Goal: Communication & Community: Answer question/provide support

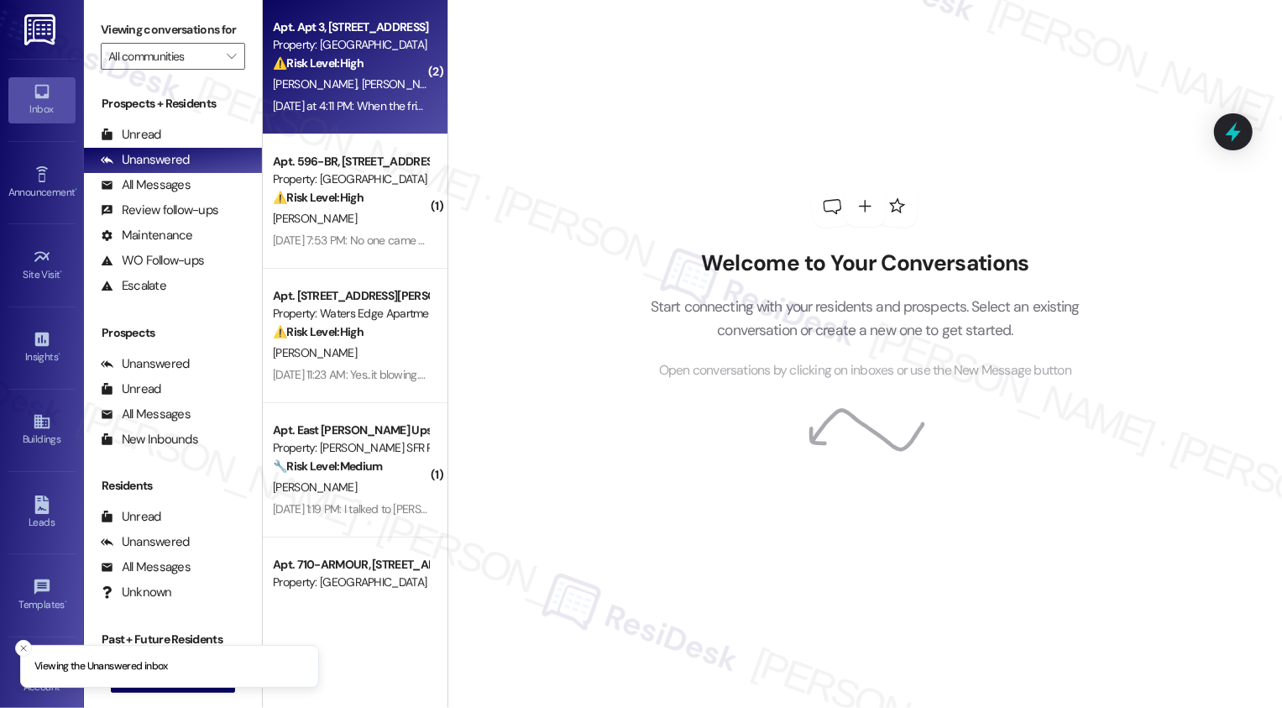
click at [347, 41] on div "Property: Maple Place" at bounding box center [350, 45] width 155 height 18
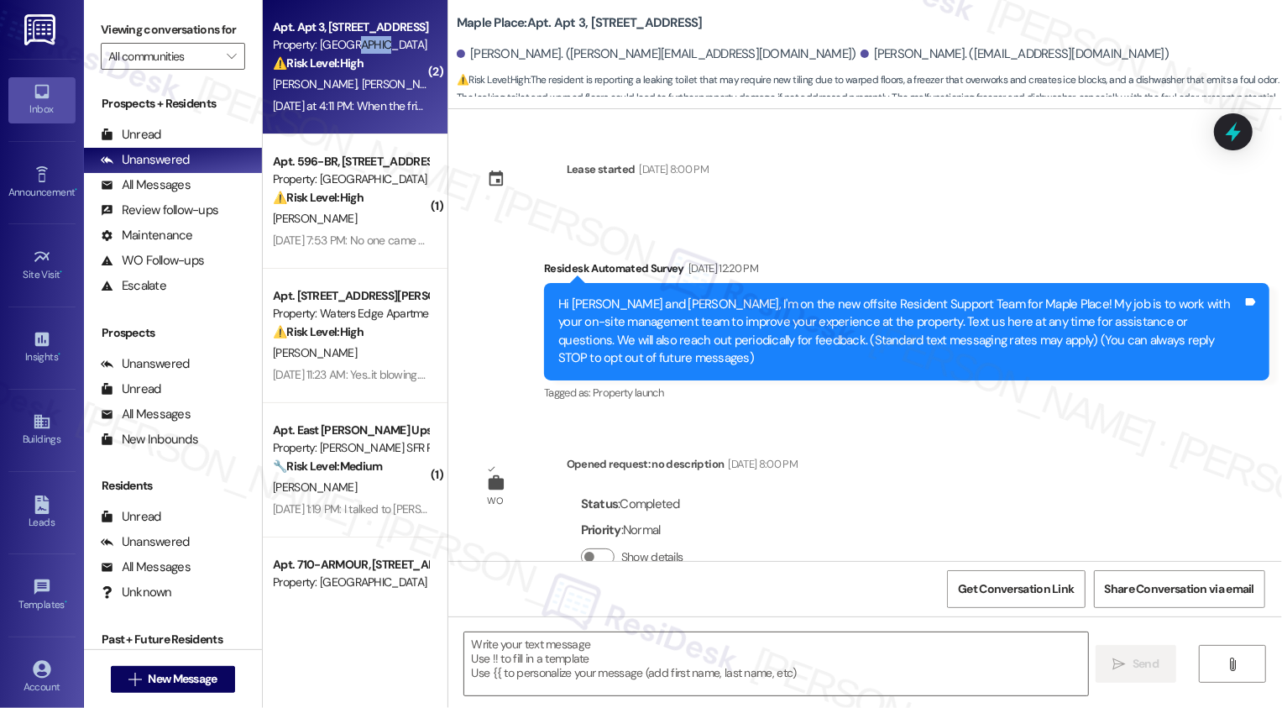
click at [366, 74] on div "S. Sommers A. Doty" at bounding box center [350, 84] width 159 height 21
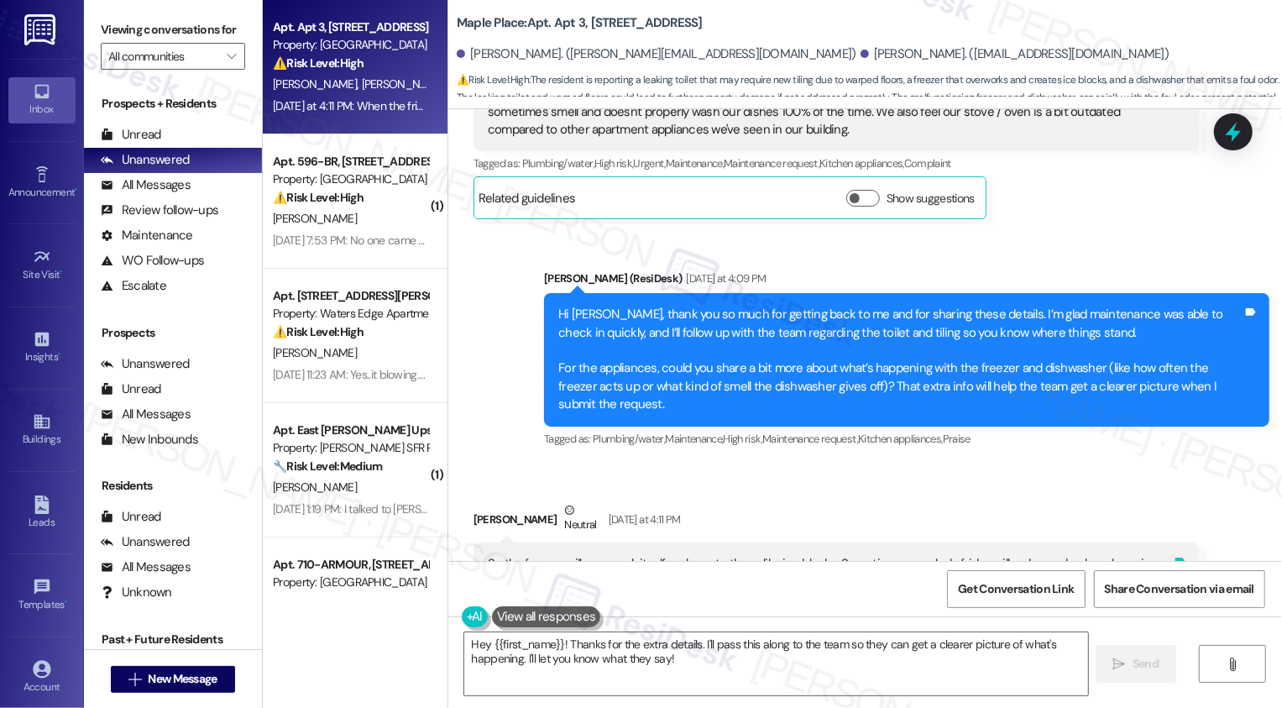
scroll to position [1006, 0]
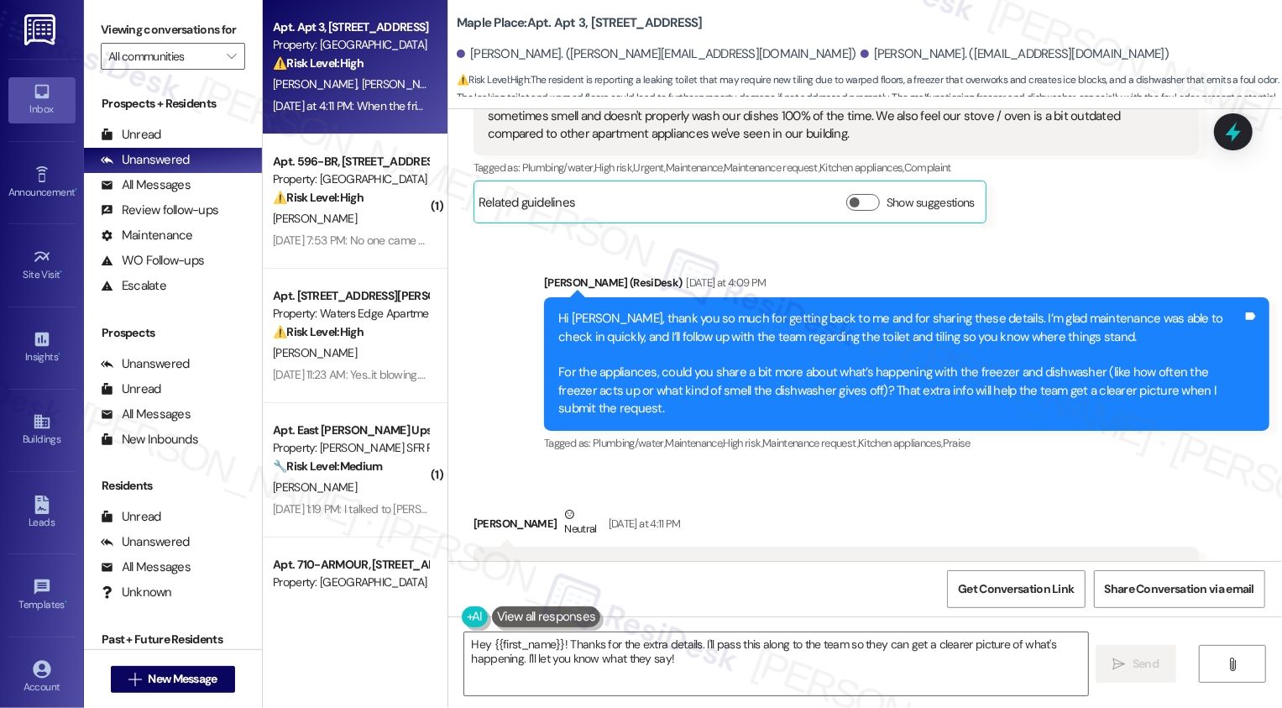
click at [1037, 310] on div "Hi Samantha, thank you so much for getting back to me and for sharing these det…" at bounding box center [900, 364] width 684 height 108
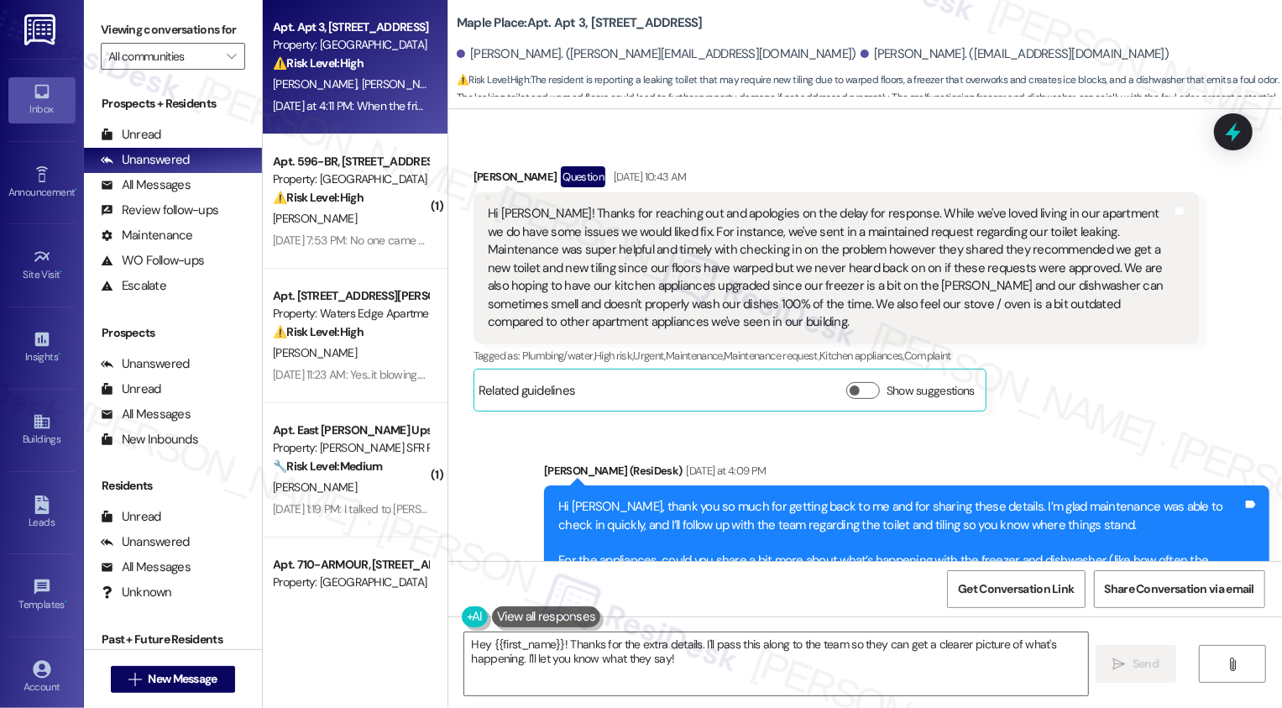
scroll to position [814, 0]
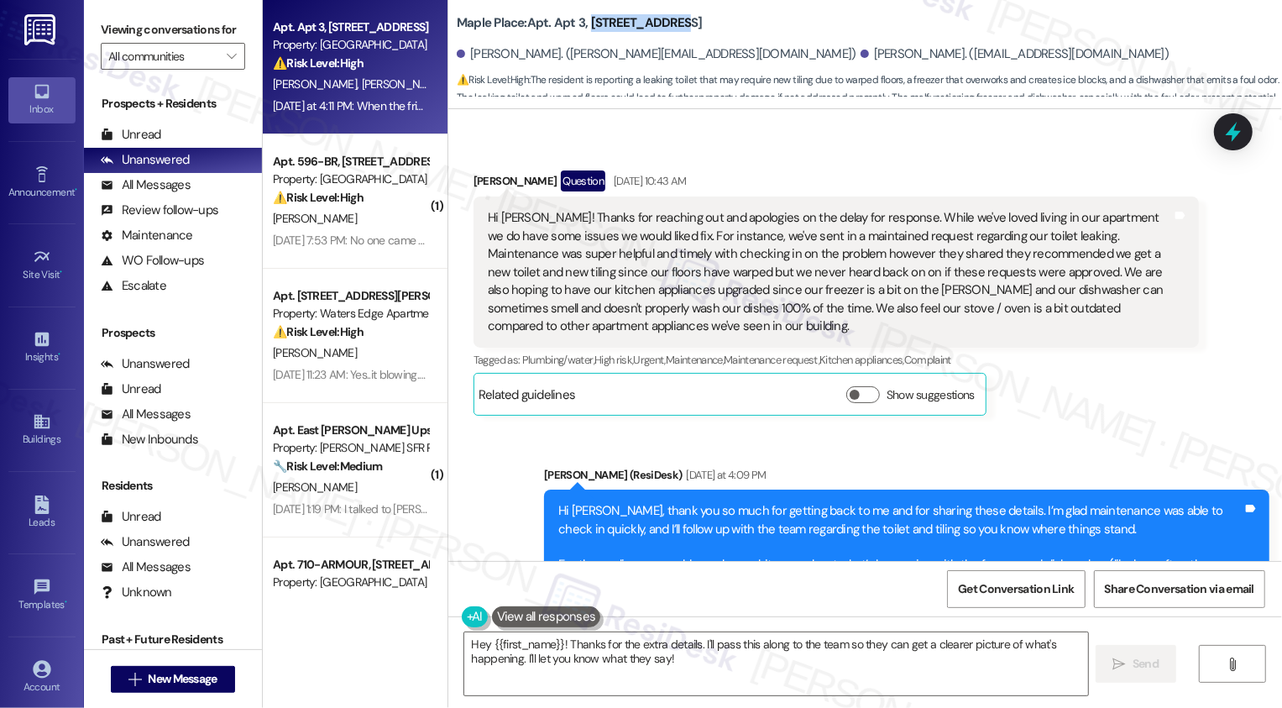
drag, startPoint x: 577, startPoint y: 20, endPoint x: 679, endPoint y: 20, distance: 102.4
click at [679, 21] on div "Maple Place: Apt. Apt 3, 1360 North Ave" at bounding box center [625, 23] width 336 height 21
copy b "1360 North Ave"
click at [746, 244] on div "Hi Sarah! Thanks for reaching out and apologies on the delay for response. Whil…" at bounding box center [830, 272] width 684 height 126
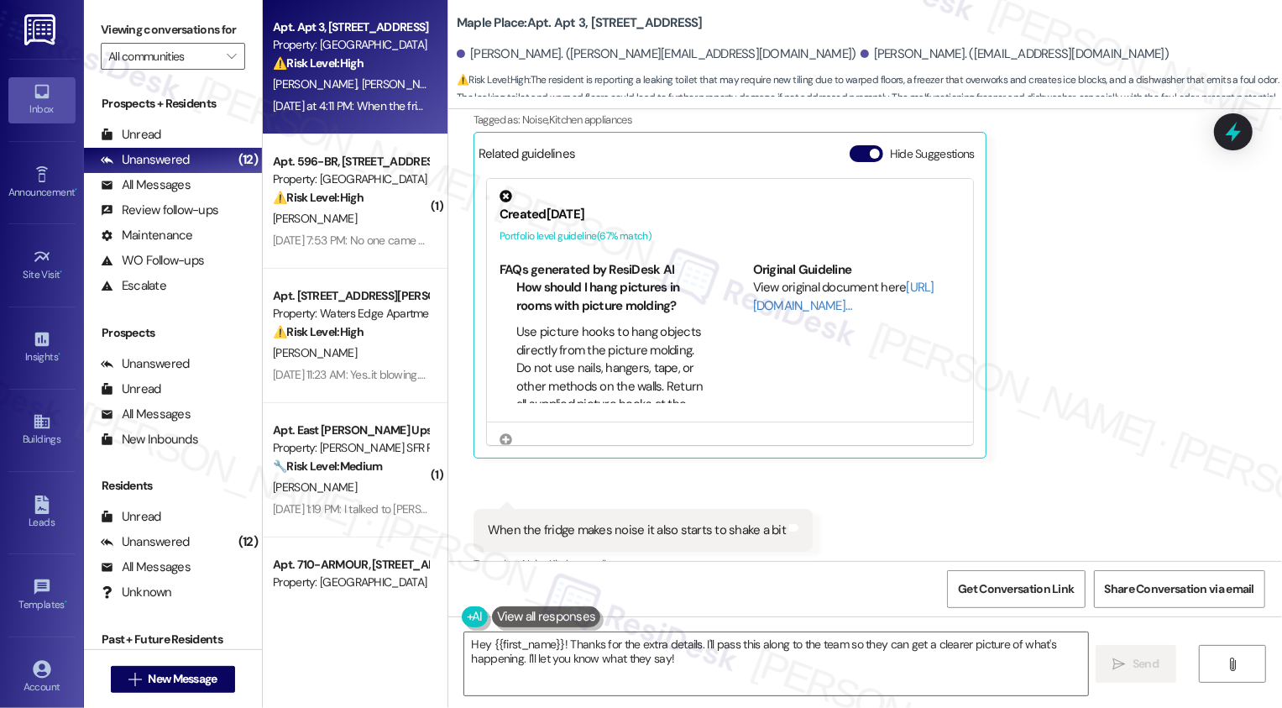
scroll to position [1517, 0]
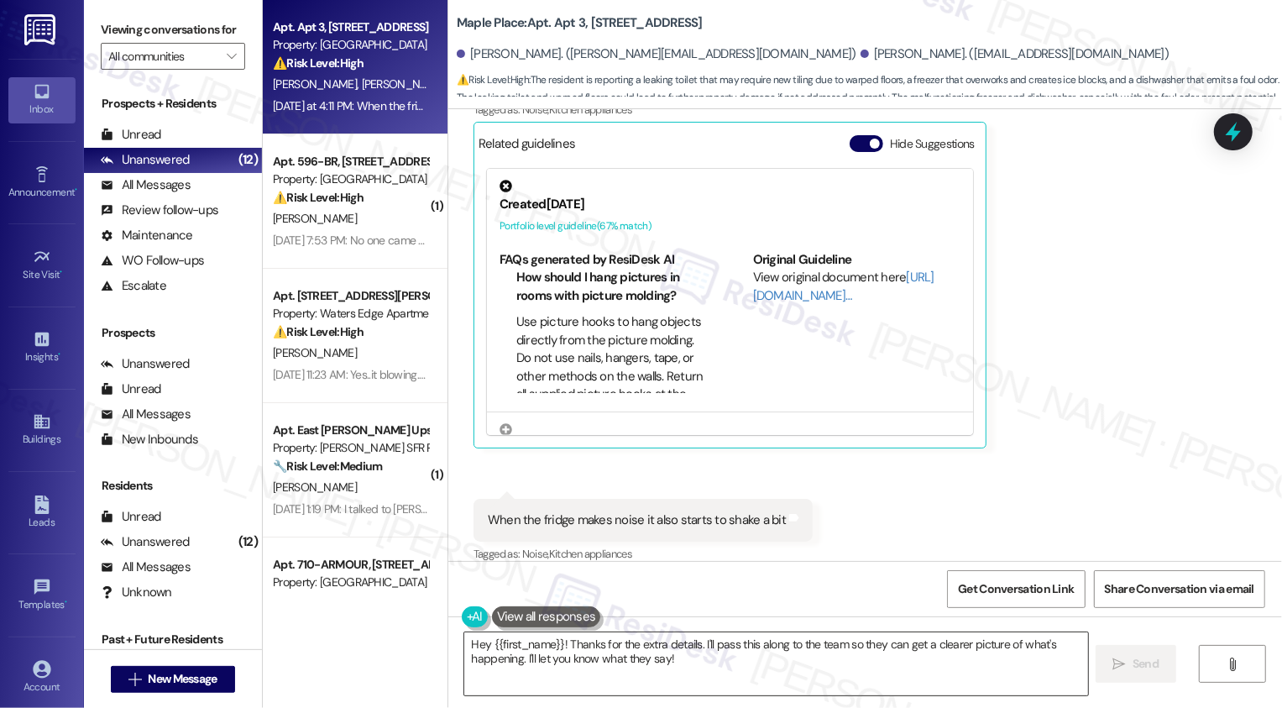
click at [573, 669] on textarea "Hey {{first_name}}! Thanks for the extra details. I'll pass this along to the t…" at bounding box center [776, 663] width 624 height 63
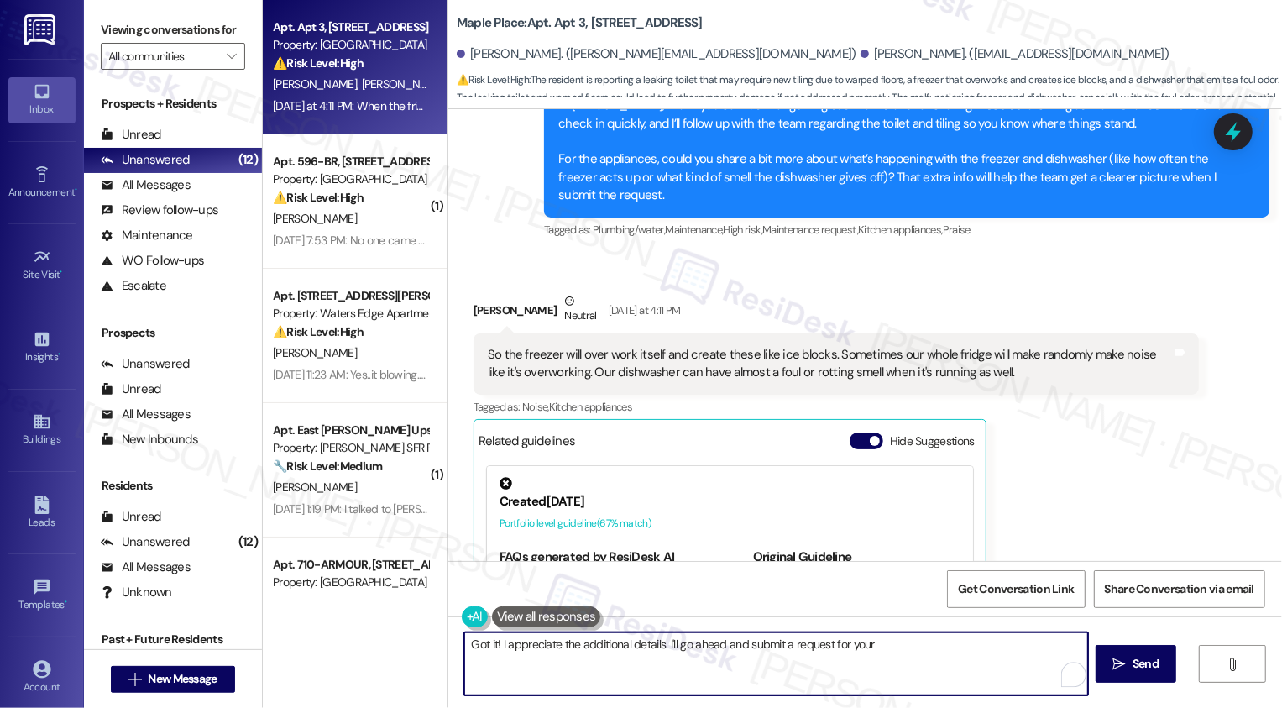
scroll to position [1216, 0]
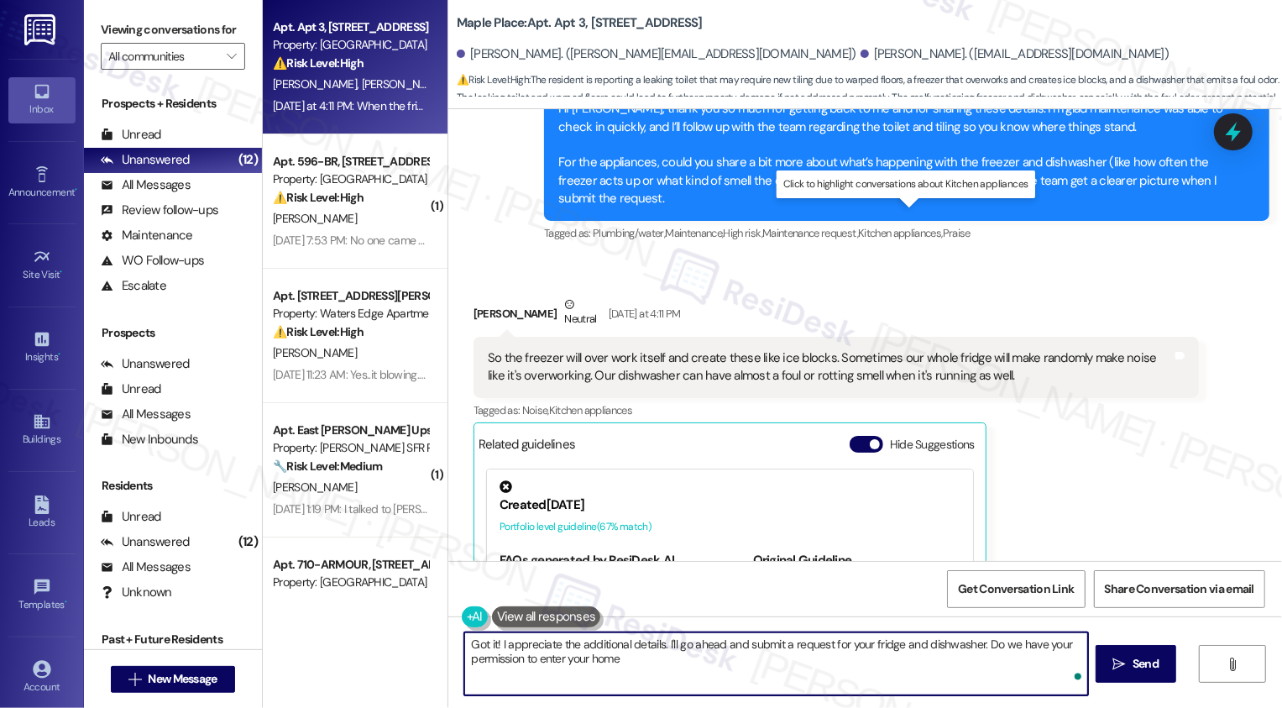
type textarea "Got it! I appreciate the additional details. I'll go ahead and submit a request…"
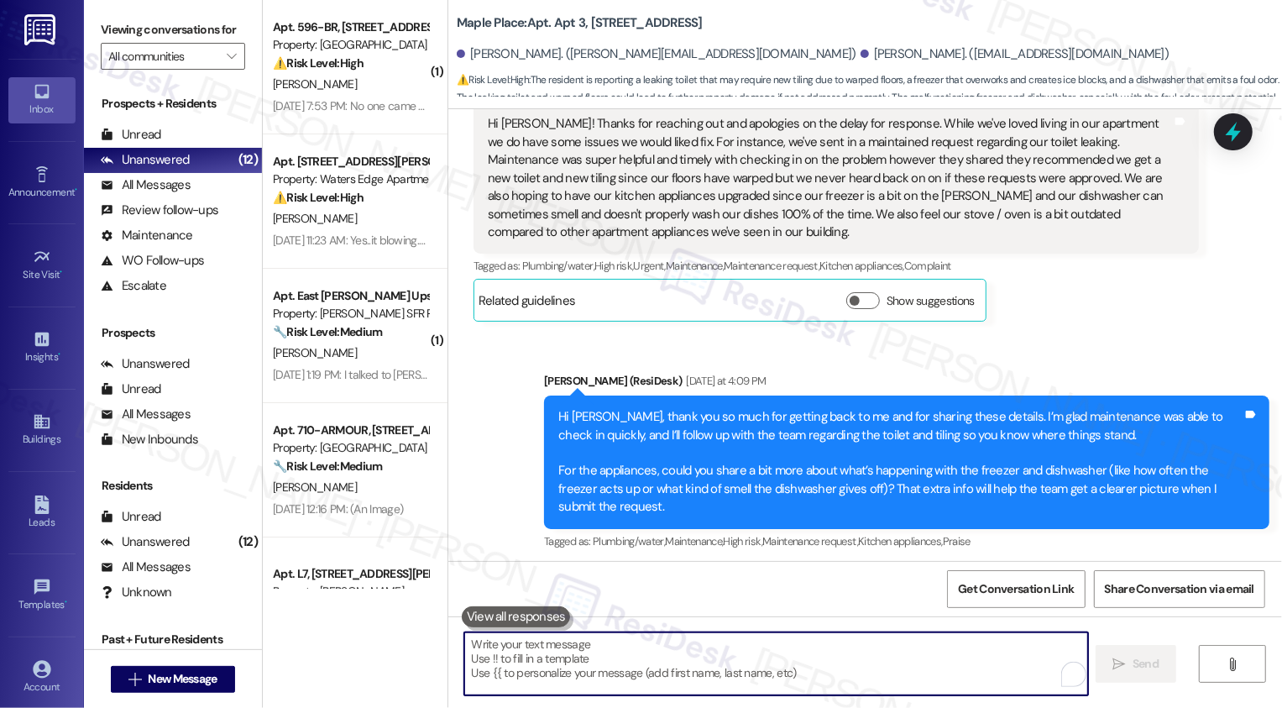
scroll to position [900, 0]
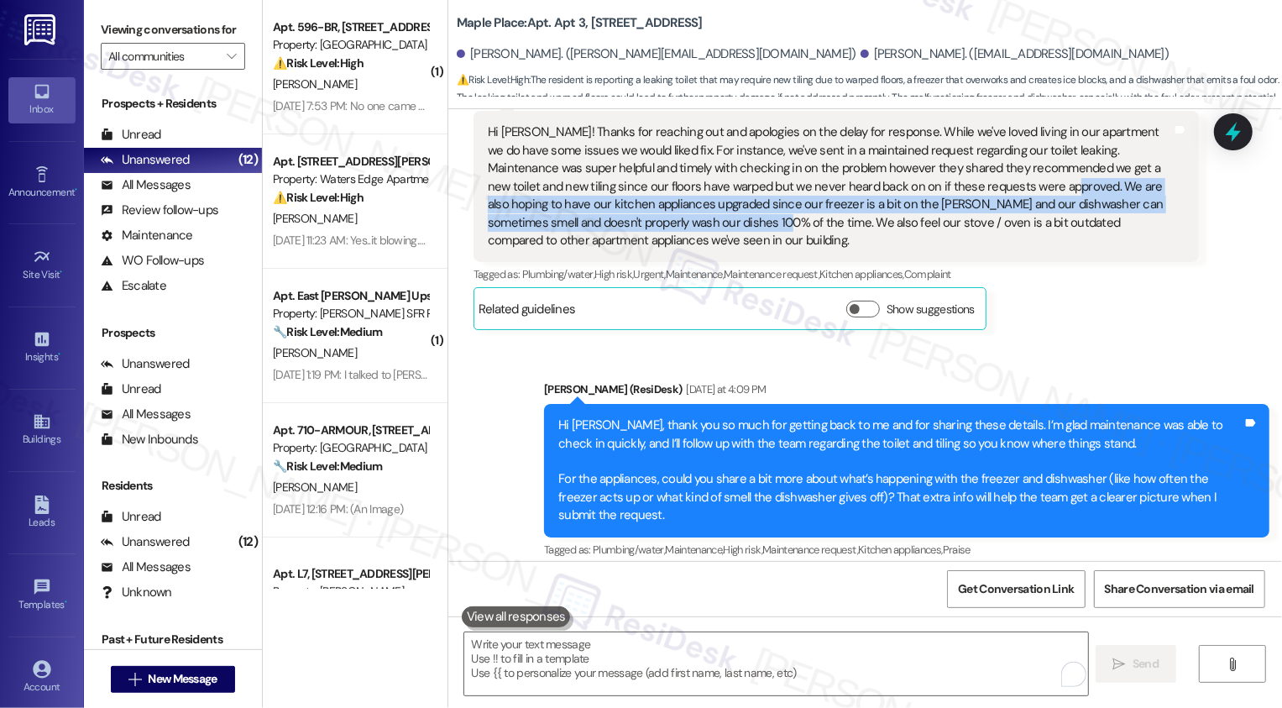
drag, startPoint x: 938, startPoint y: 166, endPoint x: 609, endPoint y: 210, distance: 331.9
click at [606, 210] on div "Hi Sarah! Thanks for reaching out and apologies on the delay for response. Whil…" at bounding box center [830, 186] width 684 height 126
copy div "We are also hoping to have our kitchen appliances upgraded since our freezer is…"
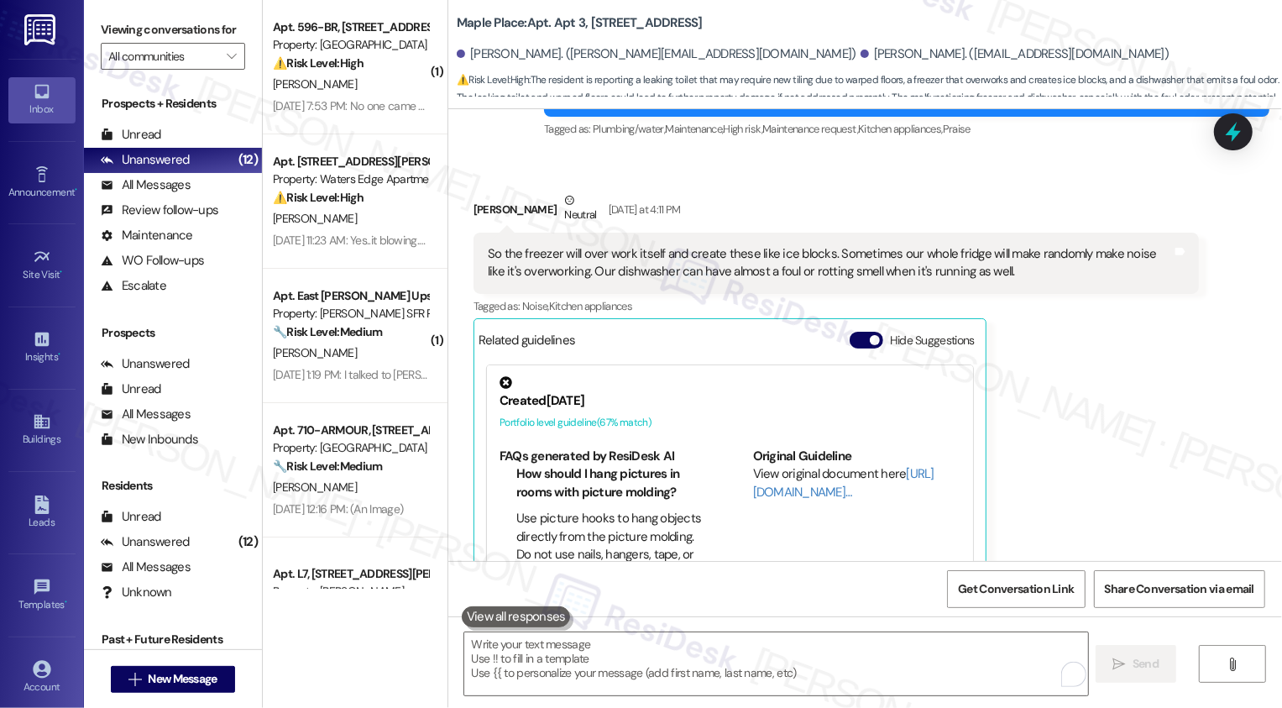
scroll to position [1330, 0]
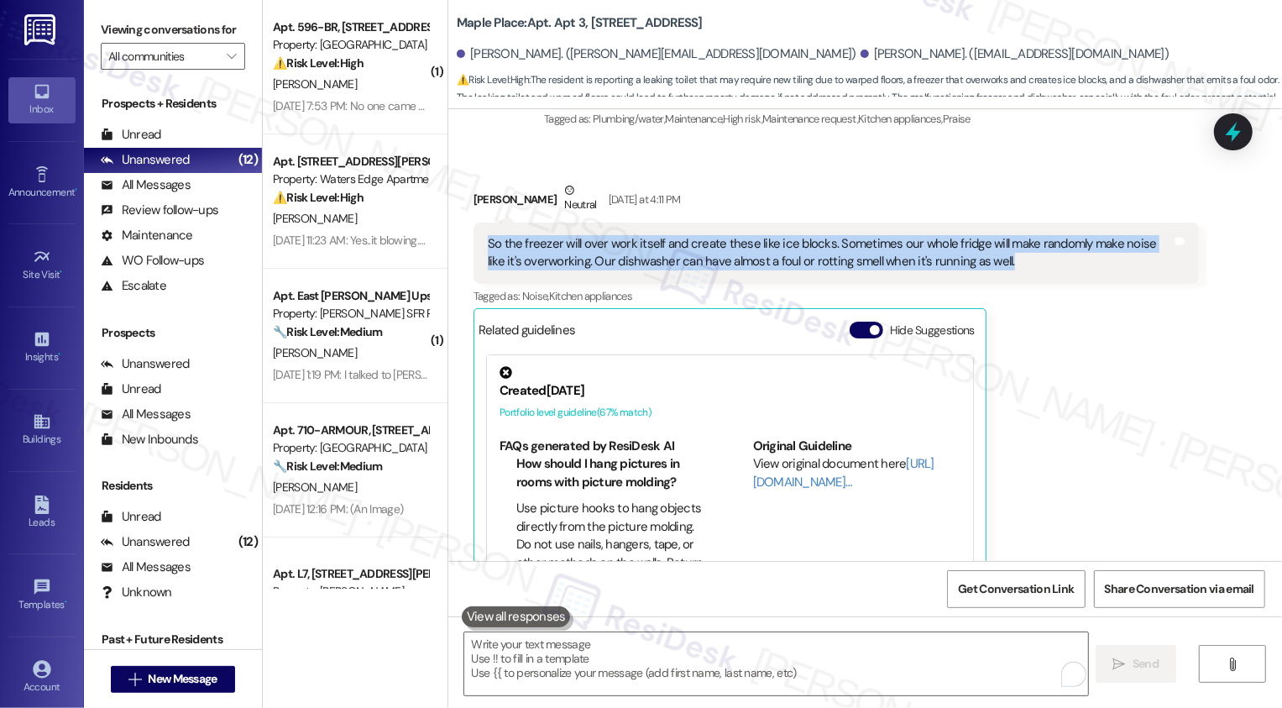
drag, startPoint x: 478, startPoint y: 224, endPoint x: 985, endPoint y: 246, distance: 508.2
click at [985, 246] on div "So the freezer will over work itself and create these like ice blocks. Sometime…" at bounding box center [830, 253] width 684 height 36
copy div "So the freezer will over work itself and create these like ice blocks. Sometime…"
click at [666, 660] on textarea "To enrich screen reader interactions, please activate Accessibility in Grammarl…" at bounding box center [776, 663] width 624 height 63
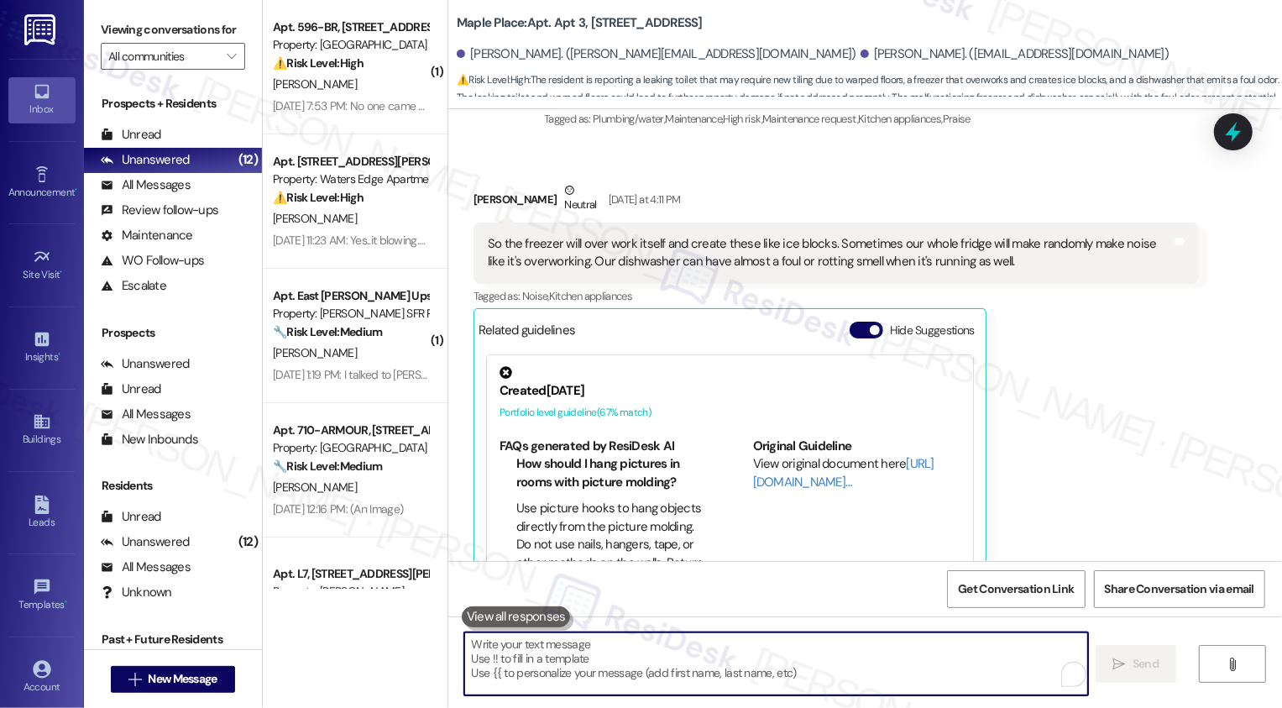
paste textarea "So the freezer will over work itself and create these like ice blocks. Sometime…"
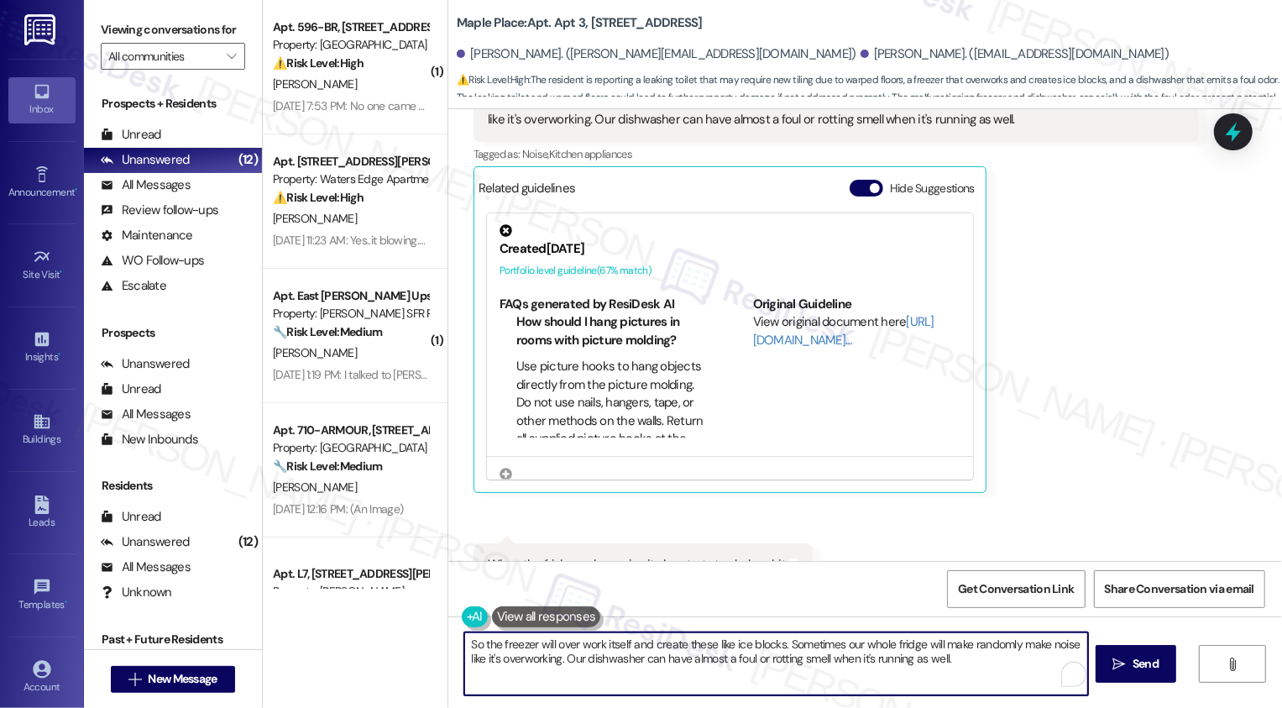
scroll to position [1652, 0]
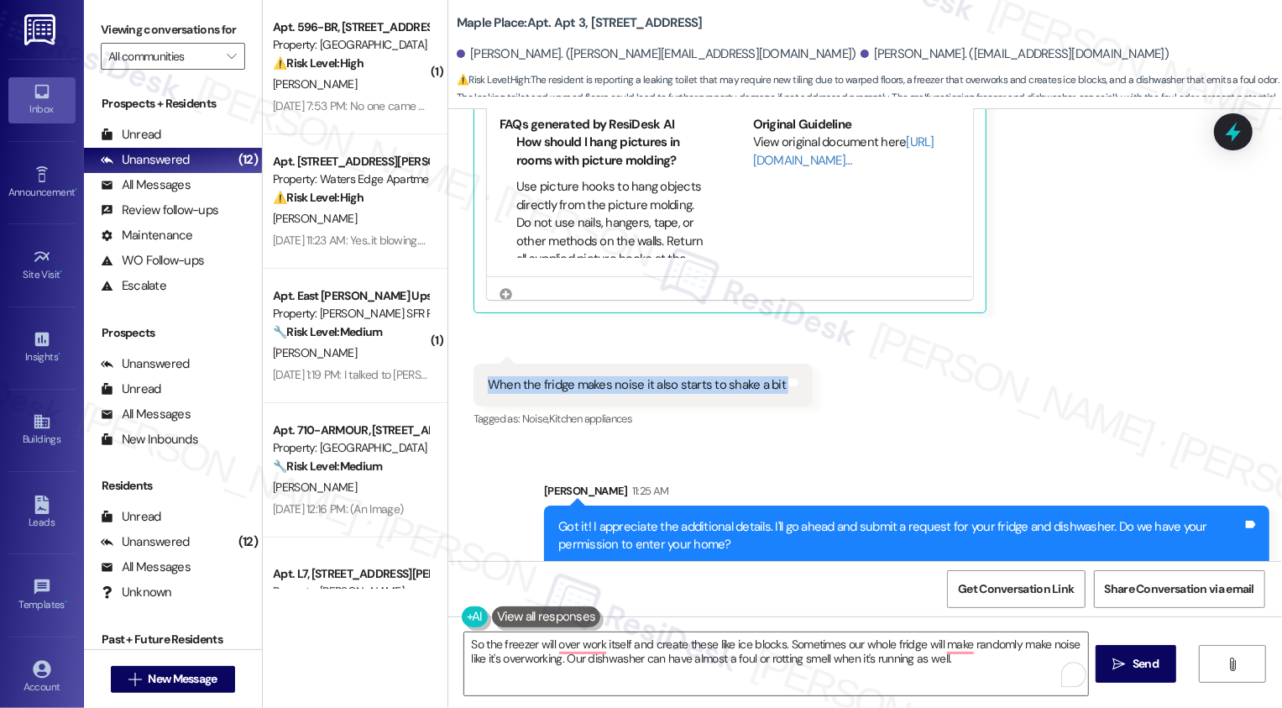
drag, startPoint x: 477, startPoint y: 367, endPoint x: 798, endPoint y: 362, distance: 321.5
click at [798, 362] on div "Received via SMS 4:11 PM Samantha Sommers Question Yesterday at 4:11 PM When th…" at bounding box center [643, 397] width 364 height 93
copy div "When the fridge makes noise it also starts to shake a bit Tags and notes"
click at [557, 661] on textarea "So the freezer will over work itself and create these like ice blocks. Sometime…" at bounding box center [776, 663] width 624 height 63
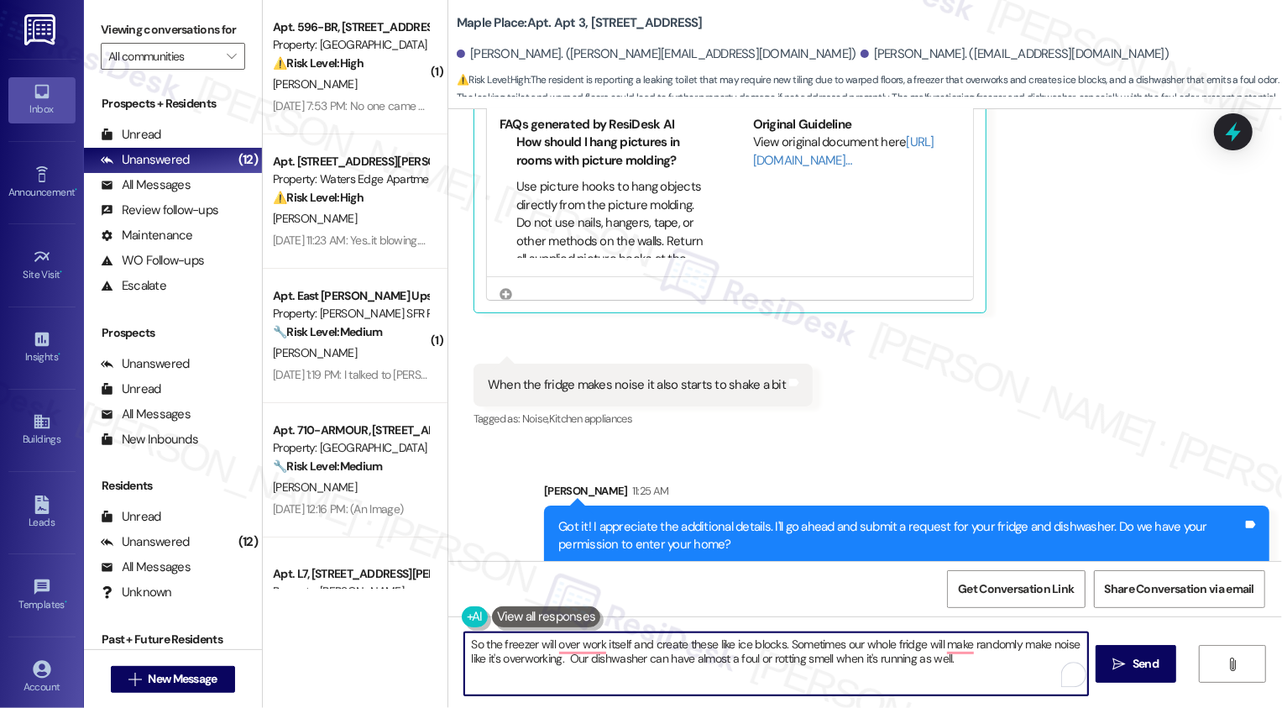
paste textarea "When the fridge makes noise it also starts to shake a bit"
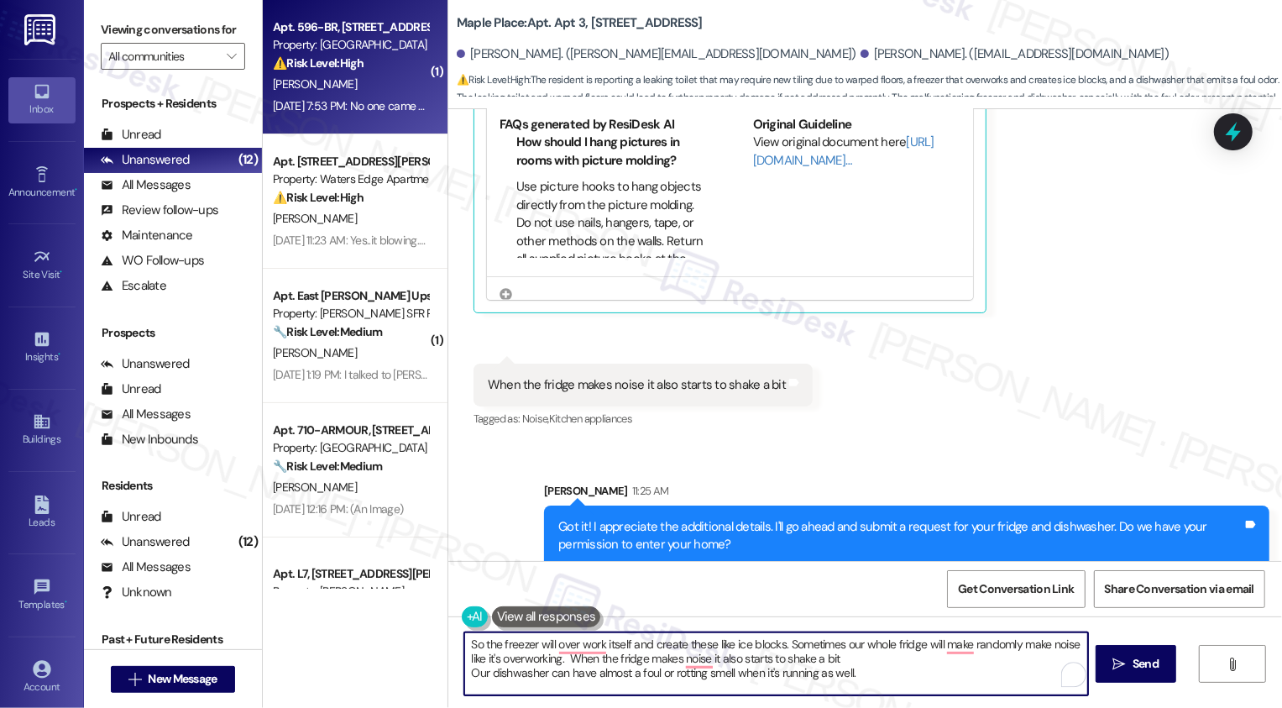
type textarea "So the freezer will over work itself and create these like ice blocks. Sometime…"
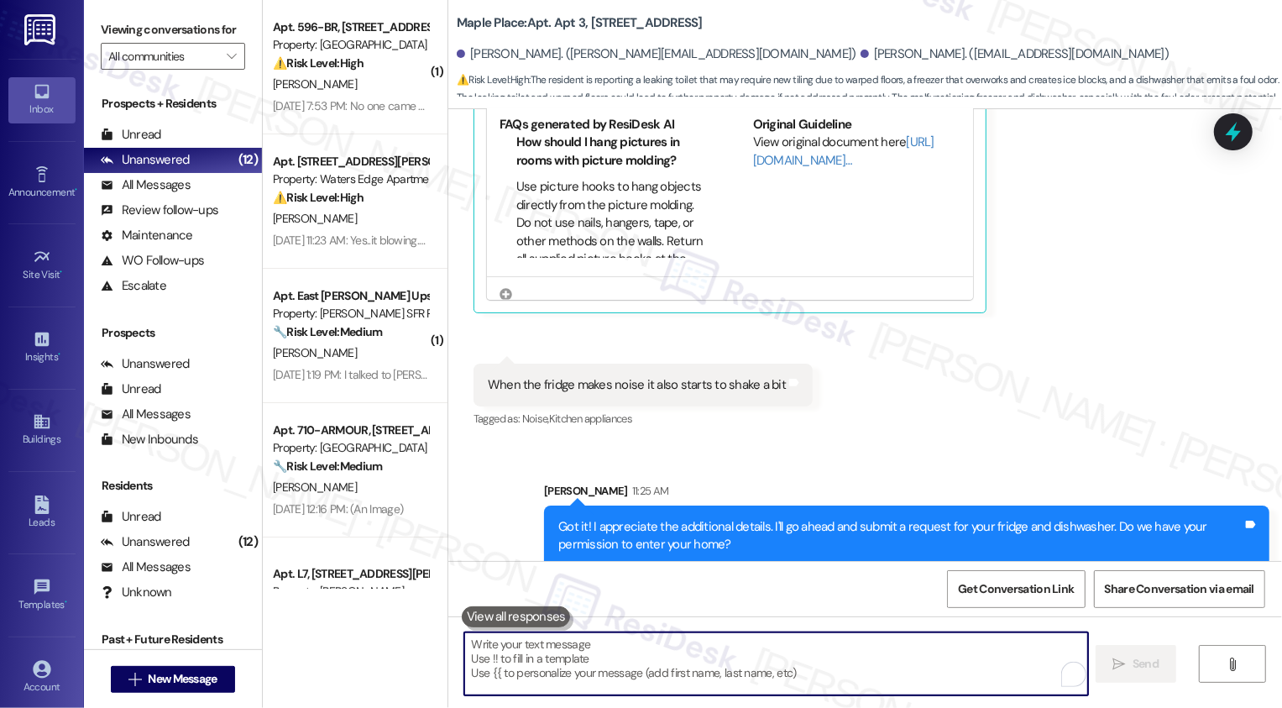
click at [888, 397] on div "Received via SMS Samantha Sommers Neutral Yesterday at 4:11 PM So the freezer w…" at bounding box center [864, 133] width 833 height 622
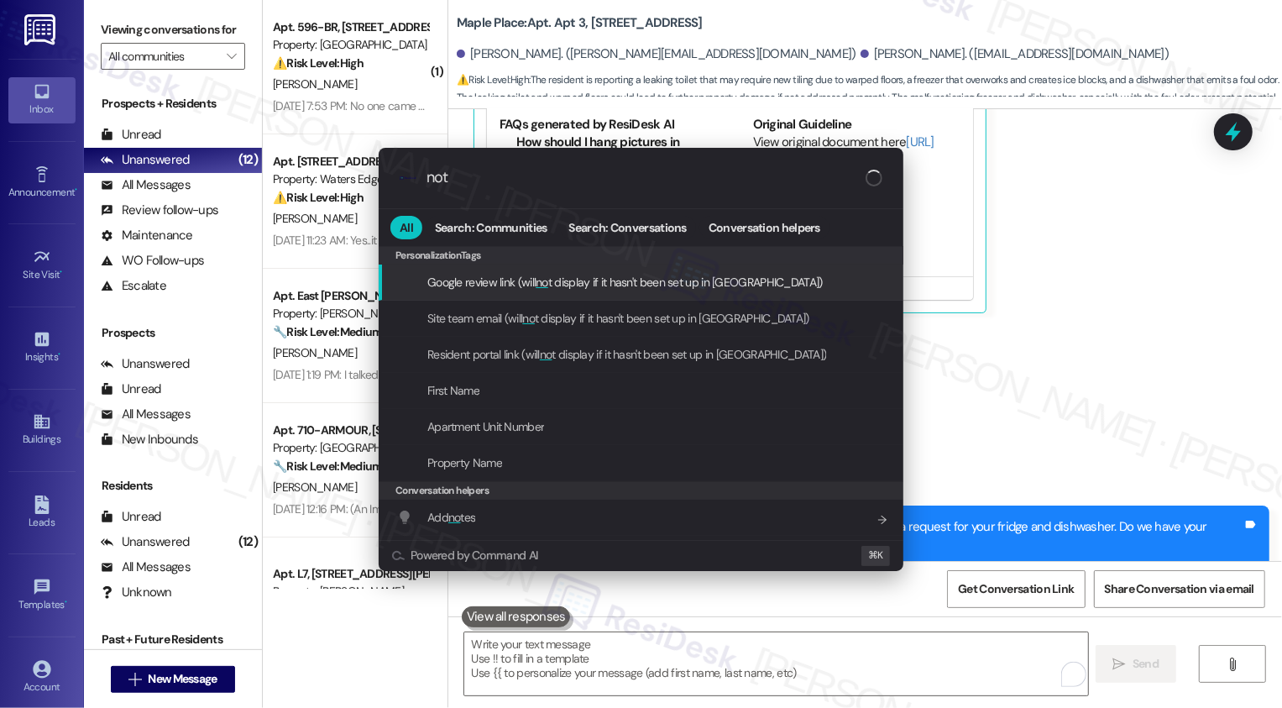
type input "note"
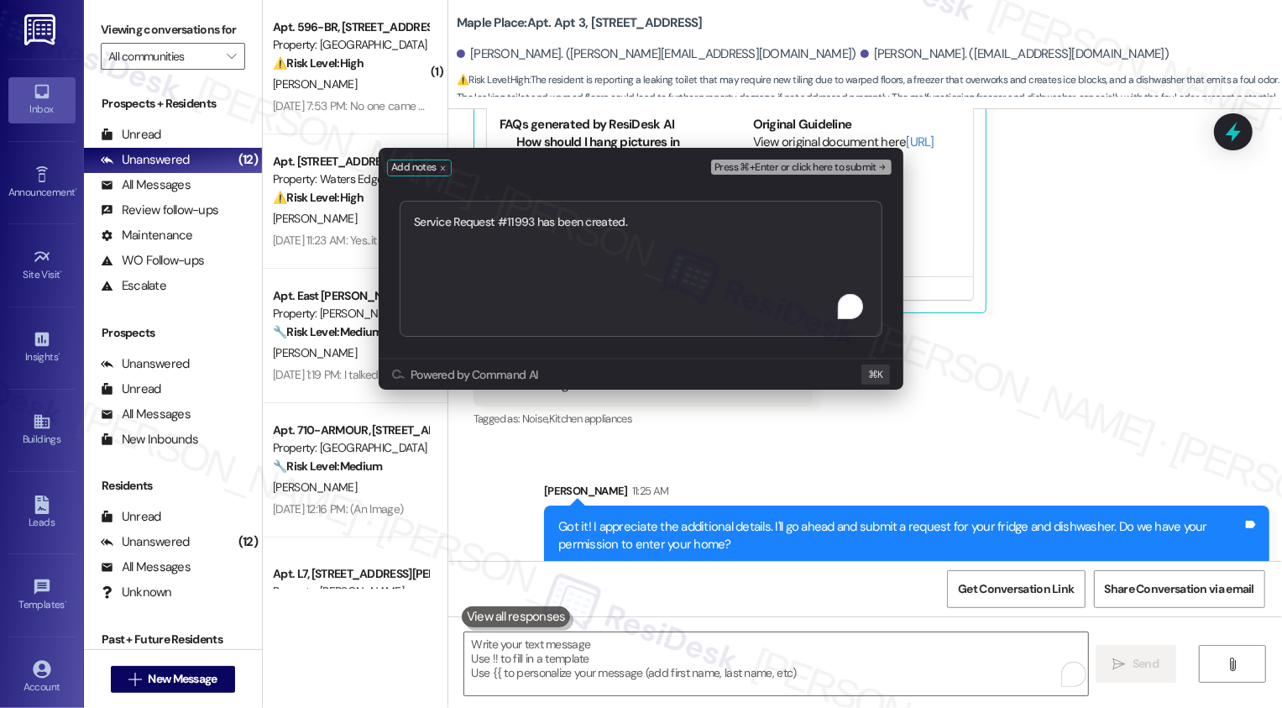
type textarea "Service Request #11993 has been created."
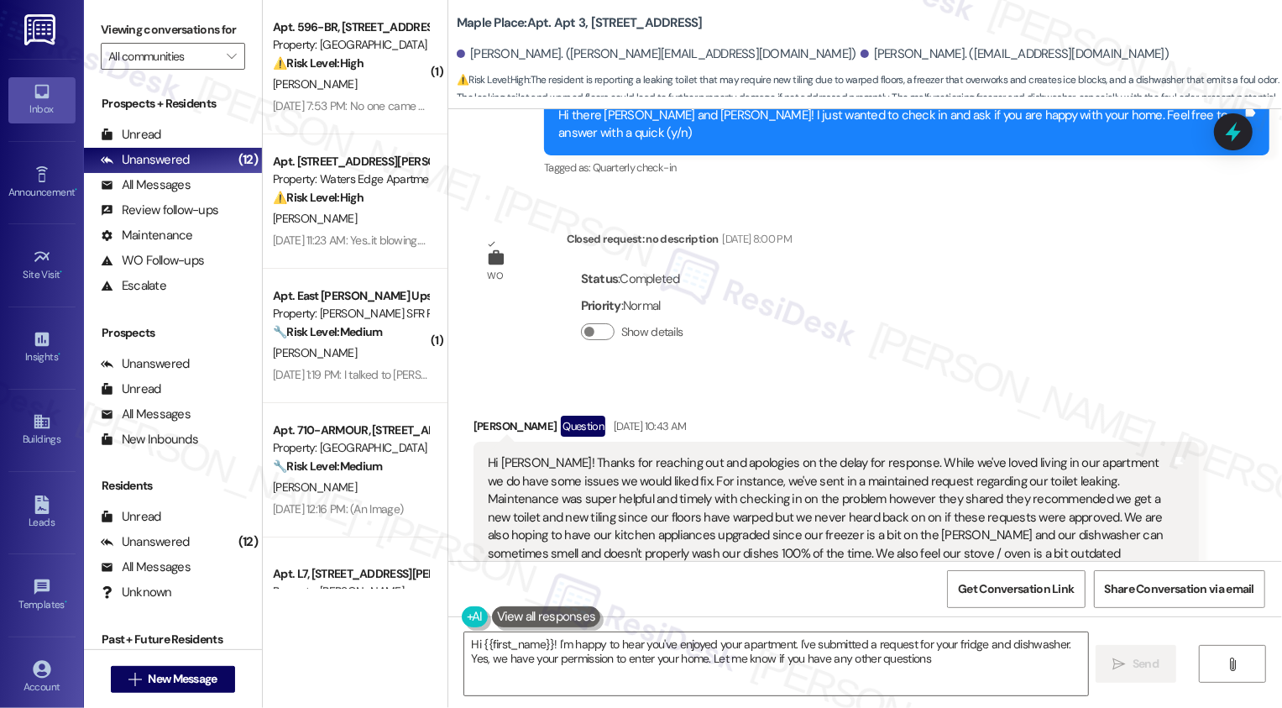
type textarea "Hi {{first_name}}! I'm happy to hear you've enjoyed your apartment. I've submit…"
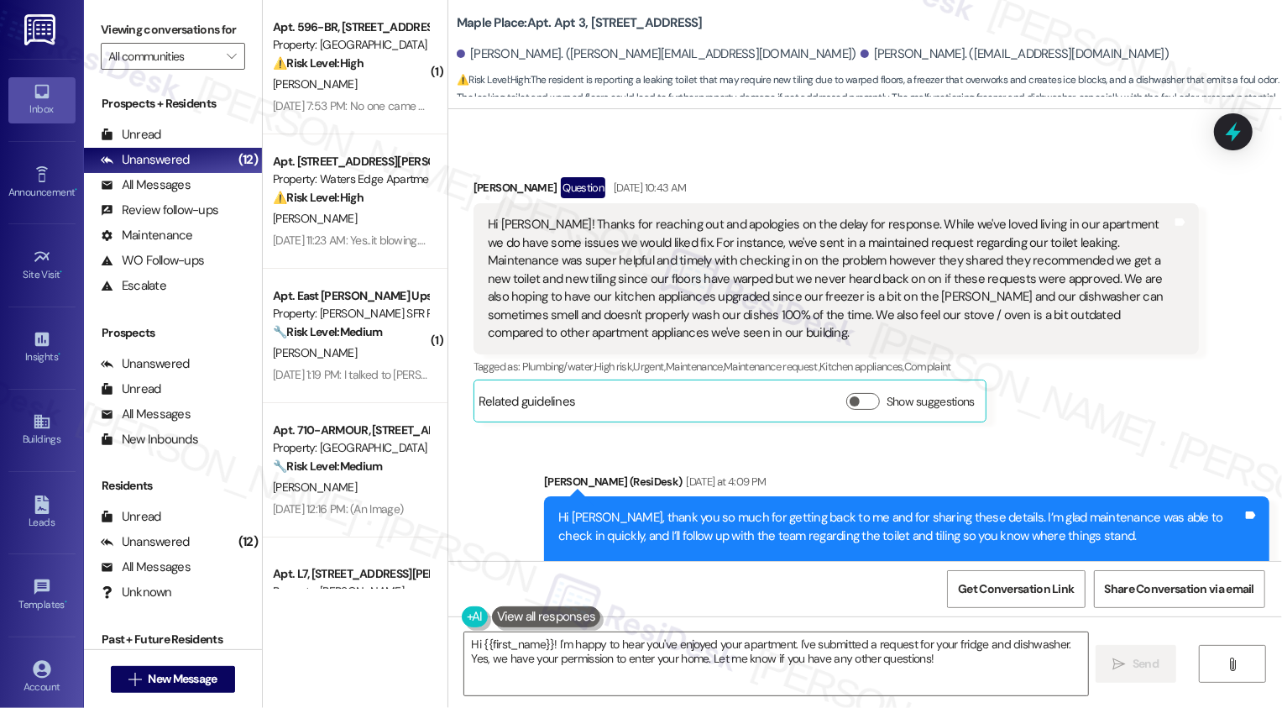
scroll to position [1016, 0]
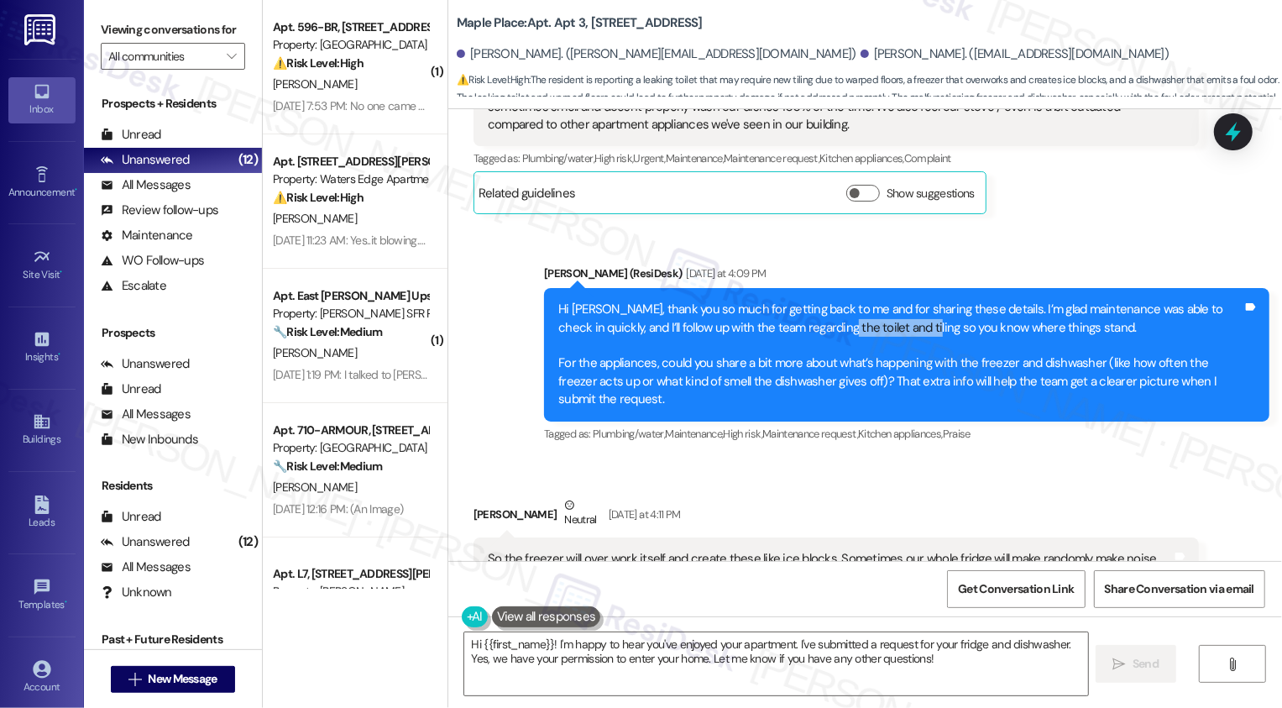
drag, startPoint x: 819, startPoint y: 311, endPoint x: 896, endPoint y: 311, distance: 76.4
click at [897, 312] on div "Hi Samantha, thank you so much for getting back to me and for sharing these det…" at bounding box center [900, 354] width 684 height 108
copy div "toilet and tiling"
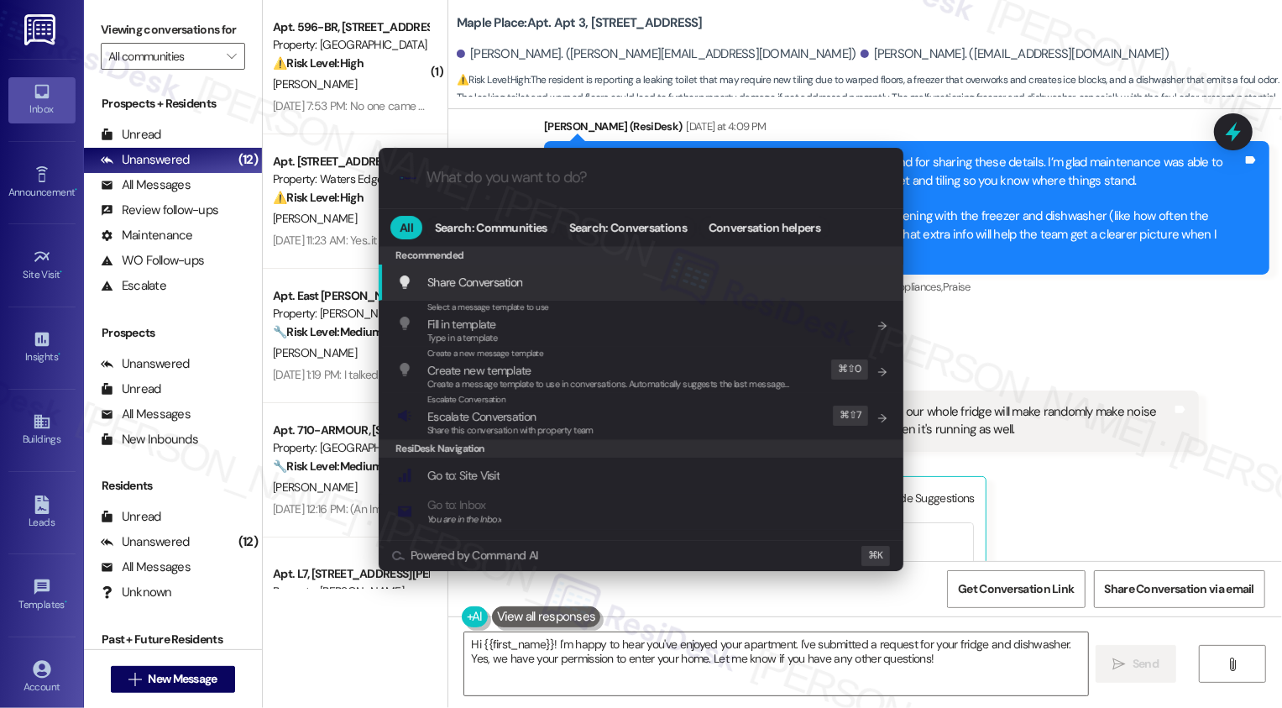
scroll to position [1163, 0]
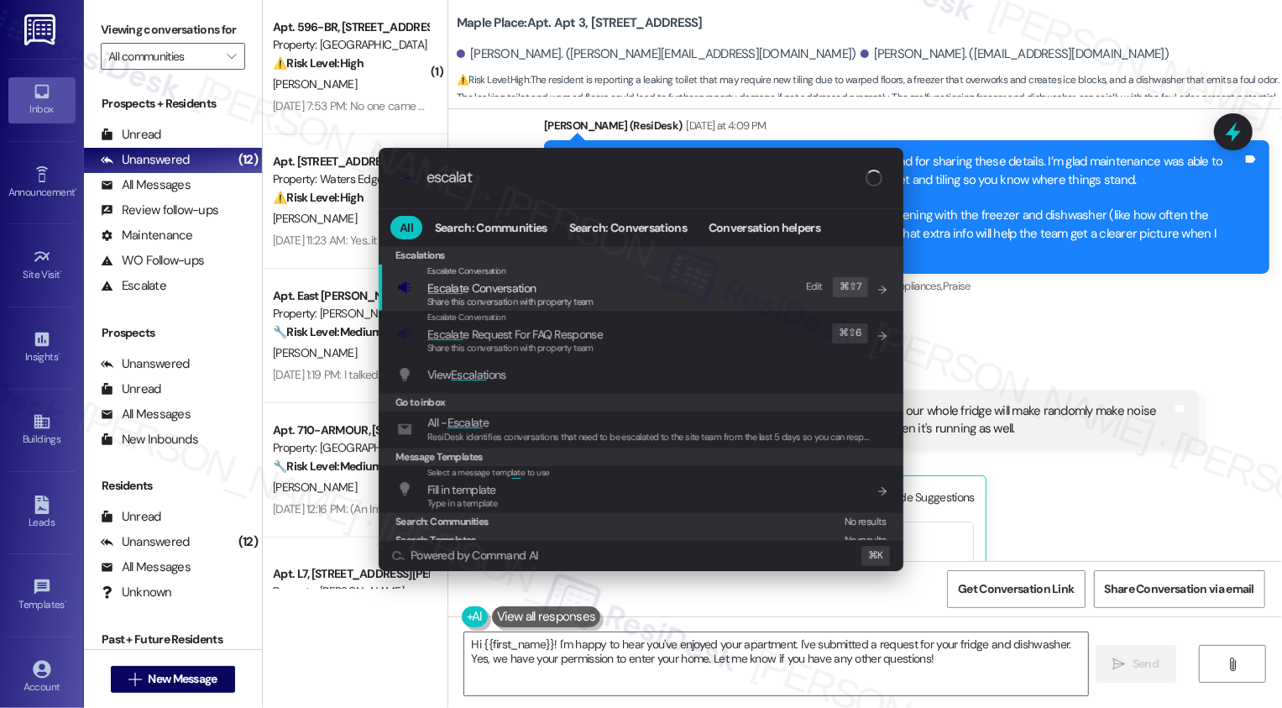
type input "escalate"
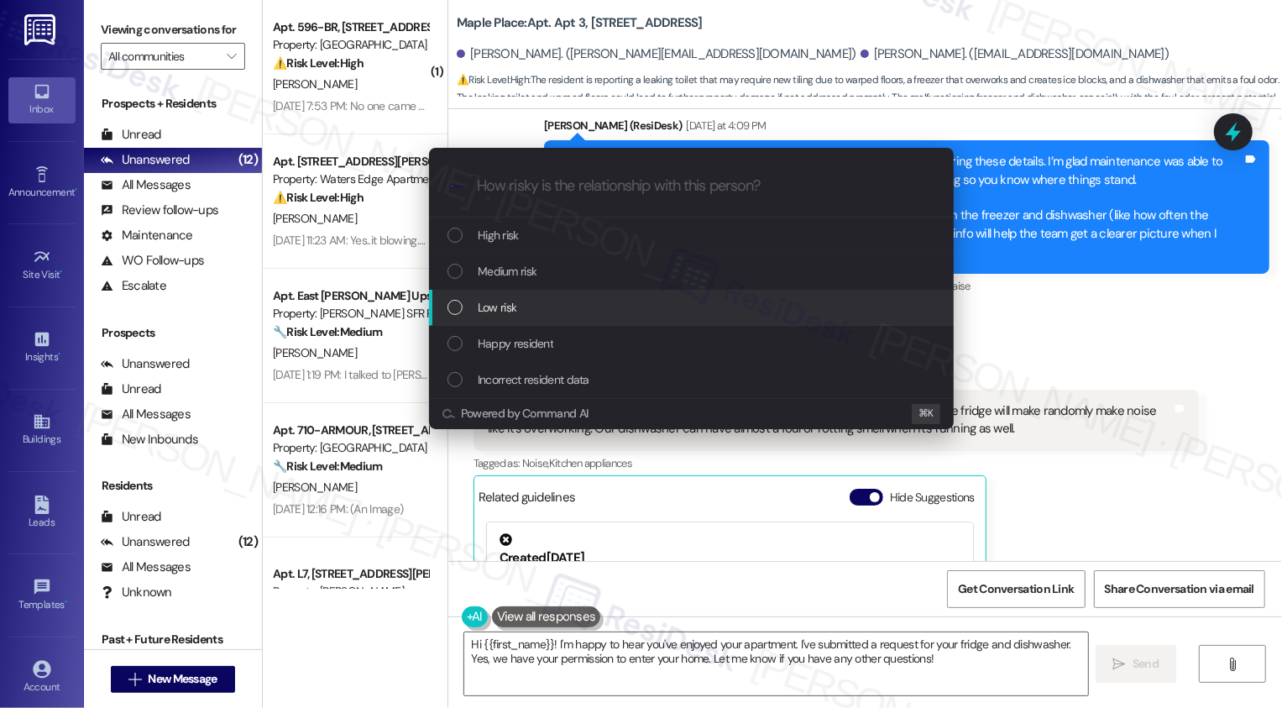
click at [511, 313] on span "Low risk" at bounding box center [497, 307] width 39 height 18
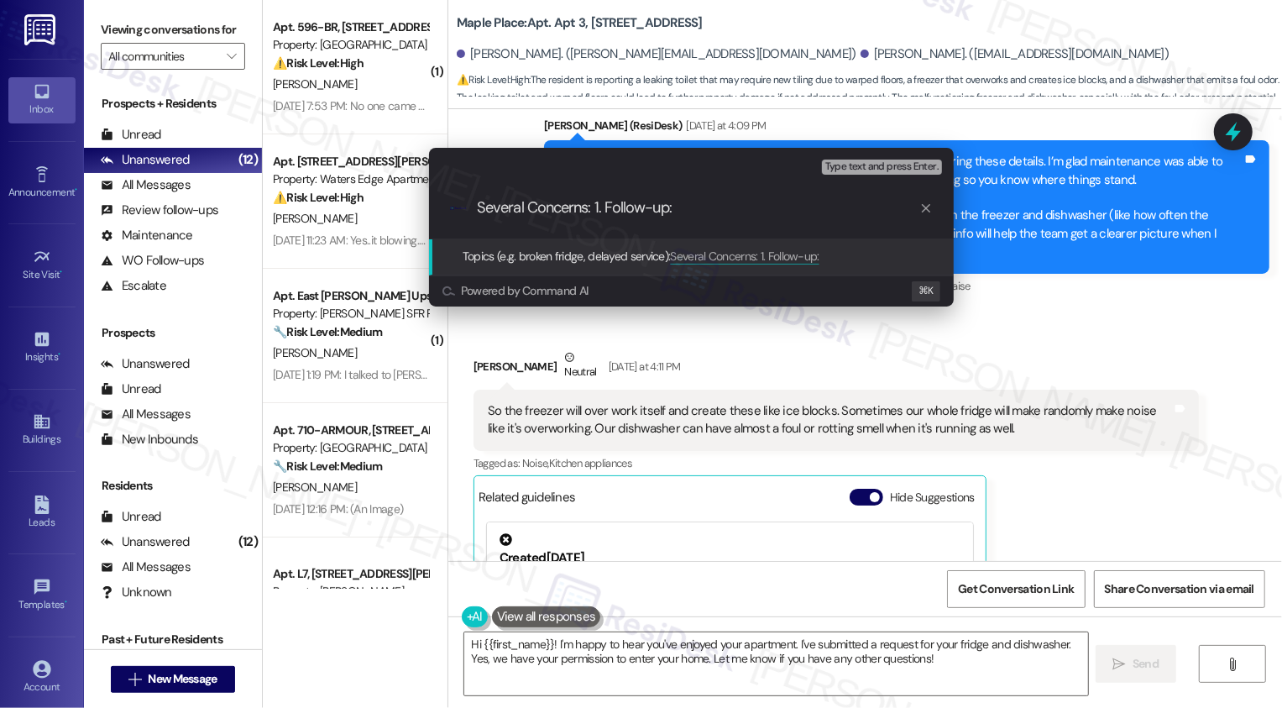
paste input "toilet and tiling"
paste input "#11993-1"
click at [693, 203] on input "Several Concerns: 1. Follow-up: toilet and tiling replacement. 2. Work Order #1…" at bounding box center [698, 208] width 442 height 18
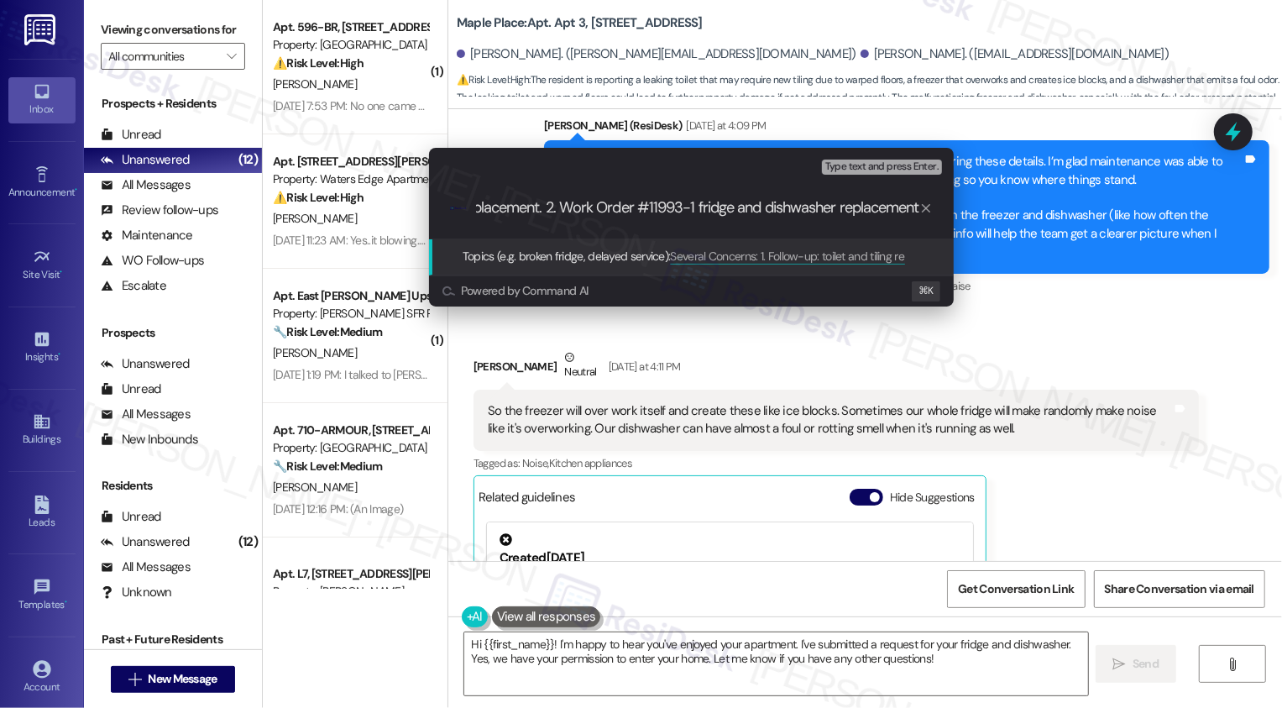
scroll to position [0, 311]
click at [693, 208] on input "Several Concerns: 1. Follow-up: toilet and tiling replacement. 2. Work Order #1…" at bounding box center [698, 208] width 442 height 18
type input "Several Concerns: 1. Follow-up: toilet and tiling replacement. 2. Work Order #1…"
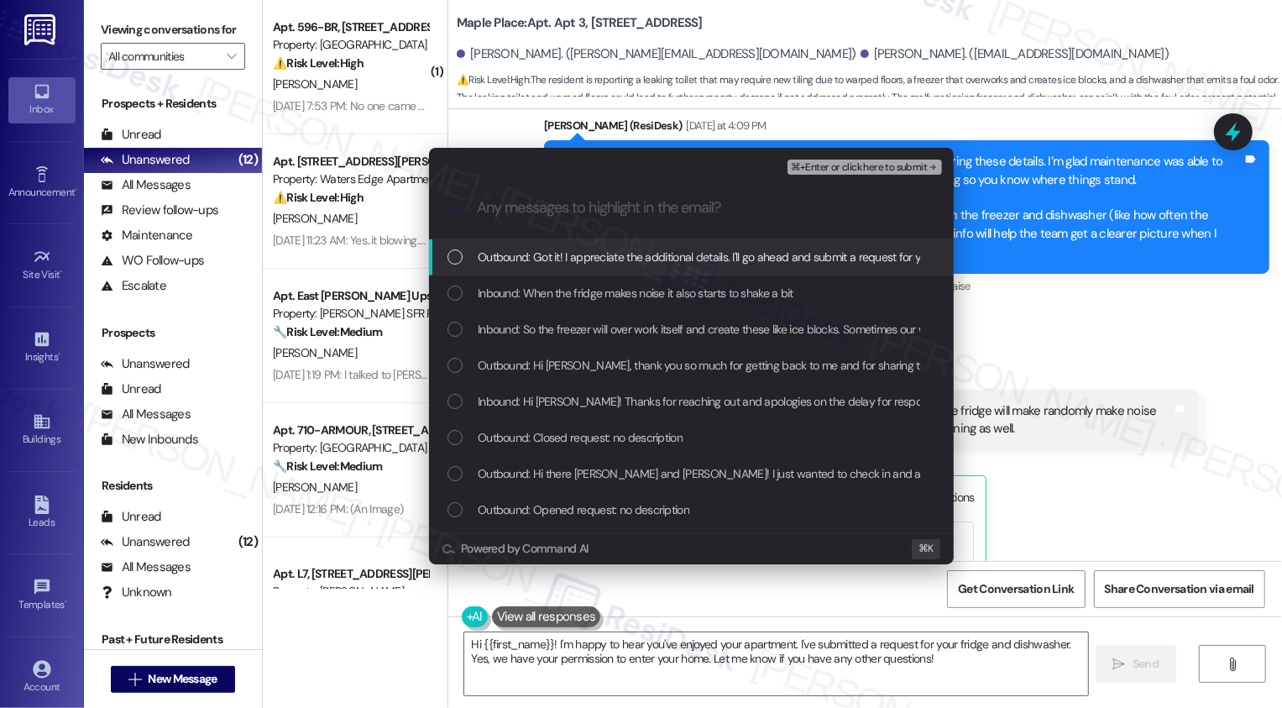
scroll to position [0, 0]
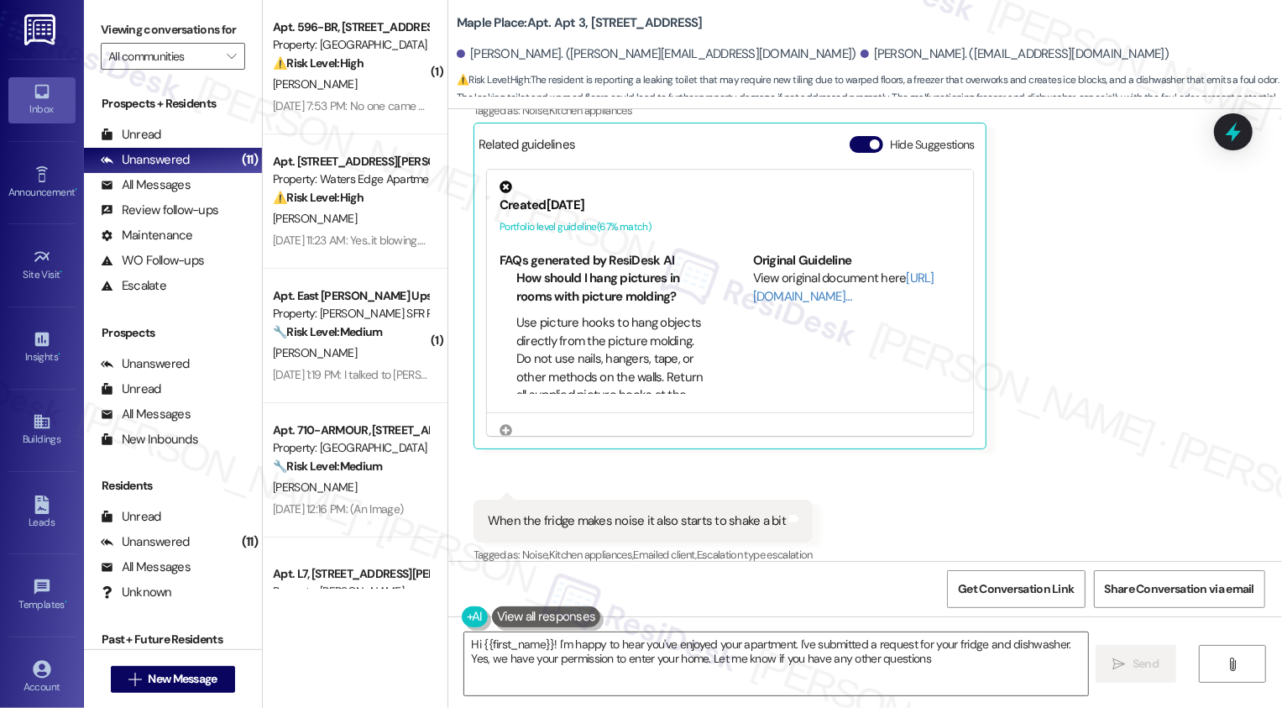
type textarea "Hi {{first_name}}! I'm happy to hear you've enjoyed your apartment. I've submit…"
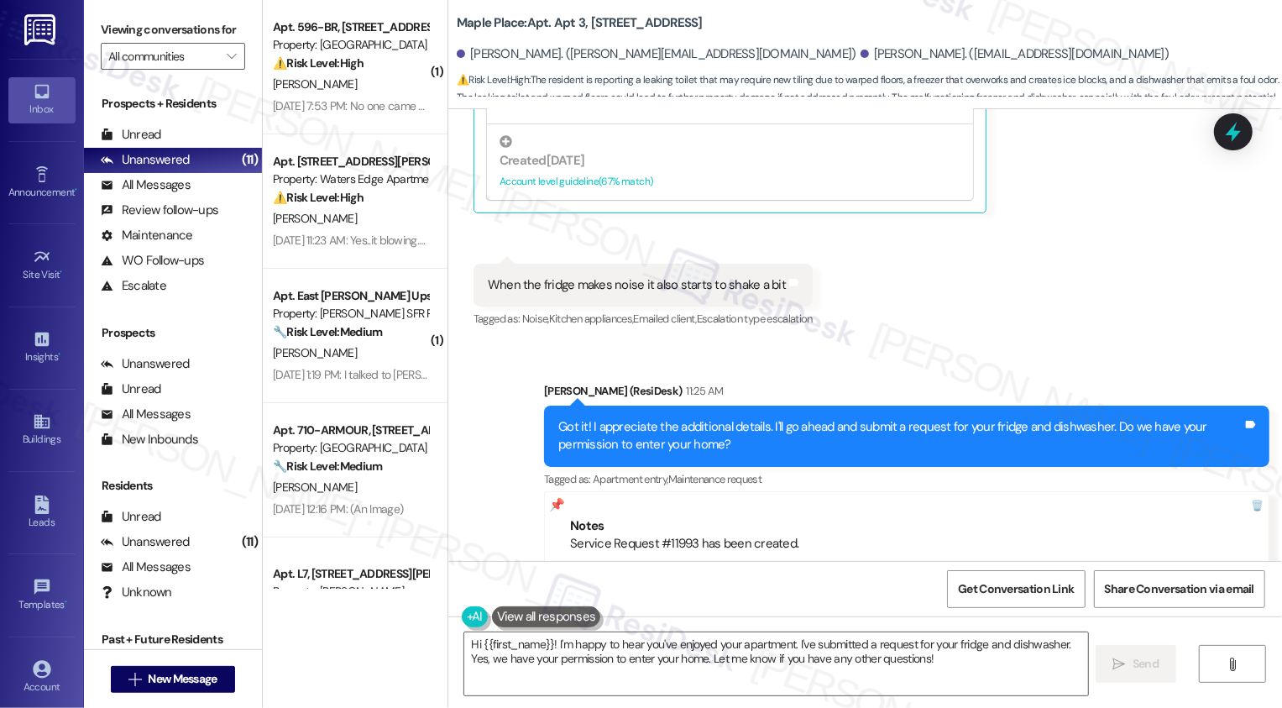
scroll to position [1836, 0]
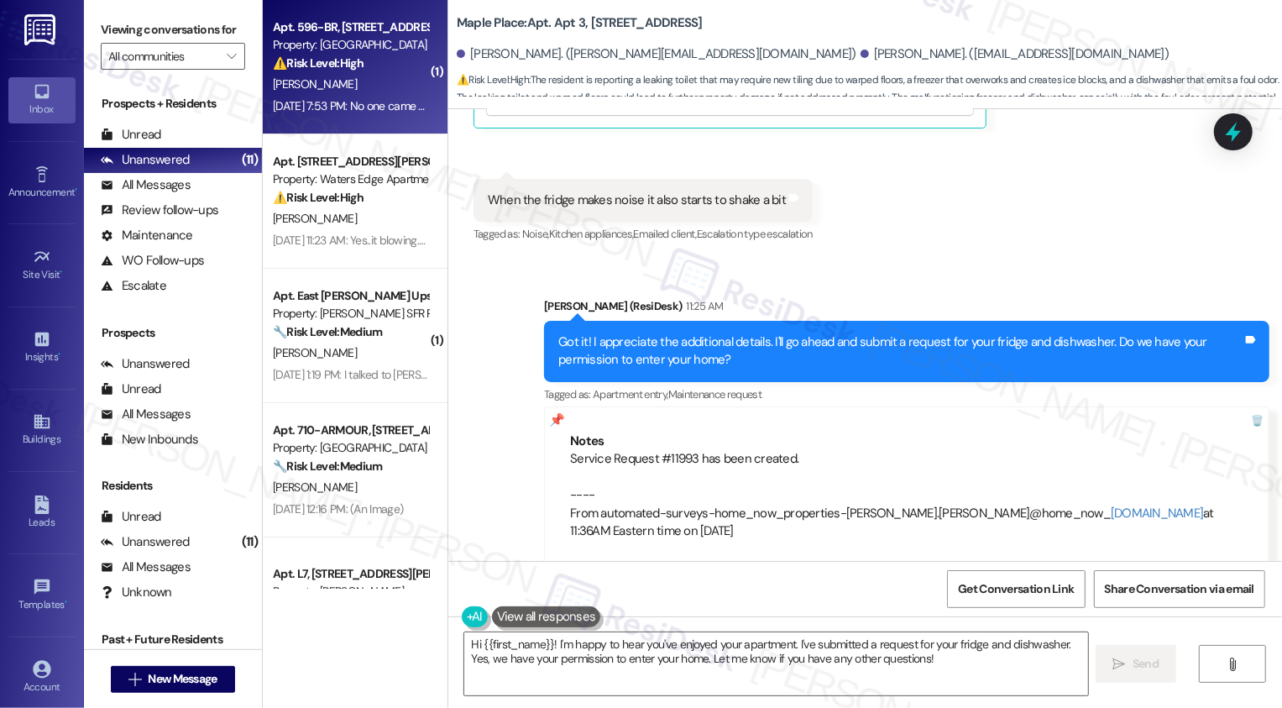
click at [384, 100] on div "Sep 10, 2025 at 7:53 PM: No one came this is the second time this occurs Sep 10…" at bounding box center [428, 105] width 311 height 15
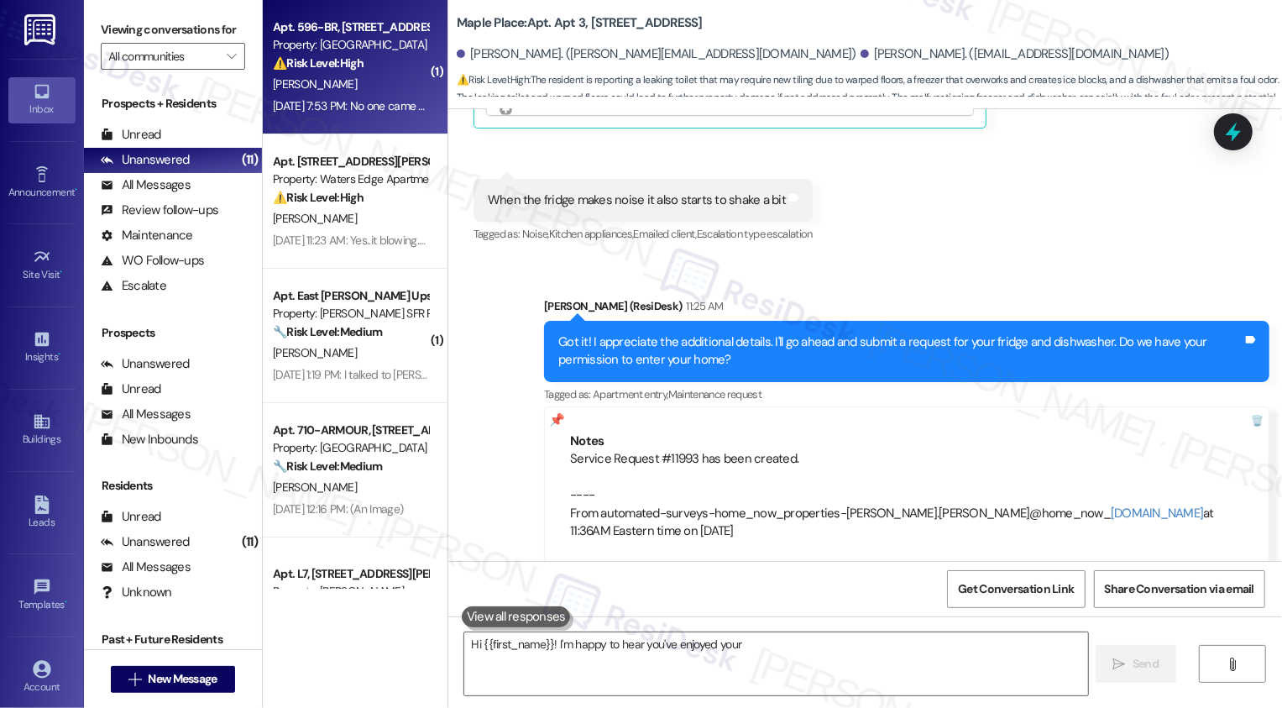
click at [384, 100] on div "Sep 10, 2025 at 7:53 PM: No one came this is the second time this occurs Sep 10…" at bounding box center [428, 105] width 311 height 15
type textarea "Hi {{first_name}}! I'm happy to hear you've enjoyed your apartment. I've submit…"
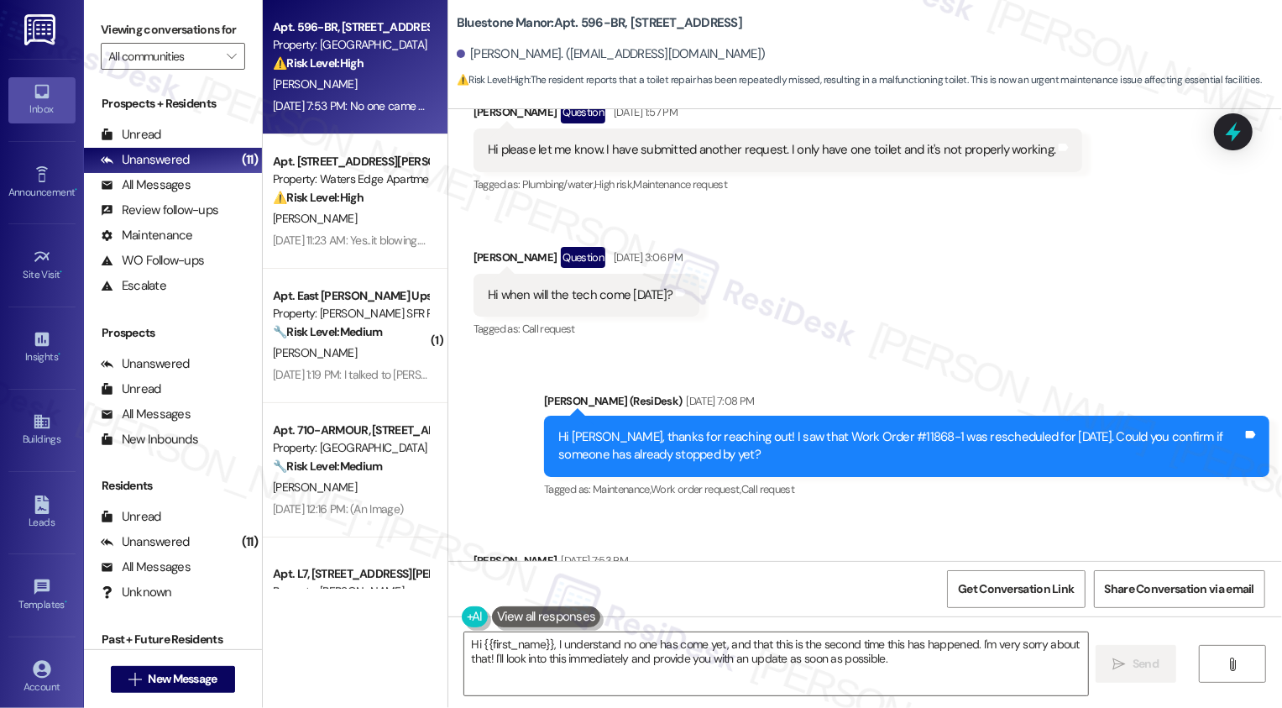
scroll to position [1410, 0]
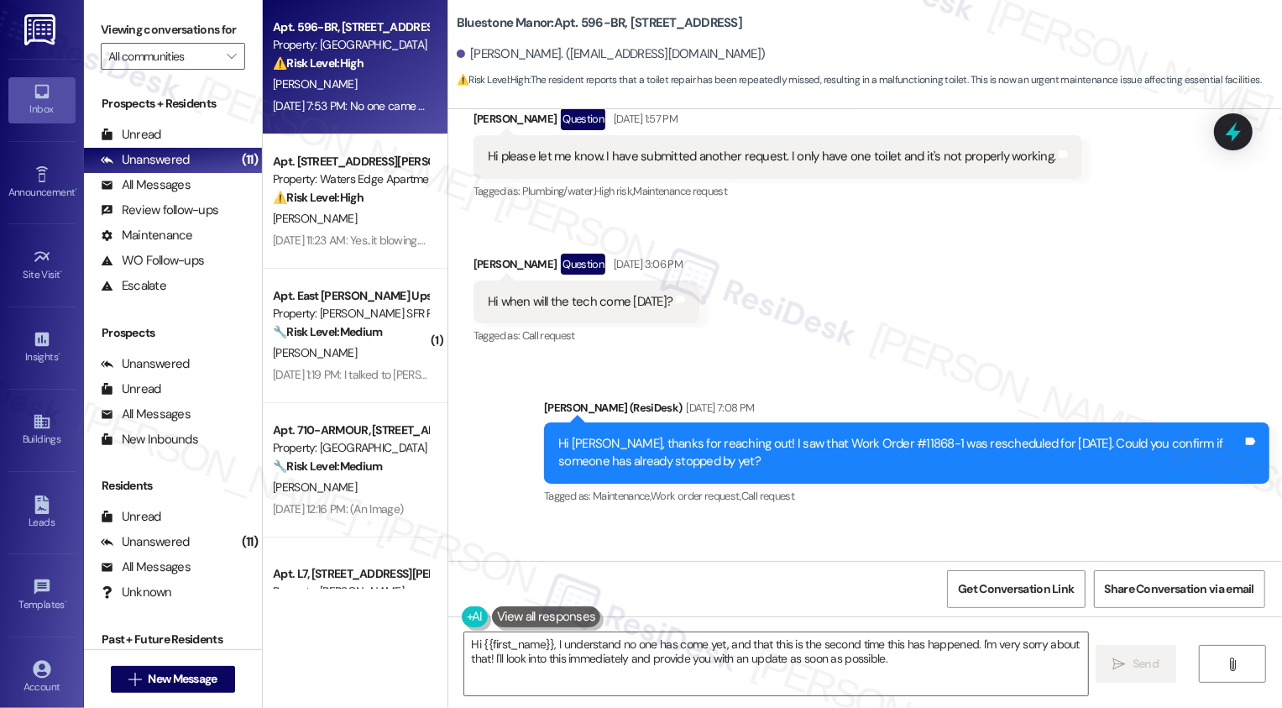
drag, startPoint x: 616, startPoint y: 20, endPoint x: 807, endPoint y: 33, distance: 190.9
click at [807, 32] on div "Bluestone Manor: Apt. 596-BR, 59 Hurricane Shoals Rd NE Estrella Puente. (estre…" at bounding box center [869, 46] width 825 height 85
copy b "59 Hurricane Shoals Rd NE"
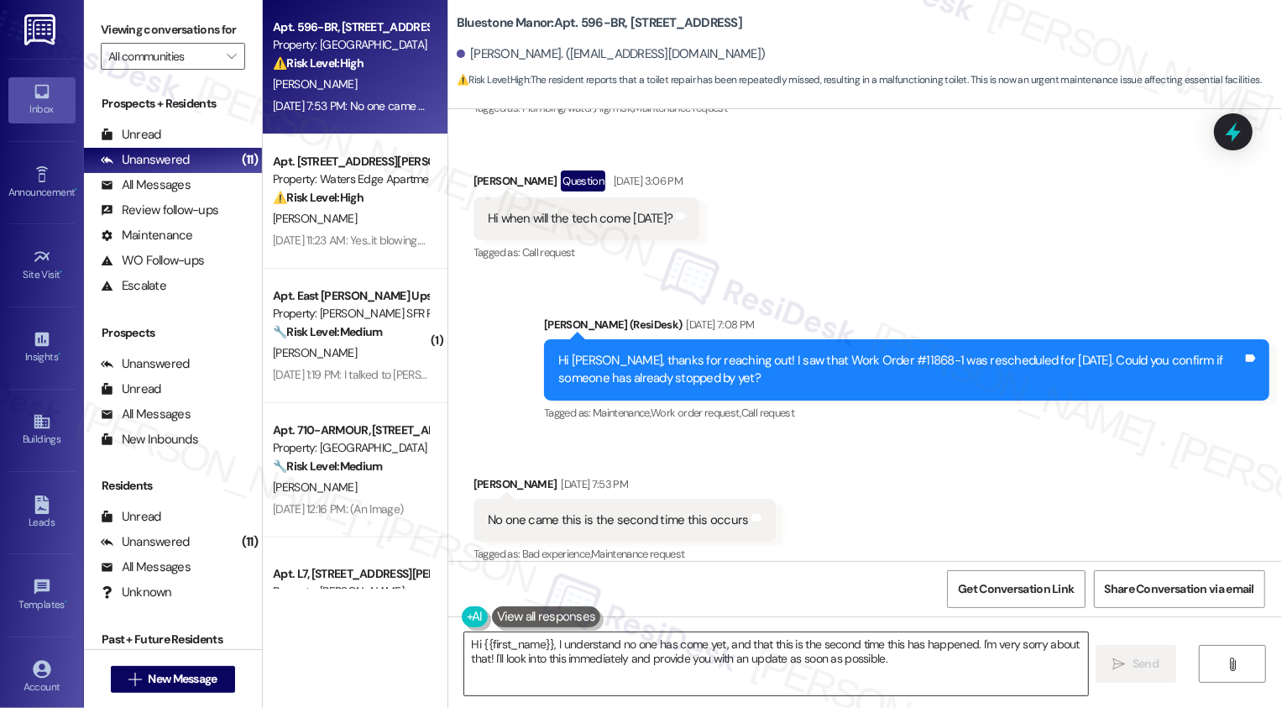
click at [517, 655] on textarea "Hi {{first_name}}, I understand no one has come yet, and that this is the secon…" at bounding box center [776, 663] width 624 height 63
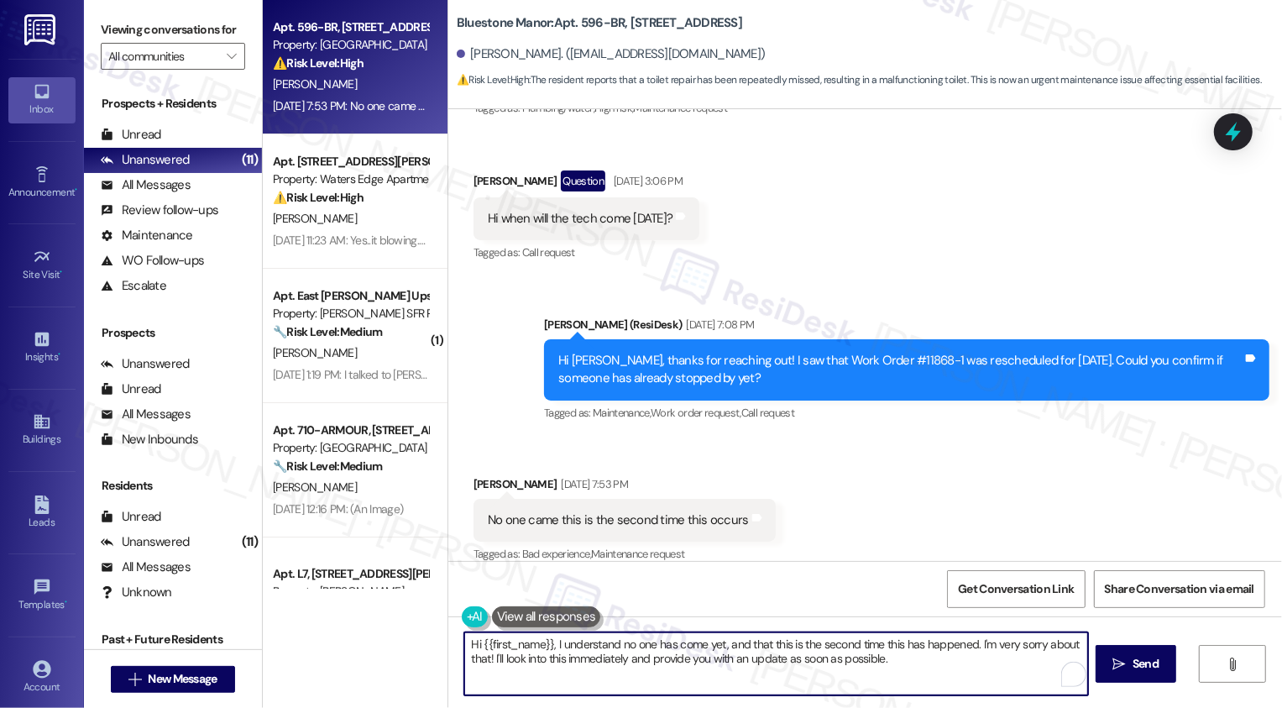
click at [608, 645] on textarea "Hi {{first_name}}, I understand no one has come yet, and that this is the secon…" at bounding box center [776, 663] width 624 height 63
click at [490, 475] on div "Estrella Puente Sep 10, 2025 at 7:53 PM" at bounding box center [624, 487] width 302 height 24
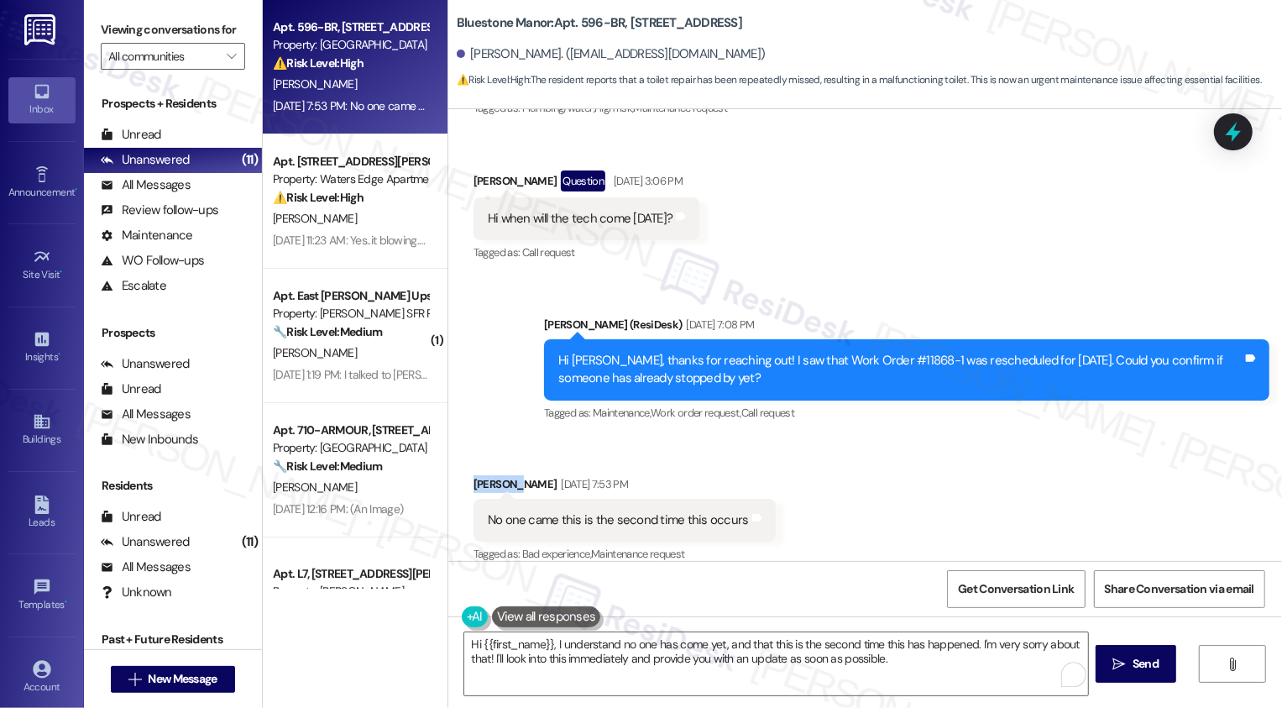
copy div "Estrella"
click at [500, 647] on textarea "Hi {{first_name}}, I understand no one has come yet, and that this is the secon…" at bounding box center [776, 663] width 624 height 63
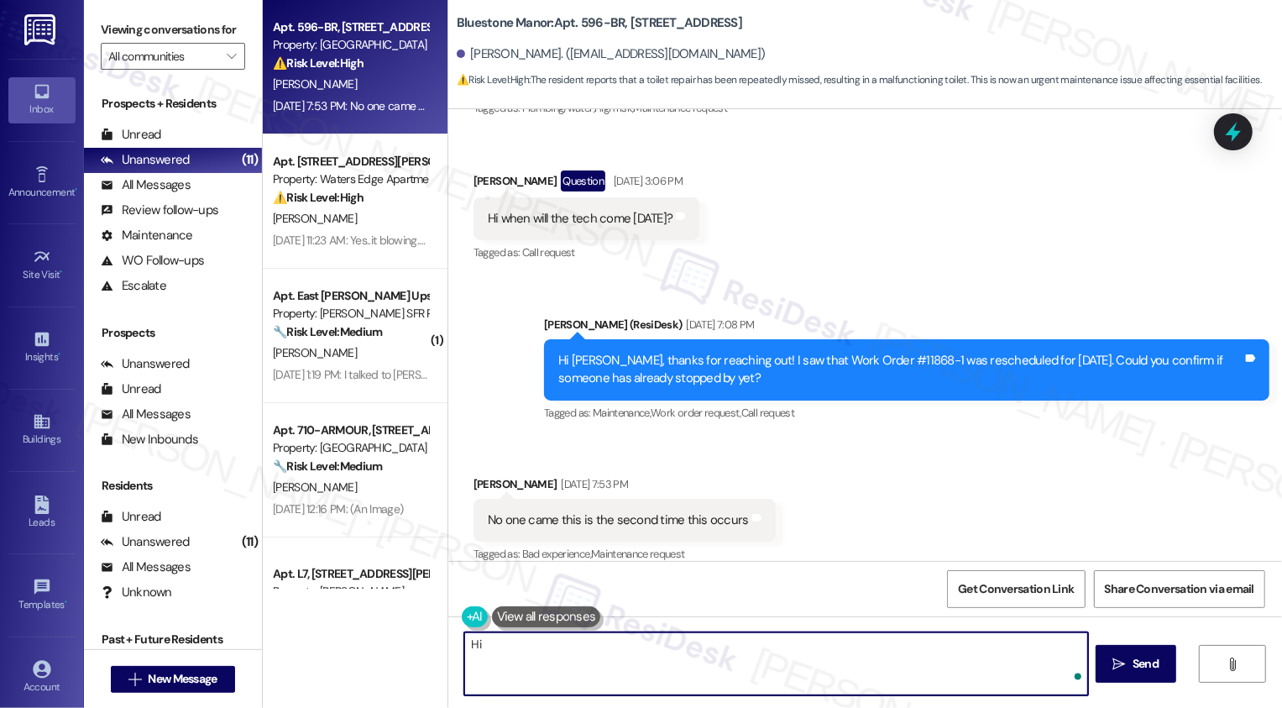
paste textarea "Estrella"
click at [602, 644] on textarea "Hi Estrella, I'm so sorry about the" at bounding box center [776, 663] width 624 height 63
click at [691, 651] on textarea "Hi Estrella, I'm so sorry about the" at bounding box center [776, 663] width 624 height 63
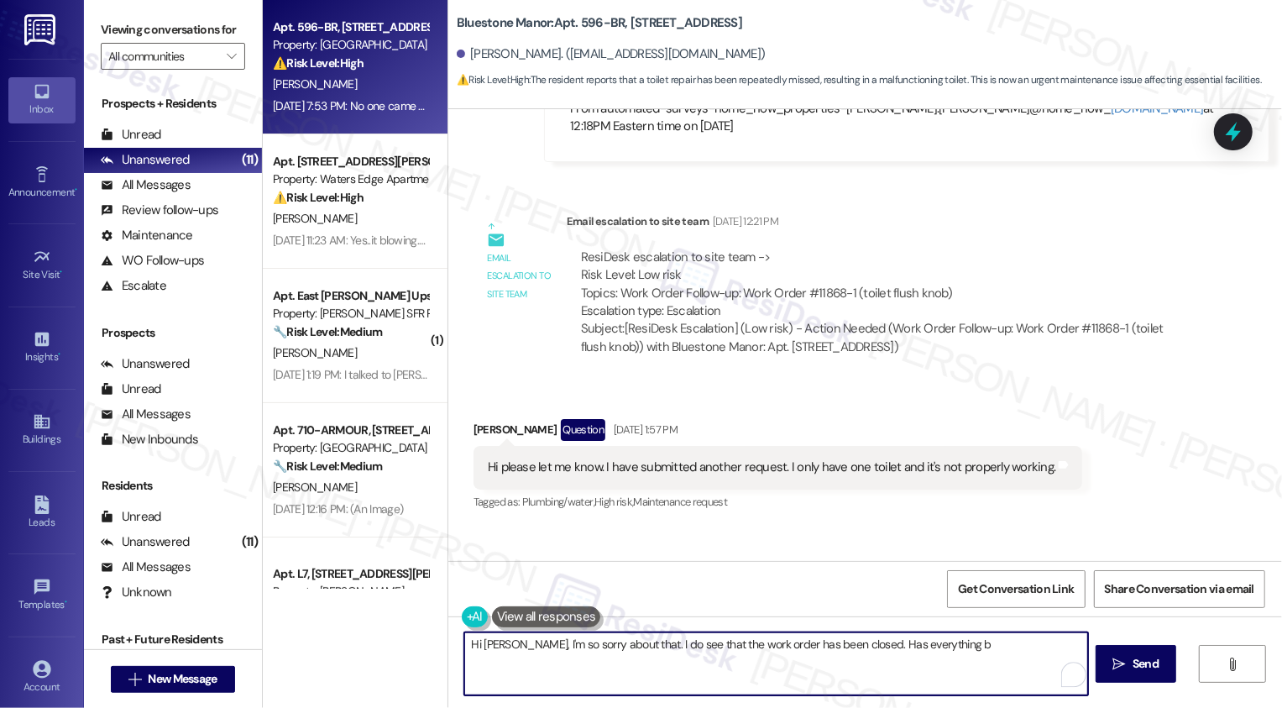
scroll to position [1048, 0]
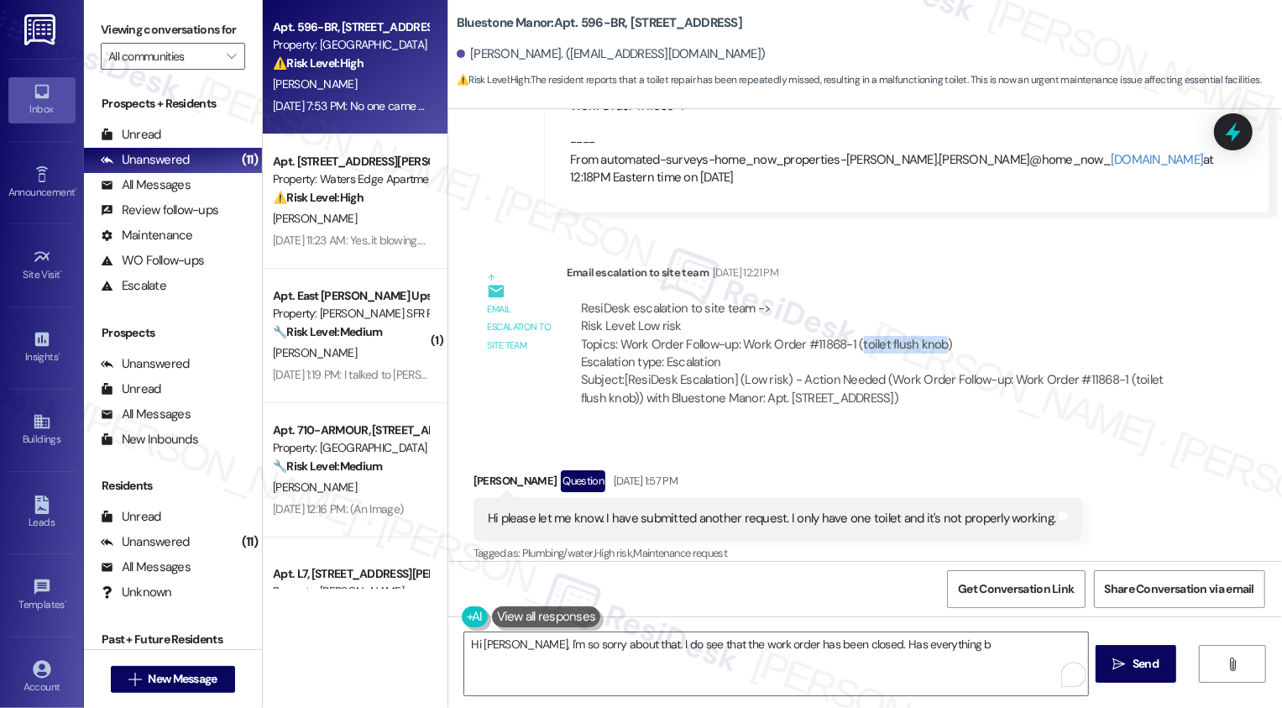
drag, startPoint x: 847, startPoint y: 326, endPoint x: 929, endPoint y: 326, distance: 82.3
click at [929, 326] on div "ResiDesk escalation to site team -> Risk Level: Low risk Topics: Work Order Fol…" at bounding box center [882, 336] width 603 height 72
copy div "toilet flush knob"
click at [951, 658] on textarea "Hi Estrella, I'm so sorry about that. I do see that the work order has been clo…" at bounding box center [776, 663] width 624 height 63
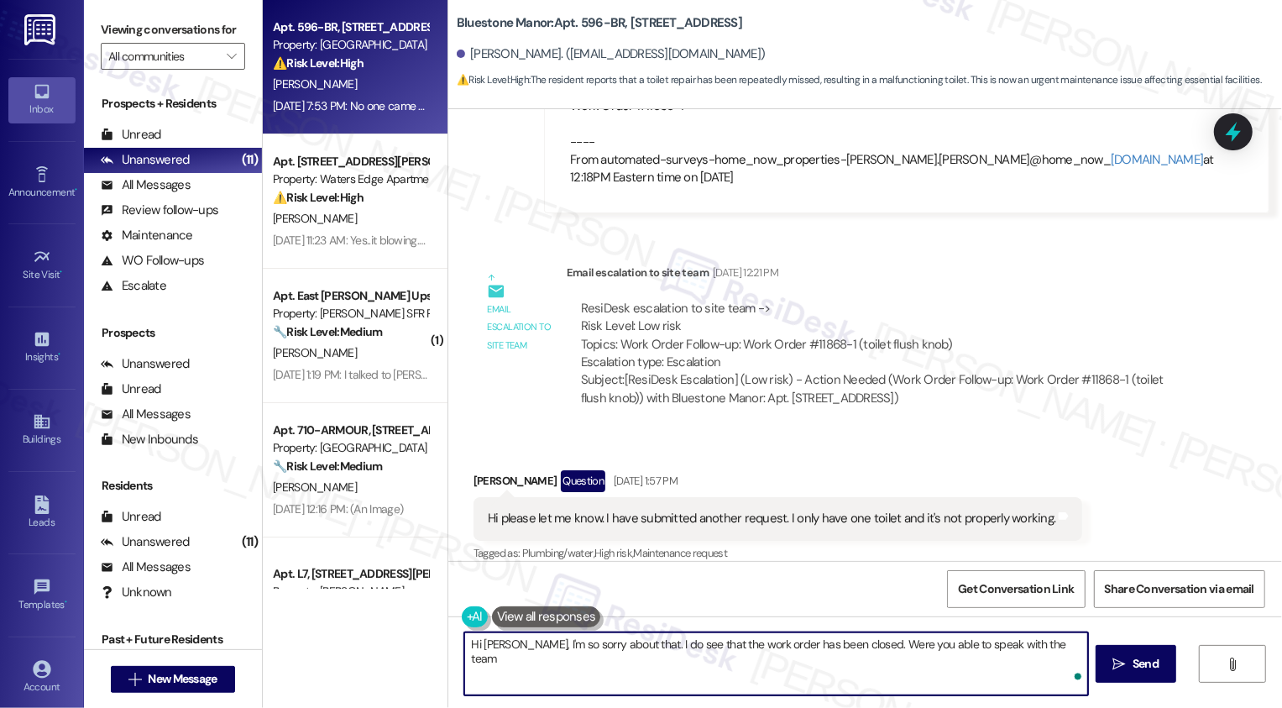
type textarea "Hi Estrella, I'm so sorry about that. I do see that the work order has been clo…"
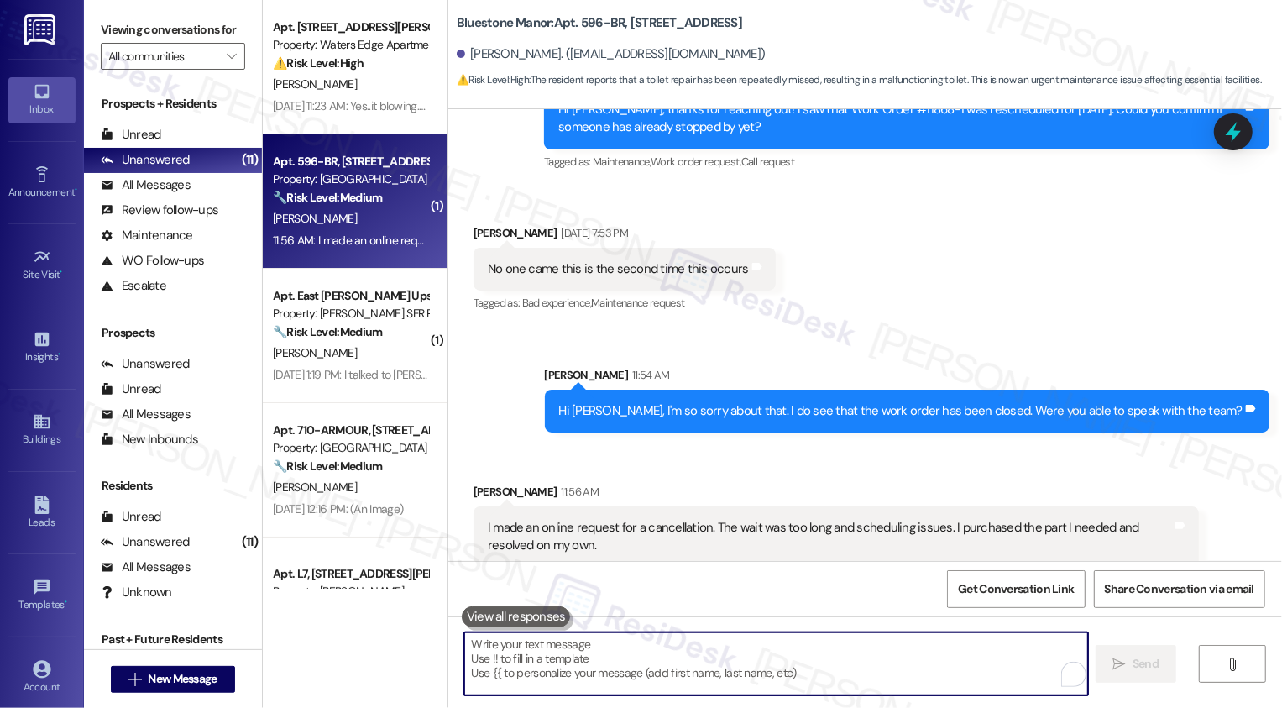
scroll to position [1745, 0]
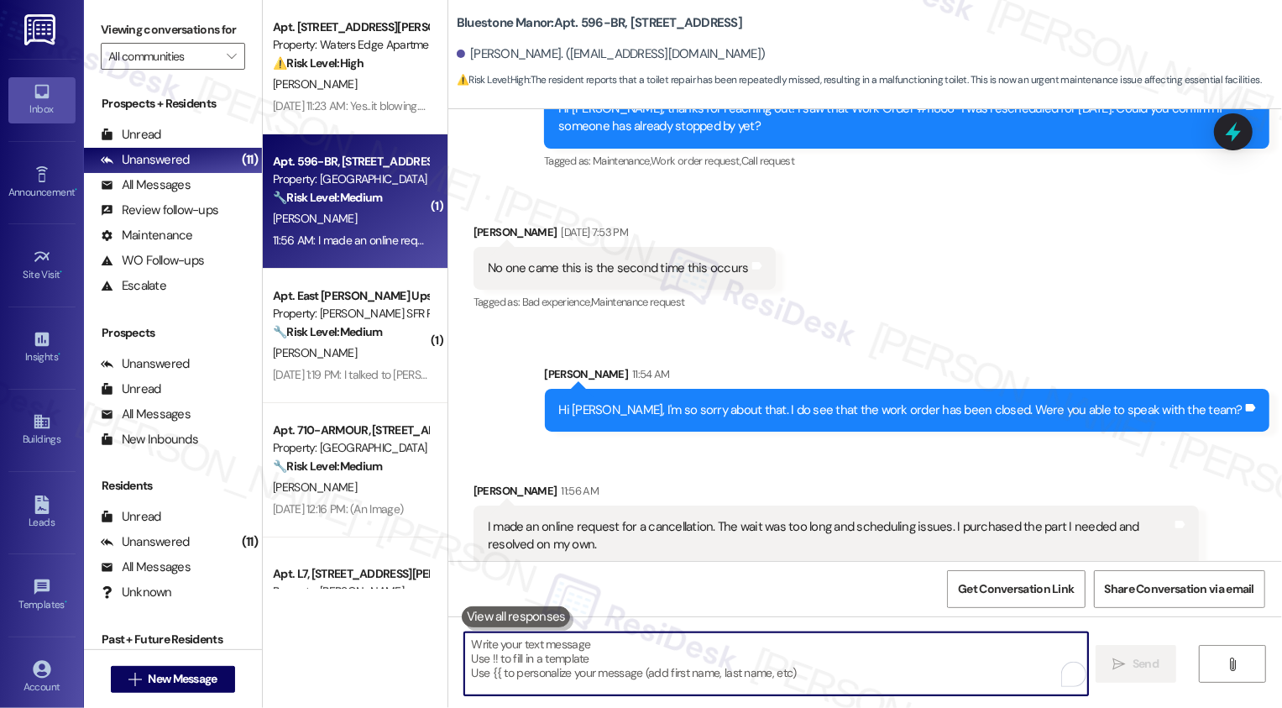
click at [679, 667] on textarea "To enrich screen reader interactions, please activate Accessibility in Grammarl…" at bounding box center [776, 663] width 624 height 63
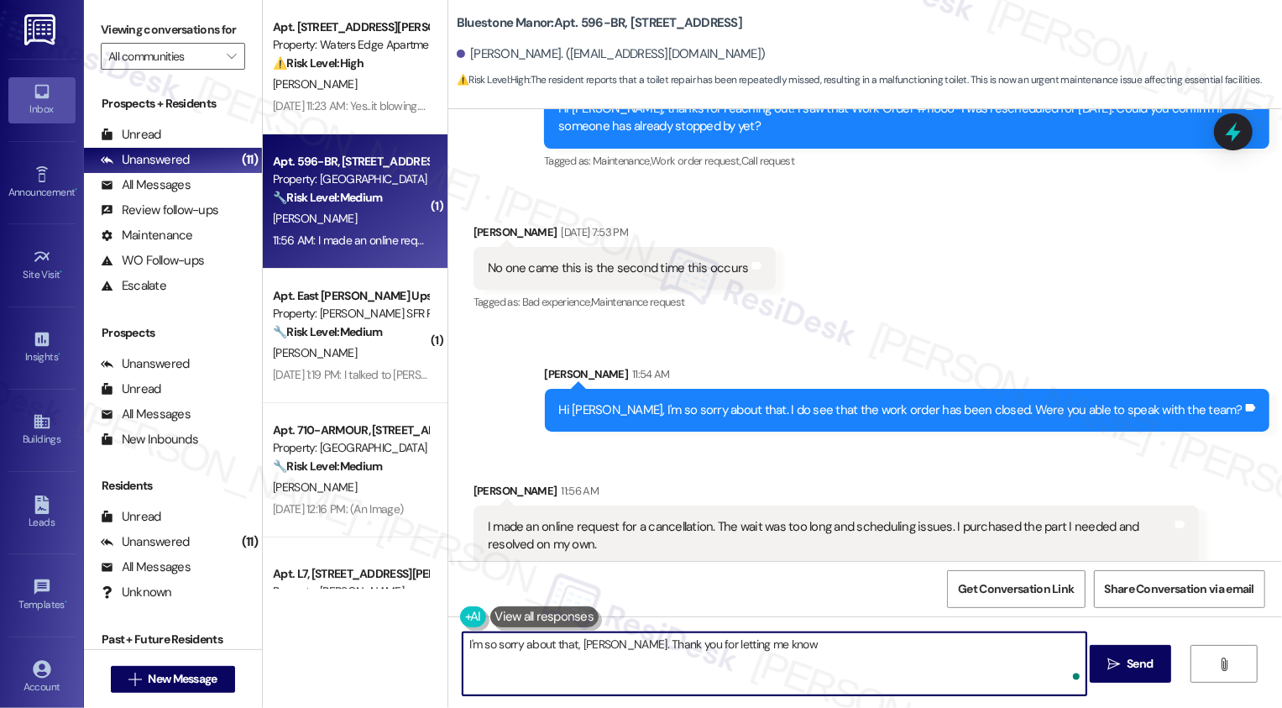
type textarea "I'm so sorry about that, Estrella. Thank you for letting me know."
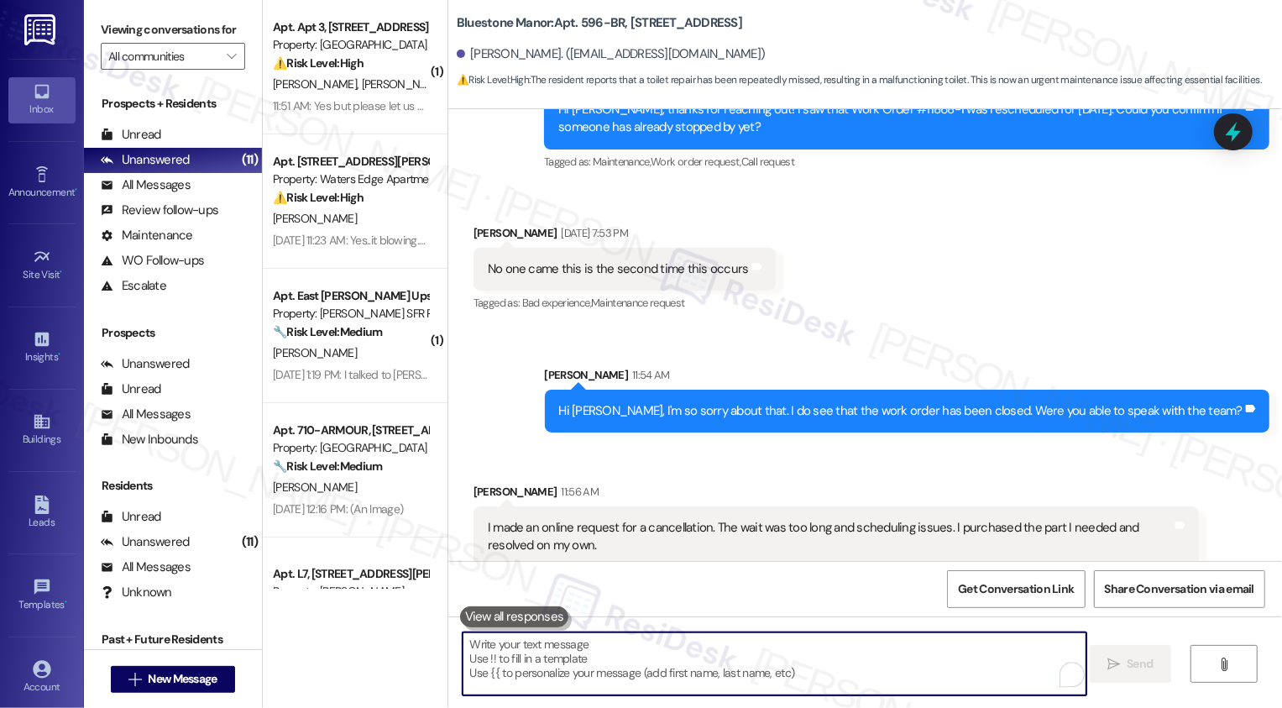
scroll to position [1862, 0]
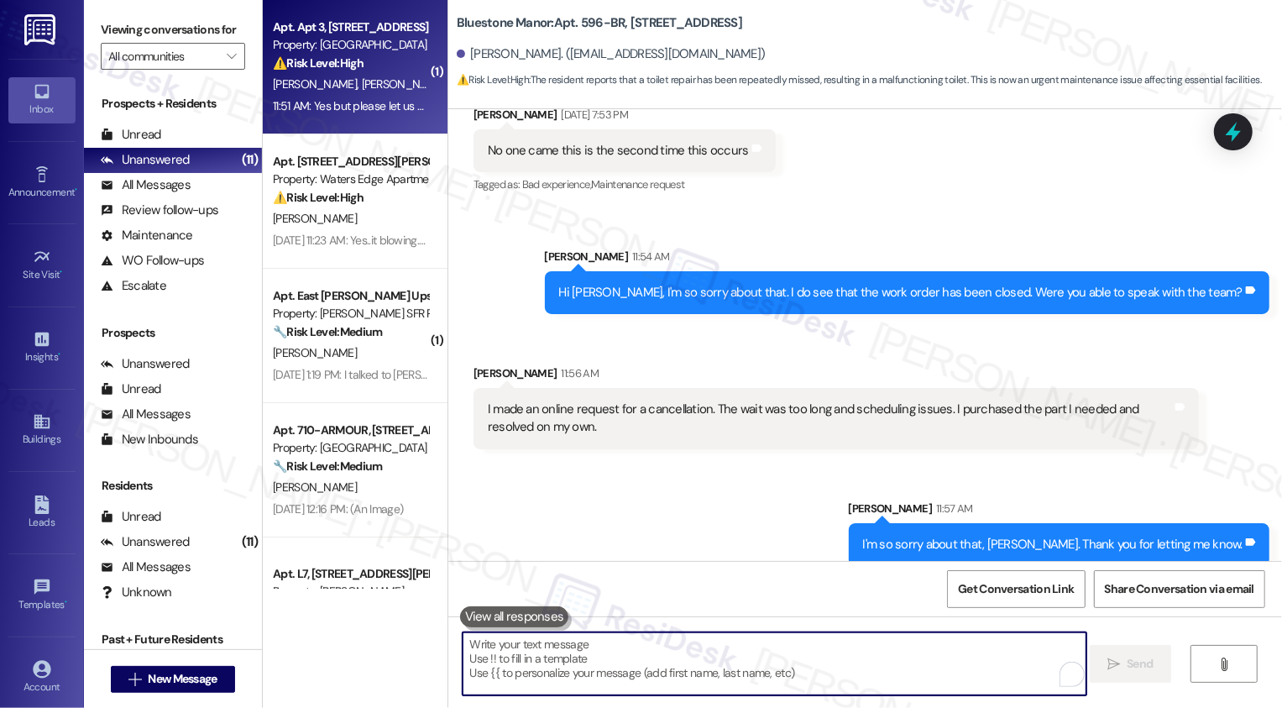
click at [347, 67] on strong "⚠️ Risk Level: High" at bounding box center [318, 62] width 91 height 15
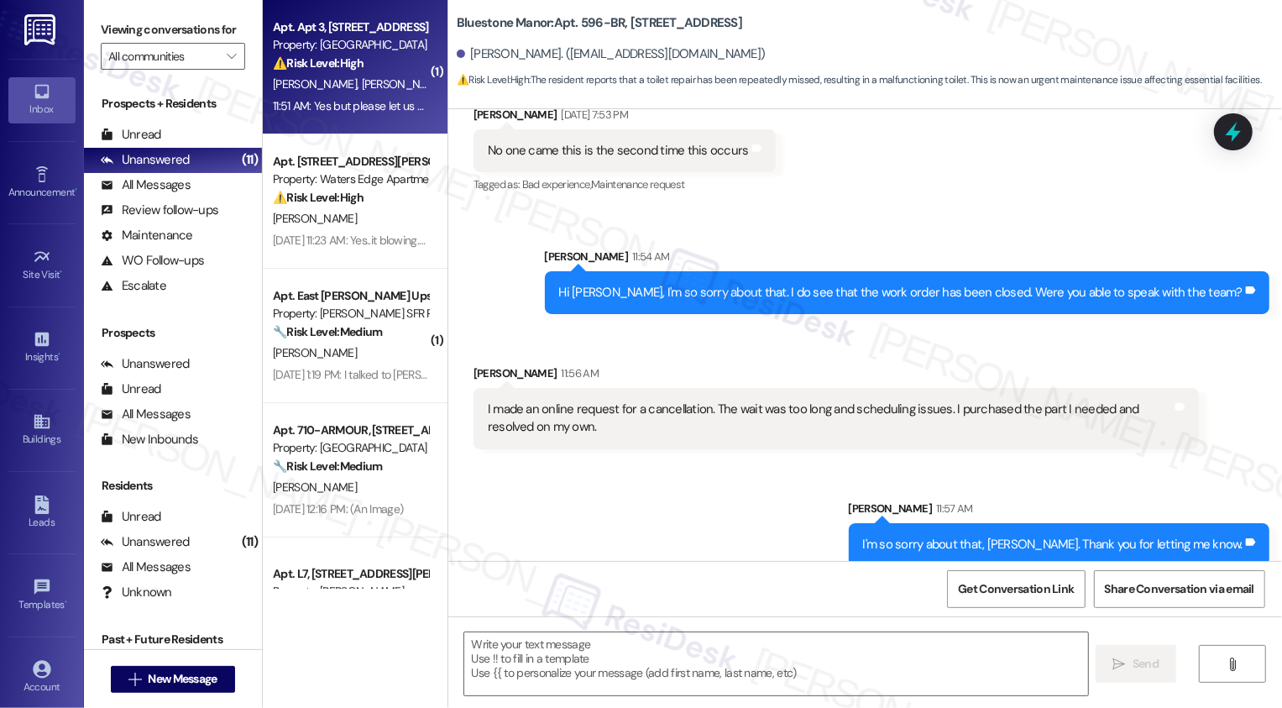
click at [347, 67] on strong "⚠️ Risk Level: High" at bounding box center [318, 62] width 91 height 15
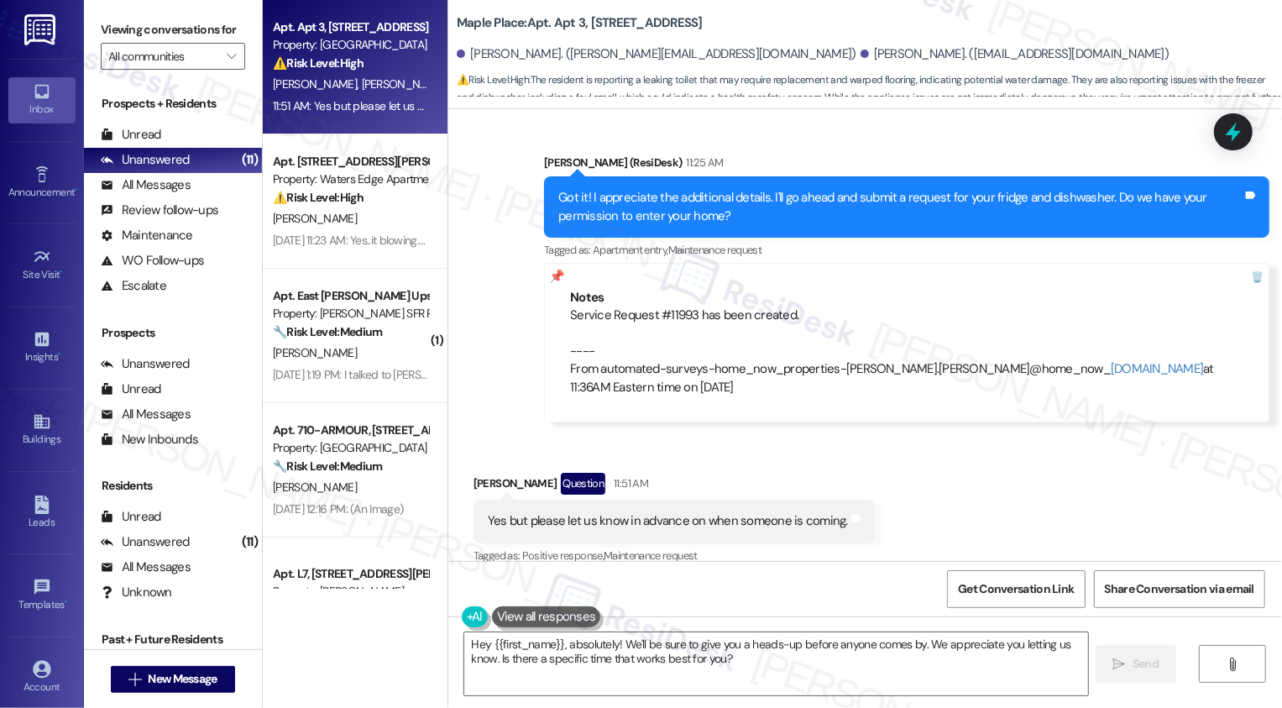
scroll to position [1698, 0]
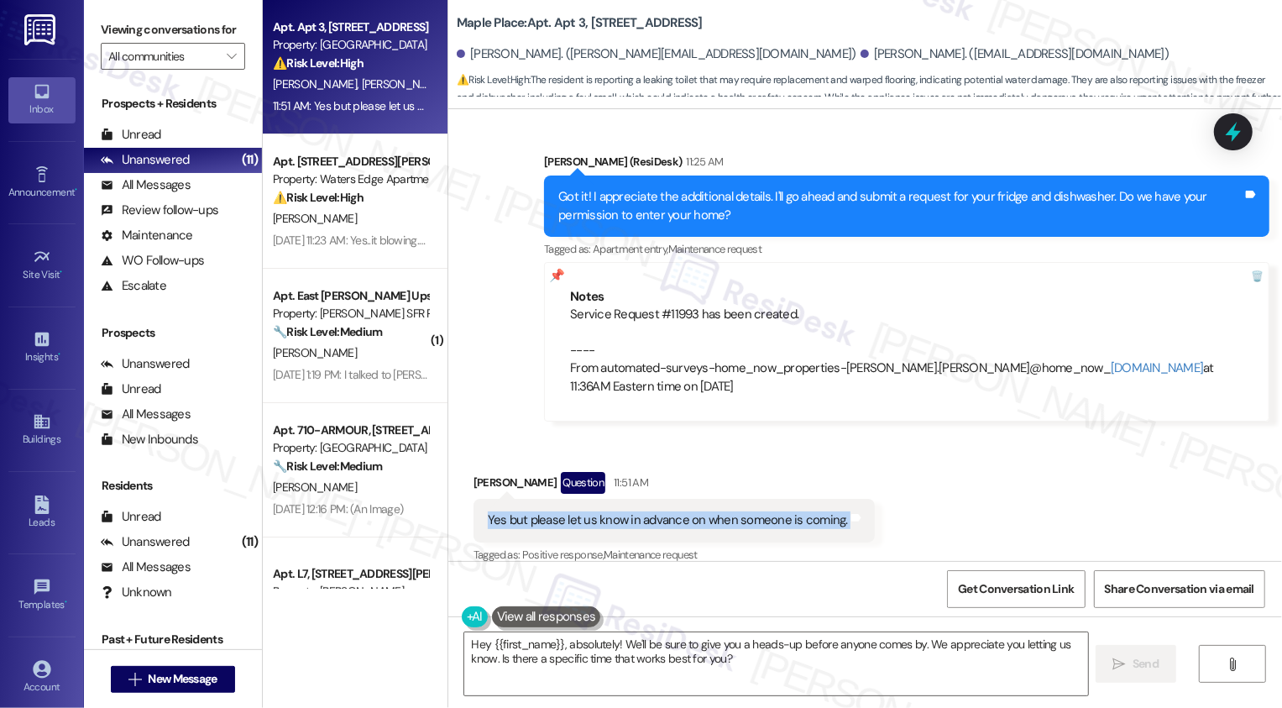
drag, startPoint x: 477, startPoint y: 500, endPoint x: 876, endPoint y: 508, distance: 399.6
click at [876, 509] on div "Received via SMS Samantha Sommers Question 11:51 AM Yes but please let us know …" at bounding box center [864, 506] width 833 height 145
copy div "Yes but please let us know in advance on when someone is coming. Tags and notes"
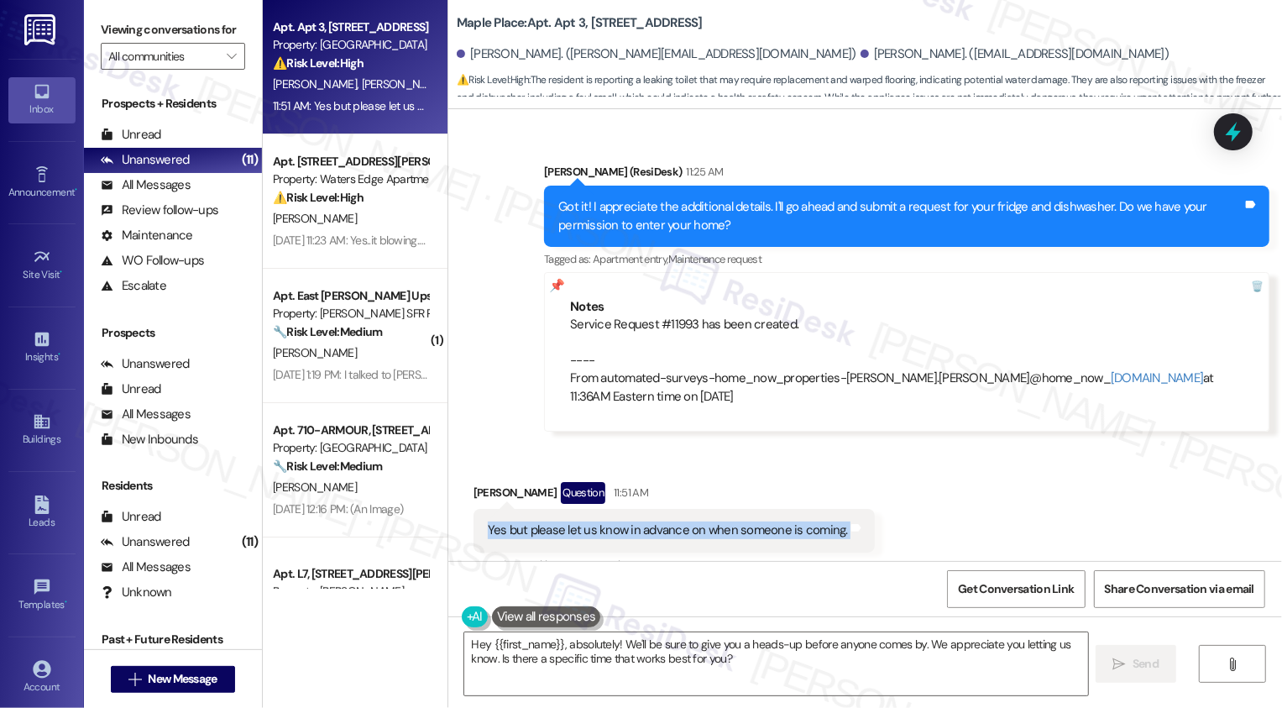
click at [664, 316] on div "Service Request #11993 has been created. ---- From automated-surveys-home_now_p…" at bounding box center [906, 361] width 673 height 90
copy div "11993"
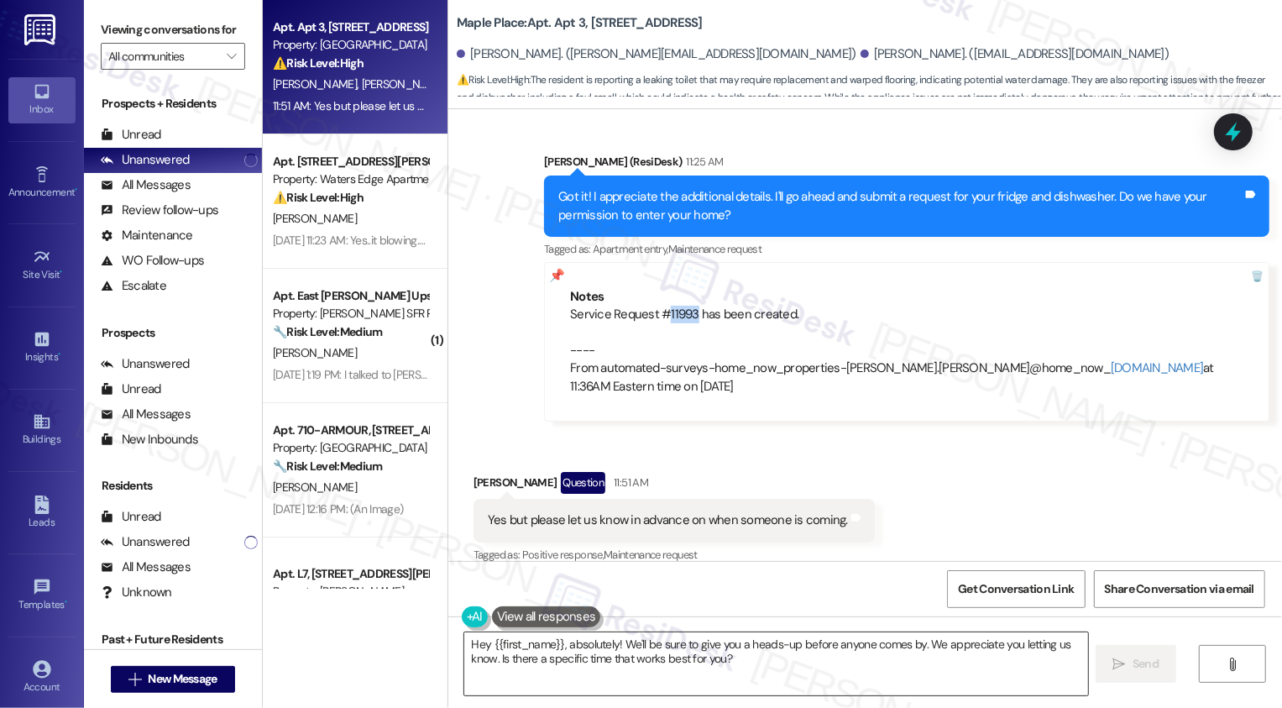
click at [727, 649] on textarea "Hey {{first_name}}, absolutely! We'll be sure to give you a heads-up before any…" at bounding box center [776, 663] width 624 height 63
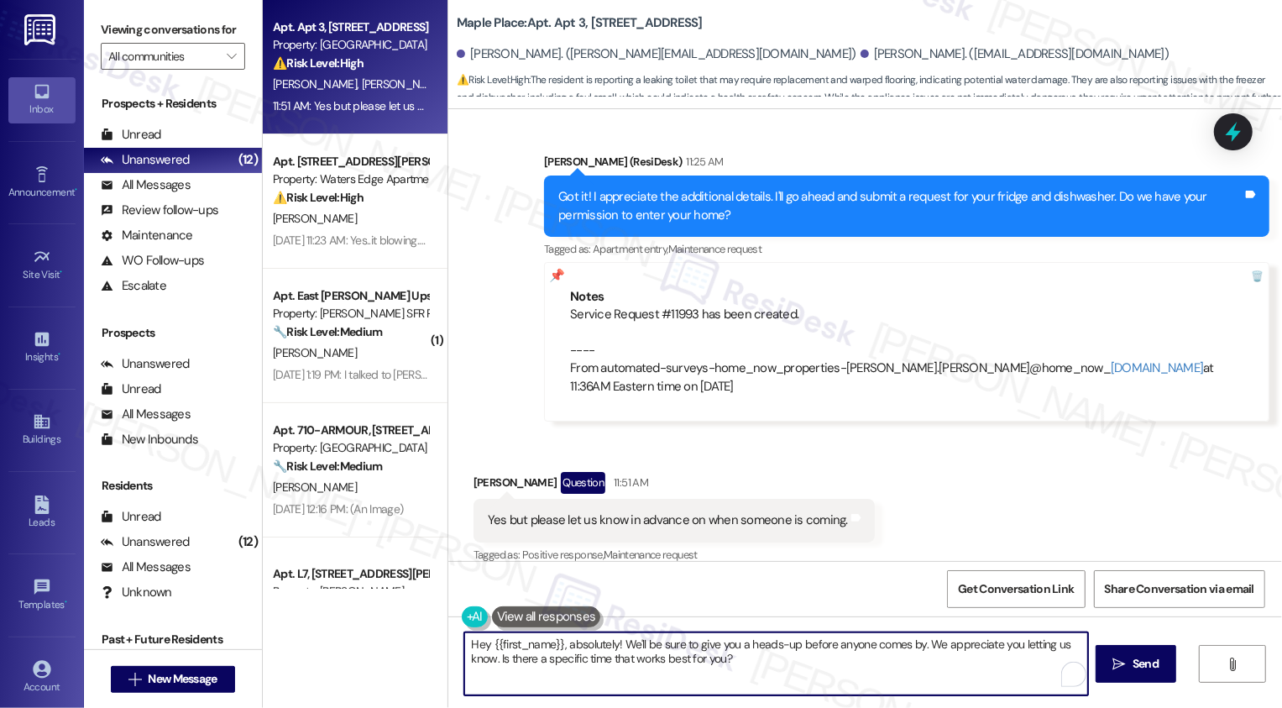
click at [672, 306] on div "Service Request #11993 has been created. ---- From automated-surveys-home_now_p…" at bounding box center [906, 351] width 673 height 90
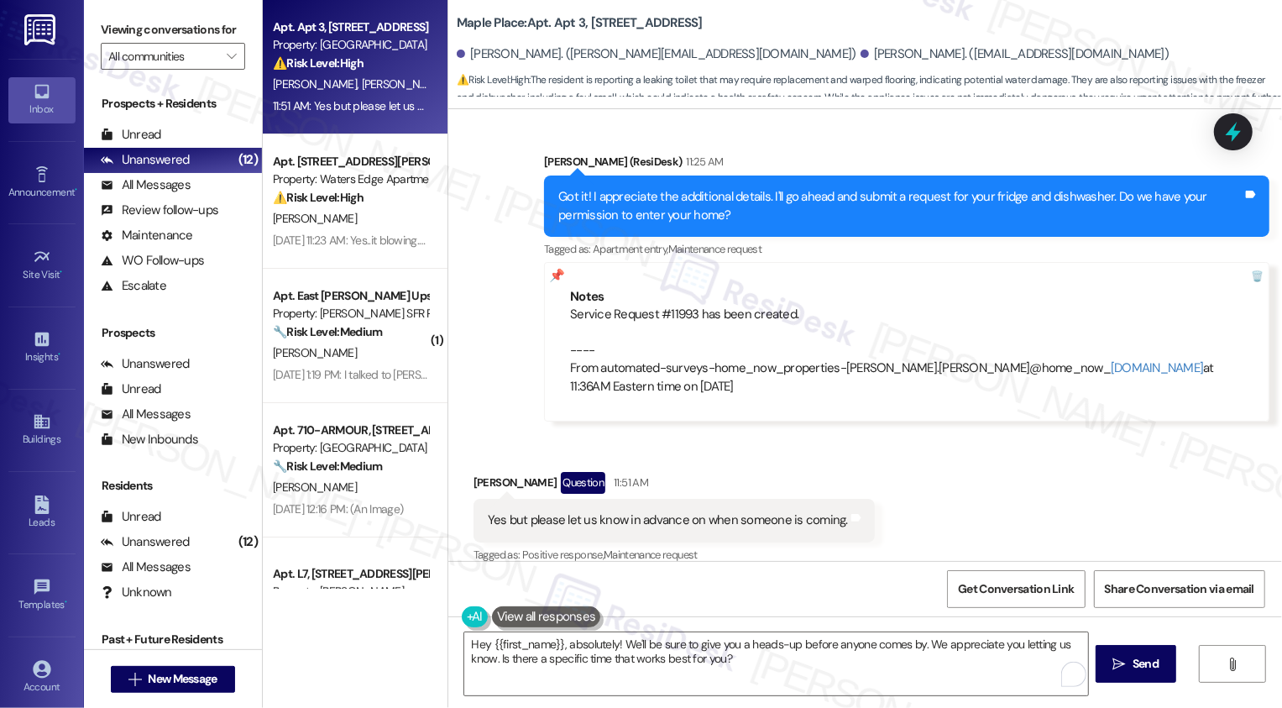
click at [672, 306] on div "Service Request #11993 has been created. ---- From automated-surveys-home_now_p…" at bounding box center [906, 351] width 673 height 90
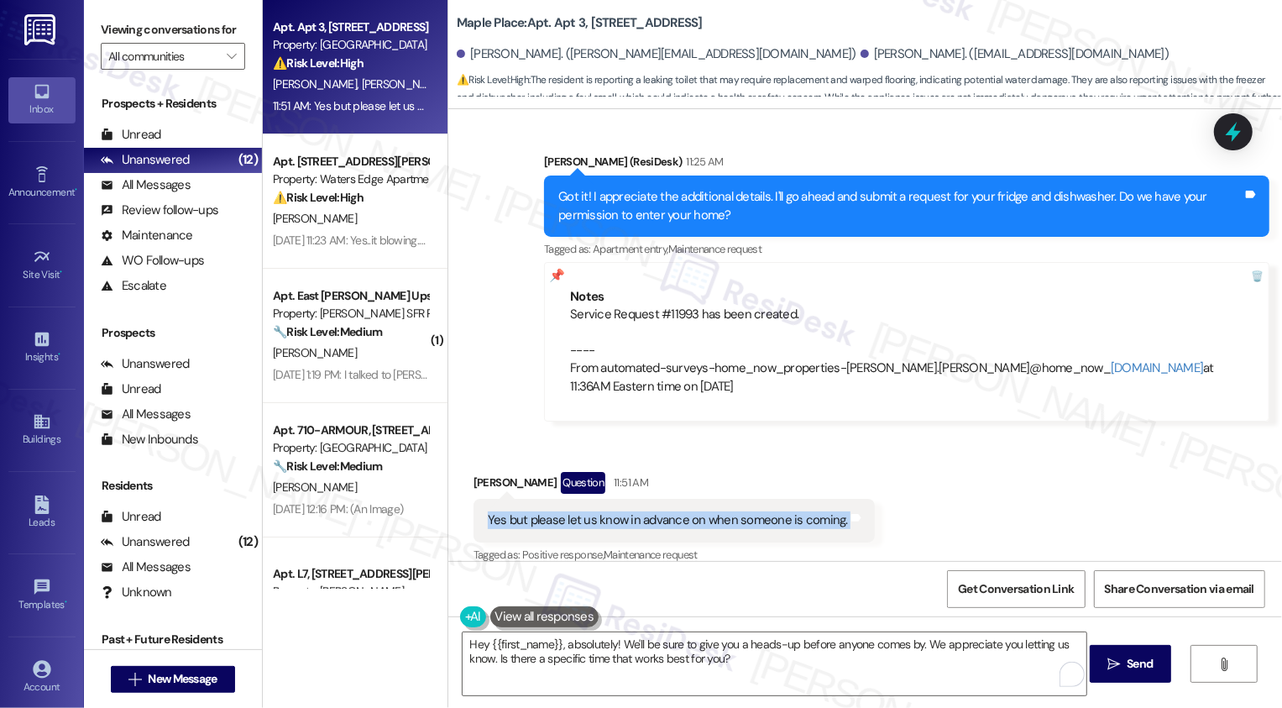
drag, startPoint x: 474, startPoint y: 501, endPoint x: 882, endPoint y: 510, distance: 408.0
click at [882, 511] on div "Received via SMS Samantha Sommers Question 11:51 AM Yes but please let us know …" at bounding box center [864, 506] width 833 height 145
click at [669, 651] on textarea "Hey {{first_name}}, absolutely! We'll be sure to give you a heads-up before any…" at bounding box center [776, 663] width 624 height 63
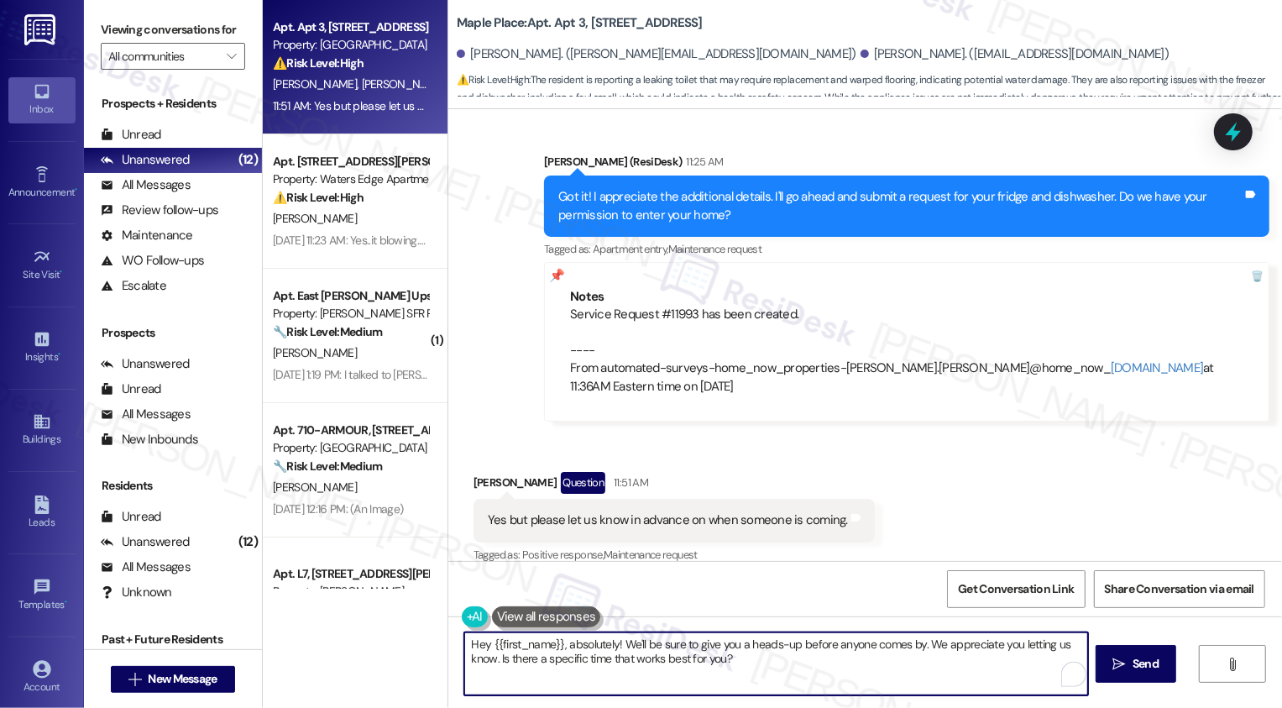
drag, startPoint x: 562, startPoint y: 645, endPoint x: 458, endPoint y: 644, distance: 104.1
click at [464, 645] on textarea "Hey {{first_name}}, absolutely! We'll be sure to give you a heads-up before any…" at bounding box center [776, 663] width 624 height 63
click at [614, 645] on textarea "Hey {{first_name}}, absolutely! We'll be sure to give you a heads-up before any…" at bounding box center [776, 663] width 624 height 63
click at [903, 668] on textarea "Hey {{first_name}}, absolutely! We'll be sure to give you a heads-up before any…" at bounding box center [776, 663] width 624 height 63
drag, startPoint x: 918, startPoint y: 643, endPoint x: 379, endPoint y: 637, distance: 539.7
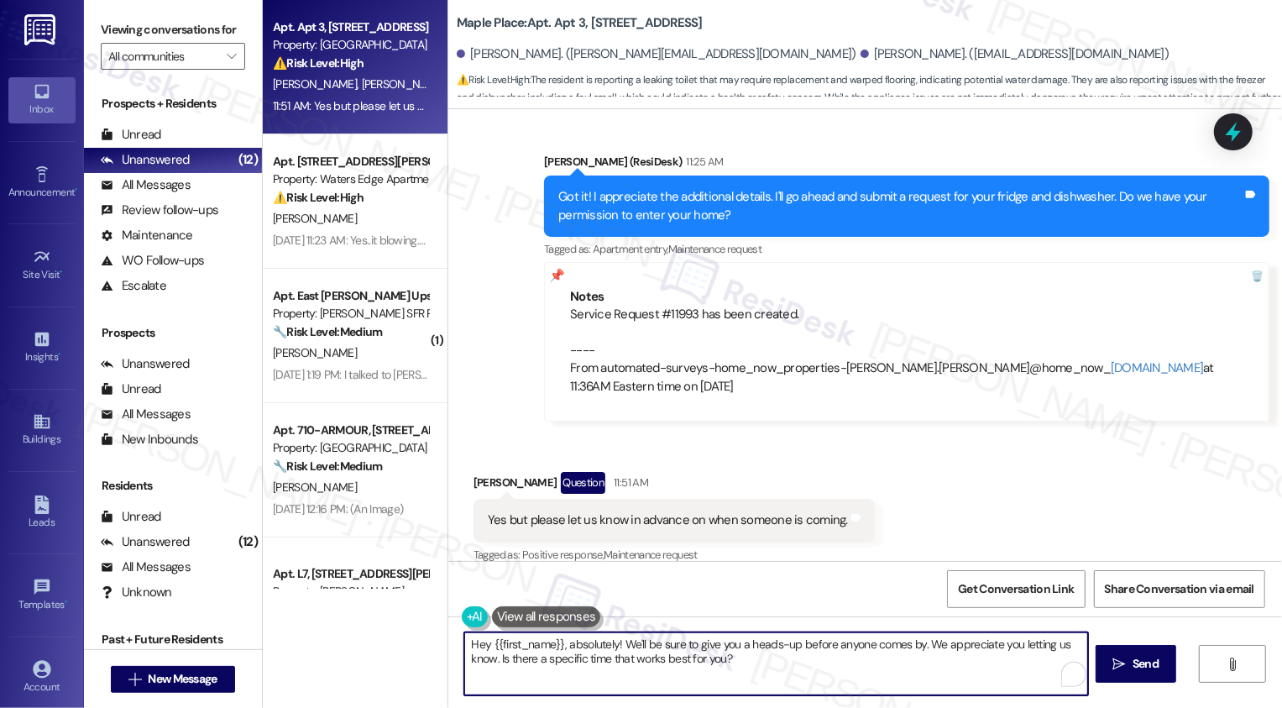
click at [379, 639] on div "Apt. Apt 3, 1360 North Ave Property: Maple Place ⚠️ Risk Level: High The reside…" at bounding box center [772, 354] width 1019 height 708
click at [682, 647] on textarea "Thanks for confirming! I've taken note of that in the work order. We appreciate…" at bounding box center [776, 663] width 624 height 63
click at [691, 650] on textarea "Thanks for confirming! I've taken note of that in the work order. We appreciate…" at bounding box center [776, 663] width 624 height 63
click at [713, 674] on textarea "Thanks for confirming! I've taken note of that in the work order. We appreciate…" at bounding box center [776, 663] width 624 height 63
click at [719, 662] on textarea "Thanks for confirming! I've taken note of that in the work order. We appreciate…" at bounding box center [776, 663] width 624 height 63
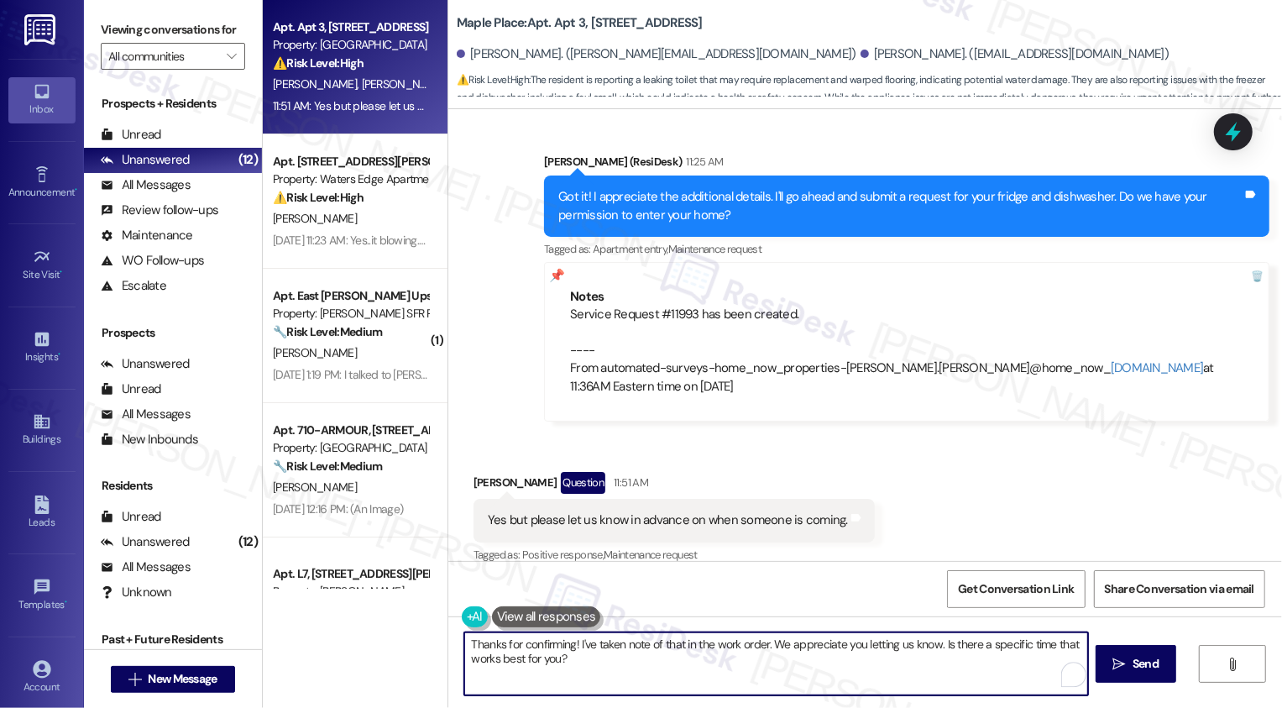
click at [959, 654] on textarea "Thanks for confirming! I've taken note of that in the work order. We appreciate…" at bounding box center [776, 663] width 624 height 63
drag, startPoint x: 937, startPoint y: 643, endPoint x: 952, endPoint y: 660, distance: 22.0
click at [952, 661] on textarea "Thanks for confirming! I've taken note of that in the work order. We appreciate…" at bounding box center [776, 663] width 624 height 63
type textarea "Thanks for confirming! I've taken note of that in the work order. We appreciate…"
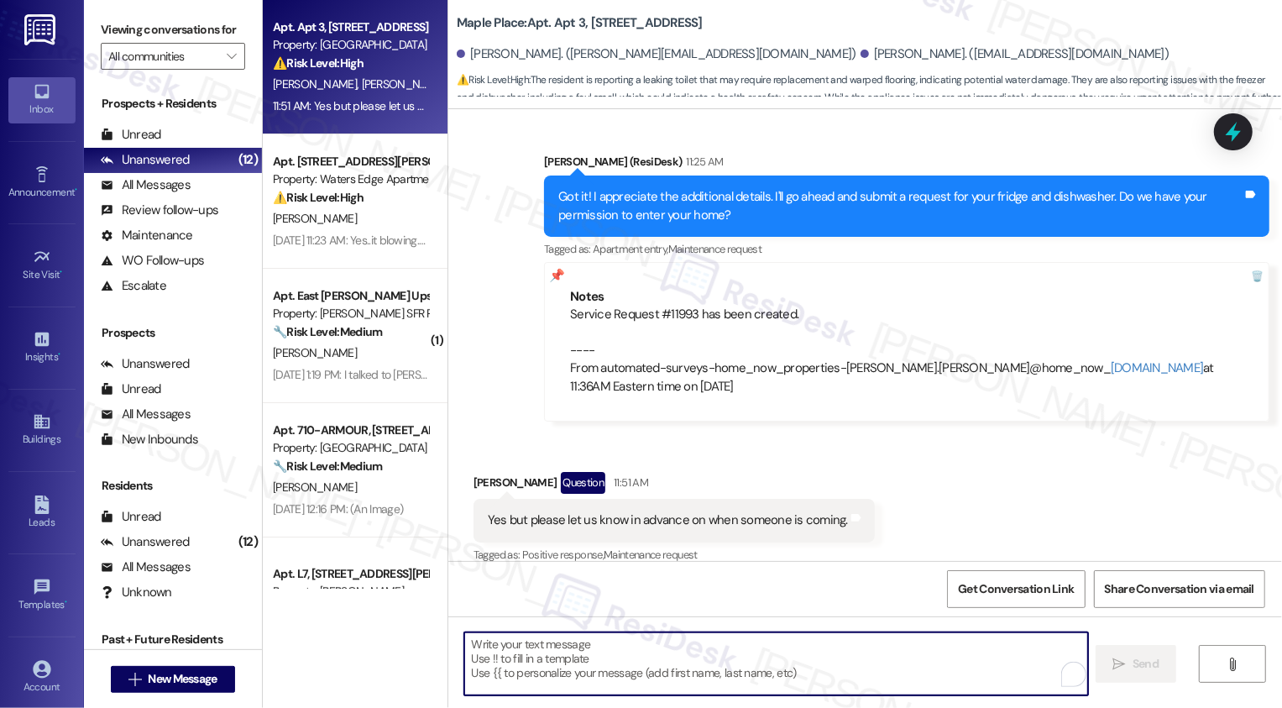
type textarea "Fetching suggested responses. Please feel free to read through the conversation…"
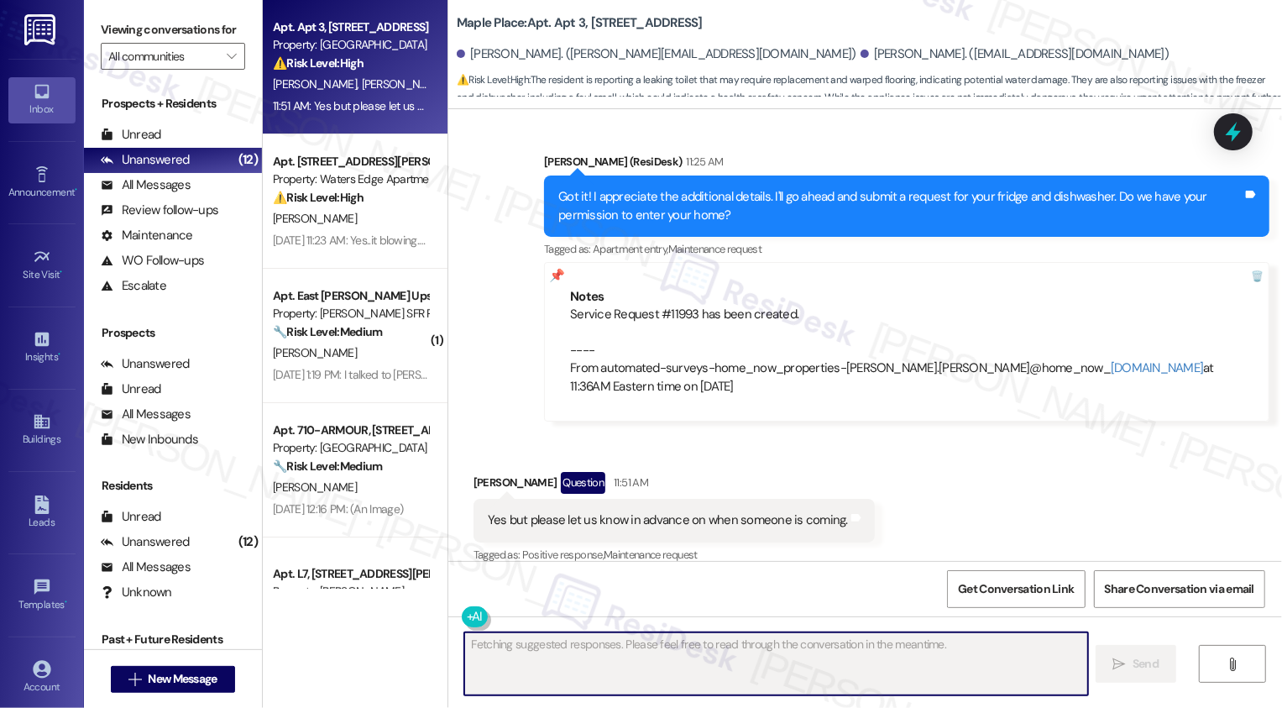
scroll to position [1815, 0]
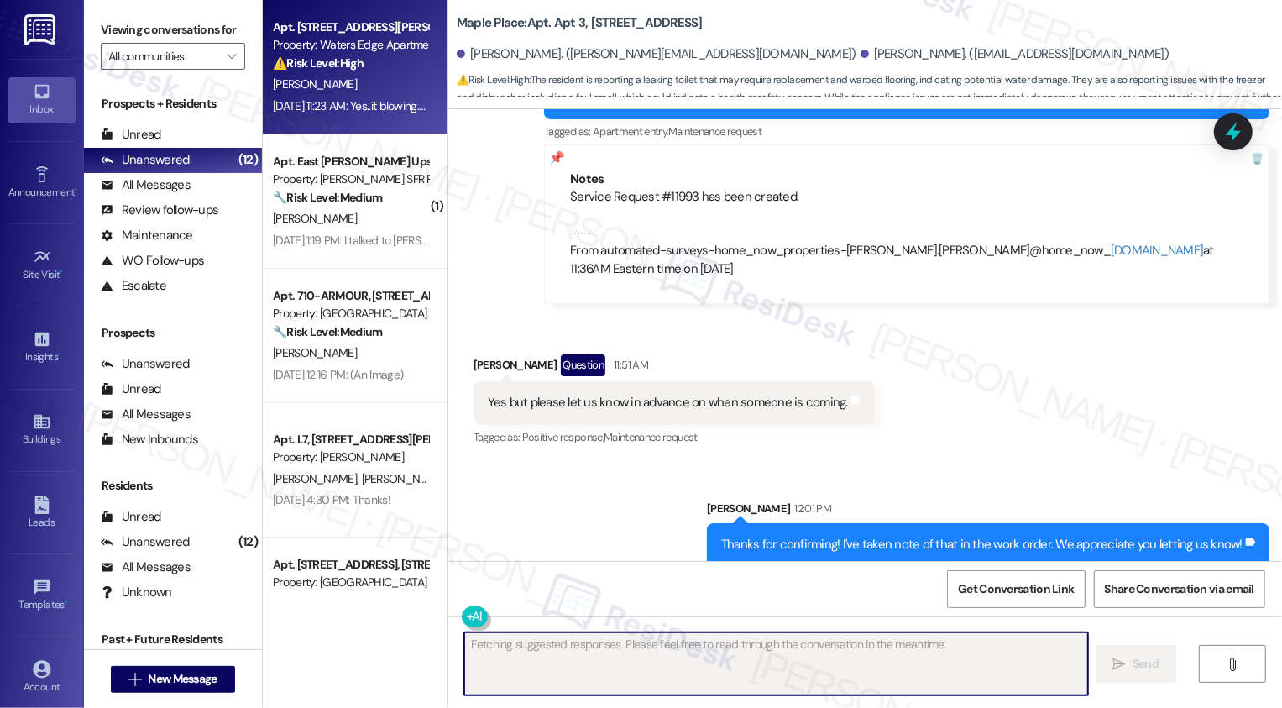
click at [373, 113] on div "Sep 08, 2025 at 11:23 AM: Yes..it blowing. This is the same issue it had from l…" at bounding box center [1010, 105] width 1475 height 15
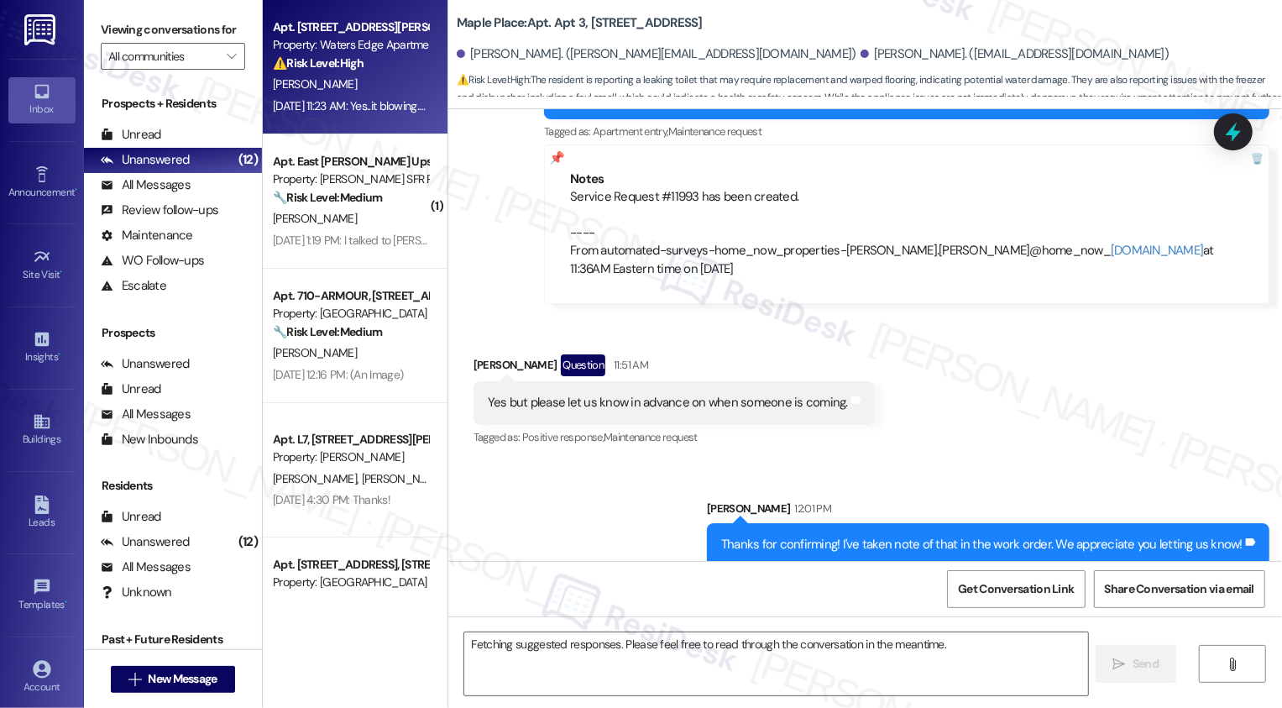
click at [373, 113] on div "Sep 08, 2025 at 11:23 AM: Yes..it blowing. This is the same issue it had from l…" at bounding box center [1010, 105] width 1475 height 15
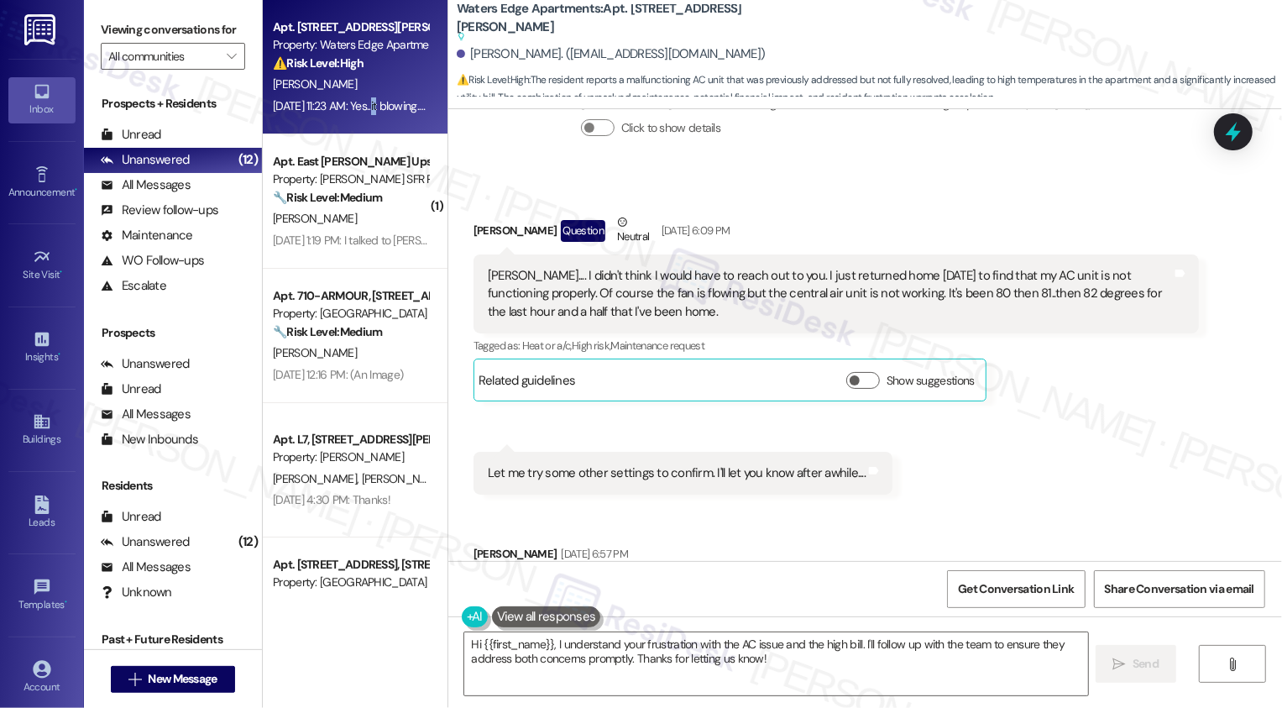
scroll to position [788, 0]
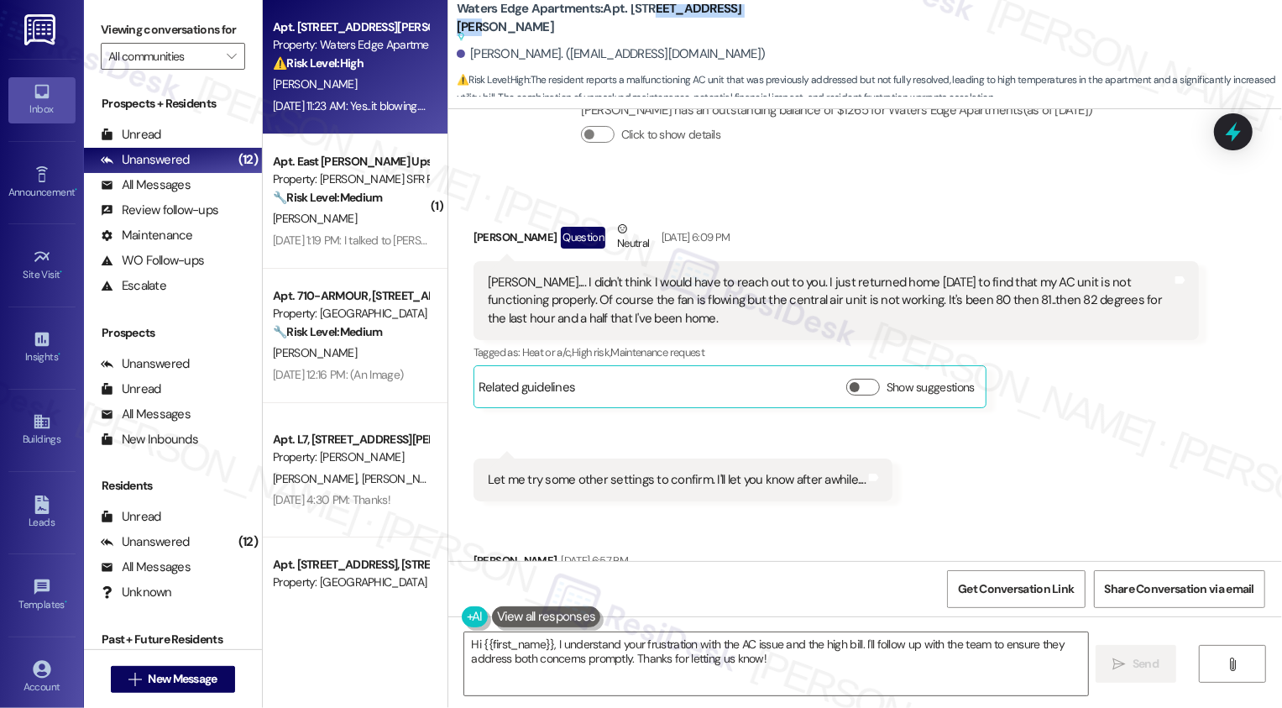
drag, startPoint x: 639, startPoint y: 17, endPoint x: 760, endPoint y: 18, distance: 121.7
click at [760, 18] on div "Waters Edge Apartments: Apt. C8, 417 Barton Drive Suggested actions and notes a…" at bounding box center [625, 23] width 336 height 21
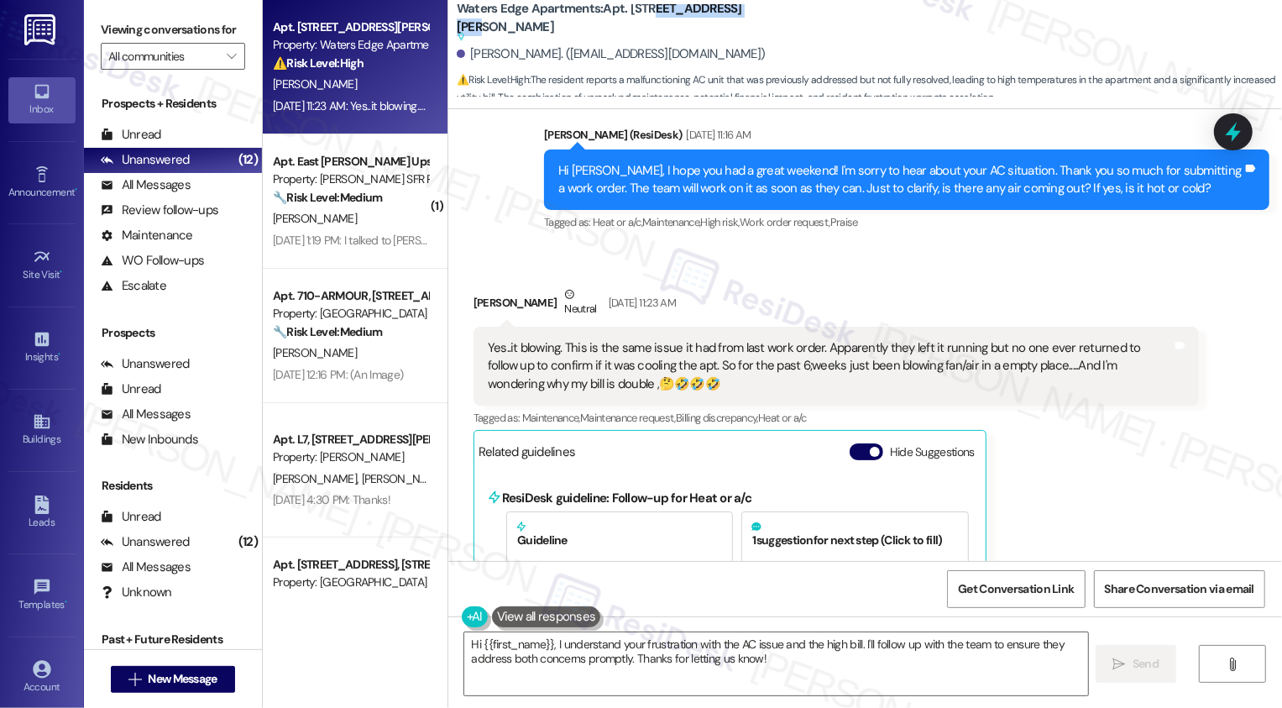
scroll to position [1384, 0]
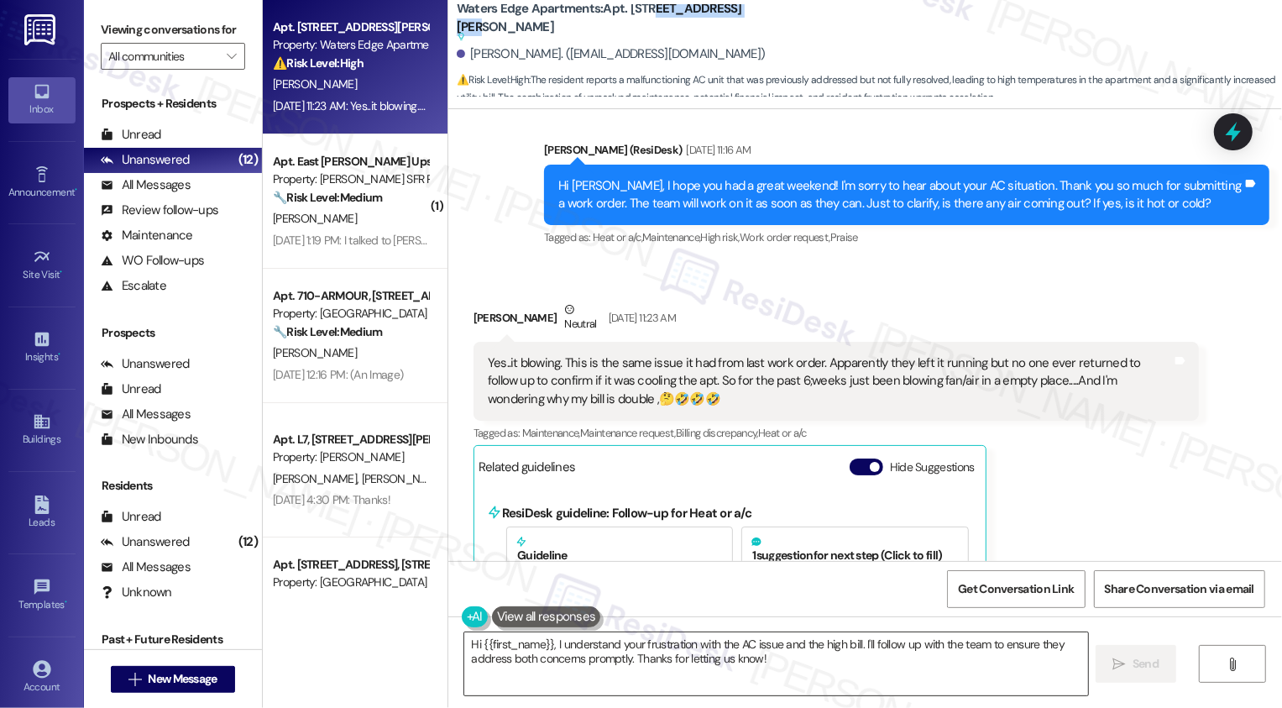
click at [531, 651] on textarea "Hi {{first_name}}, I understand your frustration with the AC issue and the high…" at bounding box center [776, 663] width 624 height 63
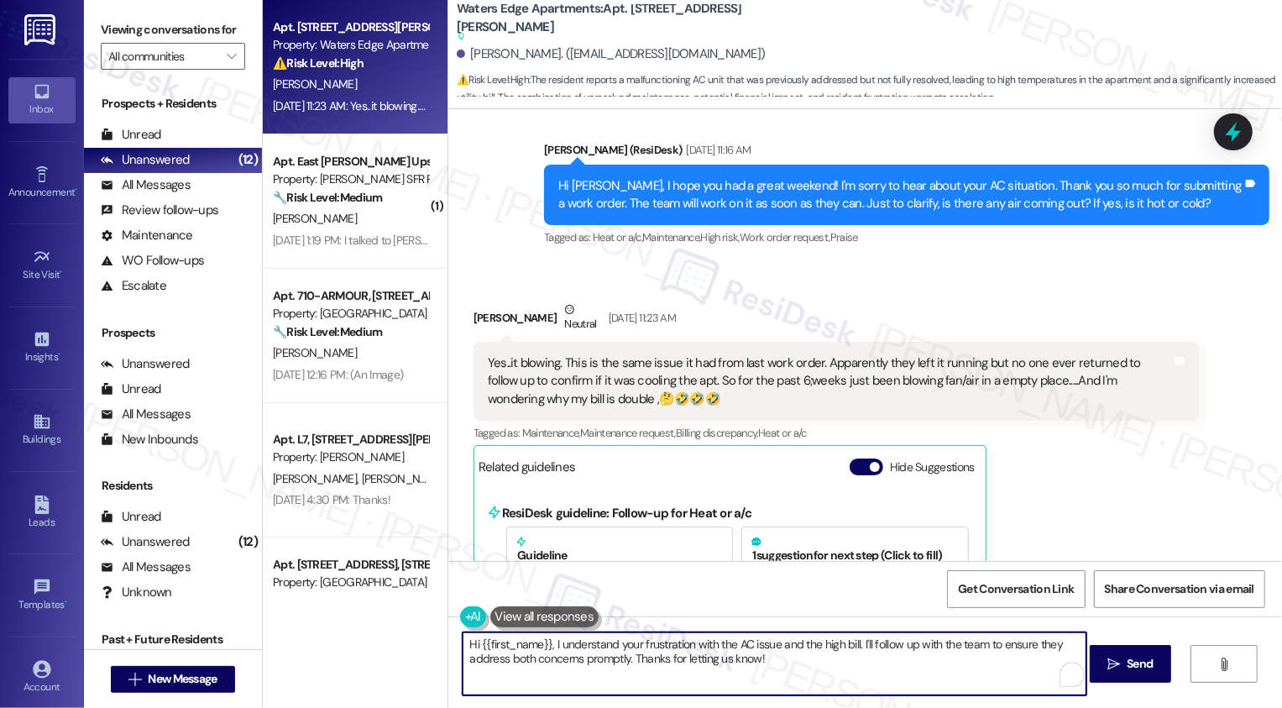
drag, startPoint x: 546, startPoint y: 645, endPoint x: 451, endPoint y: 645, distance: 94.8
click at [462, 645] on textarea "Hi {{first_name}}, I understand your frustration with the AC issue and the high…" at bounding box center [774, 663] width 624 height 63
drag, startPoint x: 769, startPoint y: 645, endPoint x: 778, endPoint y: 655, distance: 14.3
click at [776, 654] on textarea "I understand your frustration with the AC issue and the high bill. I'll follow …" at bounding box center [774, 663] width 624 height 63
type textarea "I understand your frustration with the AC issue and the high bill. May I confir…"
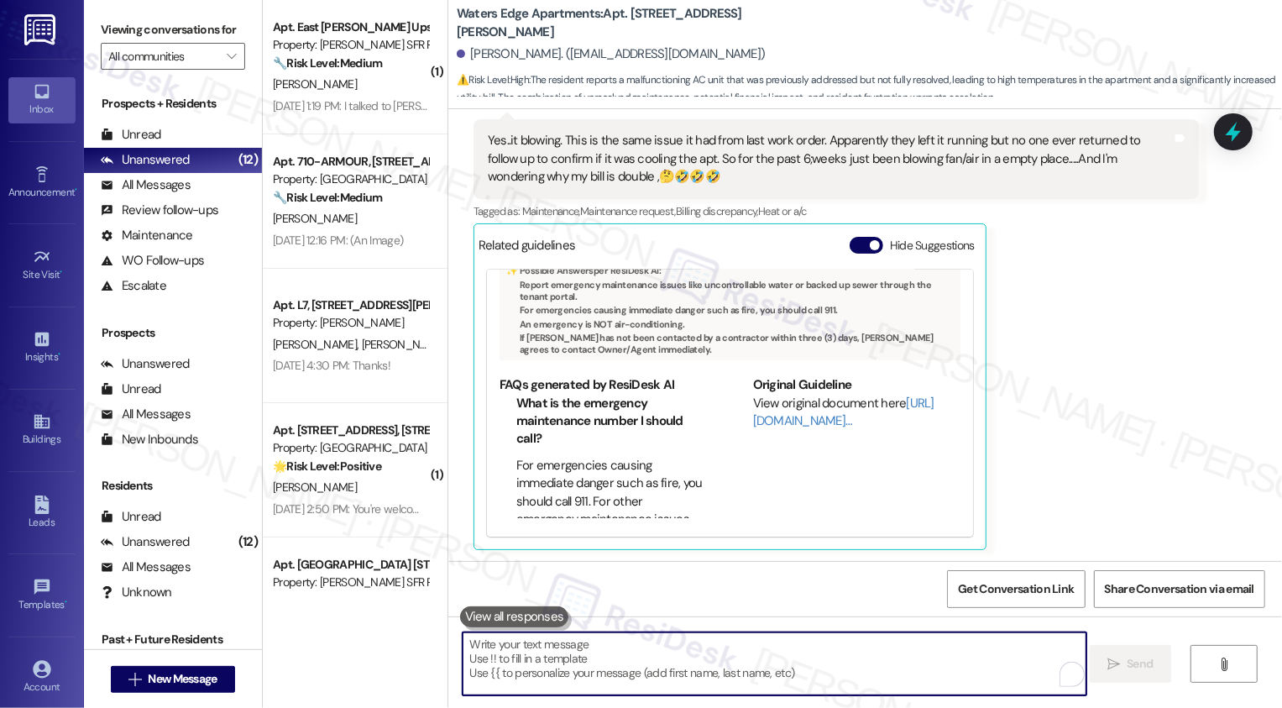
scroll to position [1699, 0]
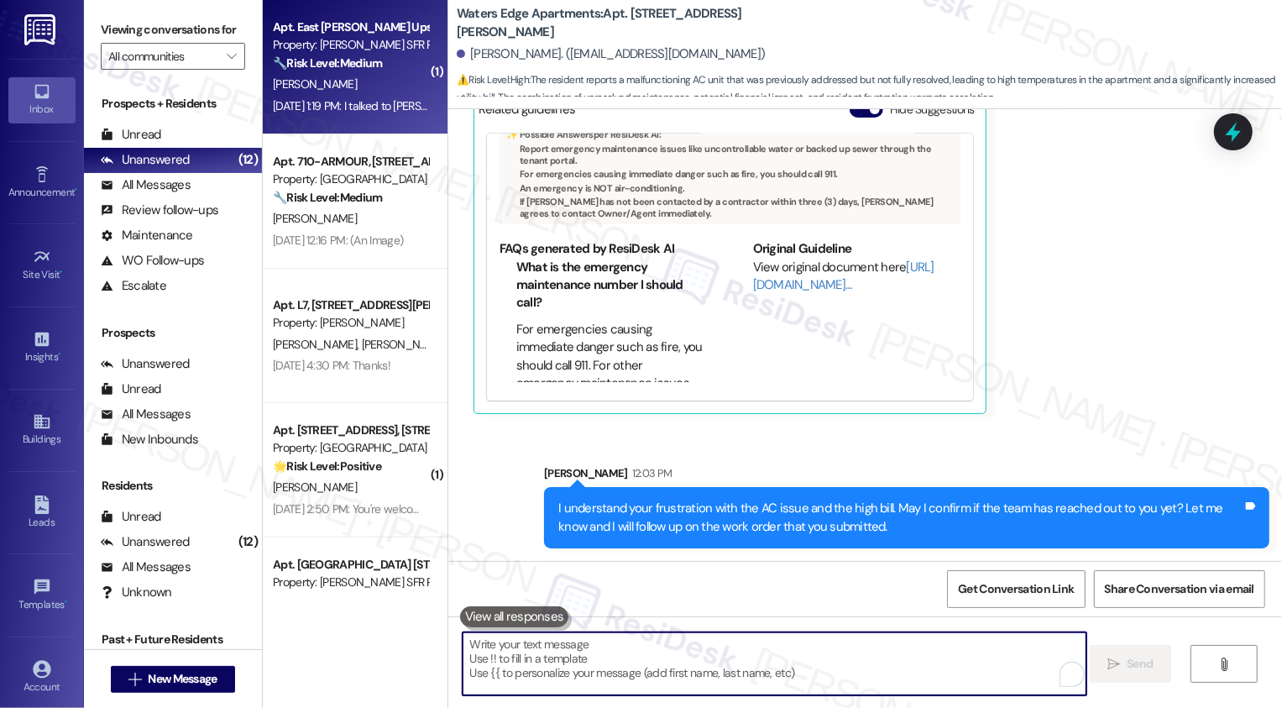
click at [362, 56] on strong "🔧 Risk Level: Medium" at bounding box center [327, 62] width 109 height 15
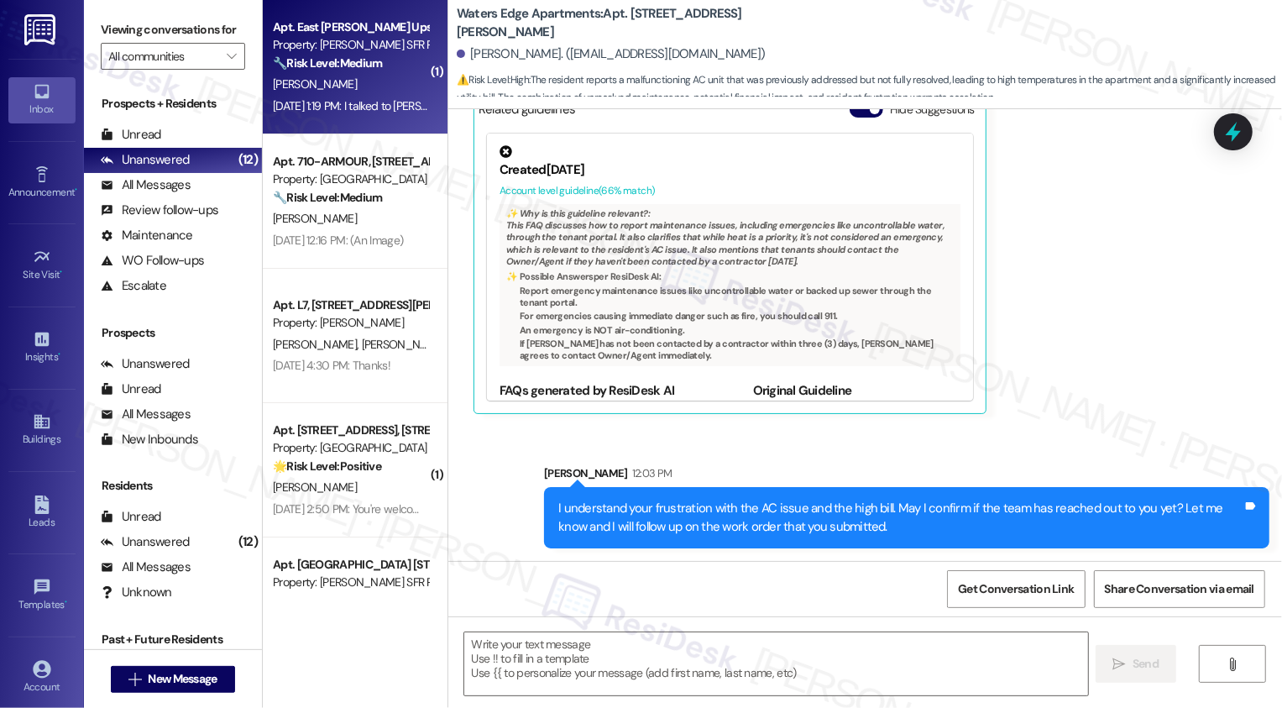
click at [362, 56] on strong "🔧 Risk Level: Medium" at bounding box center [327, 62] width 109 height 15
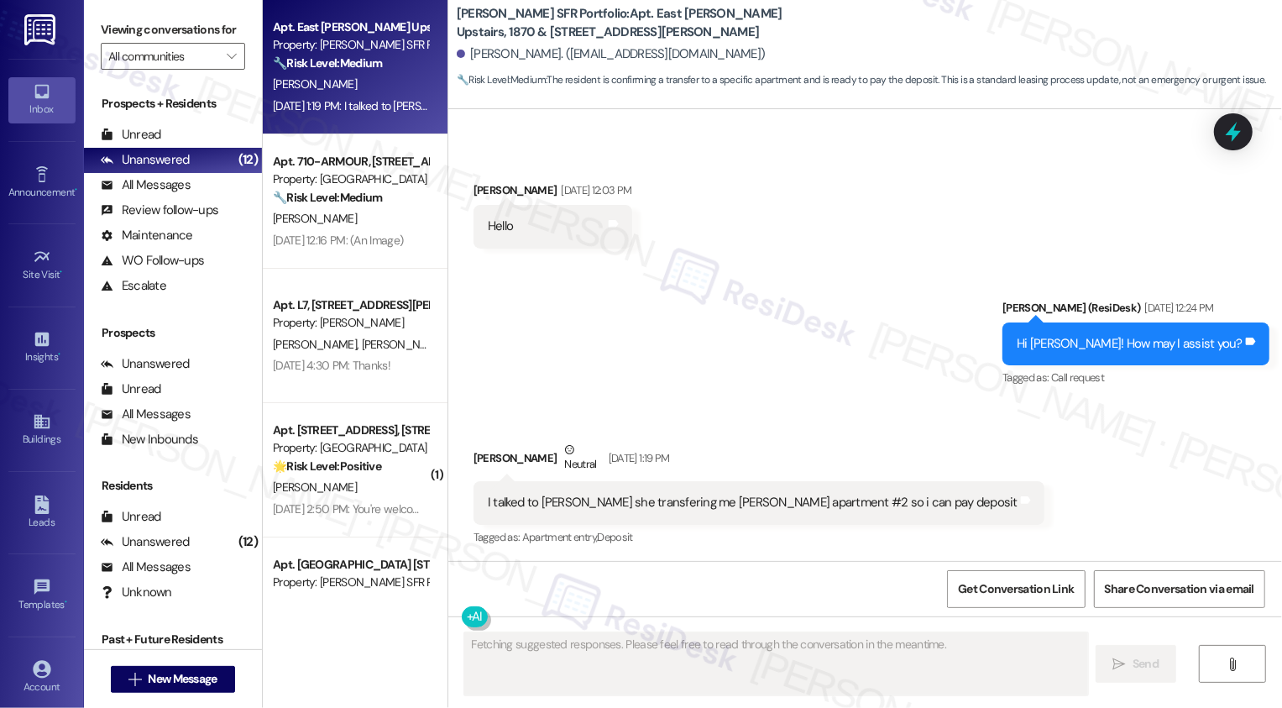
scroll to position [1555, 0]
click at [538, 502] on div "I talked to valdez she transfering me Harte apartment #2 so i can pay deposit" at bounding box center [753, 502] width 530 height 18
click at [635, 500] on div "I talked to valdez she transfering me Harte apartment #2 so i can pay deposit" at bounding box center [753, 502] width 530 height 18
click at [694, 497] on div "I talked to valdez she transfering me Harte apartment #2 so i can pay deposit" at bounding box center [753, 502] width 530 height 18
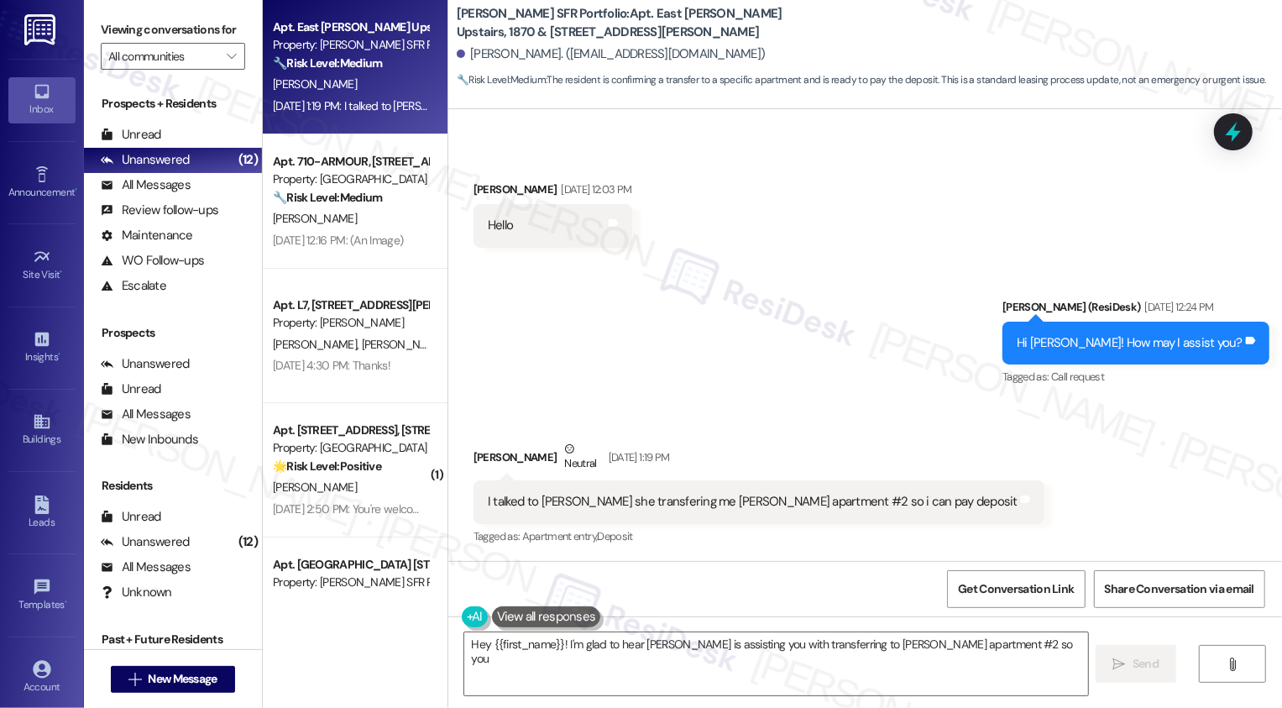
click at [792, 497] on div "I talked to valdez she transfering me Harte apartment #2 so i can pay deposit" at bounding box center [753, 502] width 530 height 18
click at [863, 491] on div "I talked to valdez she transfering me Harte apartment #2 so i can pay deposit T…" at bounding box center [758, 501] width 571 height 43
click at [510, 656] on textarea "Hey {{first_name}}! I'm glad to hear Ms. Valdez is assisting you with transferr…" at bounding box center [776, 663] width 624 height 63
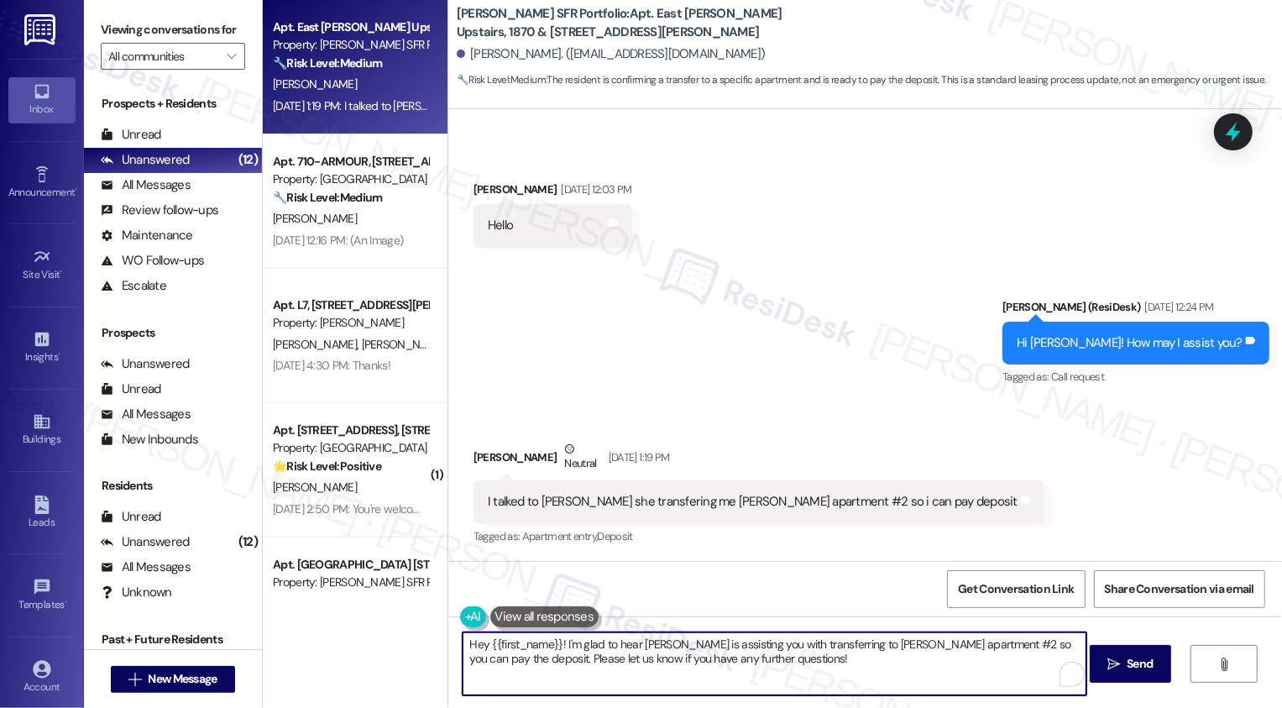
click at [541, 663] on textarea "Hey {{first_name}}! I'm glad to hear Ms. Valdez is assisting you with transferr…" at bounding box center [774, 663] width 624 height 63
click at [591, 667] on textarea "Hey {{first_name}}! I'm glad to hear Ms. Valdez is assisting you with transferr…" at bounding box center [774, 663] width 624 height 63
click at [598, 656] on textarea "Hey {{first_name}}! I'm glad to hear Ms. Valdez is assisting you with transferr…" at bounding box center [774, 663] width 624 height 63
click at [802, 648] on textarea "Hey {{first_name}}! I'm glad to hear Ms. Valdez is assisting you with transferr…" at bounding box center [774, 663] width 624 height 63
click at [932, 655] on textarea "Hey {{first_name}}! I'm glad to hear Ms. Valdez is assisting you with transferr…" at bounding box center [774, 663] width 624 height 63
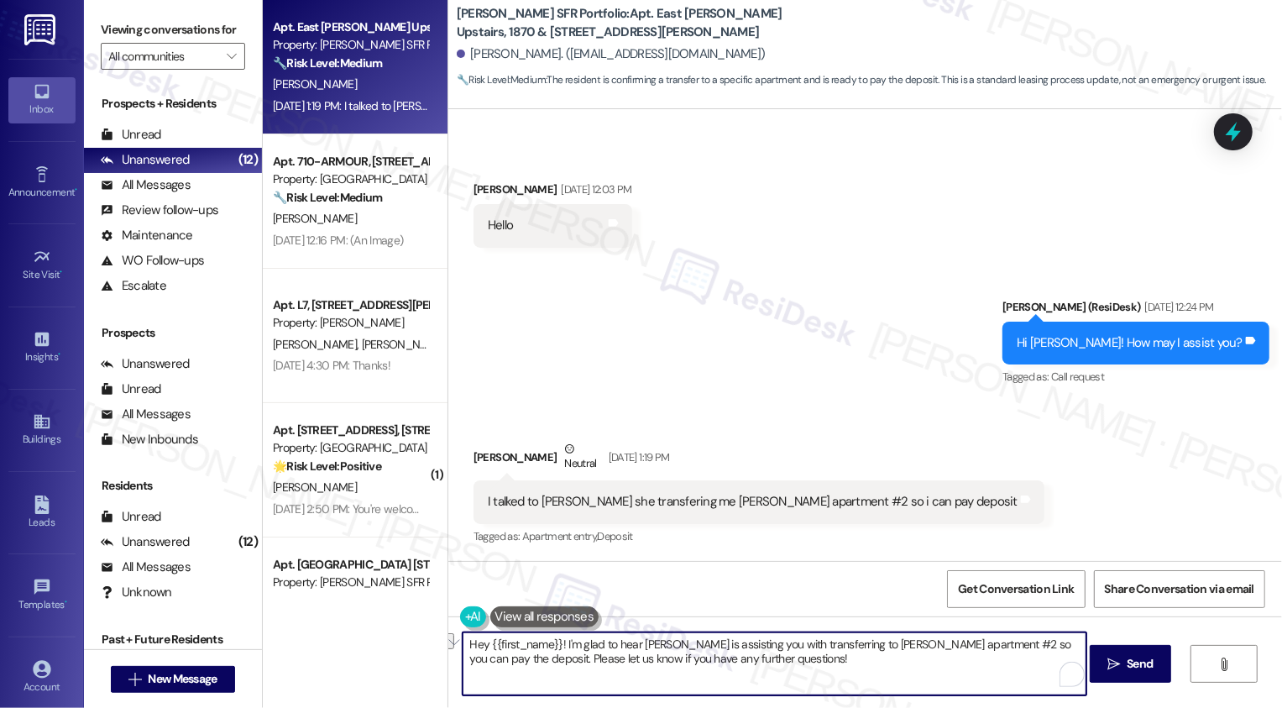
drag, startPoint x: 550, startPoint y: 658, endPoint x: 795, endPoint y: 687, distance: 246.8
click at [796, 691] on textarea "Hey {{first_name}}! I'm glad to hear Ms. Valdez is assisting you with transferr…" at bounding box center [774, 663] width 624 height 63
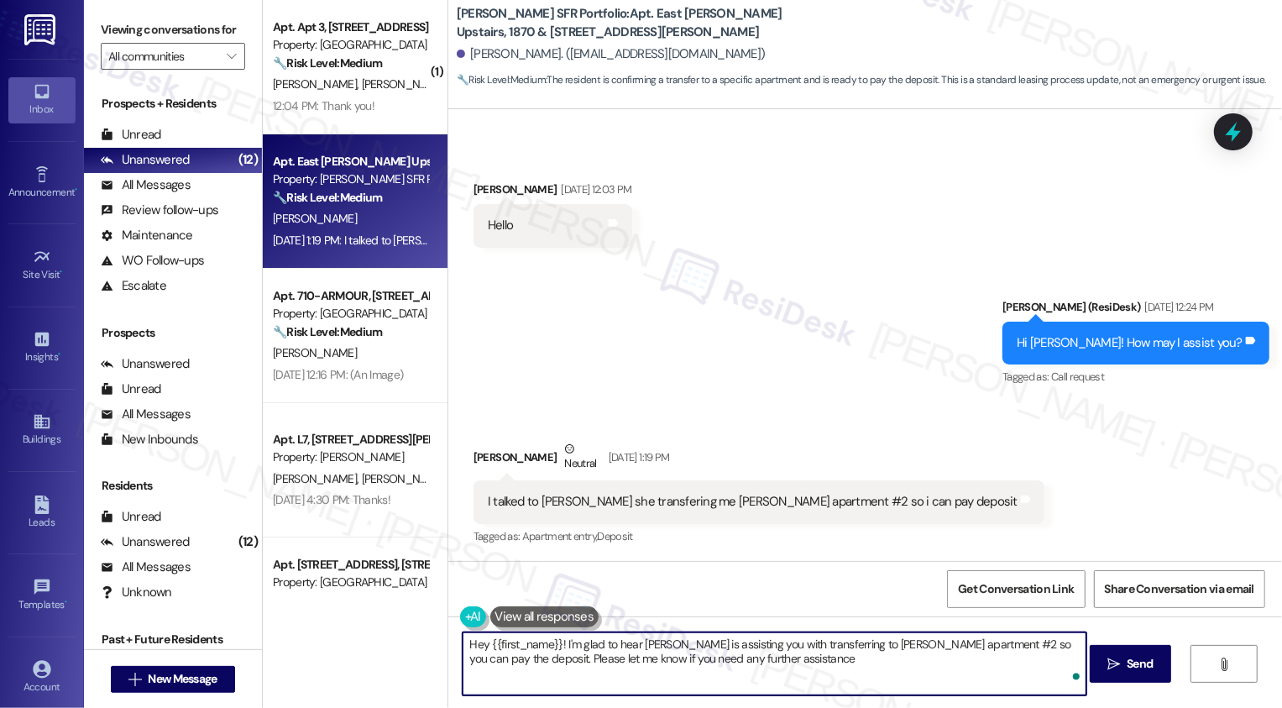
type textarea "Hey {{first_name}}! I'm glad to hear Ms. Valdez is assisting you with transferr…"
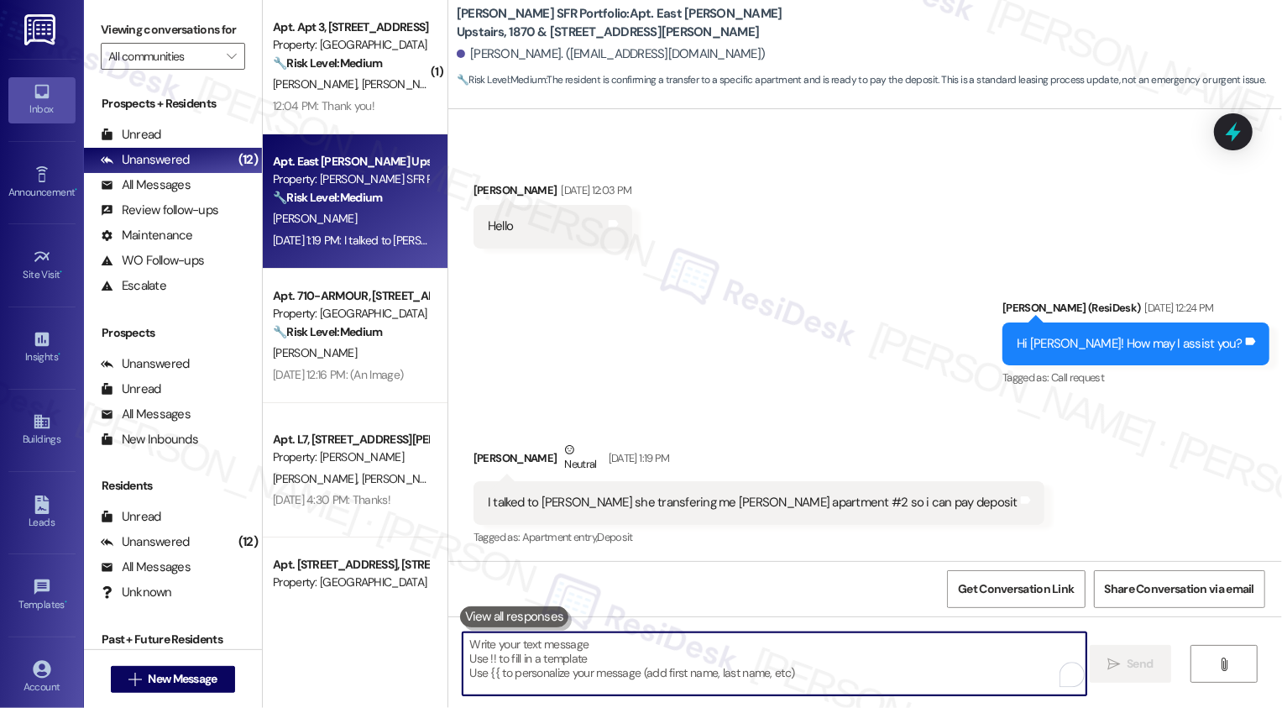
scroll to position [1690, 0]
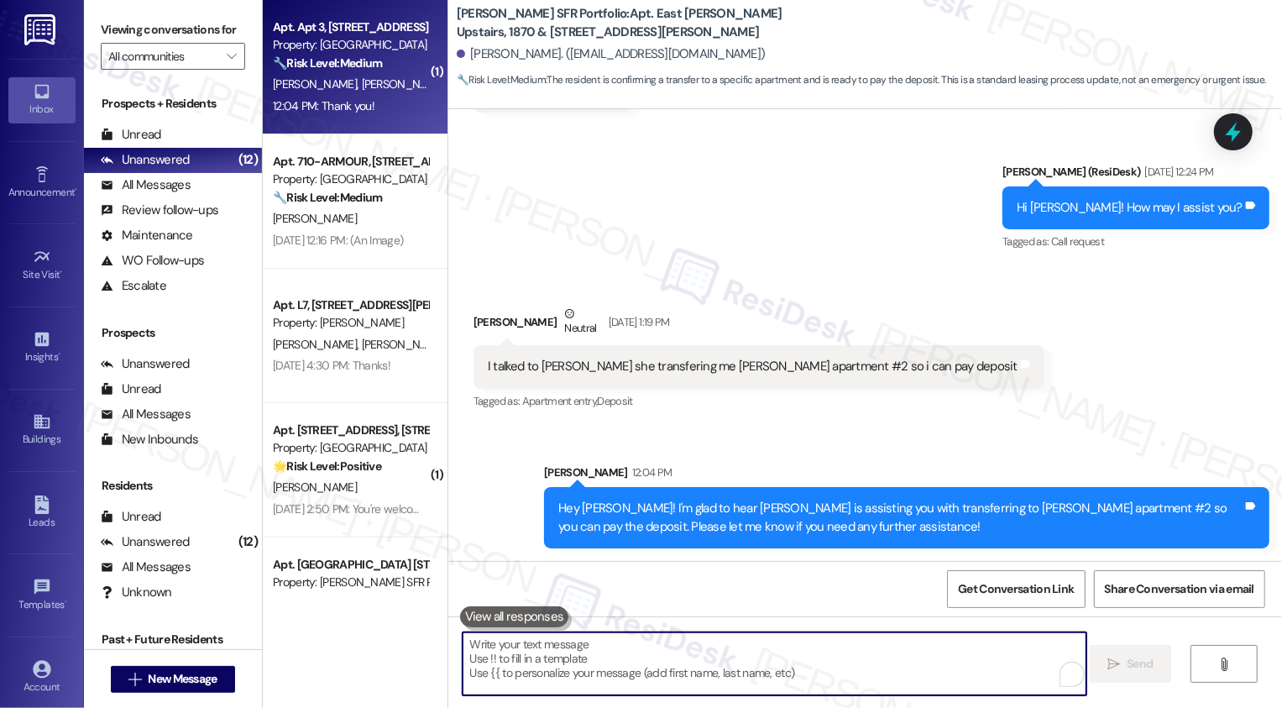
click at [363, 133] on div "Apt. Apt 3, 1360 North Ave Property: Maple Place 🔧 Risk Level: Medium The resid…" at bounding box center [355, 67] width 185 height 134
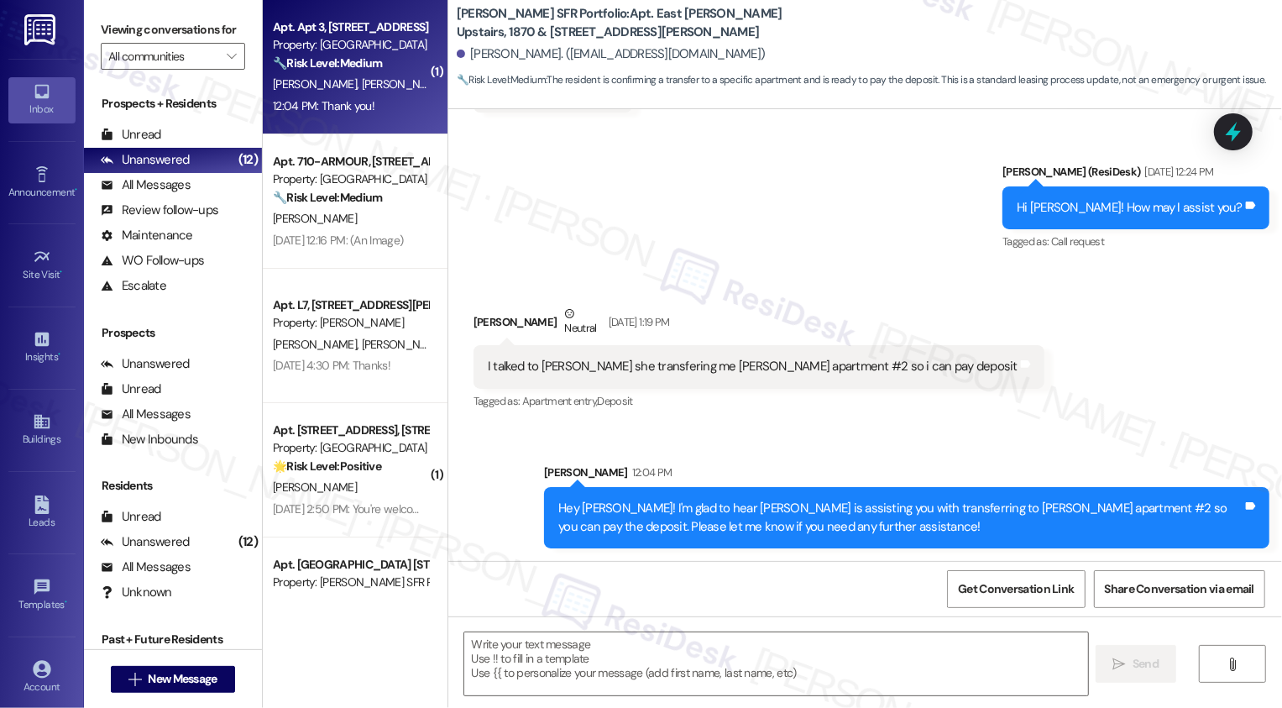
type textarea "Fetching suggested responses. Please feel free to read through the conversation…"
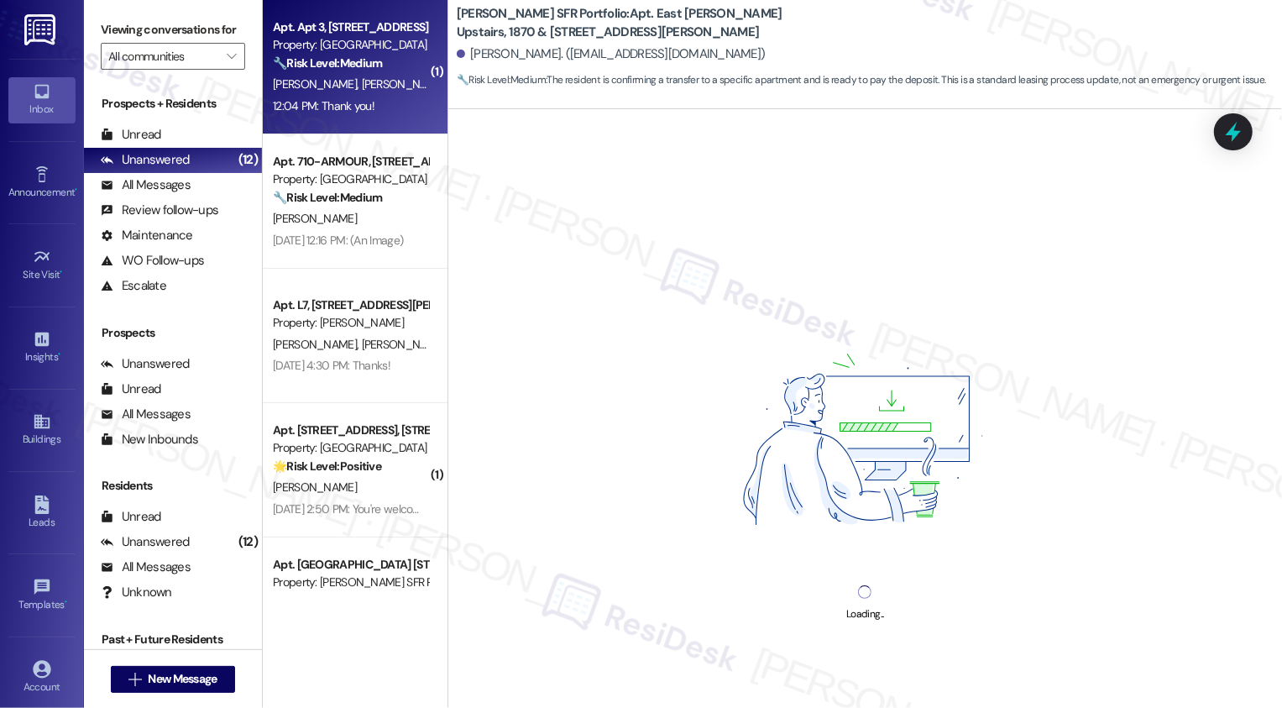
click at [363, 133] on div "Apt. Apt 3, 1360 North Ave Property: Maple Place 🔧 Risk Level: Medium The resid…" at bounding box center [355, 67] width 185 height 134
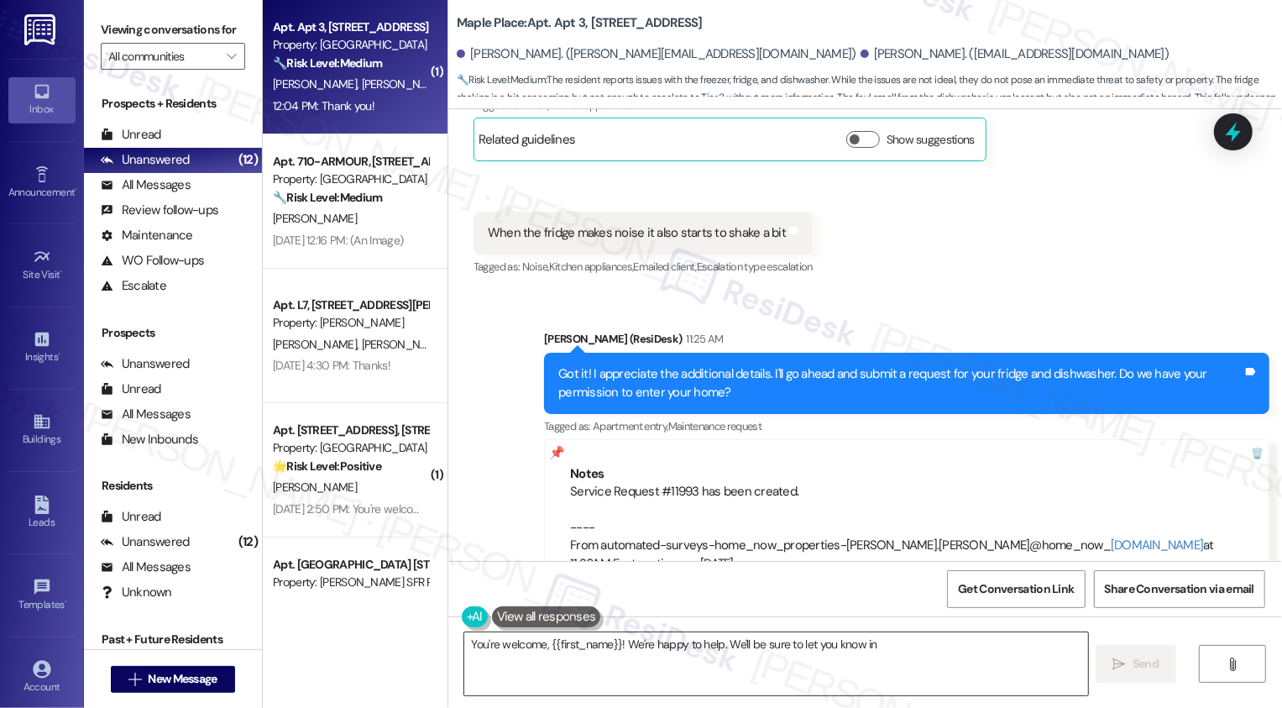
scroll to position [1981, 0]
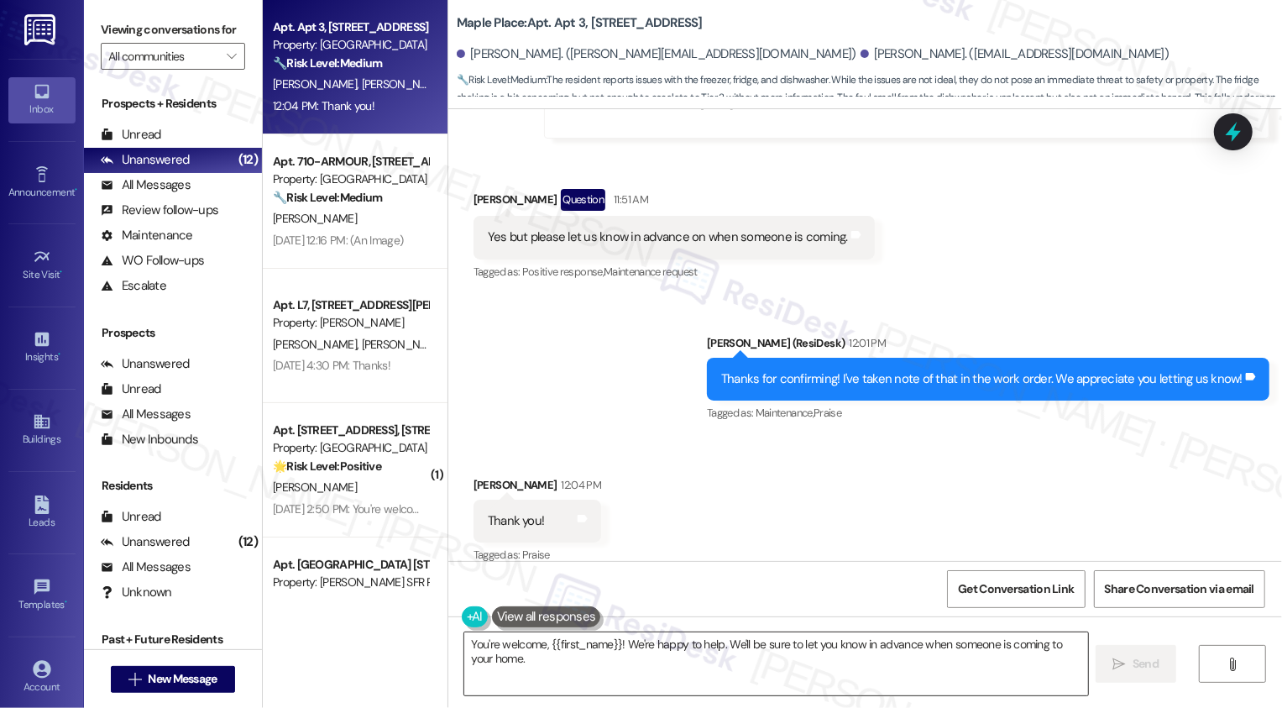
click at [669, 640] on textarea "You're welcome, {{first_name}}! We're happy to help. We'll be sure to let you k…" at bounding box center [776, 663] width 624 height 63
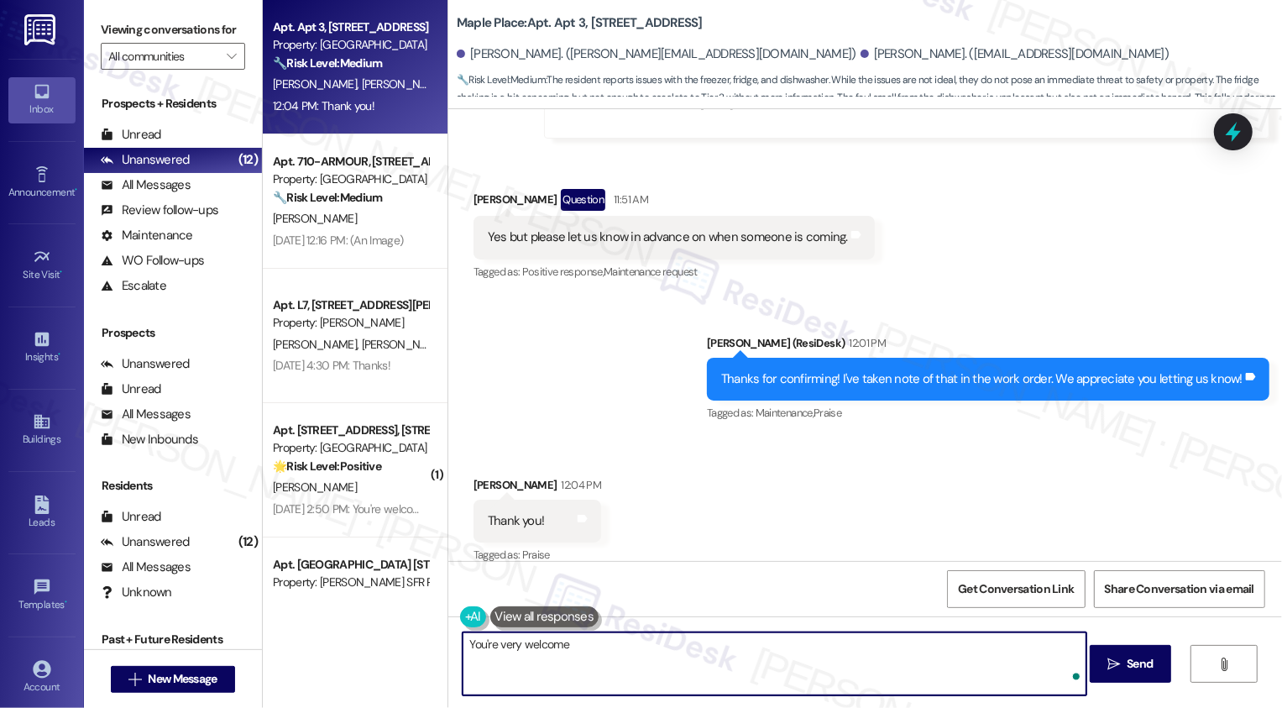
type textarea "You're very welcome!"
type textarea "Fetching suggested responses. Please feel free to read through the conversation…"
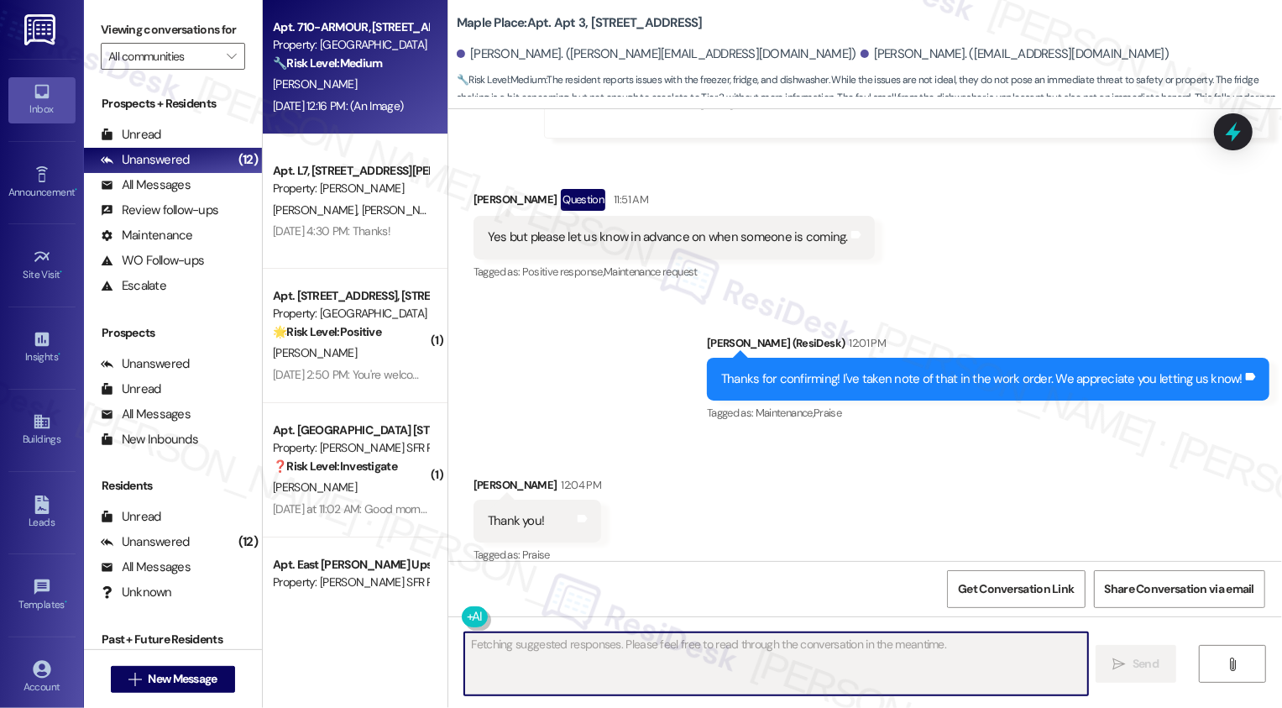
click at [365, 98] on div "Sep 08, 2025 at 12:16 PM: (An Image) Sep 08, 2025 at 12:16 PM: (An Image)" at bounding box center [338, 105] width 130 height 15
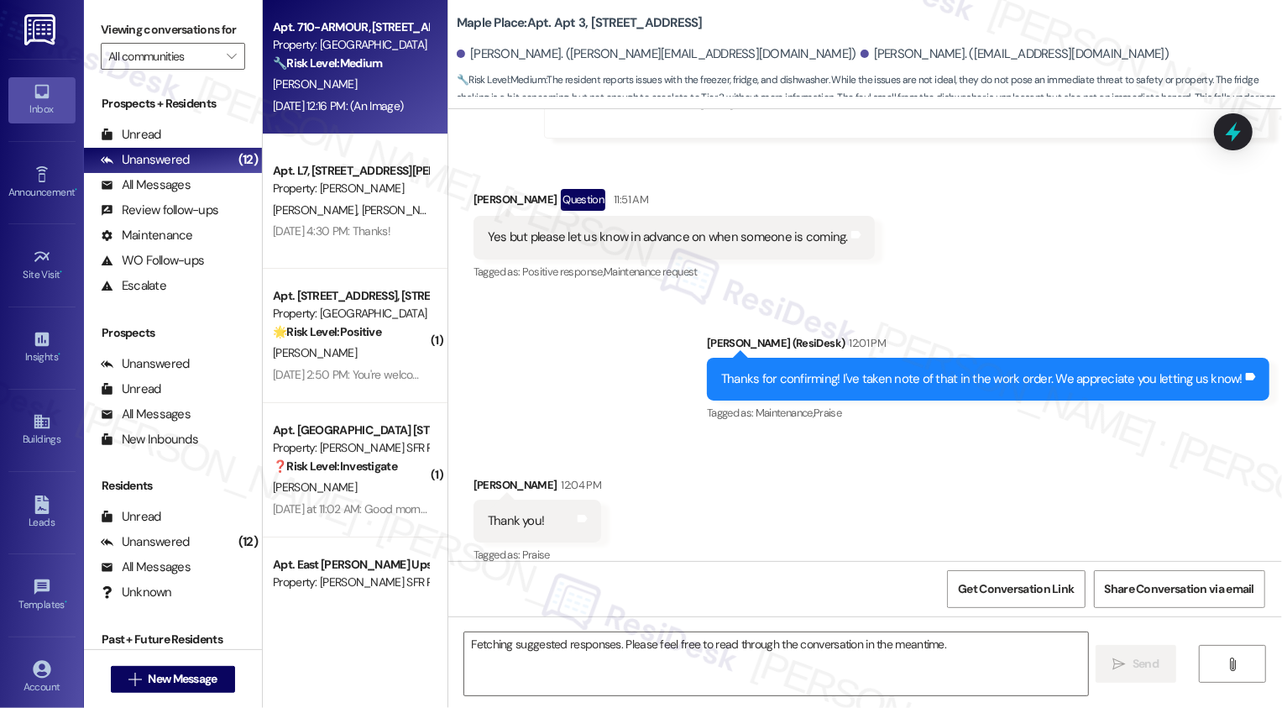
click at [365, 98] on div "Sep 08, 2025 at 12:16 PM: (An Image) Sep 08, 2025 at 12:16 PM: (An Image)" at bounding box center [338, 105] width 130 height 15
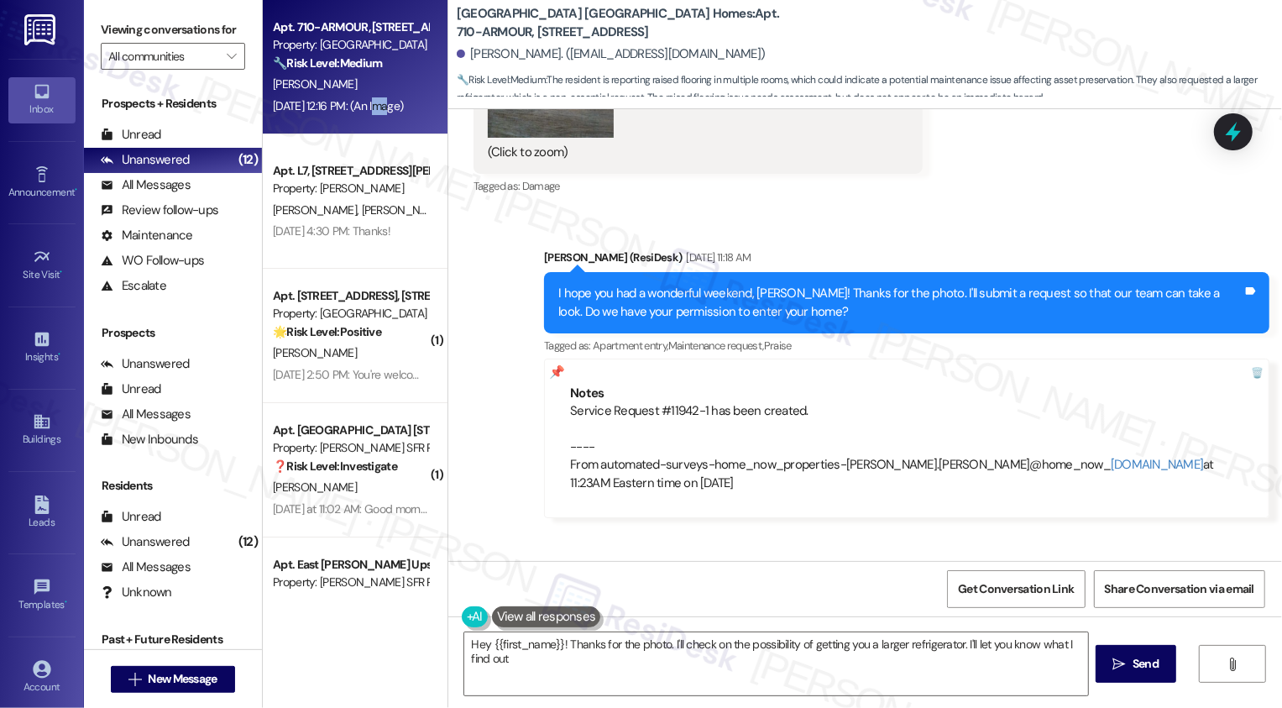
type textarea "Hey {{first_name}}! Thanks for the photo. I'll check on the possibility of gett…"
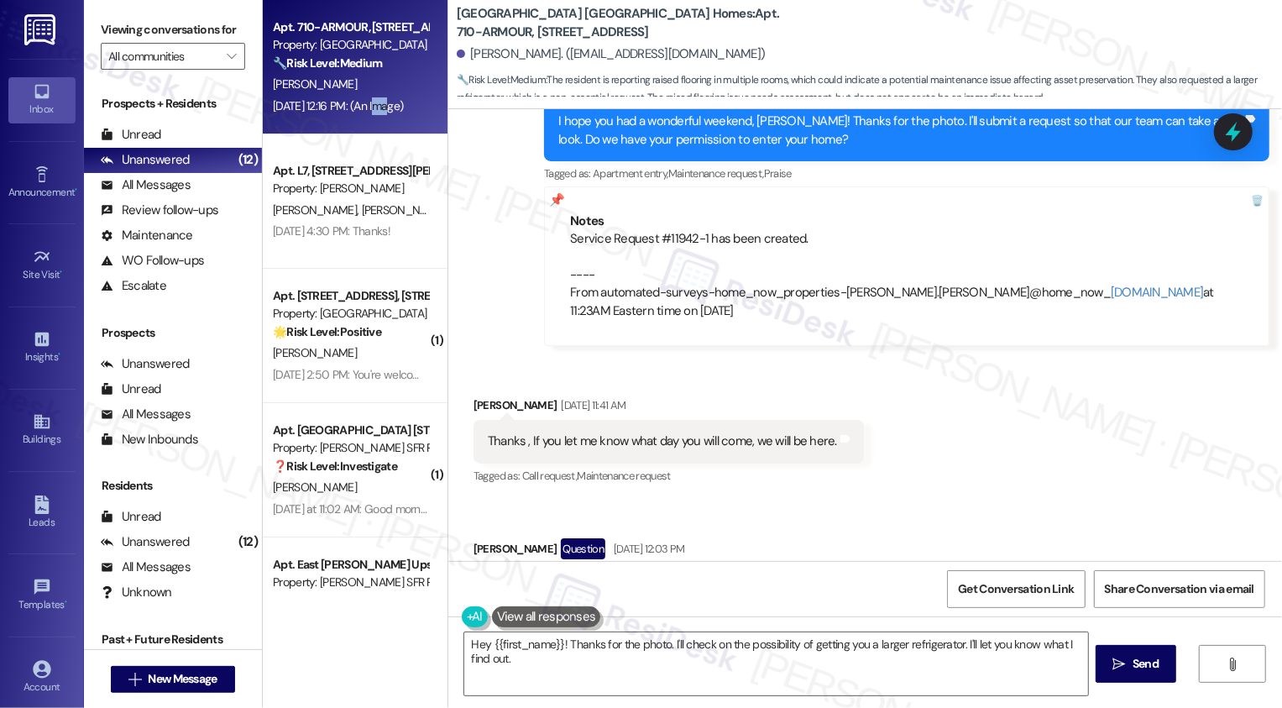
scroll to position [1479, 0]
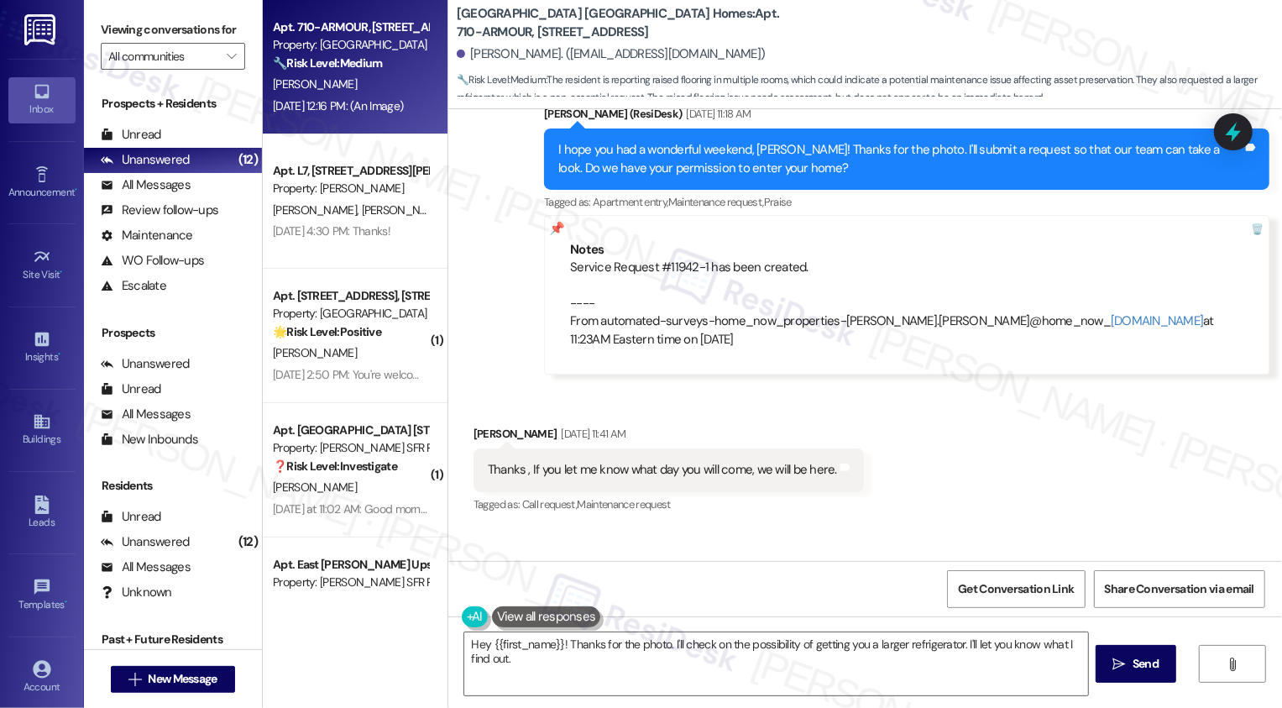
click at [666, 259] on div "Service Request #11942-1 has been created. ---- From automated-surveys-home_now…" at bounding box center [906, 304] width 673 height 90
click at [655, 259] on div "Service Request #11942-1 has been created. ---- From automated-surveys-home_now…" at bounding box center [906, 304] width 673 height 90
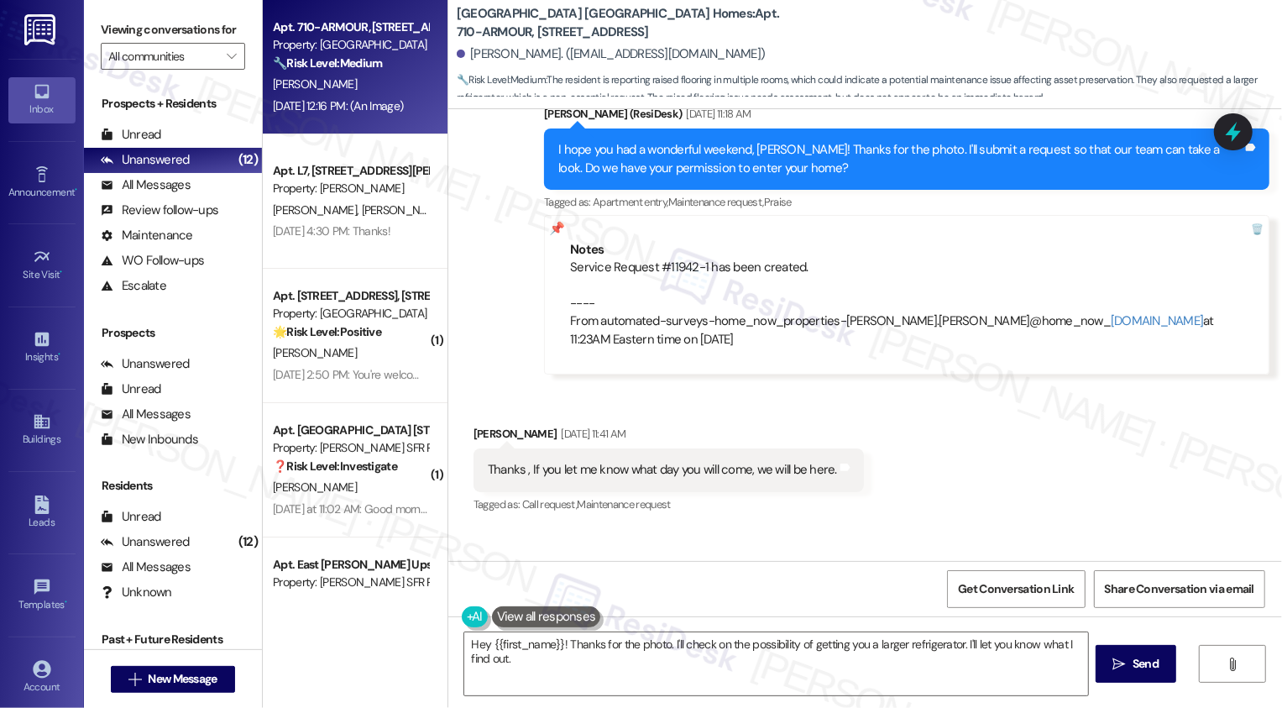
click at [662, 259] on div "Service Request #11942-1 has been created. ---- From automated-surveys-home_now…" at bounding box center [906, 304] width 673 height 90
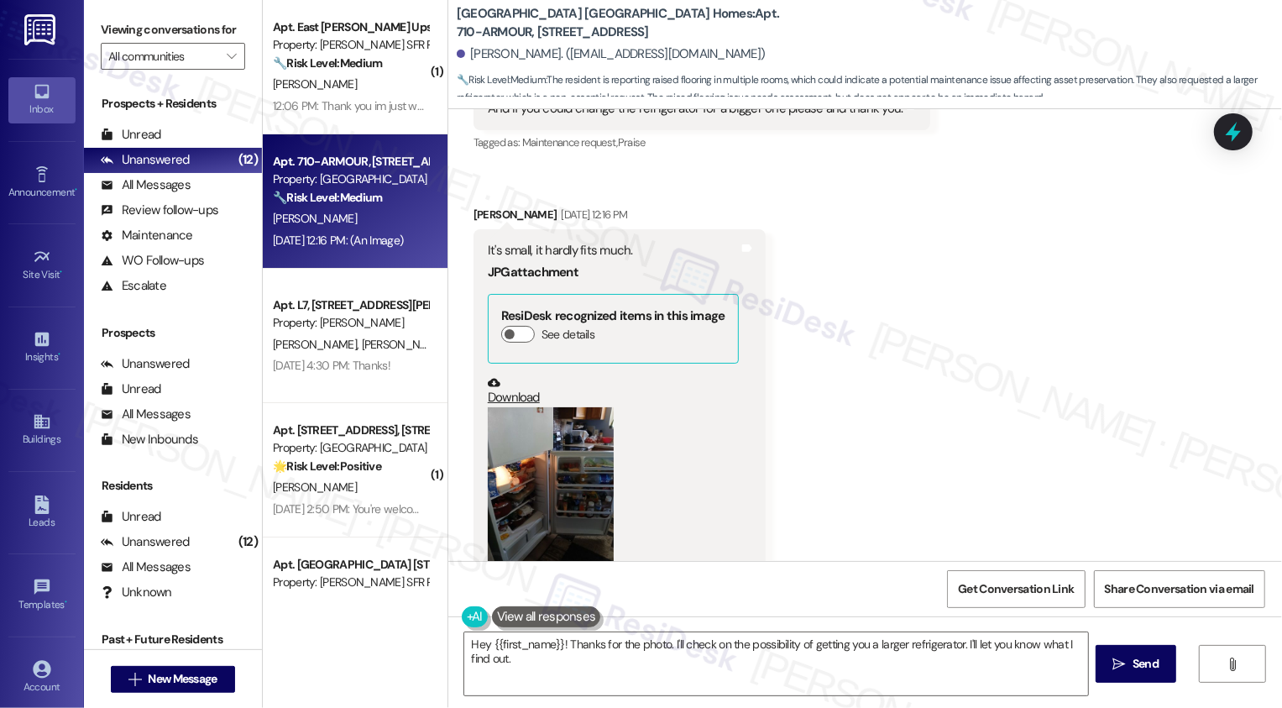
scroll to position [2052, 0]
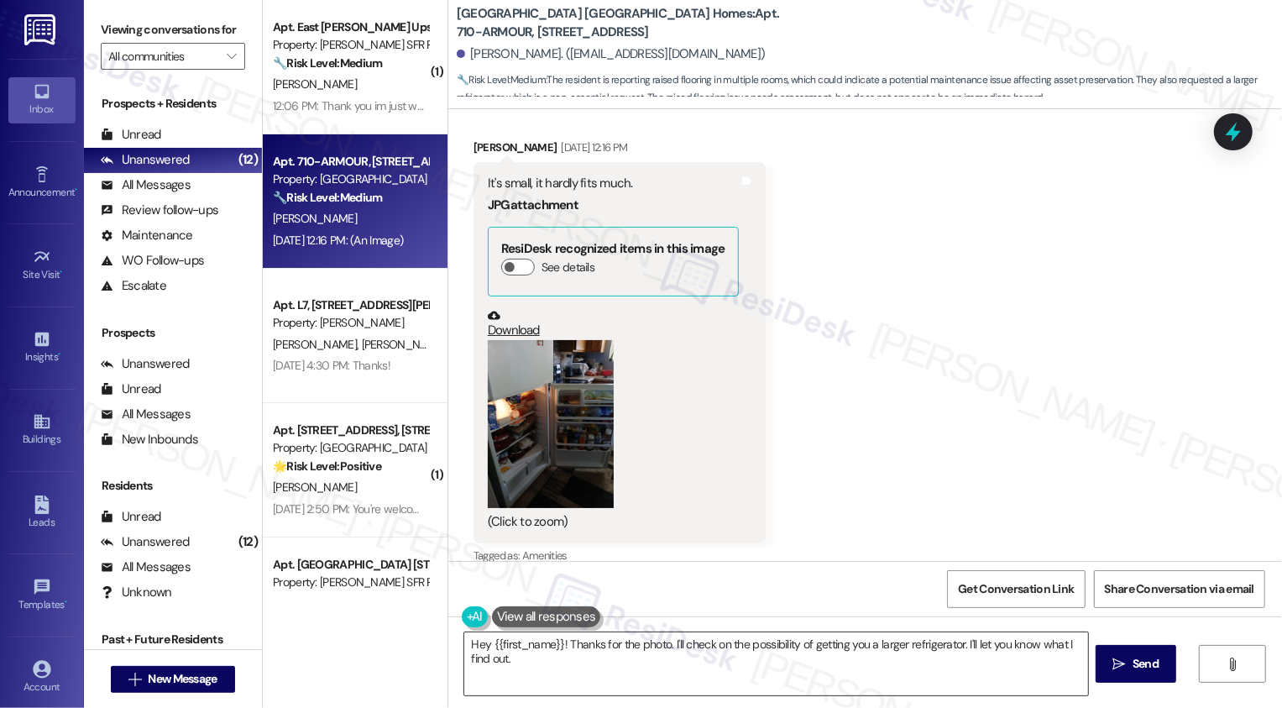
click at [606, 658] on textarea "Hey {{first_name}}! Thanks for the photo. I'll check on the possibility of gett…" at bounding box center [776, 663] width 624 height 63
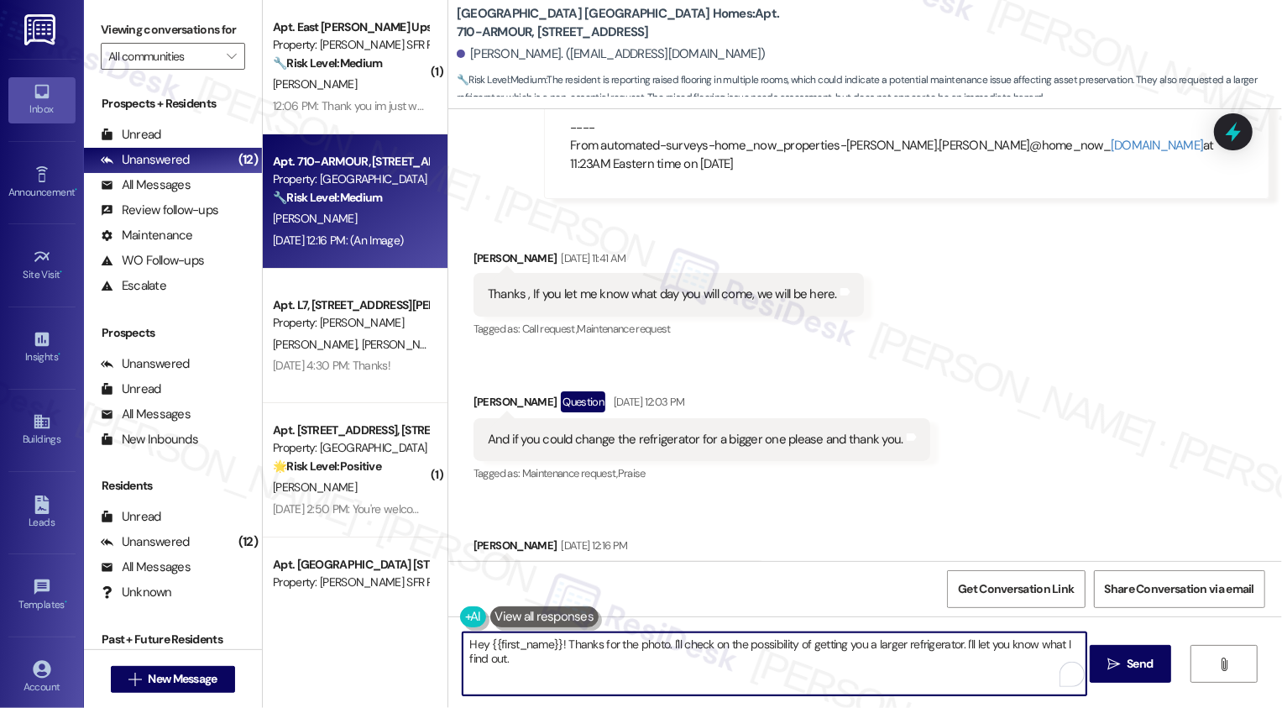
scroll to position [1517, 0]
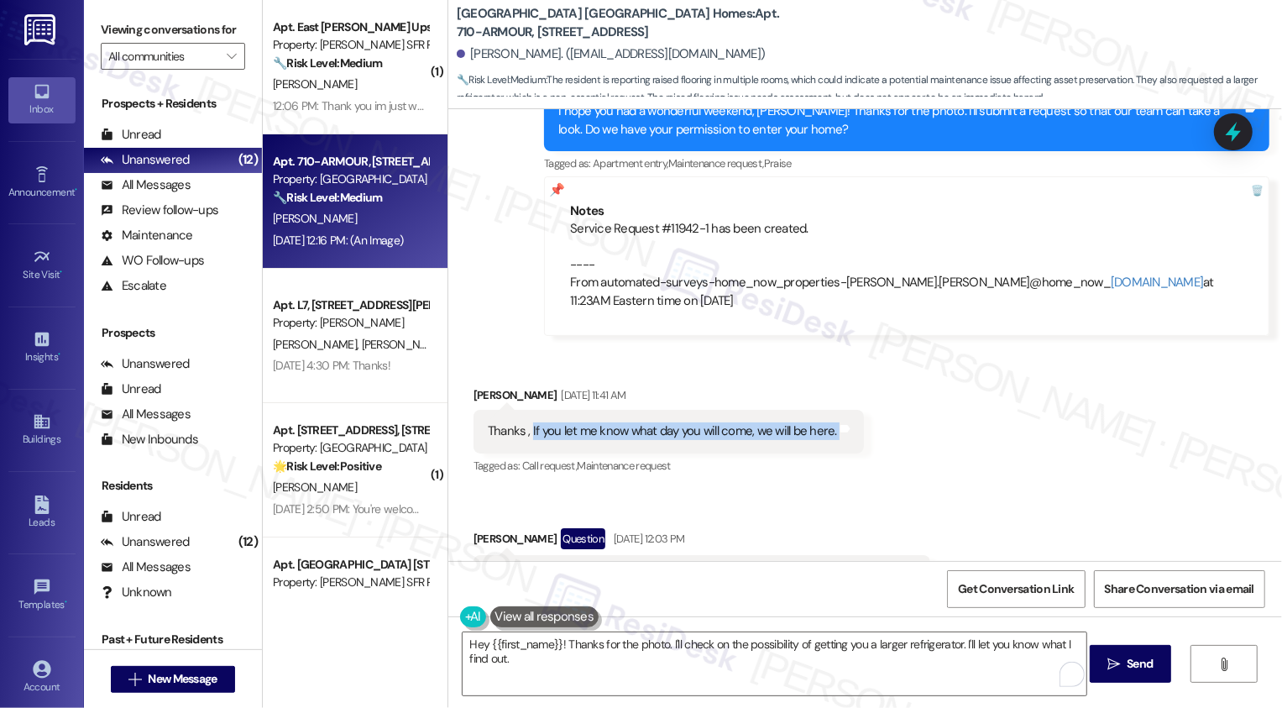
drag, startPoint x: 520, startPoint y: 410, endPoint x: 871, endPoint y: 393, distance: 351.2
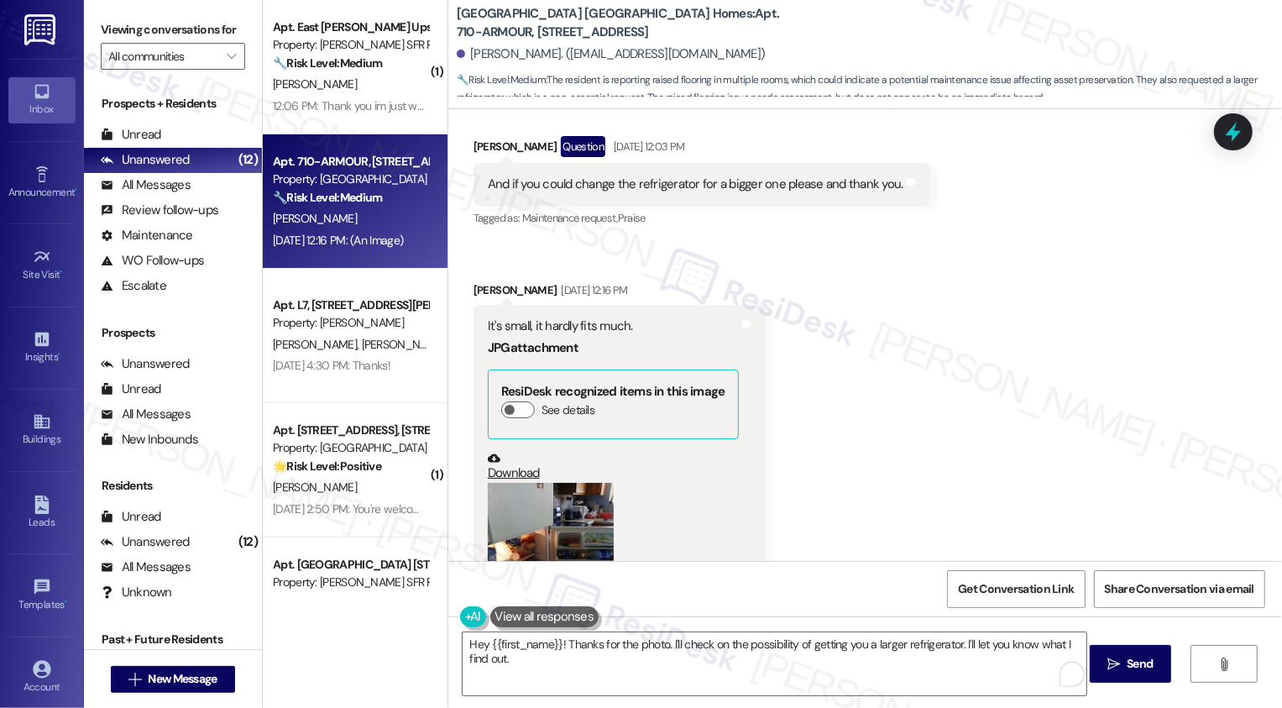
scroll to position [2052, 0]
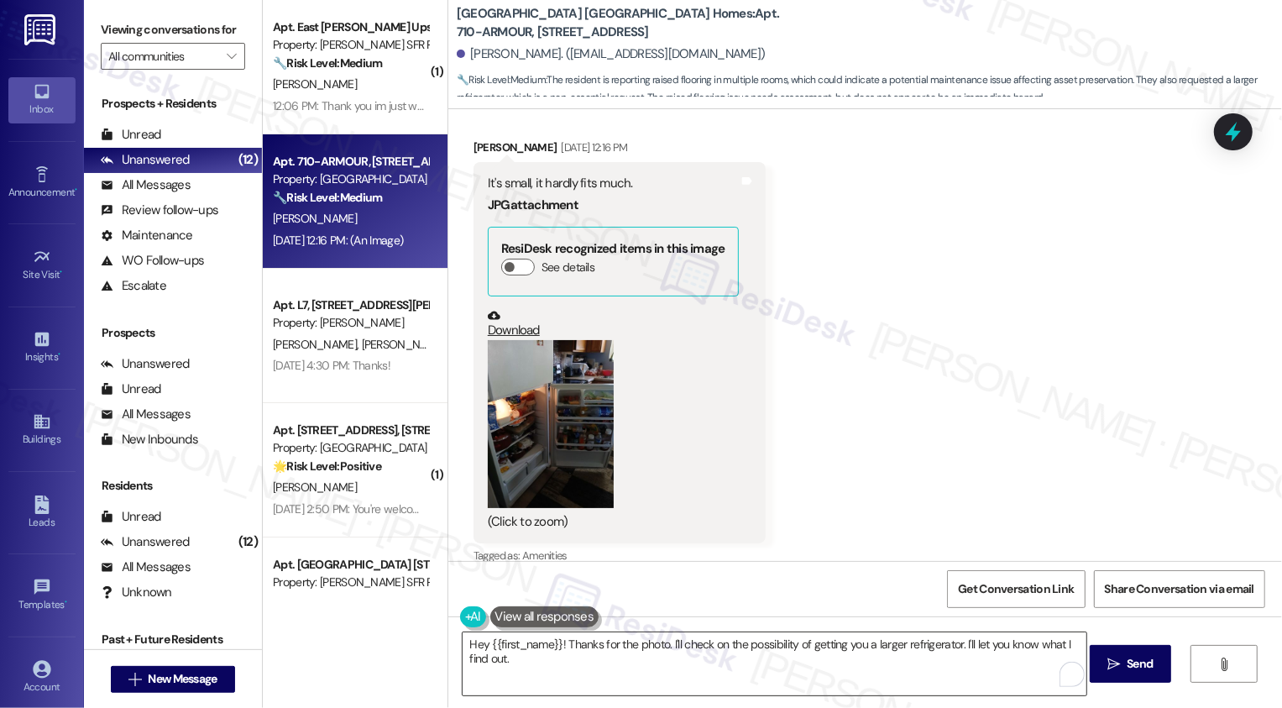
click at [602, 656] on textarea "Hey {{first_name}}! Thanks for the photo. I'll check on the possibility of gett…" at bounding box center [774, 663] width 624 height 63
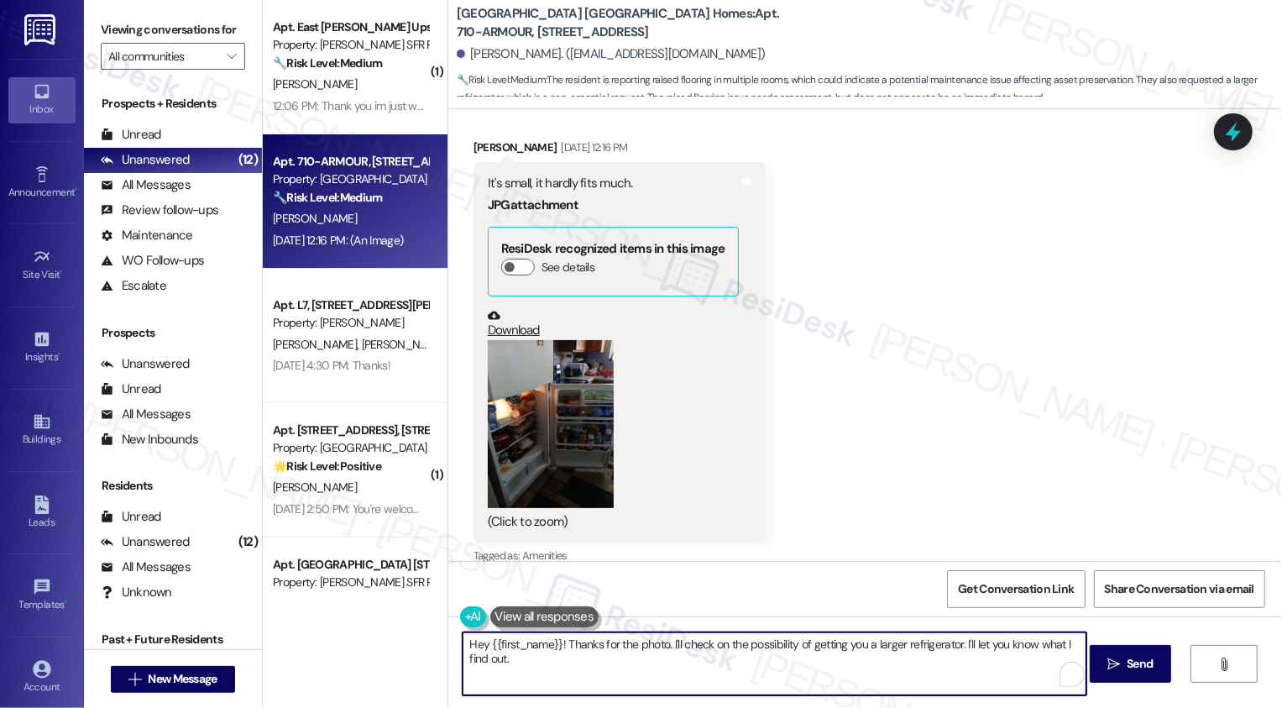
click at [700, 652] on textarea "Hey {{first_name}}! Thanks for the photo. I'll check on the possibility of gett…" at bounding box center [774, 663] width 624 height 63
click at [932, 671] on textarea "Hey {{first_name}}! Thanks for the photo. I'll check on the possibility of gett…" at bounding box center [774, 663] width 624 height 63
click at [661, 641] on textarea "Hey {{first_name}}! Thanks for the photo. I'll check on the possibility of gett…" at bounding box center [774, 663] width 624 height 63
drag, startPoint x: 661, startPoint y: 639, endPoint x: 702, endPoint y: 698, distance: 72.4
click at [702, 698] on div "Hey {{first_name}}! Thanks for the photo. While I cannot I'll check on the poss…" at bounding box center [864, 679] width 833 height 126
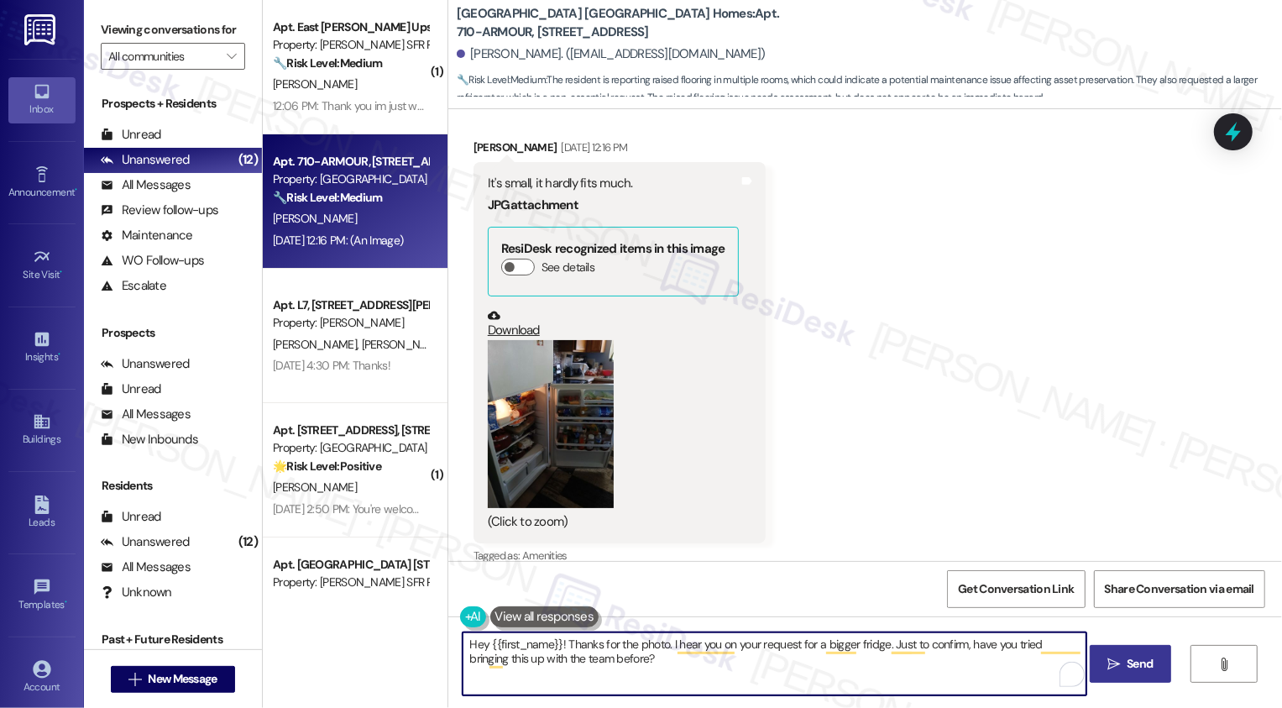
type textarea "Hey {{first_name}}! Thanks for the photo. I hear you on your request for a bigg…"
click at [1108, 674] on button " Send" at bounding box center [1129, 664] width 81 height 38
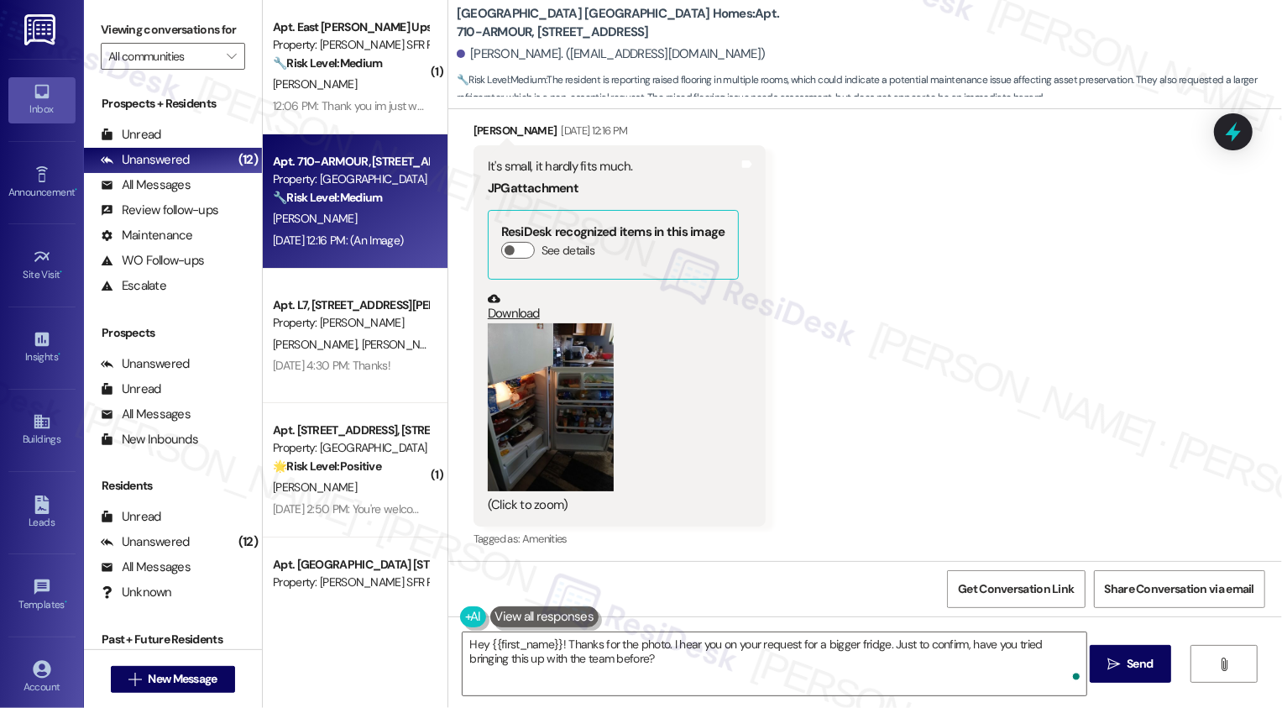
scroll to position [2187, 0]
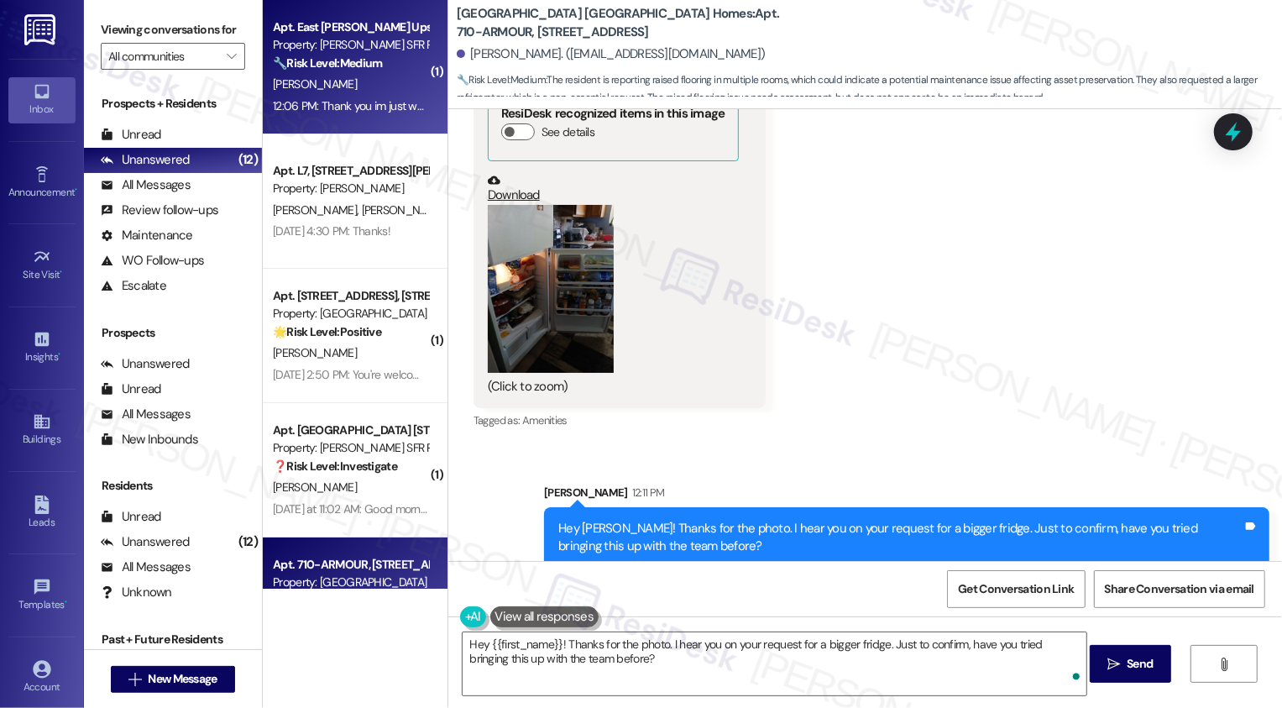
click at [377, 100] on div "12:06 PM: Thank you im just waiting to get the email or text. I haven't gotten …" at bounding box center [491, 105] width 436 height 15
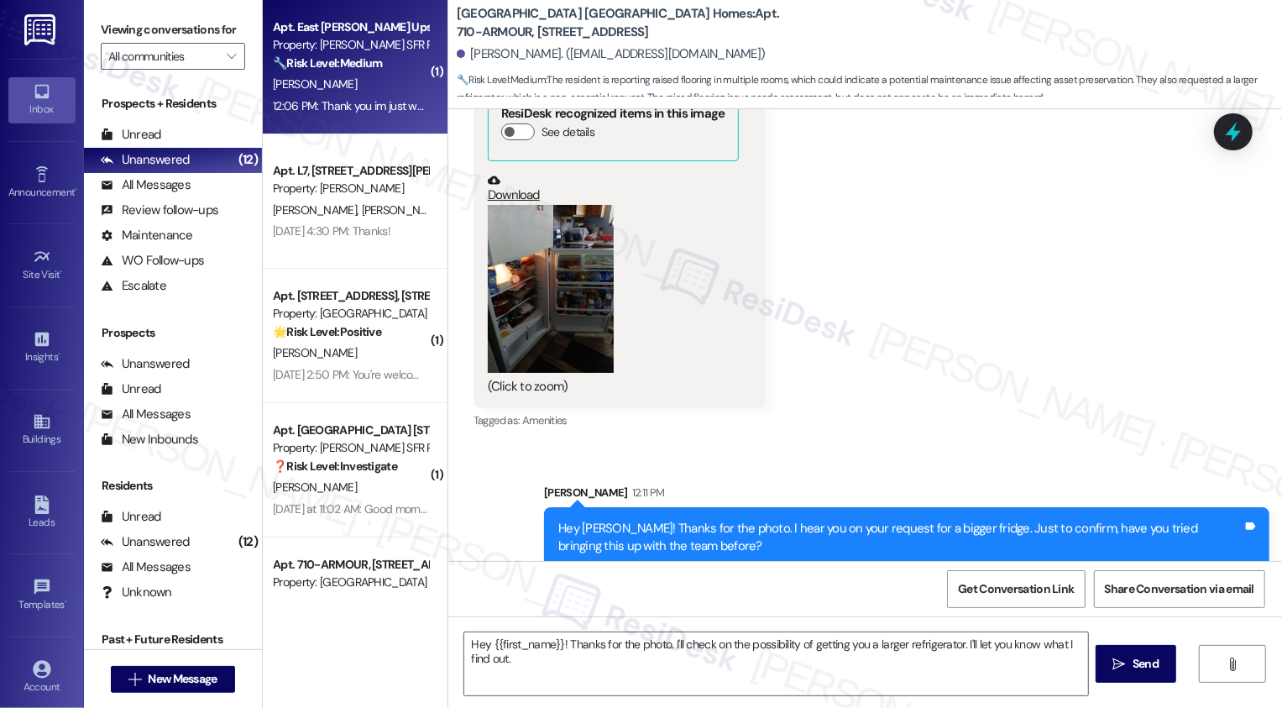
type textarea "Fetching suggested responses. Please feel free to read through the conversation…"
click at [377, 100] on div "12:06 PM: Thank you im just waiting to get the email or text. I haven't gotten …" at bounding box center [491, 105] width 436 height 15
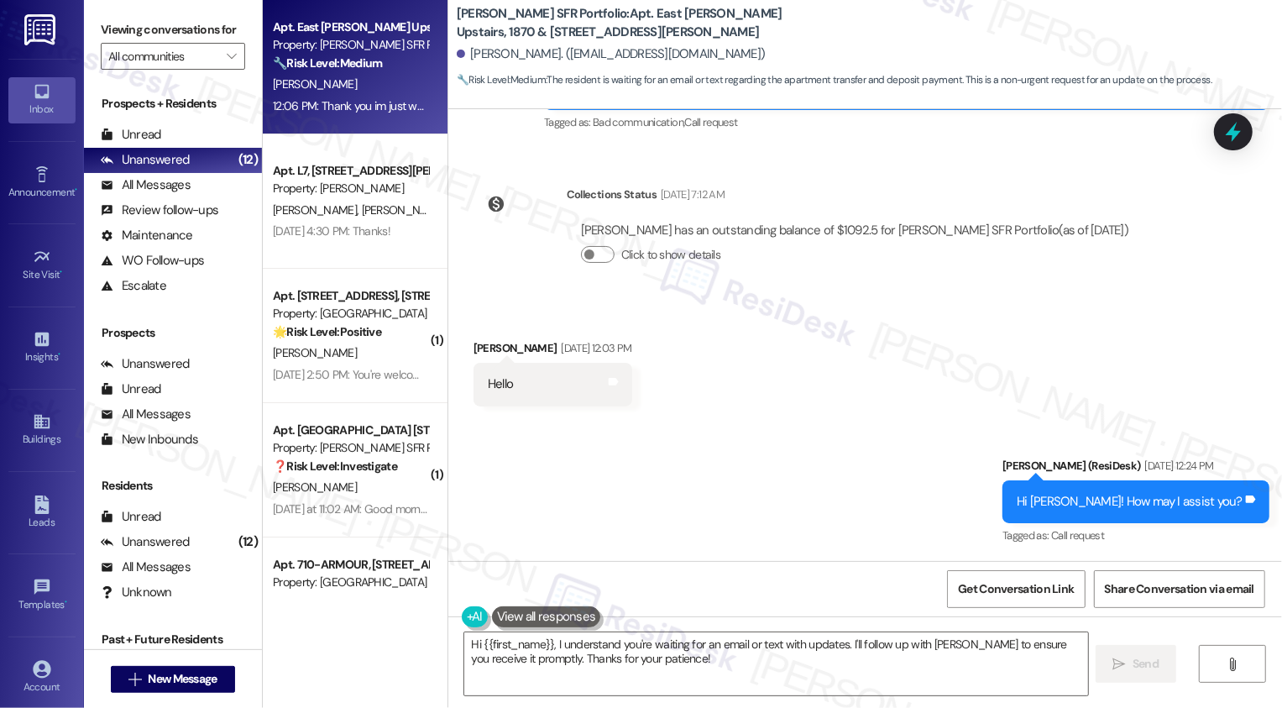
scroll to position [1857, 0]
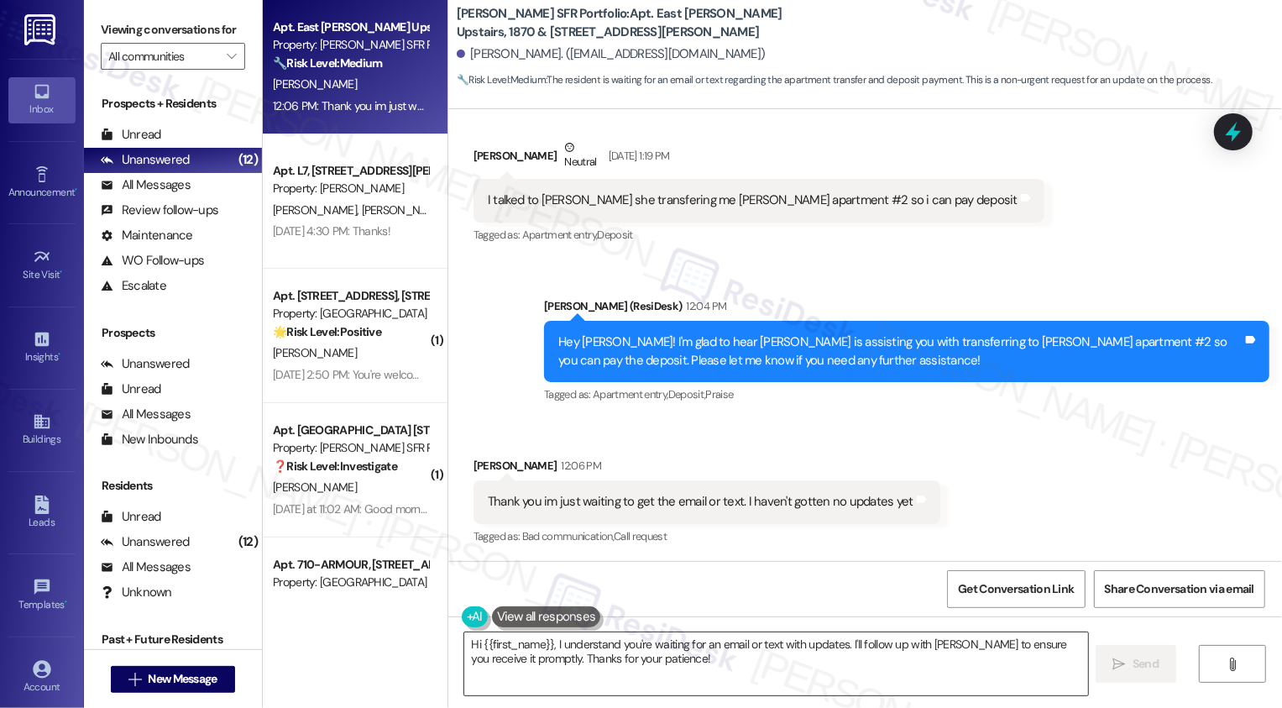
click at [668, 667] on textarea "Hi {{first_name}}, I understand you're waiting for an email or text with update…" at bounding box center [776, 663] width 624 height 63
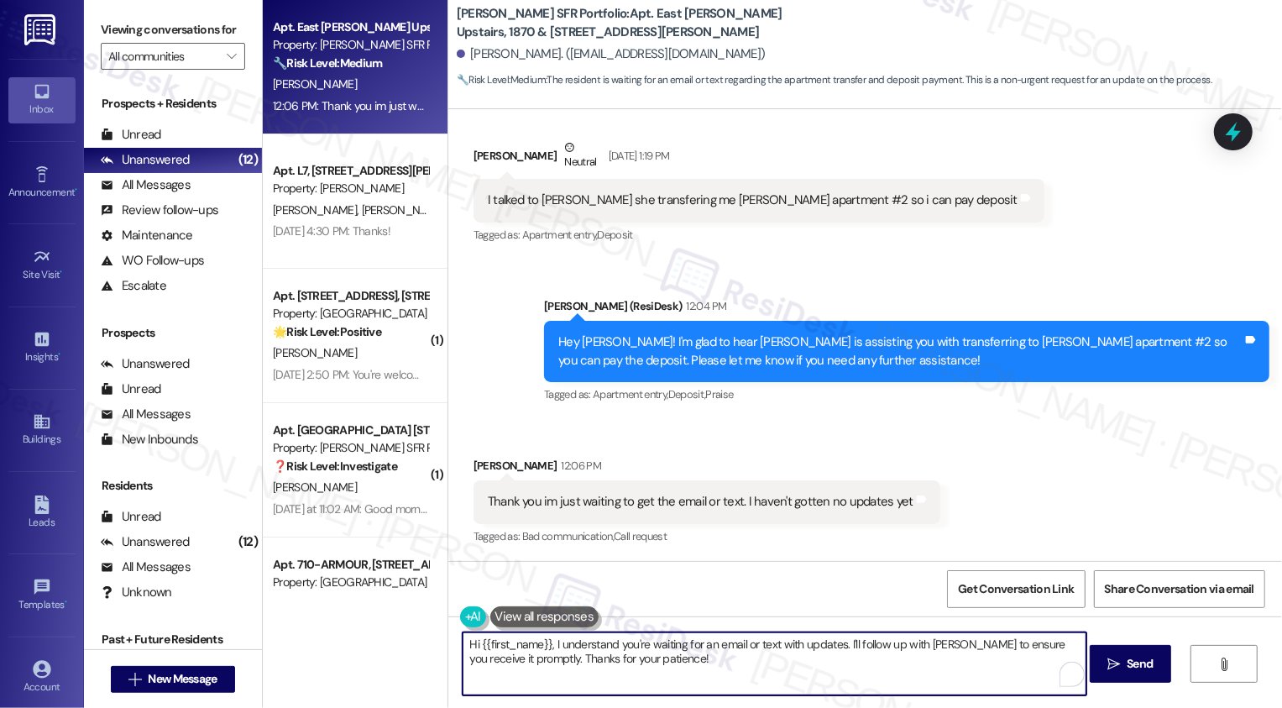
drag, startPoint x: 543, startPoint y: 645, endPoint x: 416, endPoint y: 644, distance: 126.7
click at [416, 645] on div "Apt. East Farris Upstairs, 1870 & 1872 East Farris Ave Property: Leora SFR Port…" at bounding box center [772, 354] width 1019 height 708
click at [801, 654] on textarea "Got it! I understand you're waiting for an email or text with updates. I'll fol…" at bounding box center [774, 663] width 624 height 63
click at [875, 661] on textarea "Got it! I understand you're waiting for an email or text with updates. I'll fol…" at bounding box center [774, 663] width 624 height 63
drag, startPoint x: 918, startPoint y: 643, endPoint x: 508, endPoint y: 649, distance: 410.5
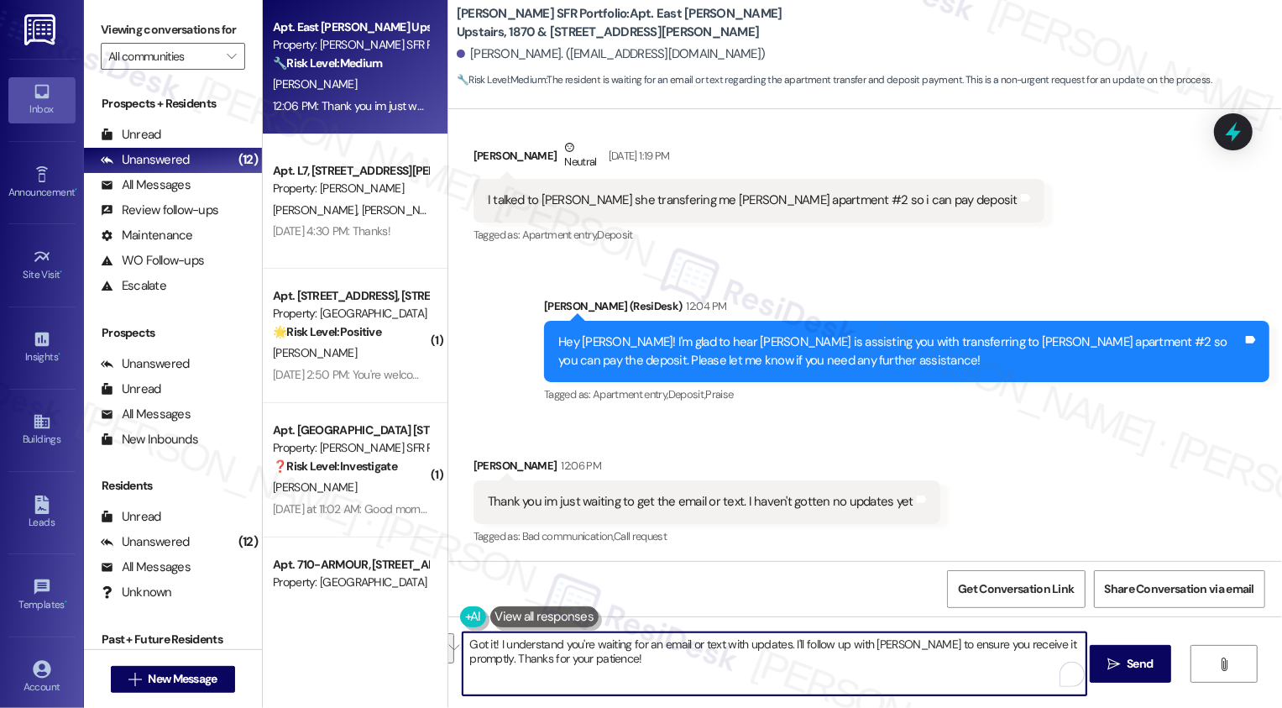
click at [508, 652] on textarea "Got it! I understand you're waiting for an email or text with updates. I'll fol…" at bounding box center [774, 663] width 624 height 63
type textarea "Fetching suggested responses. Please feel free to read through the conversation…"
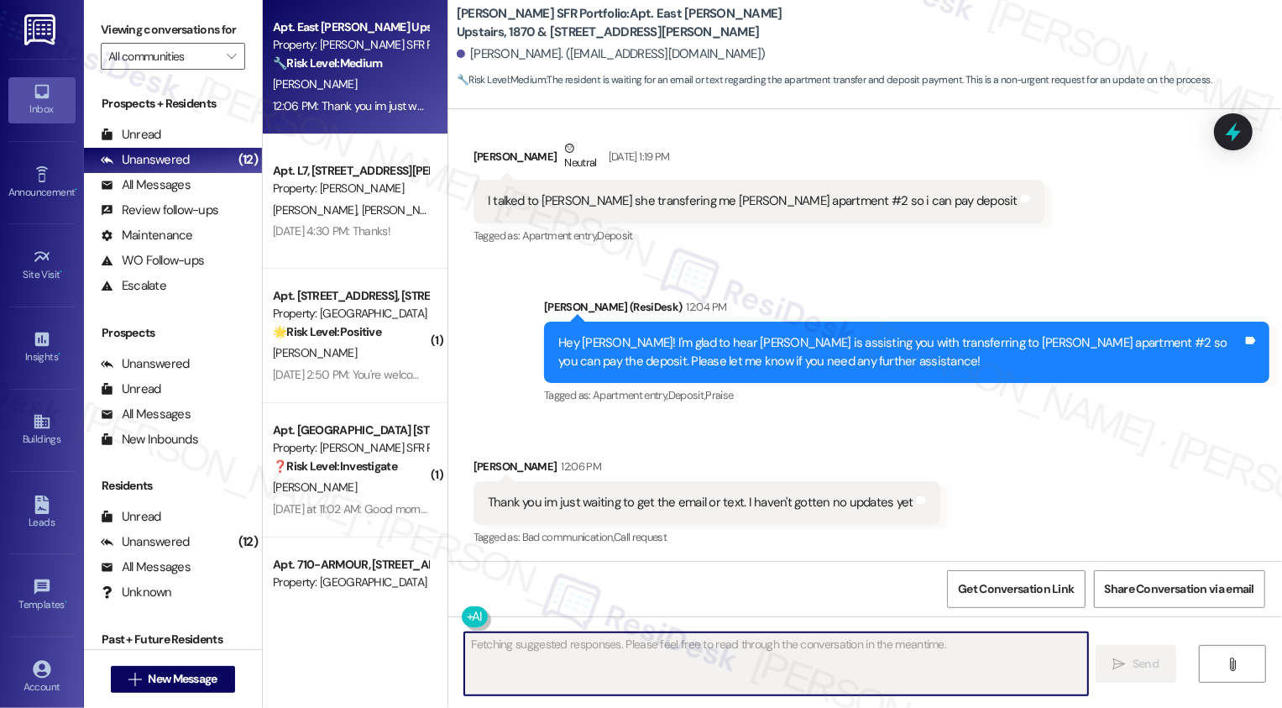
scroll to position [1973, 0]
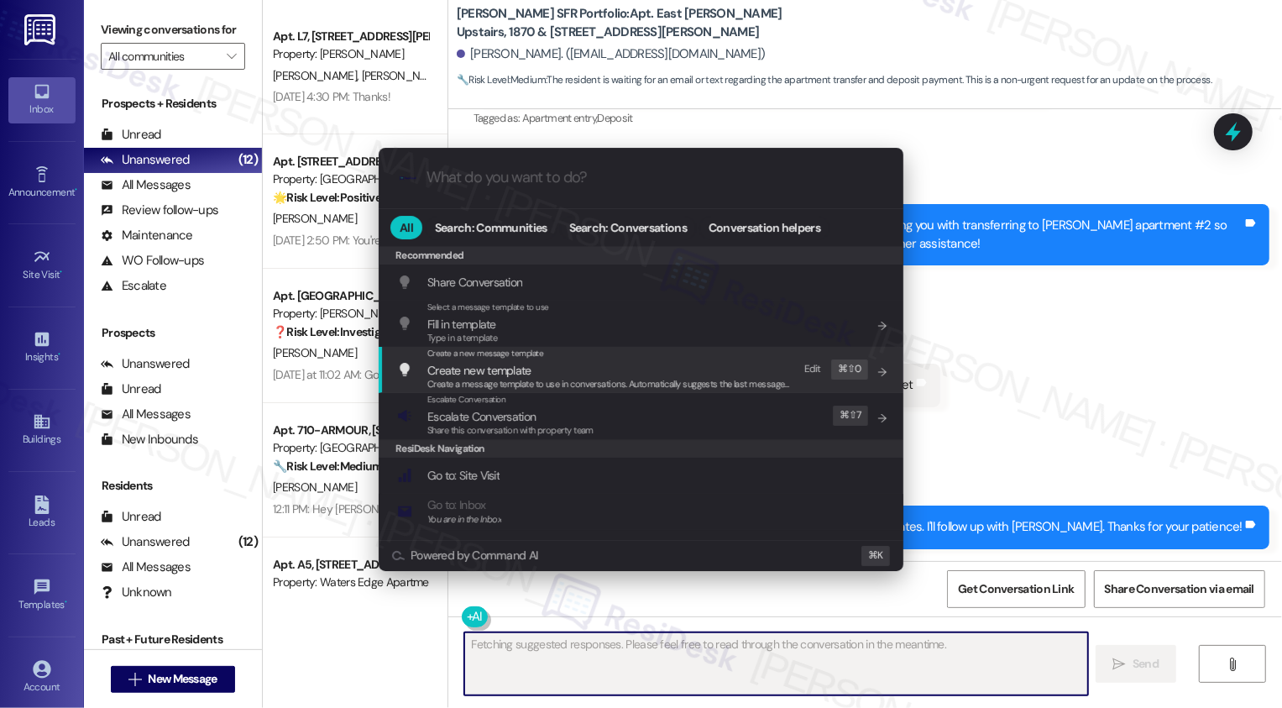
click at [954, 373] on div ".cls-1{fill:#0a055f;}.cls-2{fill:#0cc4c4;} resideskLogoBlueOrange All Search: C…" at bounding box center [641, 354] width 1282 height 708
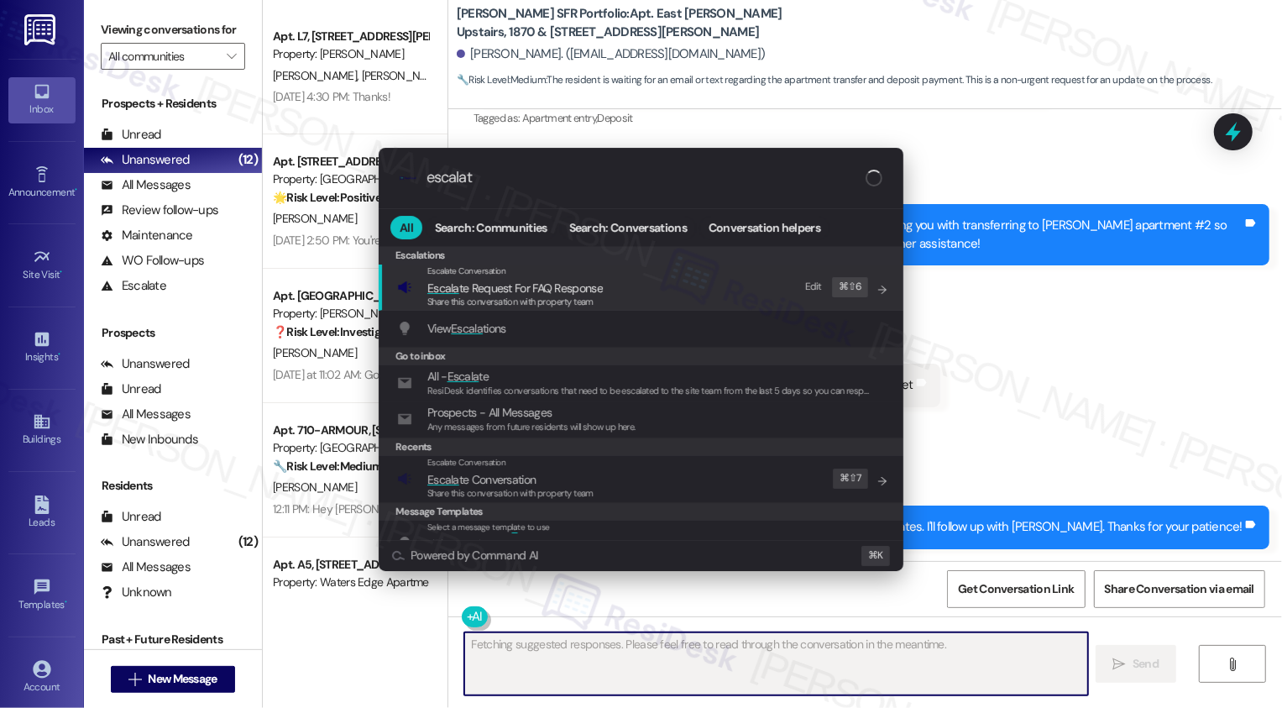
type input "escalate"
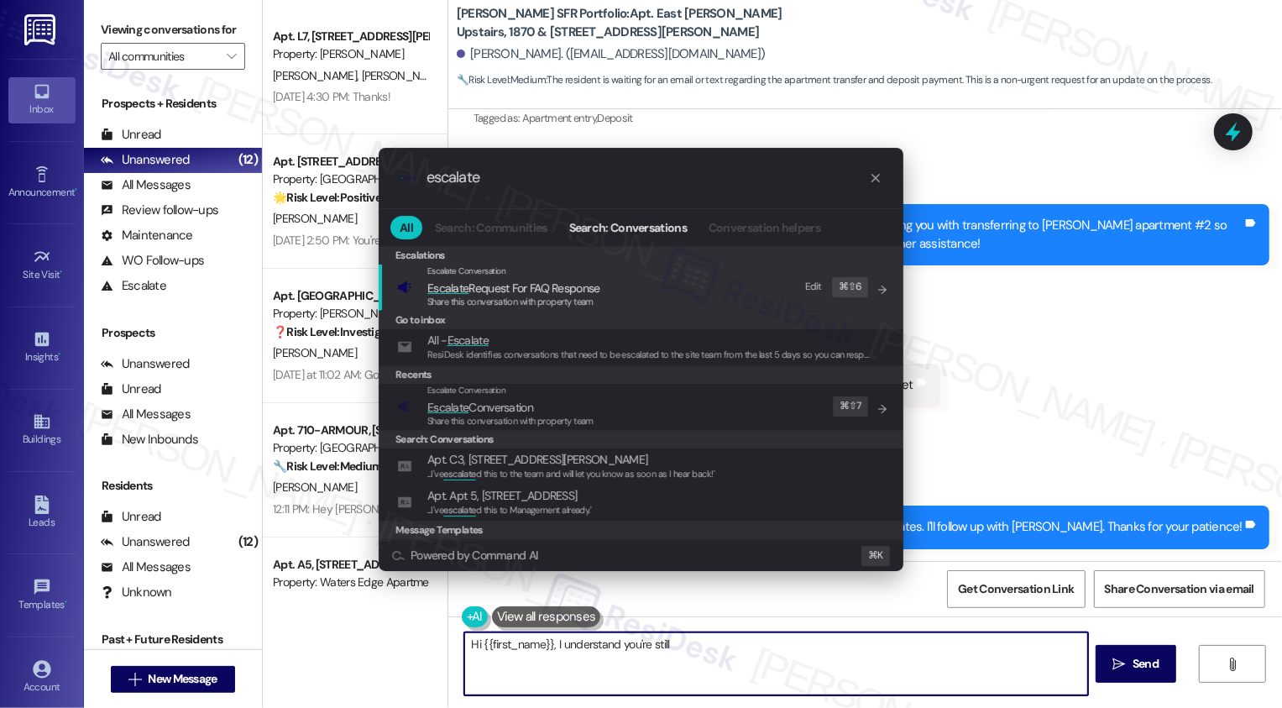
type textarea "Hi {{first_name}}, I understand you're still"
type input "escalate"
click at [530, 412] on span "Escalate Conversation" at bounding box center [480, 407] width 106 height 15
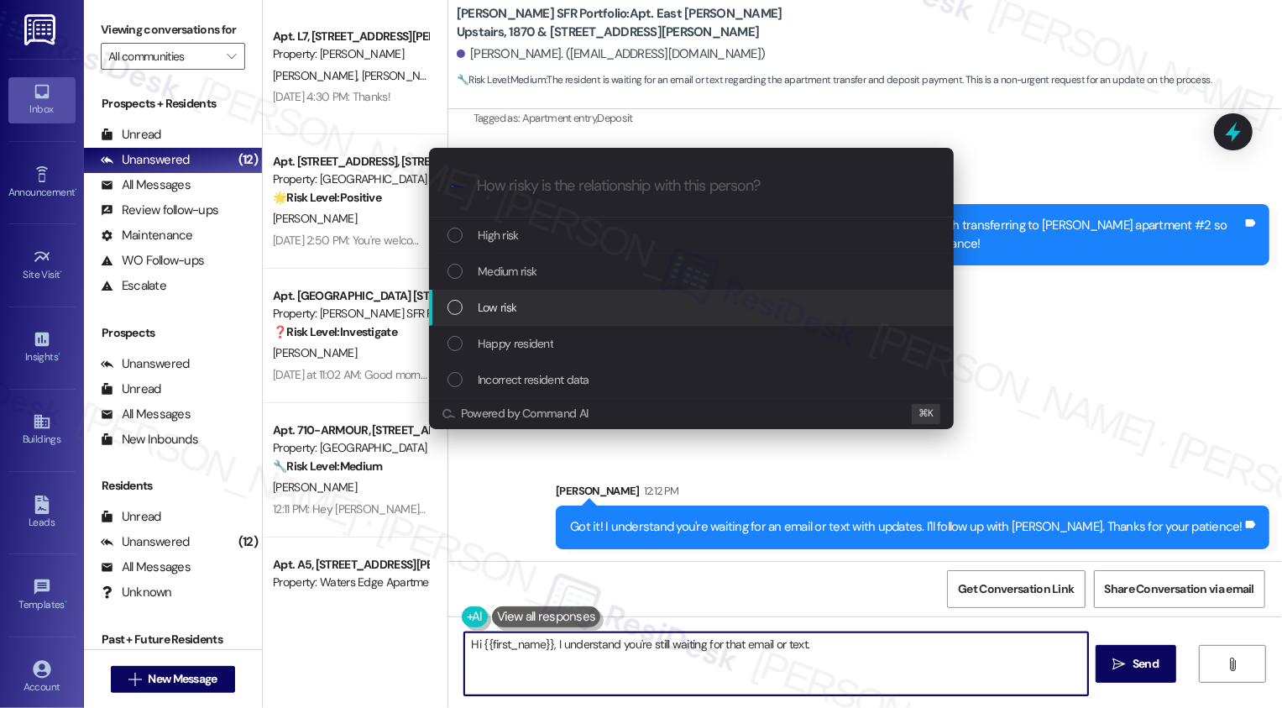
click at [506, 309] on span "Low risk" at bounding box center [497, 307] width 39 height 18
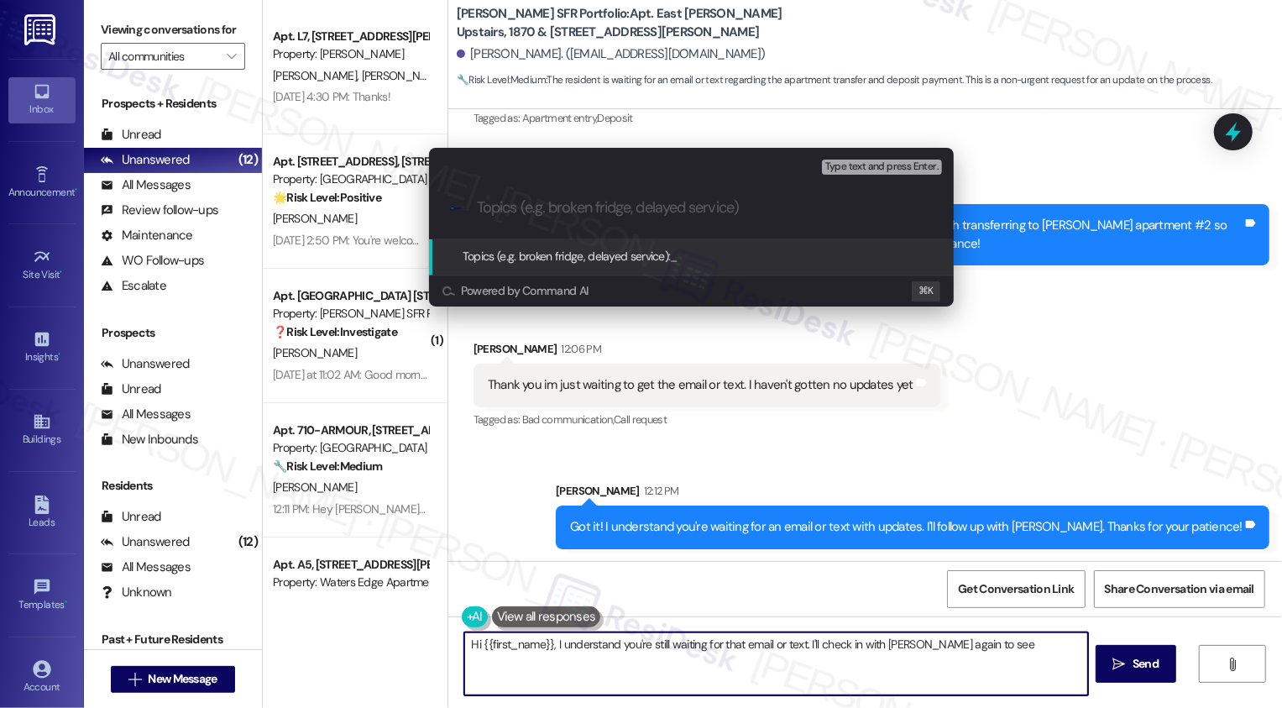
type textarea "Hi {{first_name}}, I understand you're still waiting for that email or text. I'…"
type input "F"
type textarea "Hi {{first_name}}, I understand you're still waiting for that email or text. I'…"
type input "Fo"
type textarea "Hi {{first_name}}, I understand you're still waiting for that email or text. I'…"
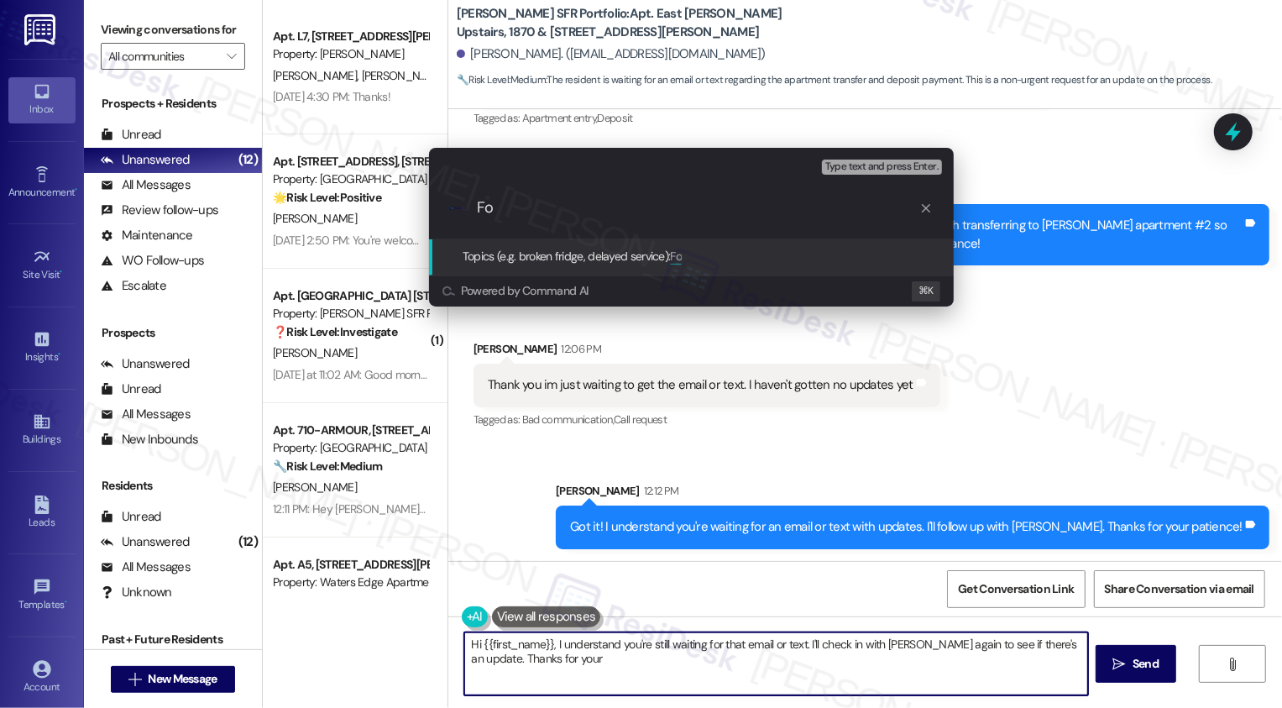
type input "Fol"
type textarea "Hi {{first_name}}, I understand you're still waiting for that email or text. I'…"
type input "Follow-up: update about the apartment transfer"
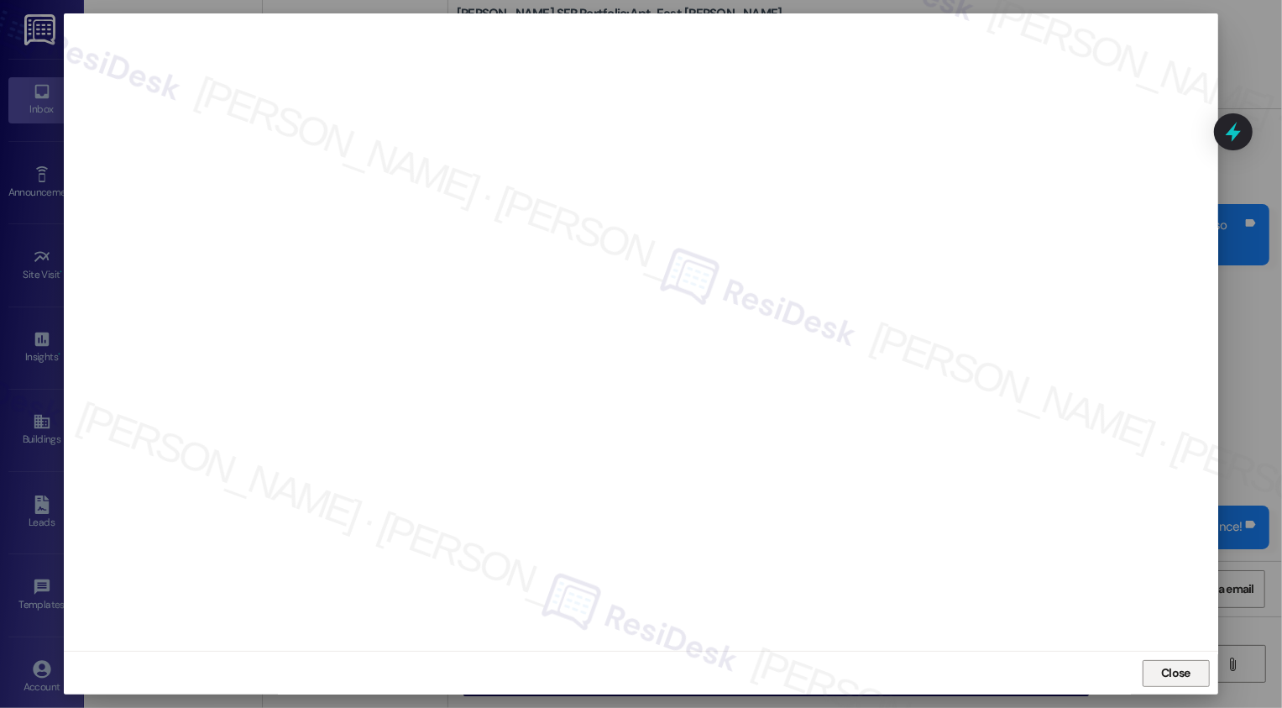
click at [1166, 666] on button "Close" at bounding box center [1175, 673] width 67 height 27
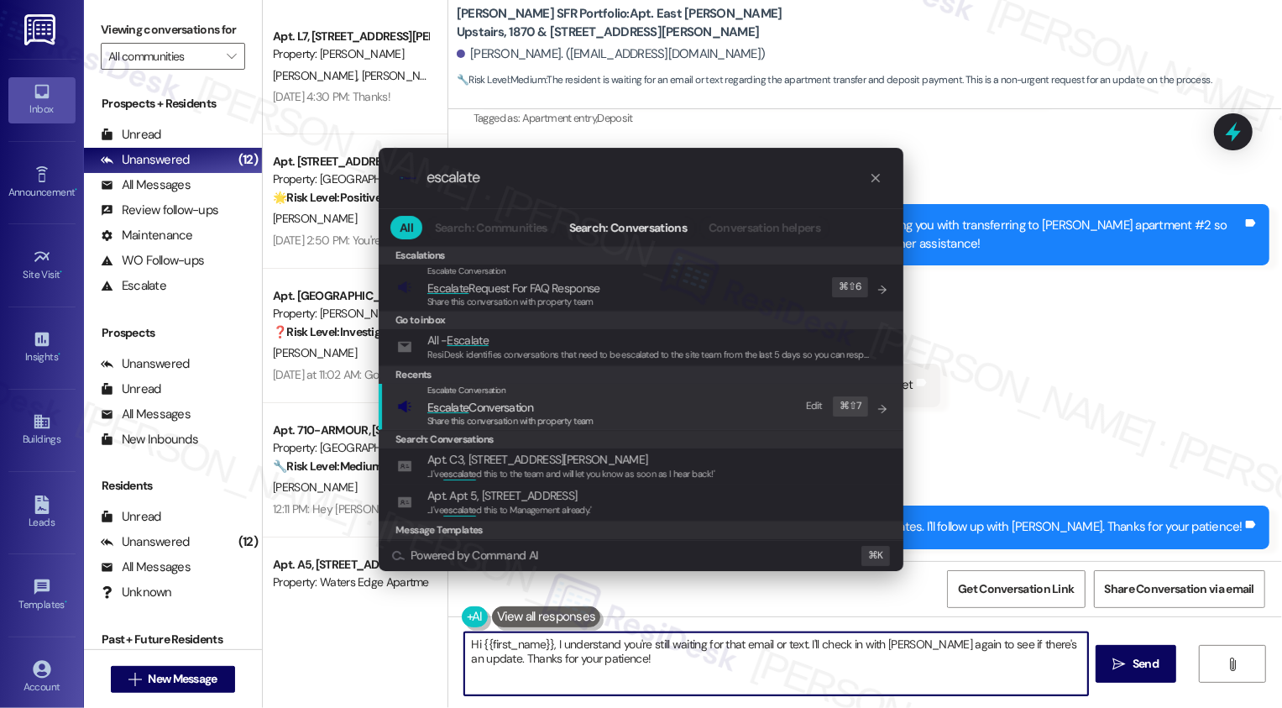
type input "escalate"
click at [689, 409] on div "Escalate Conversation Escalate Conversation Share this conversation with proper…" at bounding box center [642, 406] width 491 height 45
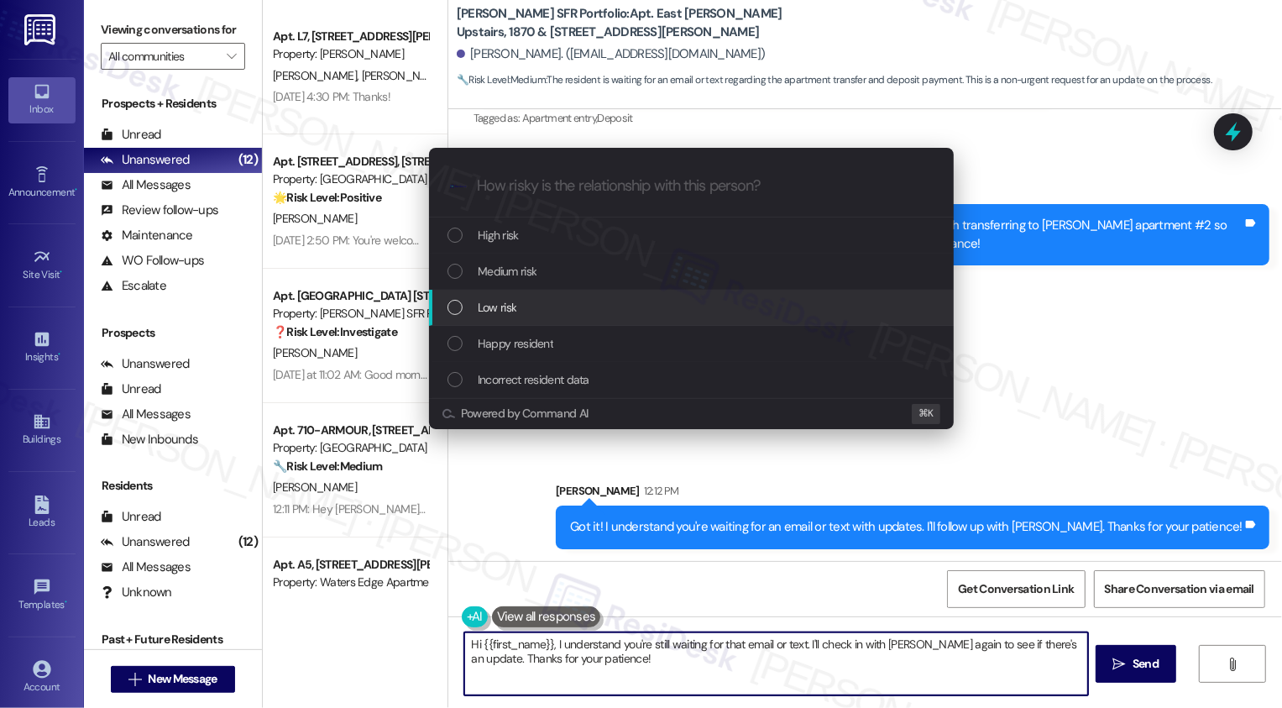
click at [497, 314] on span "Low risk" at bounding box center [497, 307] width 39 height 18
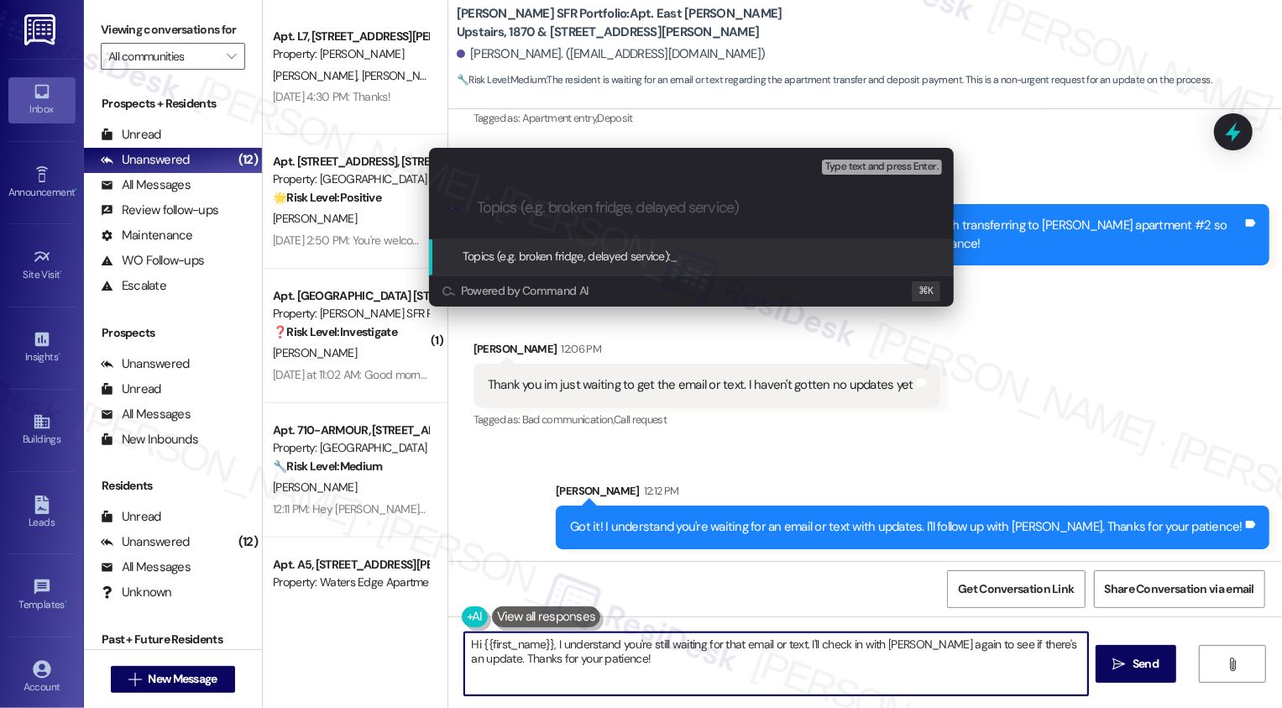
paste input "Follow-up: update about the apartment transfer"
type input "Follow-up: update about the apartment transfer"
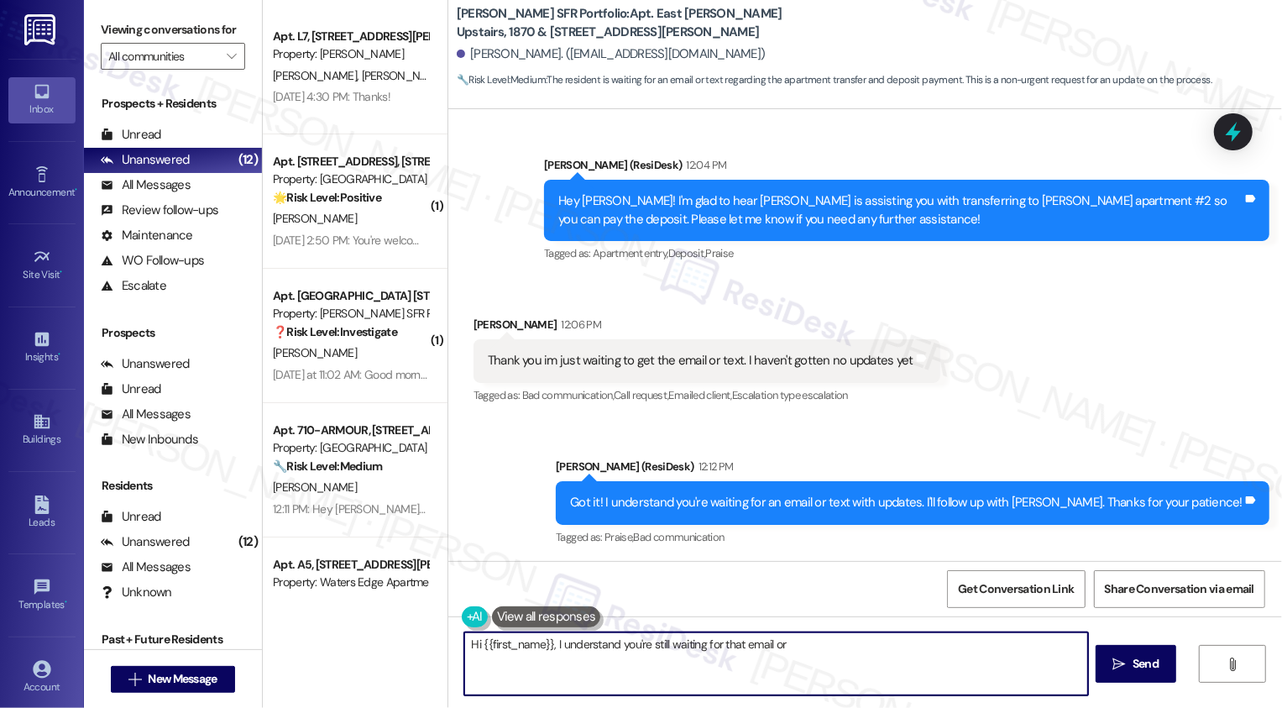
scroll to position [1998, 0]
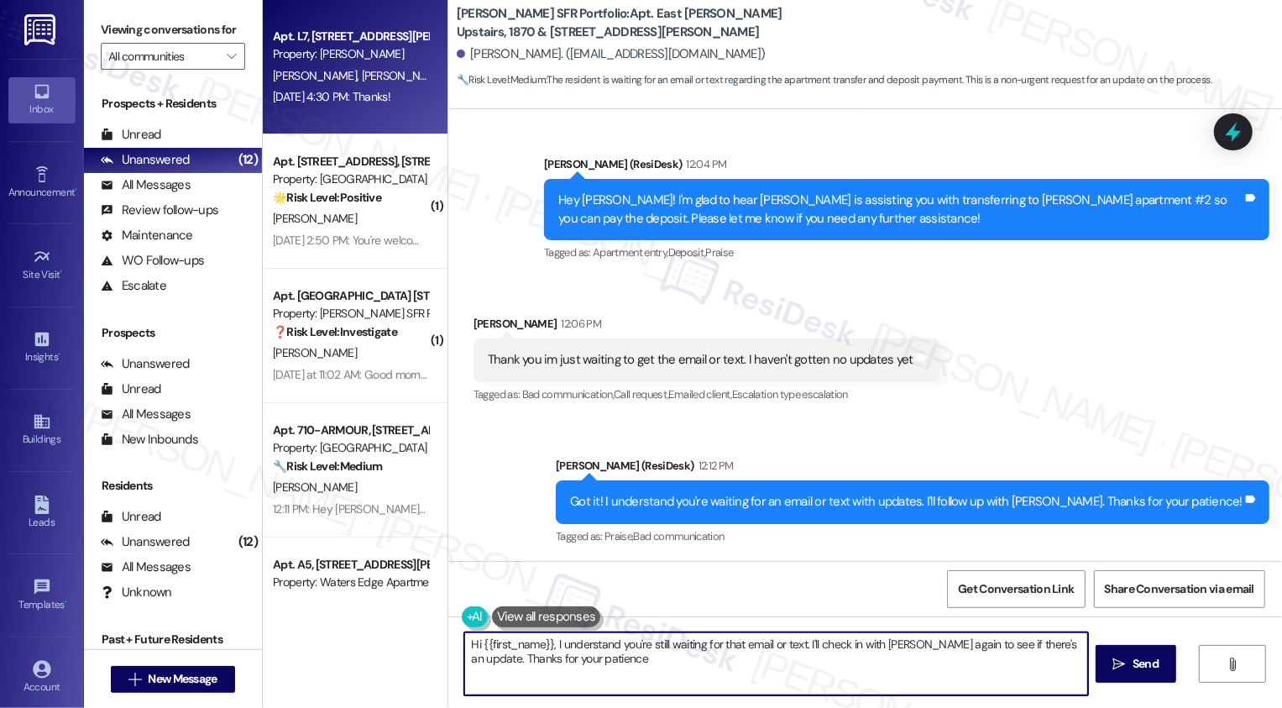
type textarea "Hi {{first_name}}, I understand you're still waiting for that email or text. I'…"
click at [348, 93] on div "Aug 25, 2025 at 4:30 PM: Thanks! Aug 25, 2025 at 4:30 PM: Thanks!" at bounding box center [332, 96] width 118 height 15
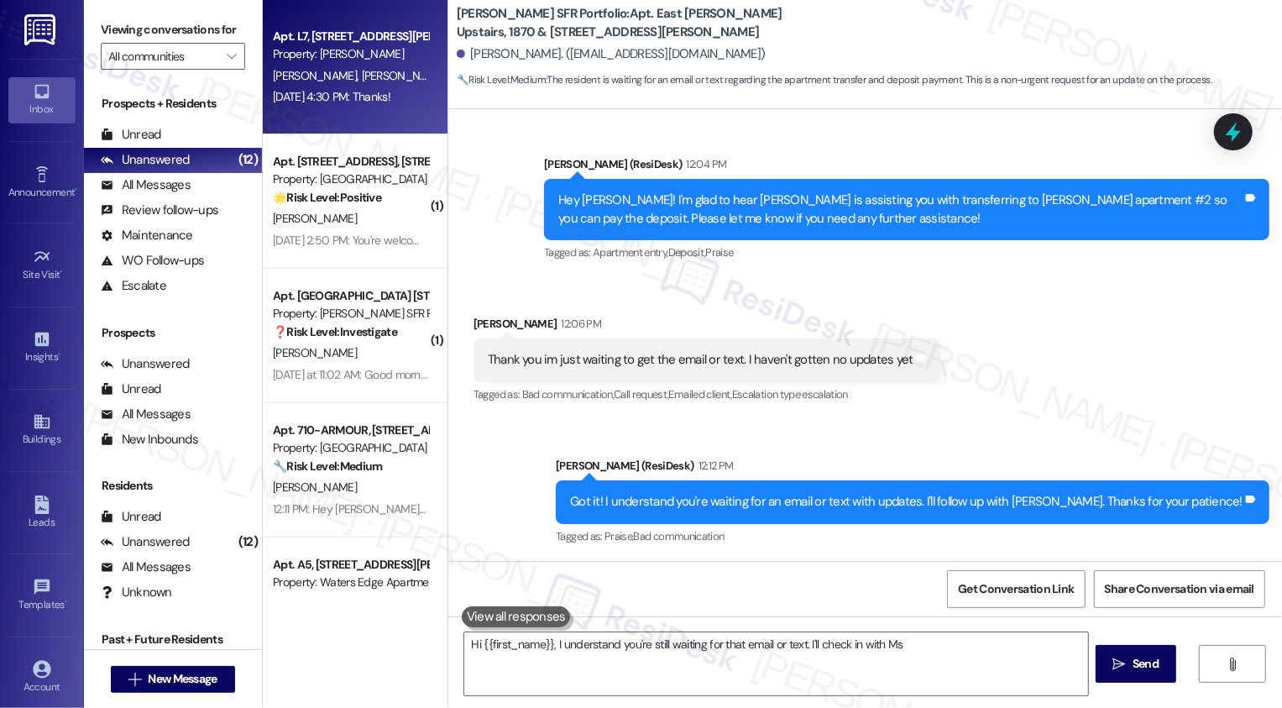
click at [348, 93] on div "Aug 25, 2025 at 4:30 PM: Thanks! Aug 25, 2025 at 4:30 PM: Thanks!" at bounding box center [332, 96] width 118 height 15
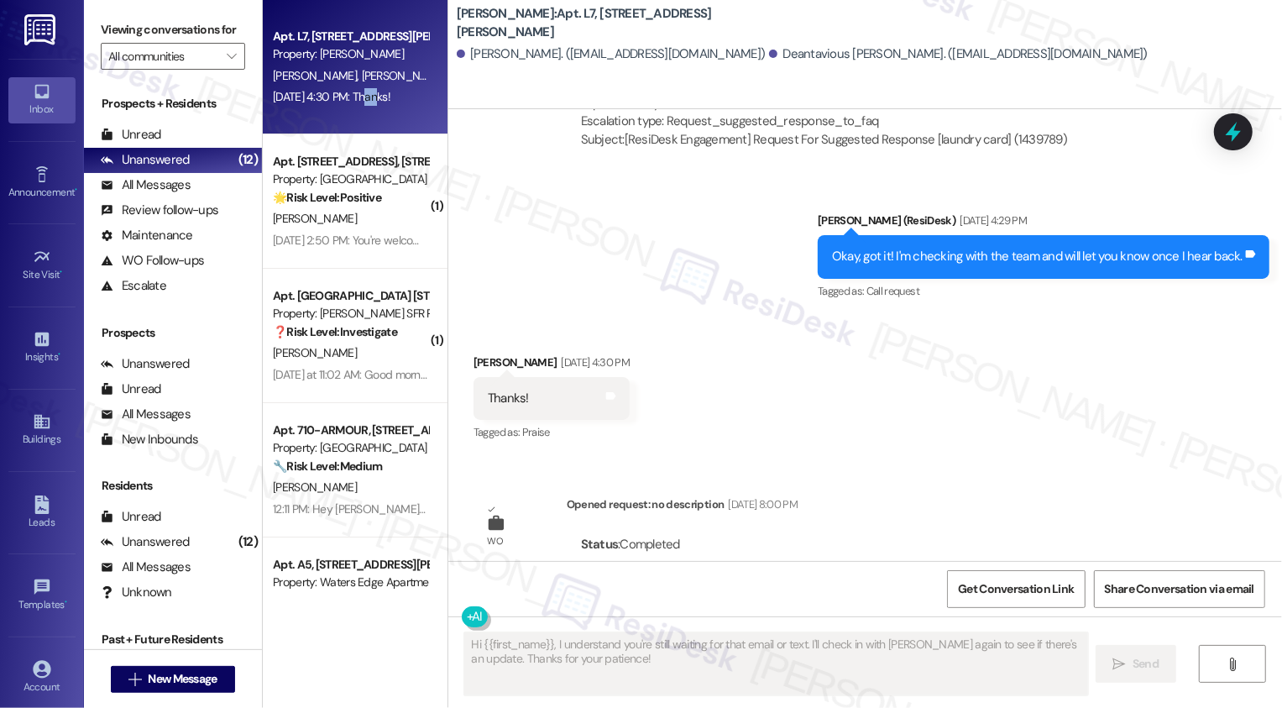
scroll to position [1881, 0]
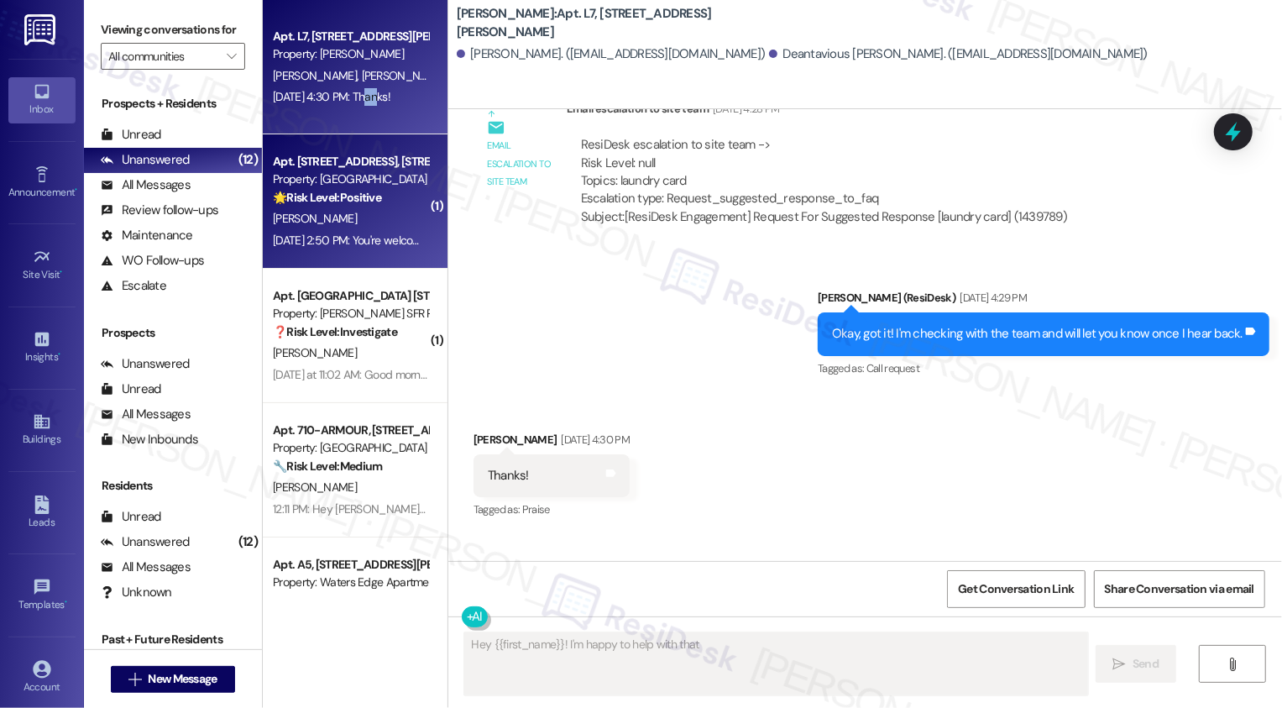
type textarea "Hey {{first_name}}! I'm happy to help with that."
click at [413, 189] on div "Apt. 1094 Thornwoode Lane, 1094 Thornwoode Lane Property: Thornwoode 🌟 Risk Lev…" at bounding box center [350, 179] width 159 height 57
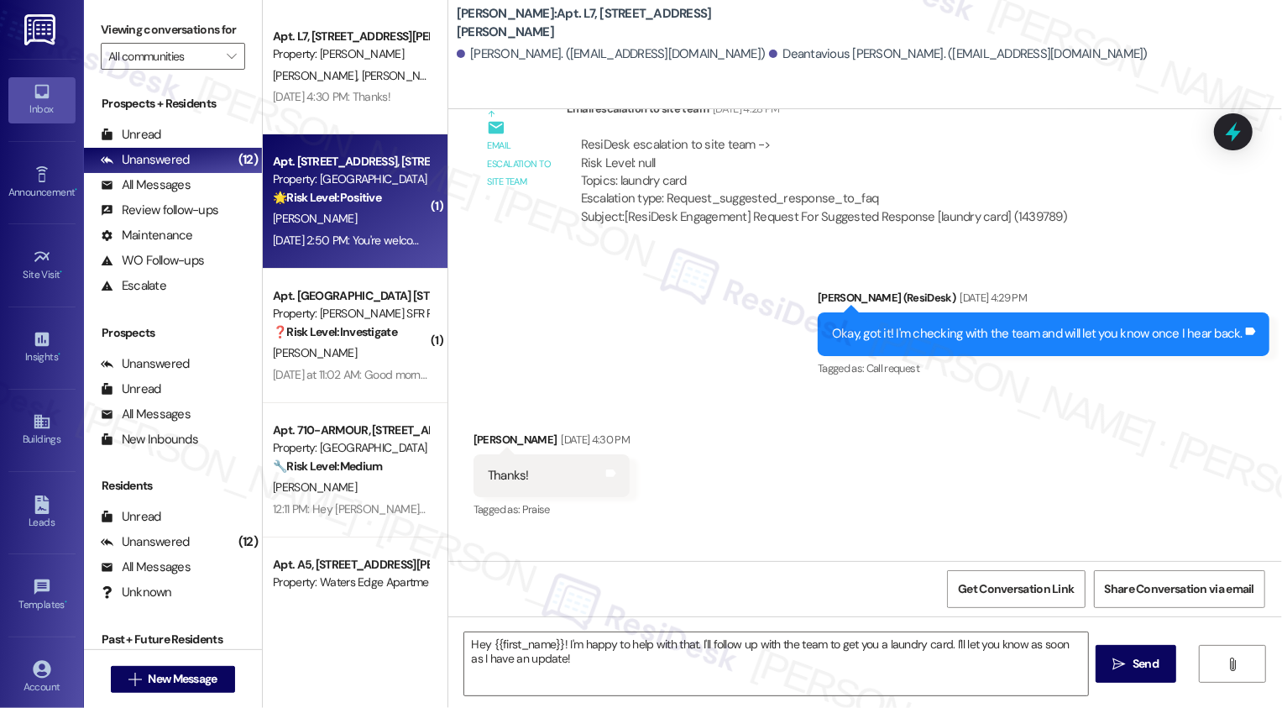
type textarea "Fetching suggested responses. Please feel free to read through the conversation…"
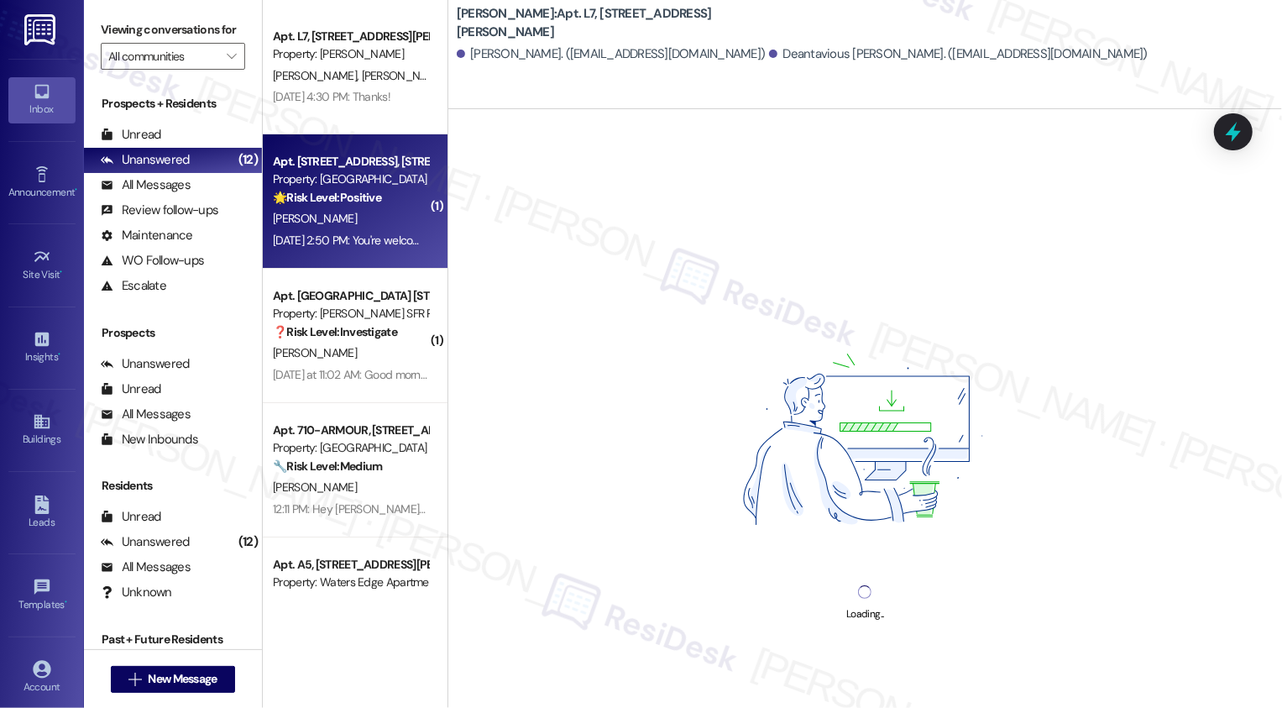
click at [371, 192] on div "🌟 Risk Level: Positive The resident is acknowledging a previous message and exp…" at bounding box center [350, 198] width 155 height 18
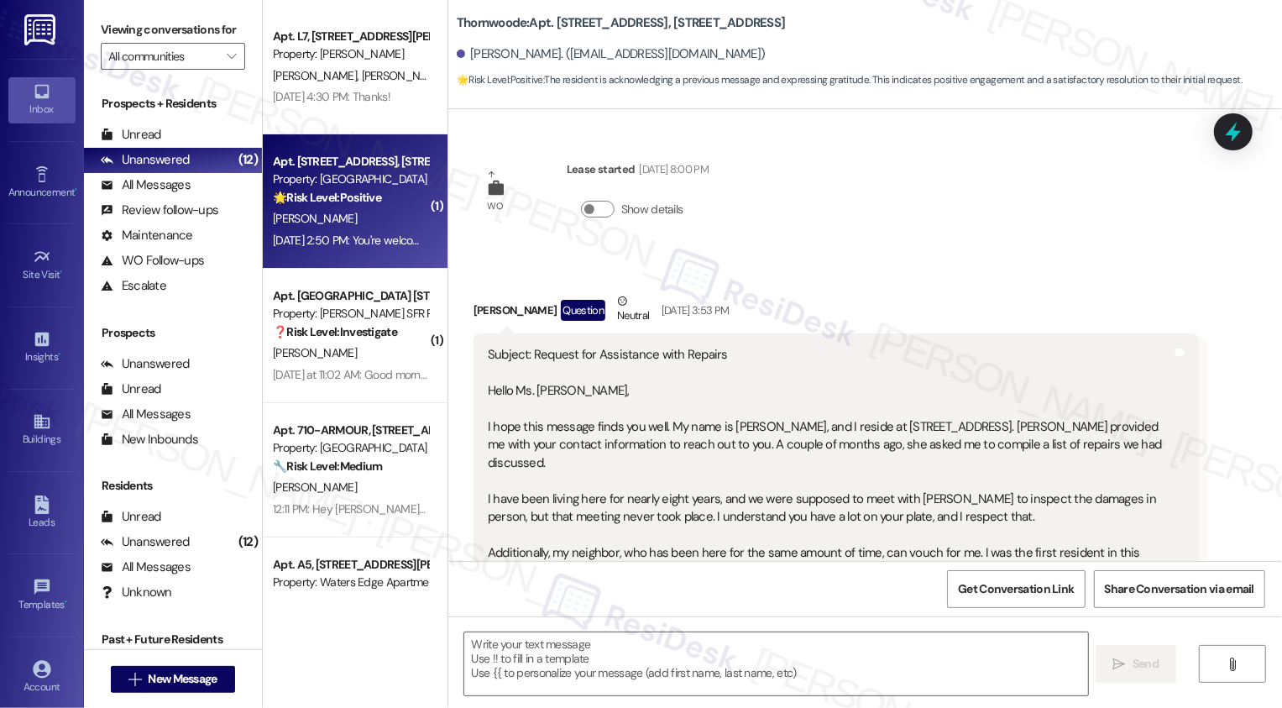
scroll to position [1825, 0]
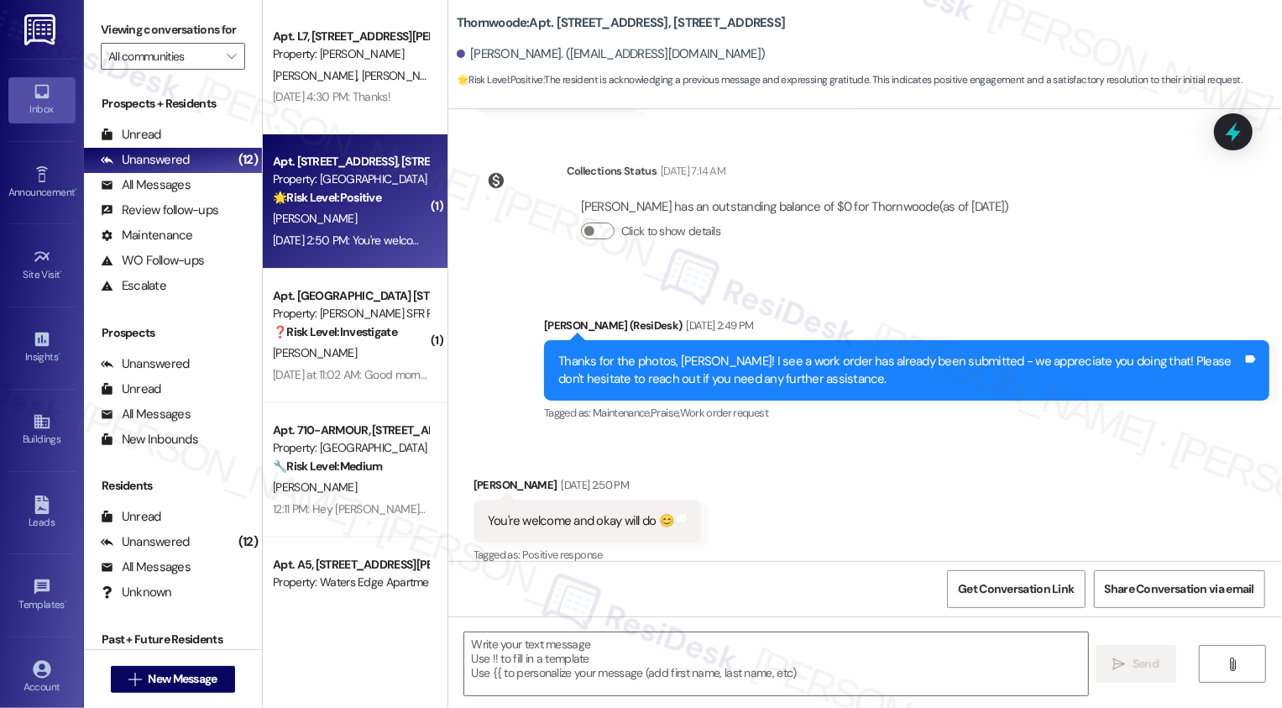
type textarea "Fetching suggested responses. Please feel free to read through the conversation…"
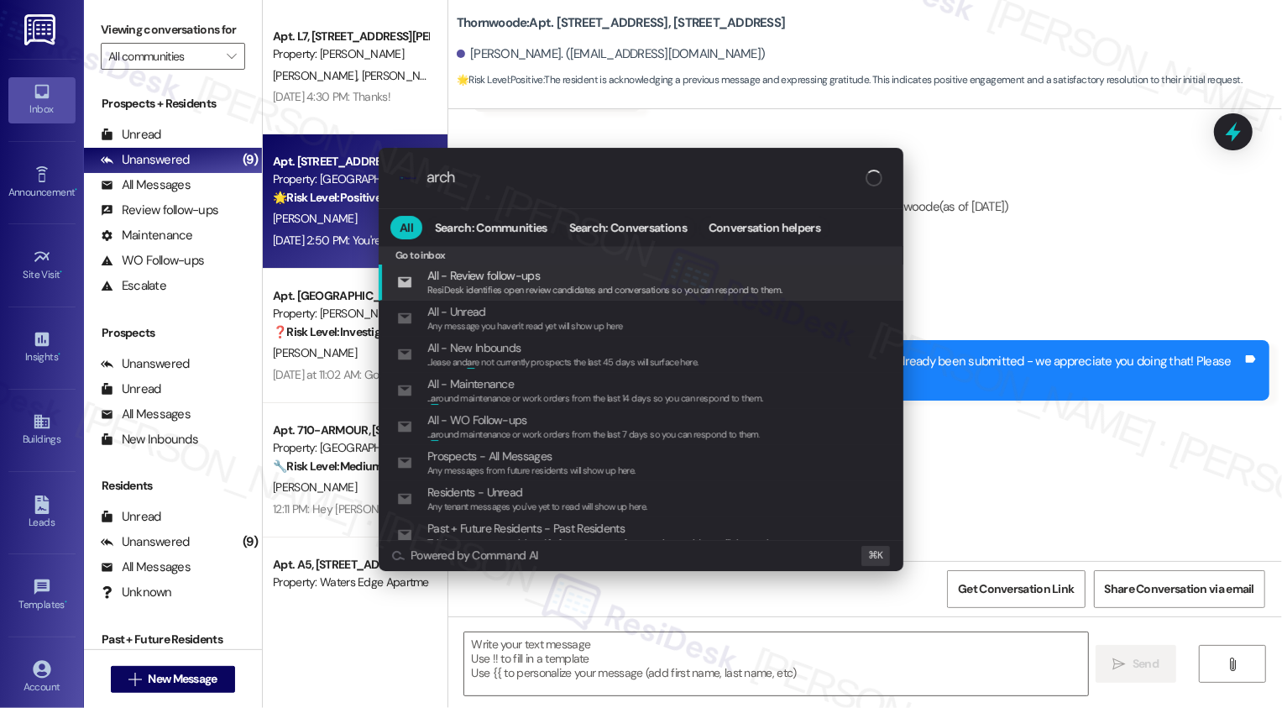
type input "archi"
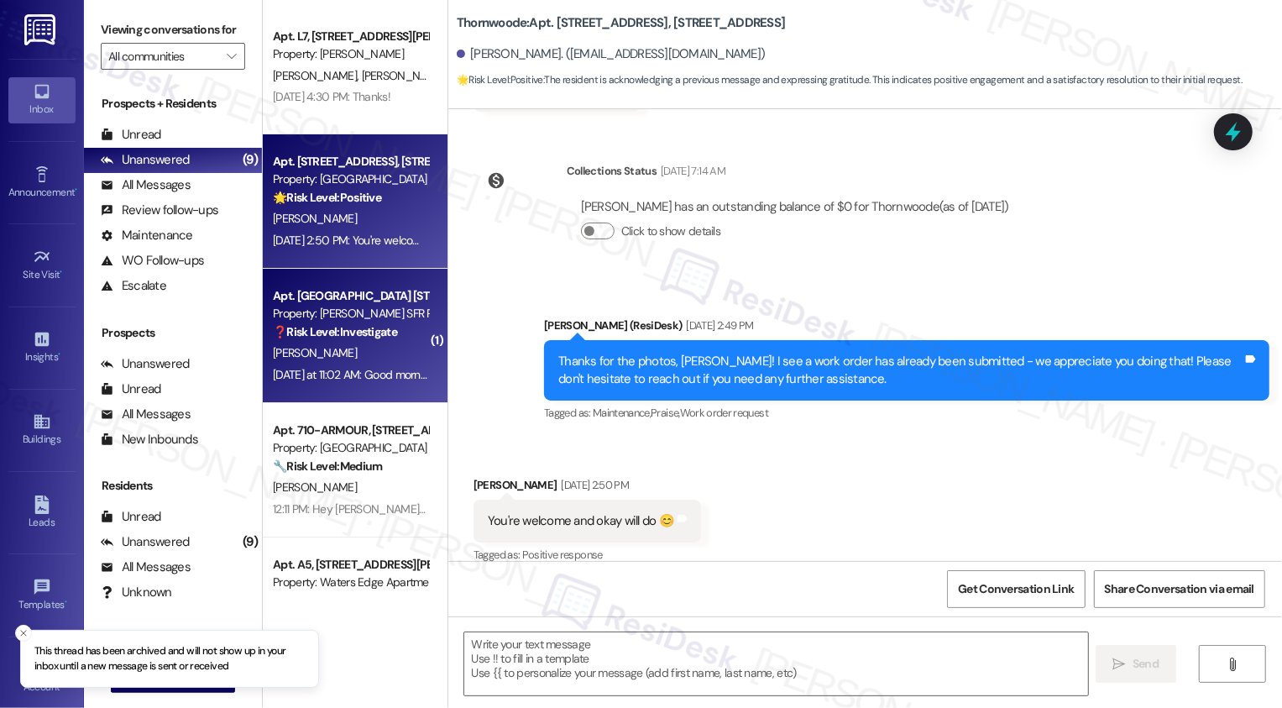
click at [337, 320] on div "Property: [PERSON_NAME] SFR Portfolio" at bounding box center [350, 314] width 155 height 18
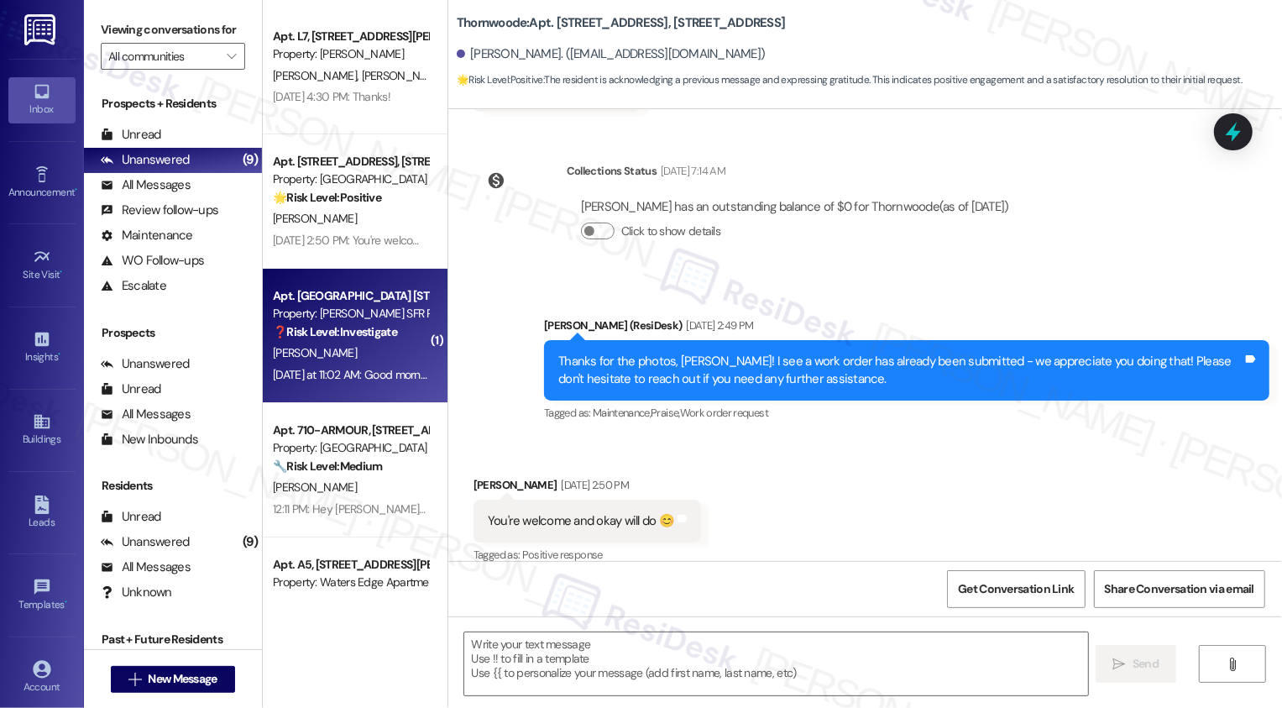
click at [337, 320] on div "Property: [PERSON_NAME] SFR Portfolio" at bounding box center [350, 314] width 155 height 18
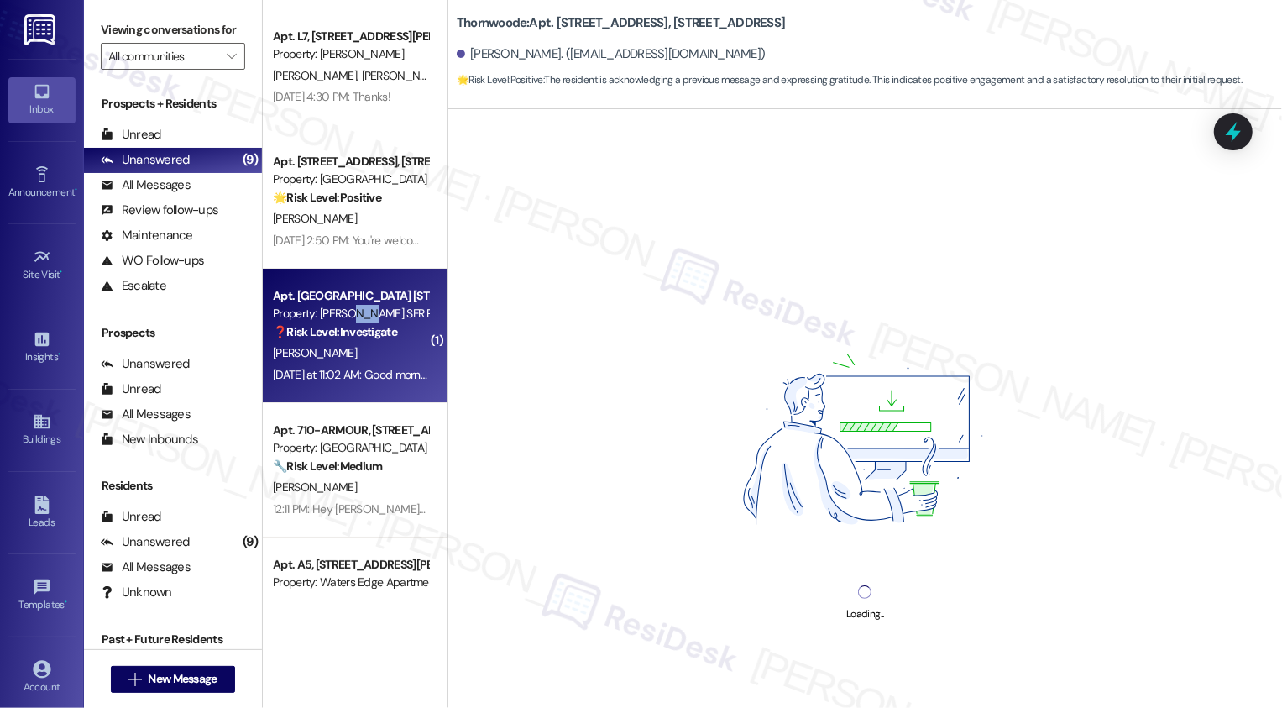
click at [337, 320] on div "Property: [PERSON_NAME] SFR Portfolio" at bounding box center [350, 314] width 155 height 18
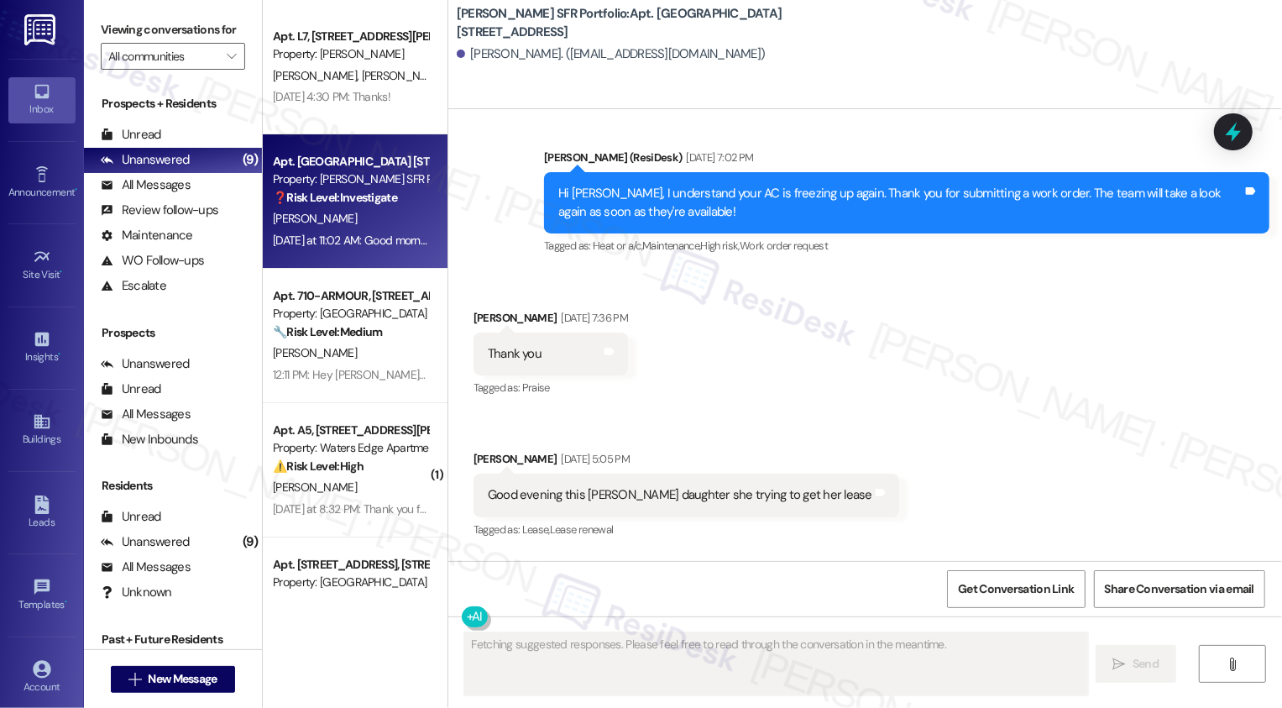
scroll to position [8035, 0]
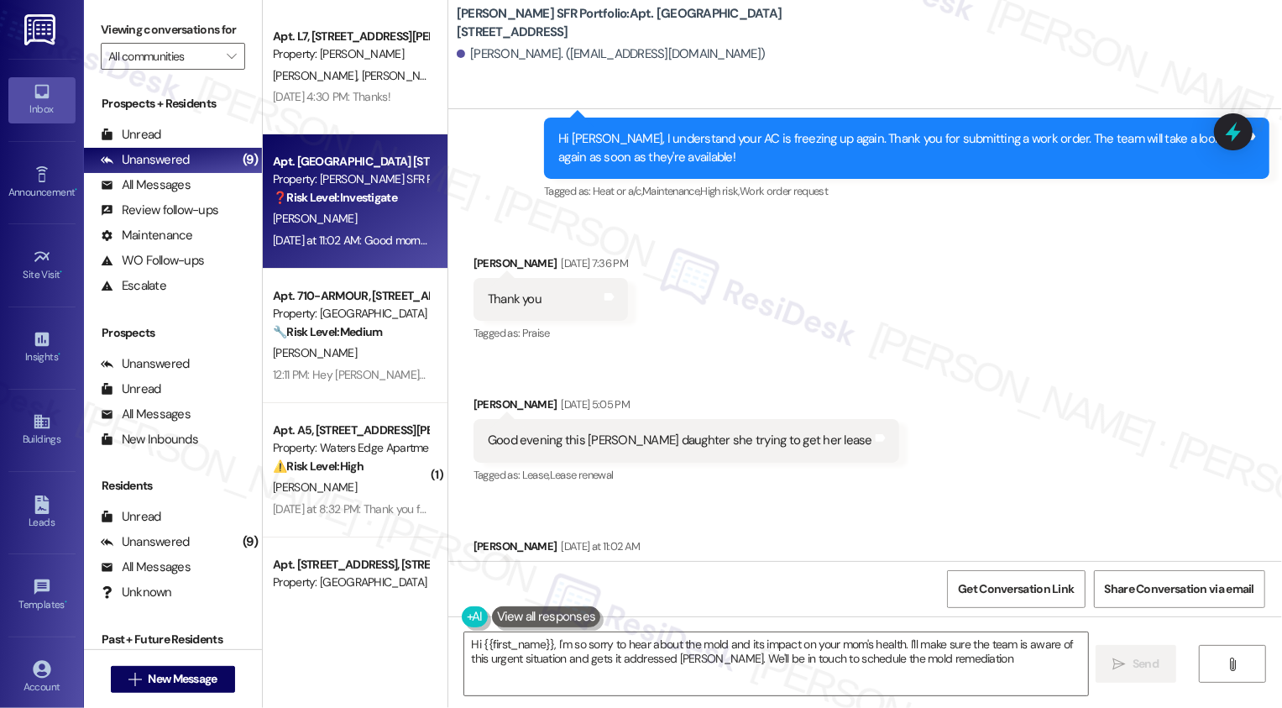
type textarea "Hi {{first_name}}, I'm so sorry to hear about the mold and its impact on your m…"
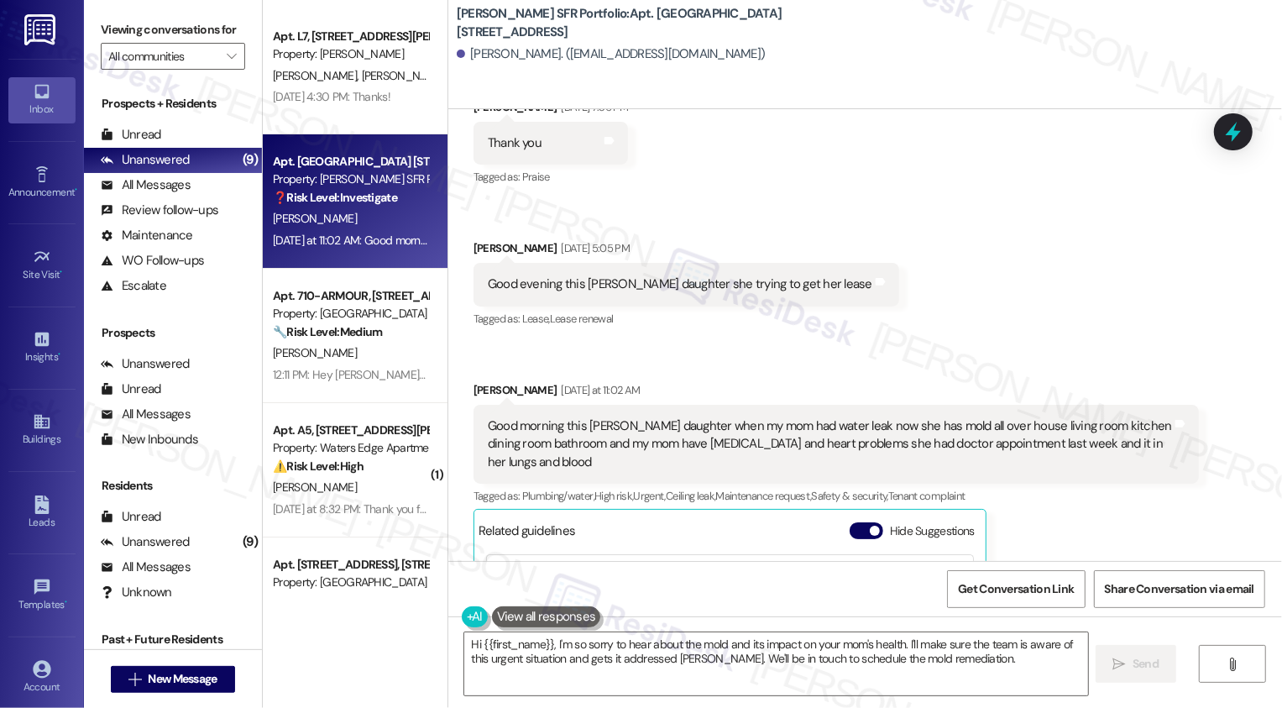
scroll to position [8133, 0]
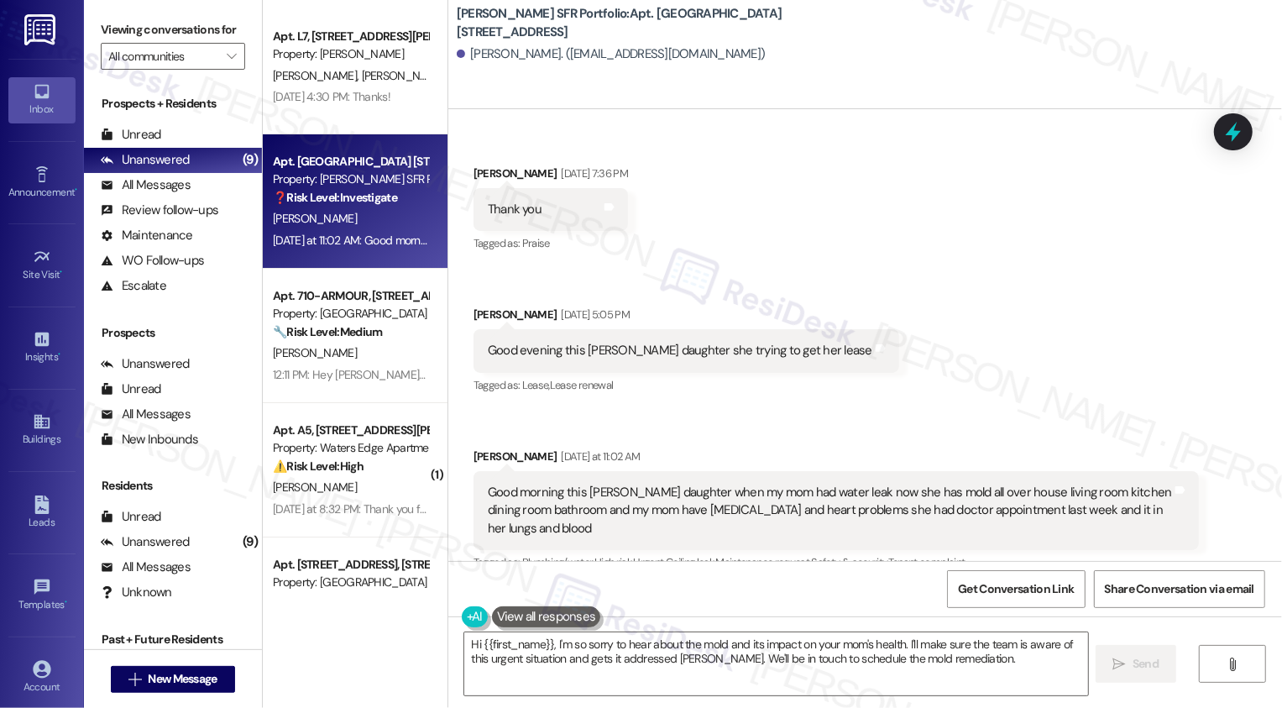
drag, startPoint x: 676, startPoint y: 14, endPoint x: 699, endPoint y: 34, distance: 31.0
click at [699, 34] on b "[PERSON_NAME] SFR Portfolio: Apt. [GEOGRAPHIC_DATA] [STREET_ADDRESS]" at bounding box center [625, 23] width 336 height 36
click at [740, 138] on div "Received via SMS Doris Mitchell Sep 04, 2025 at 7:36 PM Thank you Tags and note…" at bounding box center [864, 520] width 833 height 787
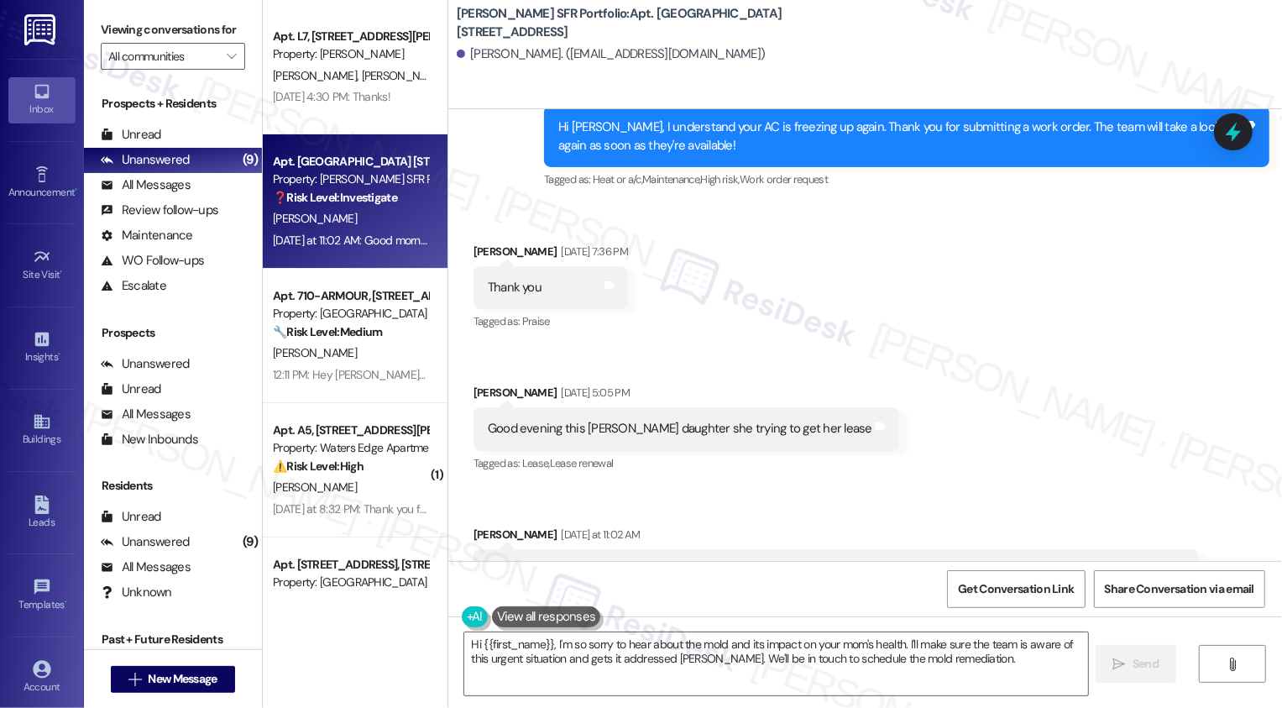
scroll to position [8085, 0]
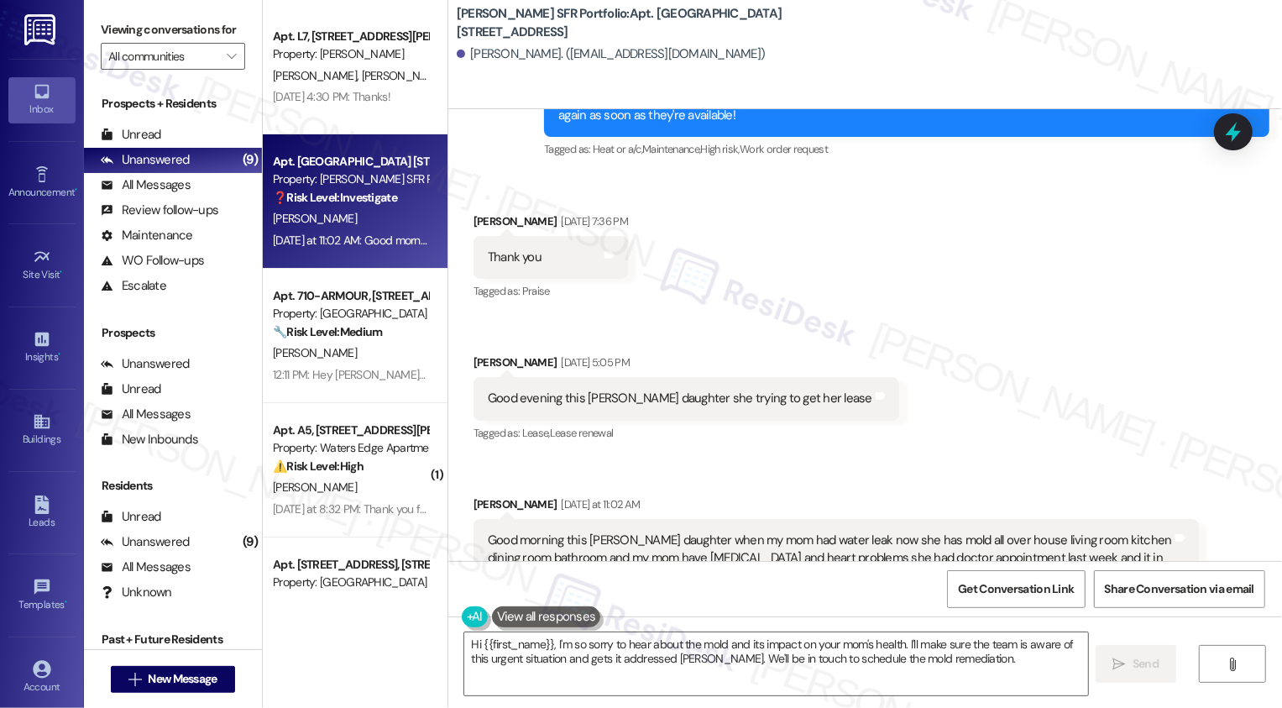
drag, startPoint x: 676, startPoint y: 14, endPoint x: 679, endPoint y: 24, distance: 9.6
click at [679, 24] on b "[PERSON_NAME] SFR Portfolio: Apt. [GEOGRAPHIC_DATA] [STREET_ADDRESS]" at bounding box center [625, 23] width 336 height 36
copy b "2109 Browns Mill Rd SE"
click at [1033, 358] on div "Received via SMS Doris Mitchell Sep 04, 2025 at 7:36 PM Thank you Tags and note…" at bounding box center [864, 568] width 833 height 787
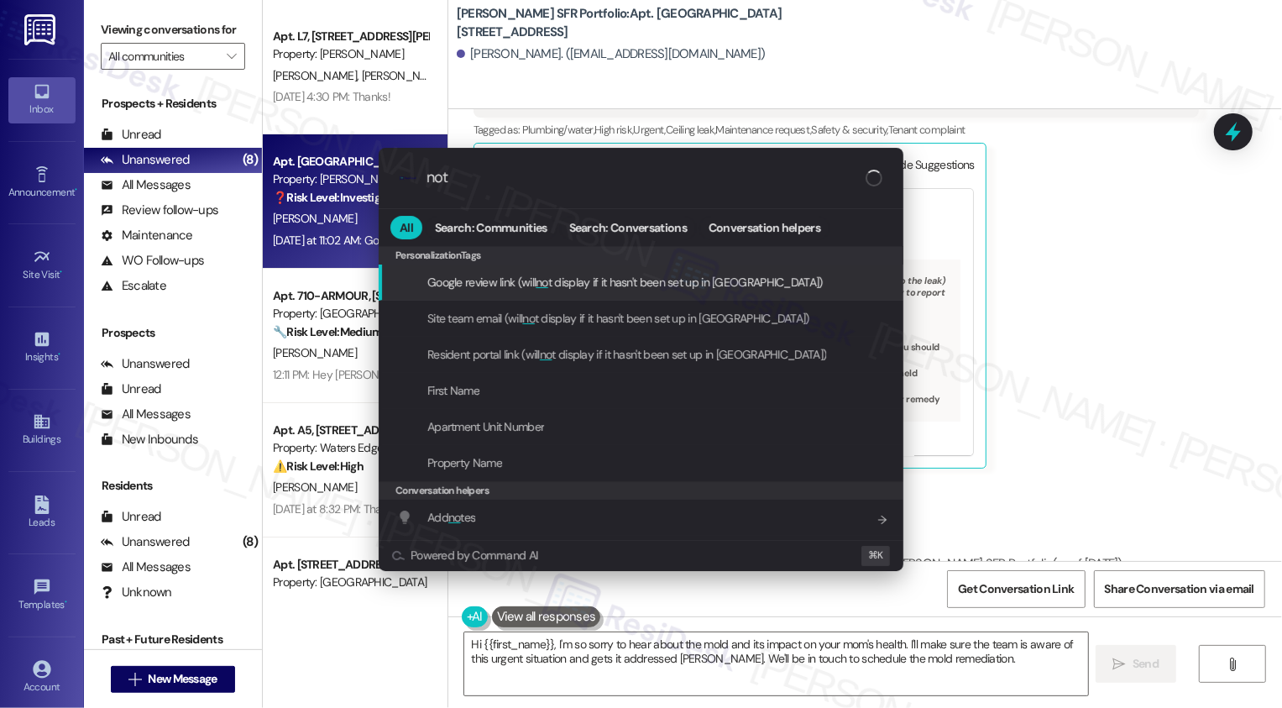
type input "note"
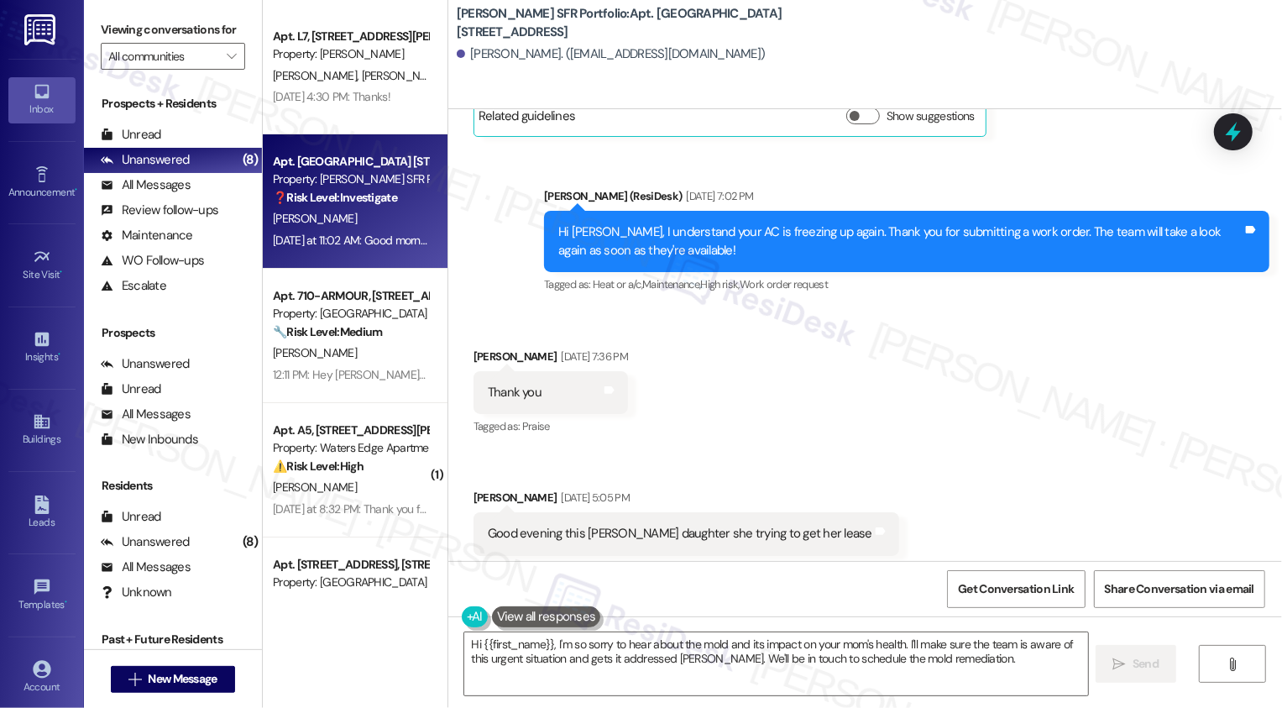
scroll to position [8009, 0]
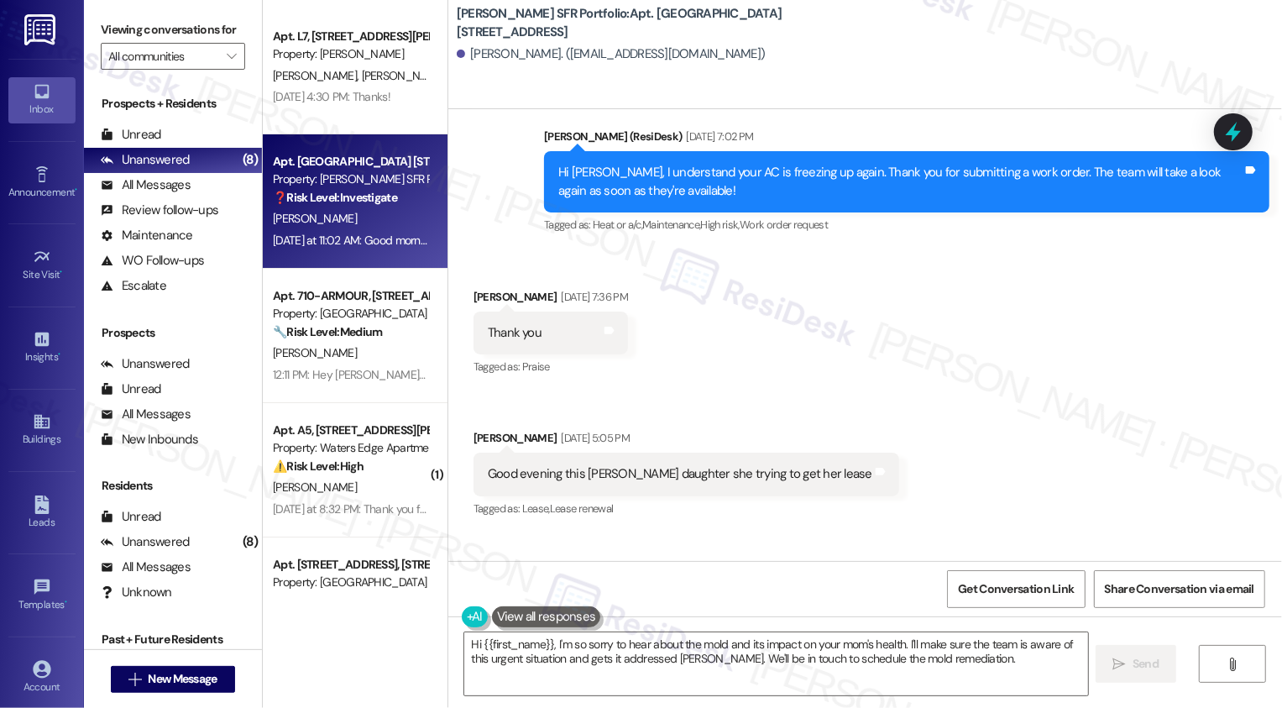
click at [588, 465] on div "Good evening this [PERSON_NAME] daughter she trying to get her lease" at bounding box center [680, 474] width 384 height 18
copy div "Delores"
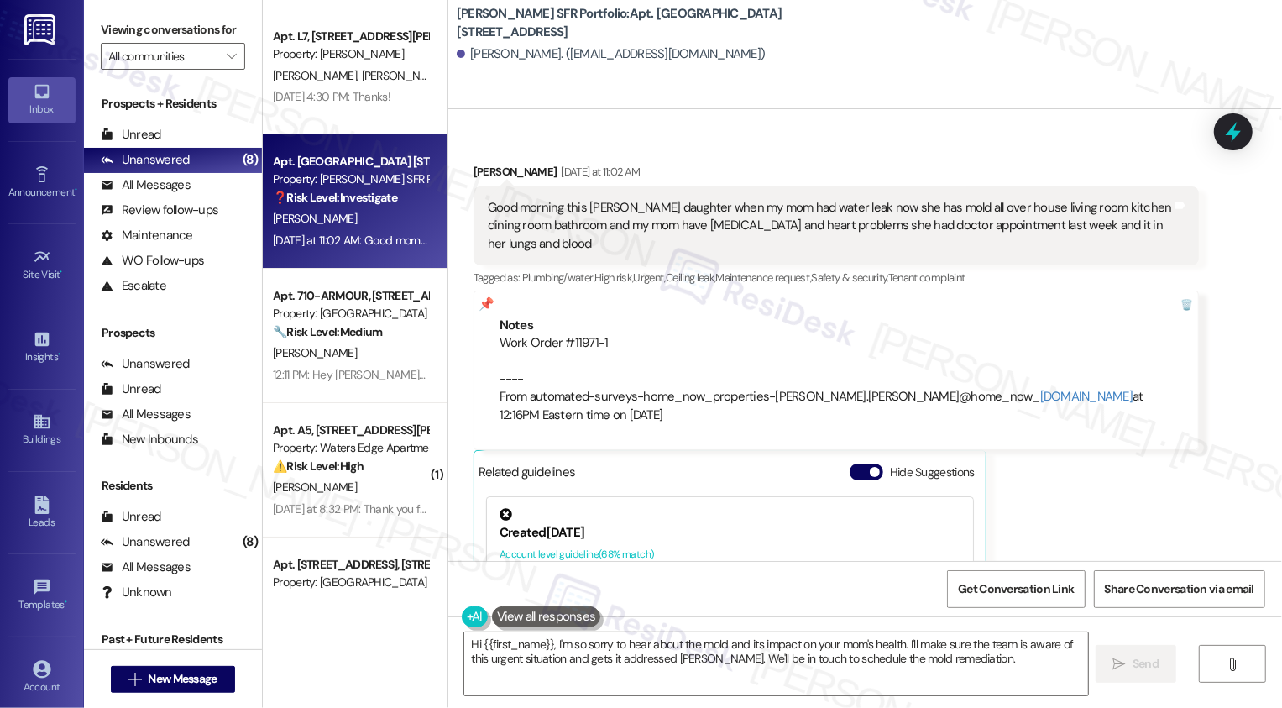
scroll to position [8406, 0]
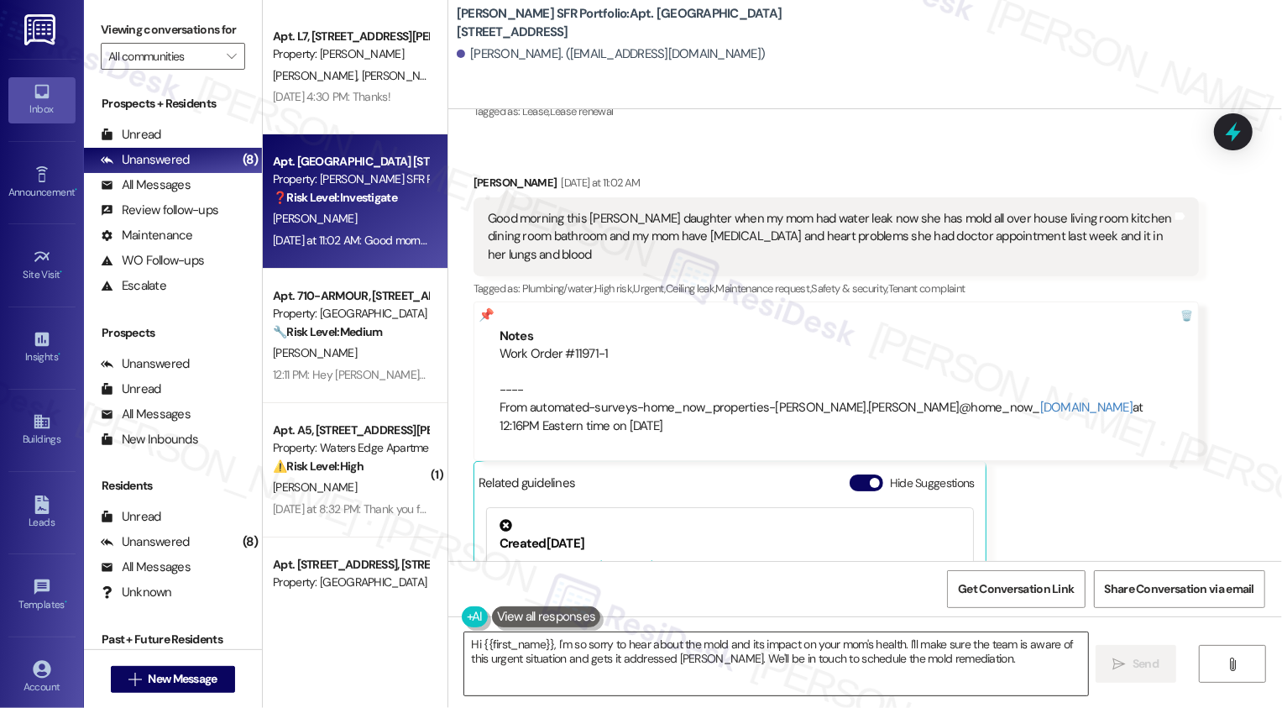
click at [573, 653] on textarea "Hi {{first_name}}, I'm so sorry to hear about the mold and its impact on your m…" at bounding box center [776, 663] width 624 height 63
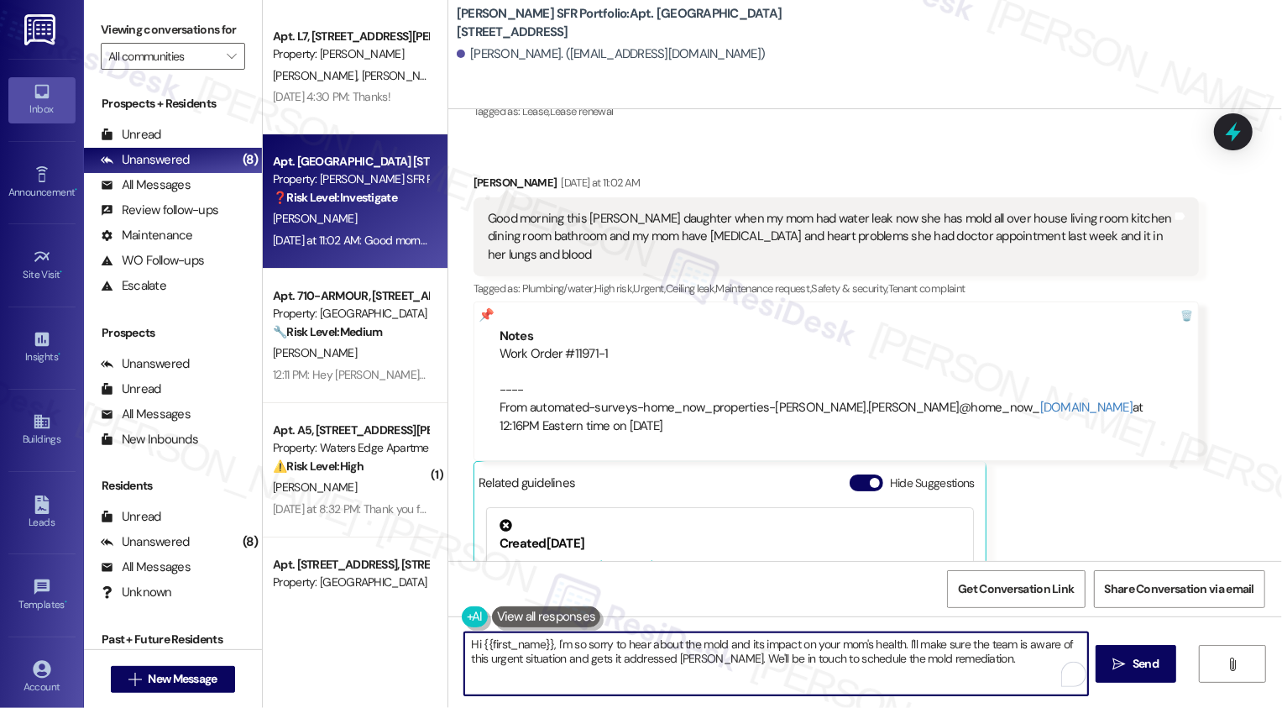
click at [720, 644] on textarea "Hi {{first_name}}, I'm so sorry to hear about the mold and its impact on your m…" at bounding box center [776, 663] width 624 height 63
click at [699, 641] on textarea "Hi {{first_name}}, I'm so sorry to hear about the mold and its impact on your m…" at bounding box center [776, 663] width 624 height 63
drag, startPoint x: 768, startPoint y: 645, endPoint x: 953, endPoint y: 687, distance: 189.2
click at [954, 688] on textarea "Hi {{first_name}}, I'm so sorry to hear about the moisture issues and its impac…" at bounding box center [774, 663] width 624 height 63
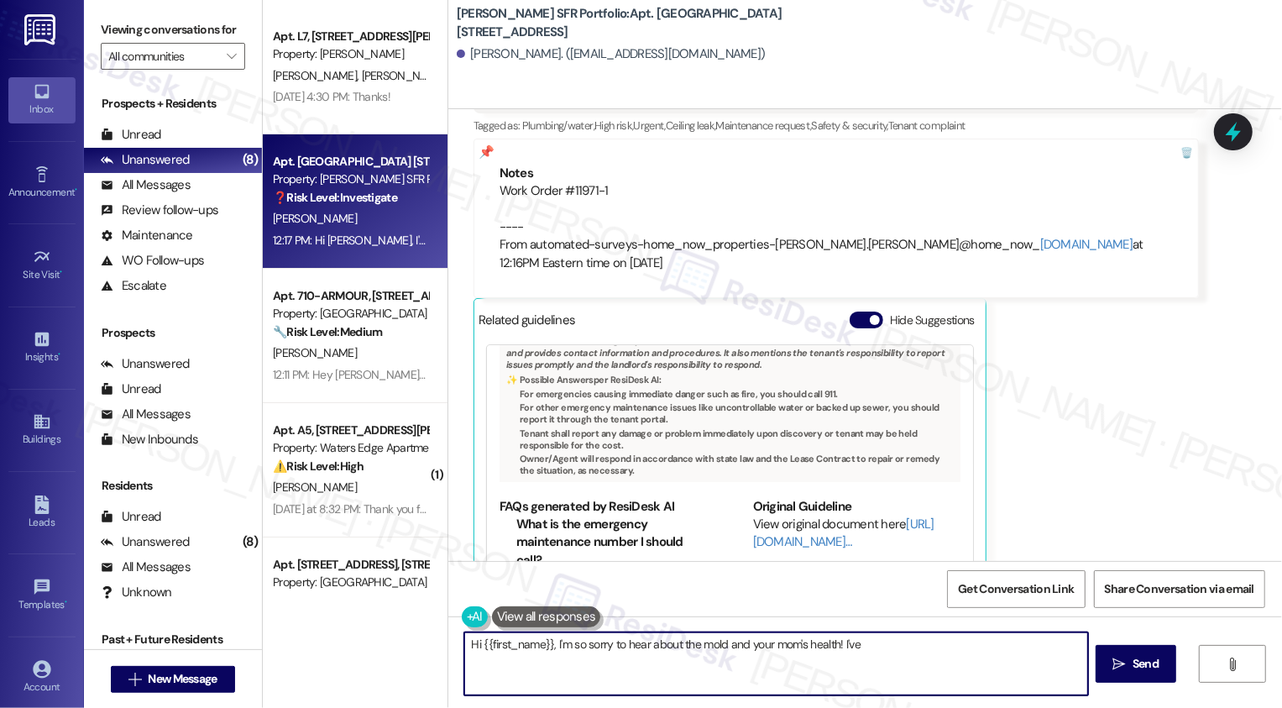
scroll to position [142, 0]
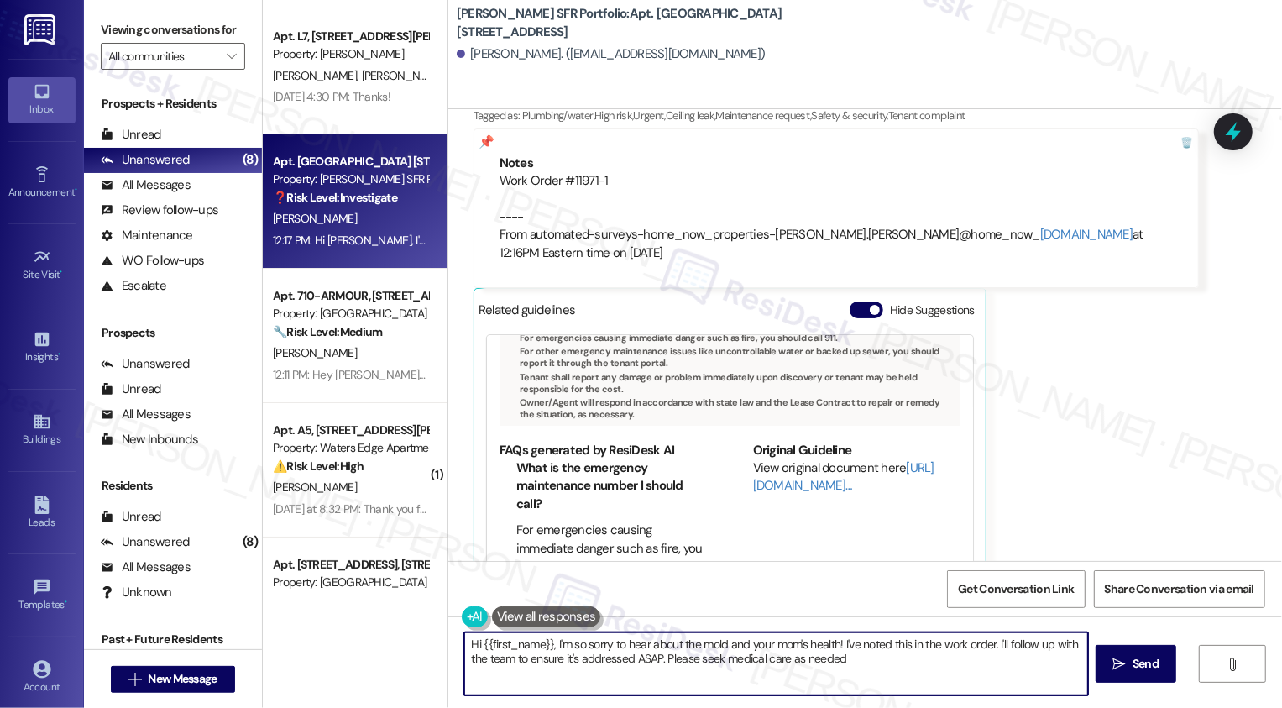
type textarea "Hi {{first_name}}, I'm so sorry to hear about the mold and your mom's health! I…"
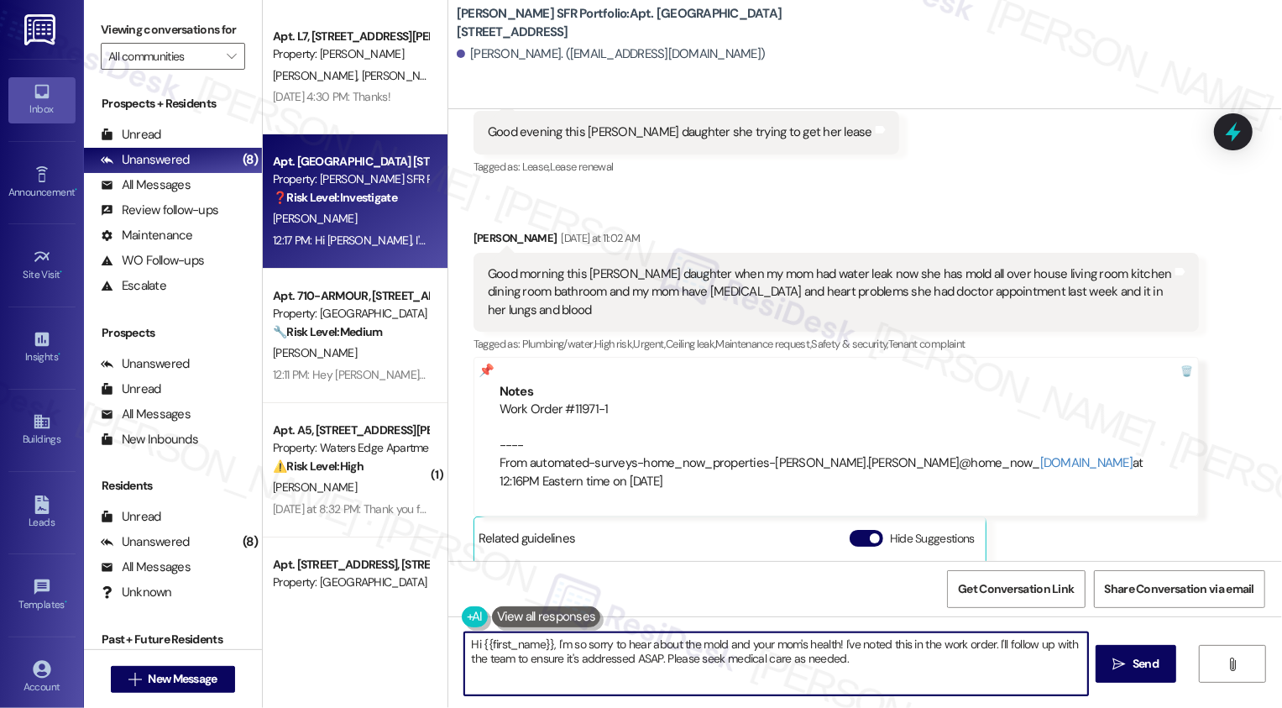
scroll to position [8350, 0]
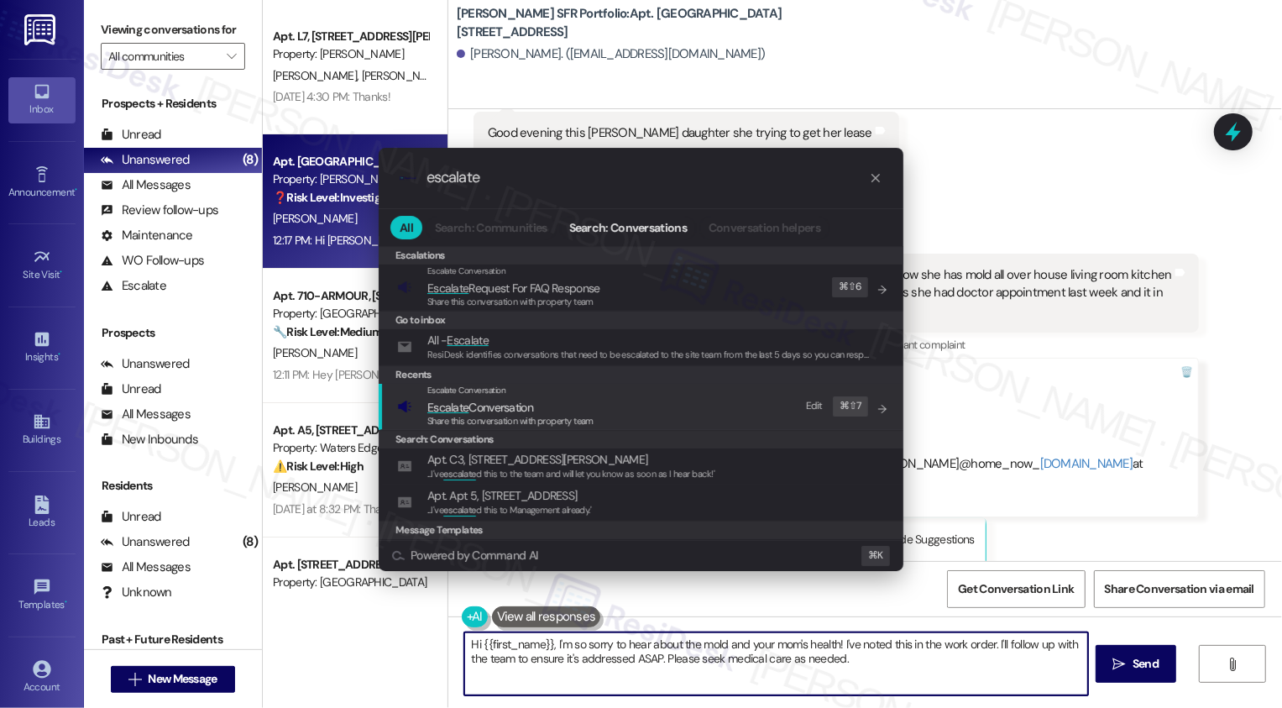
type input "escalate"
click at [598, 405] on div "Escalate Conversation Escalate Conversation Share this conversation with proper…" at bounding box center [642, 406] width 491 height 45
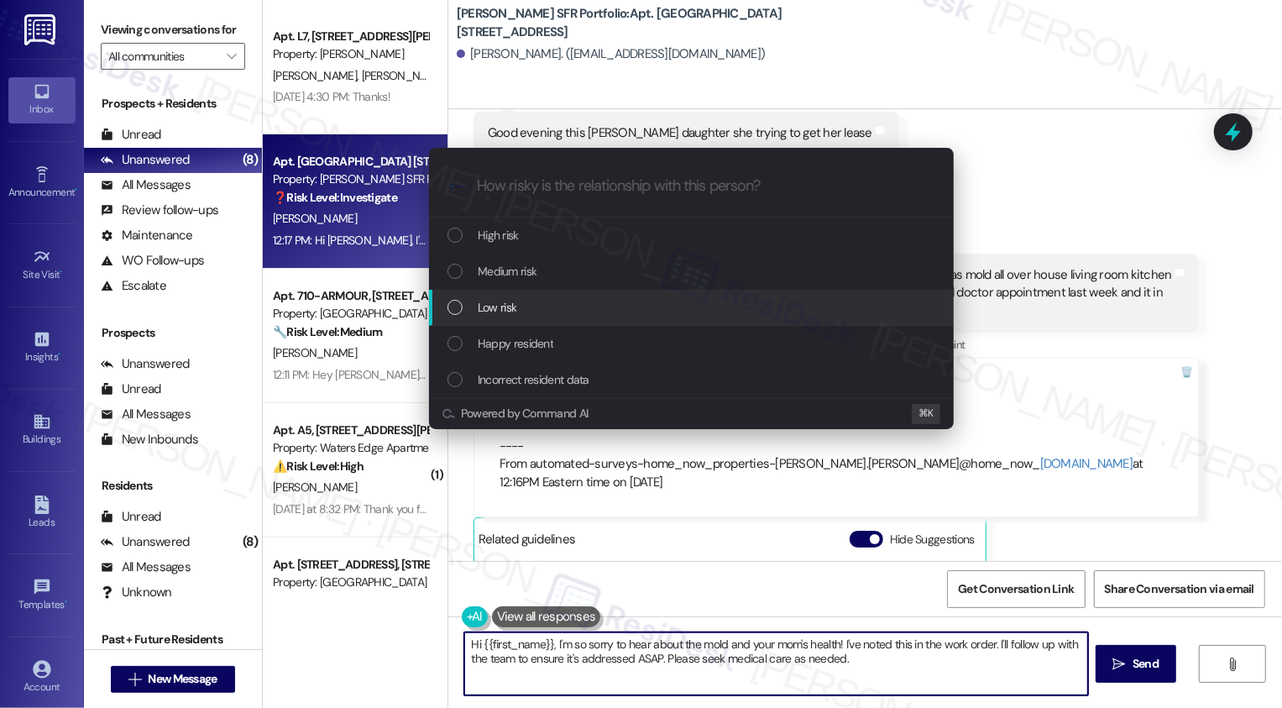
click at [547, 302] on div "Low risk" at bounding box center [692, 307] width 491 height 18
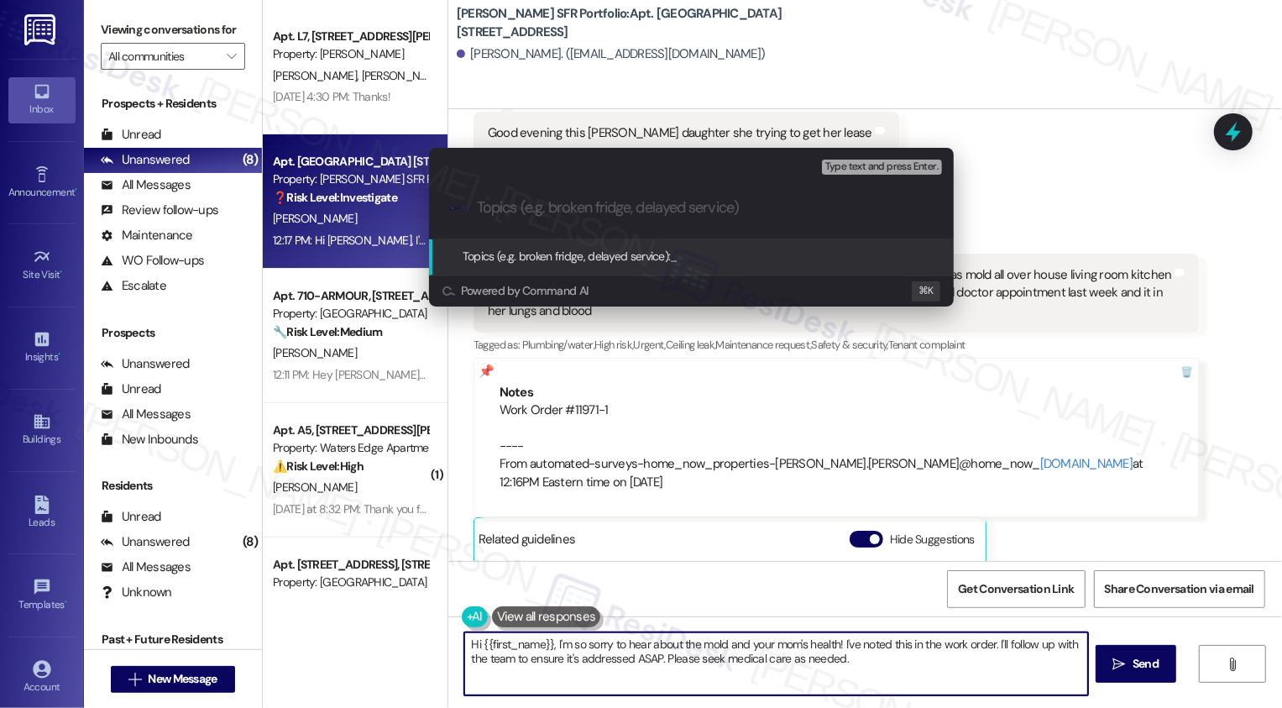
click at [1172, 481] on div "Escalate Conversation Low risk Topics (e.g. broken fridge, delayed service) Any…" at bounding box center [641, 354] width 1282 height 708
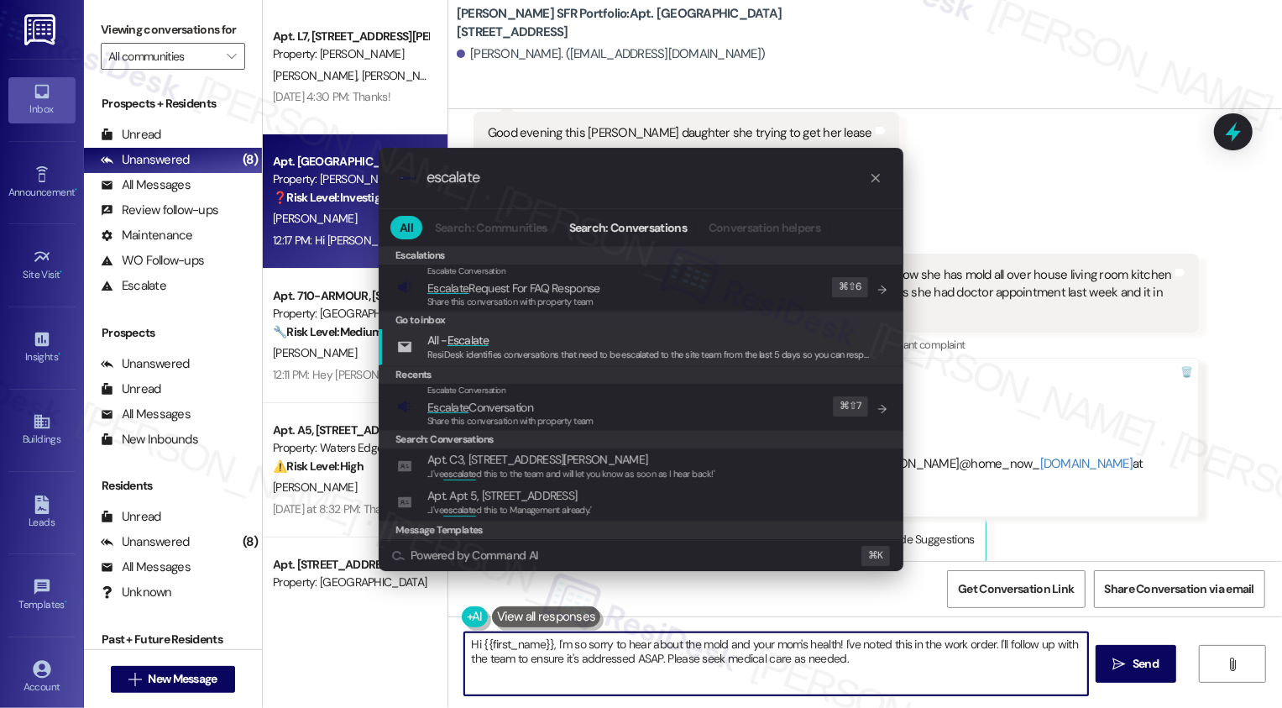
type input "escalate"
click at [1150, 501] on div ".cls-1{fill:#0a055f;}.cls-2{fill:#0cc4c4;} resideskLogoBlueOrange escalate All …" at bounding box center [641, 354] width 1282 height 708
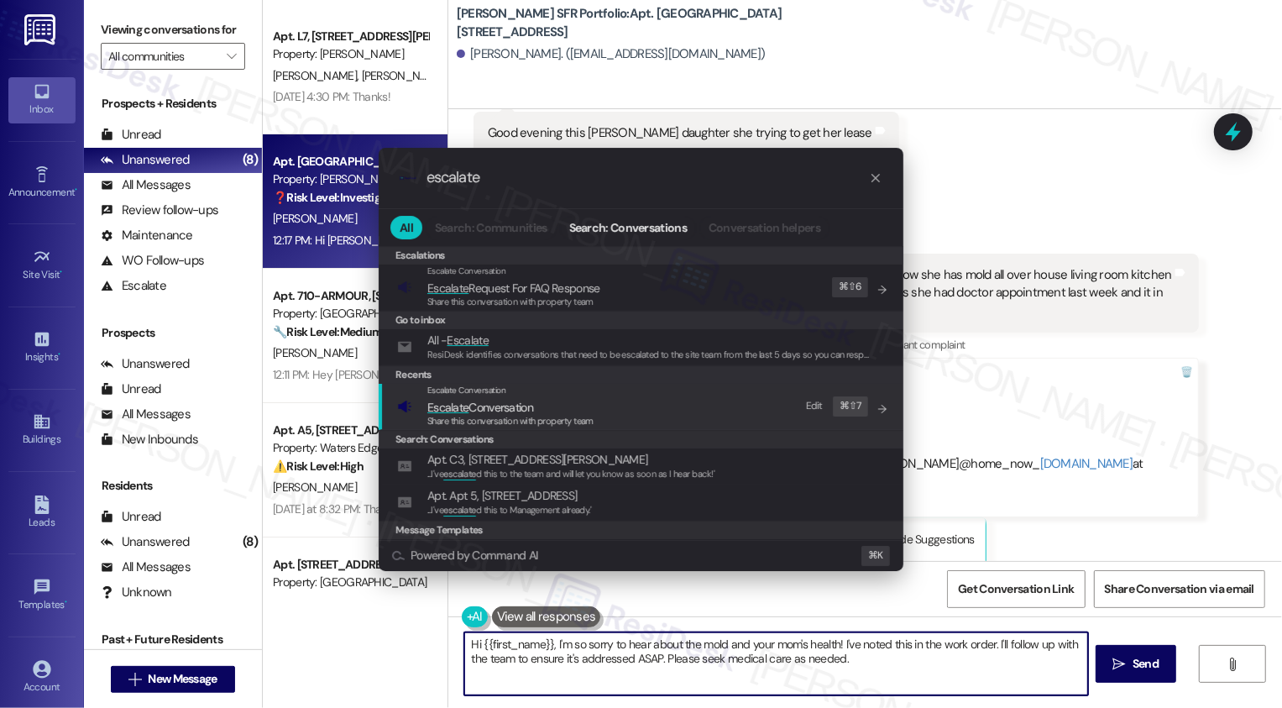
type input "escalate"
click at [477, 407] on span "Escalate Conversation" at bounding box center [480, 407] width 106 height 15
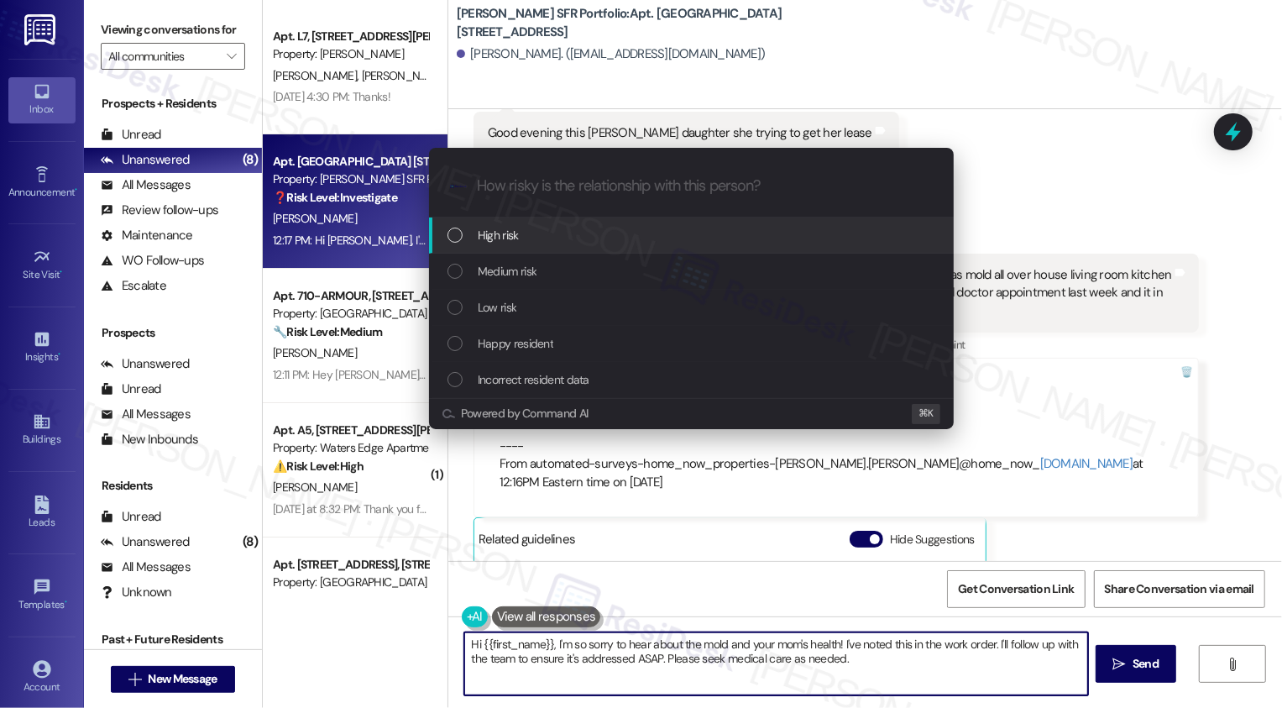
click at [493, 240] on span "High risk" at bounding box center [498, 235] width 41 height 18
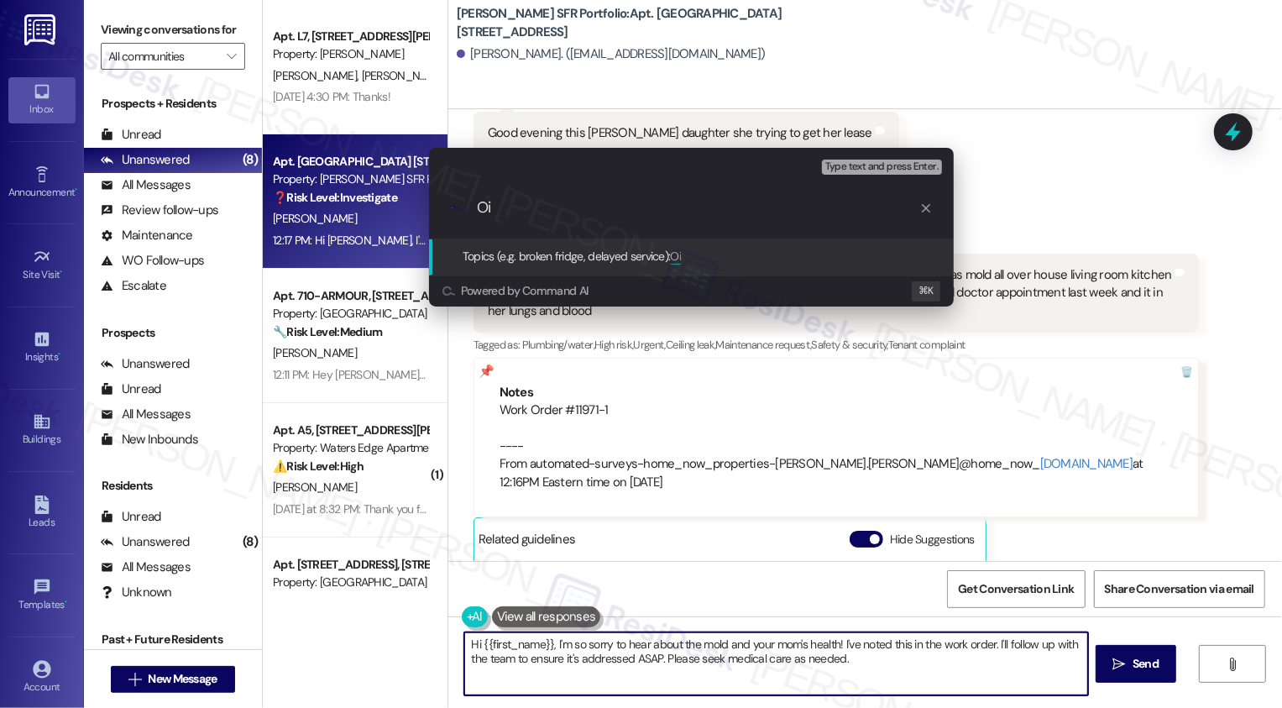
type input "O"
paste input "Delores"
paste input "Service Request #11971"
type input "Possible moisture issues (Service Request #11971 submitted by the resident)"
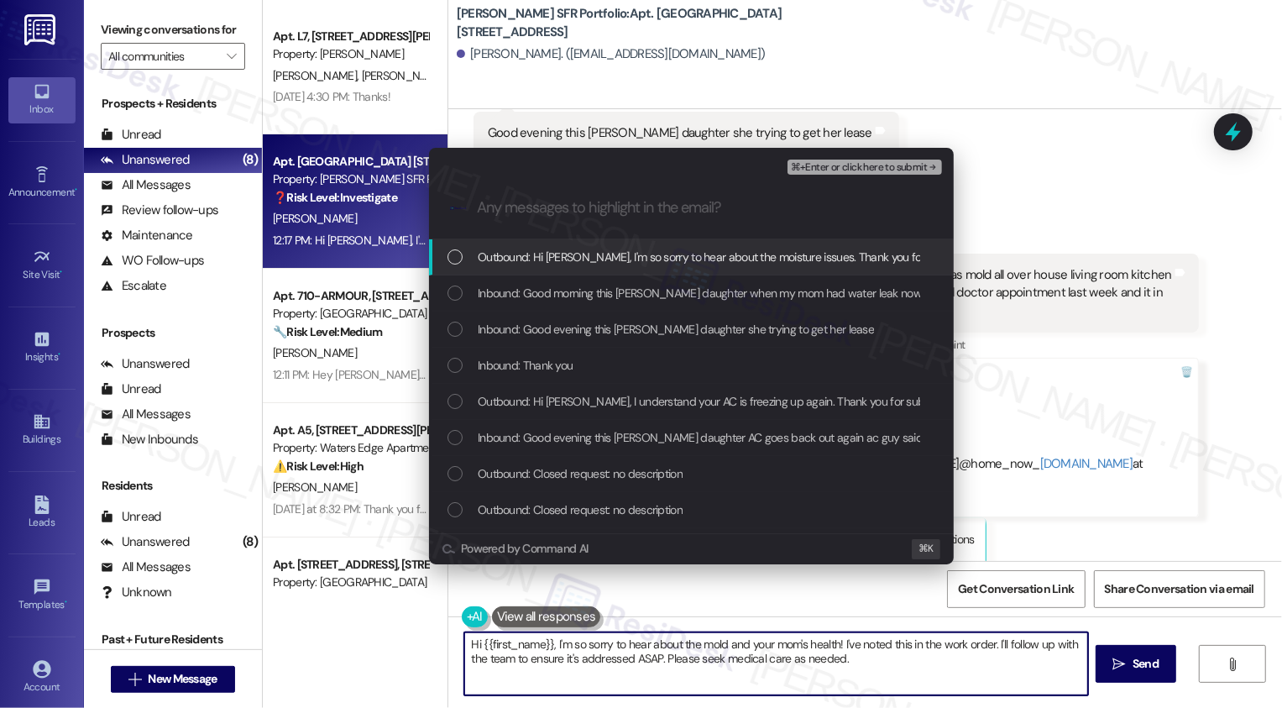
scroll to position [0, 0]
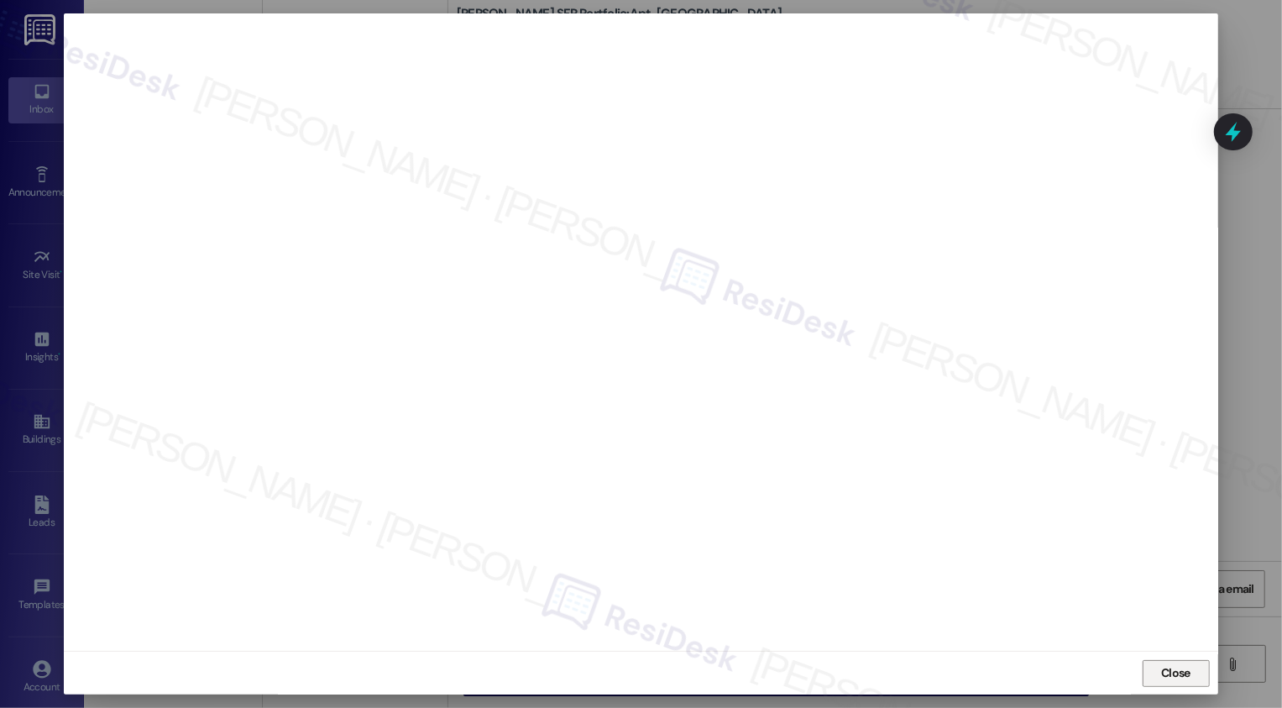
click at [1162, 676] on button "Close" at bounding box center [1175, 673] width 67 height 27
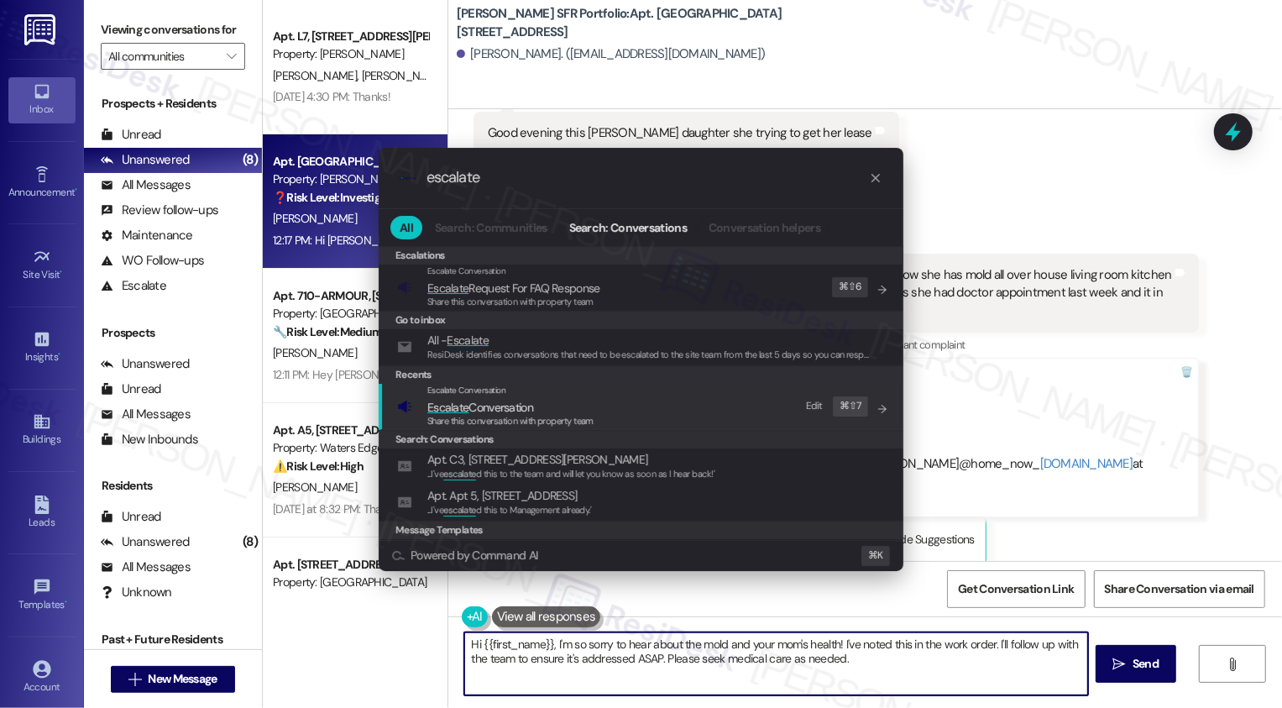
type input "escalate"
click at [590, 405] on span "Escalate Conversation" at bounding box center [510, 407] width 166 height 18
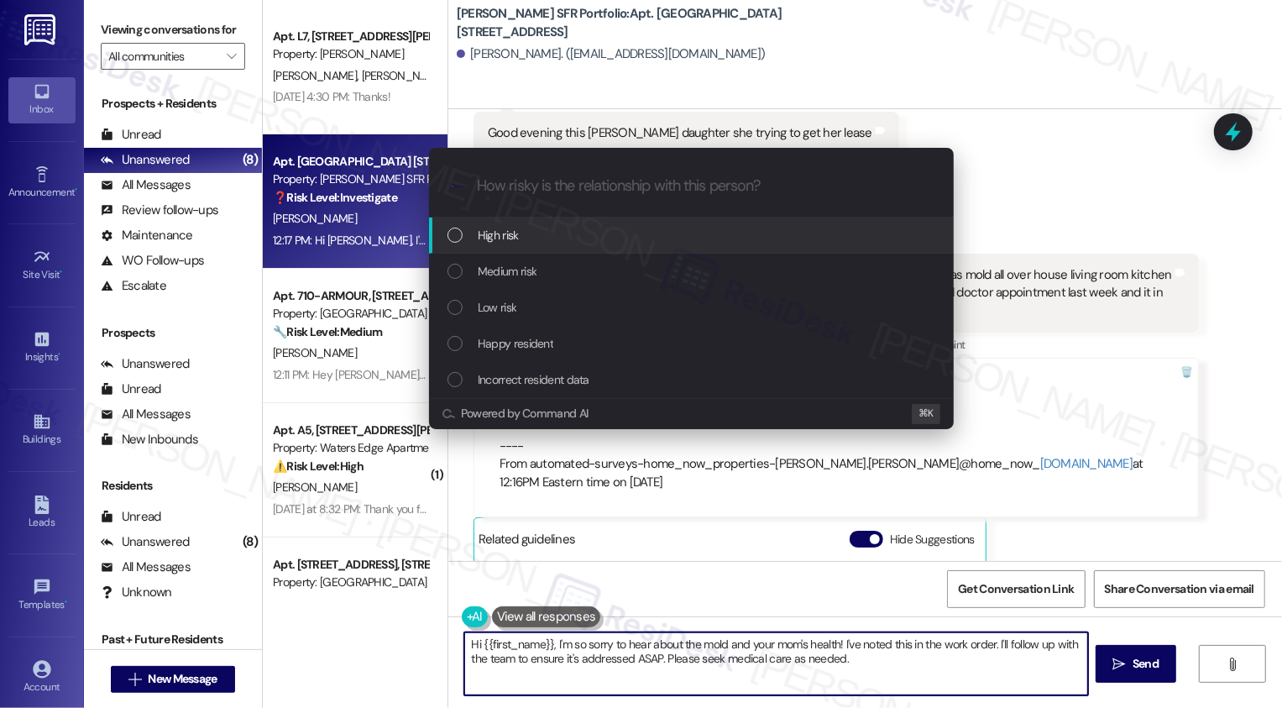
click at [483, 233] on span "High risk" at bounding box center [498, 235] width 41 height 18
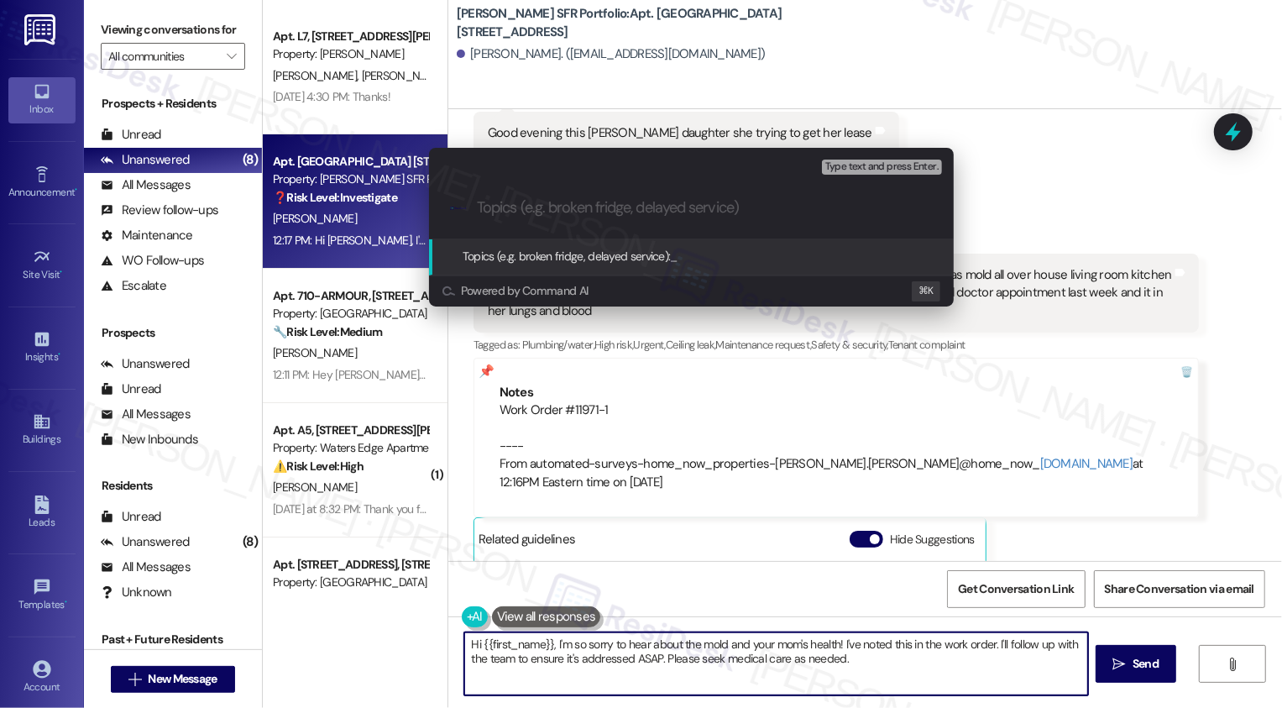
type input "v"
paste input "Possible moisture issues (Service Request #11971 submitted by the resident)"
type input "Possible moisture issues (Service Request #11971 submitted by the resident)"
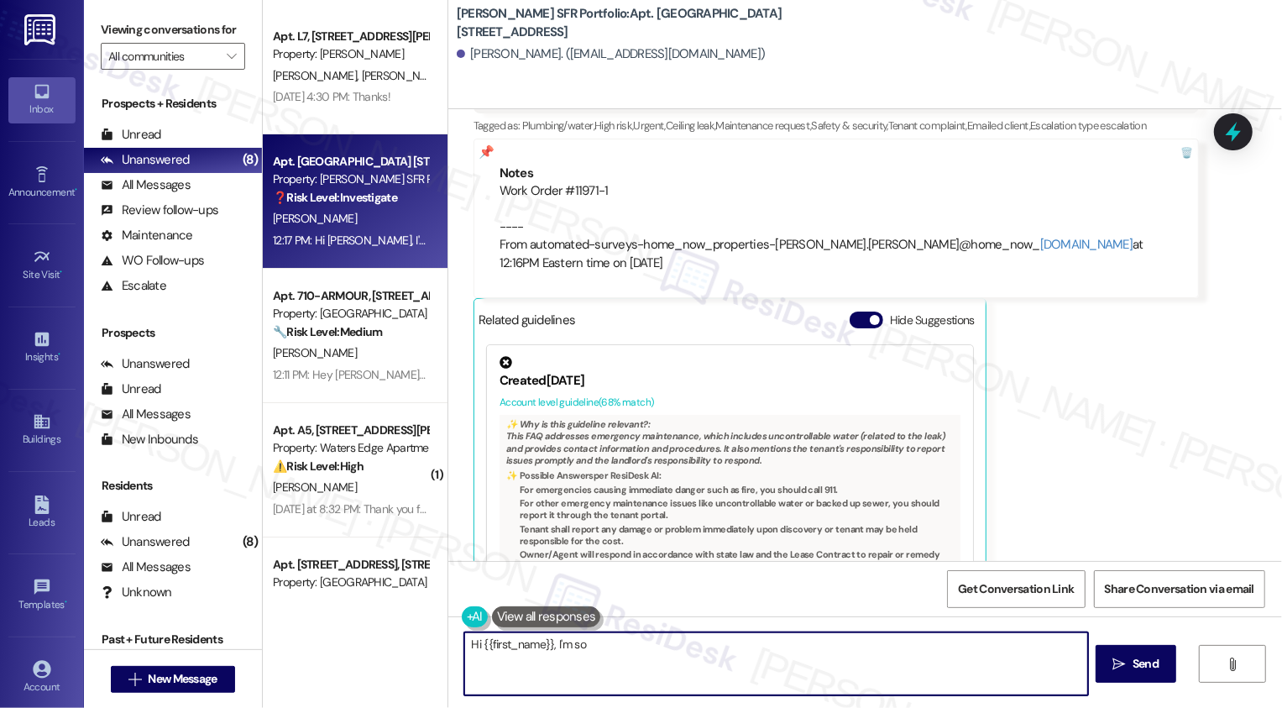
scroll to position [52, 0]
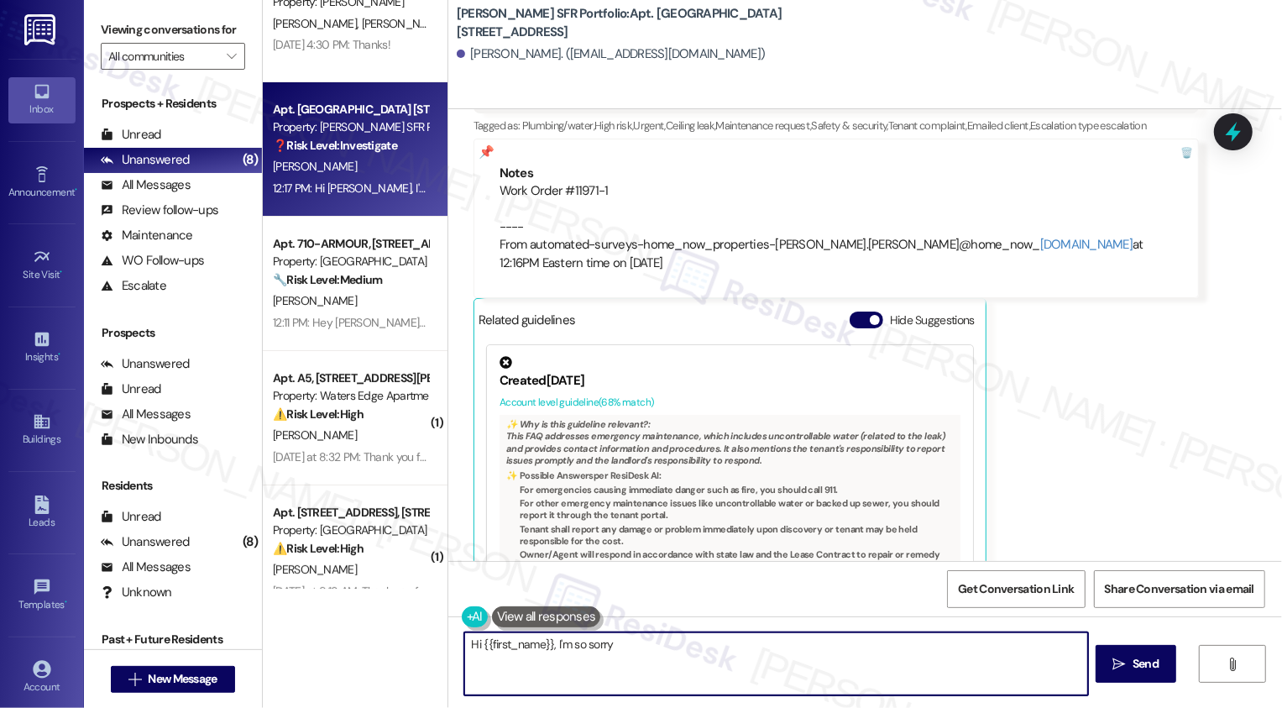
click at [372, 266] on div "Apt. L7, 4735 Courtney Drive Property: Wingate D. Welch J. Shy Aug 25, 2025 at …" at bounding box center [355, 294] width 185 height 588
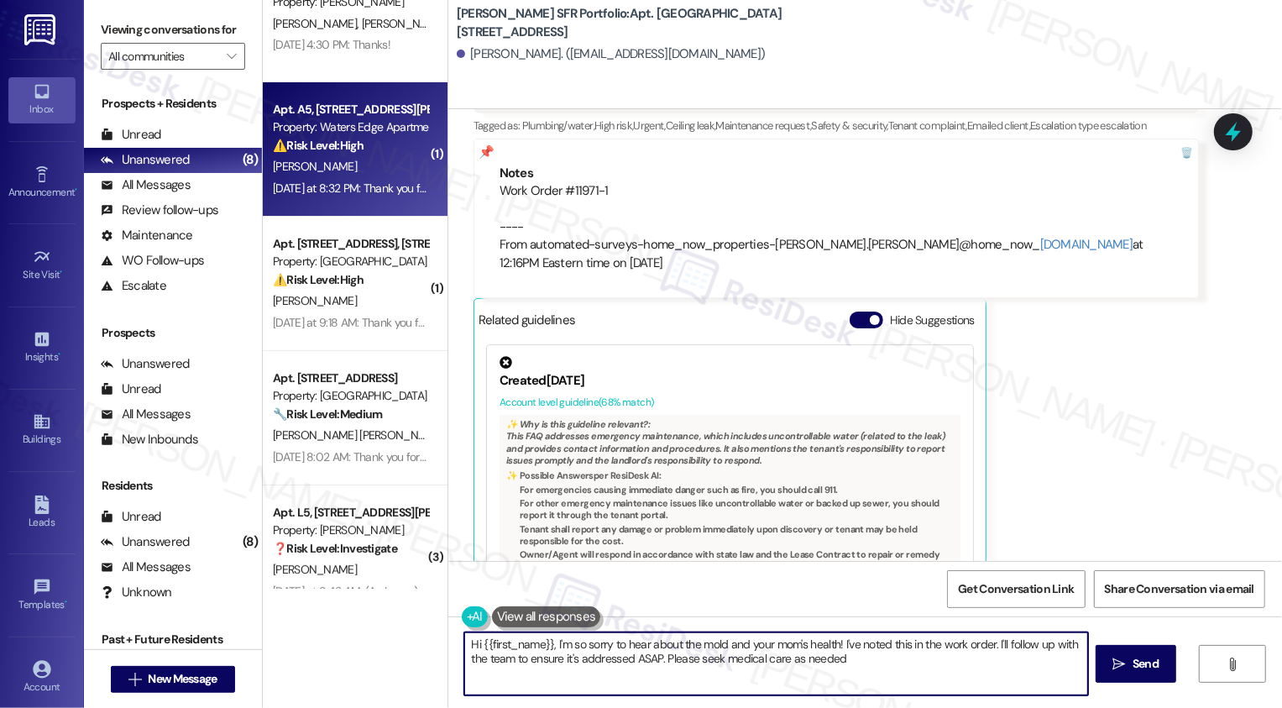
type textarea "Hi {{first_name}}, I'm so sorry to hear about the mold and your mom's health! I…"
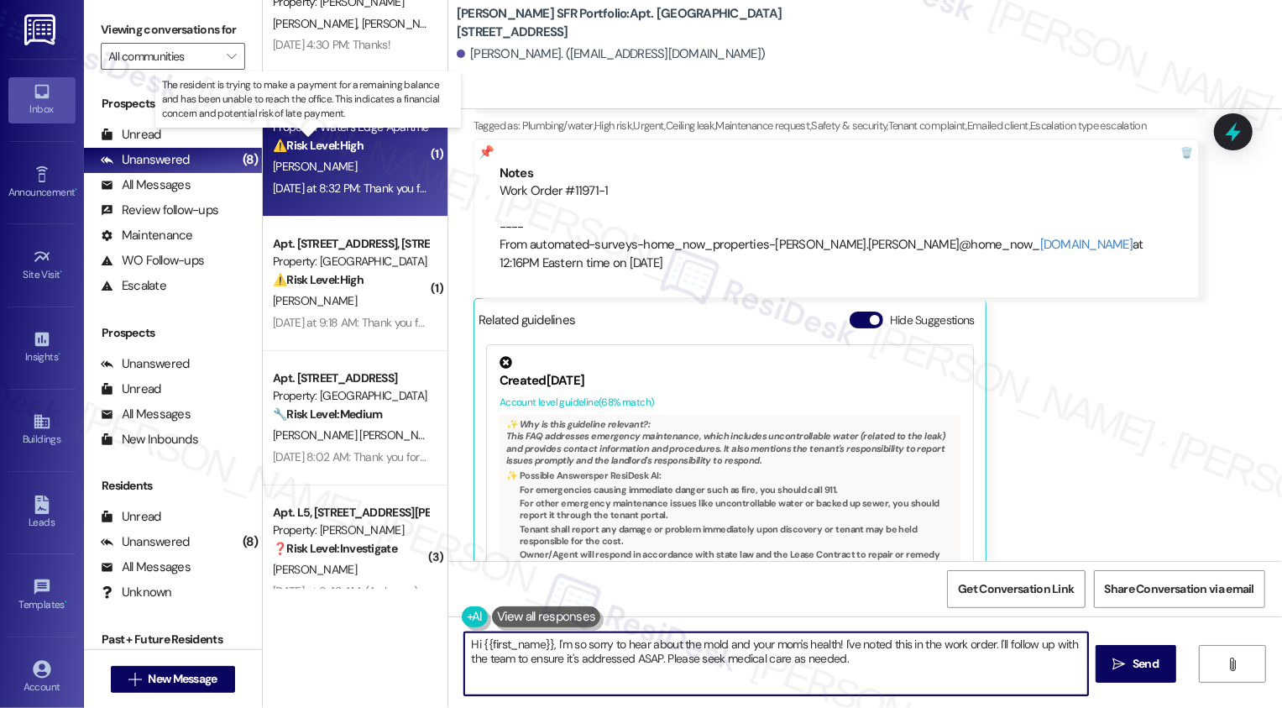
scroll to position [0, 0]
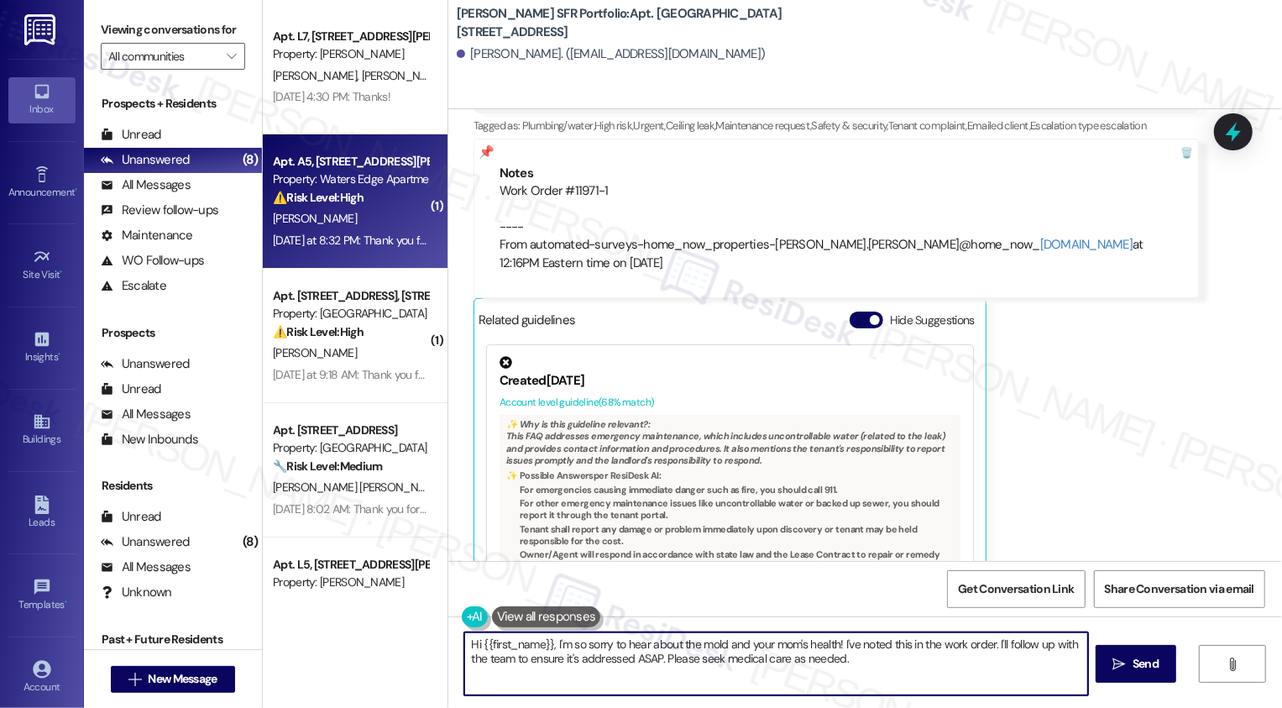
click at [354, 239] on div "Yesterday at 8:32 PM: Thank you for your message. Our offices are currently clo…" at bounding box center [787, 239] width 1029 height 15
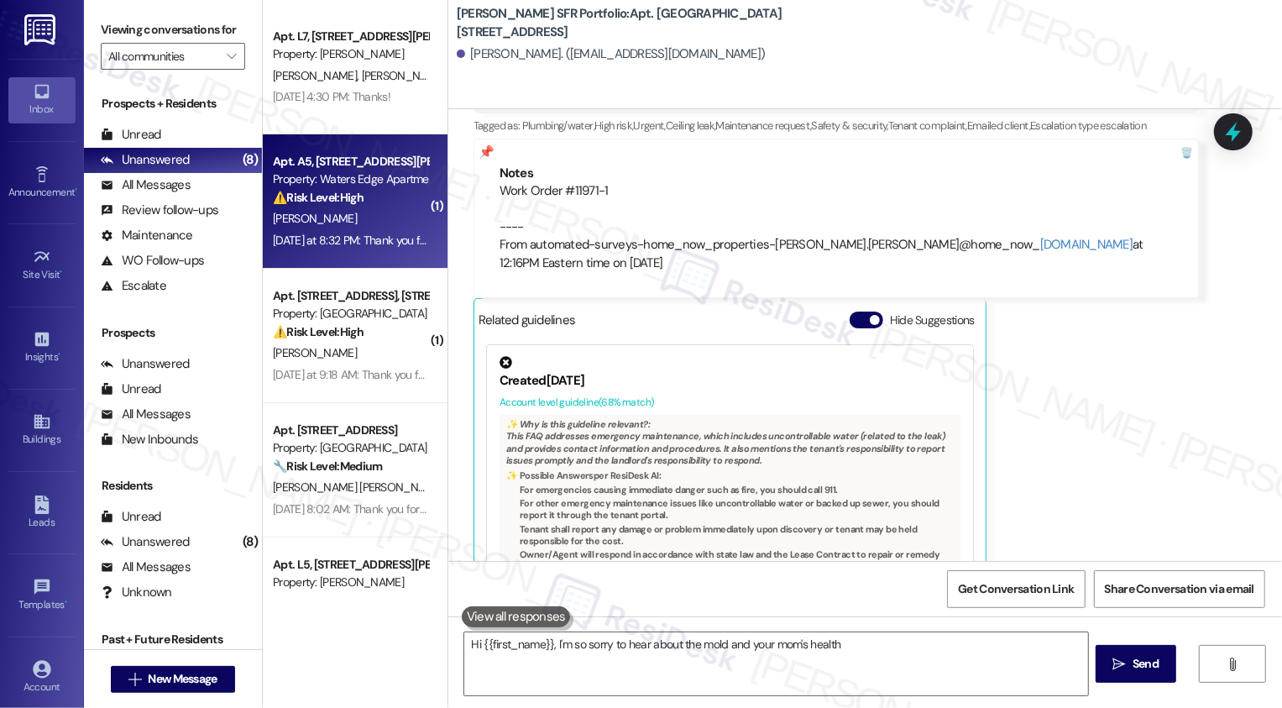
click at [354, 239] on div "Yesterday at 8:32 PM: Thank you for your message. Our offices are currently clo…" at bounding box center [787, 239] width 1029 height 15
type textarea "Hi {{first_name}}, I'm so sorry to hear about the mold and your mom's health! I…"
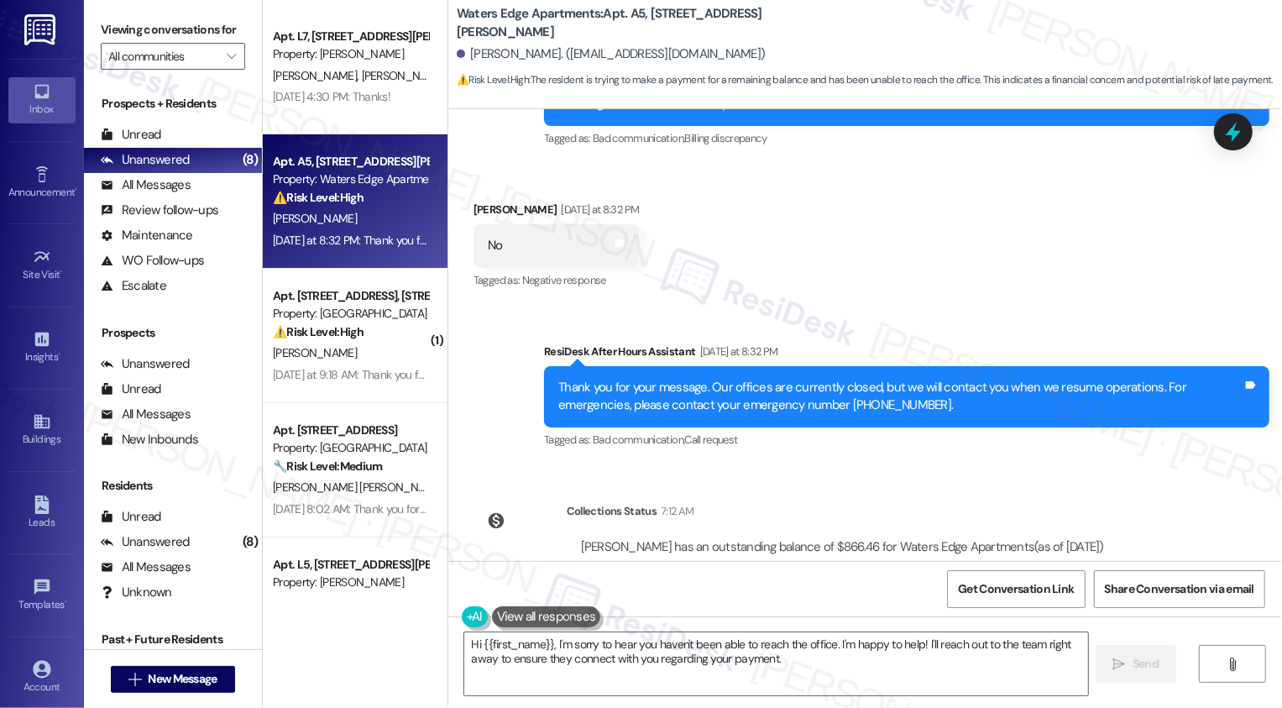
scroll to position [2513, 0]
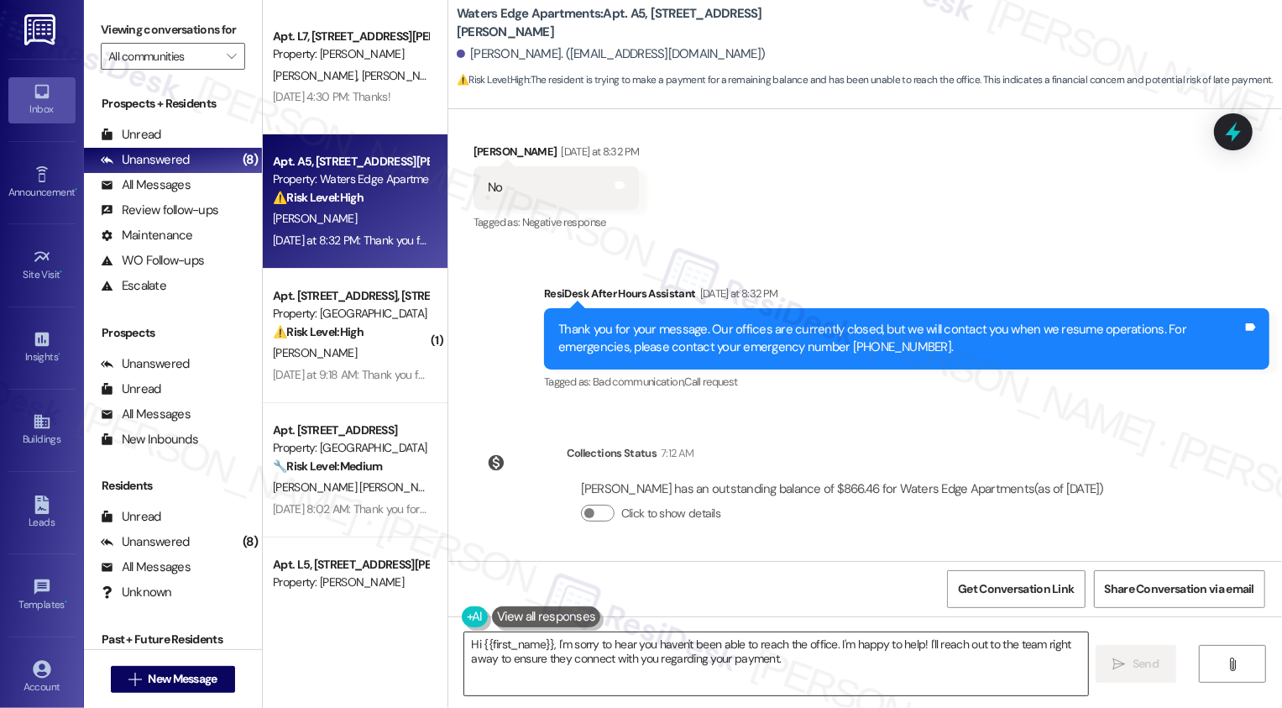
click at [630, 679] on textarea "Hi {{first_name}}, I'm sorry to hear you haven't been able to reach the office.…" at bounding box center [776, 663] width 624 height 63
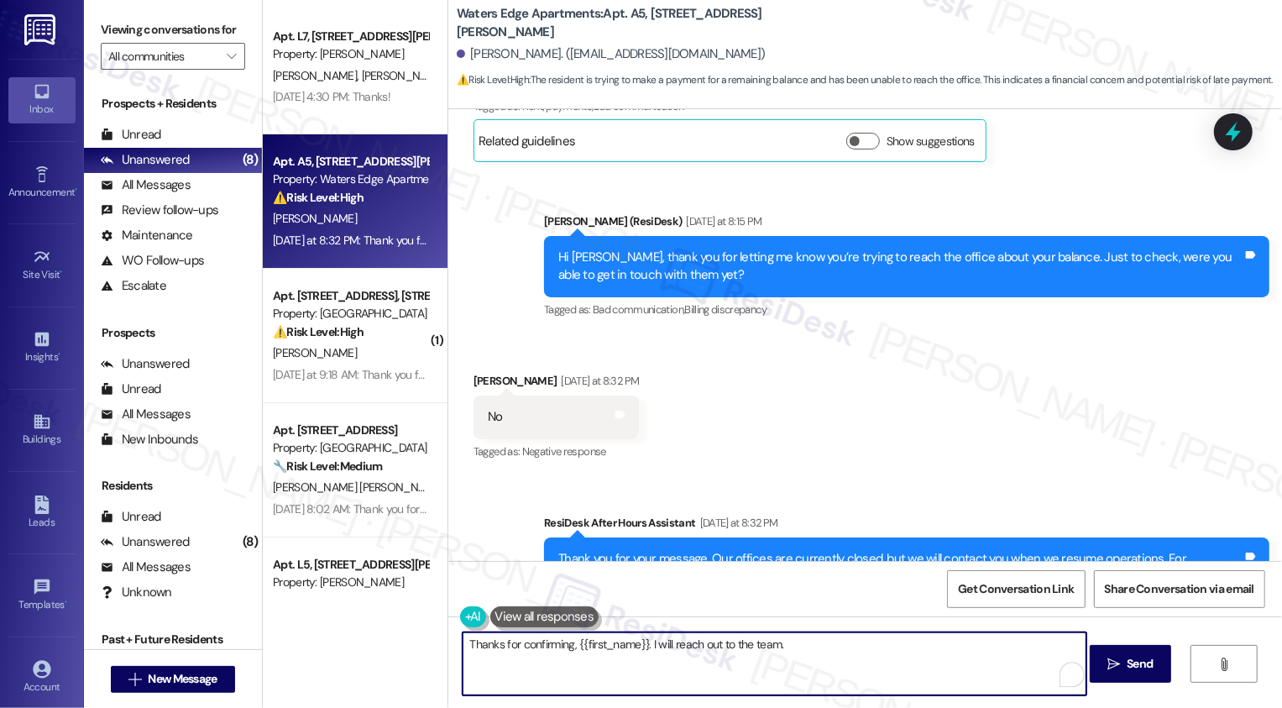
scroll to position [2176, 0]
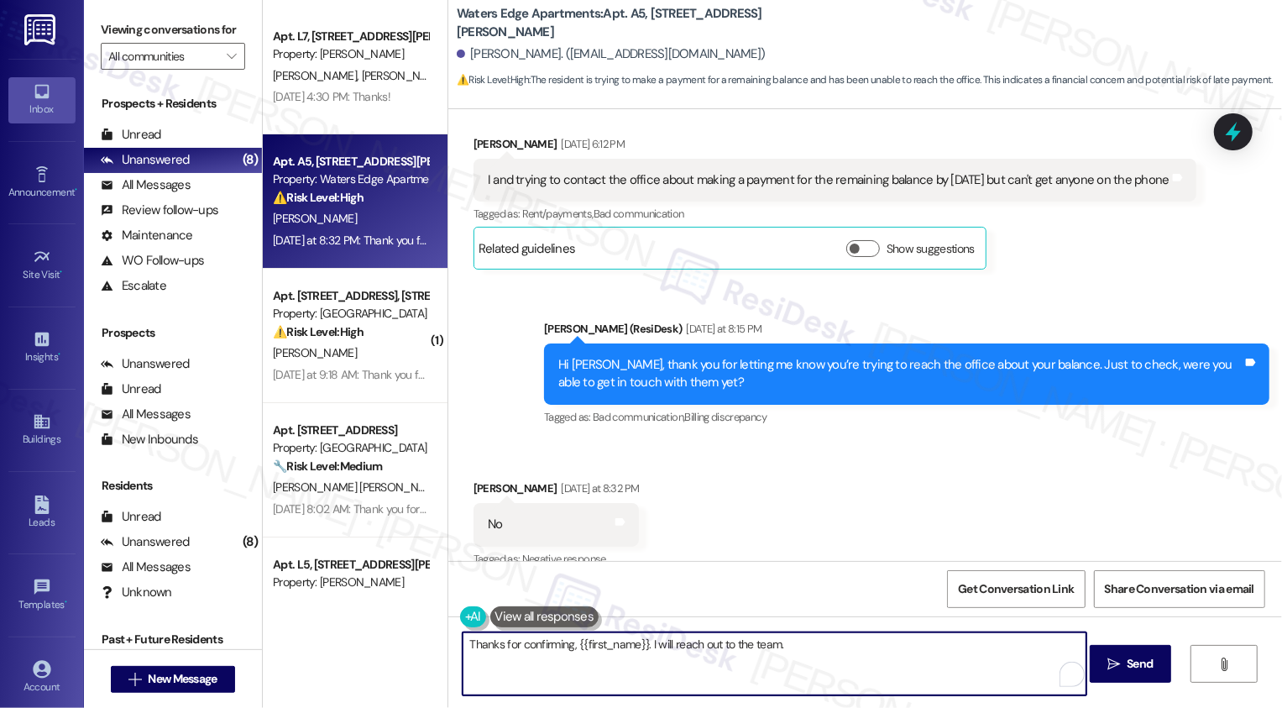
click at [818, 676] on textarea "Thanks for confirming, {{first_name}}. I will reach out to the team." at bounding box center [774, 663] width 624 height 63
type textarea "Thanks for confirming, {{first_name}}. I will reach out to the team about this."
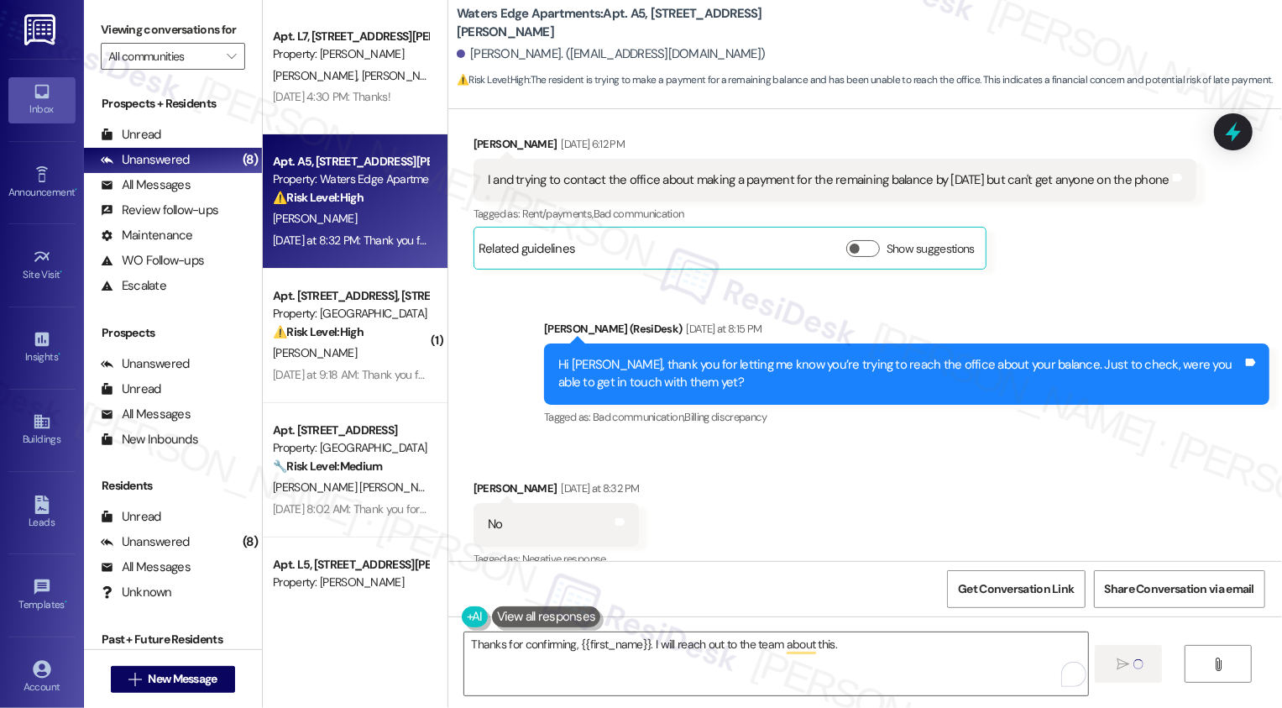
click at [823, 175] on div "I and trying to contact the office about making a payment for the remaining bal…" at bounding box center [829, 180] width 682 height 18
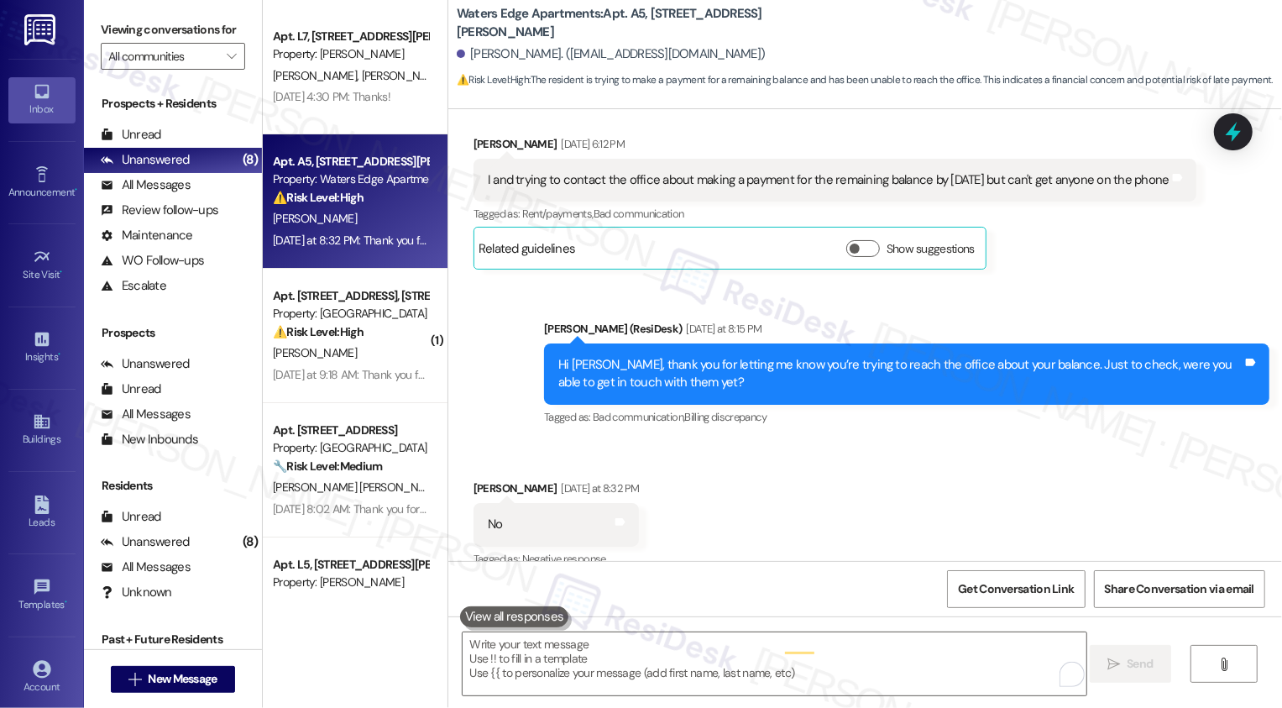
scroll to position [2198, 0]
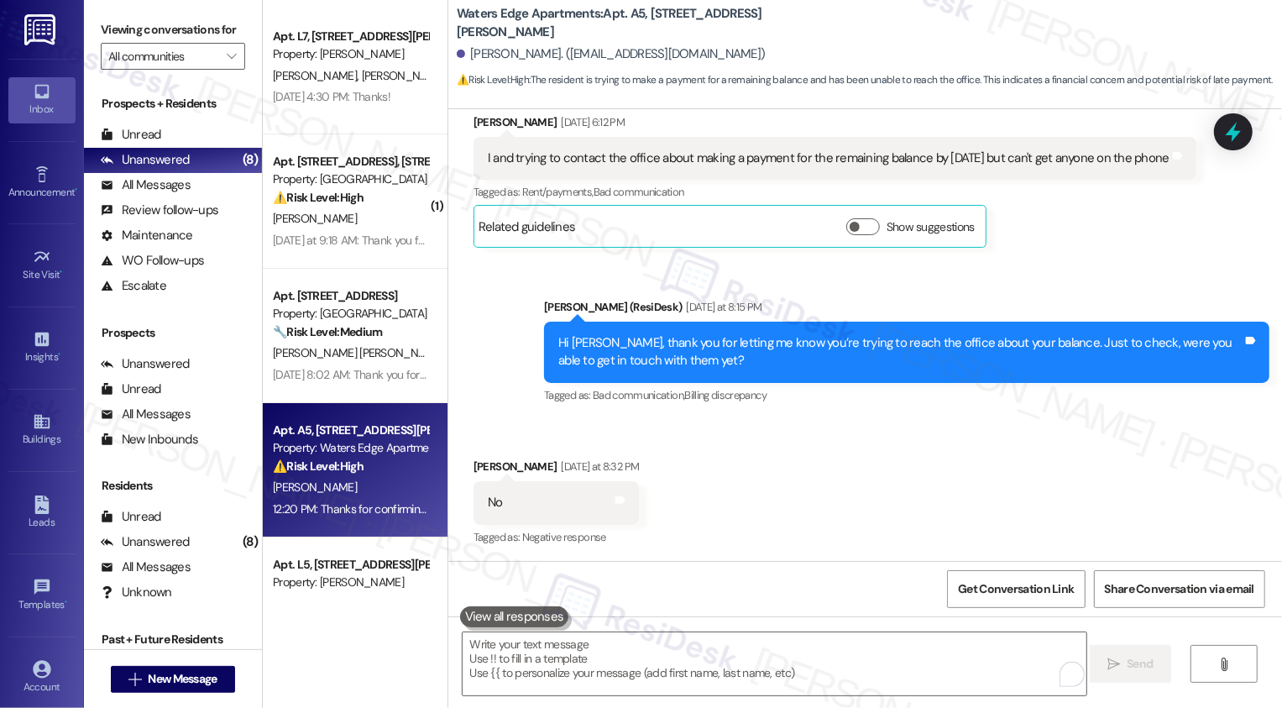
click at [927, 478] on div "Received via SMS Deborah Conley Yesterday at 8:32 PM No Tags and notes Tagged a…" at bounding box center [864, 491] width 833 height 142
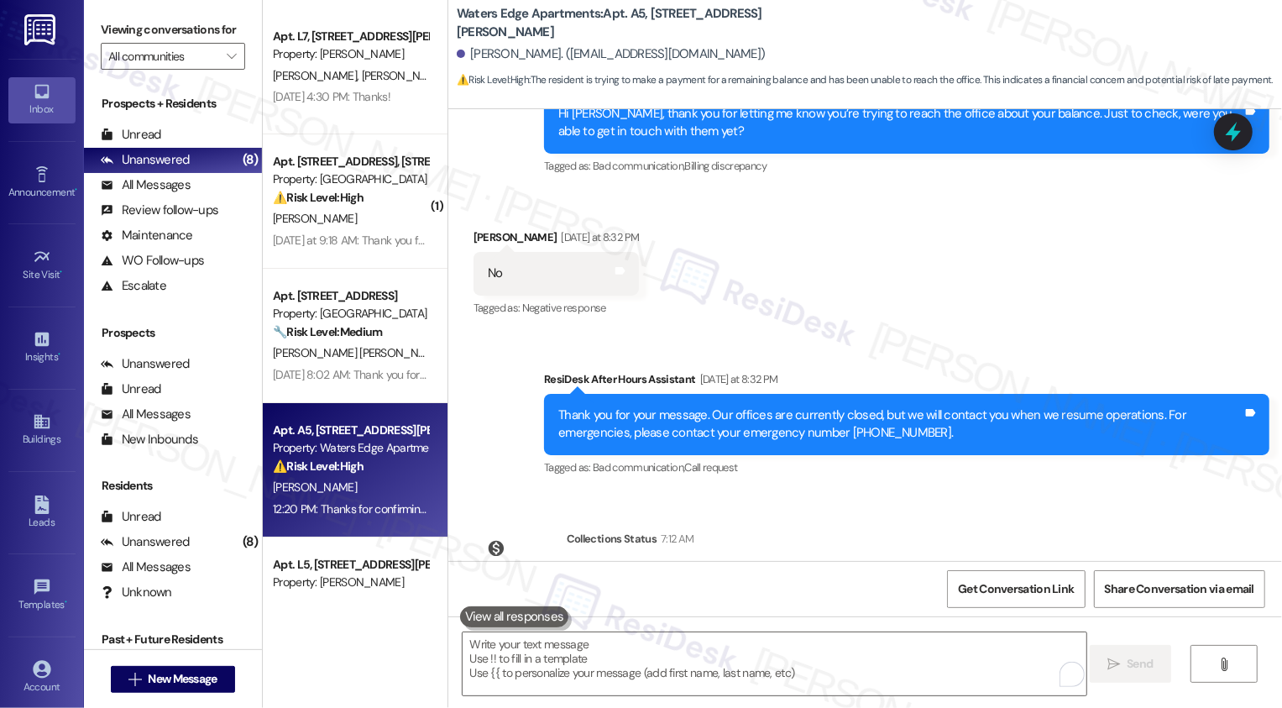
scroll to position [2630, 0]
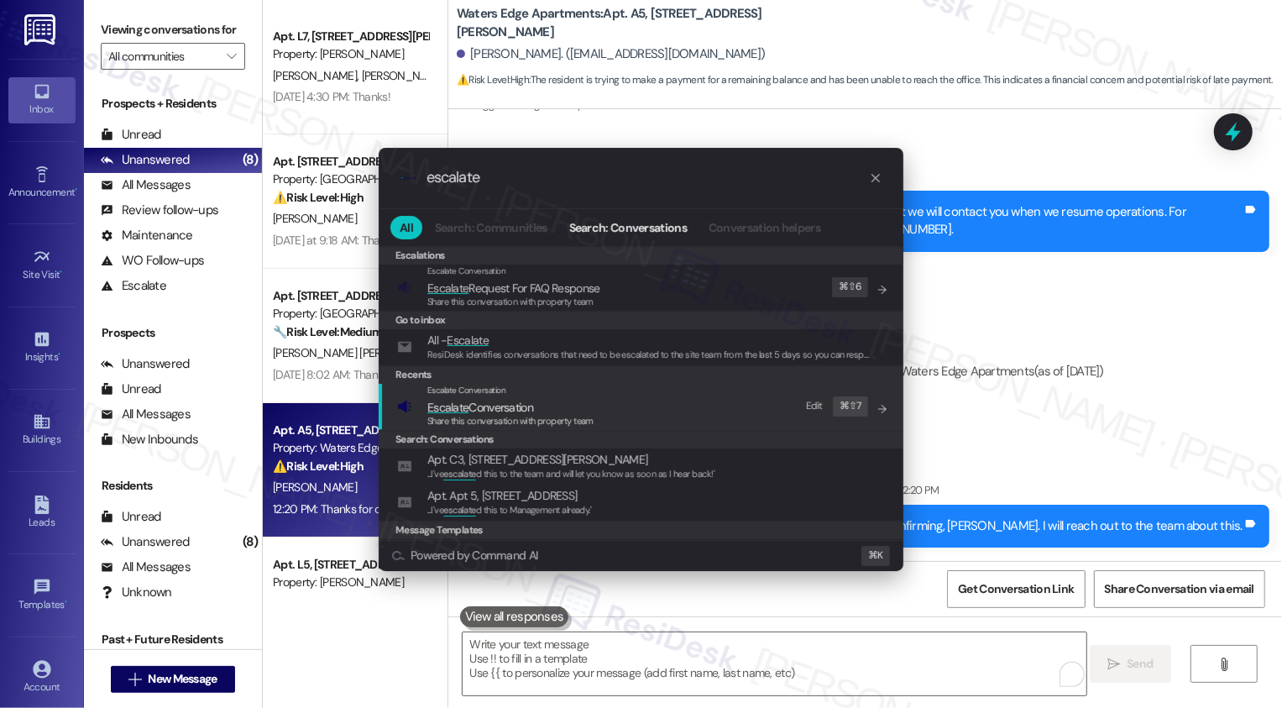
type input "escalate"
click at [502, 398] on span "Escalate Conversation" at bounding box center [480, 407] width 106 height 18
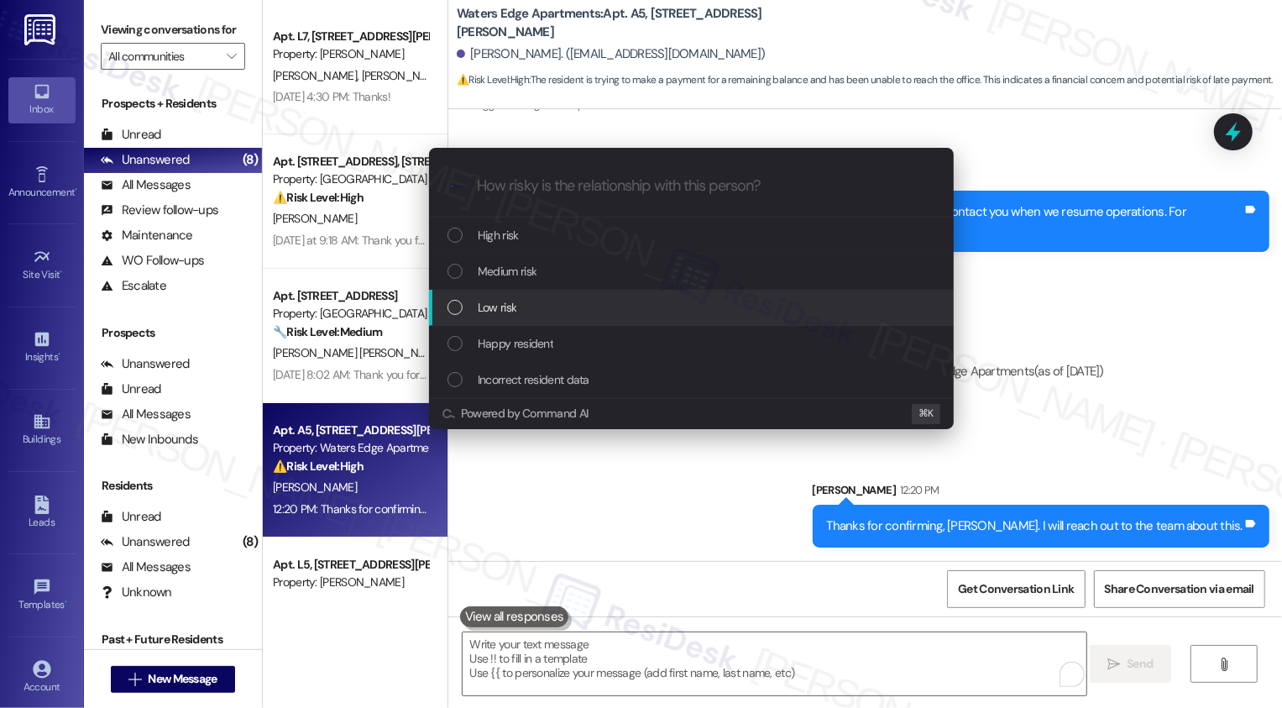
click at [495, 315] on span "Low risk" at bounding box center [497, 307] width 39 height 18
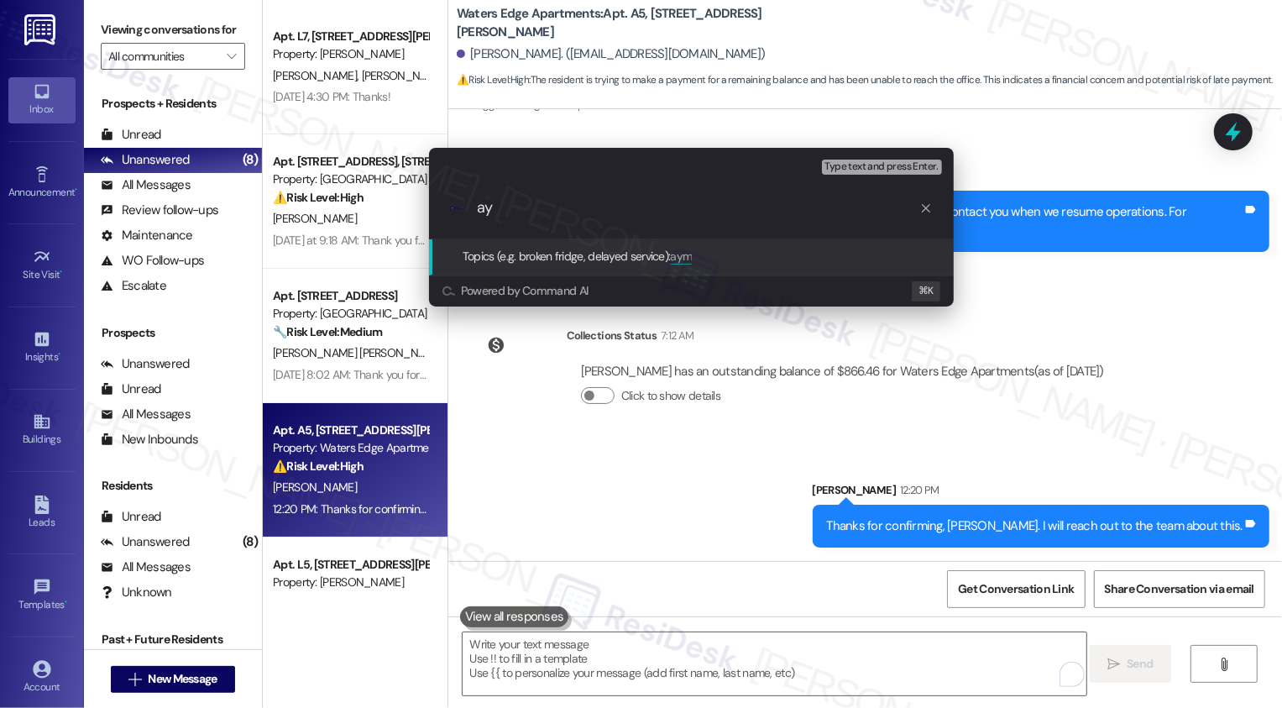
type input "a"
type input "O"
type input "Payment Delay (balance will be paid on Monday, Sept 15)"
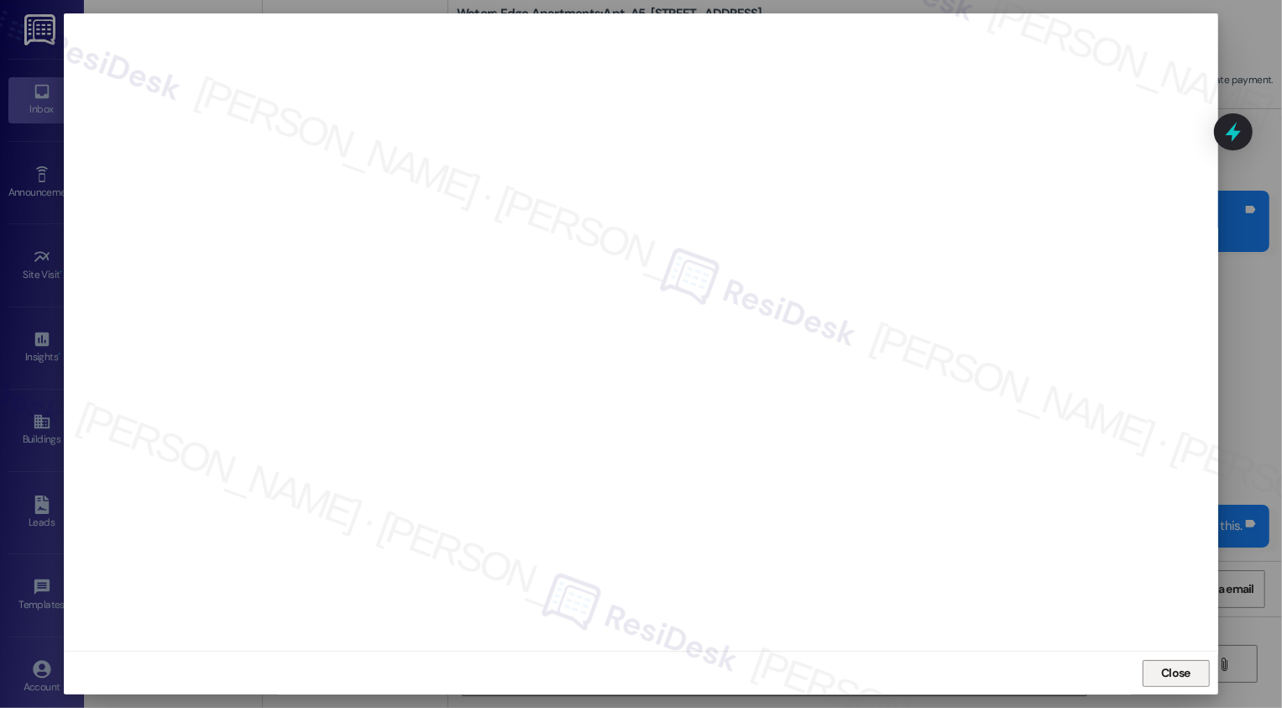
click at [1160, 661] on span "Close" at bounding box center [1175, 673] width 36 height 25
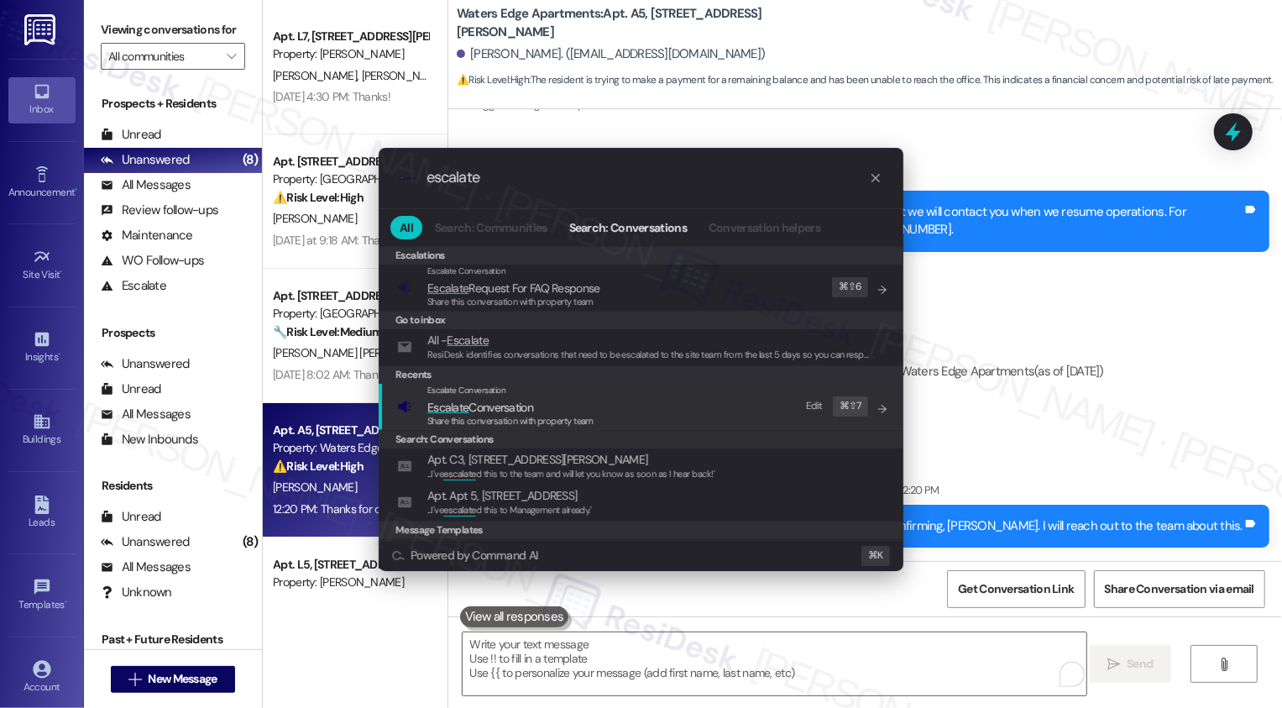
type input "escalate"
click at [554, 414] on div "Share this conversation with property team" at bounding box center [510, 421] width 166 height 15
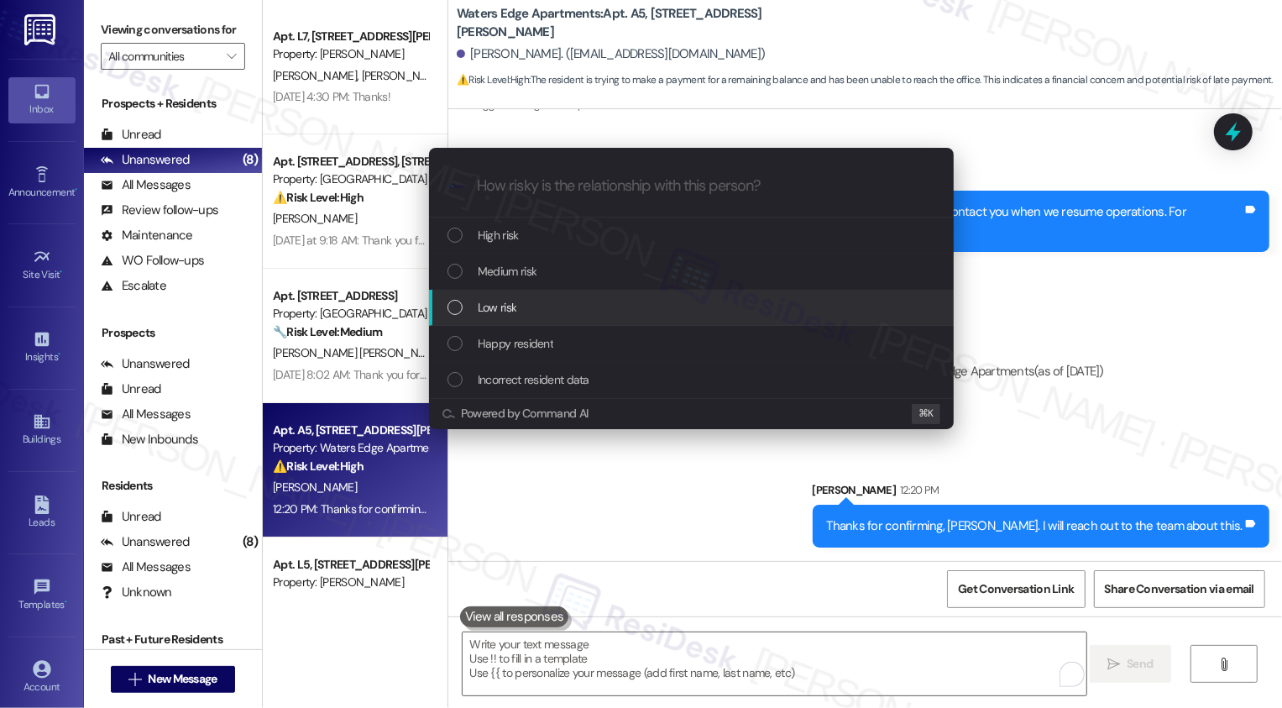
click at [506, 309] on span "Low risk" at bounding box center [497, 307] width 39 height 18
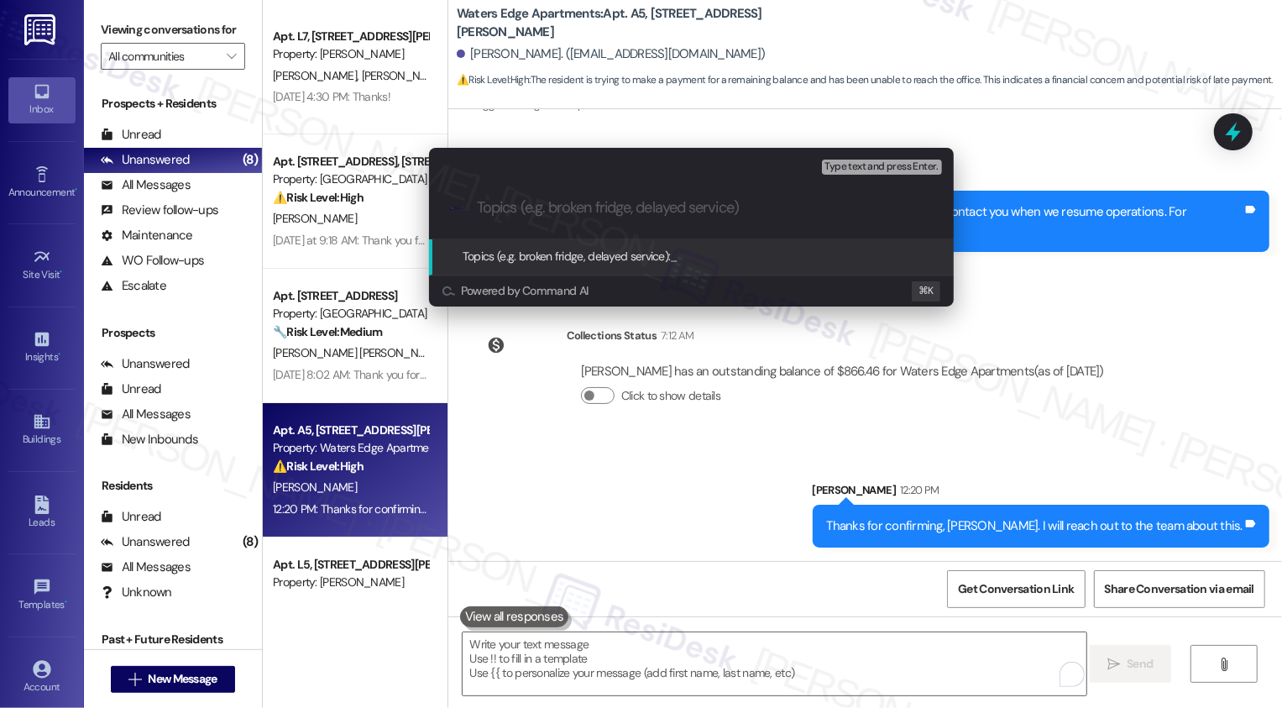
paste input "Payment Delay (balance will be paid on Monday, Sept 15)"
type input "Payment Delay (balance will be paid on Monday, Sept 15)"
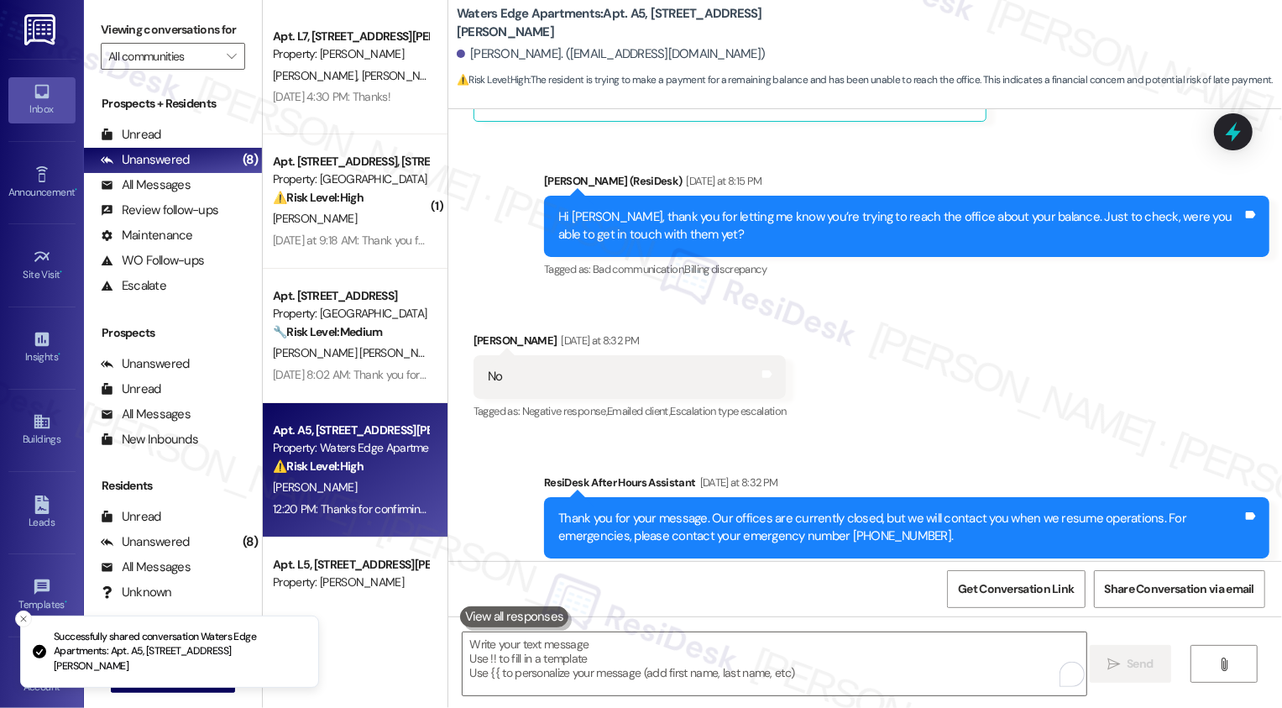
scroll to position [2655, 0]
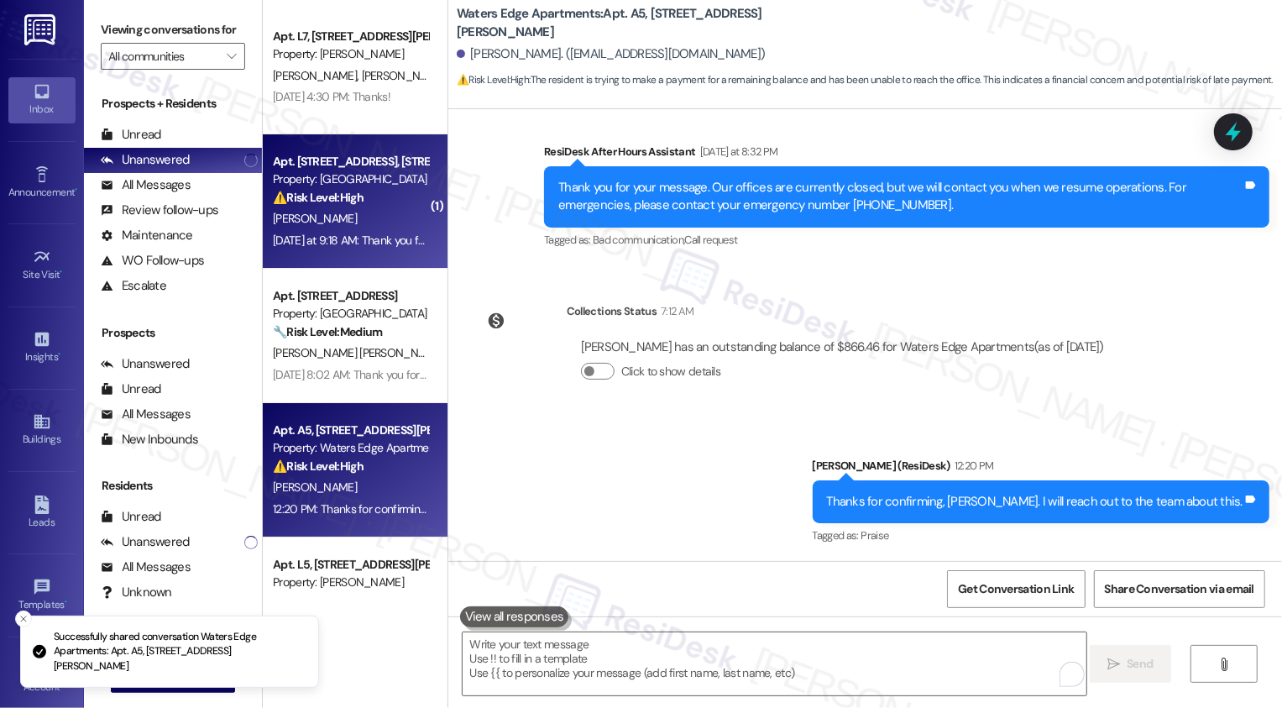
click at [347, 200] on strong "⚠️ Risk Level: High" at bounding box center [318, 197] width 91 height 15
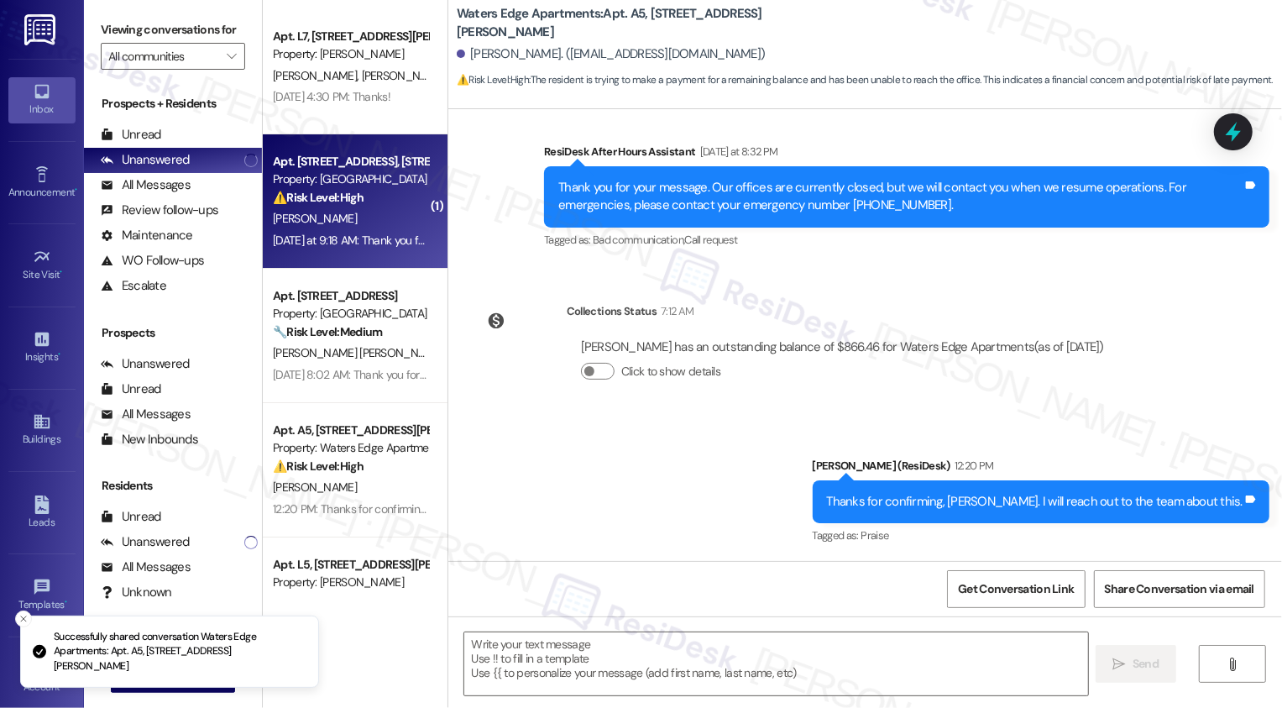
click at [347, 200] on strong "⚠️ Risk Level: High" at bounding box center [318, 197] width 91 height 15
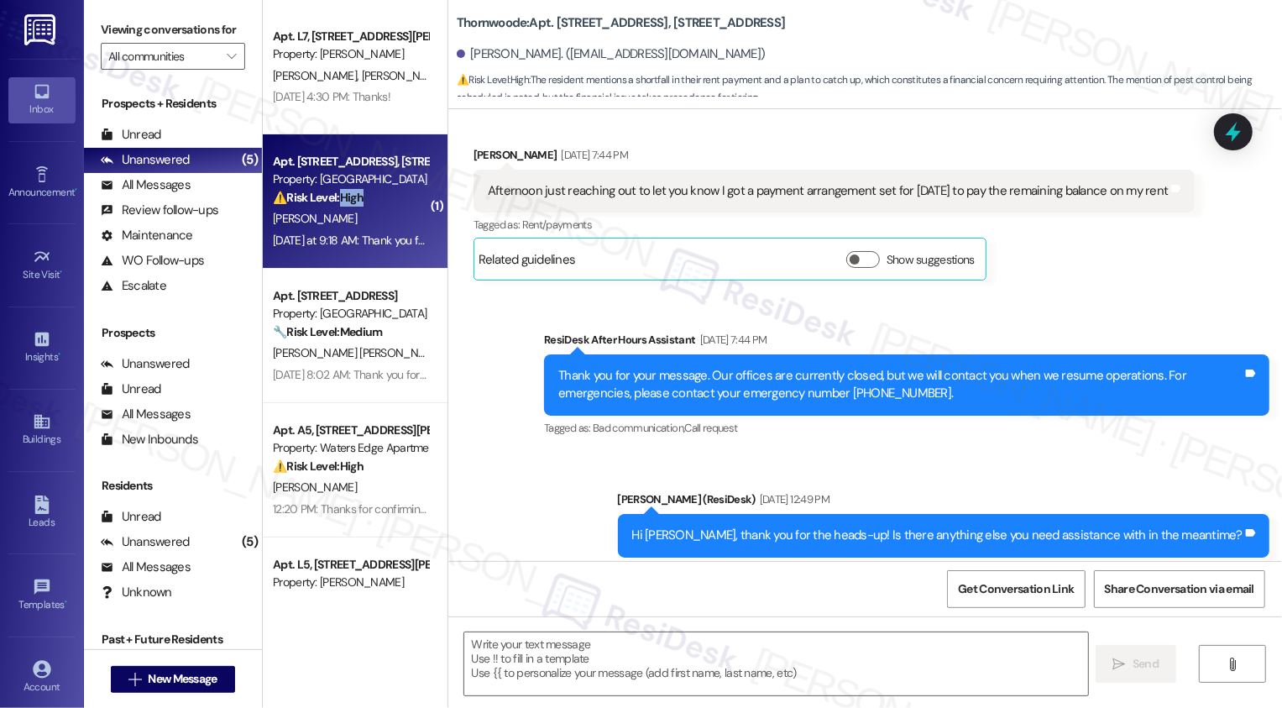
click at [347, 200] on strong "⚠️ Risk Level: High" at bounding box center [318, 197] width 91 height 15
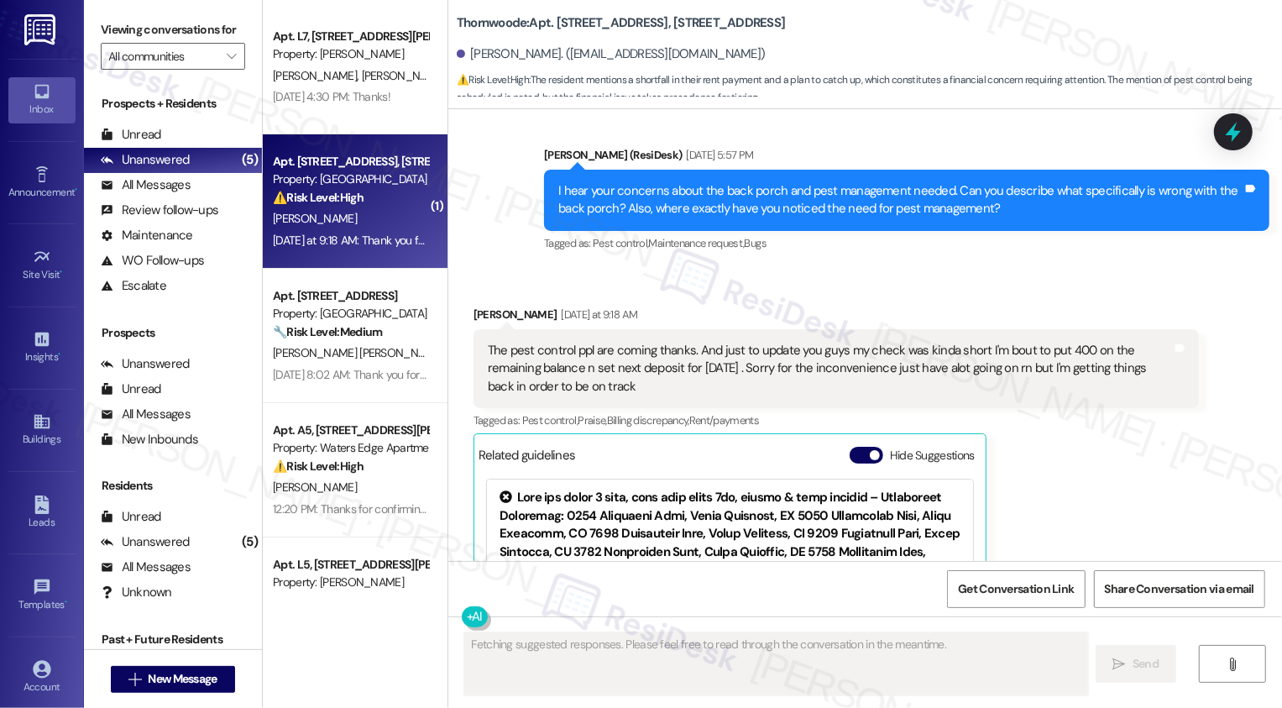
scroll to position [1129, 0]
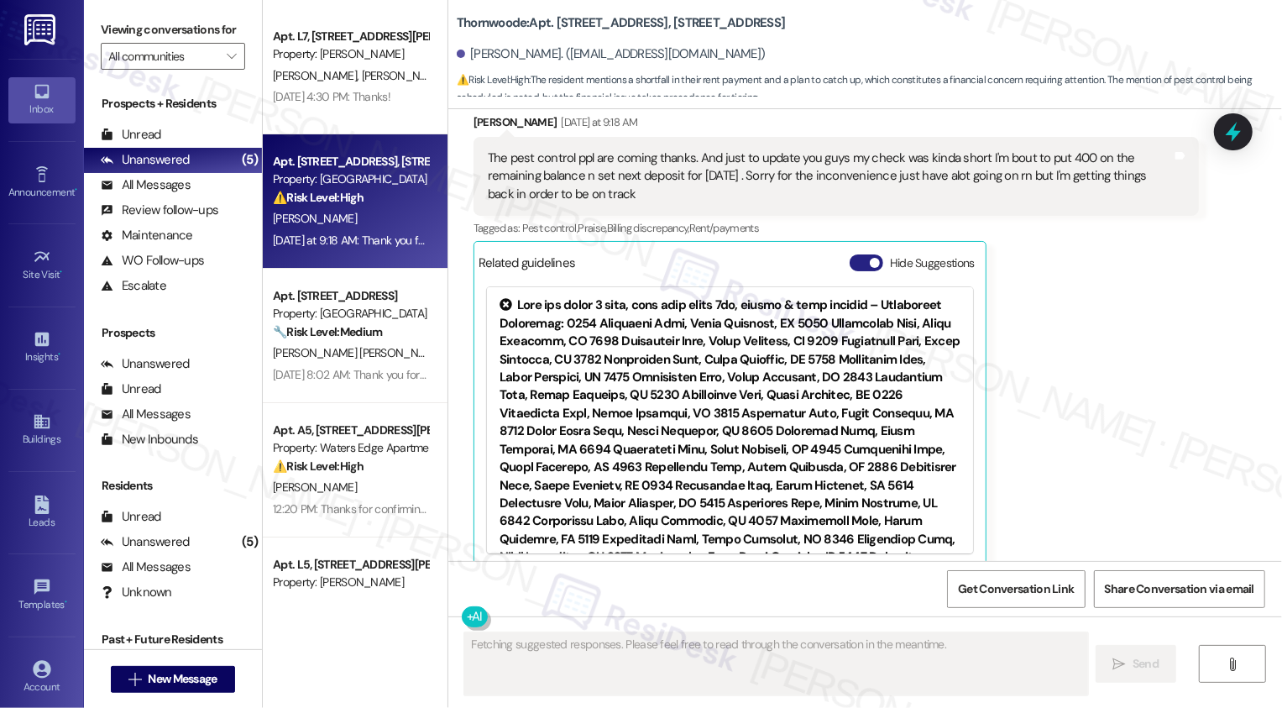
click at [870, 258] on span "button" at bounding box center [875, 263] width 10 height 10
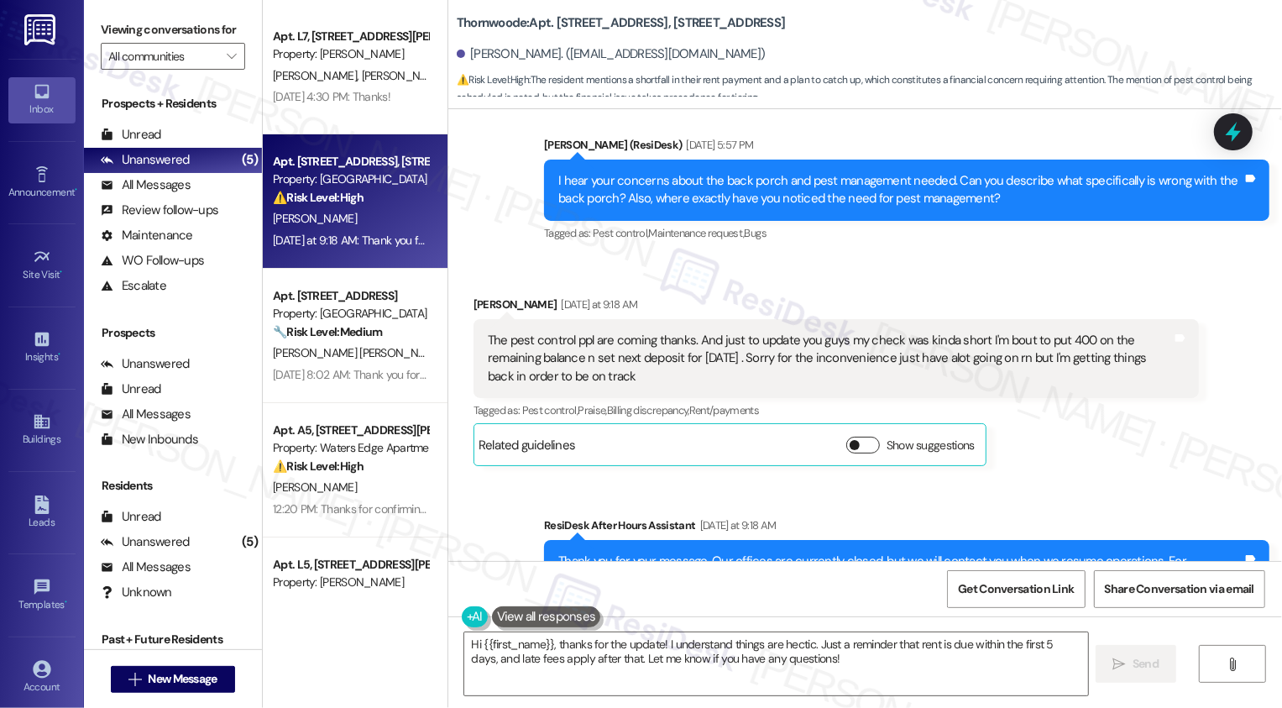
scroll to position [948, 0]
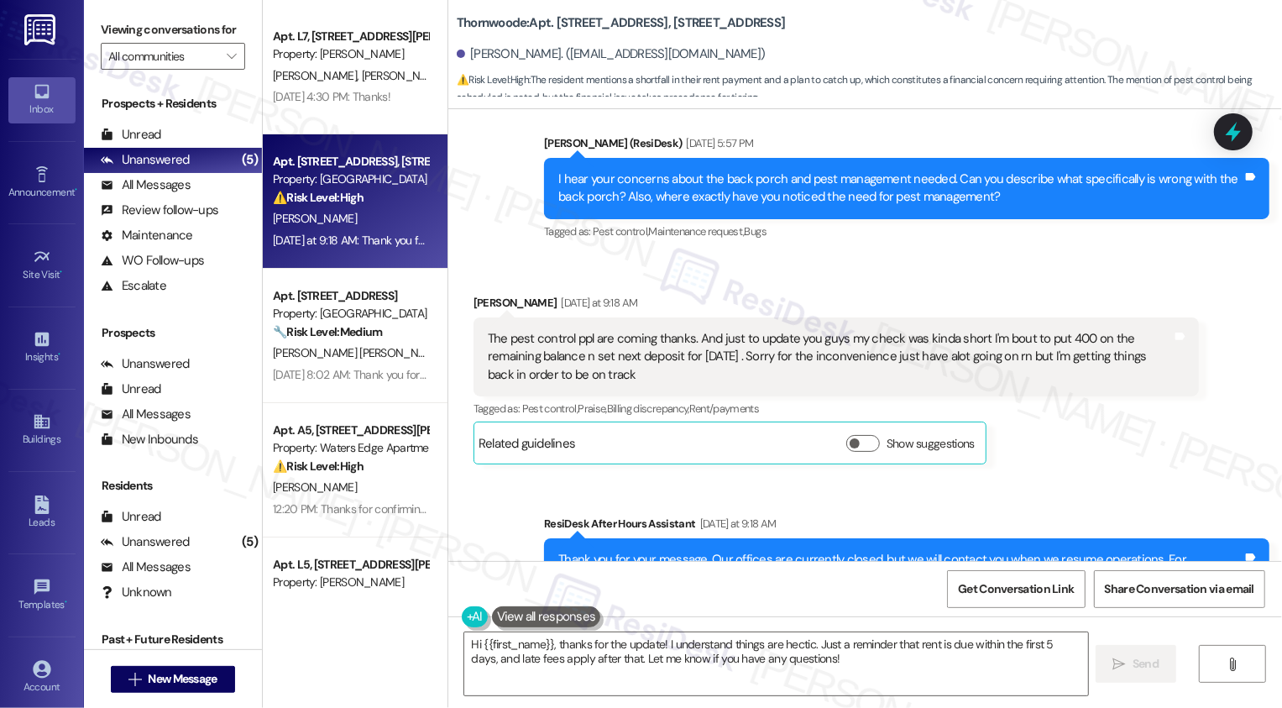
drag, startPoint x: 679, startPoint y: 10, endPoint x: 695, endPoint y: 29, distance: 25.0
click at [695, 29] on b "Thornwoode: Apt. 1075 Thornwoode Lane, 1075 Thornwoode Lane" at bounding box center [621, 23] width 329 height 18
copy b "1075 Thornwoode Lane"
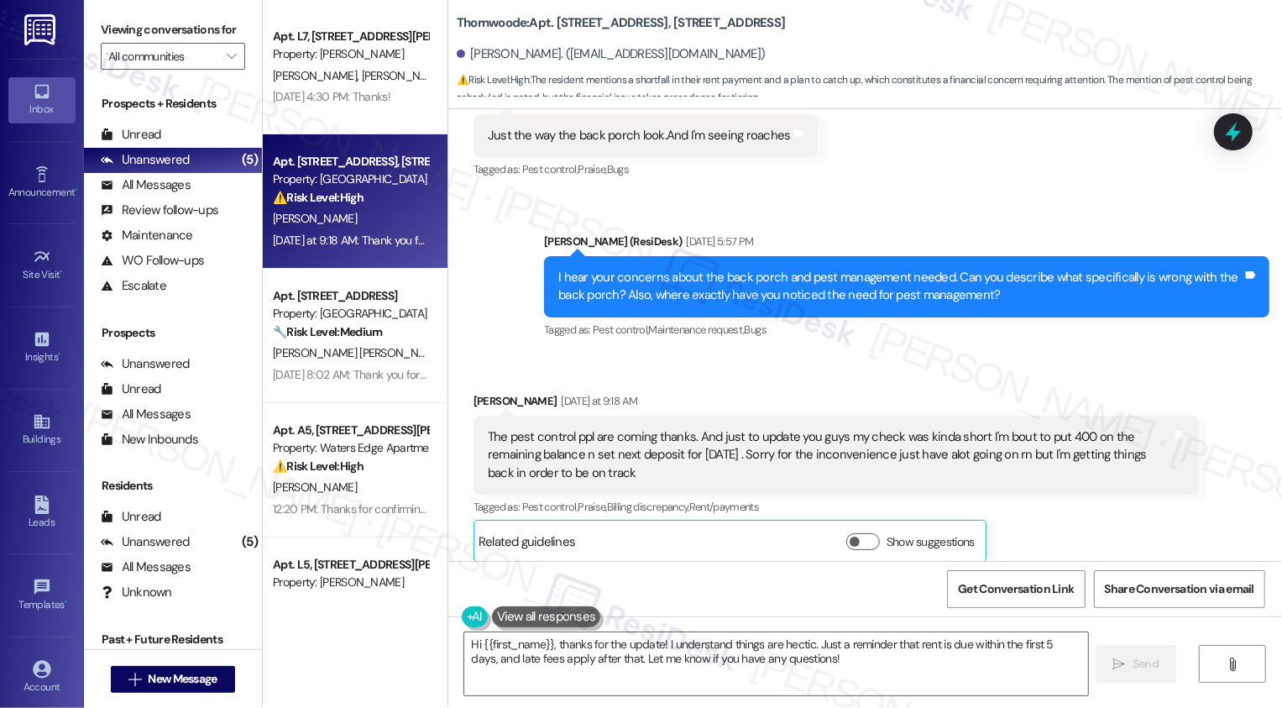
scroll to position [828, 0]
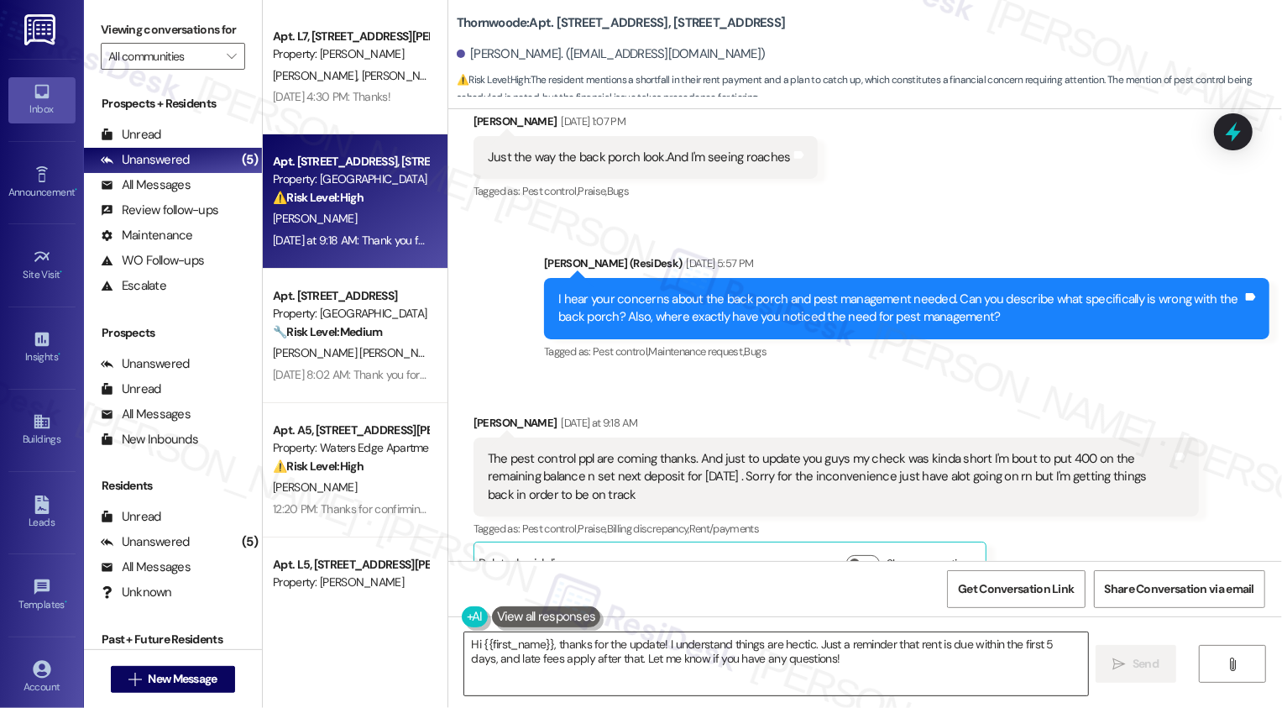
click at [756, 648] on textarea "Hi {{first_name}}, thanks for the update! I understand things are hectic. Just …" at bounding box center [776, 663] width 624 height 63
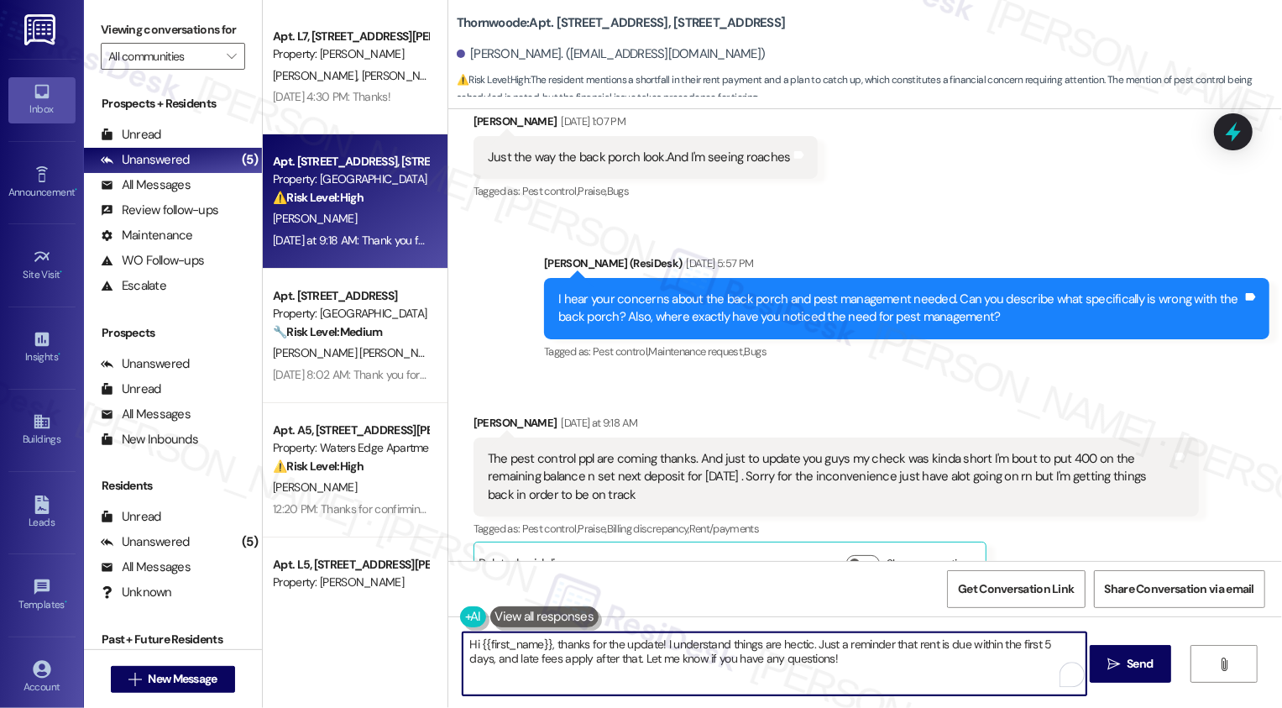
drag, startPoint x: 445, startPoint y: 645, endPoint x: 416, endPoint y: 646, distance: 28.5
click at [416, 647] on div "Apt. L7, 4735 Courtney Drive Property: Wingate D. Welch J. Shy Aug 25, 2025 at …" at bounding box center [772, 354] width 1019 height 708
click at [709, 635] on textarea "Thanks for the update! I understand things are hectic. Just a reminder that ren…" at bounding box center [774, 663] width 624 height 63
click at [748, 645] on textarea "Thanks for the update! I understand things are hectic. Just a reminder that ren…" at bounding box center [774, 663] width 624 height 63
click at [809, 654] on textarea "Thanks for the update! I understand things are hectic. Just a reminder that ren…" at bounding box center [774, 663] width 624 height 63
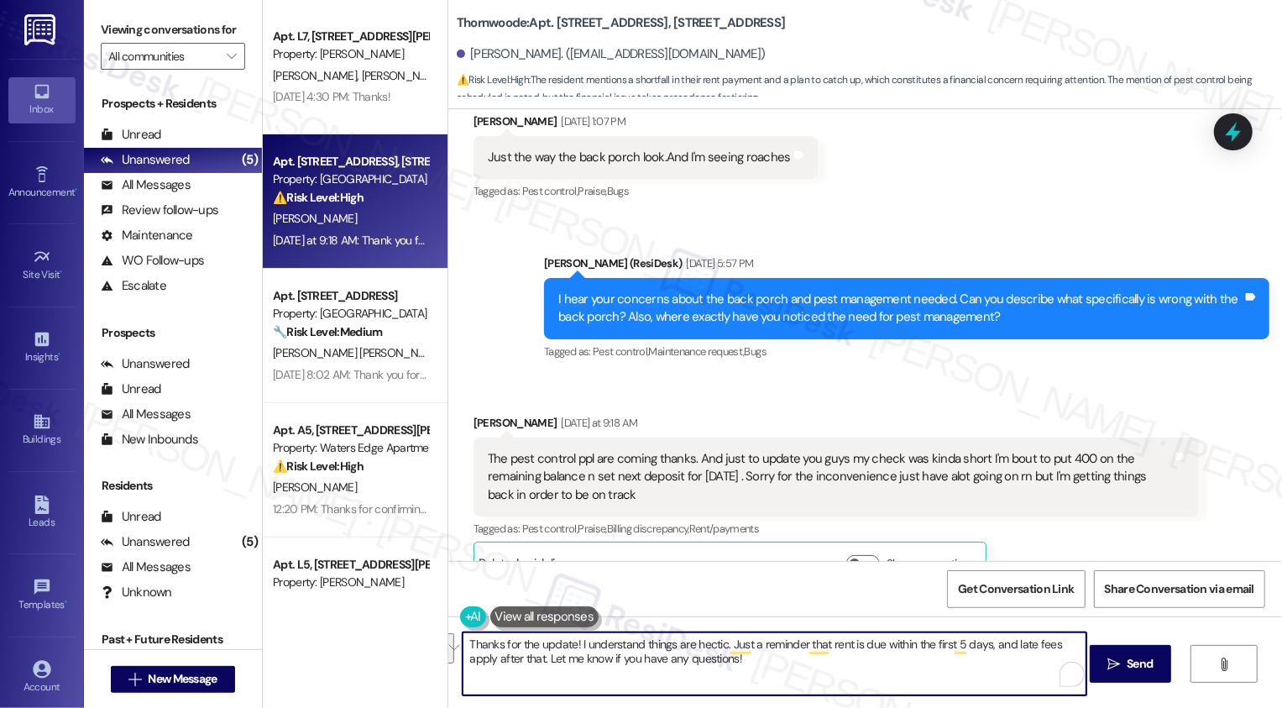
drag, startPoint x: 722, startPoint y: 643, endPoint x: 731, endPoint y: 656, distance: 16.3
click at [731, 656] on textarea "Thanks for the update! I understand things are hectic. Just a reminder that ren…" at bounding box center [774, 663] width 624 height 63
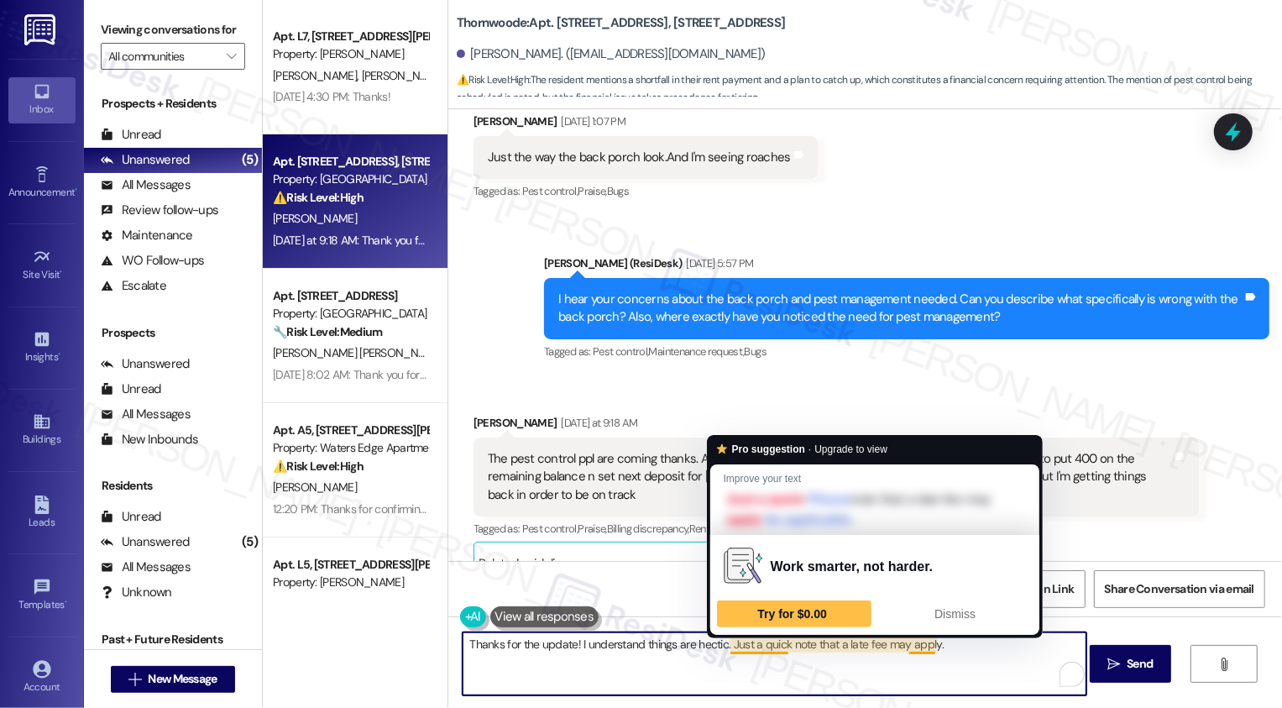
click at [954, 655] on textarea "Thanks for the update! I understand things are hectic. Just a quick note that a…" at bounding box center [774, 663] width 624 height 63
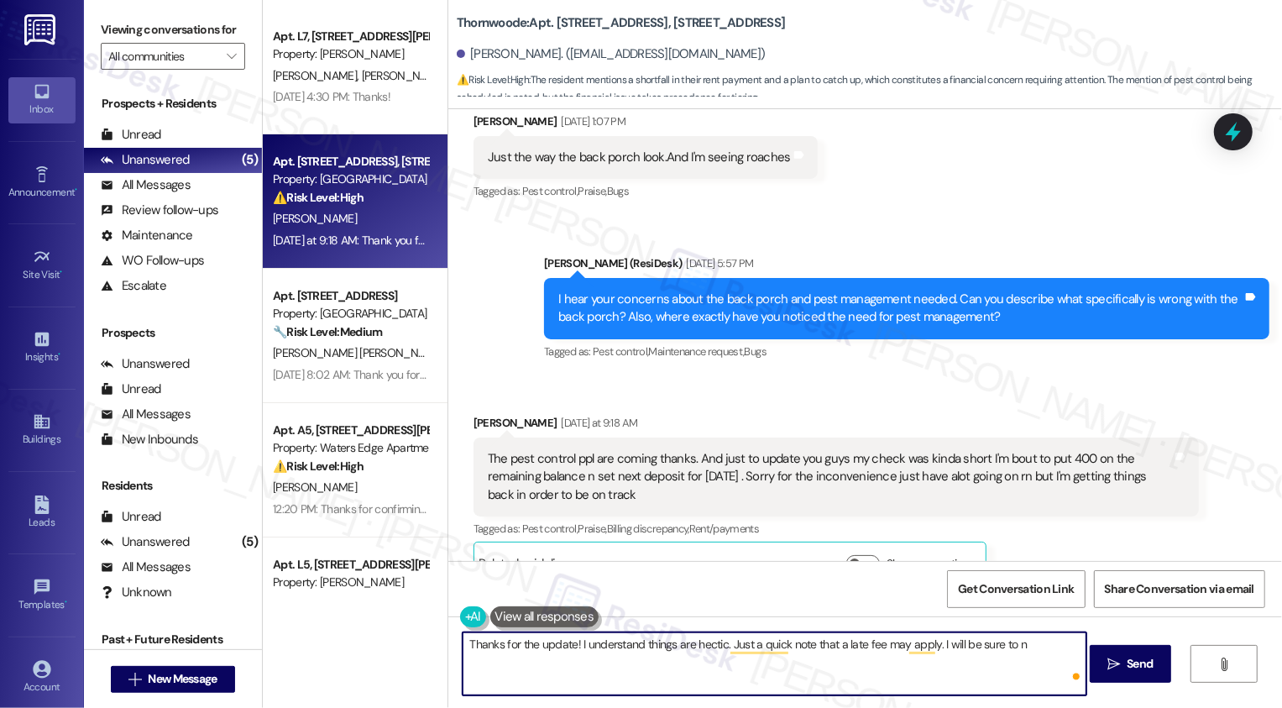
type textarea "Thanks for the update! I understand things are hectic. Just a quick note that a…"
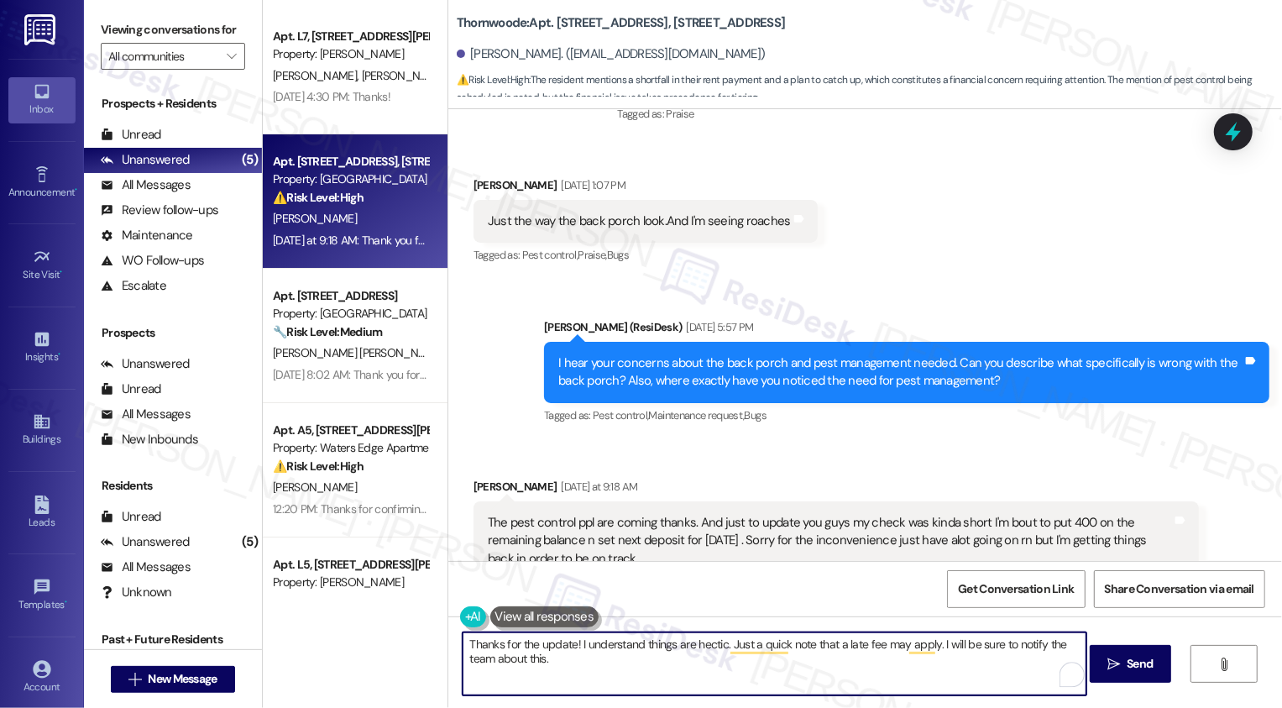
scroll to position [762, 0]
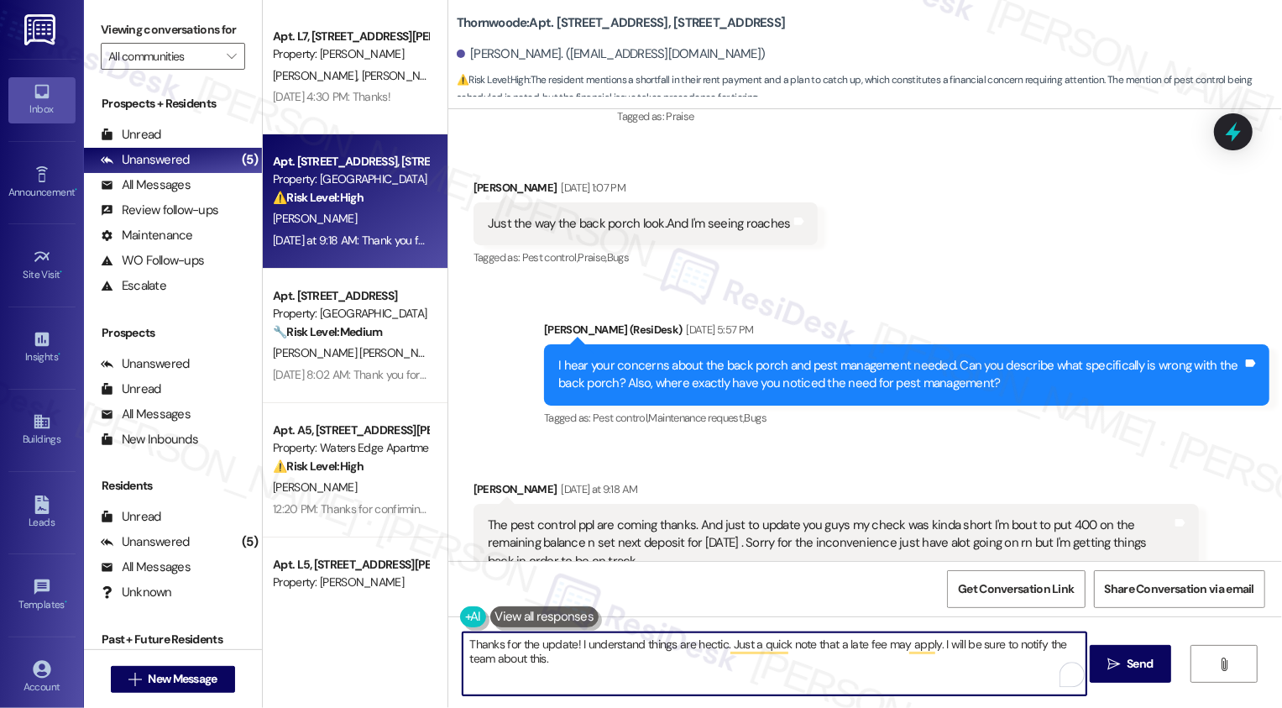
click at [606, 665] on textarea "Thanks for the update! I understand things are hectic. Just a quick note that a…" at bounding box center [774, 663] width 624 height 63
click at [572, 642] on textarea "Thanks for the update! I understand things are hectic. Just a quick note that a…" at bounding box center [774, 663] width 624 height 63
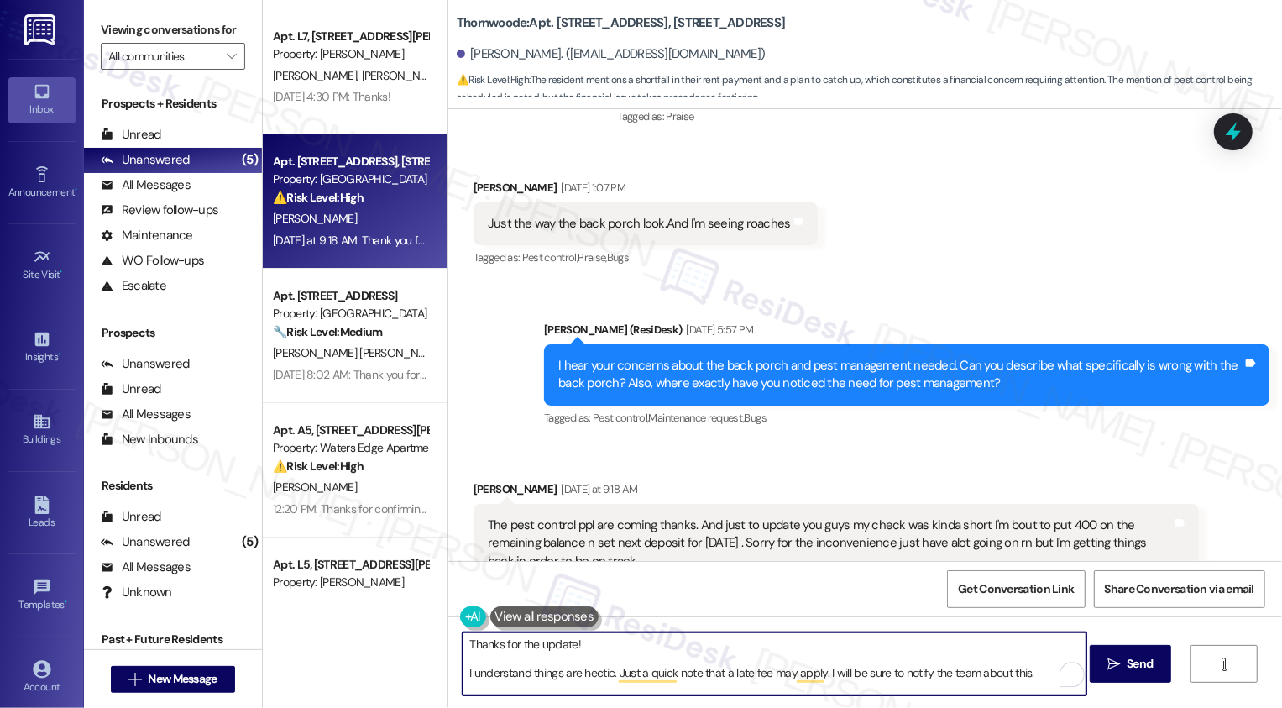
click at [603, 673] on textarea "Thanks for the update! I understand things are hectic. Just a quick note that a…" at bounding box center [774, 663] width 624 height 63
click at [649, 673] on textarea "Thanks for the update! I understand things are hectic. Just a quick note that a…" at bounding box center [774, 663] width 624 height 63
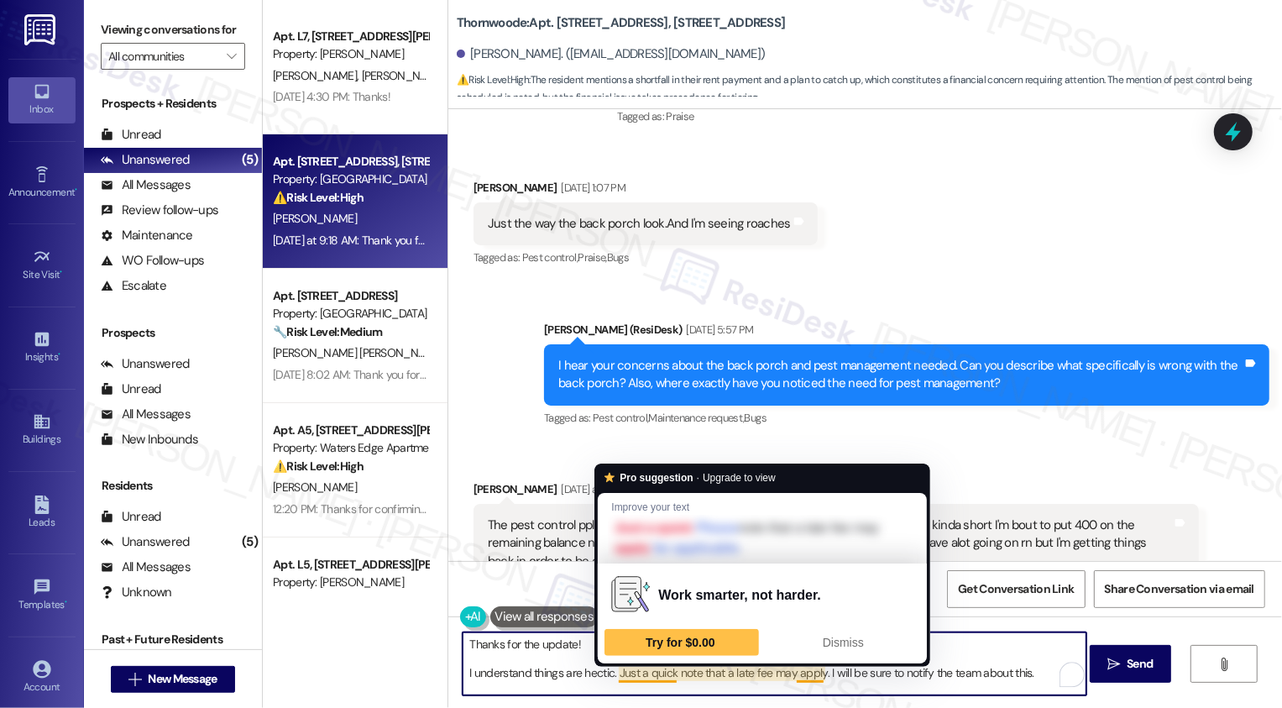
click at [716, 673] on textarea "Thanks for the update! I understand things are hectic. Just a quick note that a…" at bounding box center [774, 663] width 624 height 63
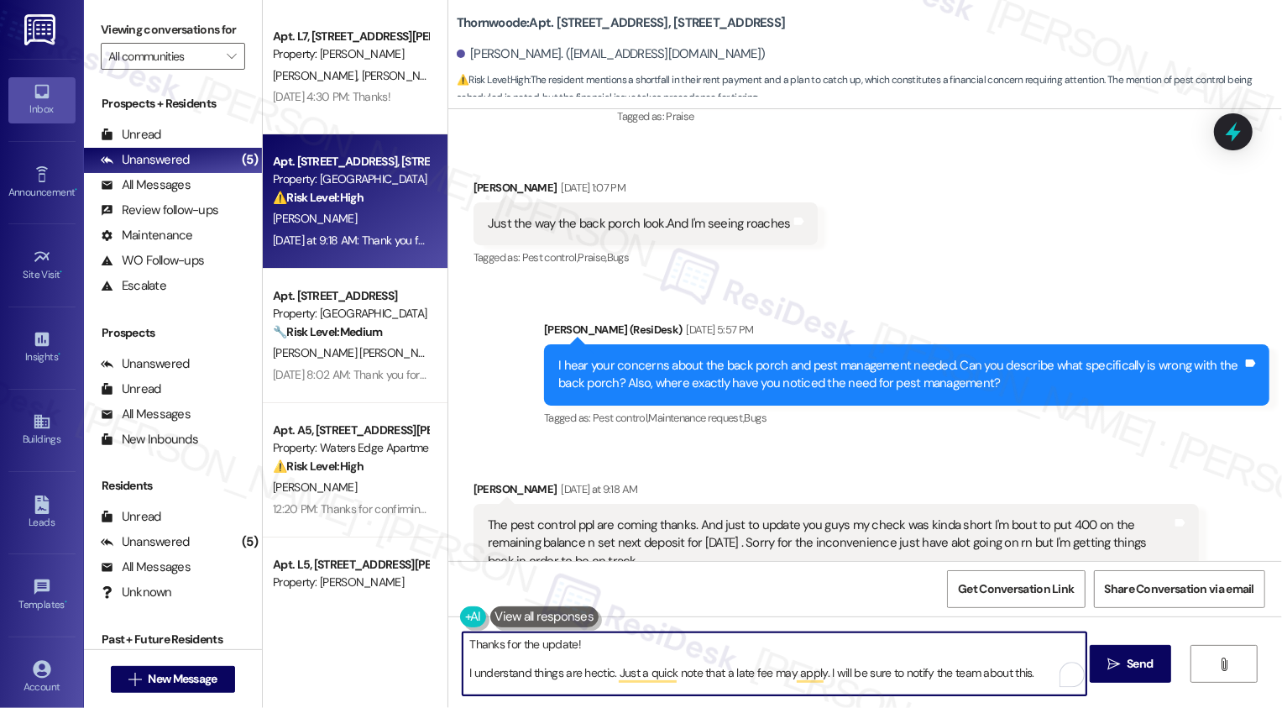
click at [765, 673] on textarea "Thanks for the update! I understand things are hectic. Just a quick note that a…" at bounding box center [774, 663] width 624 height 63
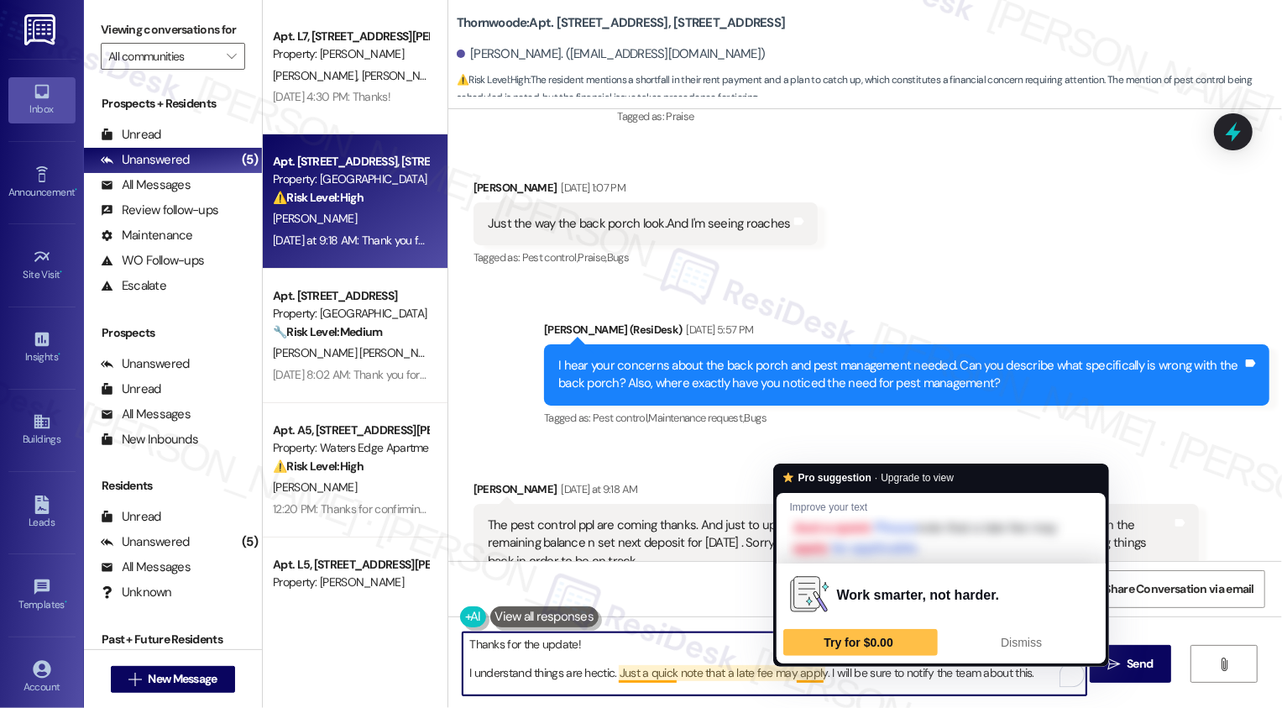
click at [796, 673] on textarea "Thanks for the update! I understand things are hectic. Just a quick note that a…" at bounding box center [774, 663] width 624 height 63
click at [713, 670] on textarea "Thanks for the update! I understand things are hectic. Just a quick note that a…" at bounding box center [774, 663] width 624 height 63
click at [876, 679] on textarea "Thanks for the update! I understand things are hectic. Just a quick note that a…" at bounding box center [774, 663] width 624 height 63
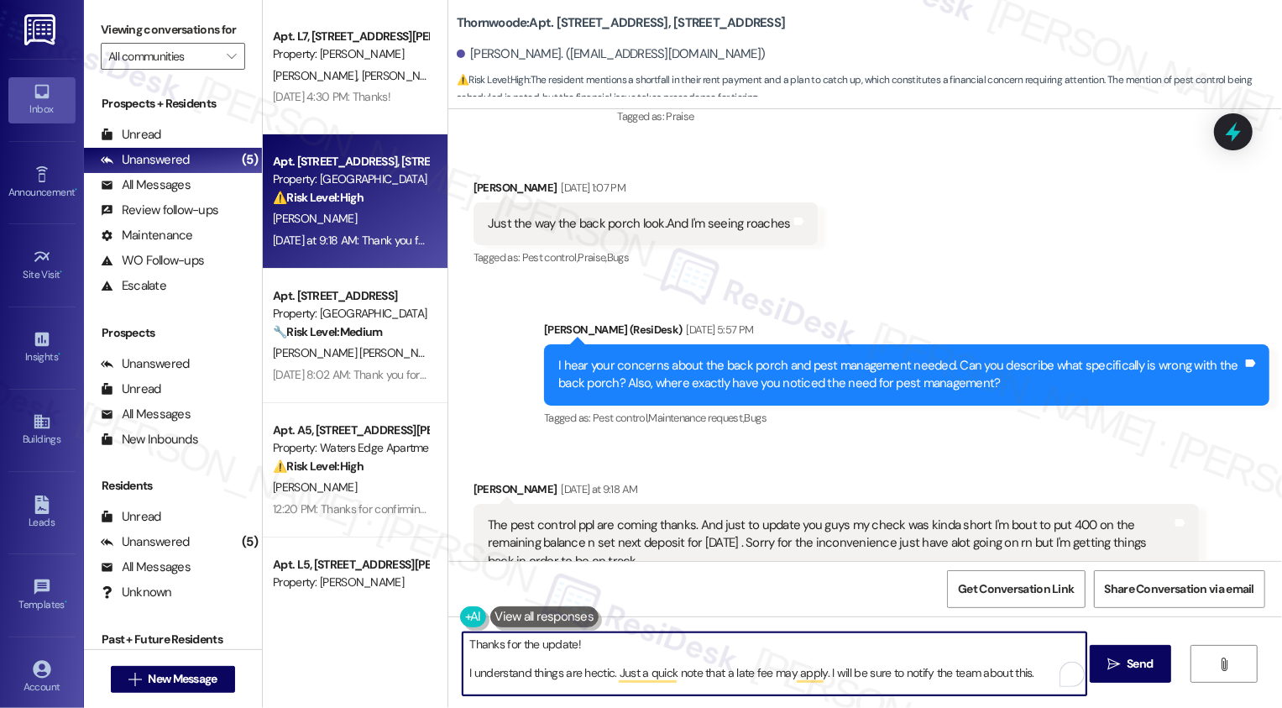
click at [1027, 675] on textarea "Thanks for the update! I understand things are hectic. Just a quick note that a…" at bounding box center [774, 663] width 624 height 63
type textarea "Thanks for the update! I understand things are hectic. Just a quick note that a…"
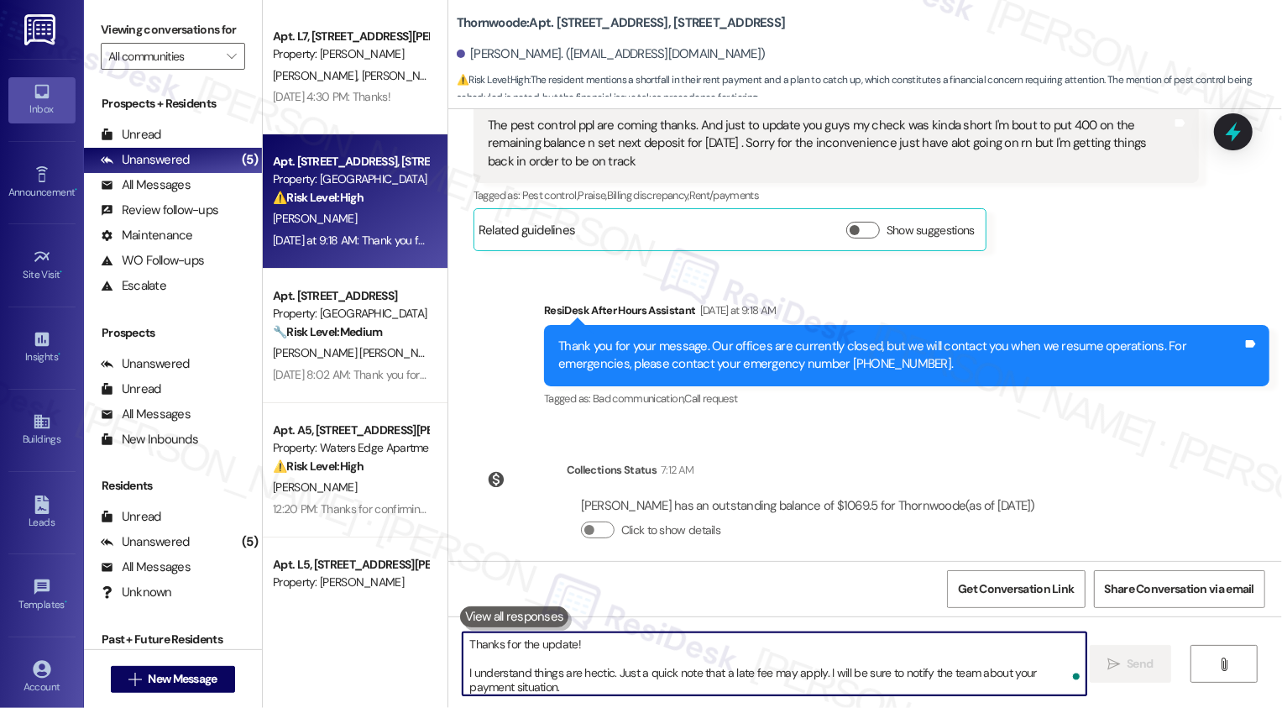
scroll to position [1331, 0]
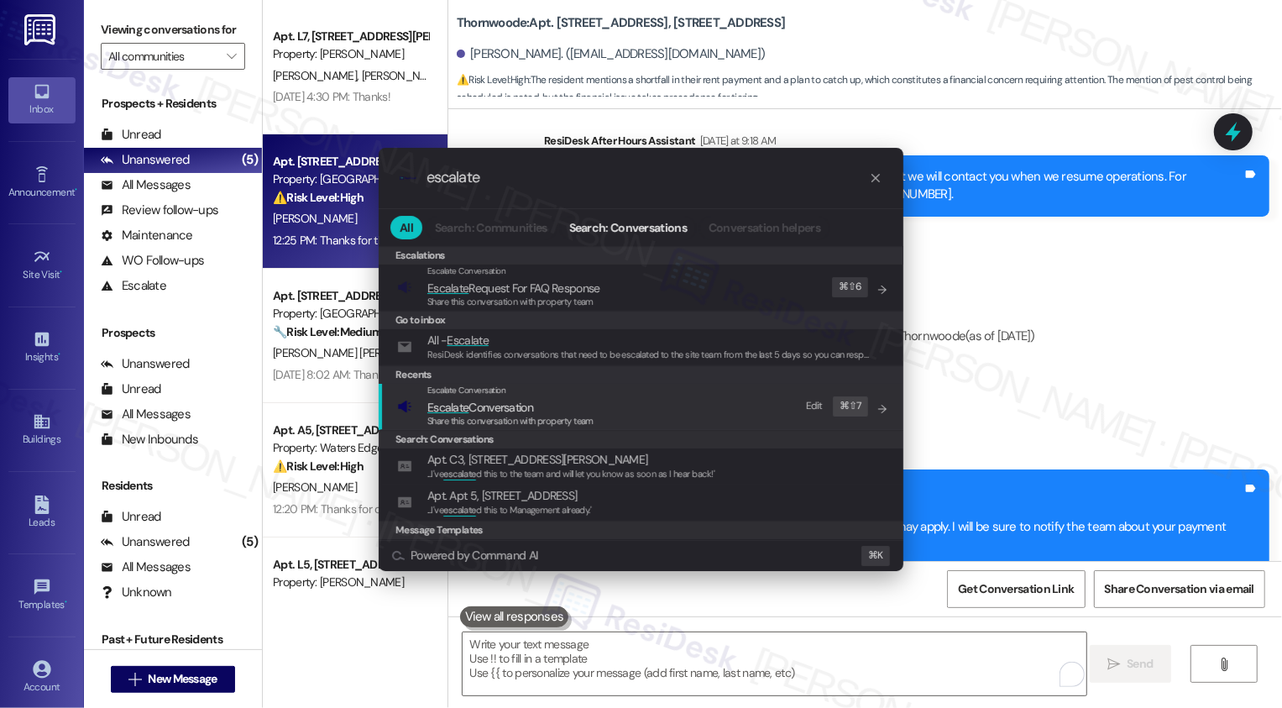
type input "escalate"
click at [548, 410] on span "Escalate Conversation" at bounding box center [510, 407] width 166 height 18
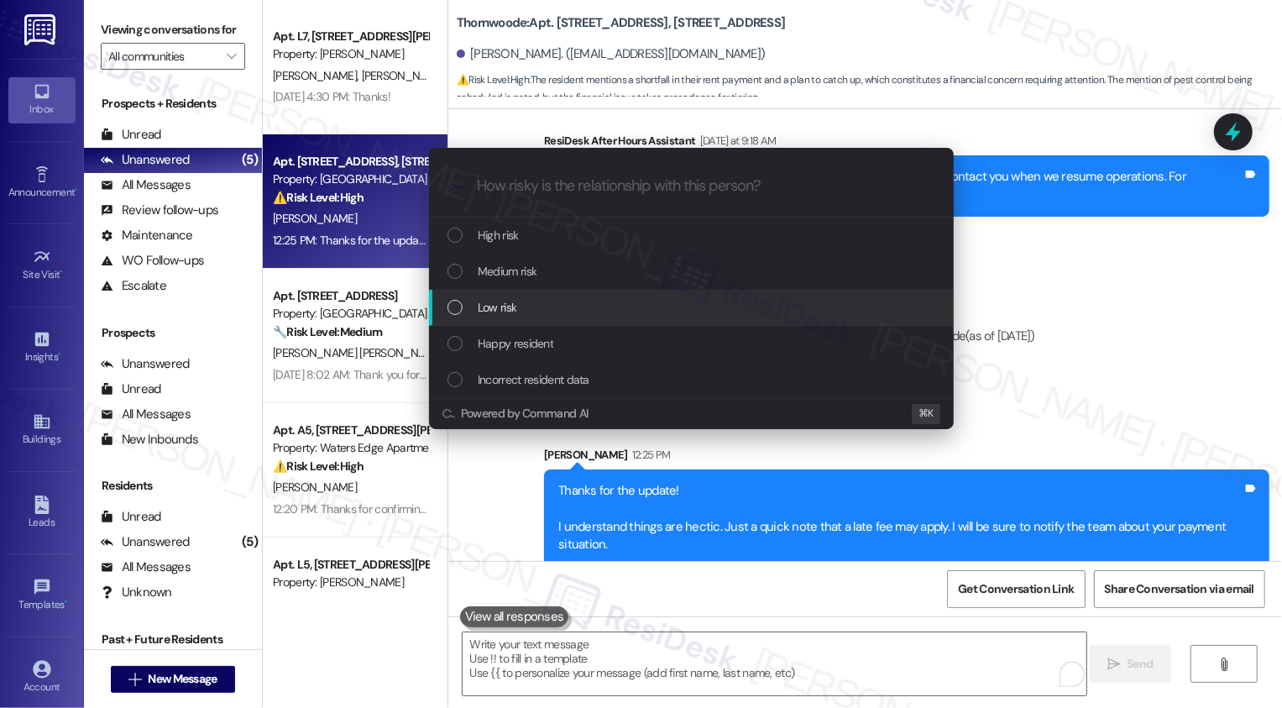
click at [501, 311] on span "Low risk" at bounding box center [497, 307] width 39 height 18
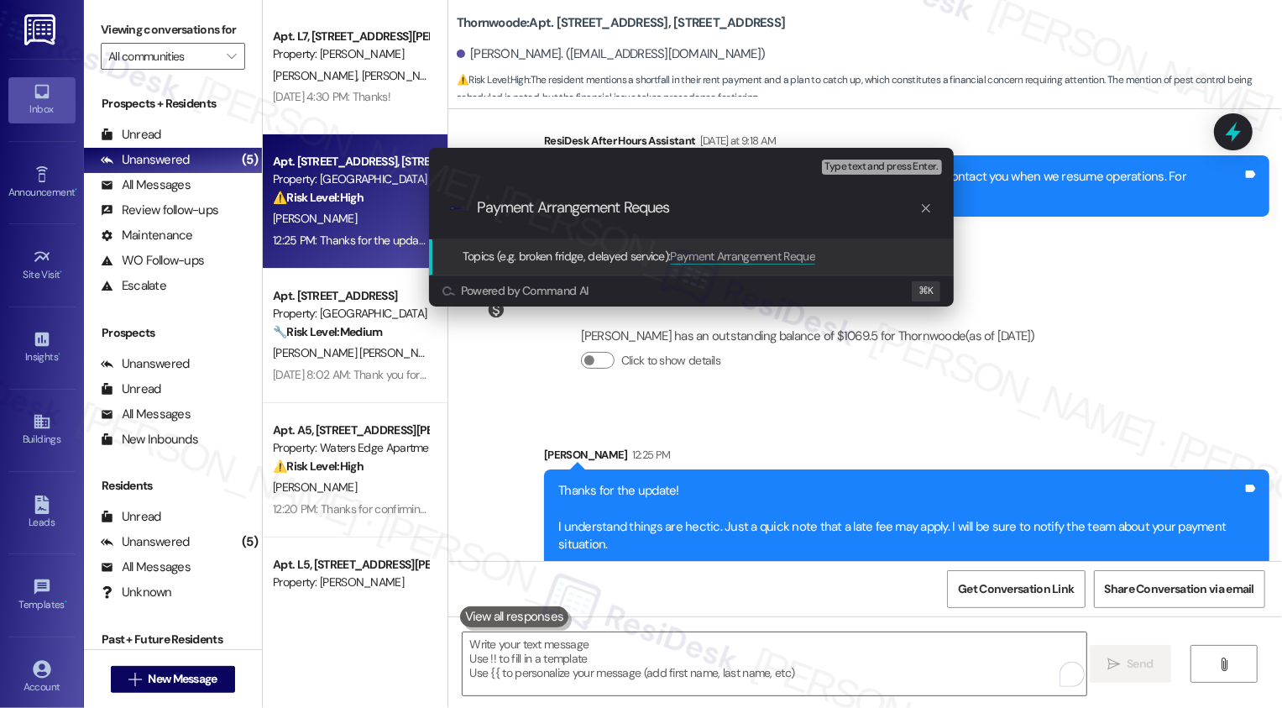
type input "Payment Arrangement Request"
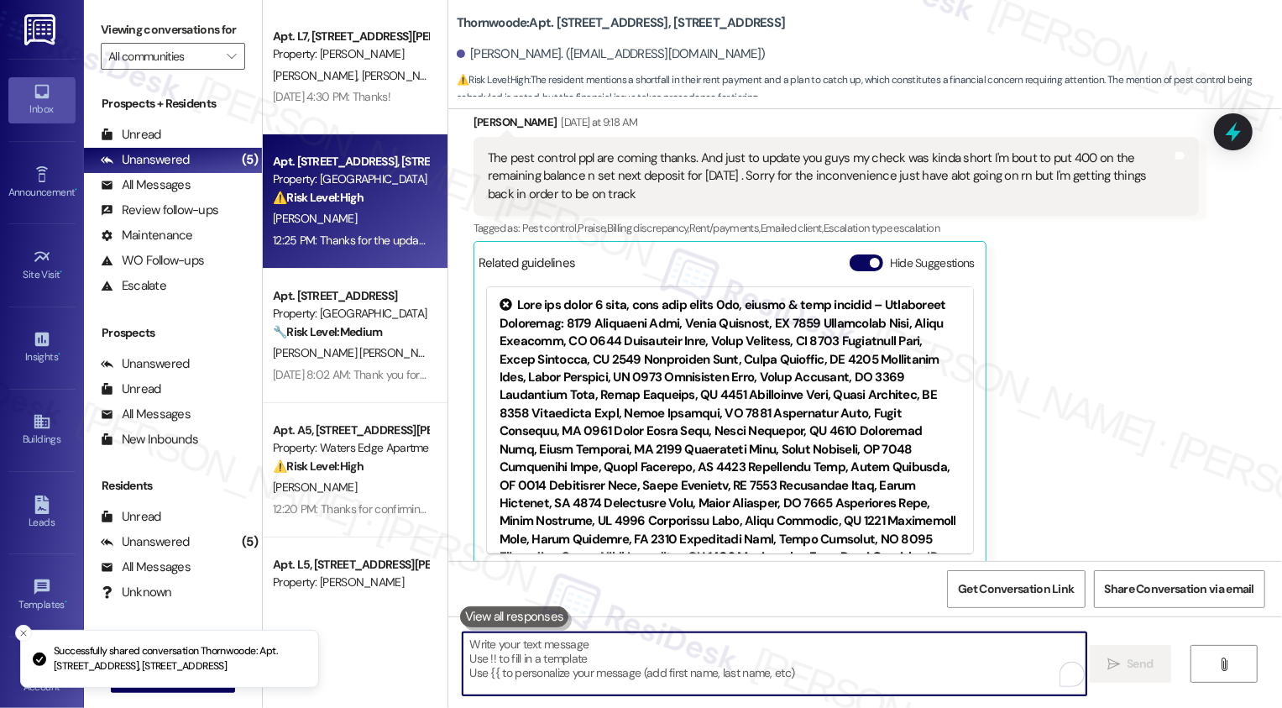
scroll to position [1639, 0]
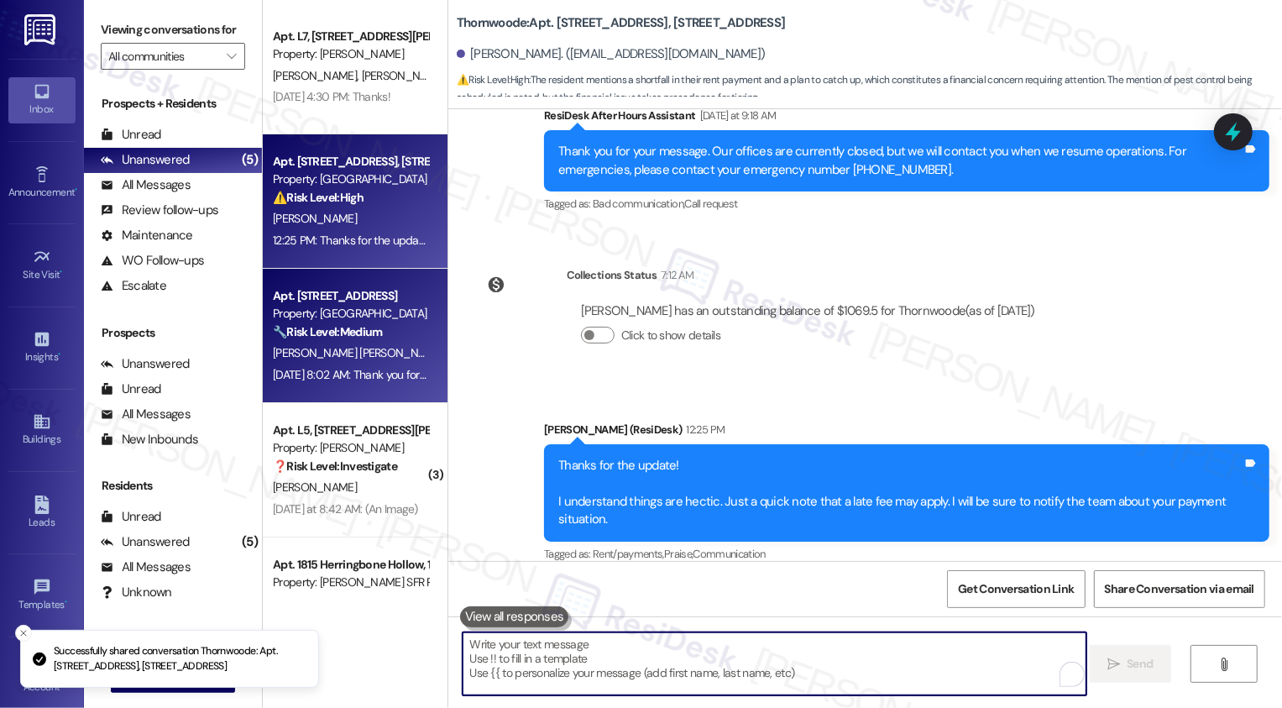
click at [364, 338] on strong "🔧 Risk Level: Medium" at bounding box center [327, 331] width 109 height 15
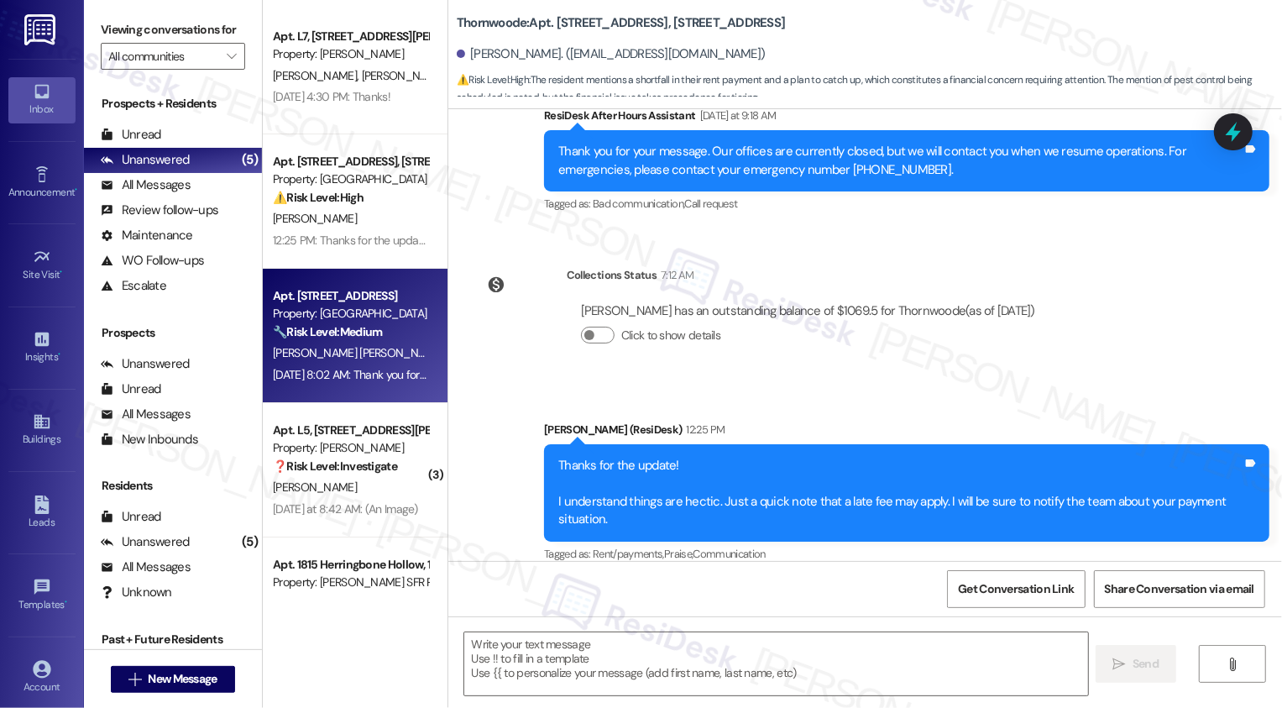
click at [364, 338] on strong "🔧 Risk Level: Medium" at bounding box center [327, 331] width 109 height 15
type textarea "Fetching suggested responses. Please feel free to read through the conversation…"
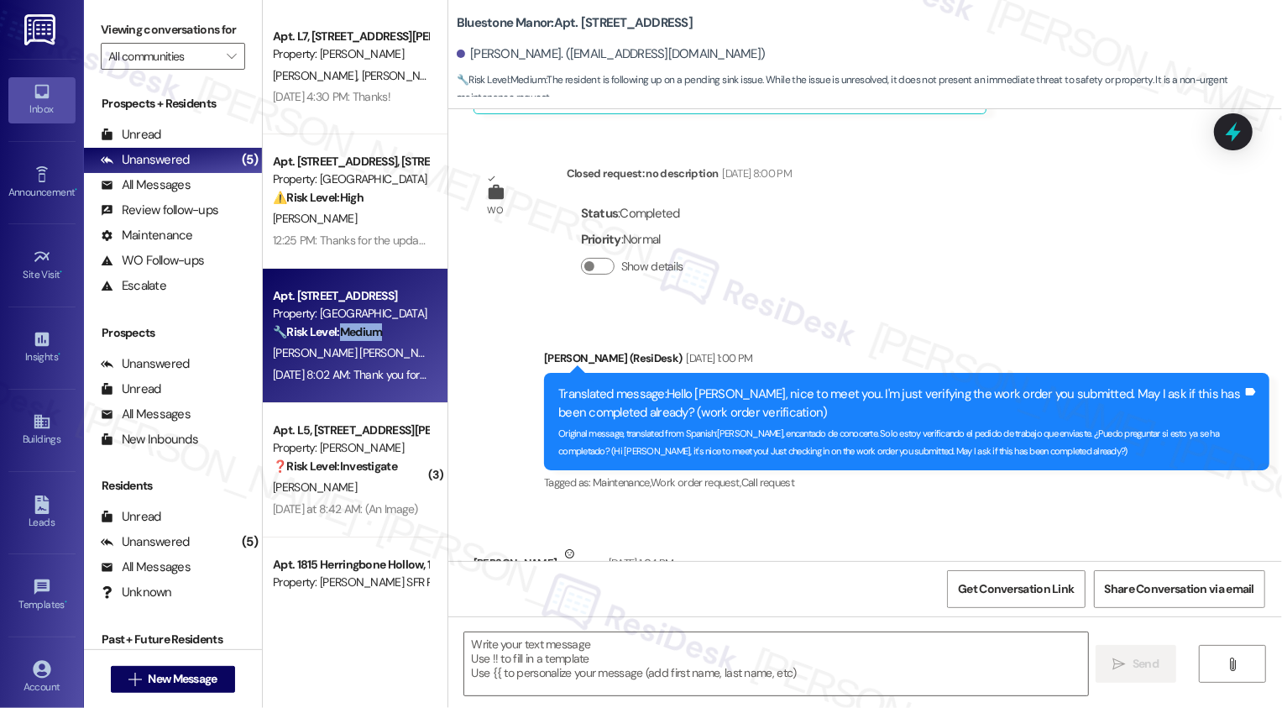
type textarea "Fetching suggested responses. Please feel free to read through the conversation…"
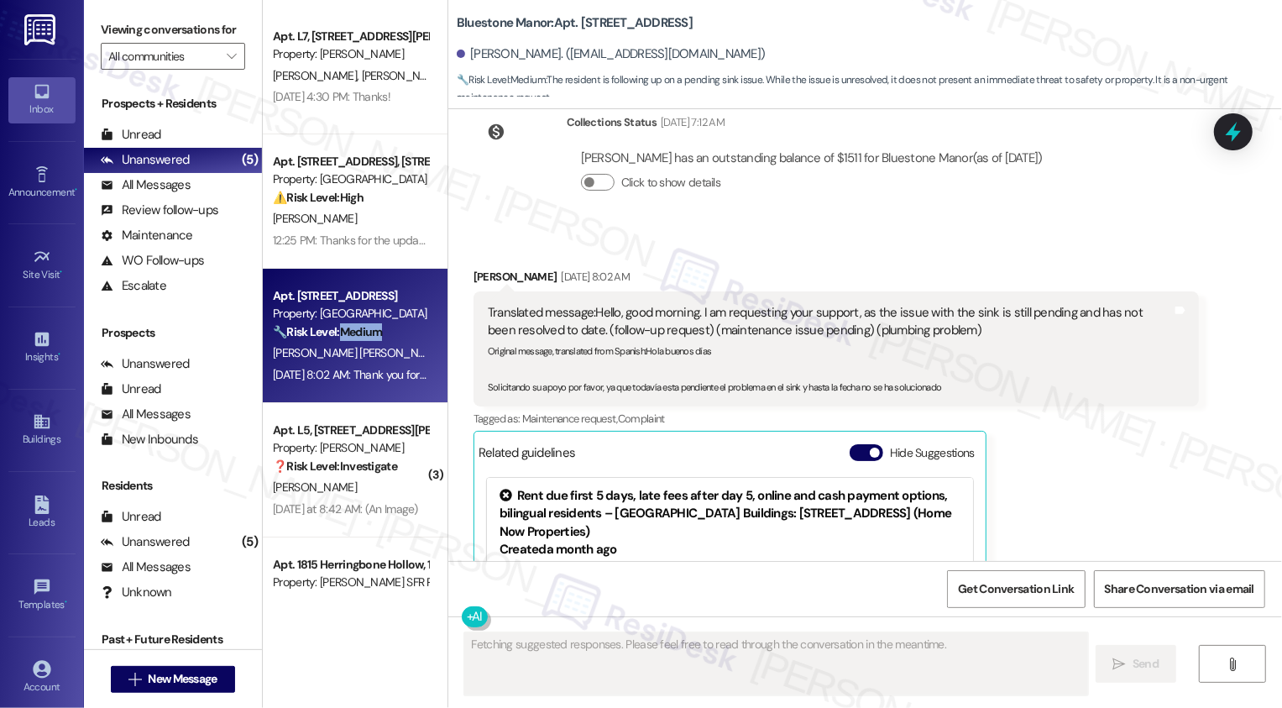
scroll to position [1360, 0]
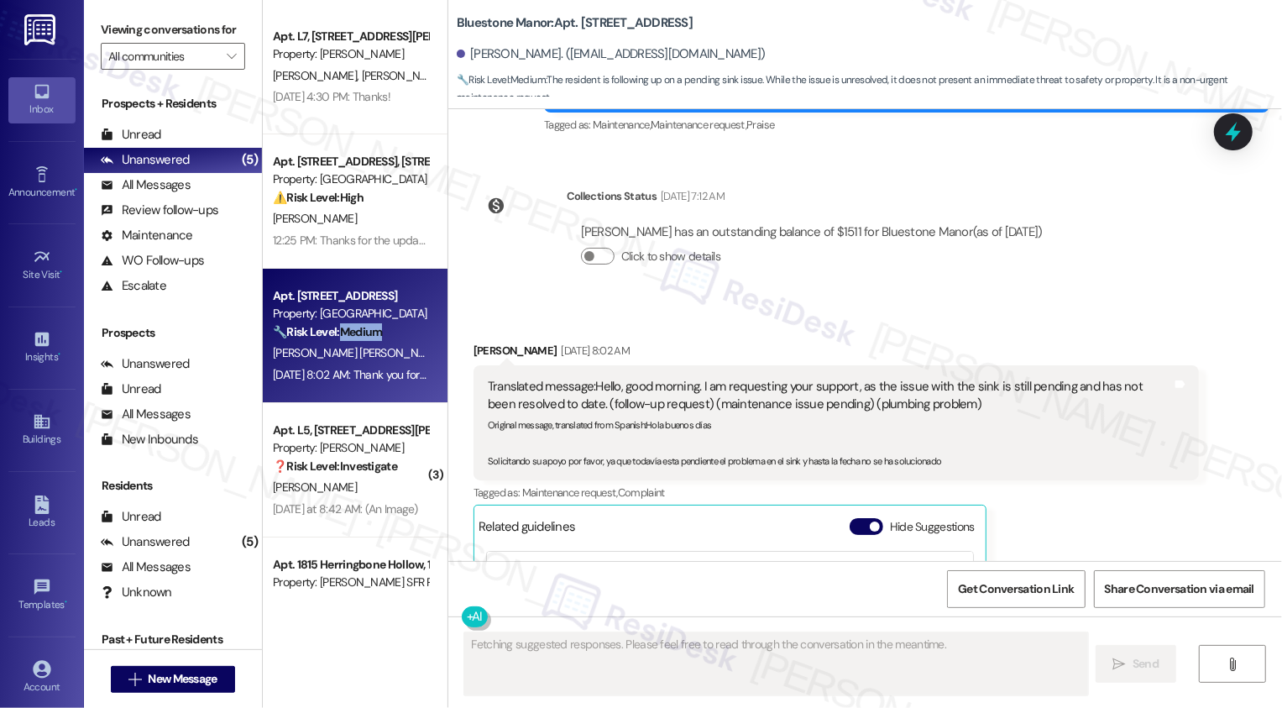
drag, startPoint x: 612, startPoint y: 21, endPoint x: 814, endPoint y: 28, distance: 202.4
click at [814, 28] on div "Bluestone Manor: Apt. 566-A, 59 Hurricane Shoals Rd NE Lenin Hernandez Salazar.…" at bounding box center [869, 50] width 825 height 92
copy b "59 Hurricane Shoals Rd NE"
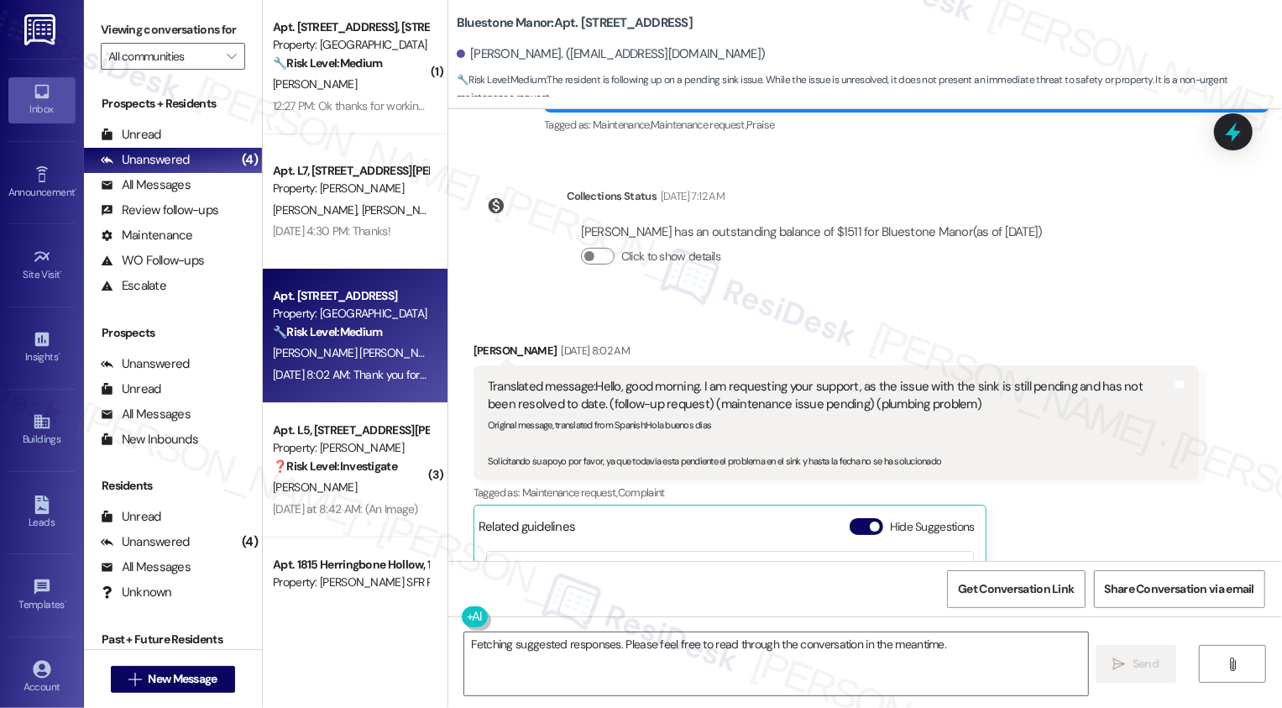
scroll to position [1802, 0]
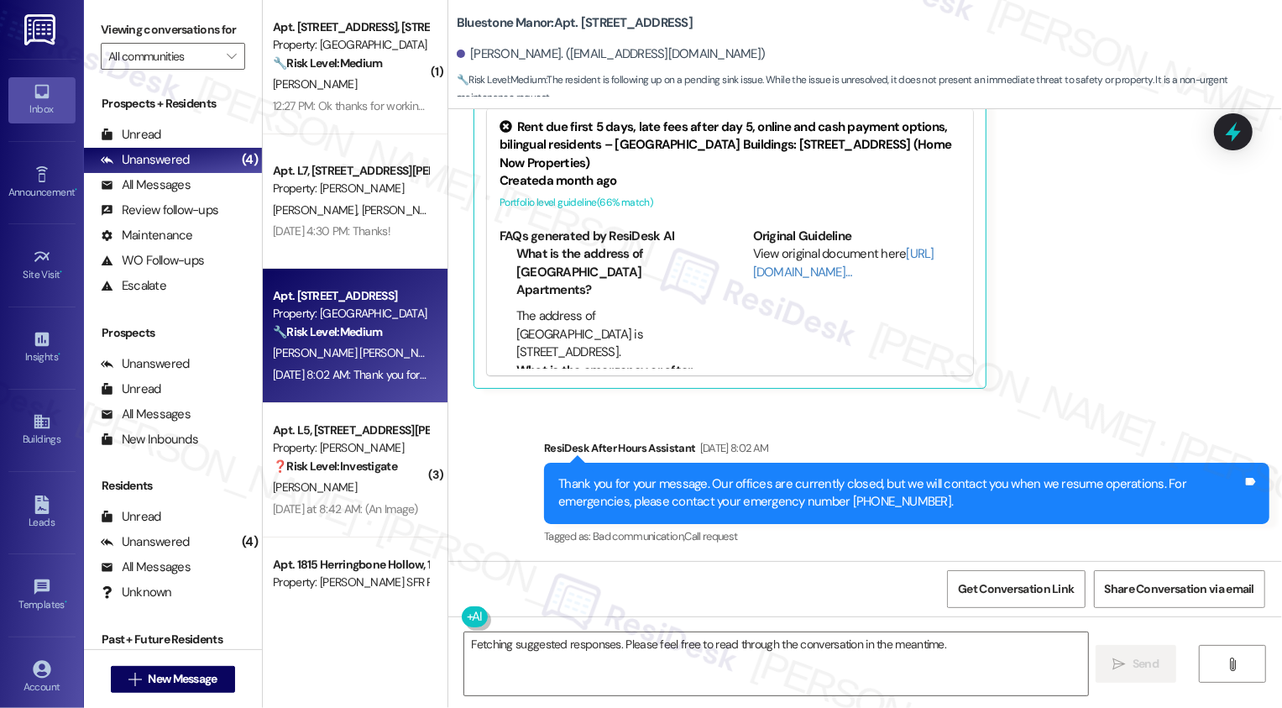
click at [1204, 87] on span "🔧 Risk Level: Medium : The resident is following up on a pending sink issue. Wh…" at bounding box center [869, 89] width 825 height 36
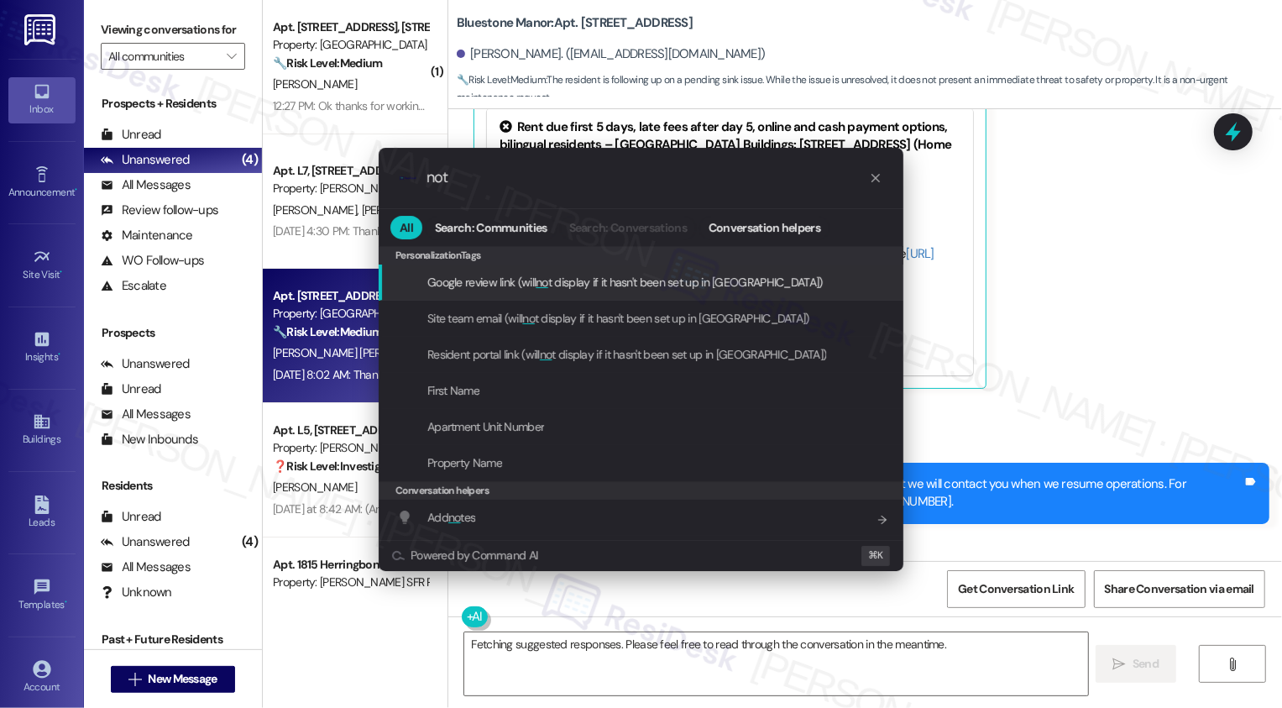
type input "note"
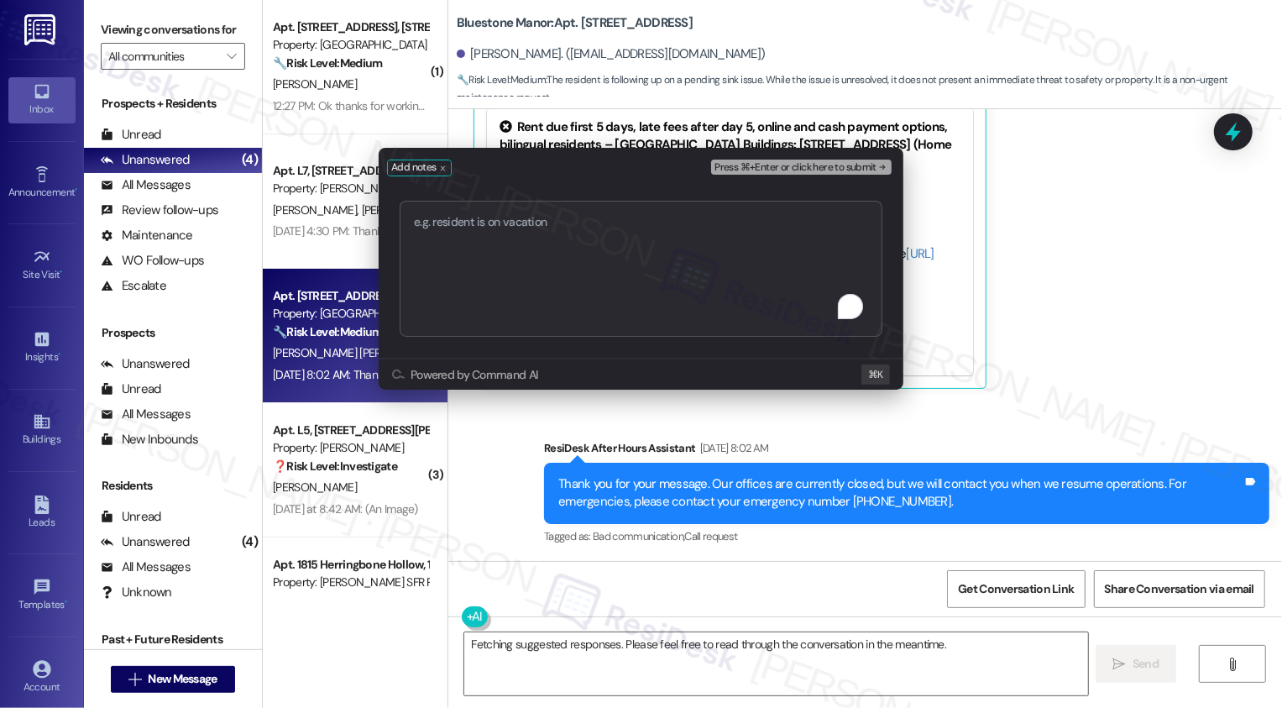
type textarea "Work Order #11721-2"
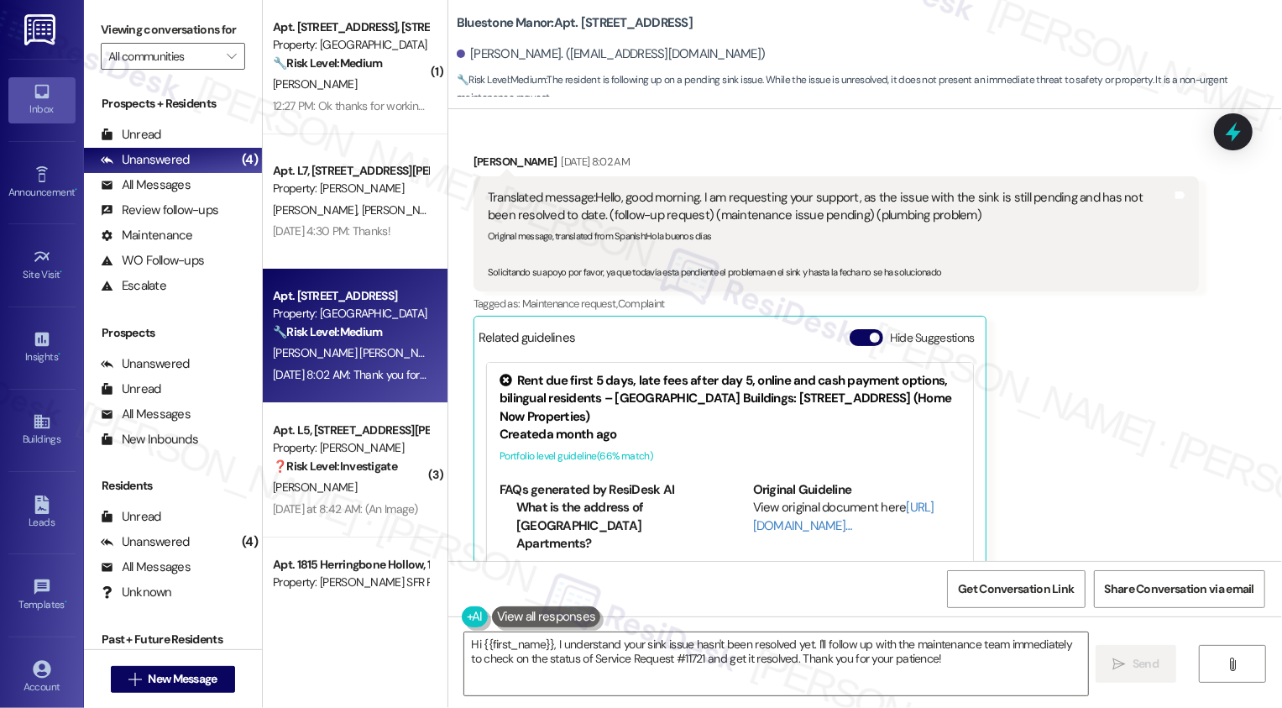
scroll to position [1585, 0]
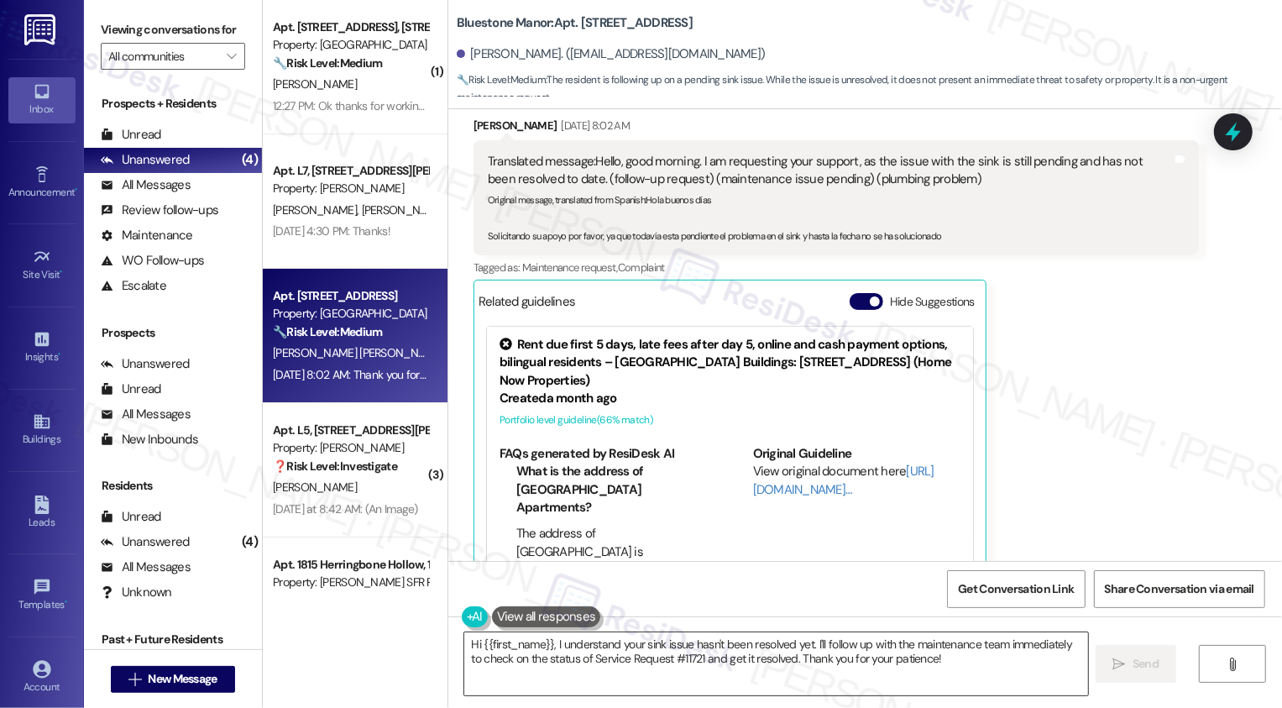
click at [624, 643] on textarea "Hi {{first_name}}, I understand your sink issue hasn't been resolved yet. I'll …" at bounding box center [776, 663] width 624 height 63
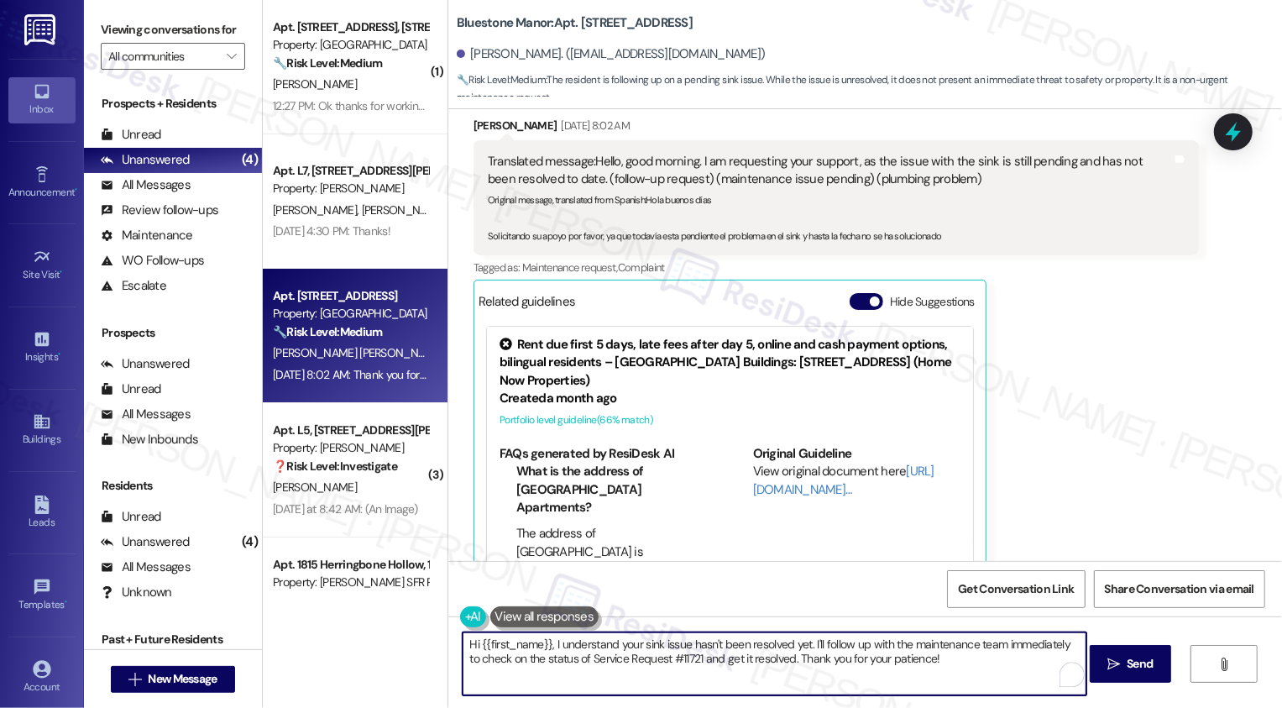
click at [543, 644] on textarea "Hi {{first_name}}, I understand your sink issue hasn't been resolved yet. I'll …" at bounding box center [774, 663] width 624 height 63
drag, startPoint x: 925, startPoint y: 643, endPoint x: 946, endPoint y: 702, distance: 62.4
click at [946, 702] on div "Hi {{first_name}}, thanks for reaching out! I understand your sink issue hasn't…" at bounding box center [864, 679] width 833 height 126
click at [496, 656] on textarea "Hi {{first_name}}, thanks for reaching out! I understand your sink issue hasn't…" at bounding box center [774, 663] width 624 height 63
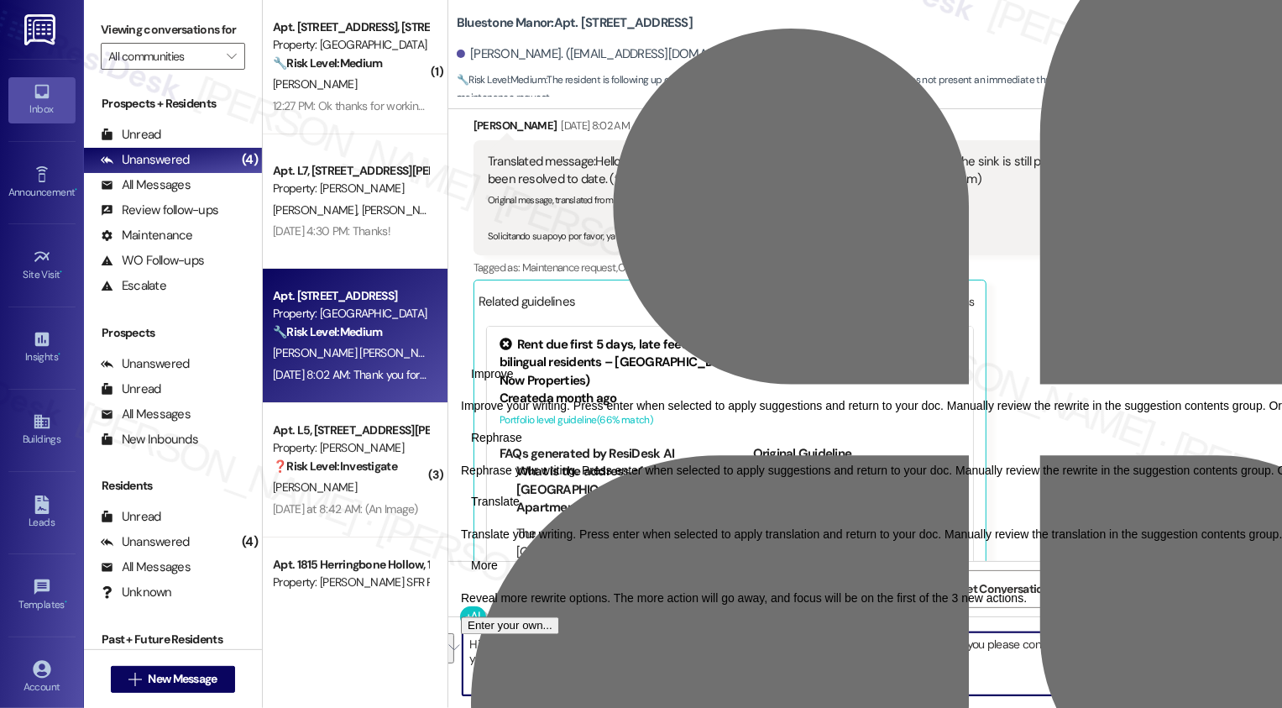
click at [512, 675] on textarea "Hi {{first_name}}, thanks for reaching out! I understand your sink issue hasn't…" at bounding box center [774, 663] width 624 height 63
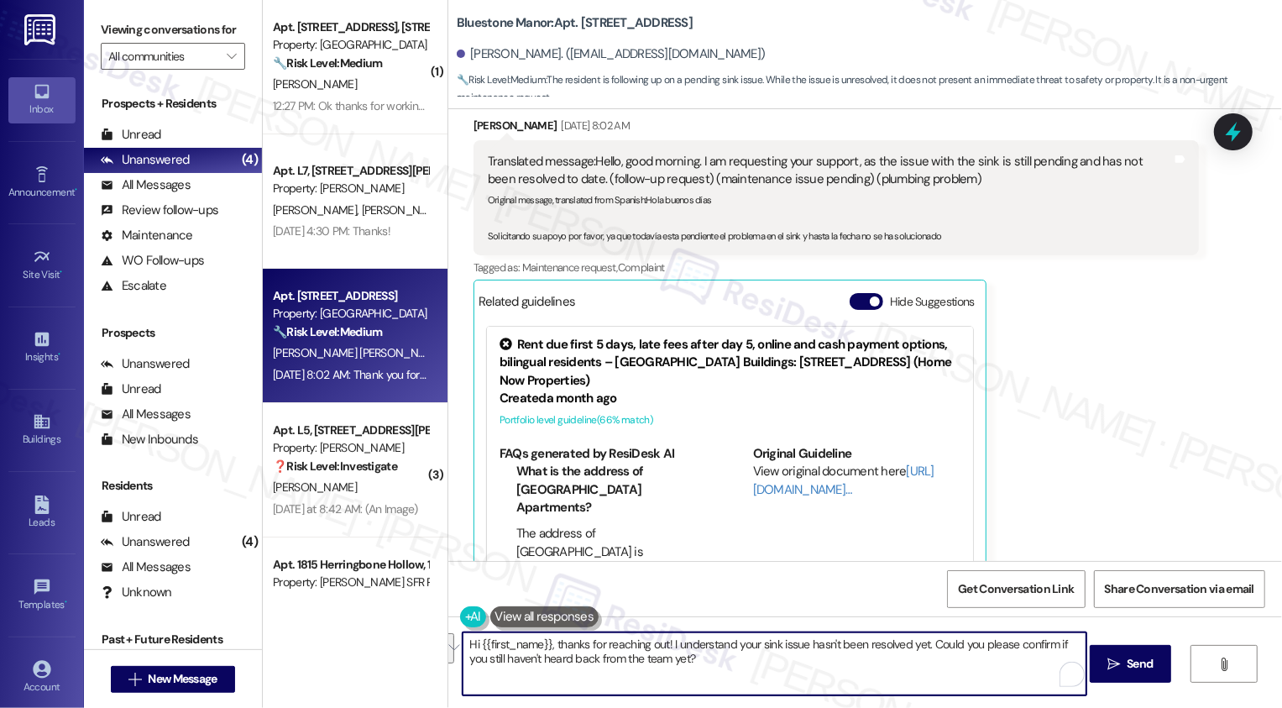
click at [538, 619] on button at bounding box center [544, 616] width 109 height 21
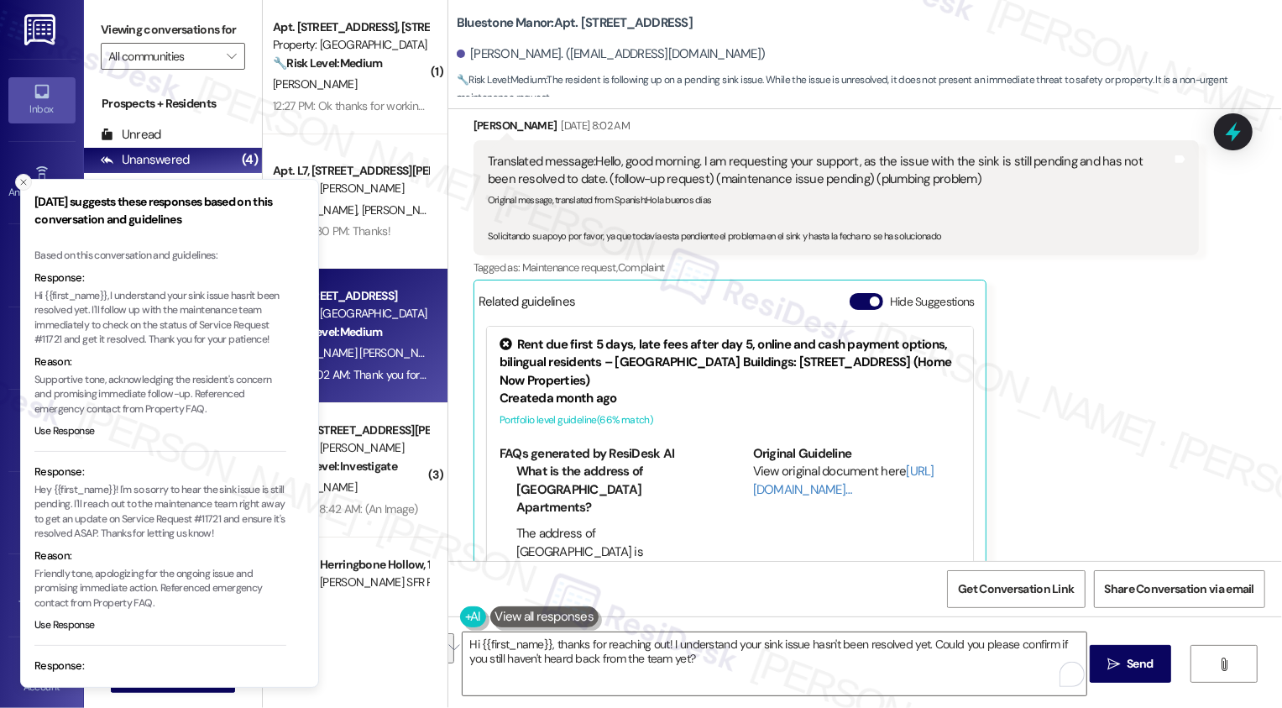
click at [22, 180] on icon "Close toast" at bounding box center [23, 182] width 10 height 10
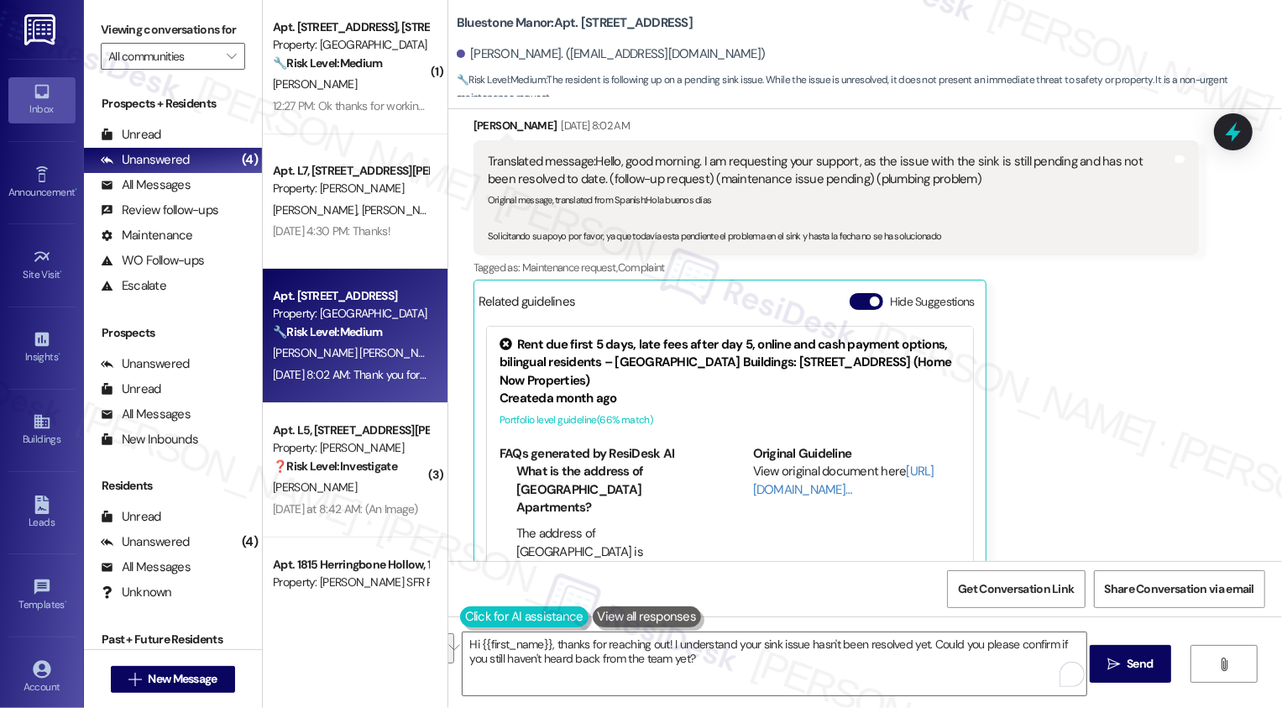
click at [467, 616] on button at bounding box center [524, 616] width 128 height 21
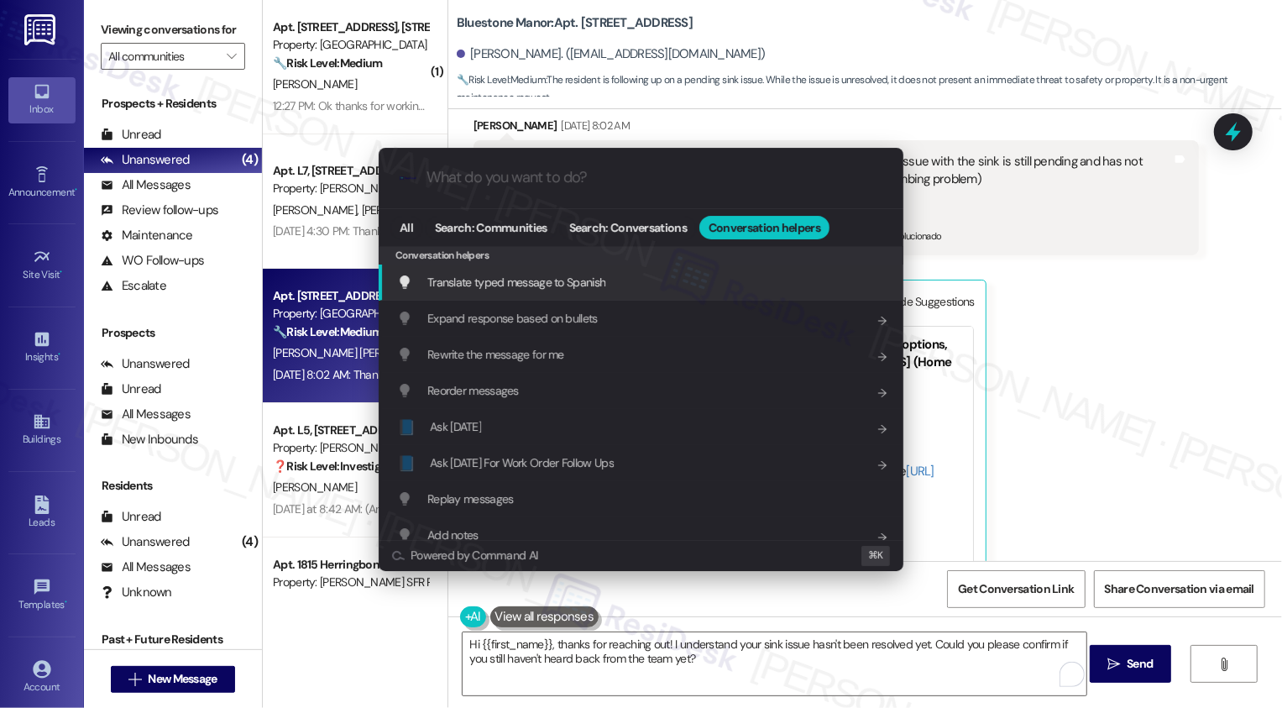
click at [566, 277] on span "Translate typed message to Spanish" at bounding box center [516, 281] width 178 height 15
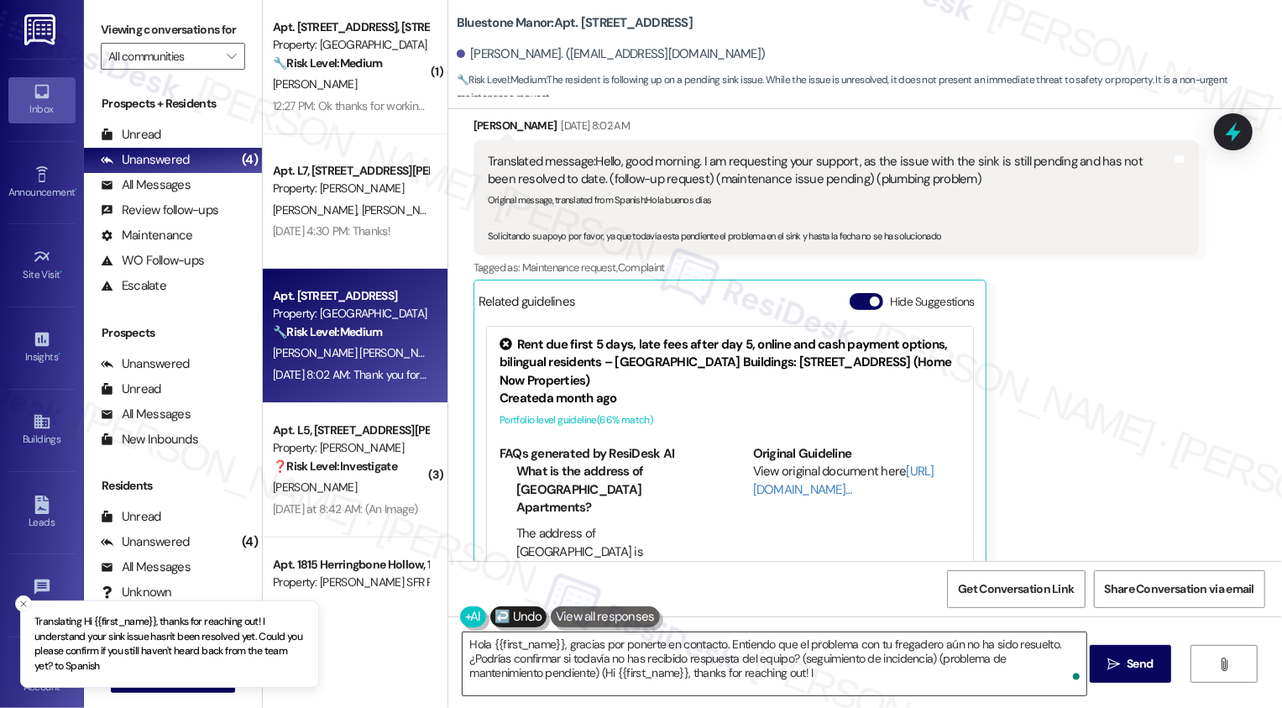
click at [861, 650] on textarea "Hola {{first_name}}, gracias por ponerte en contacto. Entiendo que el problema …" at bounding box center [774, 663] width 624 height 63
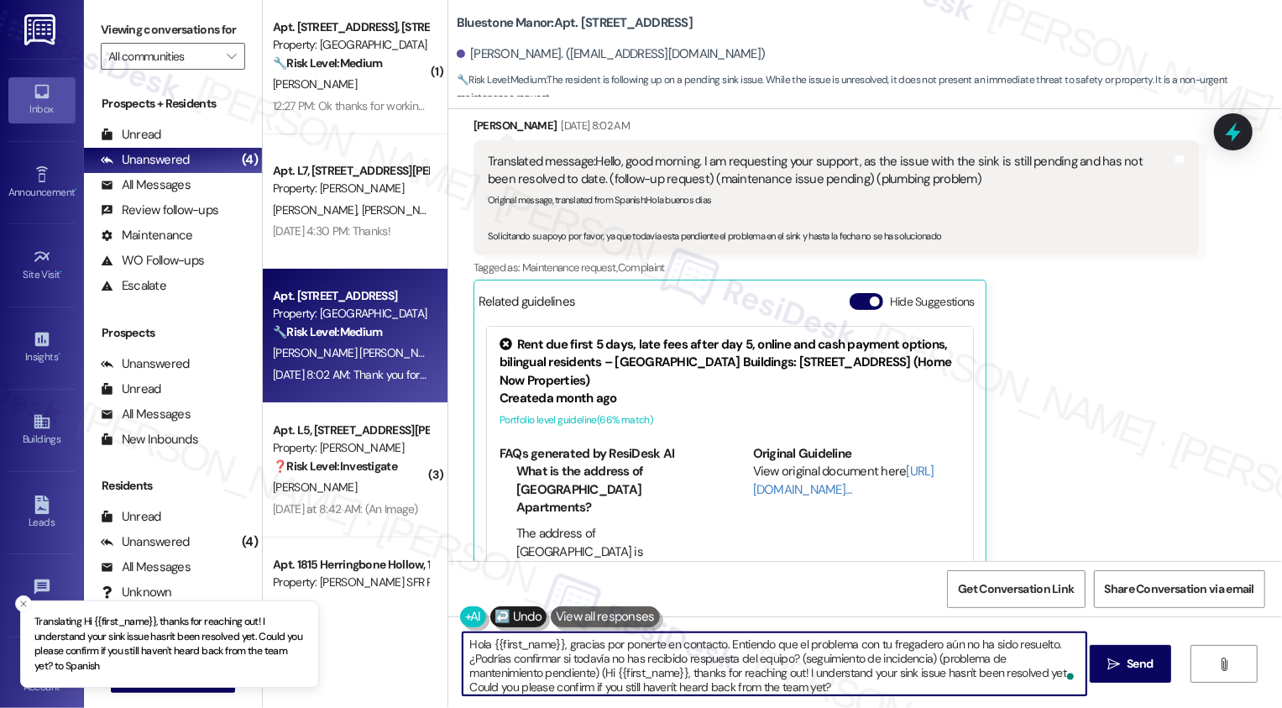
type textarea "Hola {{first_name}}, gracias por ponerte en contacto. Entiendo que el problema …"
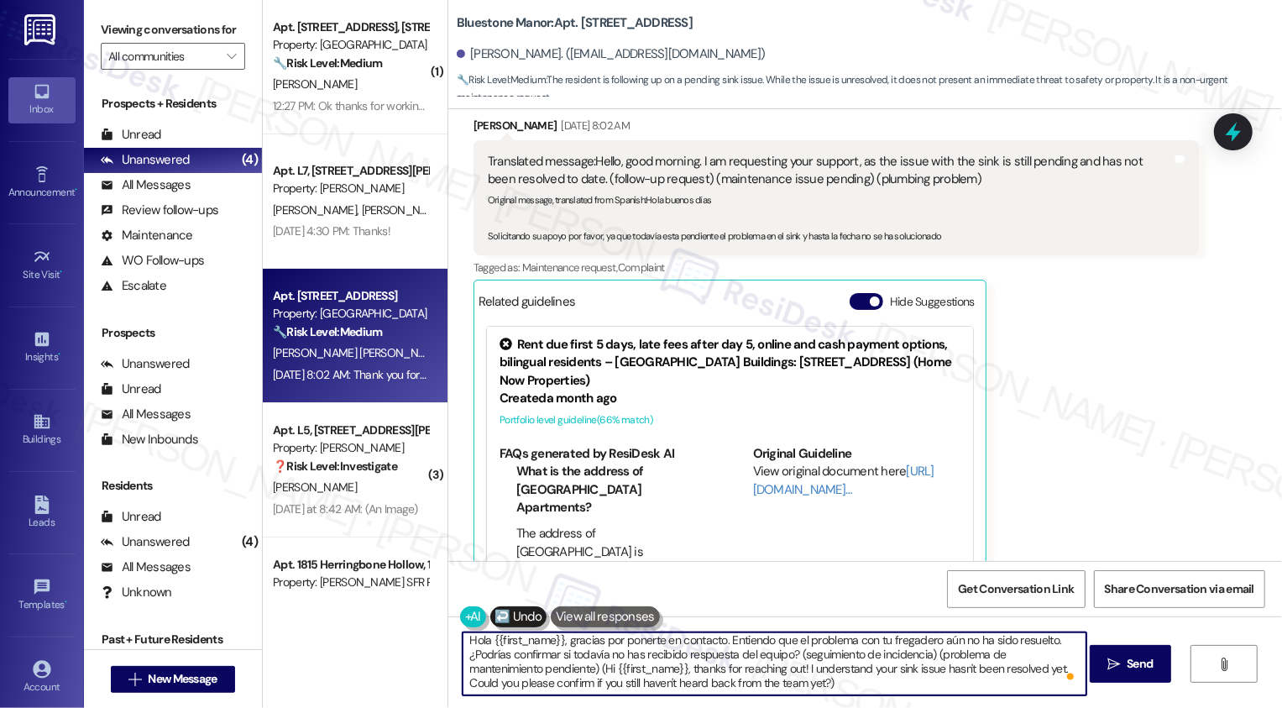
click at [880, 682] on textarea "Hola {{first_name}}, gracias por ponerte en contacto. Entiendo que el problema …" at bounding box center [774, 663] width 624 height 63
click at [1147, 666] on span "Send" at bounding box center [1139, 664] width 26 height 18
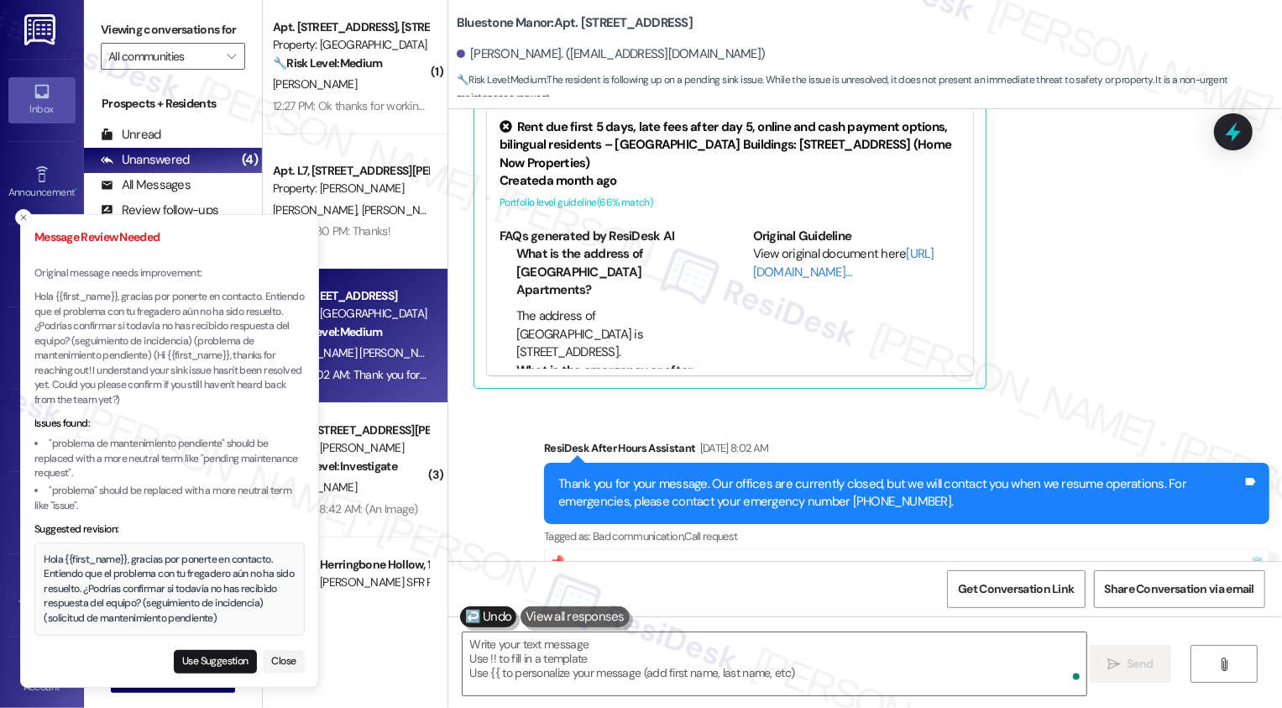
scroll to position [1862, 0]
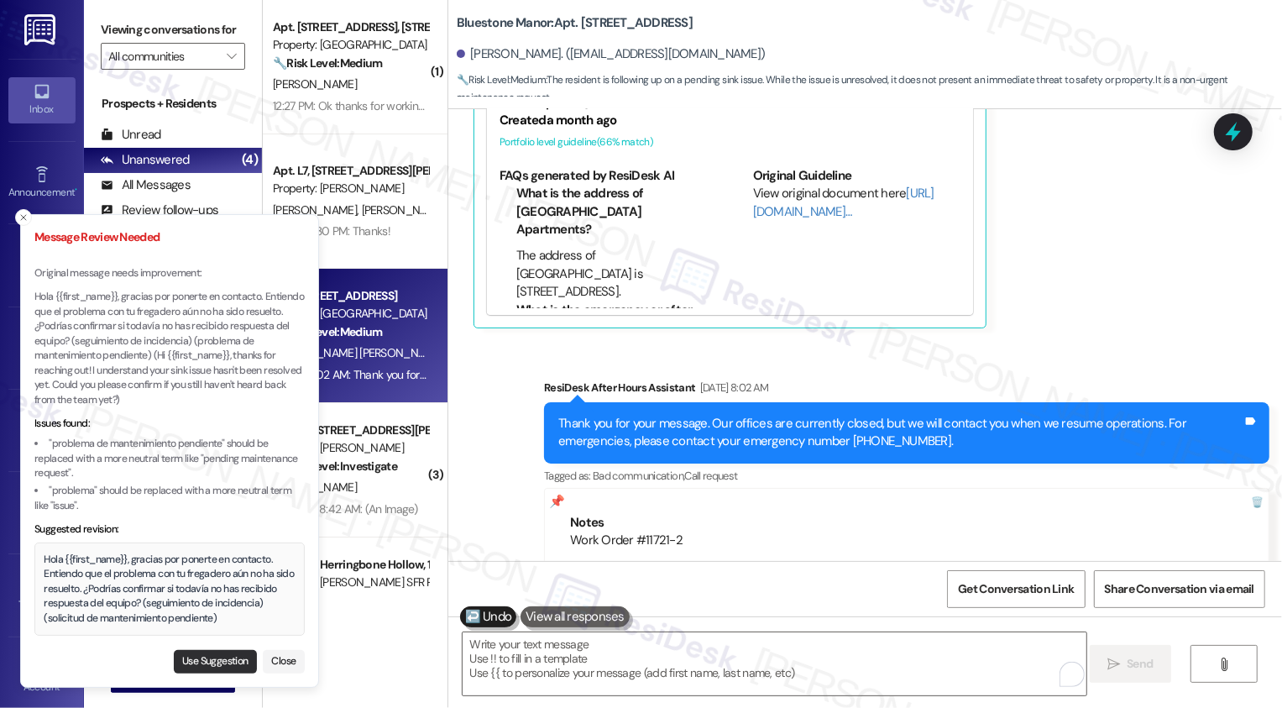
click at [210, 663] on button "Use Suggestion" at bounding box center [215, 662] width 83 height 24
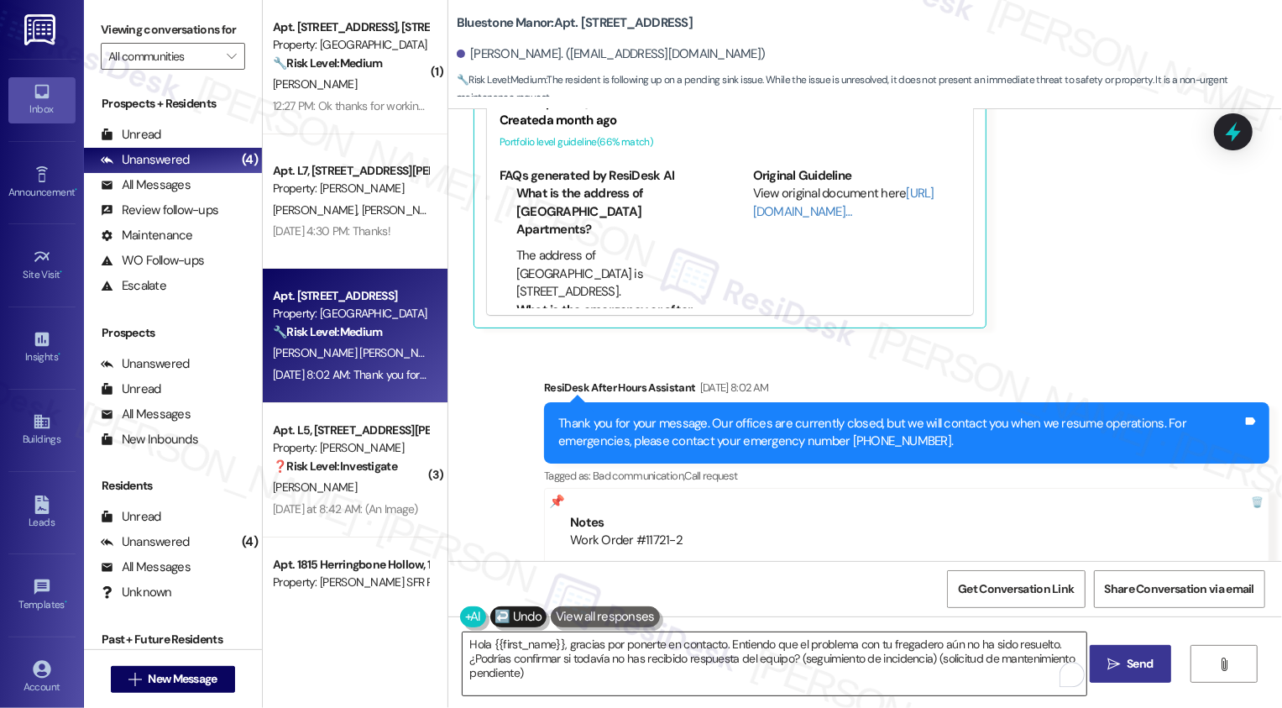
click at [726, 674] on textarea "Hola {{first_name}}, gracias por ponerte en contacto. Entiendo que el problema …" at bounding box center [774, 663] width 624 height 63
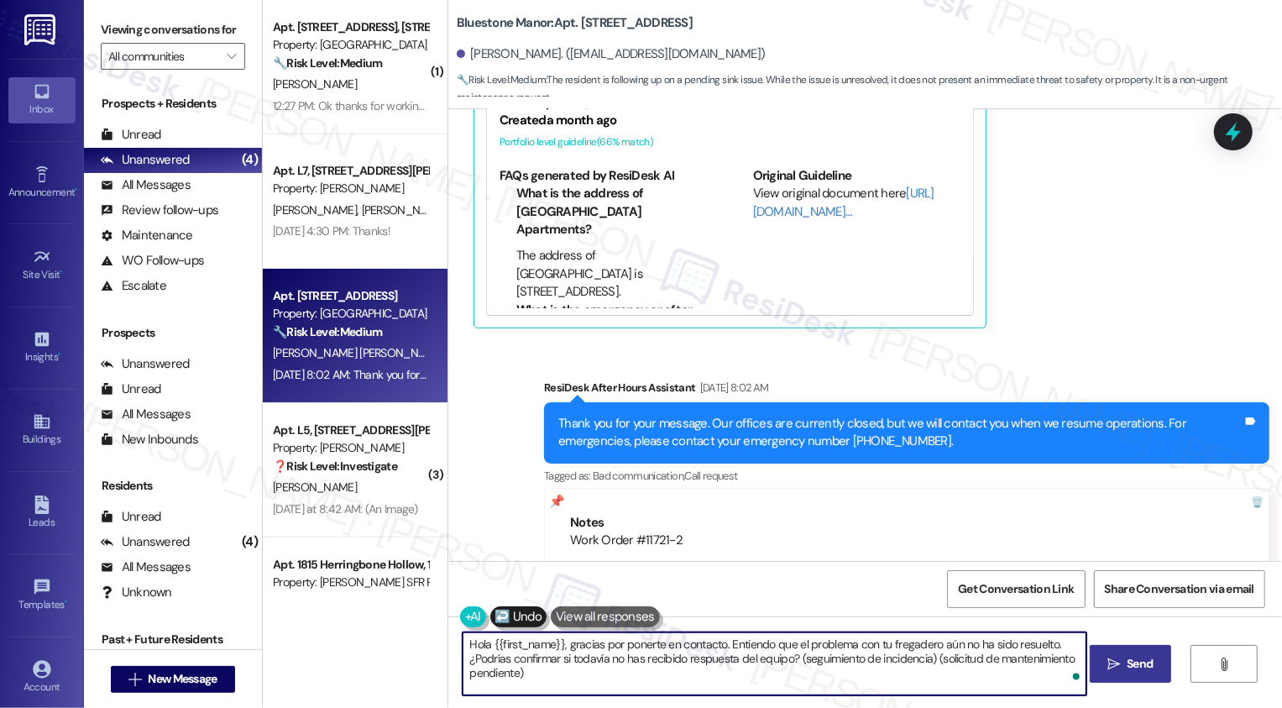
click at [726, 674] on textarea "Hola {{first_name}}, gracias por ponerte en contacto. Entiendo que el problema …" at bounding box center [774, 663] width 624 height 63
drag, startPoint x: 457, startPoint y: 642, endPoint x: 788, endPoint y: 650, distance: 330.8
click at [788, 655] on textarea "Hola {{first_name}}, gracias por ponerte en contacto. Entiendo que el problema …" at bounding box center [774, 663] width 624 height 63
click at [681, 686] on textarea "Hola {{first_name}}, gracias por ponerte en contacto. Entiendo que el problema …" at bounding box center [774, 663] width 624 height 63
paste textarea "Hello {{first_name}}, thank you for reaching out. I understand the issue with y…"
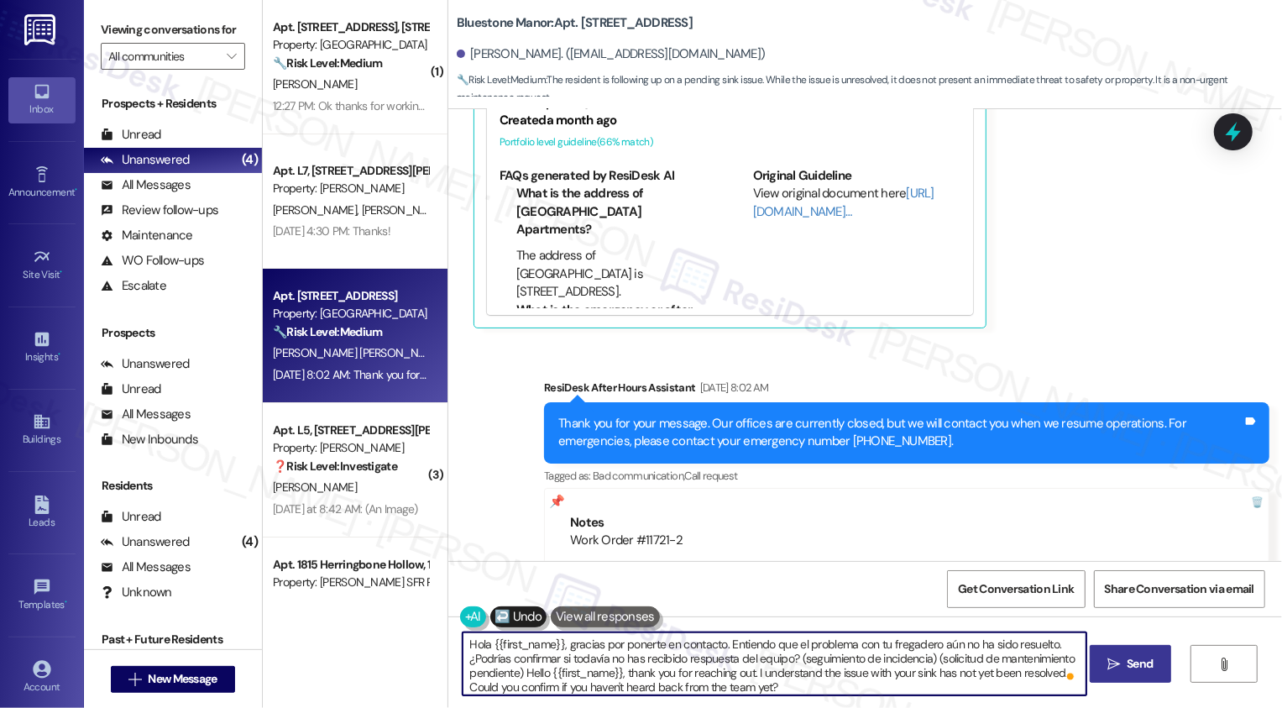
scroll to position [4, 0]
click at [790, 687] on textarea "Hola {{first_name}}, gracias por ponerte en contacto. Entiendo que el problema …" at bounding box center [774, 663] width 624 height 63
click at [1123, 671] on span "Send" at bounding box center [1139, 664] width 33 height 18
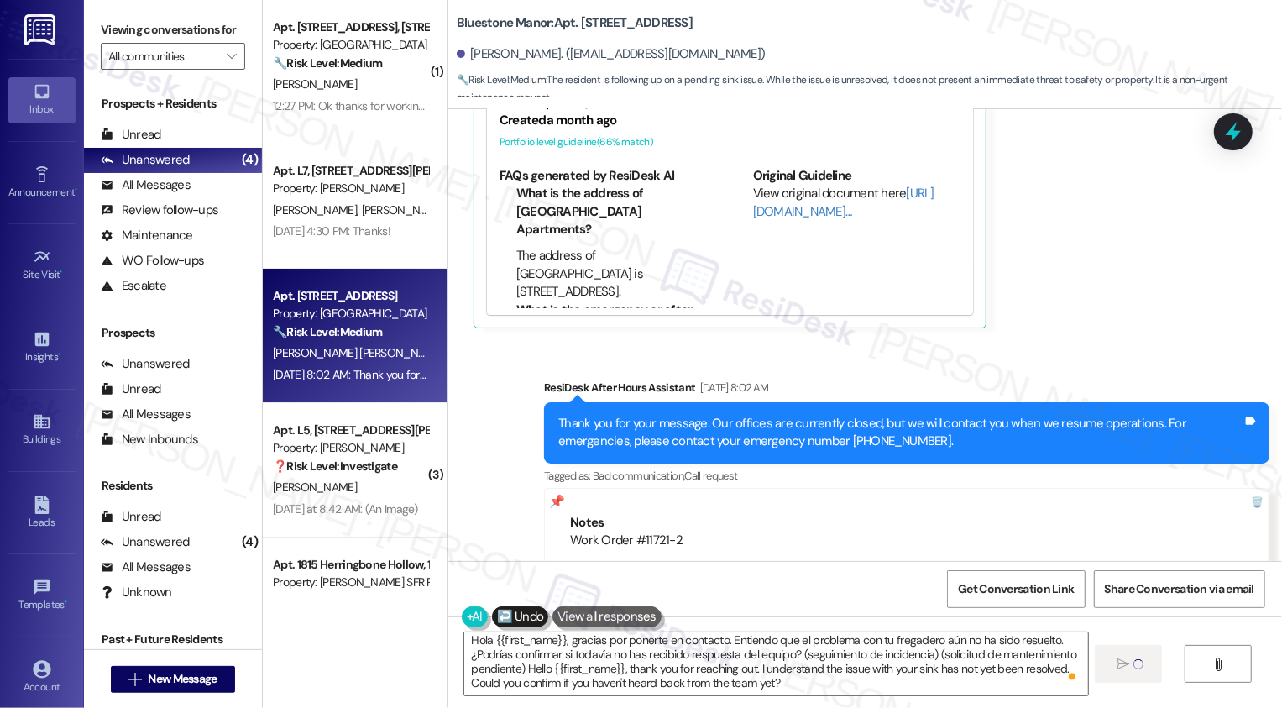
type textarea "Fetching suggested responses. Please feel free to read through the conversation…"
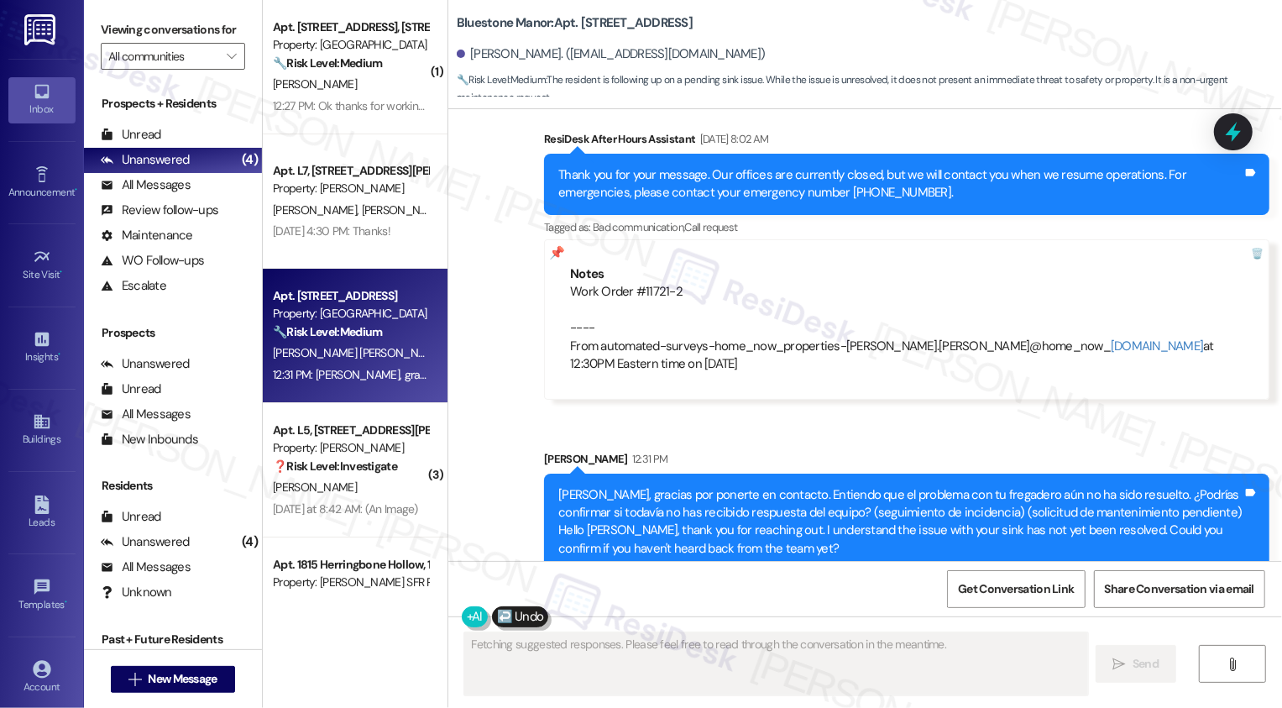
scroll to position [2133, 0]
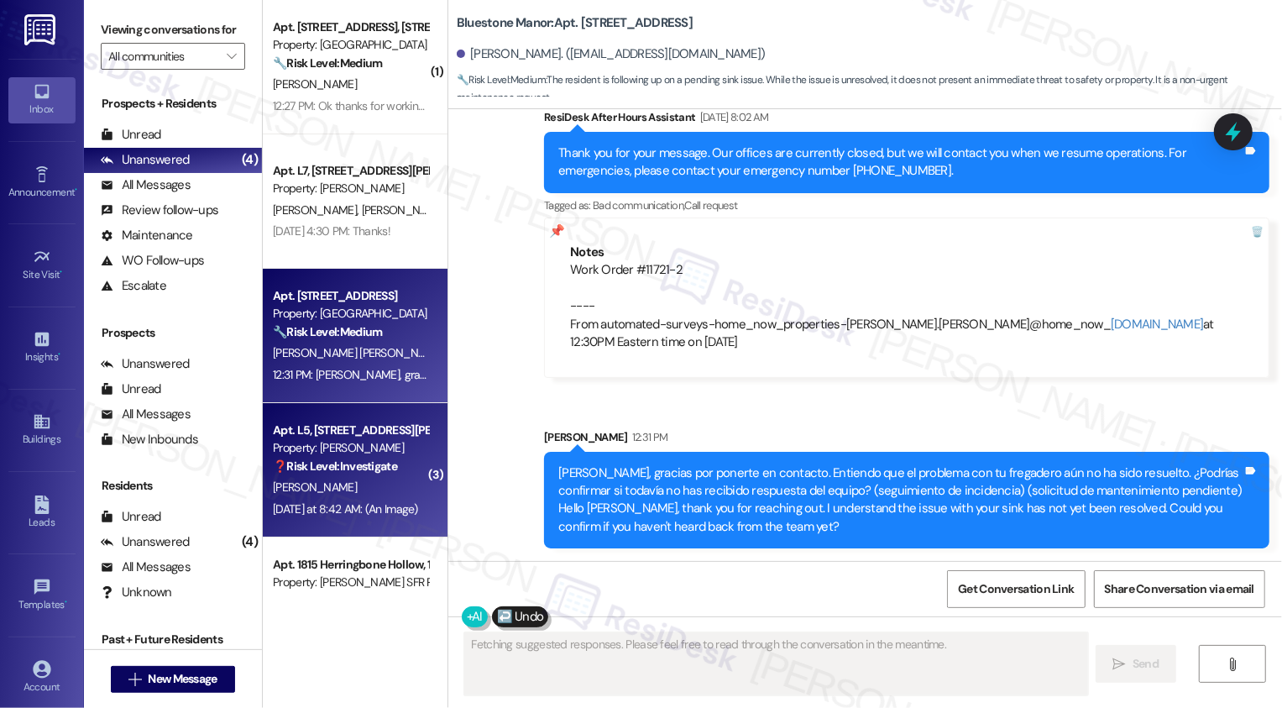
click at [356, 448] on div "Property: [PERSON_NAME]" at bounding box center [350, 448] width 155 height 18
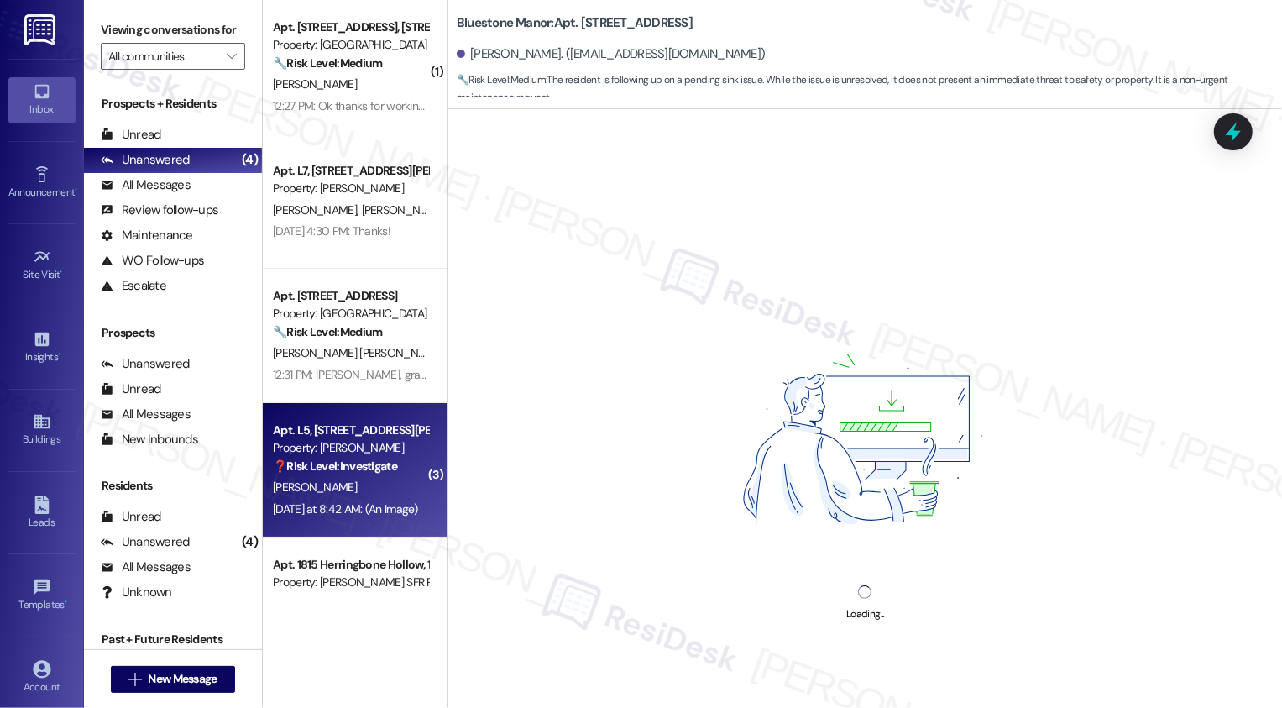
click at [356, 448] on div "Property: [PERSON_NAME]" at bounding box center [350, 448] width 155 height 18
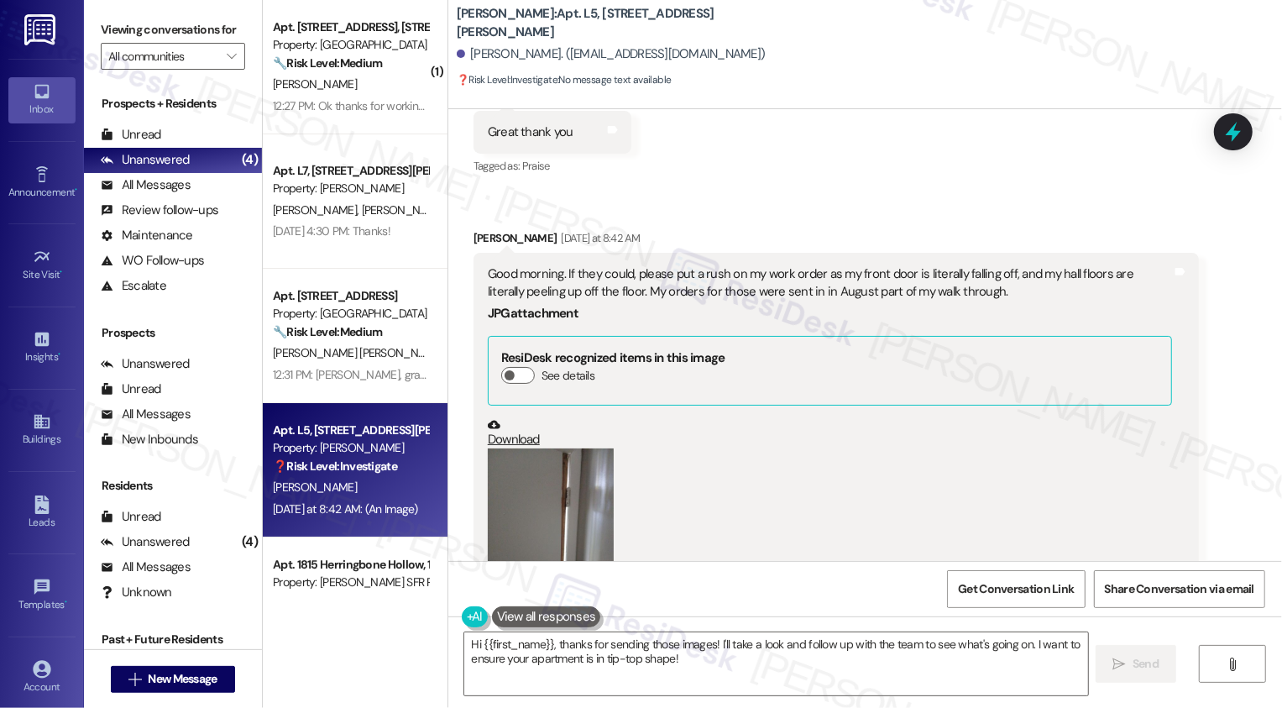
scroll to position [3524, 0]
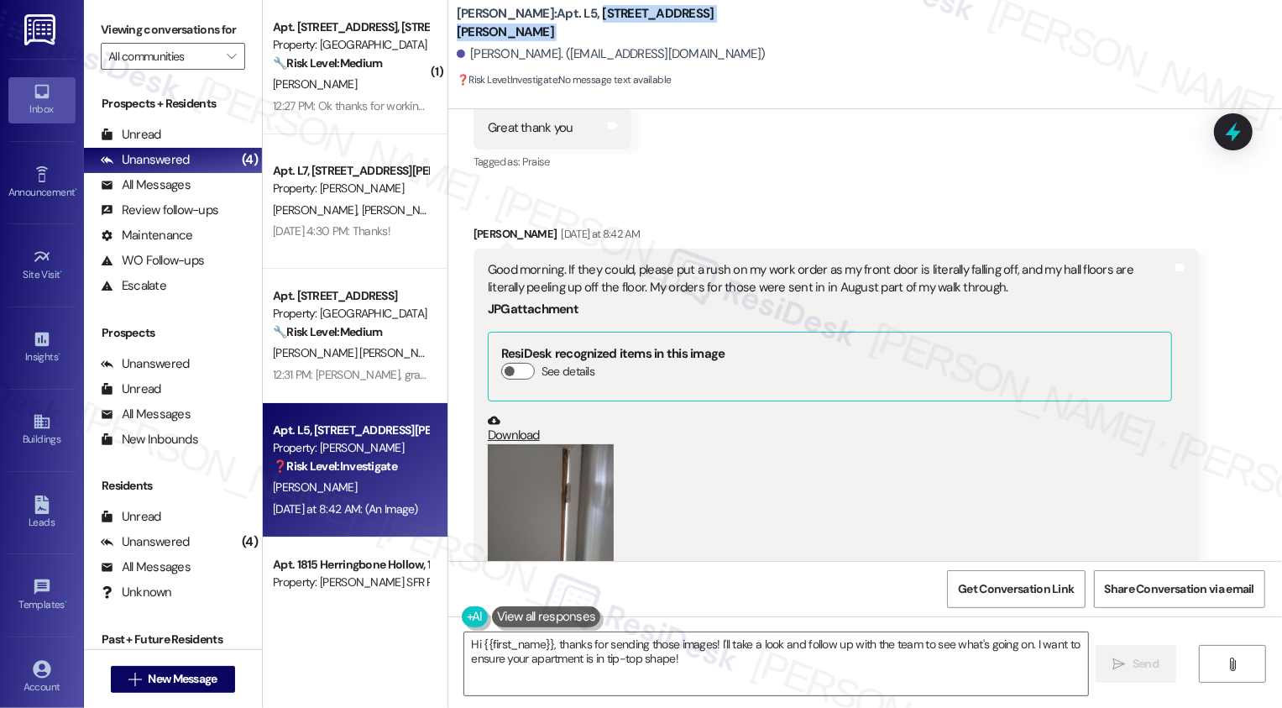
drag, startPoint x: 541, startPoint y: 24, endPoint x: 677, endPoint y: 34, distance: 136.4
click at [677, 34] on div "Wingate: Apt. L5, 4735 Courtney Drive Latisha Fields. (latishafields880@yahoo.c…" at bounding box center [869, 46] width 825 height 85
copy div "4735 Courtney Drive"
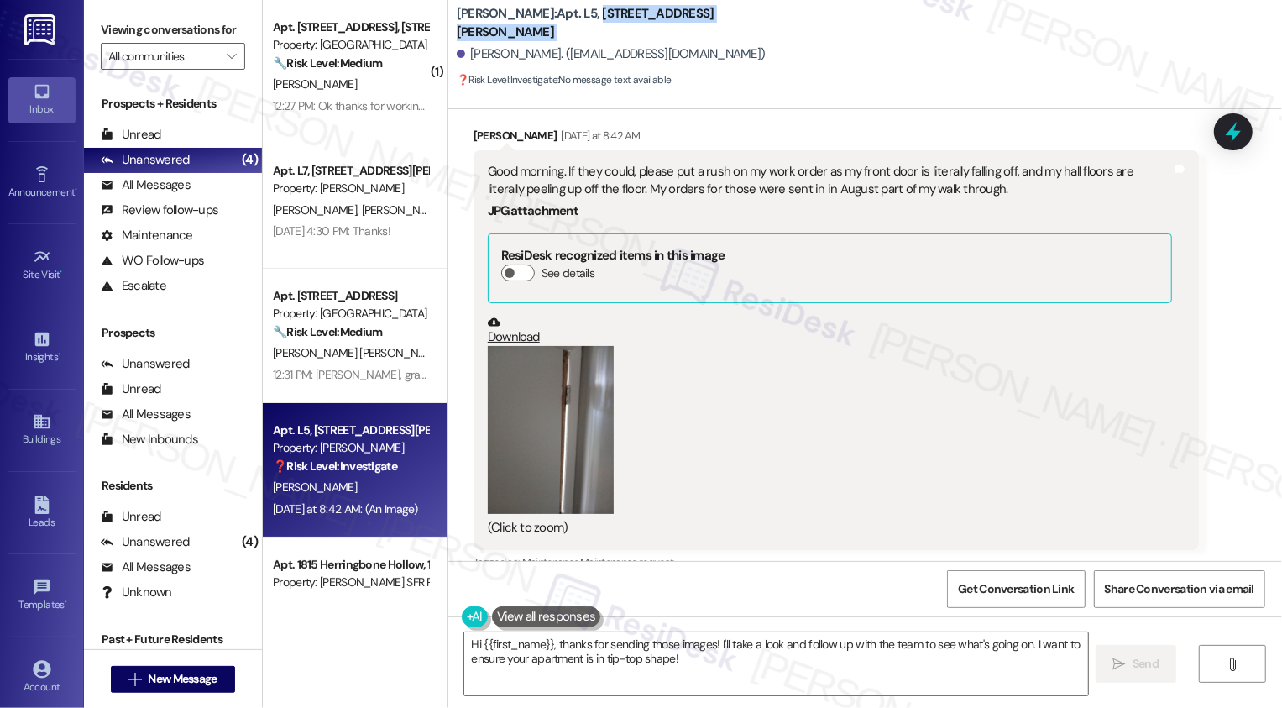
scroll to position [3647, 0]
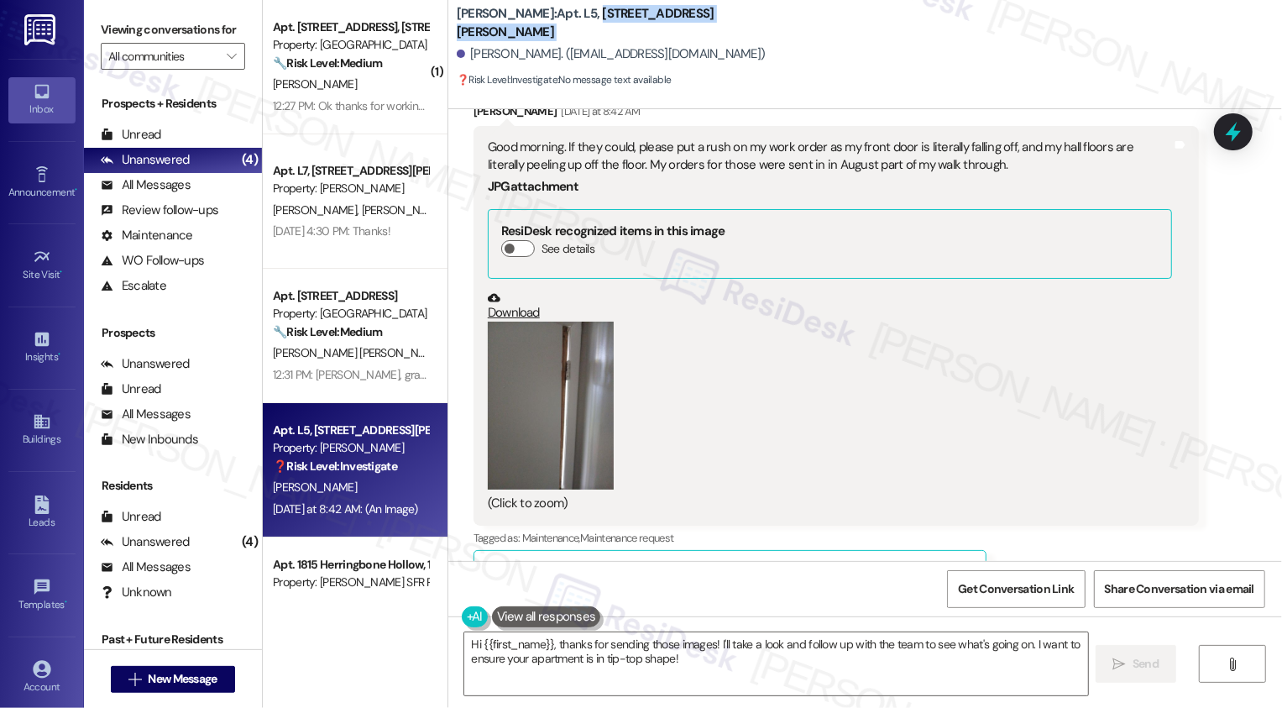
click at [512, 295] on link "Download" at bounding box center [830, 305] width 684 height 29
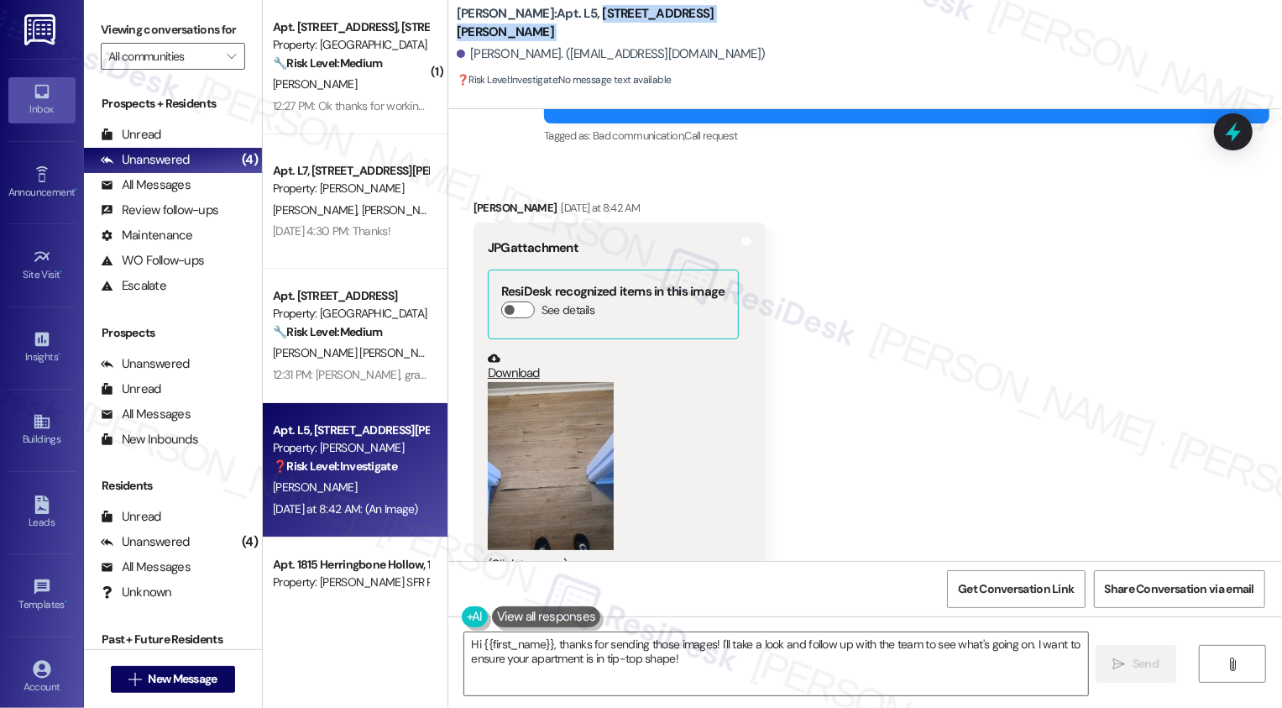
scroll to position [4269, 0]
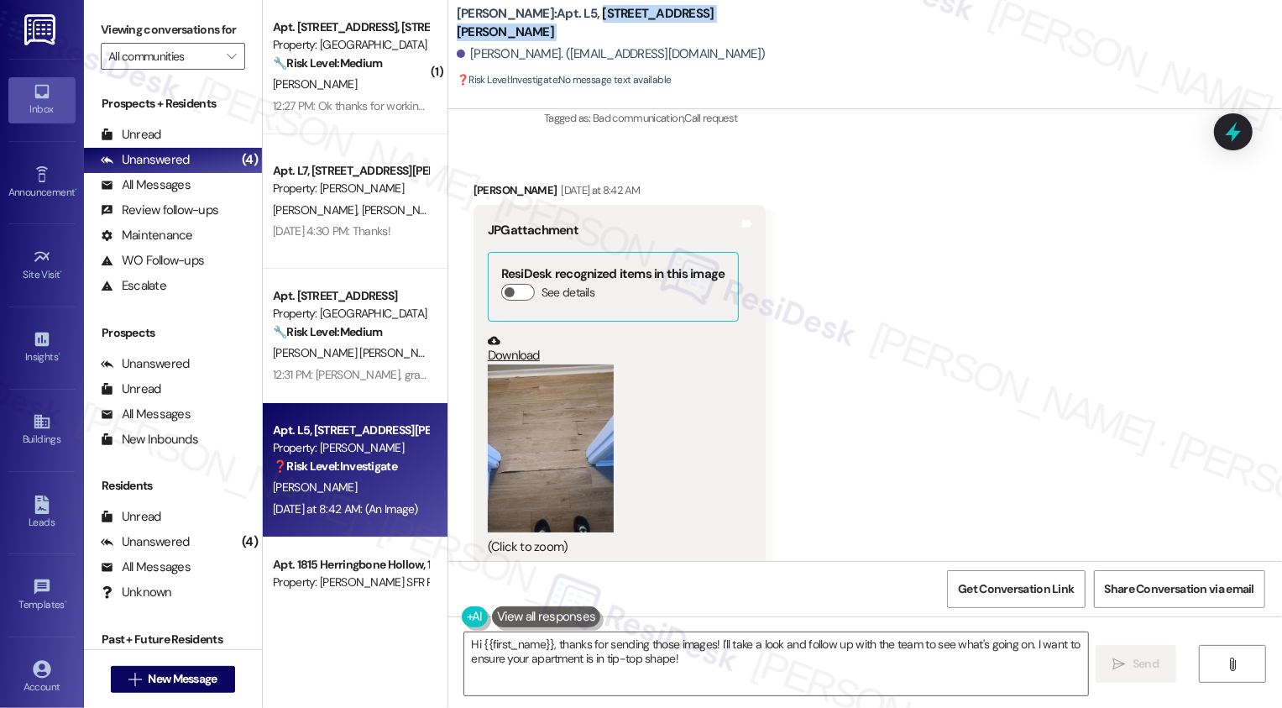
click at [499, 334] on link "Download" at bounding box center [613, 348] width 251 height 29
click at [624, 655] on textarea "Hi {{first_name}}, thanks for sending those images! I'll take a look and follow…" at bounding box center [776, 663] width 624 height 63
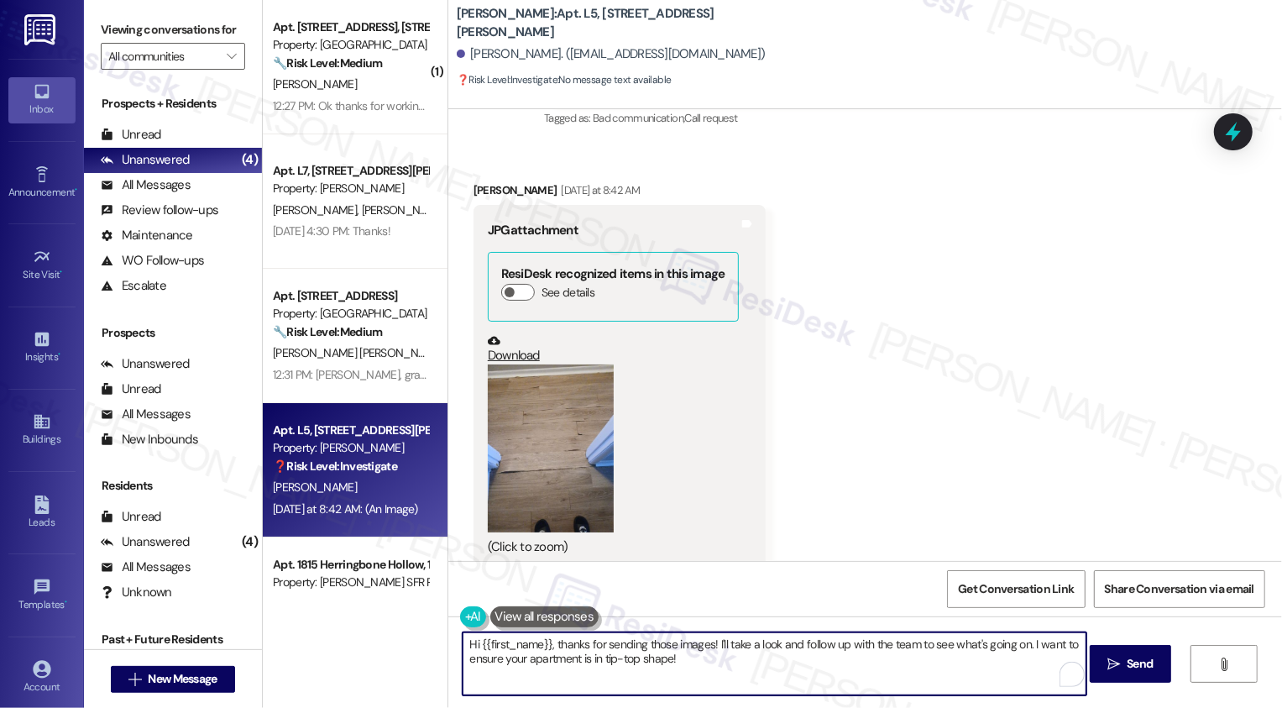
click at [703, 658] on textarea "Hi {{first_name}}, thanks for sending those images! I'll take a look and follow…" at bounding box center [774, 663] width 624 height 63
click at [752, 656] on textarea "Hi {{first_name}}, thanks for sending those images! I'll take a look and follow…" at bounding box center [774, 663] width 624 height 63
drag, startPoint x: 910, startPoint y: 645, endPoint x: 920, endPoint y: 660, distance: 18.2
click at [920, 661] on textarea "Hi {{first_name}}, thanks for sending those images! I'll take a look and follow…" at bounding box center [774, 663] width 624 height 63
click at [770, 645] on textarea "Hi {{first_name}}, thanks for sending those images! I'll take a look and follow…" at bounding box center [774, 663] width 624 height 63
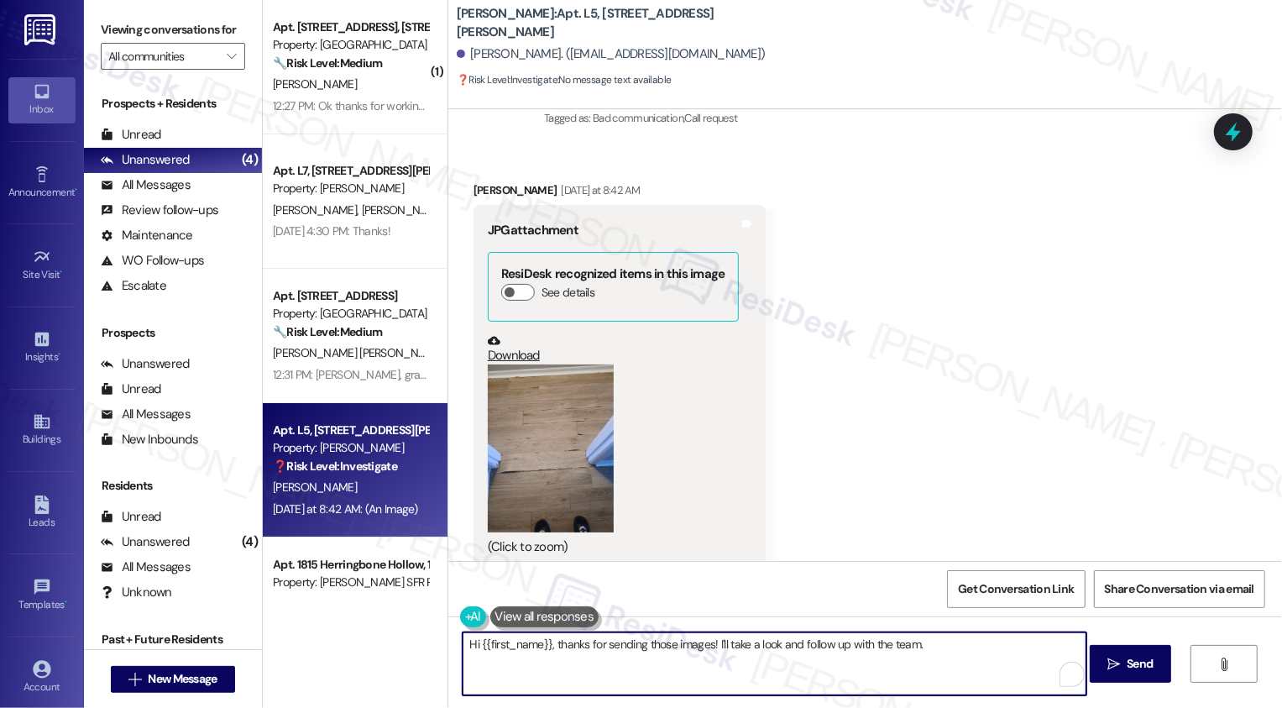
click at [707, 643] on textarea "Hi {{first_name}}, thanks for sending those images! I'll take a look and follow…" at bounding box center [774, 663] width 624 height 63
click at [964, 647] on textarea "Hi {{first_name}}, thanks for sending those images! I'll take a look and follow…" at bounding box center [774, 663] width 624 height 63
click at [702, 643] on textarea "Hi {{first_name}}, thanks for sending those images! I'll take a look and follow…" at bounding box center [774, 663] width 624 height 63
click at [1050, 646] on textarea "Hi {{first_name}}, thanks for sending those images! Those are very helpful. I'l…" at bounding box center [774, 663] width 624 height 63
click at [729, 650] on textarea "Hi {{first_name}}, thanks for sending those images! Those are very helpful. I'l…" at bounding box center [774, 663] width 624 height 63
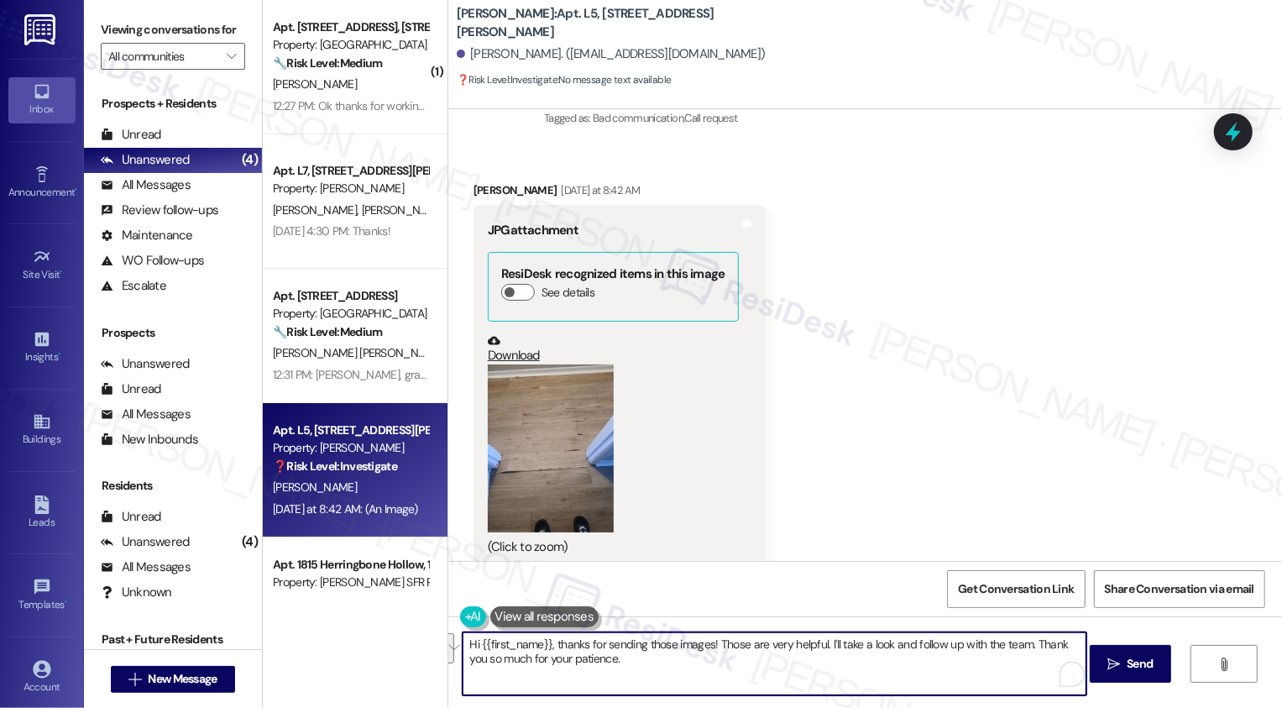
click at [452, 652] on button "See rewrite suggestions" at bounding box center [447, 648] width 13 height 30
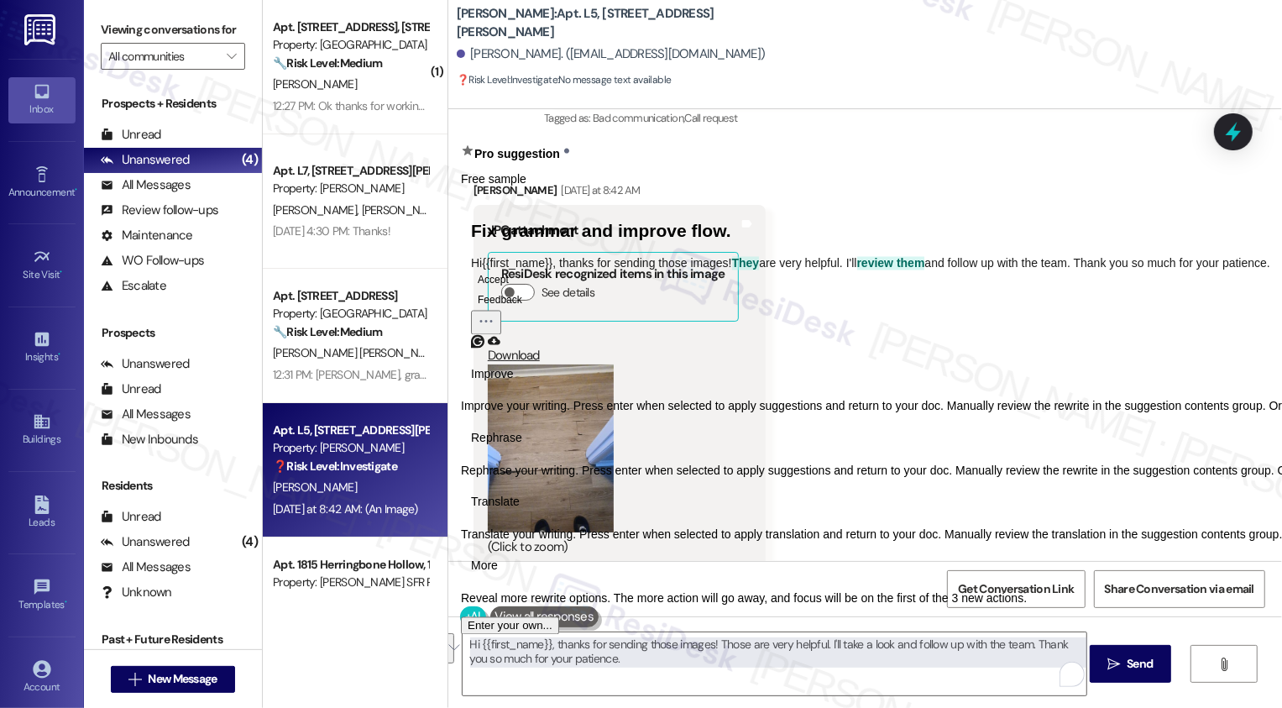
click at [522, 447] on span "Rephrase" at bounding box center [496, 438] width 51 height 18
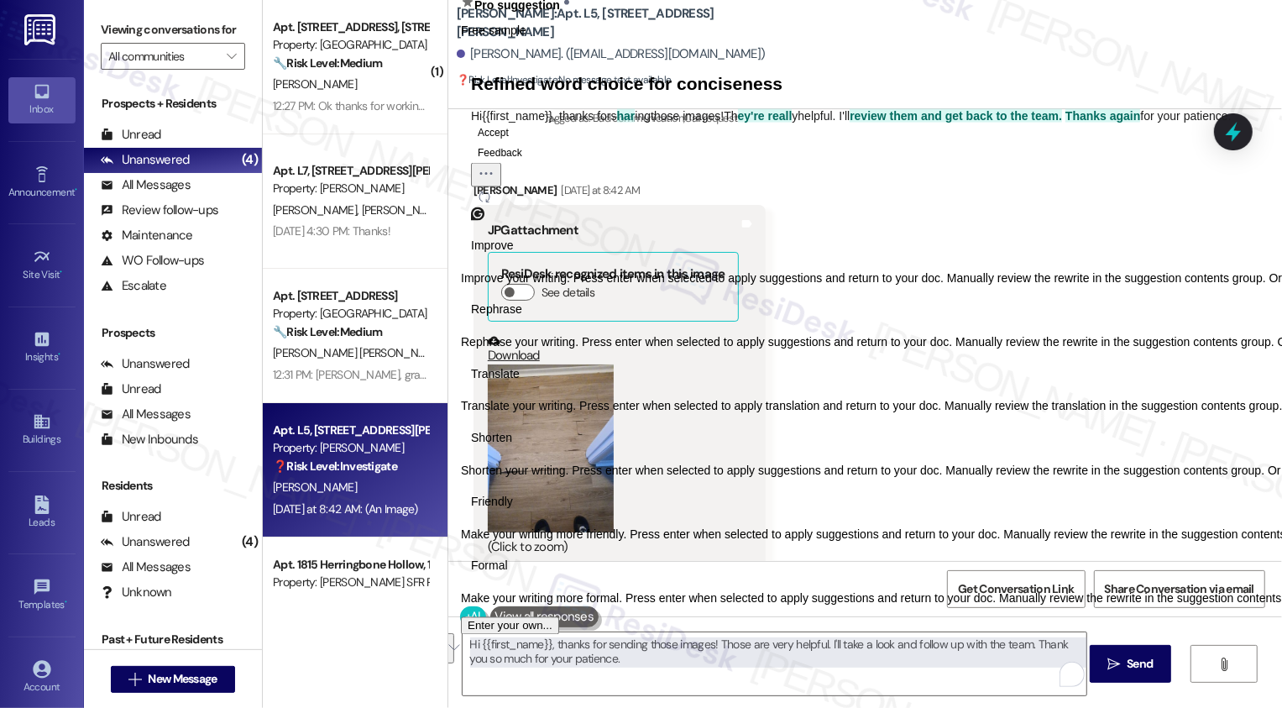
click at [515, 142] on button "Accept" at bounding box center [493, 132] width 44 height 20
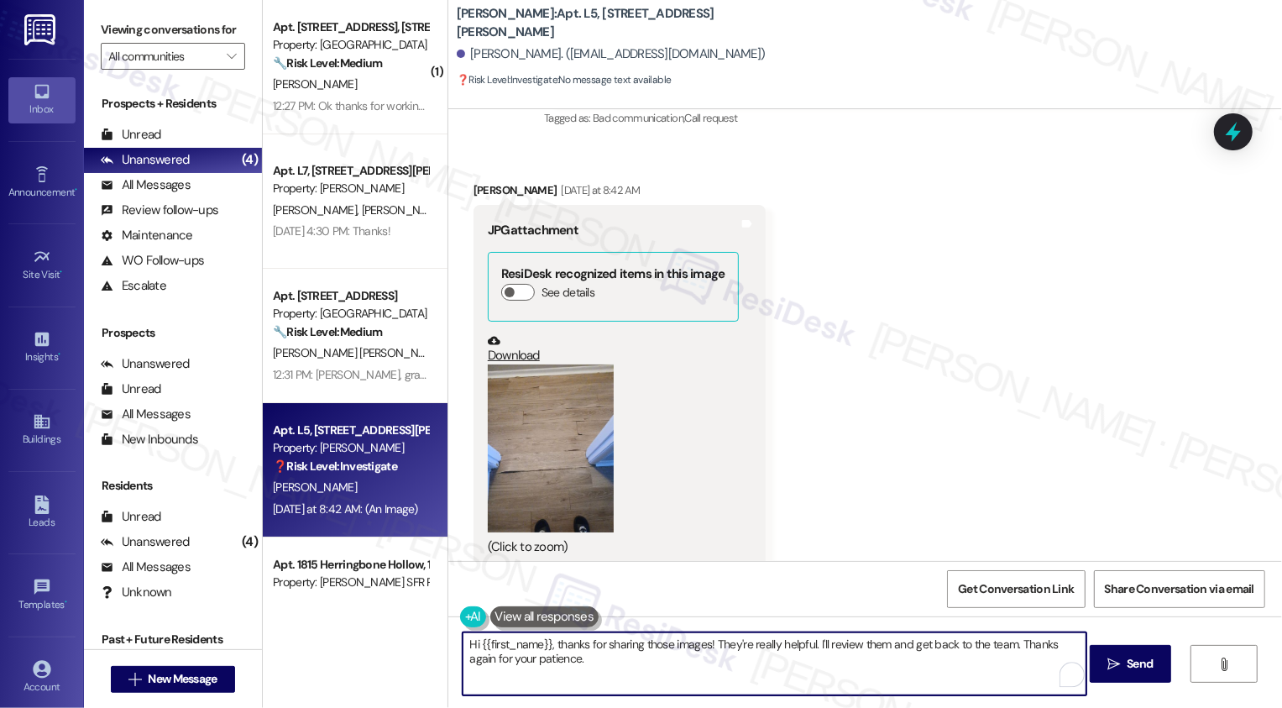
click at [598, 667] on textarea "Hi {{first_name}}, thanks for sharing those images! They're really helpful. I'l…" at bounding box center [774, 663] width 624 height 63
click at [836, 647] on textarea "Hi {{first_name}}, thanks for sharing those images! They're really helpful. I'l…" at bounding box center [774, 663] width 624 height 63
click at [968, 657] on textarea "Hi {{first_name}}, thanks for sharing those images! They're really helpful. I'l…" at bounding box center [774, 663] width 624 height 63
type textarea "Hi {{first_name}}, thanks for sharing those images! They're really helpful. I'l…"
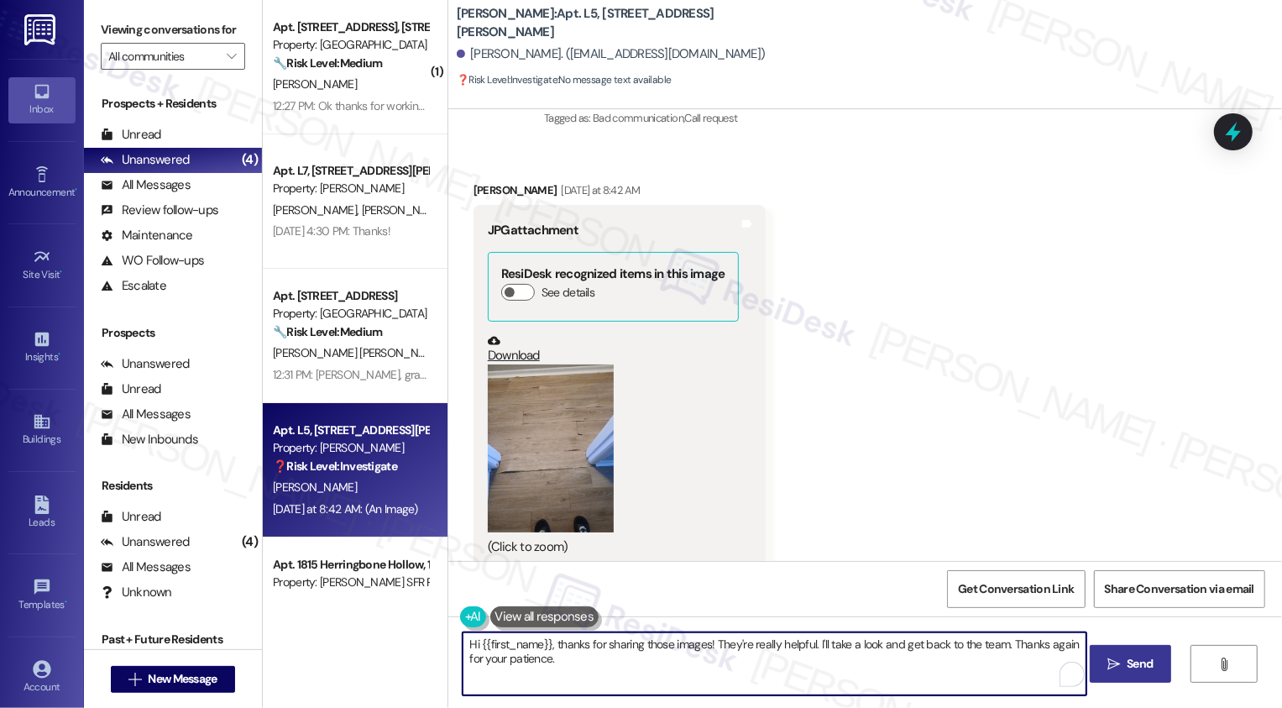
click at [1125, 675] on button " Send" at bounding box center [1129, 664] width 81 height 38
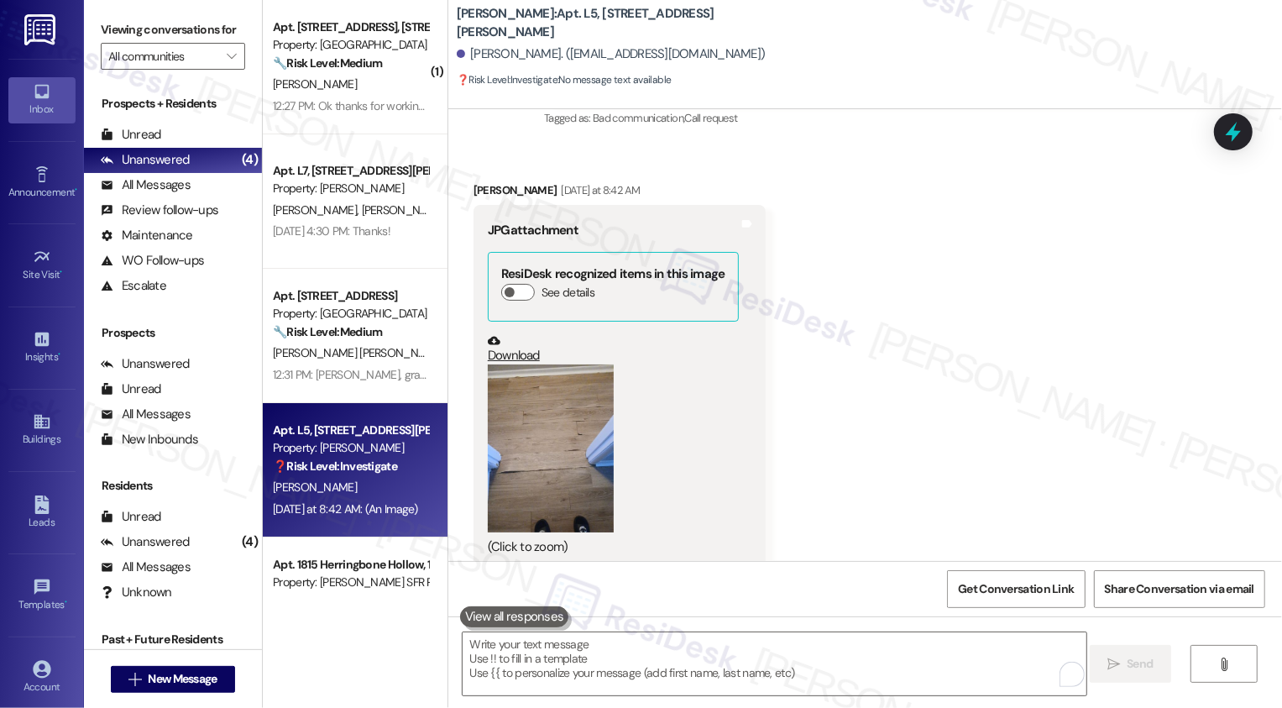
scroll to position [4268, 0]
click at [655, 23] on b "Wingate: Apt. L5, 4735 Courtney Drive" at bounding box center [625, 23] width 336 height 36
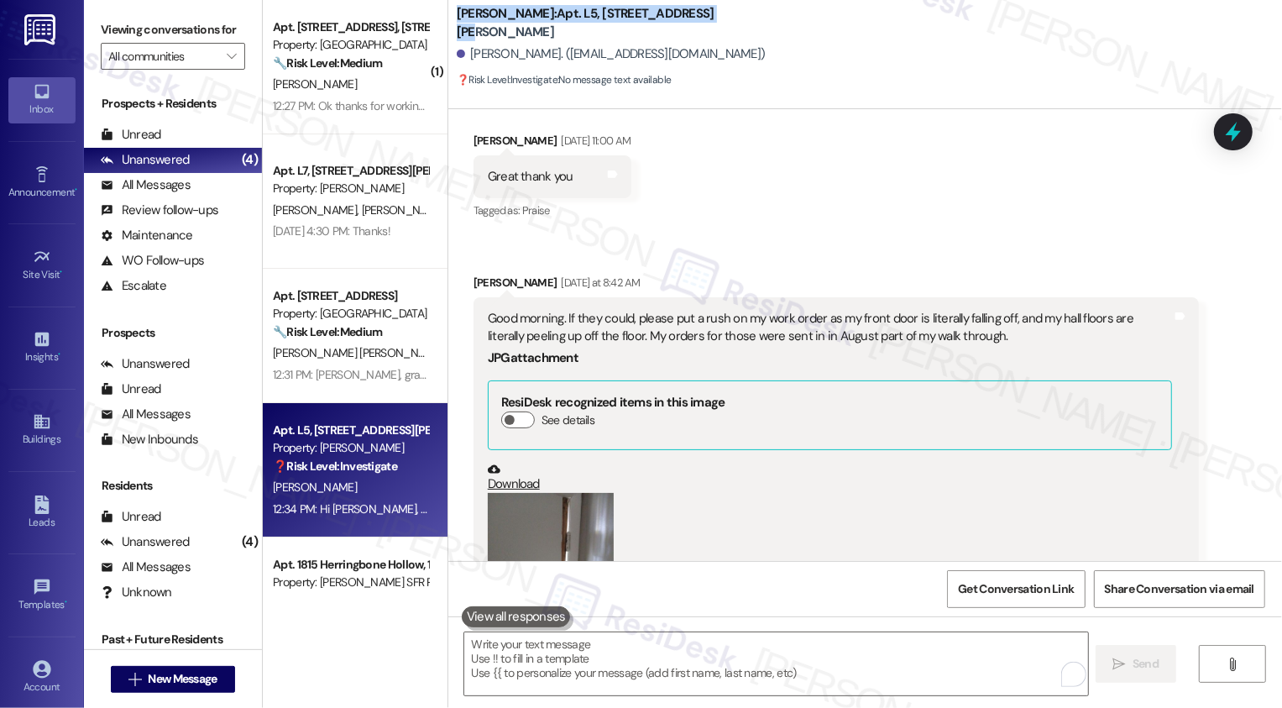
scroll to position [3466, 0]
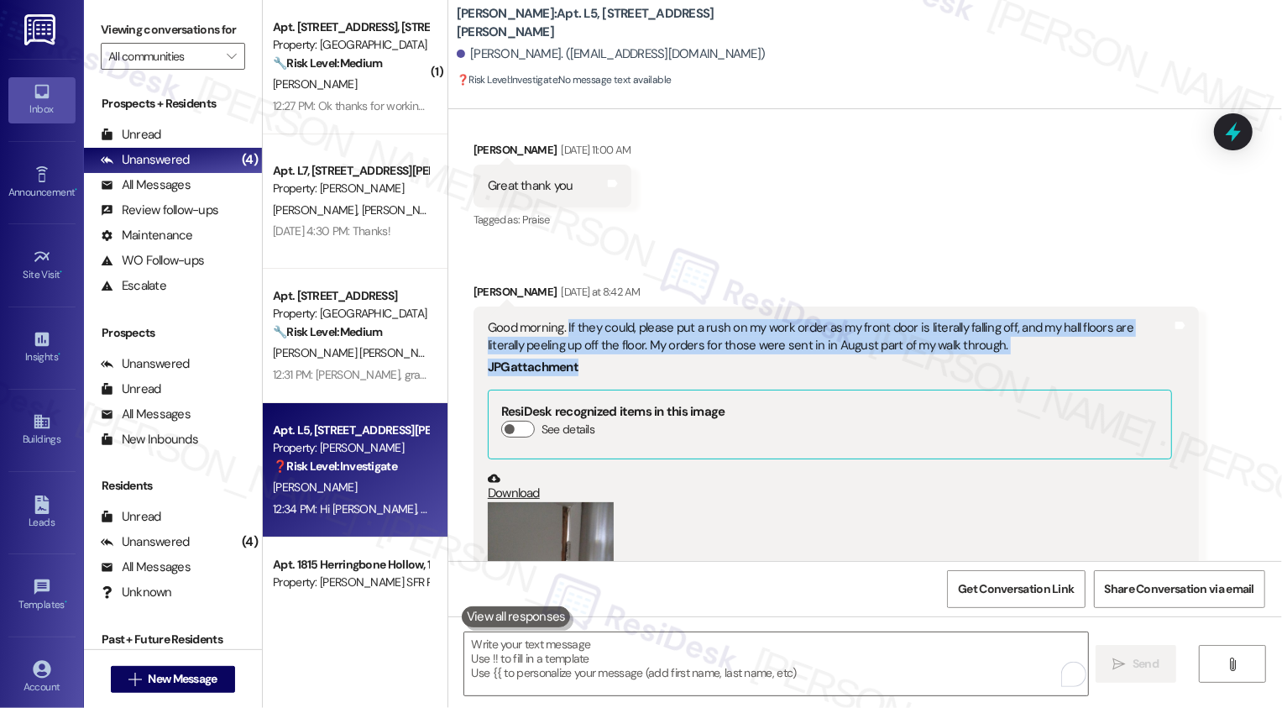
drag, startPoint x: 556, startPoint y: 307, endPoint x: 1076, endPoint y: 354, distance: 522.5
click at [1076, 359] on div "Good morning. If they could, please put a rush on my work order as my front doo…" at bounding box center [829, 506] width 687 height 374
click at [1020, 332] on div "Good morning. If they could, please put a rush on my work order as my front doo…" at bounding box center [830, 337] width 684 height 36
drag, startPoint x: 965, startPoint y: 321, endPoint x: 556, endPoint y: 307, distance: 409.0
click at [556, 319] on div "Good morning. If they could, please put a rush on my work order as my front doo…" at bounding box center [830, 337] width 684 height 36
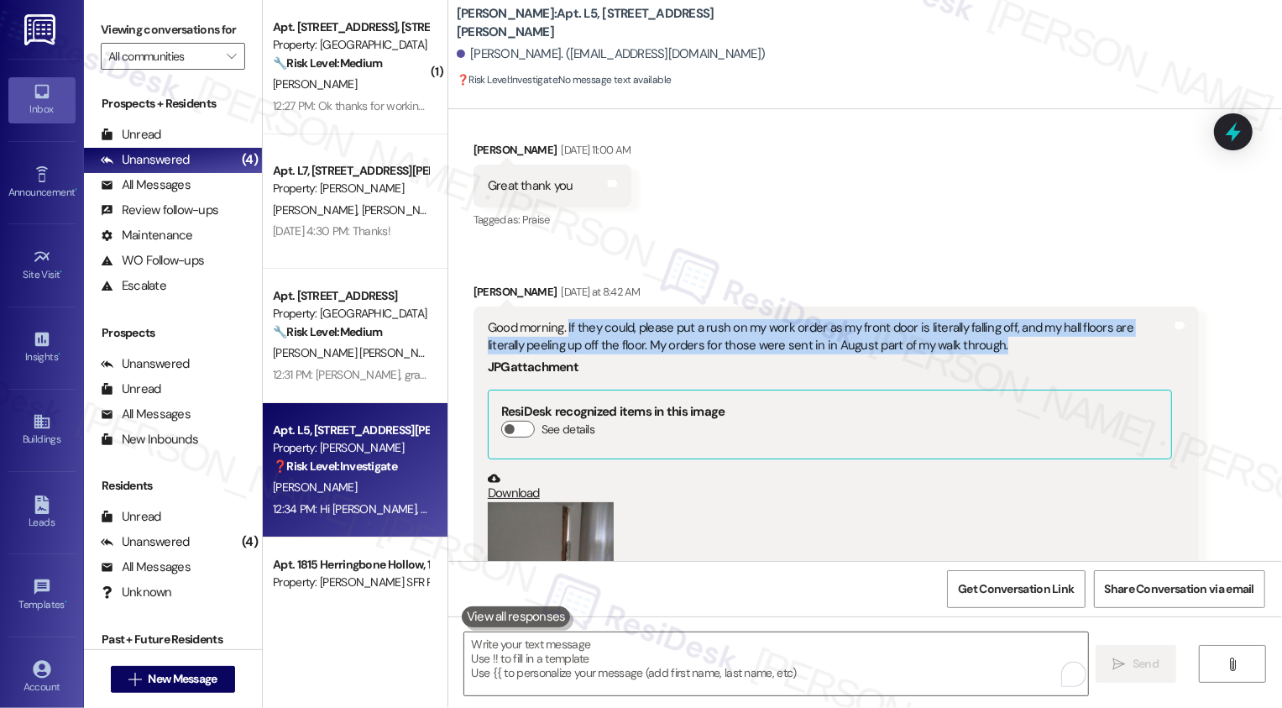
copy div "If they could, please put a rush on my work order as my front door is literally…"
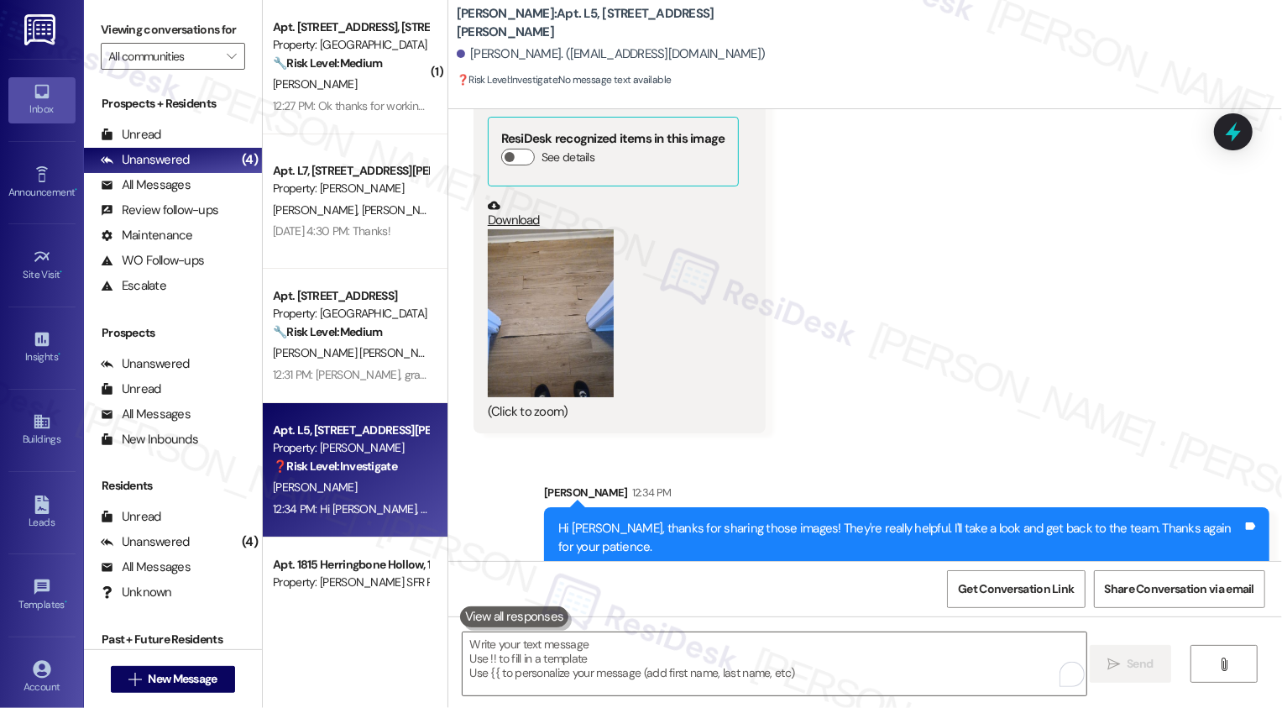
click at [987, 359] on div "Received via SMS Latisha Fields Yesterday at 8:42 AM JPG attachment ResiDesk re…" at bounding box center [864, 226] width 833 height 437
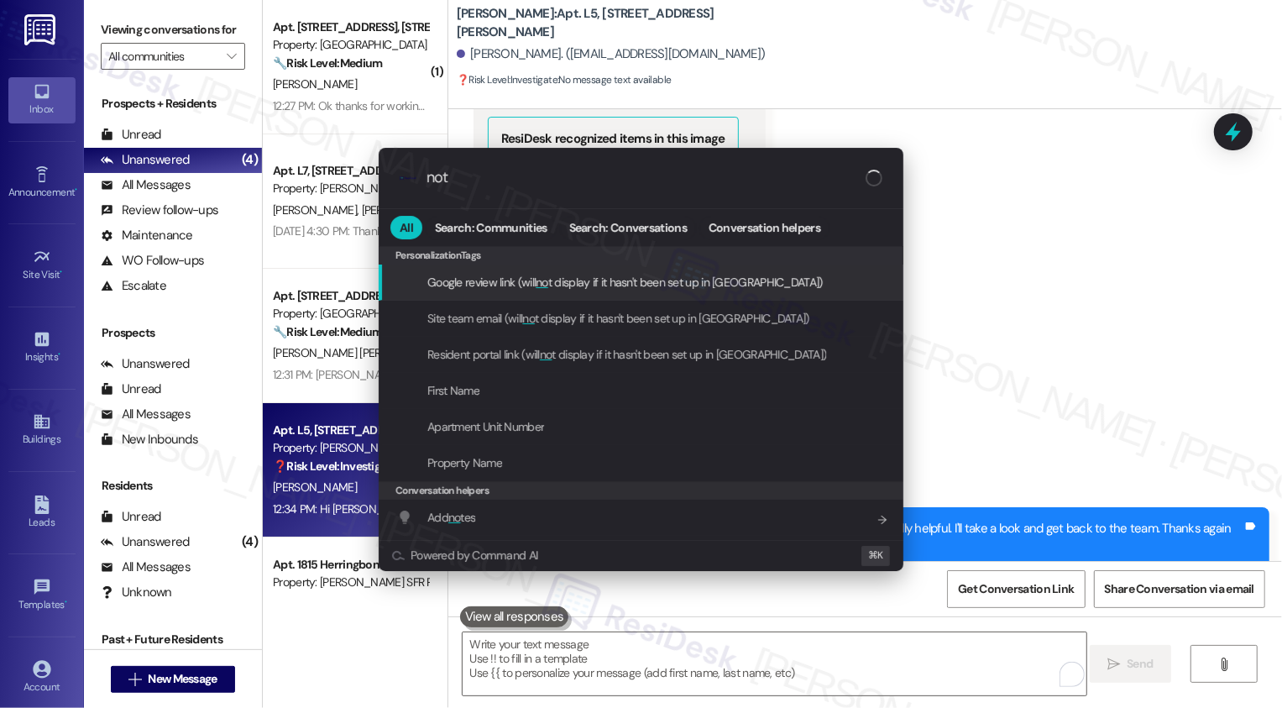
type input "note"
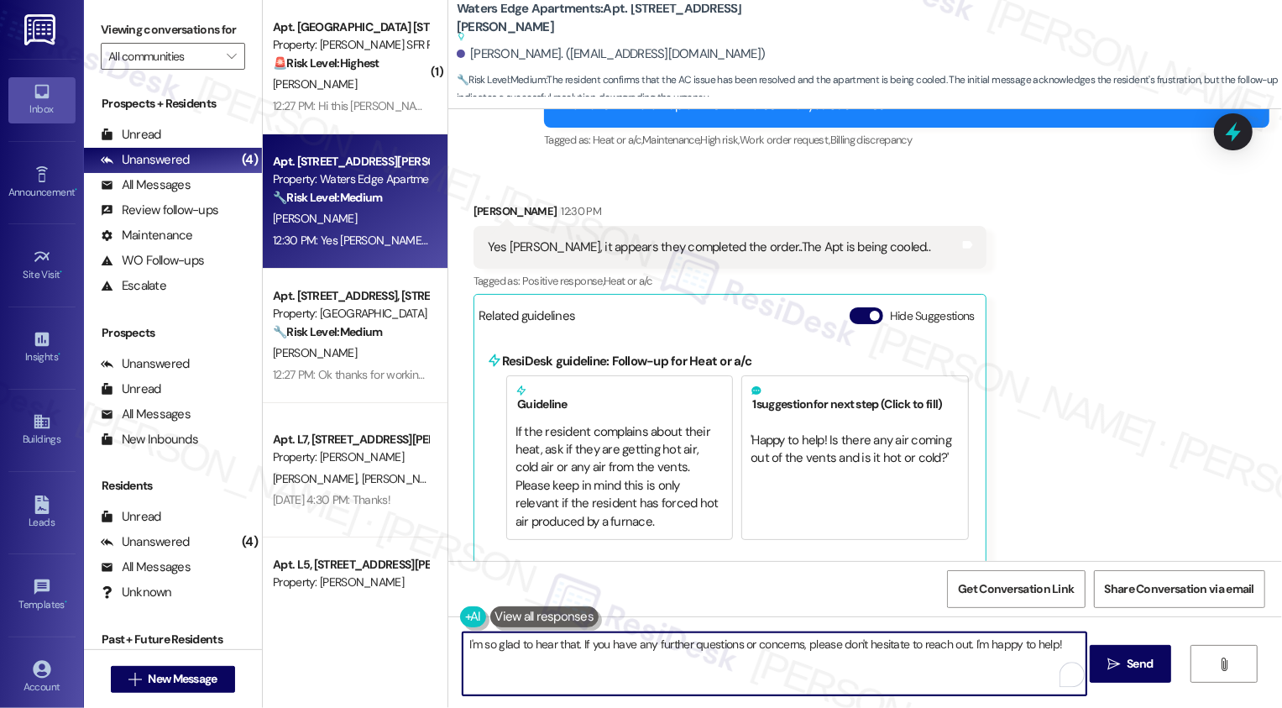
scroll to position [1901, 0]
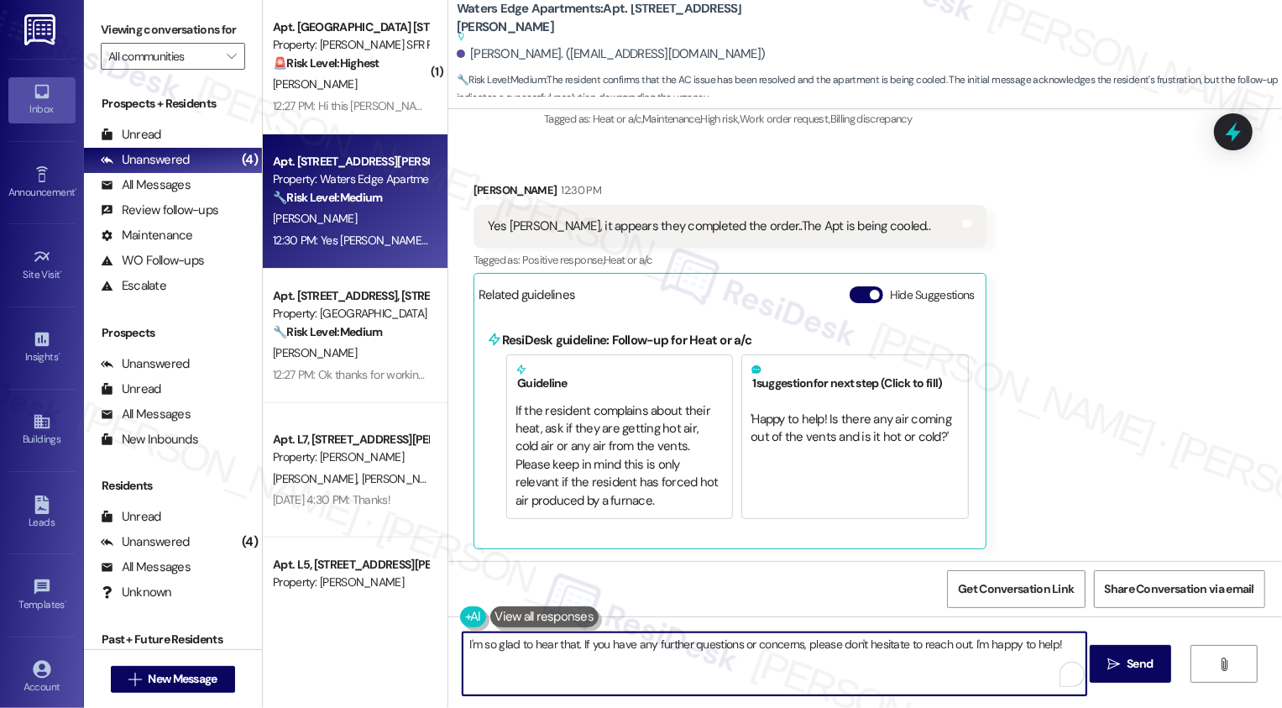
click at [787, 665] on textarea "I'm so glad to hear that. If you have any further questions or concerns, please…" at bounding box center [774, 663] width 624 height 63
type textarea "I'm so glad to hear that. If you have any further questions or concerns, please…"
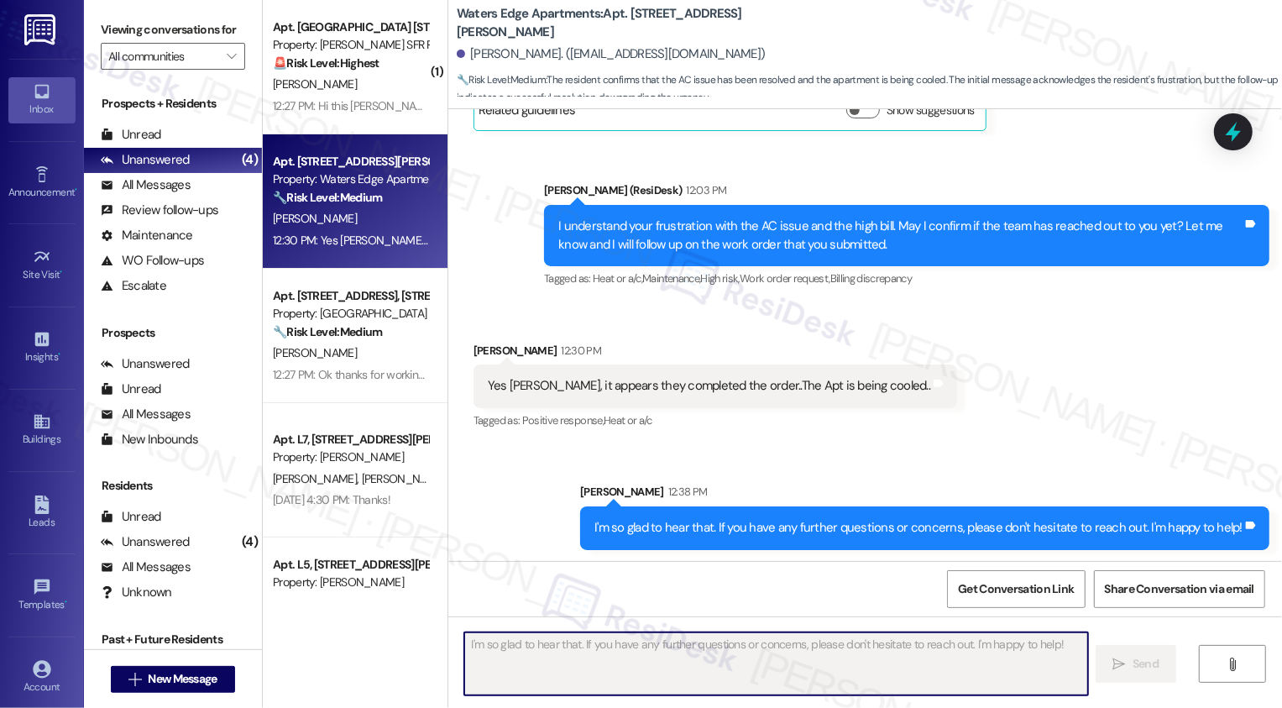
scroll to position [1699, 0]
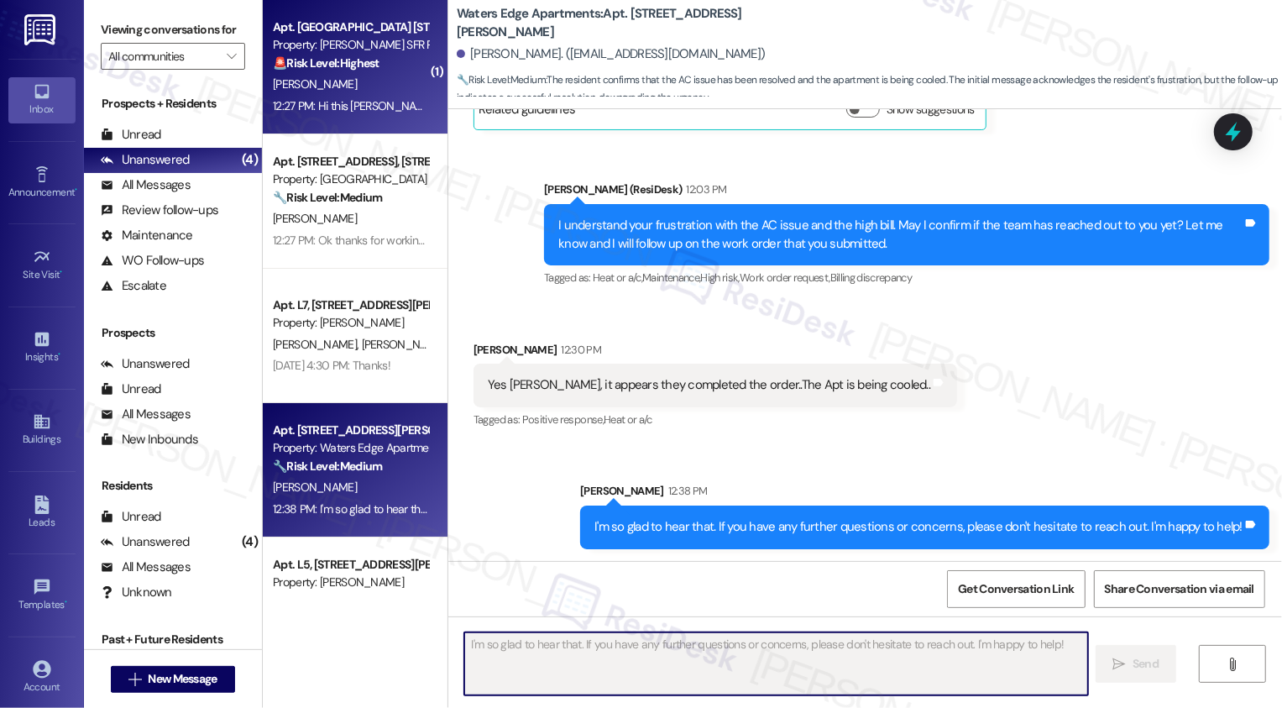
click at [370, 107] on div "12:27 PM: Hi this [PERSON_NAME] daughter no one has call or came out yet can y'…" at bounding box center [602, 105] width 658 height 15
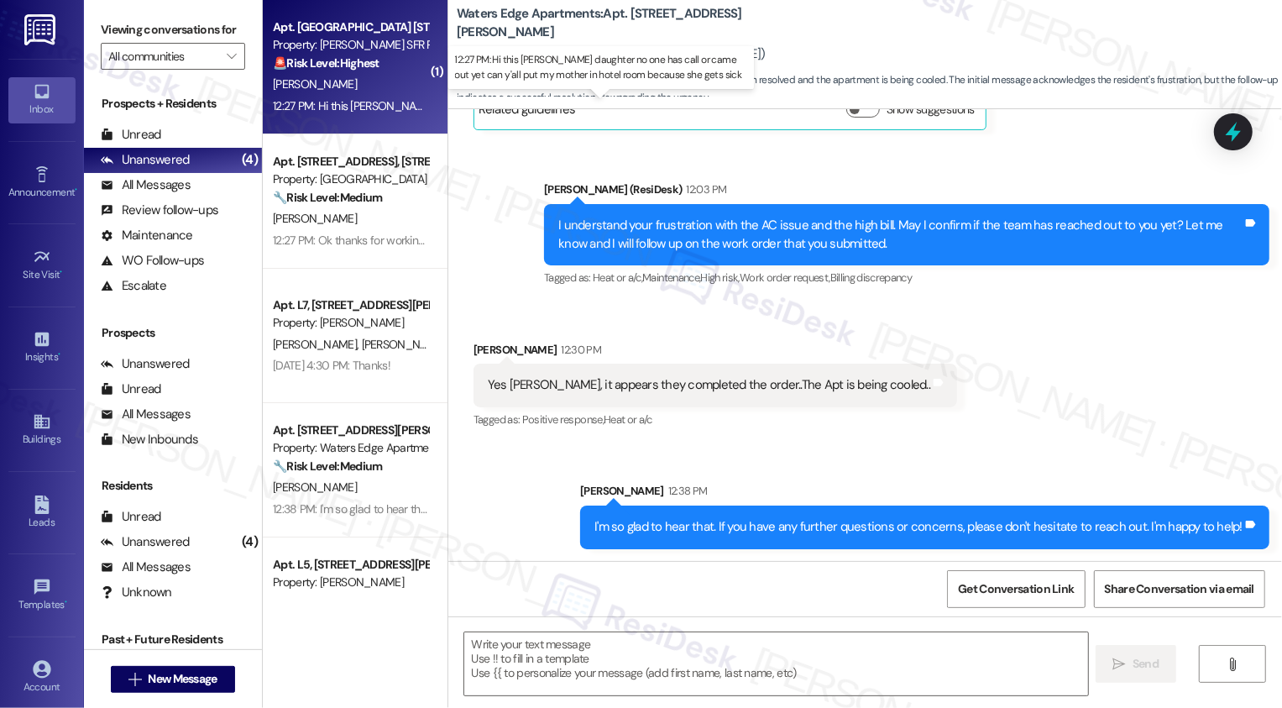
click at [370, 107] on div "12:27 PM: Hi this [PERSON_NAME] daughter no one has call or came out yet can y'…" at bounding box center [602, 105] width 658 height 15
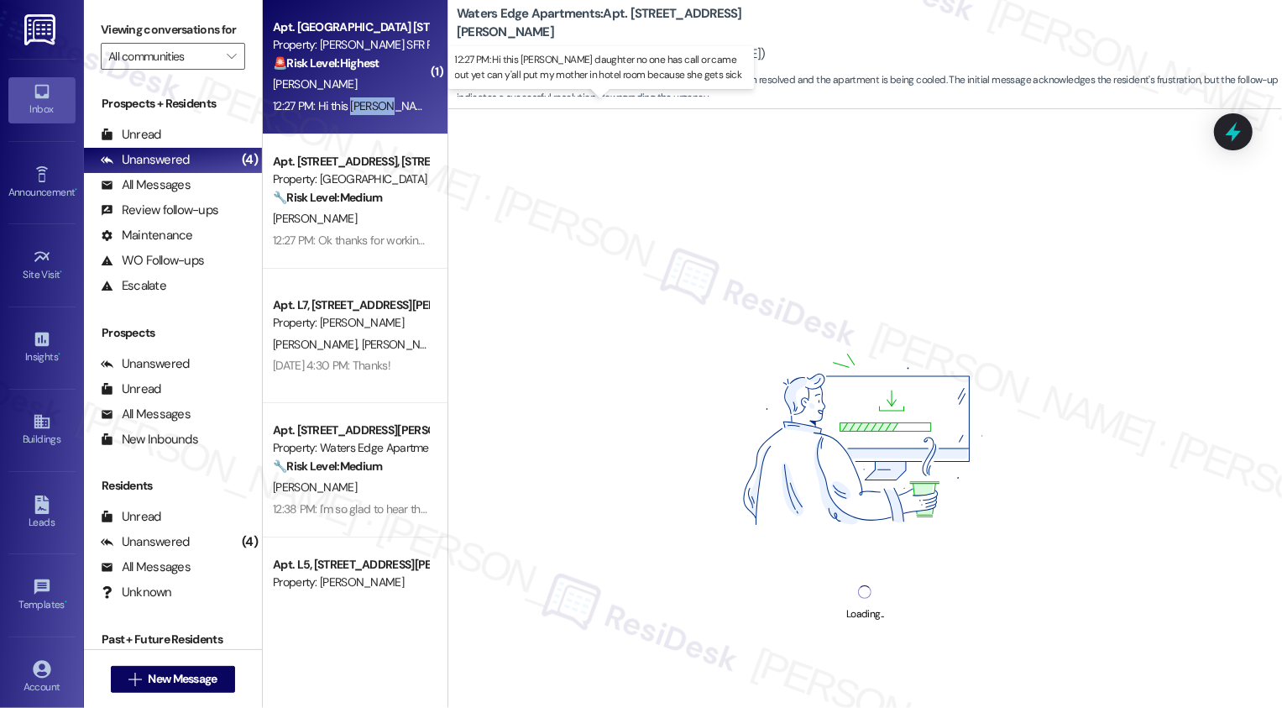
click at [393, 106] on div "12:27 PM: Hi this [PERSON_NAME] daughter no one has call or came out yet can y'…" at bounding box center [602, 105] width 658 height 15
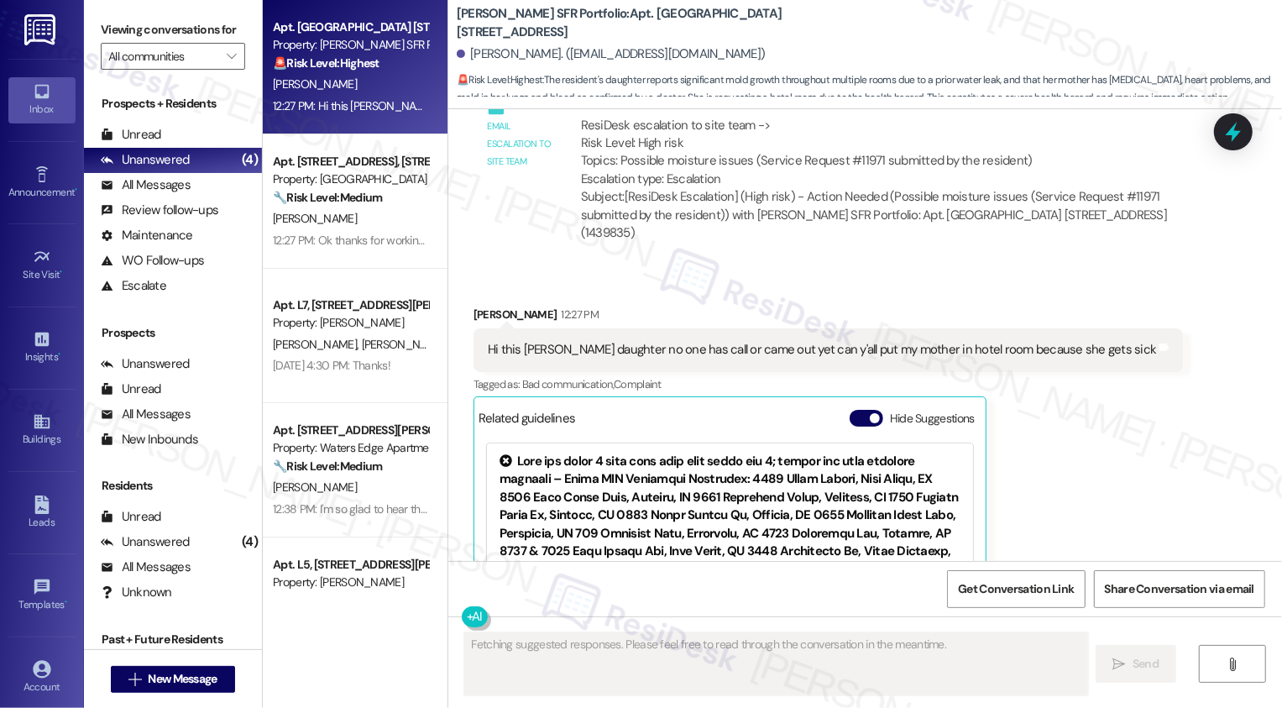
scroll to position [9191, 0]
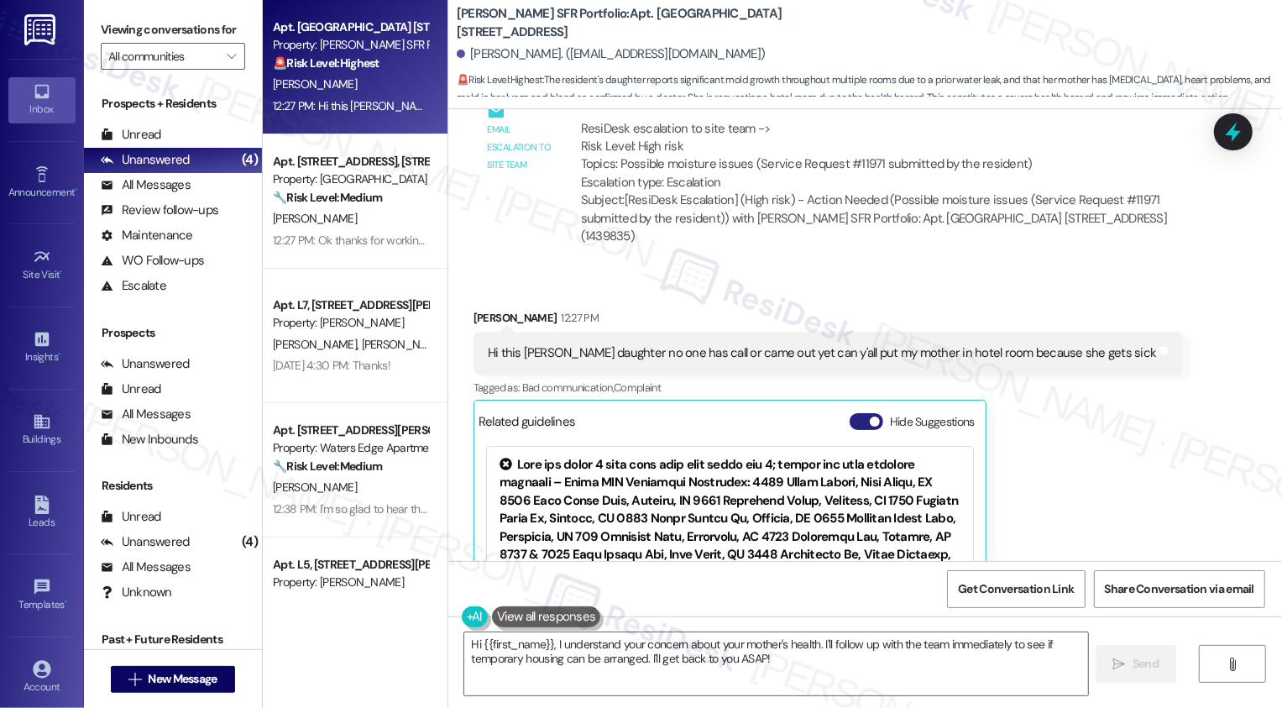
click at [870, 416] on span "button" at bounding box center [875, 421] width 10 height 10
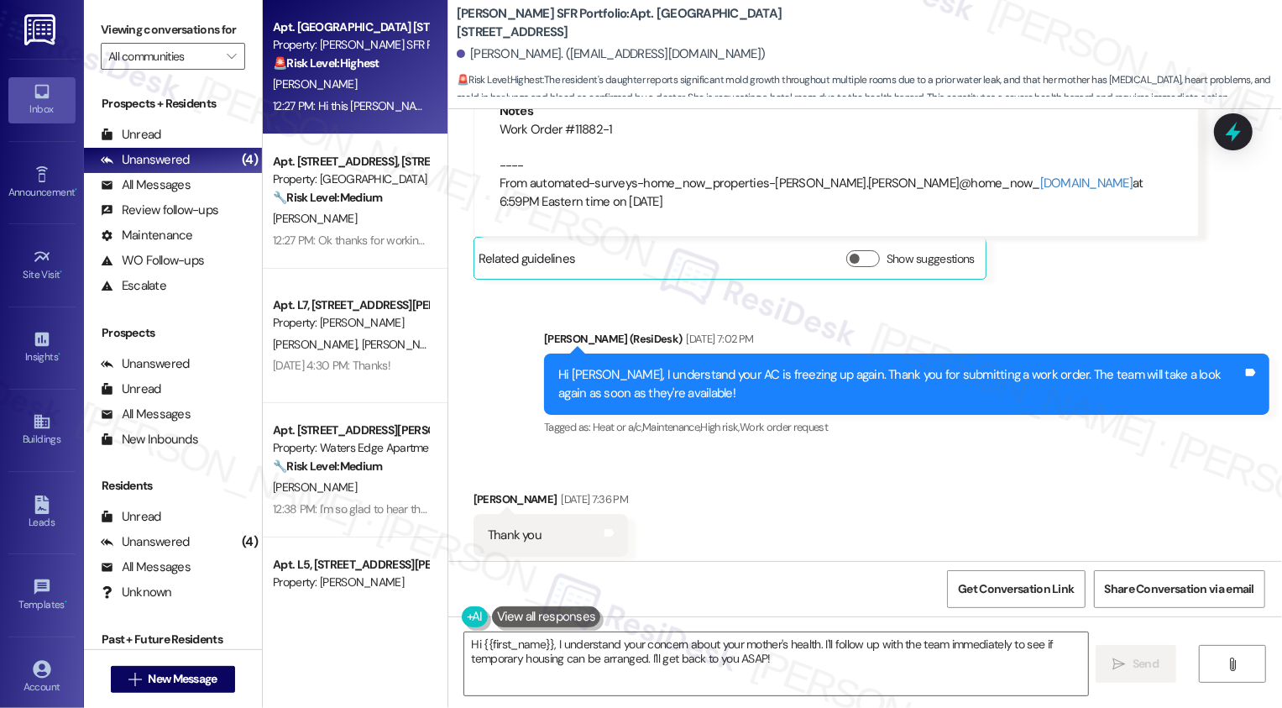
scroll to position [7566, 0]
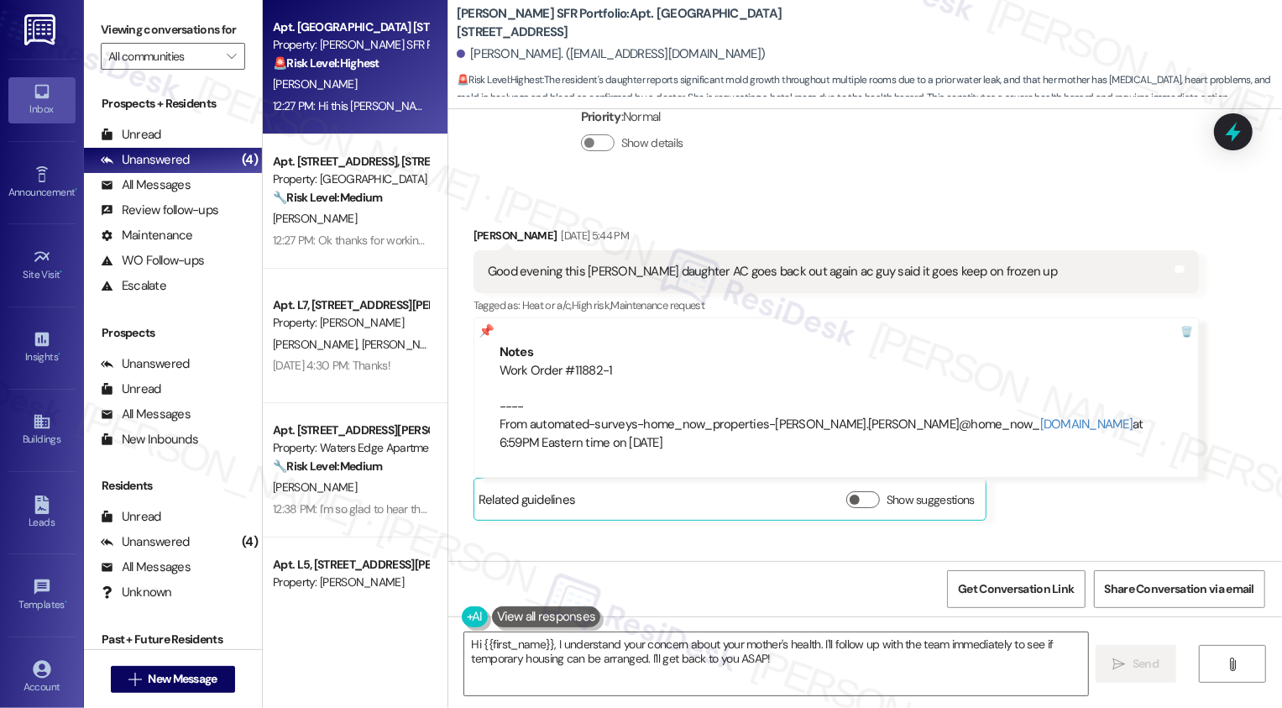
drag, startPoint x: 445, startPoint y: 9, endPoint x: 494, endPoint y: 33, distance: 54.8
click at [494, 33] on div "[PERSON_NAME] SFR Portfolio: Apt. Browns Mill [STREET_ADDRESS][PERSON_NAME]. ([…" at bounding box center [864, 50] width 833 height 92
copy b "[PERSON_NAME] SFR Portfolio: Apt. [GEOGRAPHIC_DATA] [STREET_ADDRESS]"
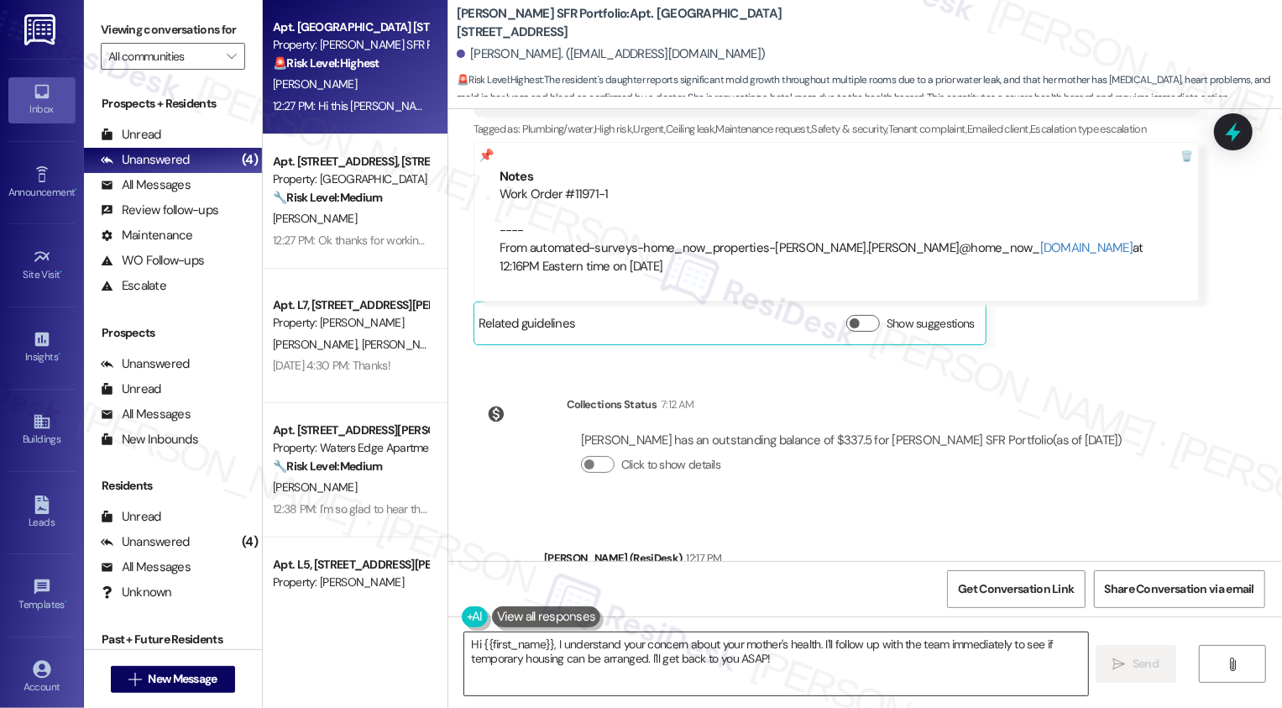
scroll to position [8599, 0]
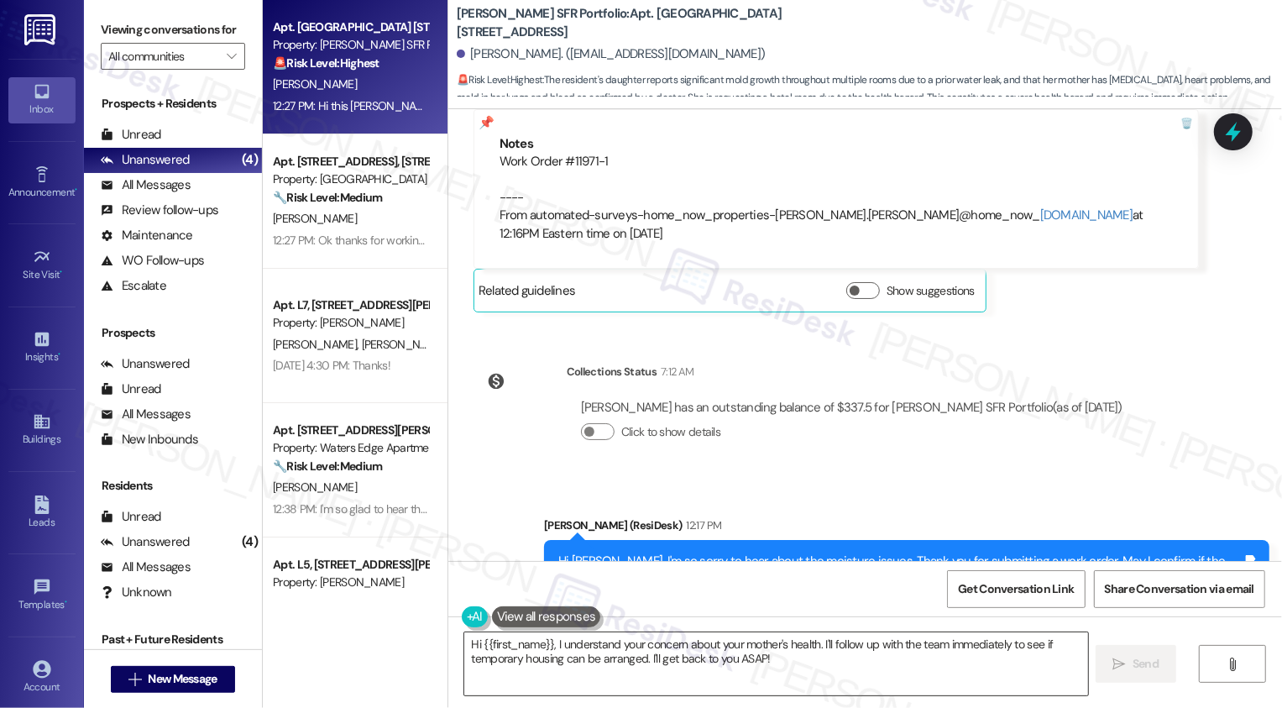
click at [746, 656] on textarea "Hi {{first_name}}, I understand your concern about your mother's health. I'll f…" at bounding box center [776, 663] width 624 height 63
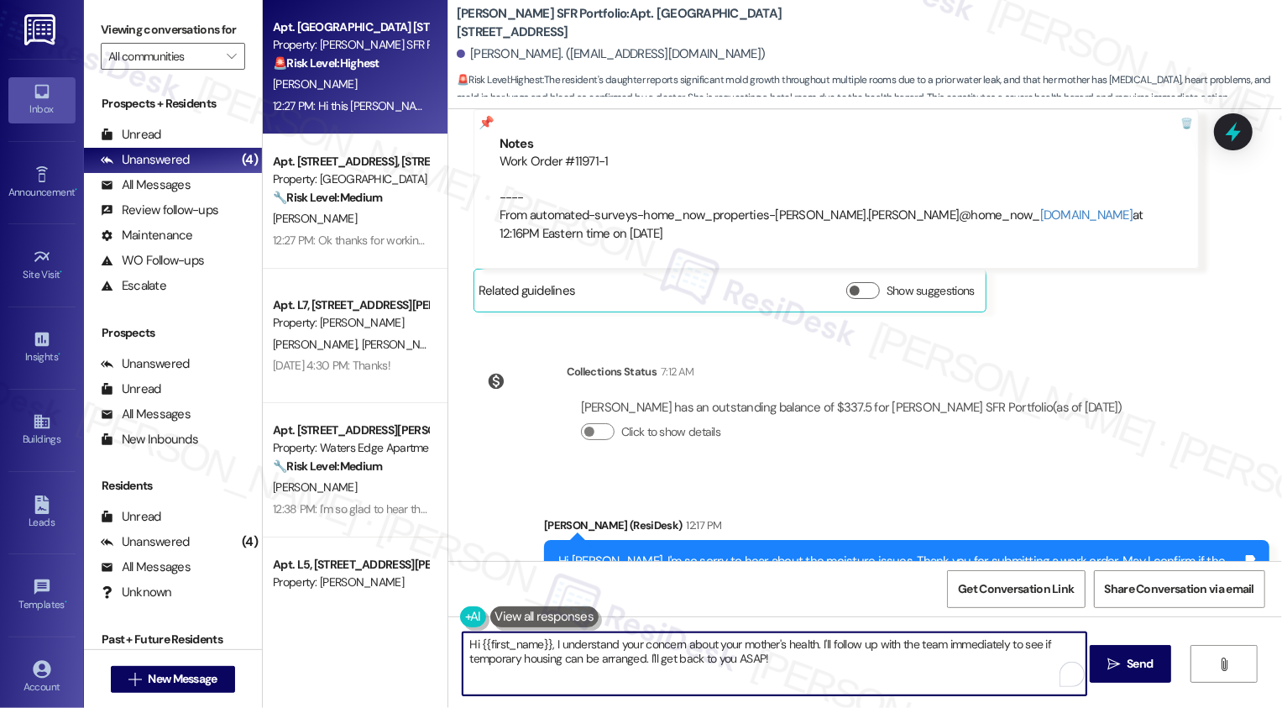
drag, startPoint x: 546, startPoint y: 643, endPoint x: 450, endPoint y: 643, distance: 96.5
click at [462, 643] on textarea "Hi {{first_name}}, I understand your concern about your mother's health. I'll f…" at bounding box center [774, 663] width 624 height 63
click at [755, 651] on textarea "I completely understand your concern about your mother's health. I'll follow up…" at bounding box center [774, 663] width 624 height 63
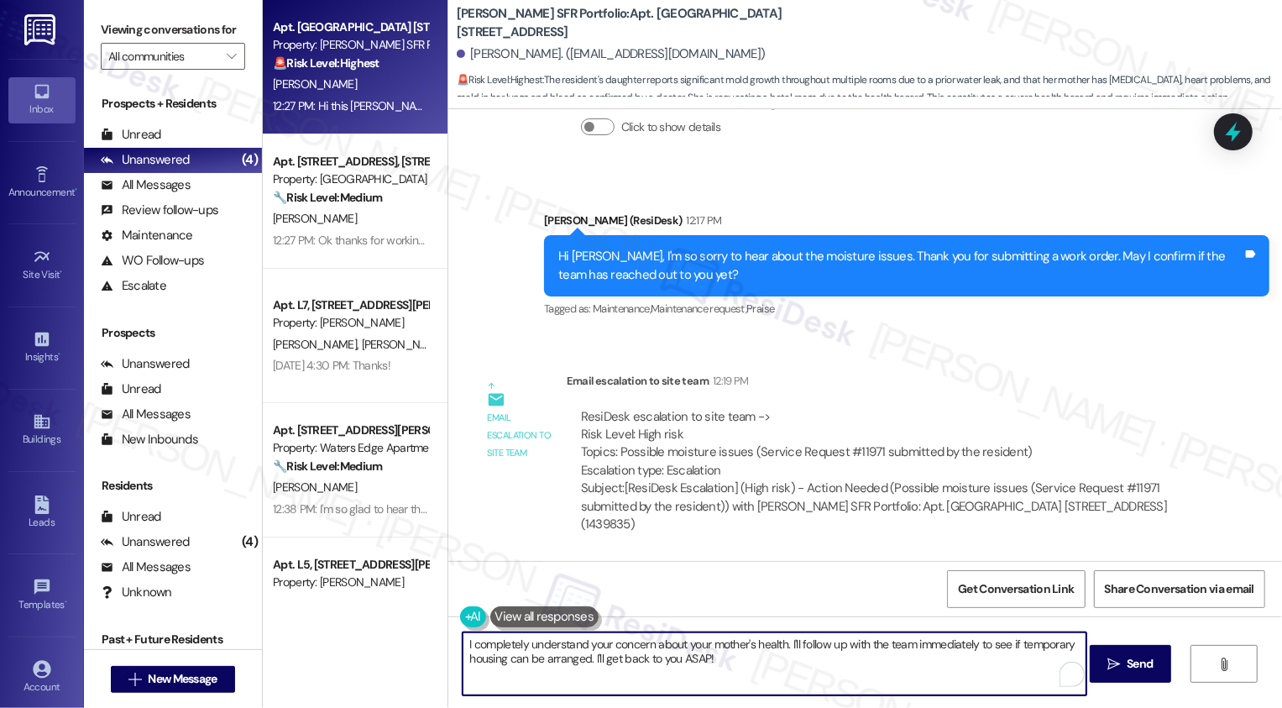
scroll to position [8993, 0]
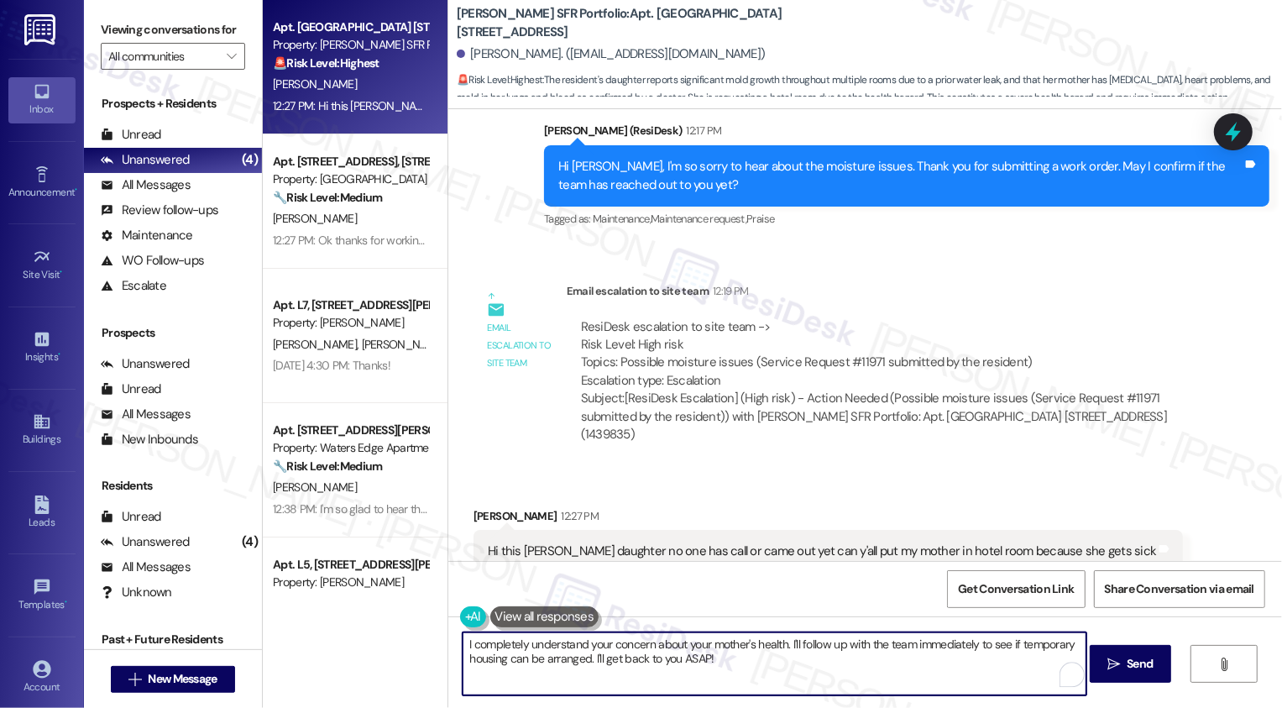
drag, startPoint x: 788, startPoint y: 641, endPoint x: 802, endPoint y: 665, distance: 27.1
click at [802, 665] on textarea "I completely understand your concern about your mother's health. I'll follow up…" at bounding box center [774, 663] width 624 height 63
type textarea "I completely understand your concern about your mother's health. I've followed …"
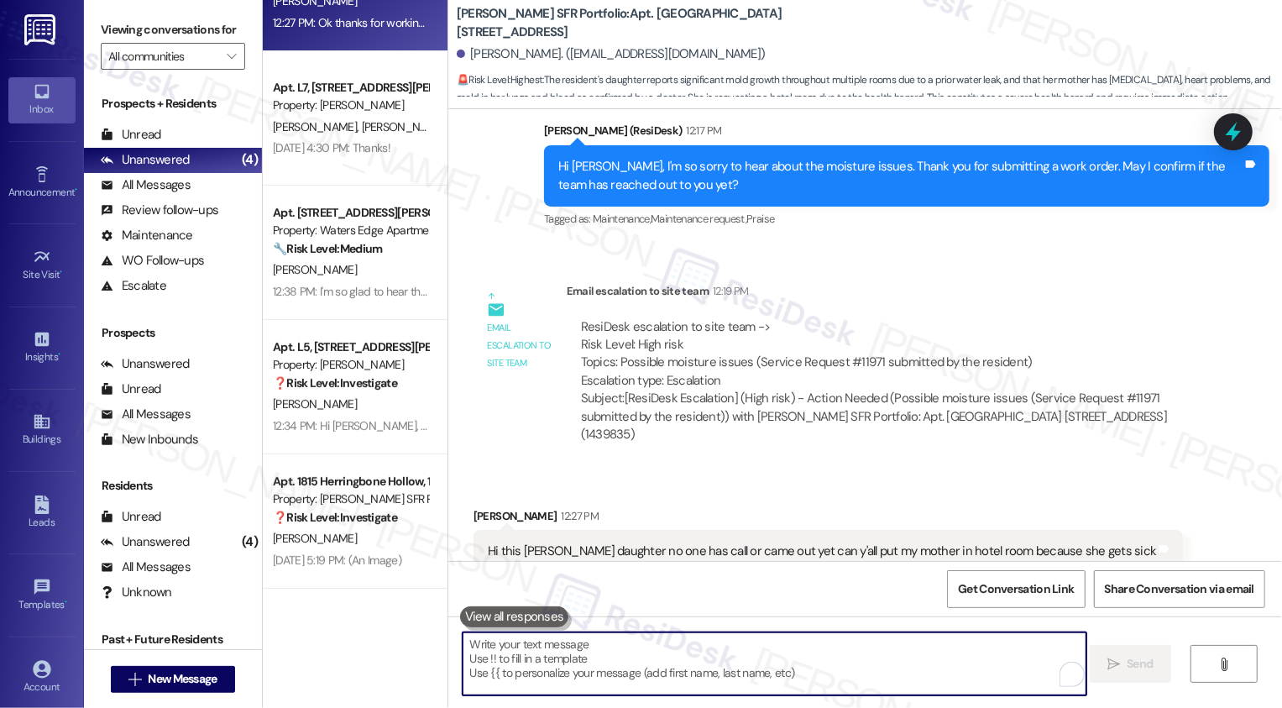
scroll to position [0, 0]
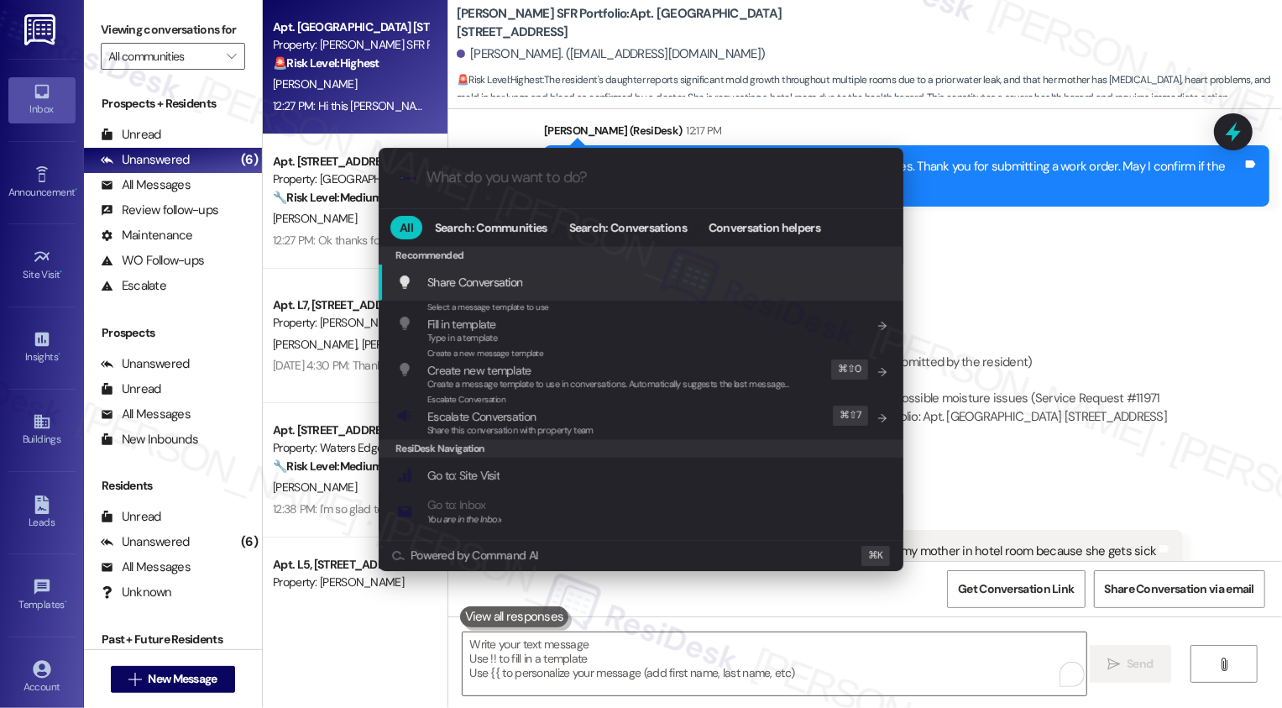
click at [1090, 264] on div ".cls-1{fill:#0a055f;}.cls-2{fill:#0cc4c4;} resideskLogoBlueOrange All Search: C…" at bounding box center [641, 354] width 1282 height 708
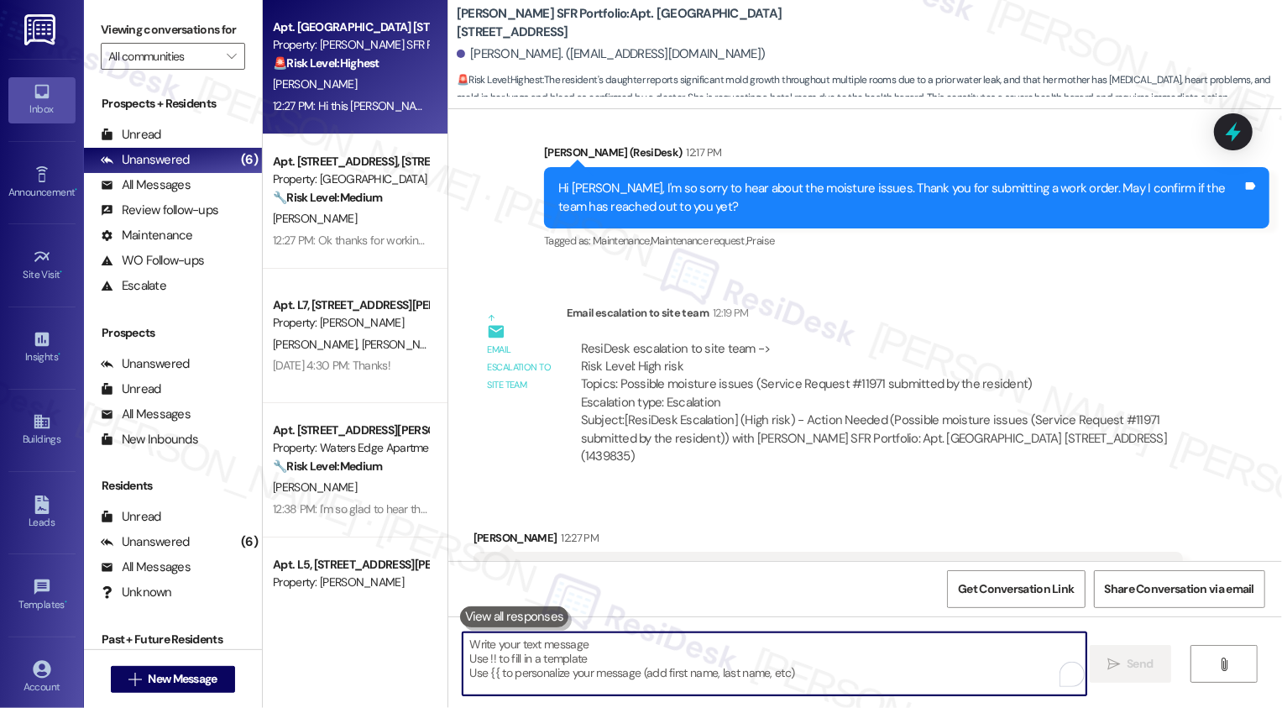
scroll to position [8993, 0]
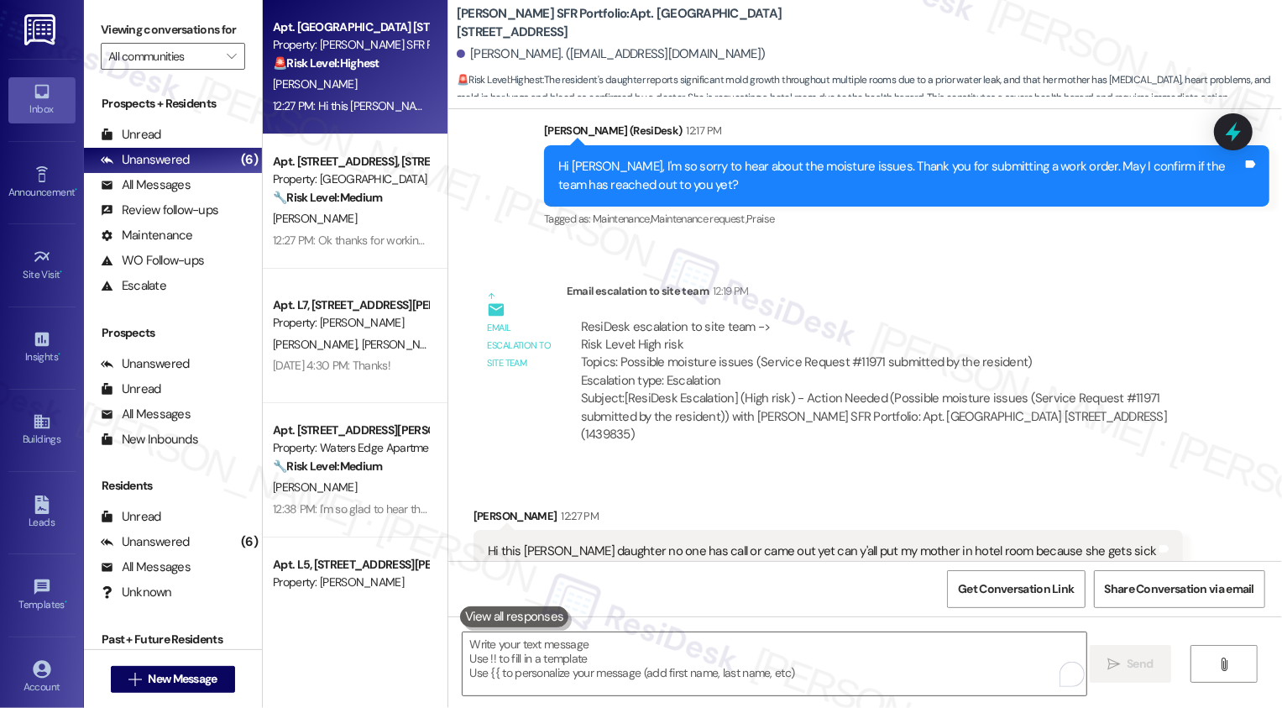
drag, startPoint x: 839, startPoint y: 459, endPoint x: 1112, endPoint y: 466, distance: 272.9
click at [1112, 542] on div "Hi this [PERSON_NAME] daughter no one has call or came out yet can y'all put my…" at bounding box center [822, 551] width 669 height 18
click at [974, 542] on div "Hi this [PERSON_NAME] daughter no one has call or came out yet can y'all put my…" at bounding box center [822, 551] width 669 height 18
drag, startPoint x: 843, startPoint y: 457, endPoint x: 1152, endPoint y: 459, distance: 308.0
click at [1152, 542] on div "Hi this [PERSON_NAME] daughter no one has call or came out yet can y'all put my…" at bounding box center [822, 551] width 669 height 18
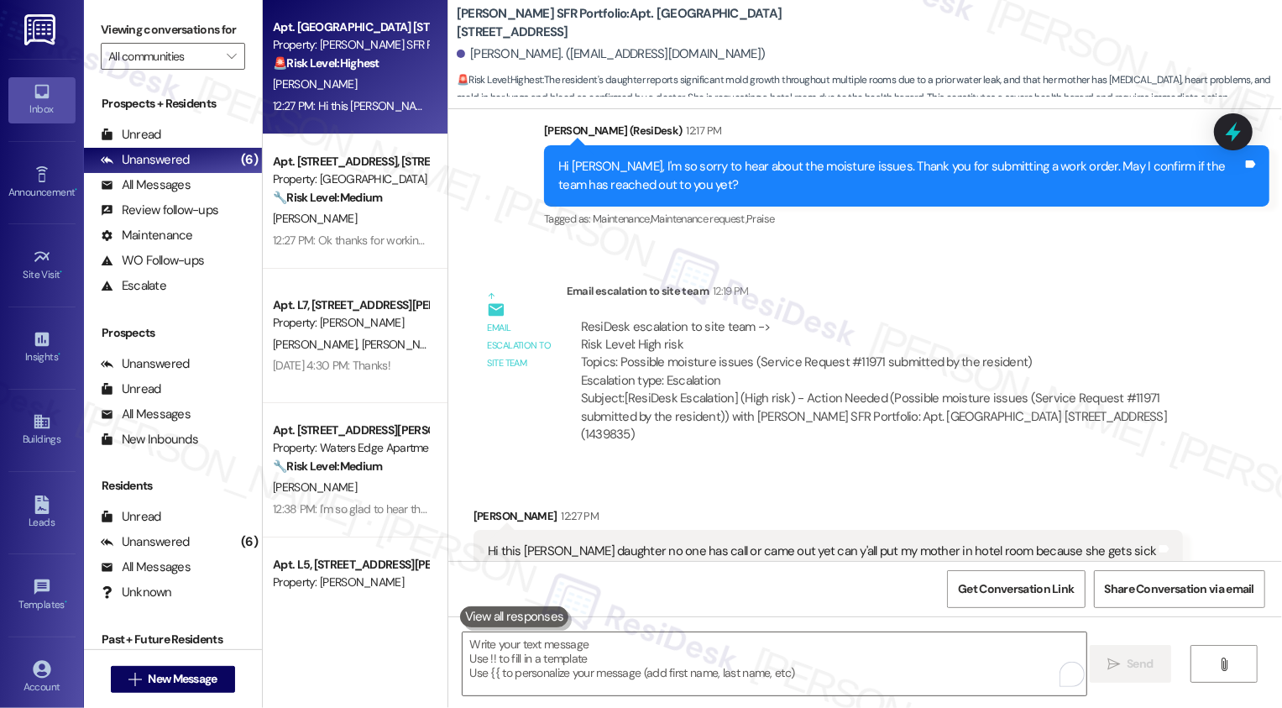
copy div "can y'all put my mother in hotel room because she gets sick"
click at [1084, 494] on div "Received via SMS Doris Mitchell 12:27 PM Hi this Delores Doris Mitchell daughte…" at bounding box center [828, 573] width 735 height 159
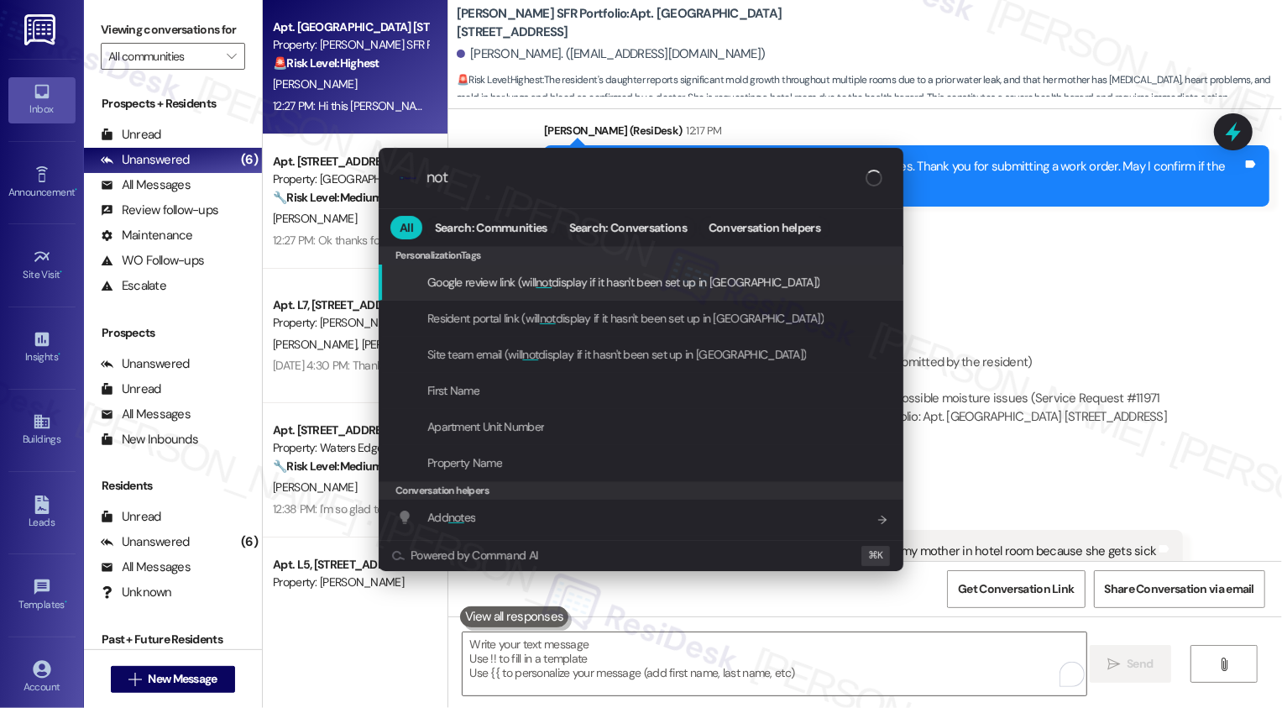
type input "note"
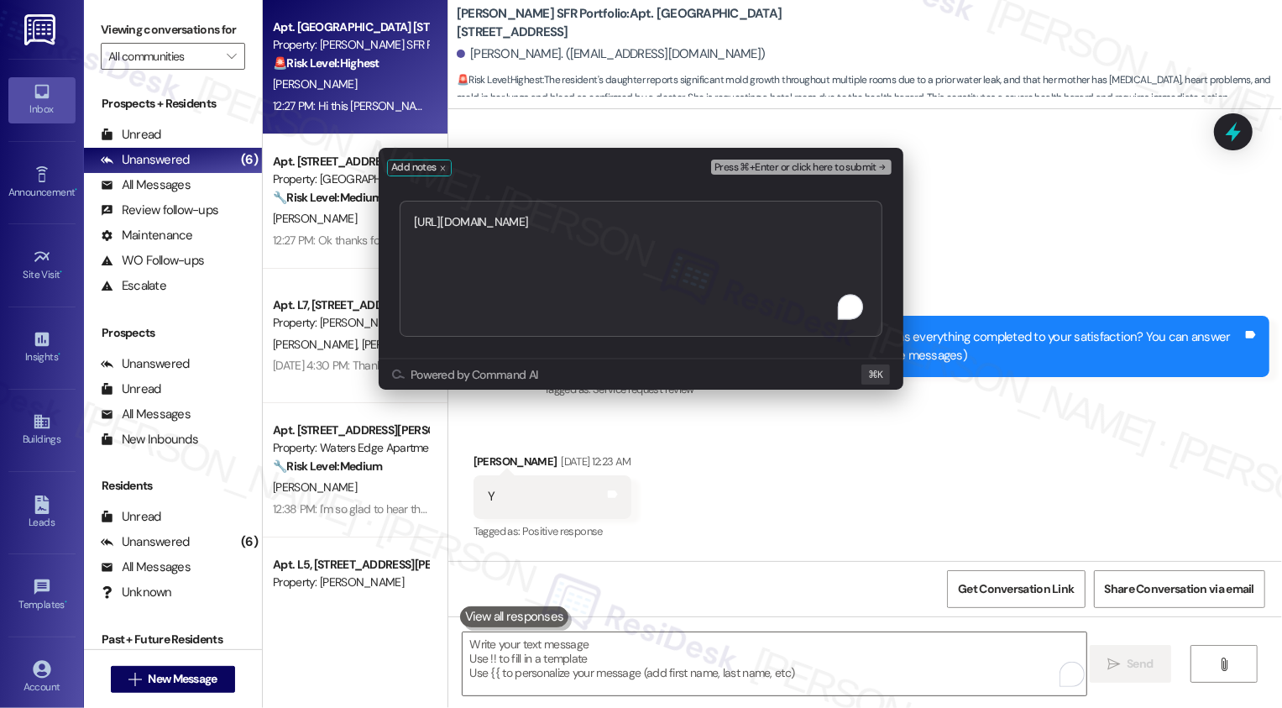
click at [416, 221] on textarea "[URL][DOMAIN_NAME]" at bounding box center [641, 269] width 483 height 136
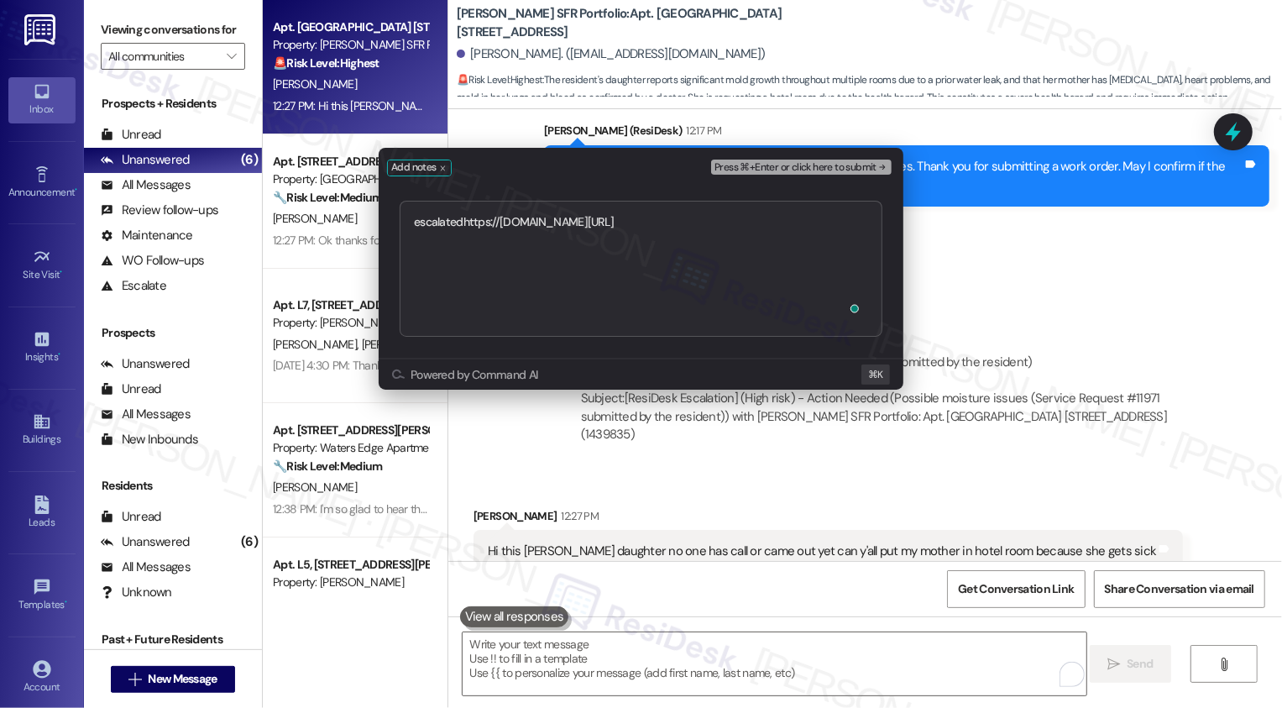
type textarea "escalated [URL][DOMAIN_NAME]"
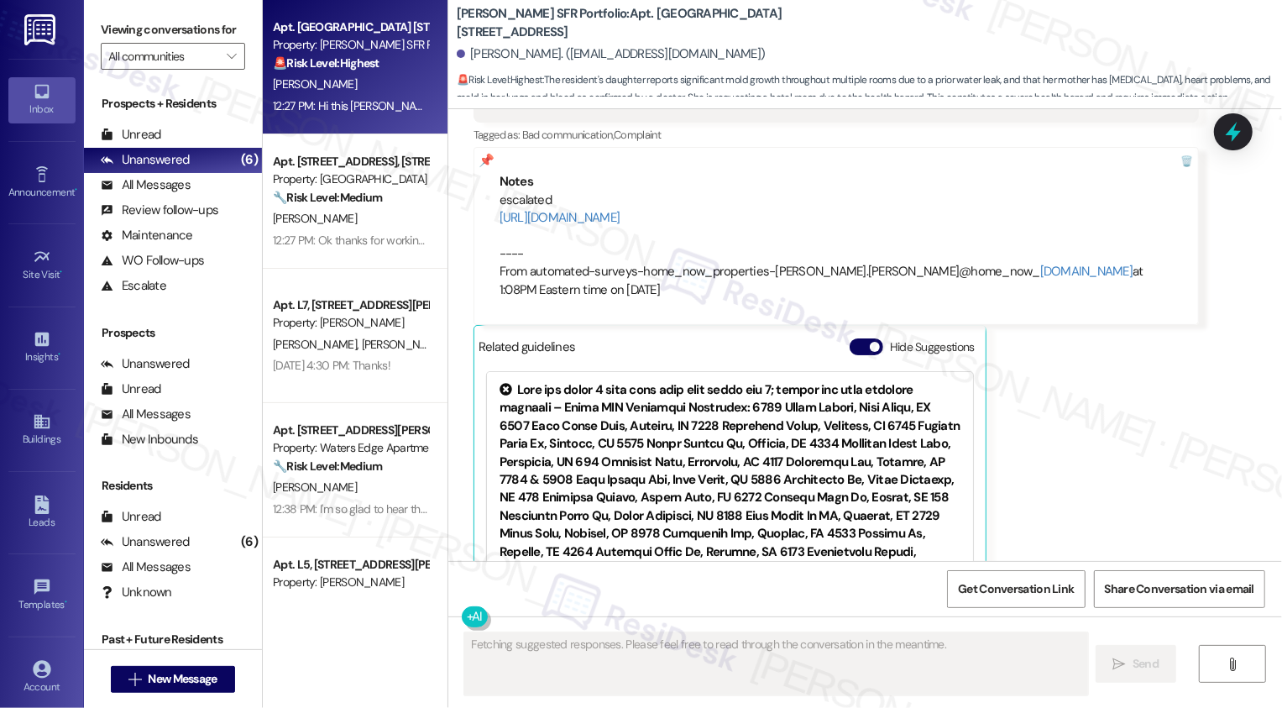
scroll to position [9157, 0]
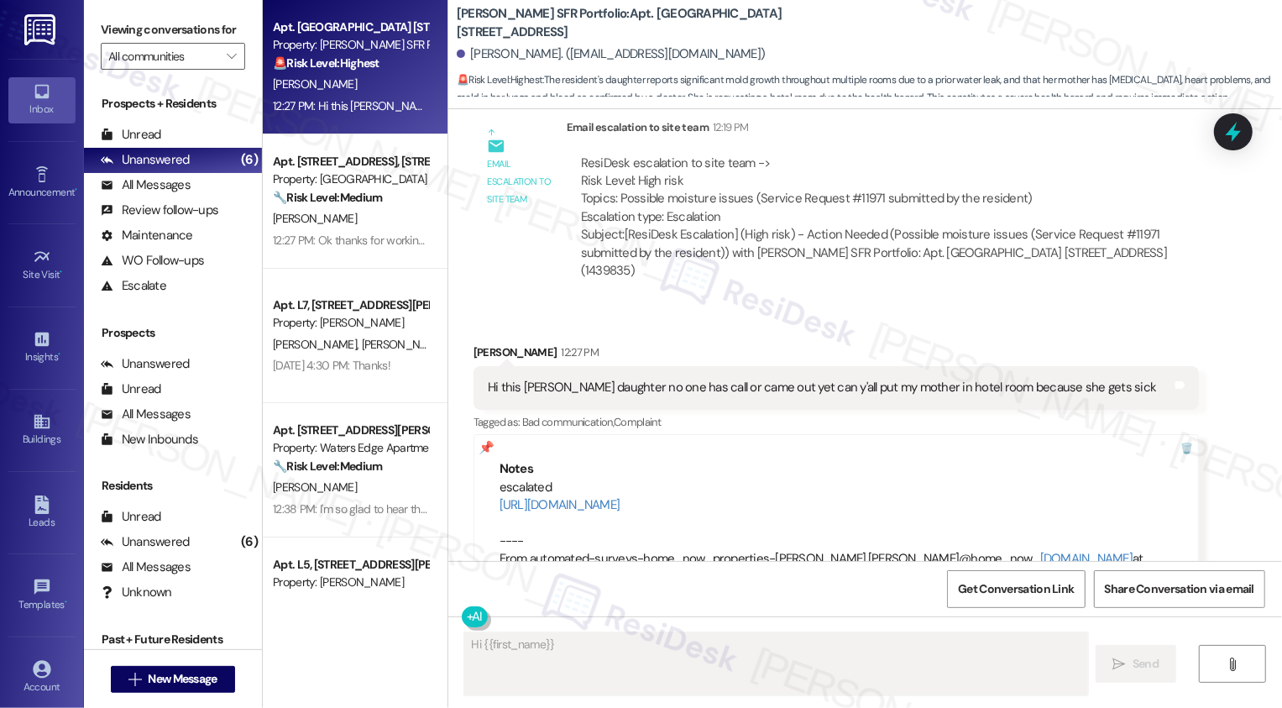
click at [854, 625] on button "Hide Suggestions" at bounding box center [866, 633] width 34 height 17
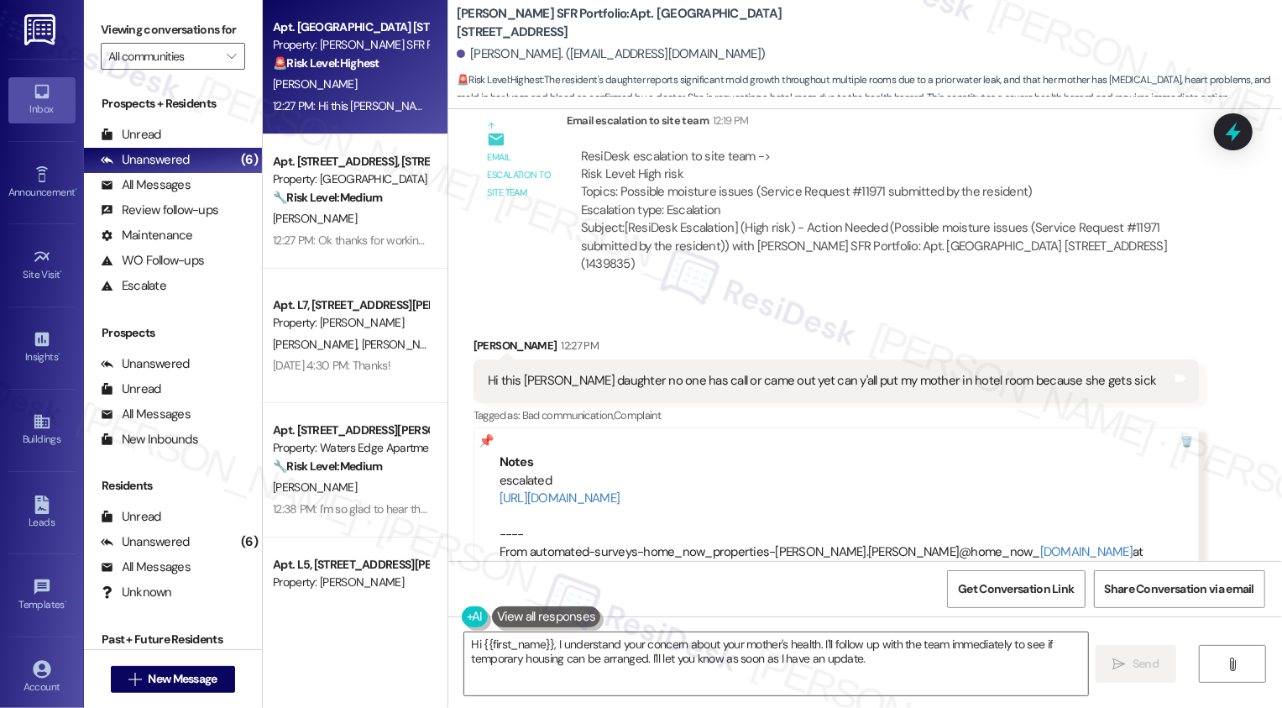
scroll to position [9158, 0]
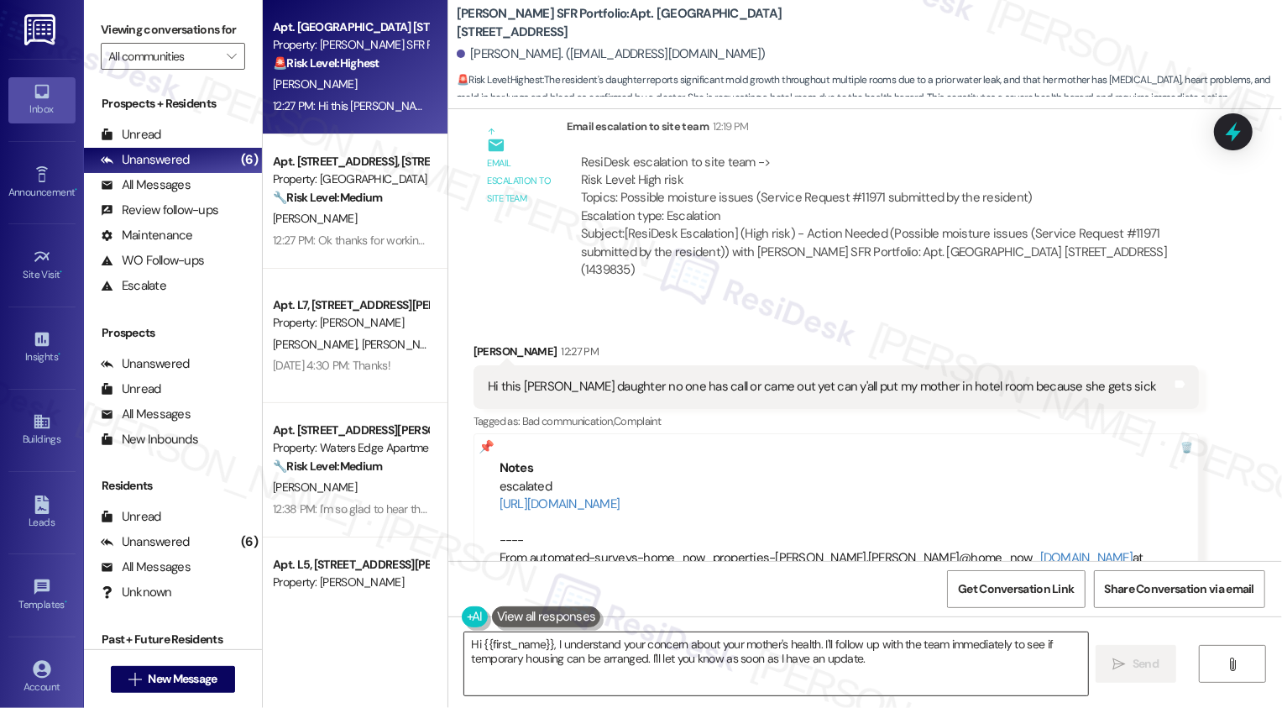
click at [585, 648] on textarea "Hi {{first_name}}, I understand your concern about your mother's health. I'll f…" at bounding box center [776, 663] width 624 height 63
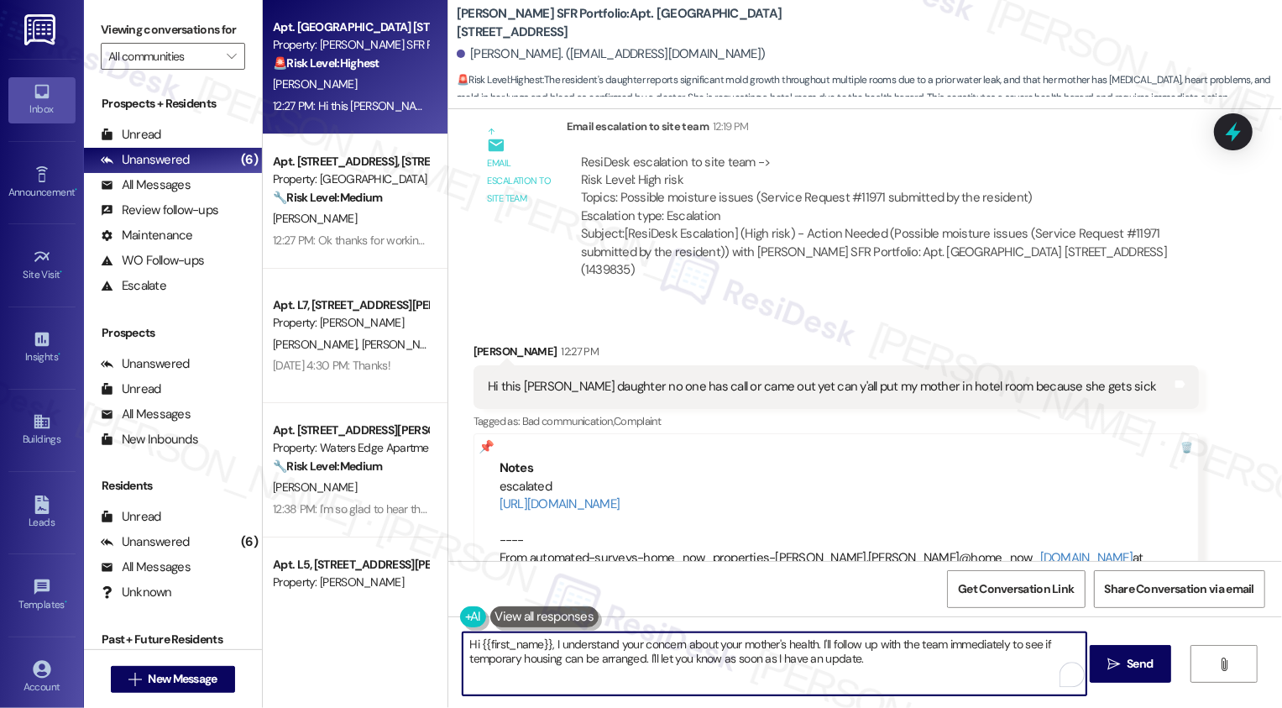
drag, startPoint x: 547, startPoint y: 644, endPoint x: 467, endPoint y: 641, distance: 79.8
click at [468, 642] on textarea "Hi {{first_name}}, I understand your concern about your mother's health. I'll f…" at bounding box center [774, 663] width 624 height 63
click at [462, 645] on textarea "understand your concern about your mother's health. I'll follow up with the tea…" at bounding box center [774, 663] width 624 height 63
click at [589, 644] on textarea "I understand your concern about your mother's health. I'll follow up with the t…" at bounding box center [774, 663] width 624 height 63
click at [730, 645] on textarea "I understand your concern about your mother's health. I'll follow up with the t…" at bounding box center [774, 663] width 624 height 63
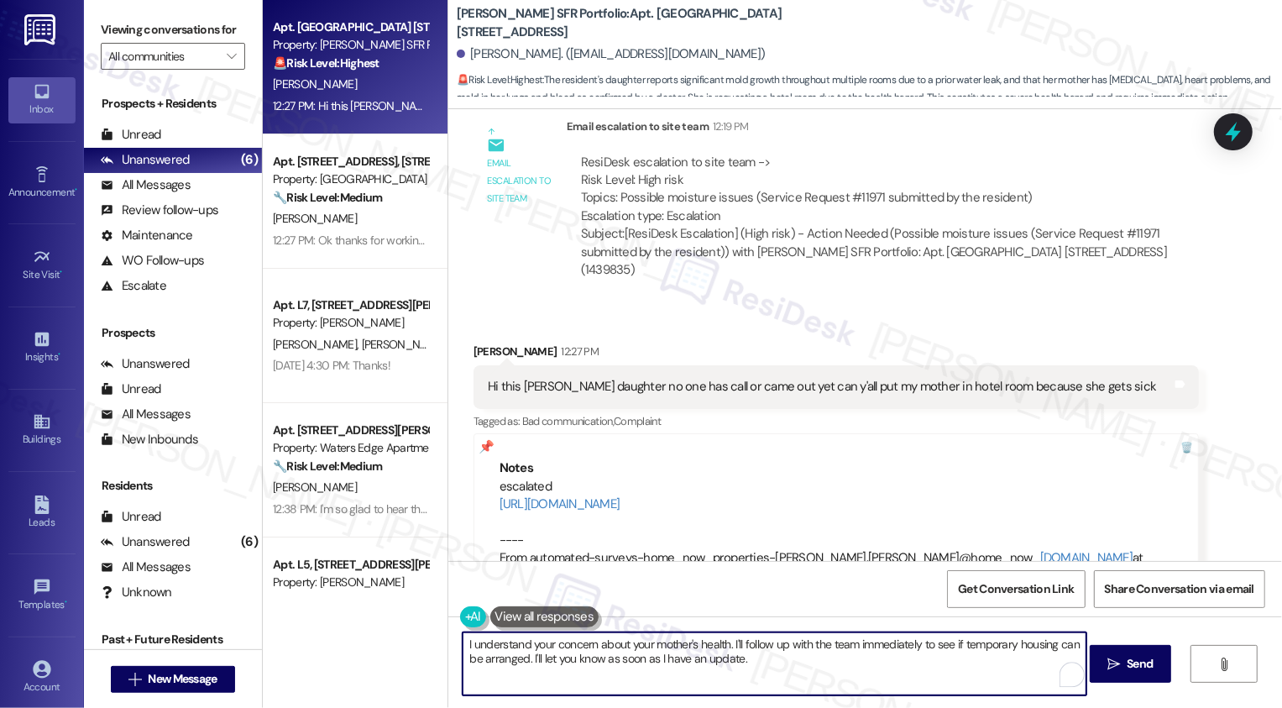
click at [557, 637] on textarea "I understand your concern about your mother's health. I'll follow up with the t…" at bounding box center [774, 663] width 624 height 63
click at [619, 639] on textarea "I understand your concern about your mother's health. I'll follow up with the t…" at bounding box center [774, 663] width 624 height 63
click at [723, 643] on textarea "I understand your concern about your mother's health. I'll follow up with the t…" at bounding box center [774, 663] width 624 height 63
drag, startPoint x: 460, startPoint y: 661, endPoint x: 518, endPoint y: 663, distance: 58.0
click at [519, 663] on textarea "I understand your concern about your mother's health. While I cannot guarantee …" at bounding box center [774, 663] width 624 height 63
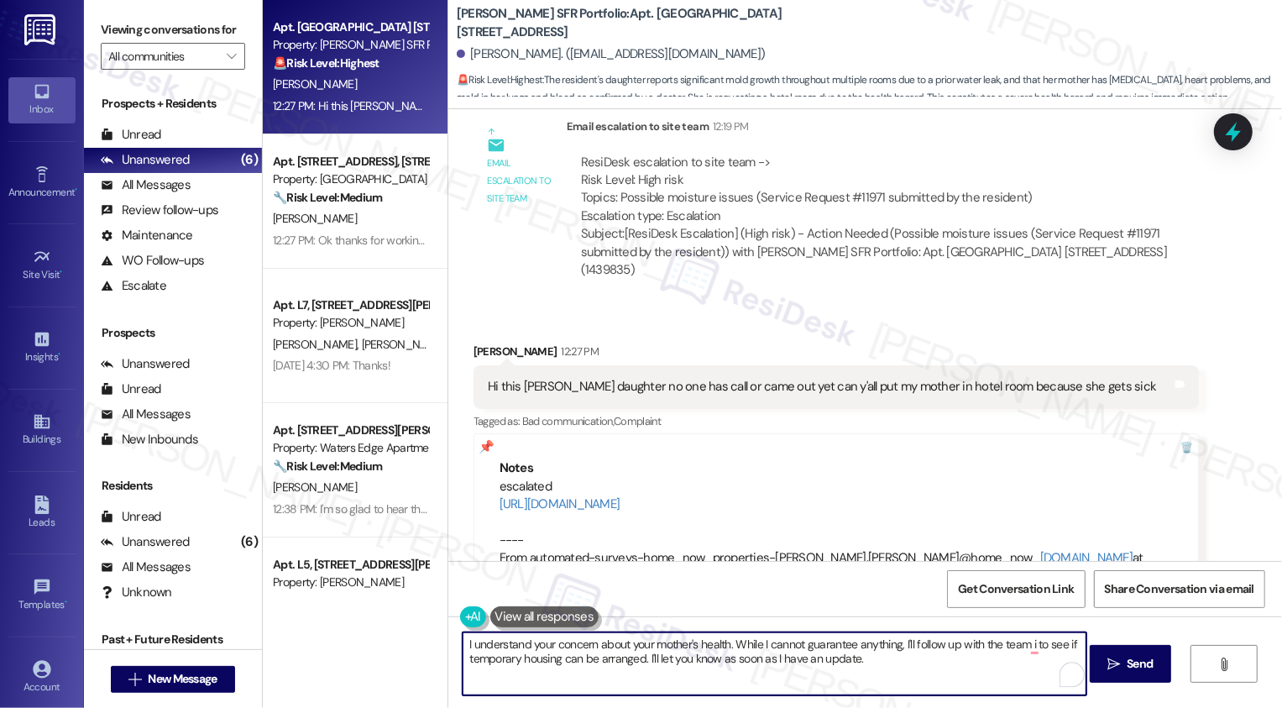
click at [640, 657] on textarea "I understand your concern about your mother's health. While I cannot guarantee …" at bounding box center [774, 663] width 624 height 63
click at [894, 664] on textarea "I understand your concern about your mother's health. While I cannot guarantee …" at bounding box center [774, 663] width 624 height 63
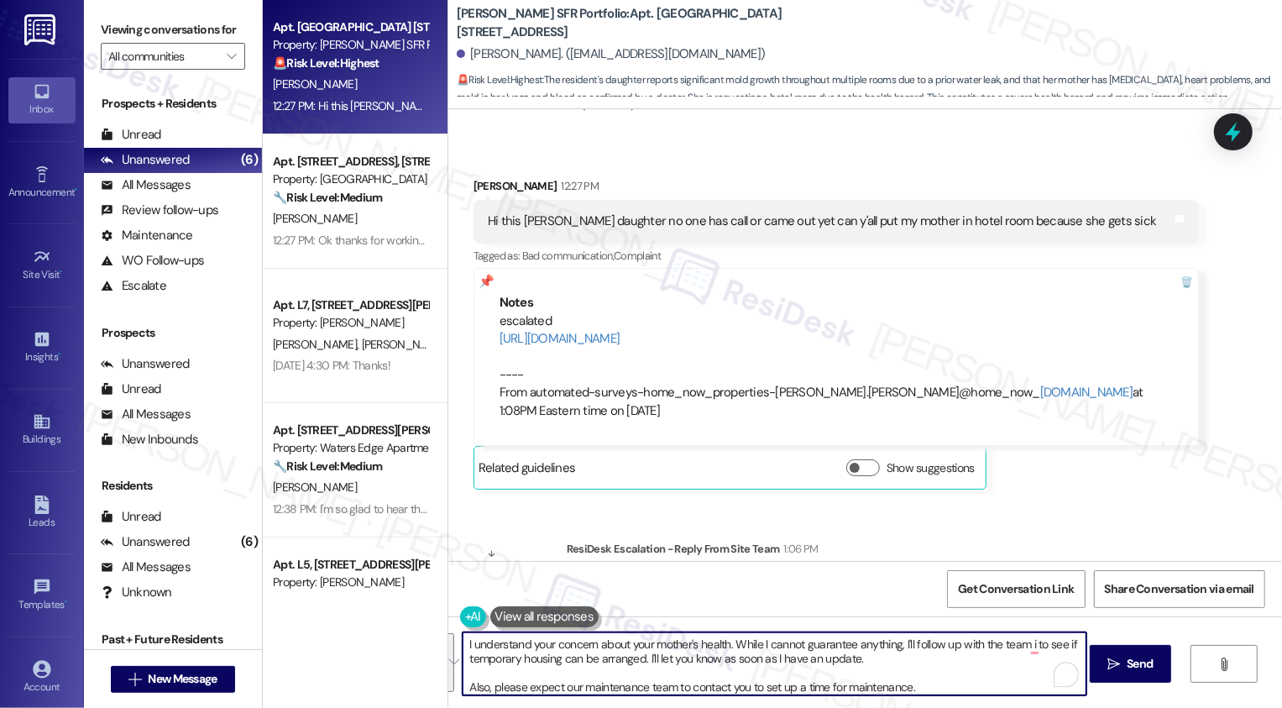
click at [454, 666] on button "See rewrite suggestions" at bounding box center [447, 662] width 13 height 59
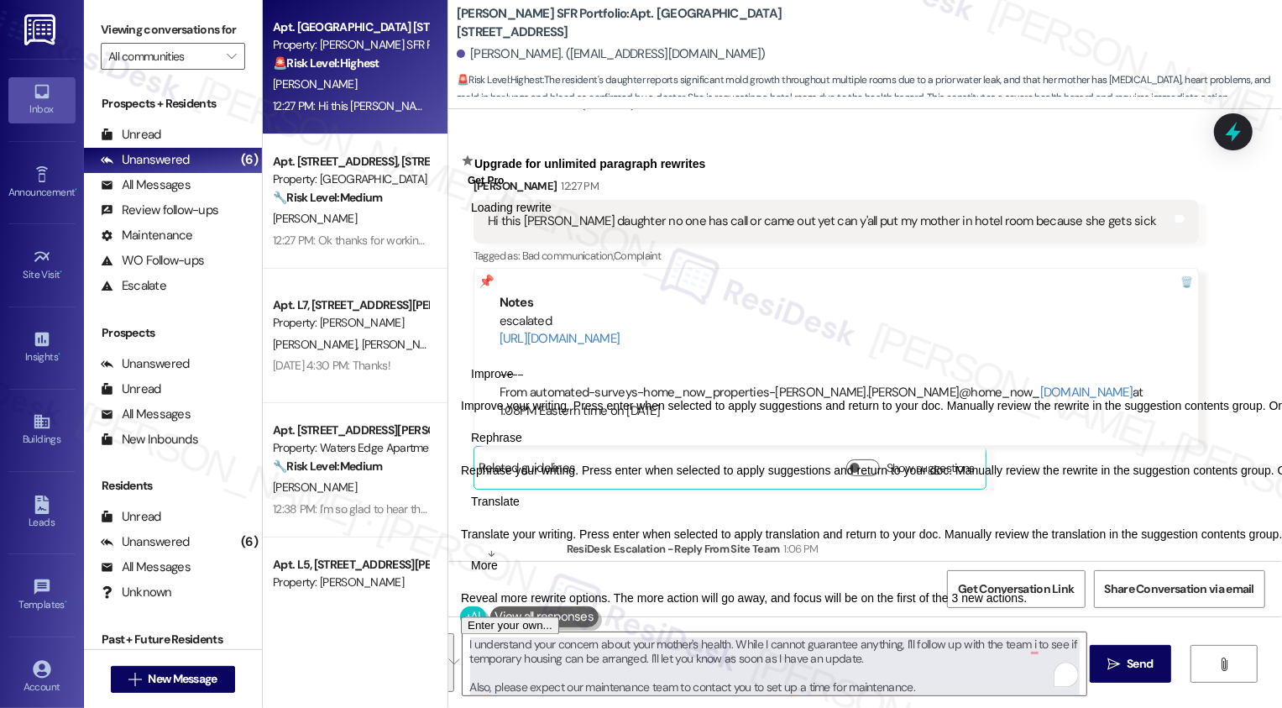
click at [454, 666] on button "See rewrite suggestions" at bounding box center [447, 662] width 13 height 59
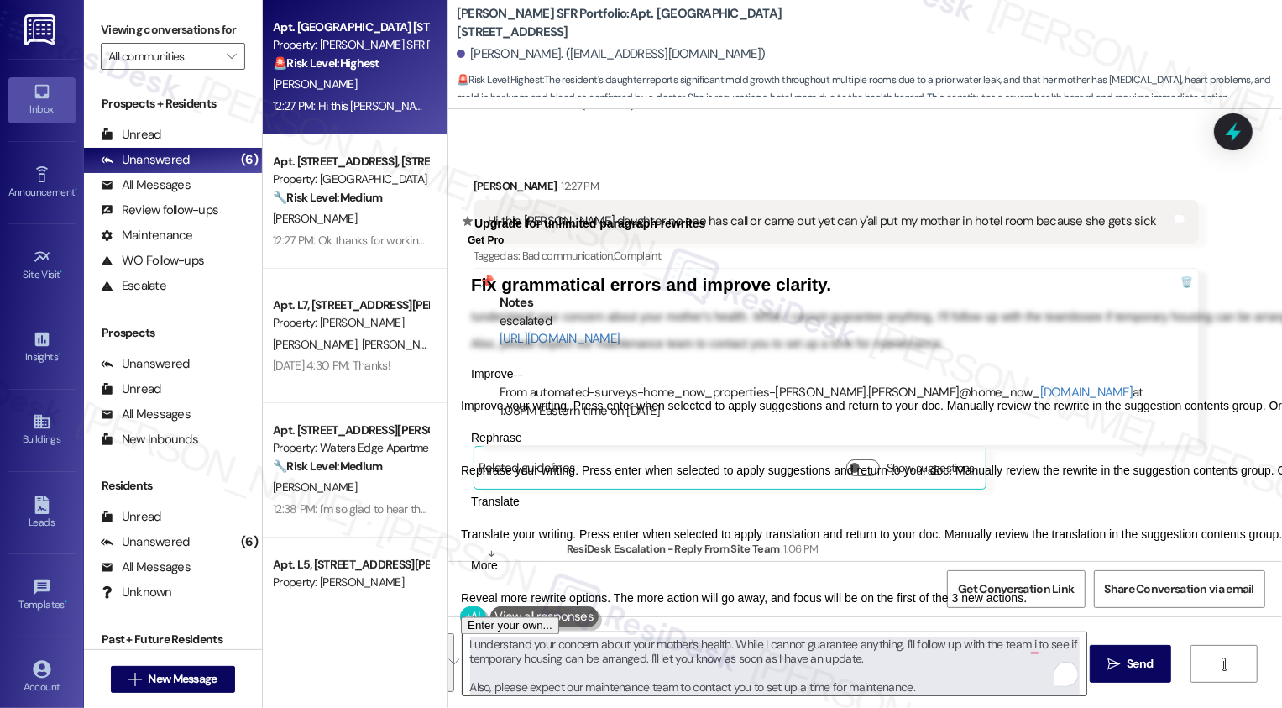
click at [893, 676] on textarea "I understand your concern about your mother's health. While I cannot guarantee …" at bounding box center [774, 663] width 624 height 63
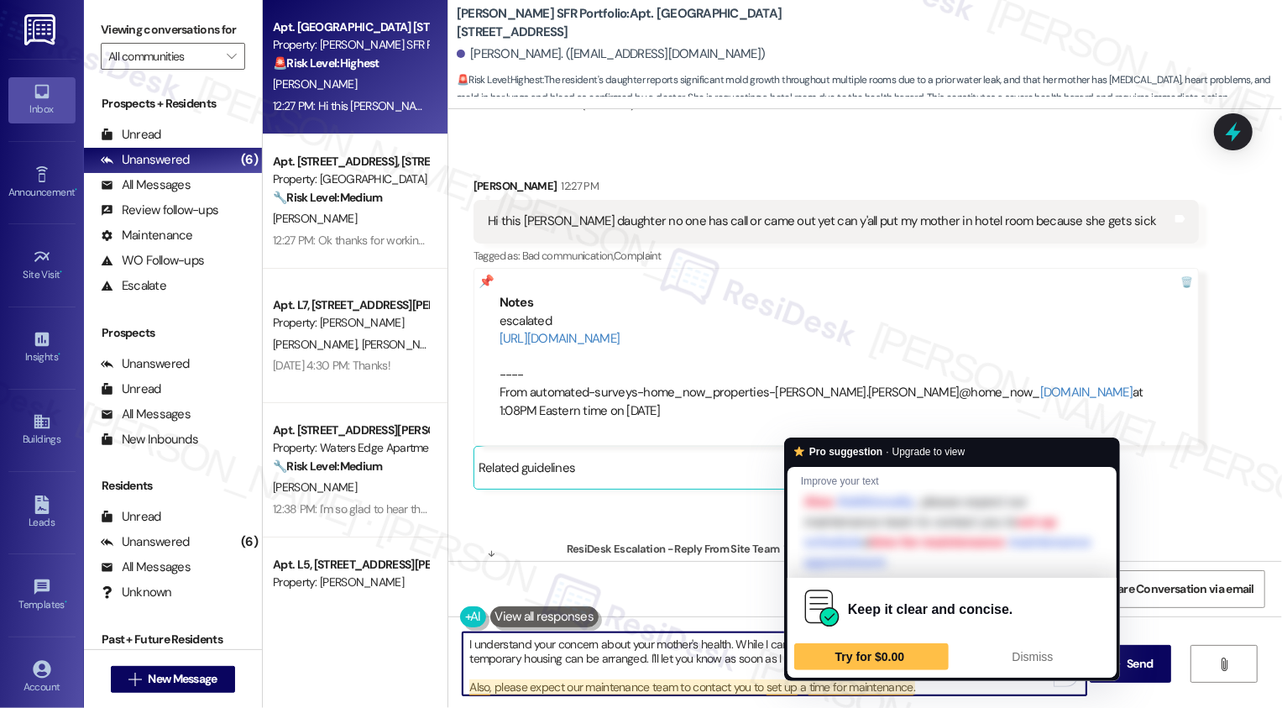
click at [855, 688] on textarea "I understand your concern about your mother's health. While I cannot guarantee …" at bounding box center [774, 663] width 624 height 63
click at [825, 688] on textarea "I understand your concern about your mother's health. While I cannot guarantee …" at bounding box center [774, 663] width 624 height 63
click at [942, 687] on textarea "I understand your concern about your mother's health. While I cannot guarantee …" at bounding box center [774, 663] width 624 height 63
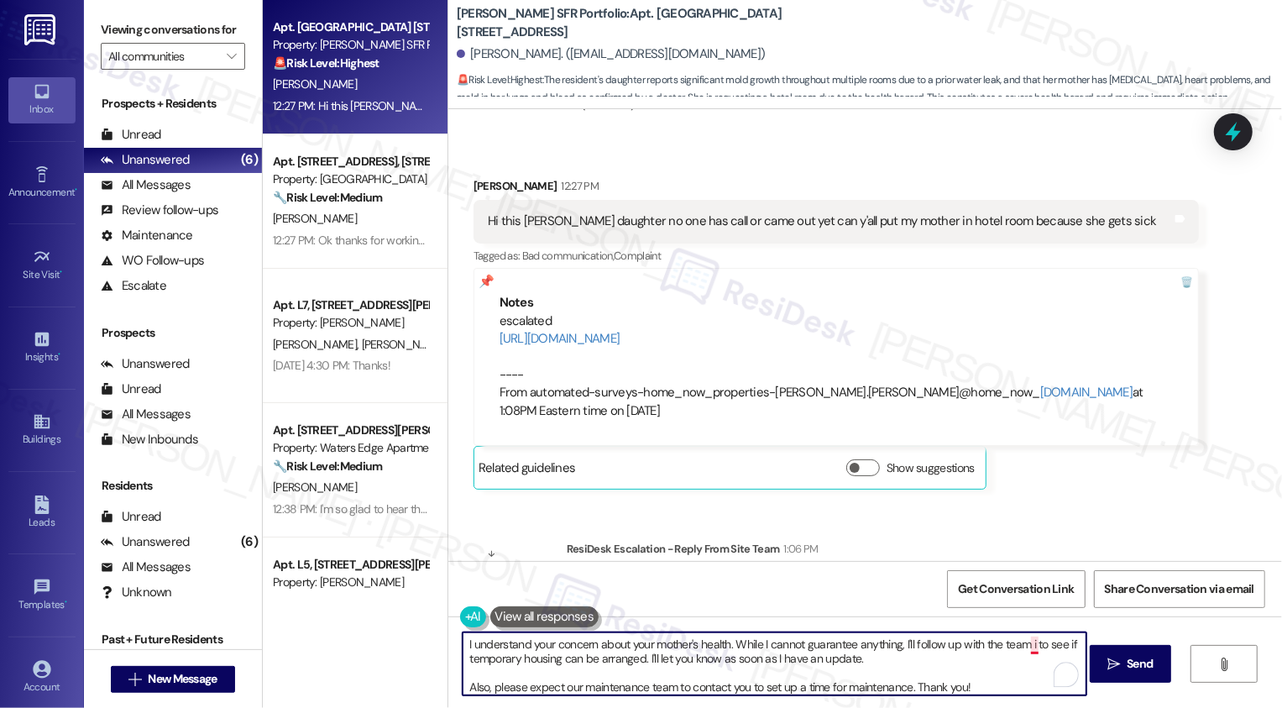
click at [1024, 645] on textarea "I understand your concern about your mother's health. While I cannot guarantee …" at bounding box center [774, 663] width 624 height 63
click at [632, 655] on textarea "I understand your concern about your mother's health. While I cannot guarantee …" at bounding box center [774, 663] width 624 height 63
click at [874, 660] on textarea "I understand your concern about your mother's health. While I cannot guarantee …" at bounding box center [774, 663] width 624 height 63
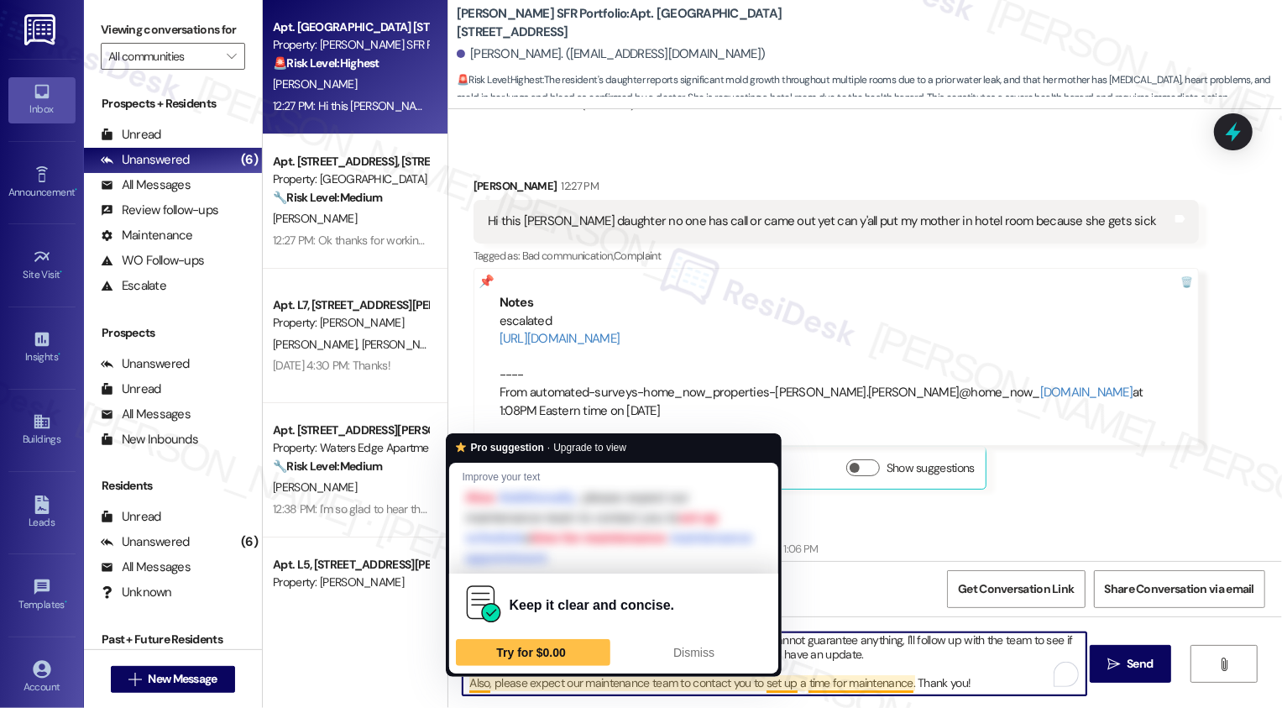
click at [510, 683] on textarea "I understand your concern about your mother's health. While I cannot guarantee …" at bounding box center [774, 663] width 624 height 63
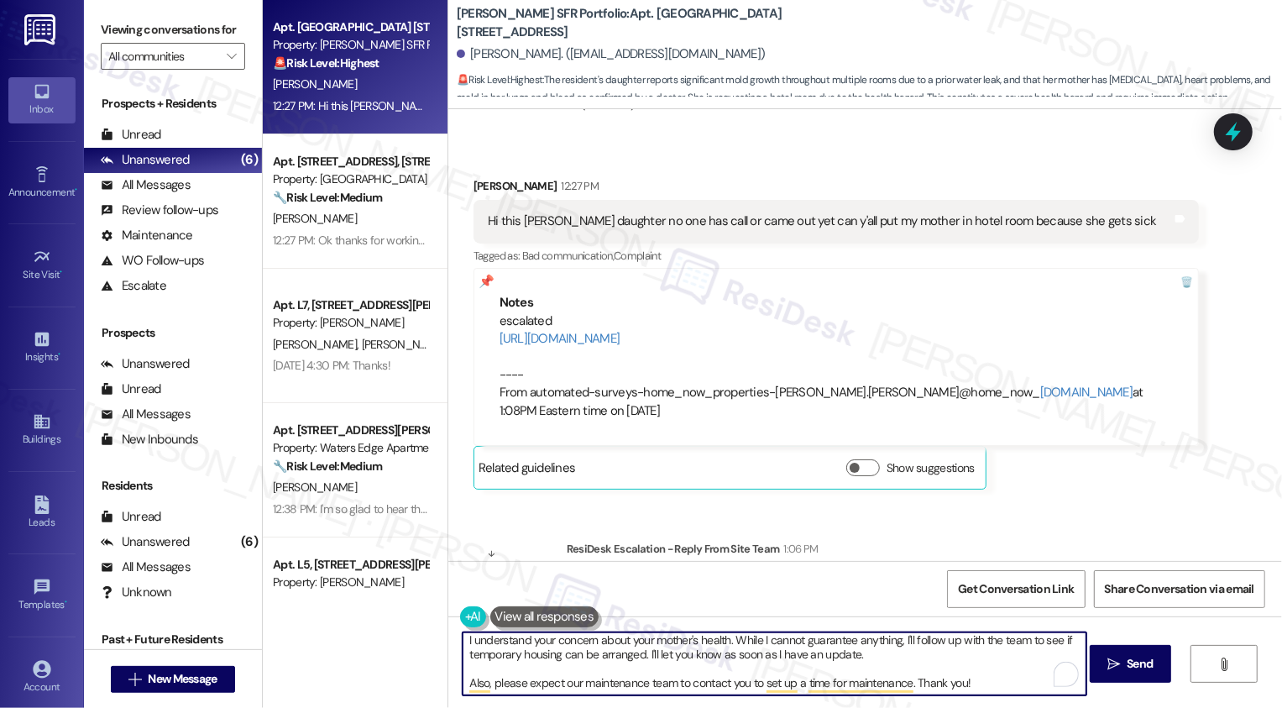
click at [657, 670] on textarea "I understand your concern about your mother's health. While I cannot guarantee …" at bounding box center [774, 663] width 624 height 63
type textarea "I understand your concern about your mother's health. While I cannot guarantee …"
click at [1126, 663] on span "Send" at bounding box center [1139, 664] width 26 height 18
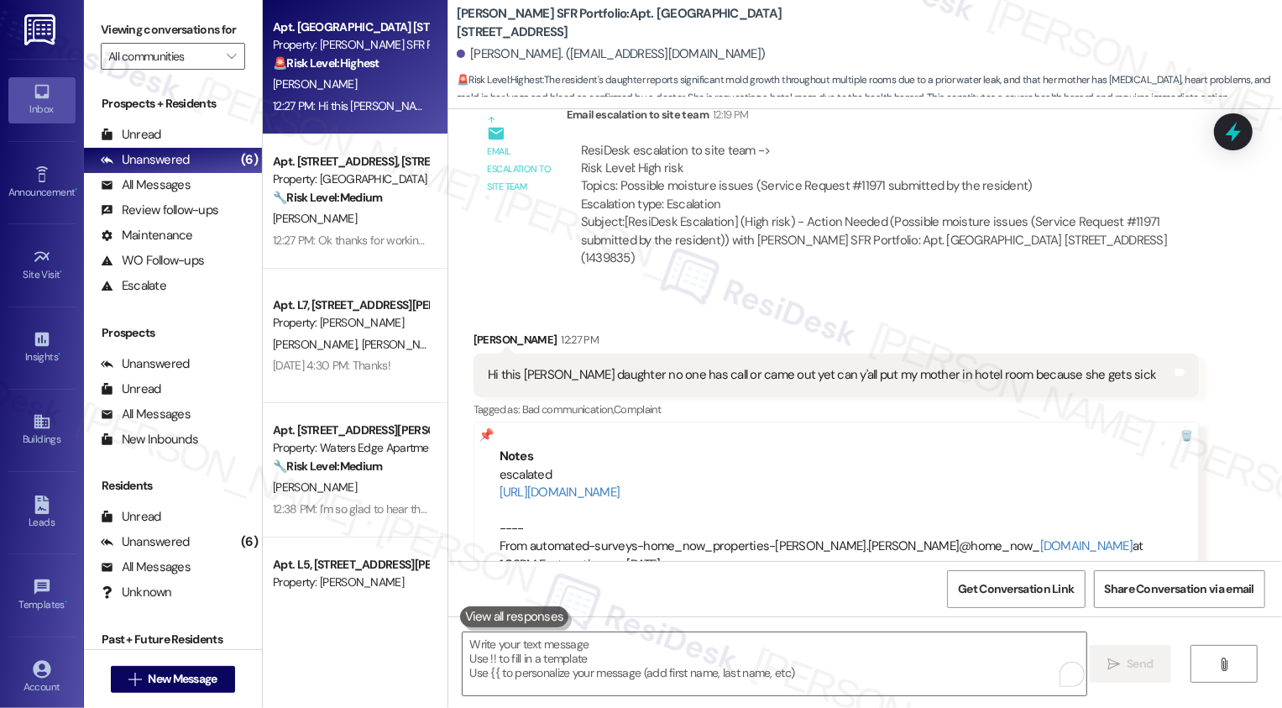
scroll to position [9494, 0]
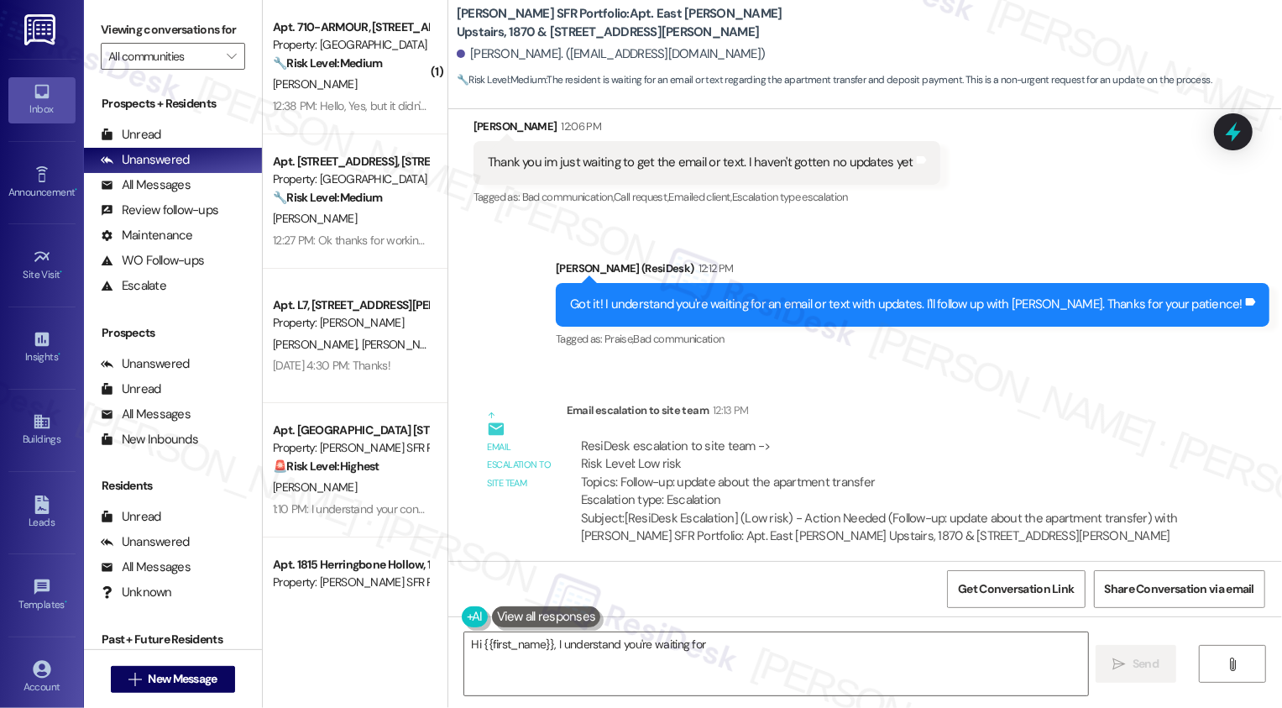
scroll to position [2198, 0]
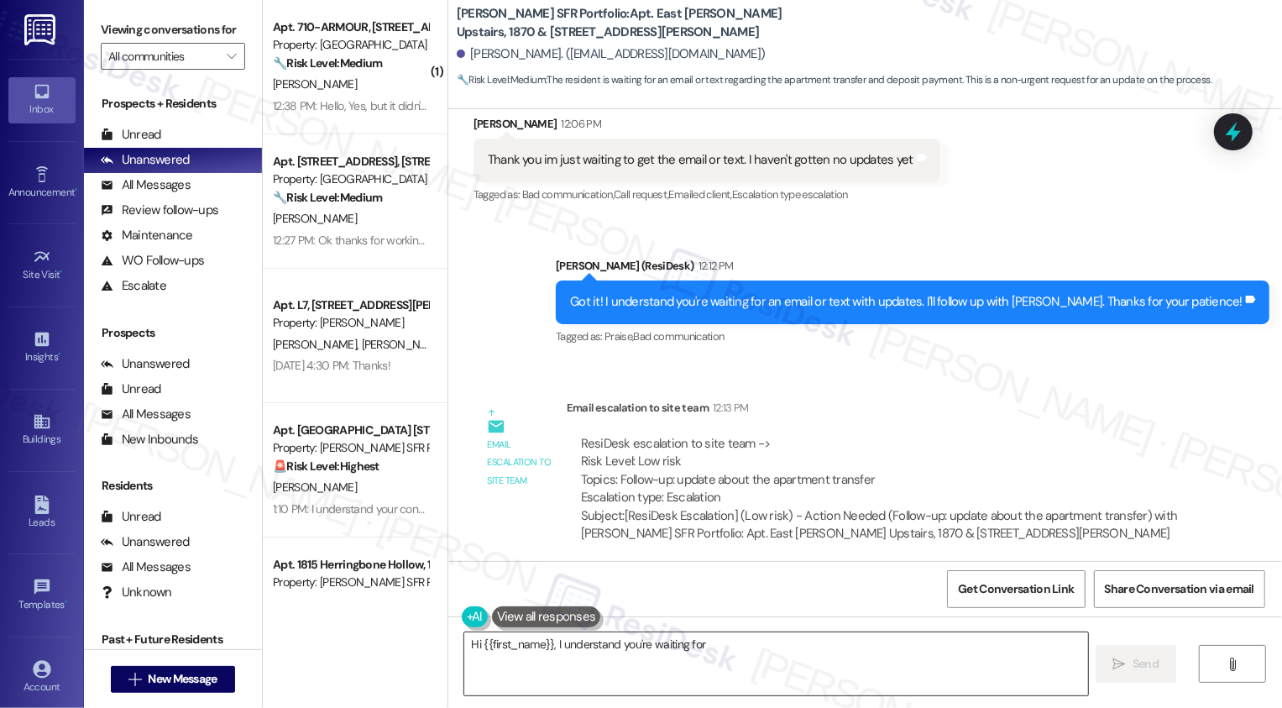
click at [752, 671] on textarea "Hi {{first_name}}, I understand you're waiting for an email or text with update…" at bounding box center [776, 663] width 624 height 63
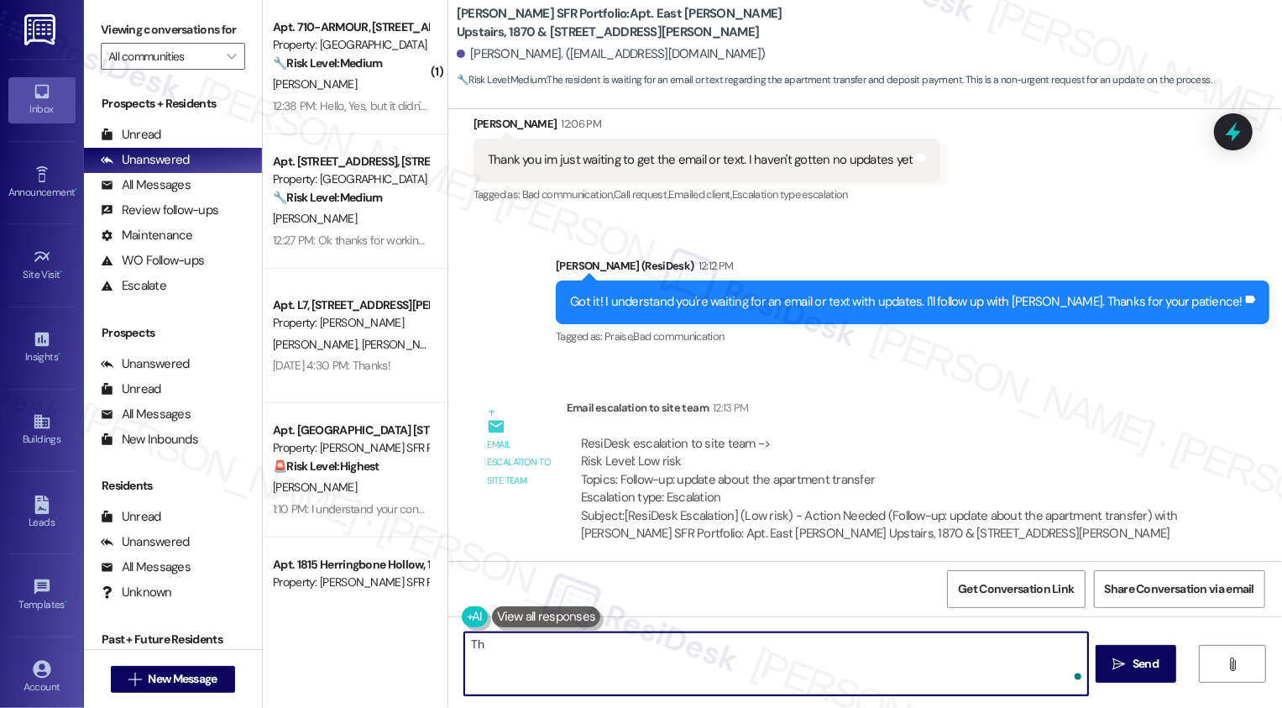
type textarea "T"
type textarea "h"
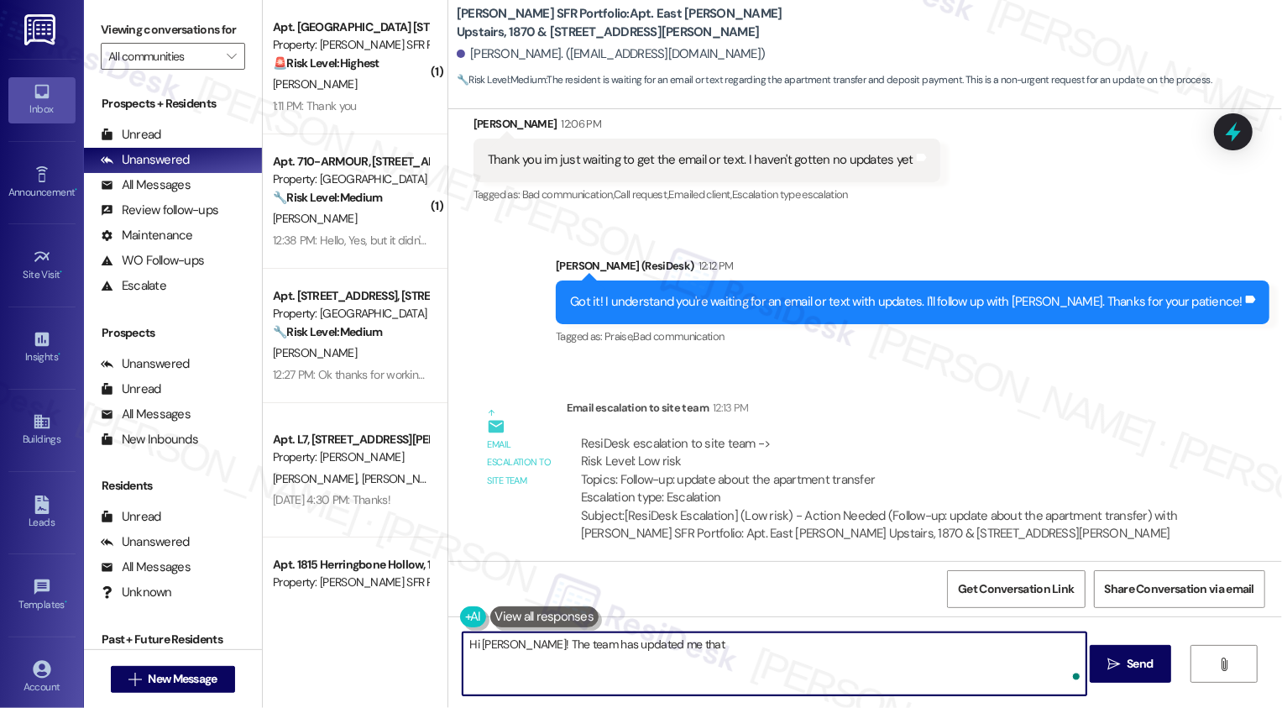
scroll to position [2358, 0]
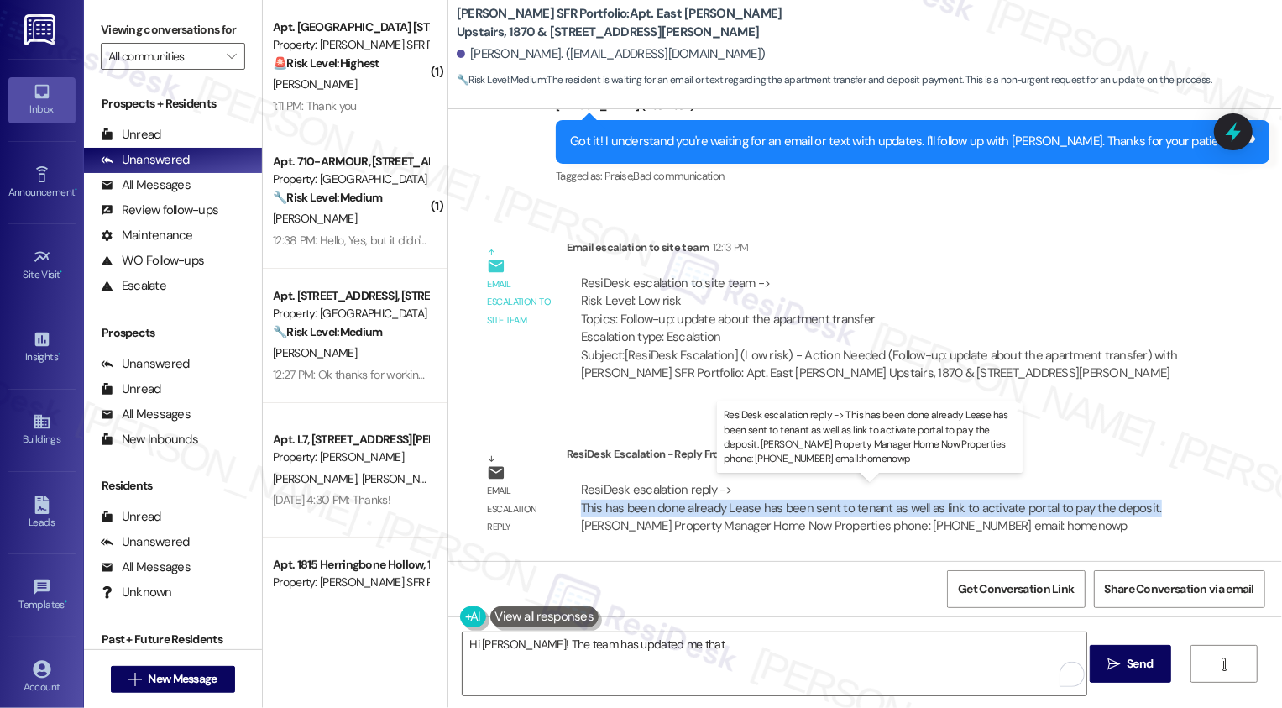
drag, startPoint x: 569, startPoint y: 507, endPoint x: 1136, endPoint y: 511, distance: 567.4
click at [1136, 512] on div "ResiDesk escalation reply -> This has been done already Lease has been sent to …" at bounding box center [882, 508] width 607 height 54
copy div "This has been done already Lease has been sent to tenant as well as link to act…"
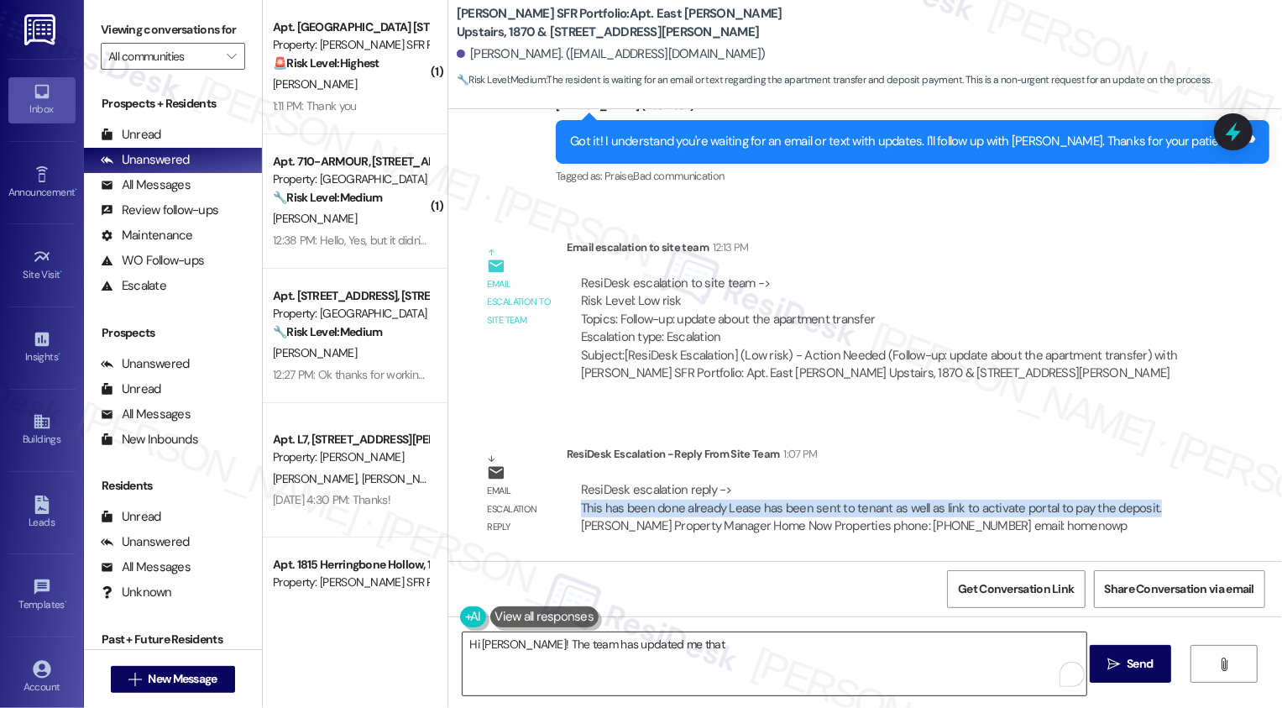
click at [853, 654] on textarea "Hi [PERSON_NAME]! The team has updated me that" at bounding box center [774, 663] width 624 height 63
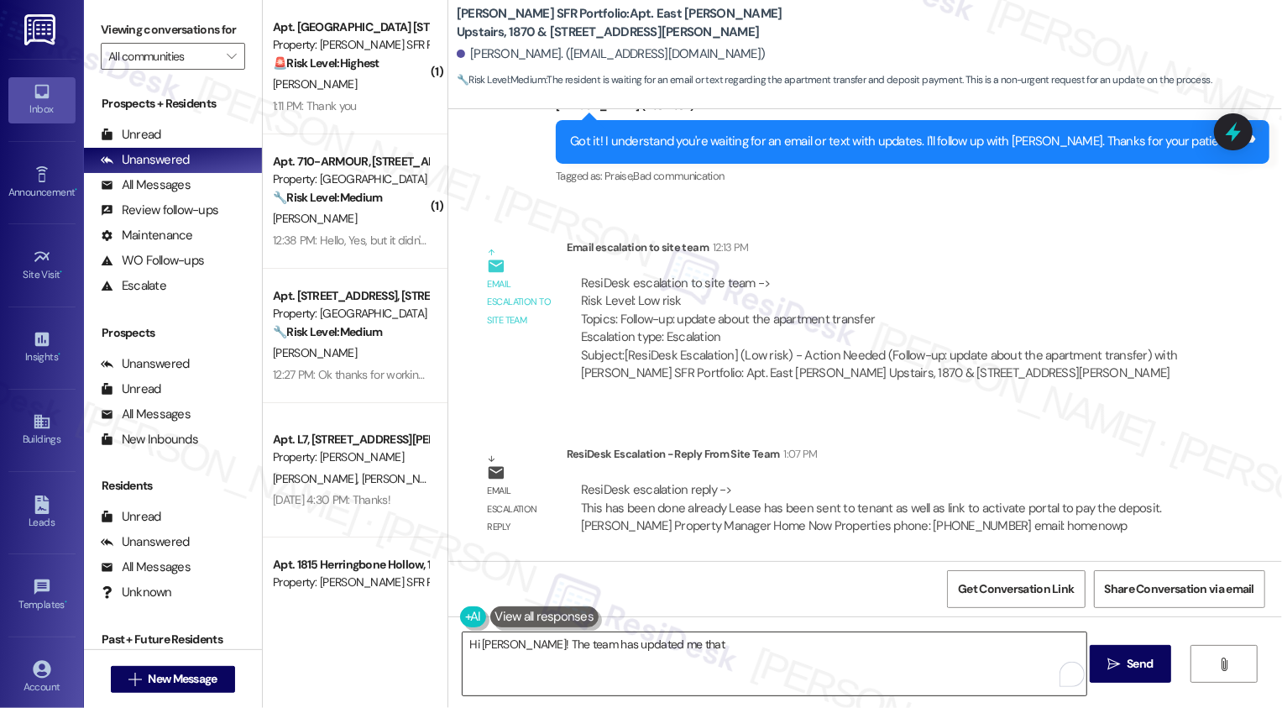
paste textarea "This has been done already Lease has been sent to tenant as well as link to act…"
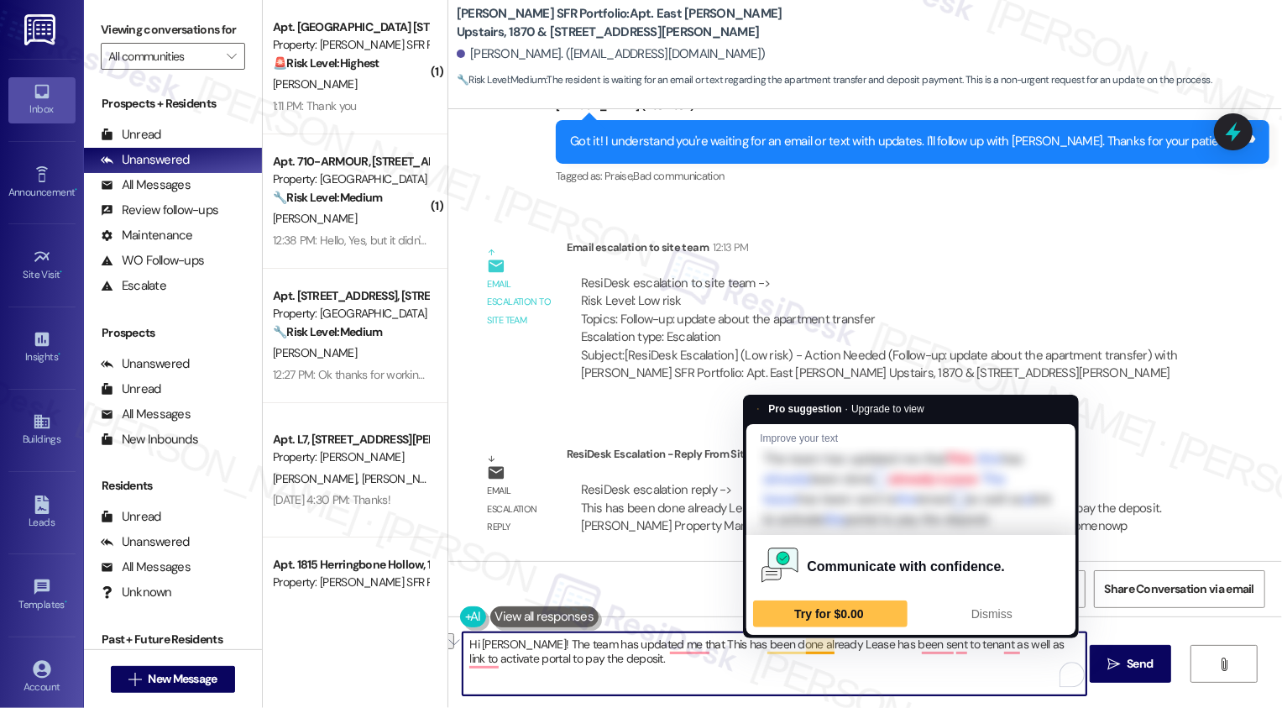
drag, startPoint x: 660, startPoint y: 643, endPoint x: 792, endPoint y: 645, distance: 132.6
click at [792, 645] on textarea "Hi [PERSON_NAME]! The team has updated me that This has been done already Lease…" at bounding box center [774, 663] width 624 height 63
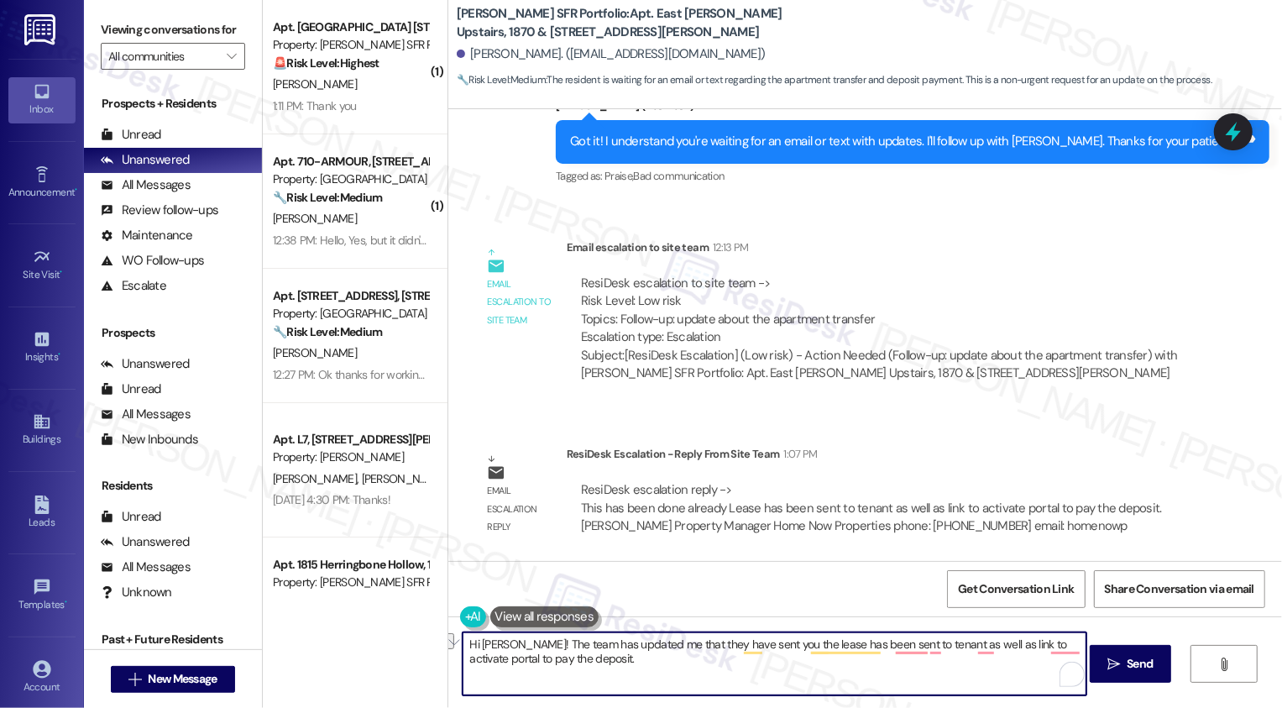
drag, startPoint x: 802, startPoint y: 645, endPoint x: 965, endPoint y: 645, distance: 163.7
click at [965, 645] on textarea "Hi [PERSON_NAME]! The team has updated me that they have sent you the lease has…" at bounding box center [774, 663] width 624 height 63
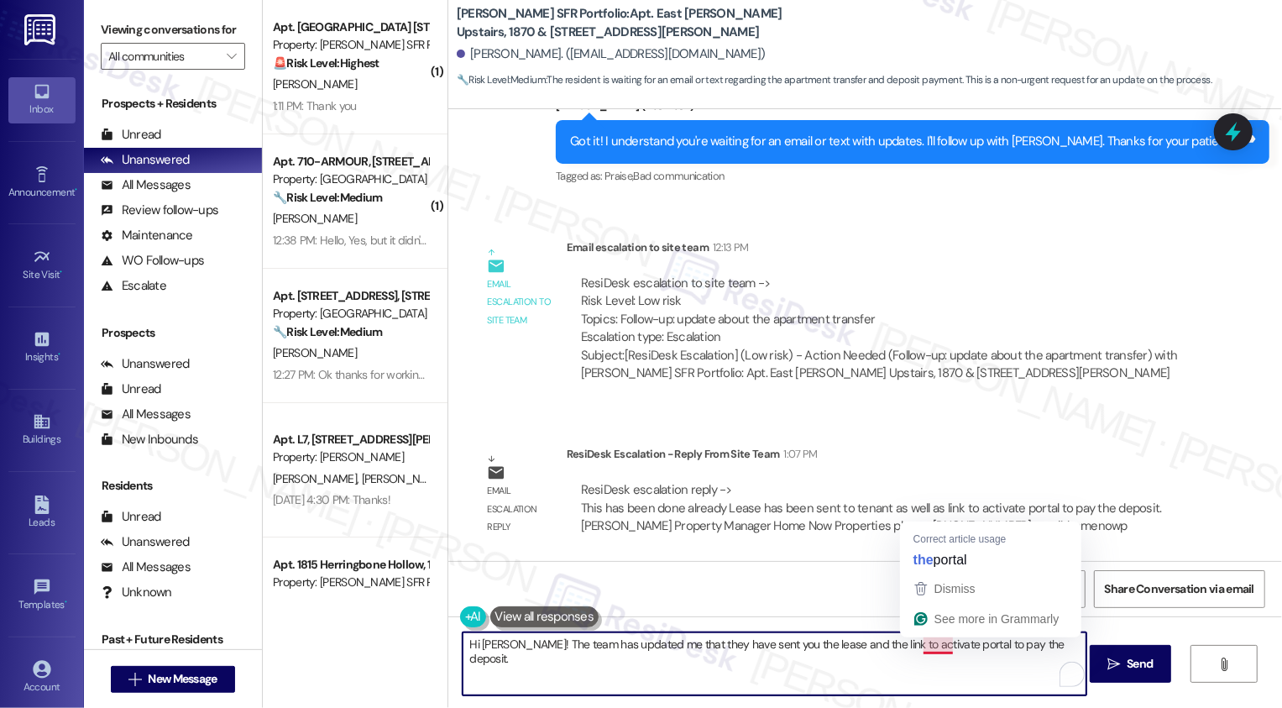
click at [920, 643] on textarea "Hi [PERSON_NAME]! The team has updated me that they have sent you the lease and…" at bounding box center [774, 663] width 624 height 63
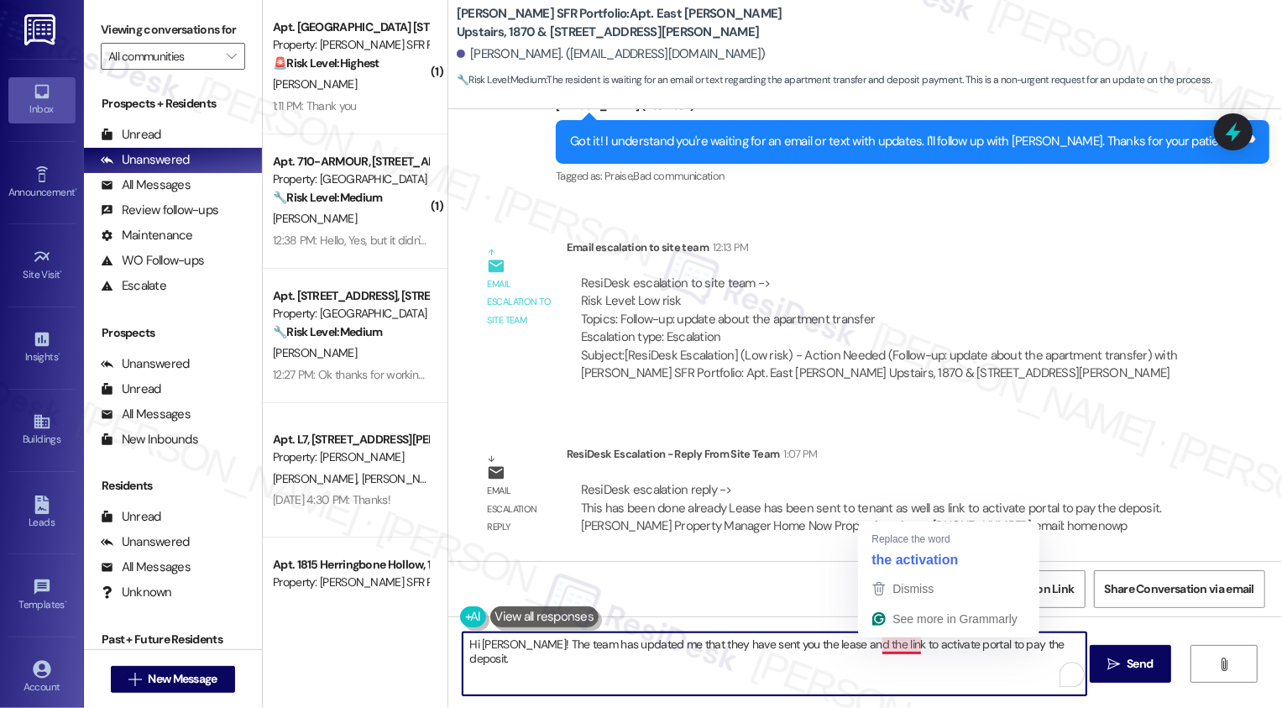
click at [895, 647] on textarea "Hi [PERSON_NAME]! The team has updated me that they have sent you the lease and…" at bounding box center [774, 663] width 624 height 63
click at [890, 650] on textarea "Hi [PERSON_NAME]! The team has updated me that they have sent you the lease and…" at bounding box center [774, 663] width 624 height 63
click at [1035, 645] on textarea "Hi [PERSON_NAME]! The team has updated me that they have sent you the lease and…" at bounding box center [774, 663] width 624 height 63
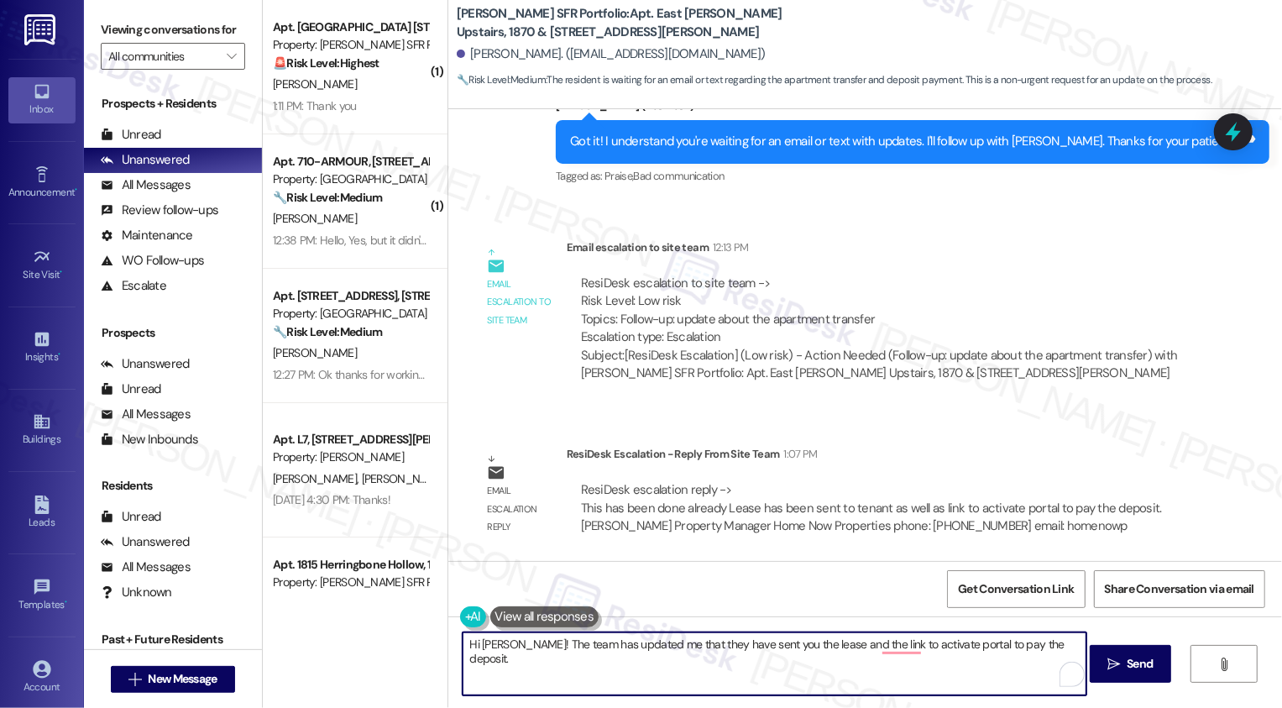
click at [1048, 646] on textarea "Hi [PERSON_NAME]! The team has updated me that they have sent you the lease and…" at bounding box center [774, 663] width 624 height 63
click at [494, 654] on textarea "Hi [PERSON_NAME]! The team has updated me that they have sent you the lease and…" at bounding box center [774, 663] width 624 height 63
click at [546, 639] on textarea "Hi [PERSON_NAME]! The team has updated me that they have sent you the lease and…" at bounding box center [774, 663] width 624 height 63
click at [640, 643] on textarea "Hi [PERSON_NAME]! The team has updated me that they have sent you the lease and…" at bounding box center [774, 663] width 624 height 63
click at [891, 642] on textarea "Hi [PERSON_NAME]! The team has updated me that they have sent you the lease and…" at bounding box center [774, 663] width 624 height 63
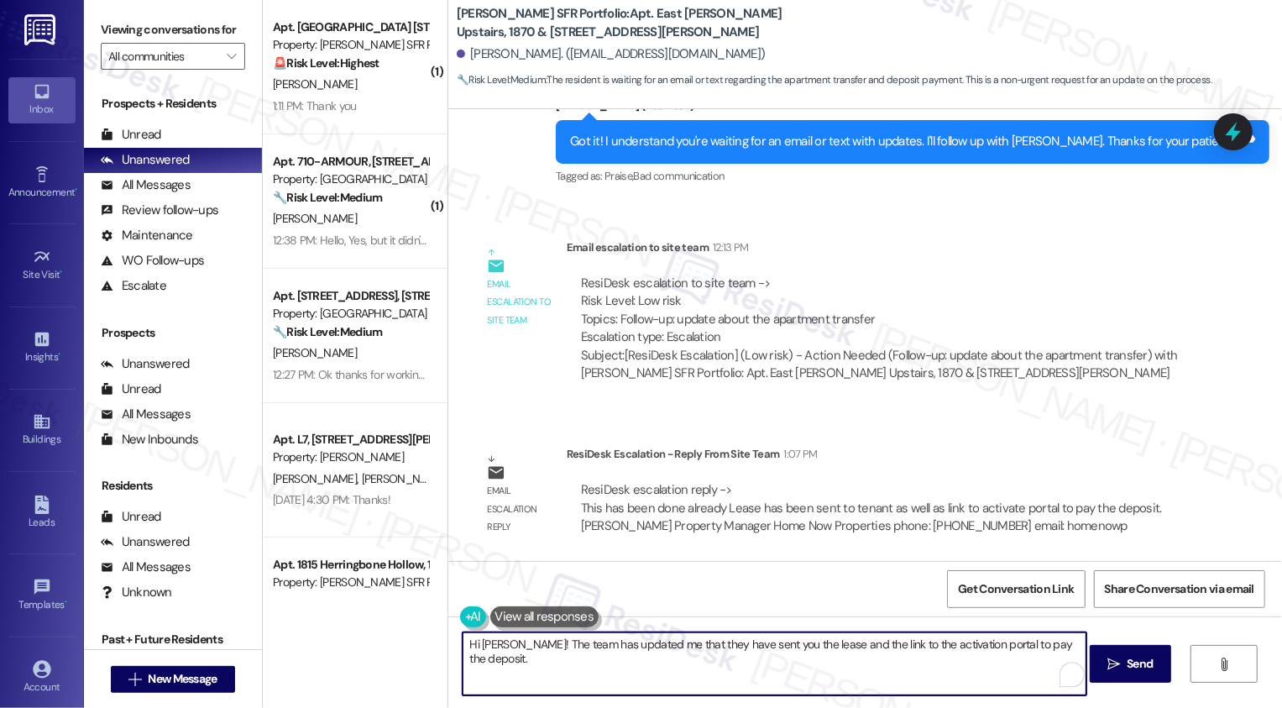
click at [482, 642] on textarea "Hi [PERSON_NAME]! The team has updated me that they have sent you the lease and…" at bounding box center [774, 663] width 624 height 63
click at [540, 646] on textarea "Hi [PERSON_NAME]! The team has updated me that they have sent you the lease and…" at bounding box center [774, 663] width 624 height 63
click at [934, 637] on textarea "Hi [PERSON_NAME]! The team has updated me that they have sent you the lease and…" at bounding box center [774, 663] width 624 height 63
click at [913, 650] on textarea "Hi [PERSON_NAME]! The team has updated me that they have sent you the lease and…" at bounding box center [774, 663] width 624 height 63
click at [486, 647] on textarea "Hi [PERSON_NAME]! The team has updated me that they have sent you the lease and…" at bounding box center [774, 663] width 624 height 63
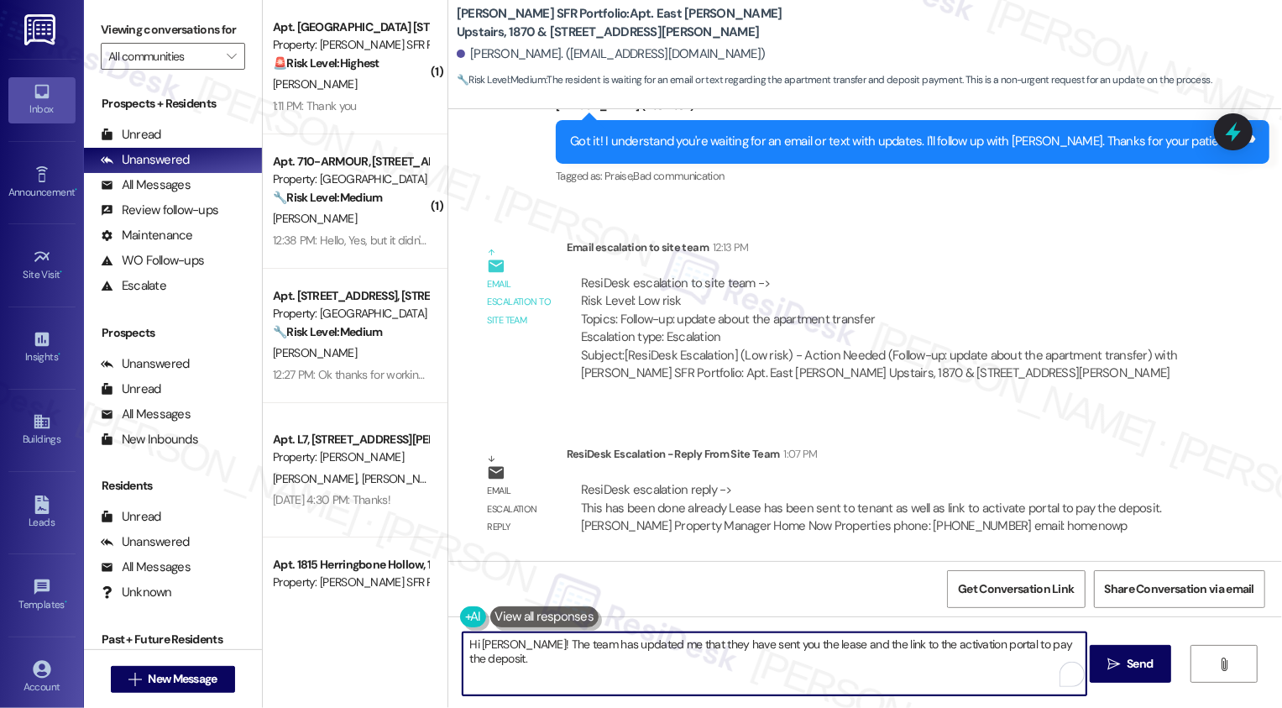
click at [546, 651] on textarea "Hi [PERSON_NAME]! The team has updated me that they have sent you the lease and…" at bounding box center [774, 663] width 624 height 63
click at [608, 650] on textarea "Hi [PERSON_NAME]! The team has updated me that they have sent you the lease and…" at bounding box center [774, 663] width 624 height 63
click at [492, 645] on textarea "Hi [PERSON_NAME]! The team has updated me that they have sent you the lease and…" at bounding box center [774, 663] width 624 height 63
click at [561, 646] on textarea "Hi [PERSON_NAME]! The team has updated me that they have sent you the lease and…" at bounding box center [774, 663] width 624 height 63
click at [643, 646] on textarea "Hi [PERSON_NAME]! The team has updated me that they have sent you the lease and…" at bounding box center [774, 663] width 624 height 63
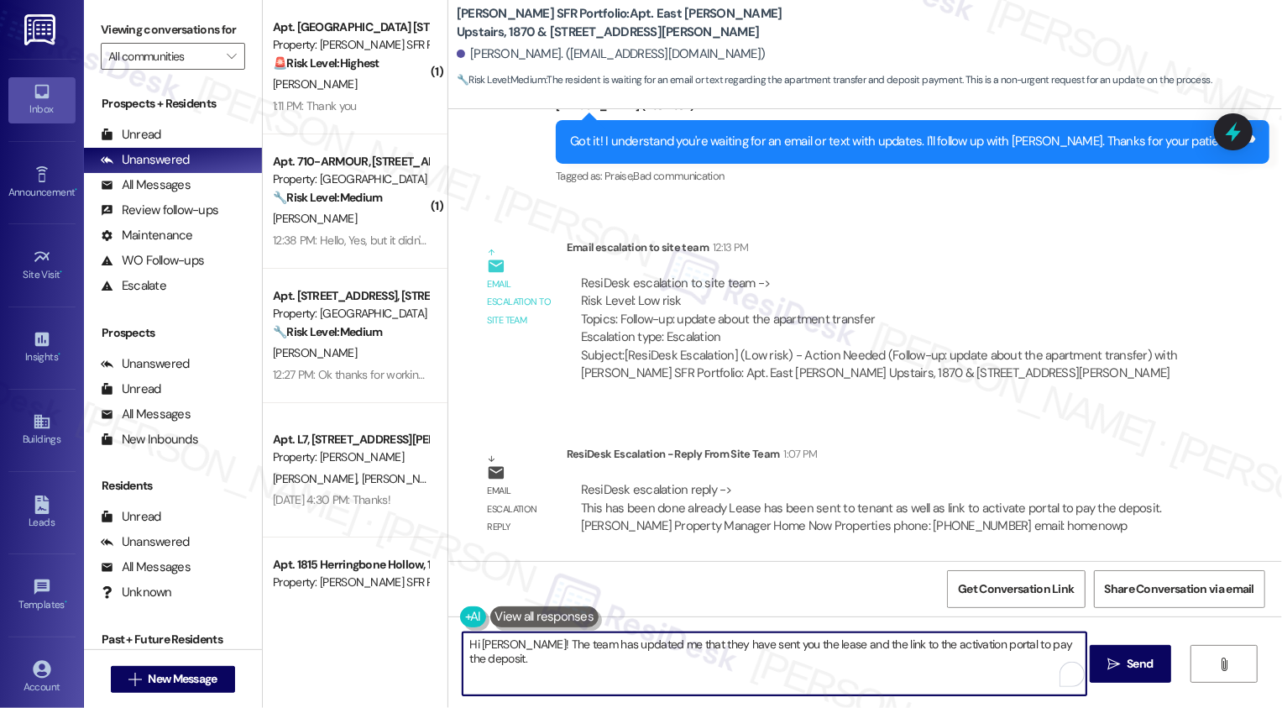
click at [592, 646] on textarea "Hi [PERSON_NAME]! The team has updated me that they have sent you the lease and…" at bounding box center [774, 663] width 624 height 63
drag, startPoint x: 871, startPoint y: 644, endPoint x: 938, endPoint y: 646, distance: 67.2
click at [938, 646] on textarea "Hi [PERSON_NAME]! The team has updated me that they have sent you the lease and…" at bounding box center [774, 663] width 624 height 63
click at [1068, 646] on textarea "Hi [PERSON_NAME]! The team has updated me that they have sent you the lease and…" at bounding box center [774, 663] width 624 height 63
click at [758, 649] on textarea "Hi [PERSON_NAME]! The team has updated me that they have sent you the lease and…" at bounding box center [774, 663] width 624 height 63
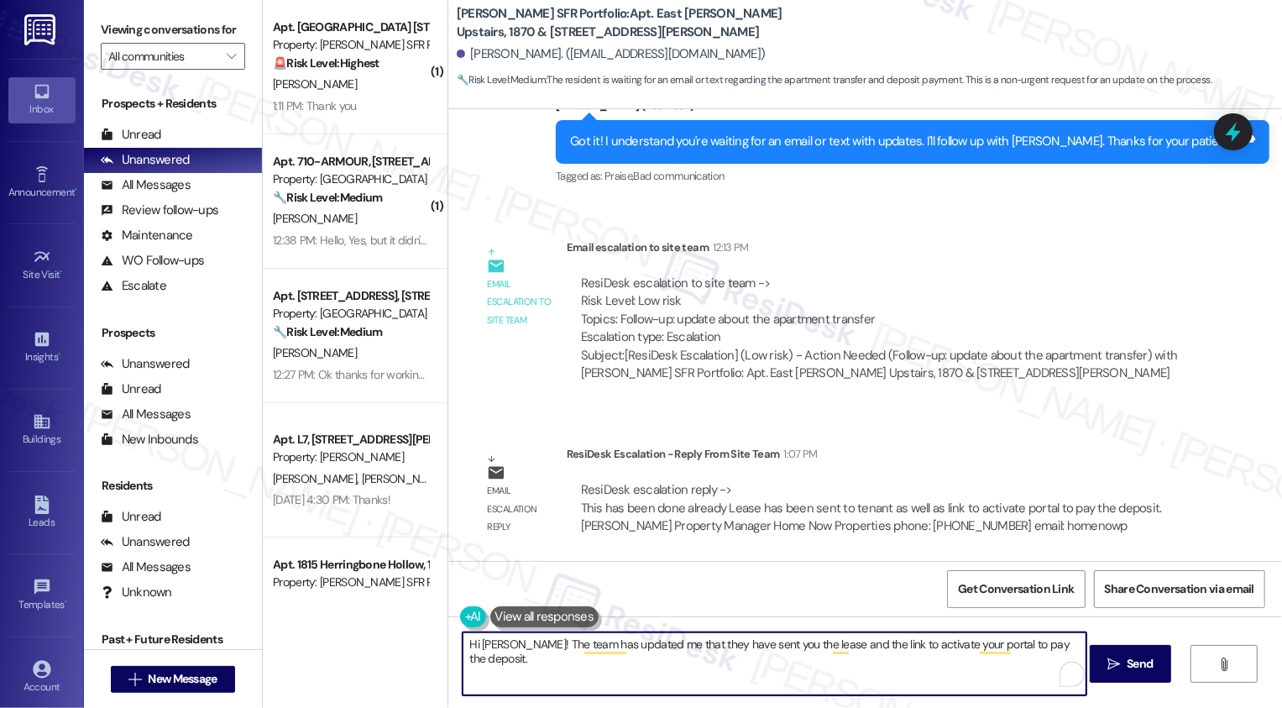
click at [823, 647] on textarea "Hi [PERSON_NAME]! The team has updated me that they have sent you the lease and…" at bounding box center [774, 663] width 624 height 63
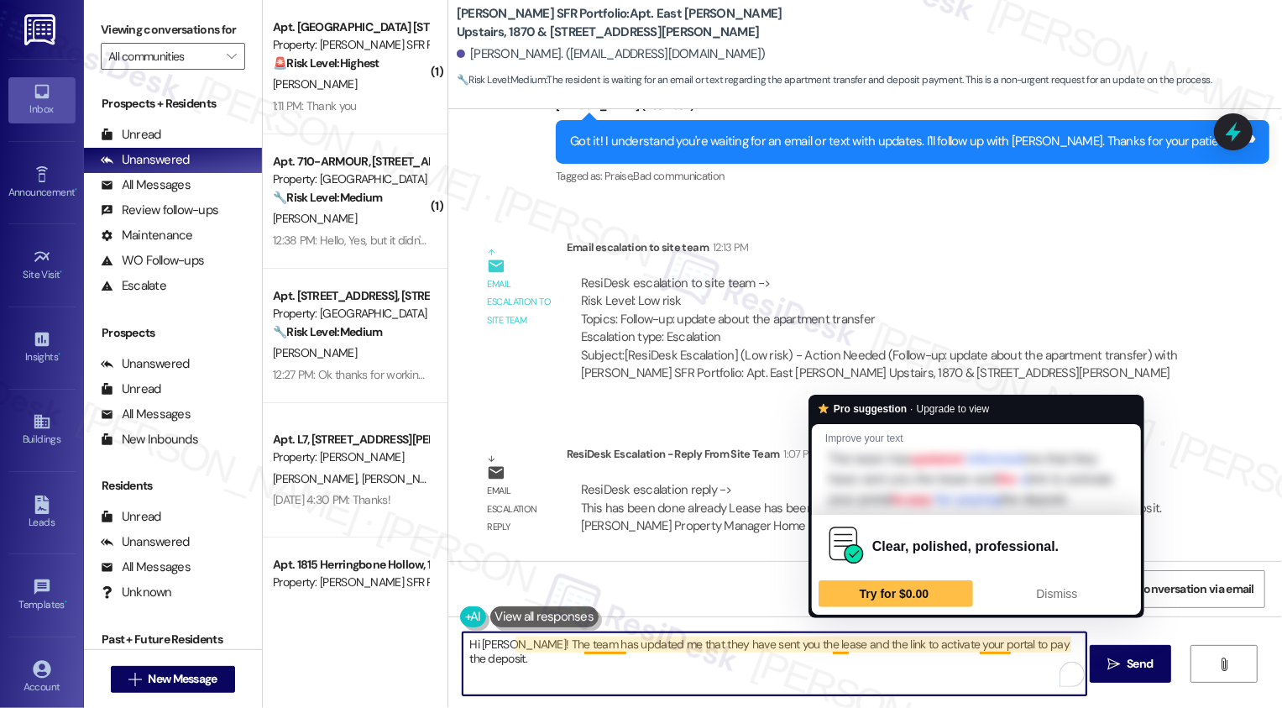
click at [984, 645] on textarea "Hi [PERSON_NAME]! The team has updated me that they have sent you the lease and…" at bounding box center [774, 663] width 624 height 63
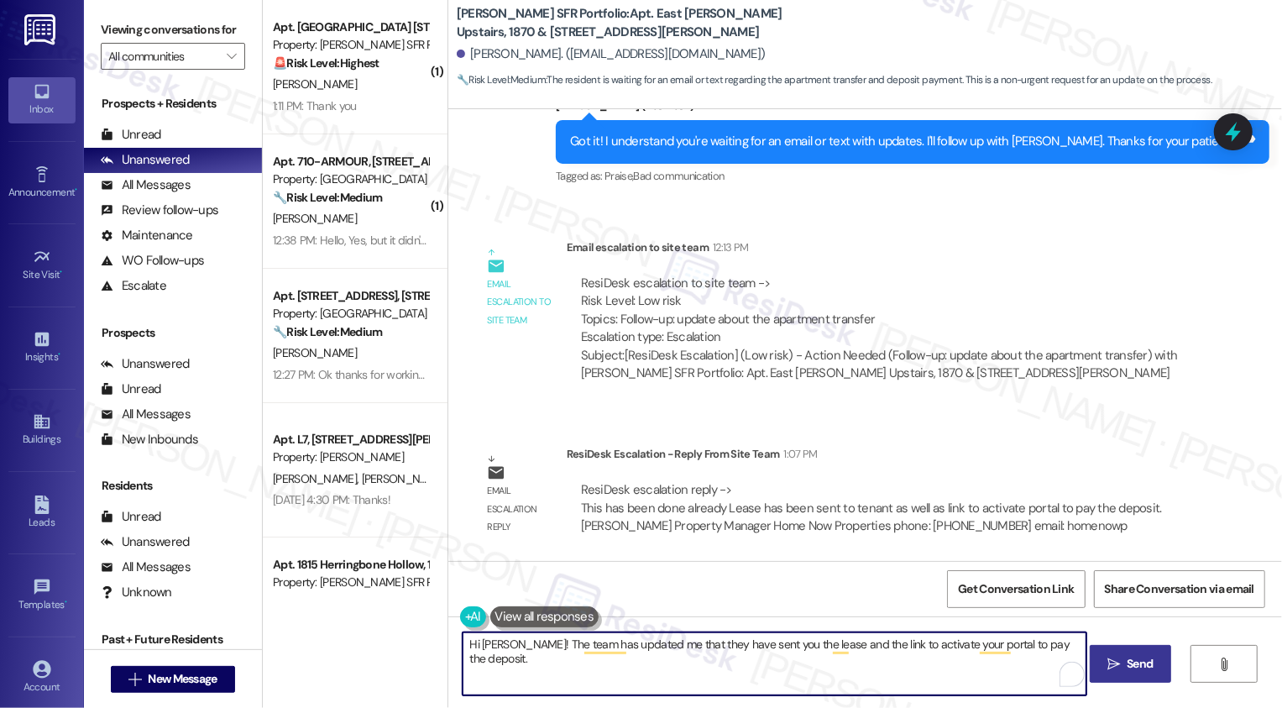
type textarea "Hi [PERSON_NAME]! The team has updated me that they have sent you the lease and…"
click at [1123, 664] on span "Send" at bounding box center [1139, 664] width 33 height 18
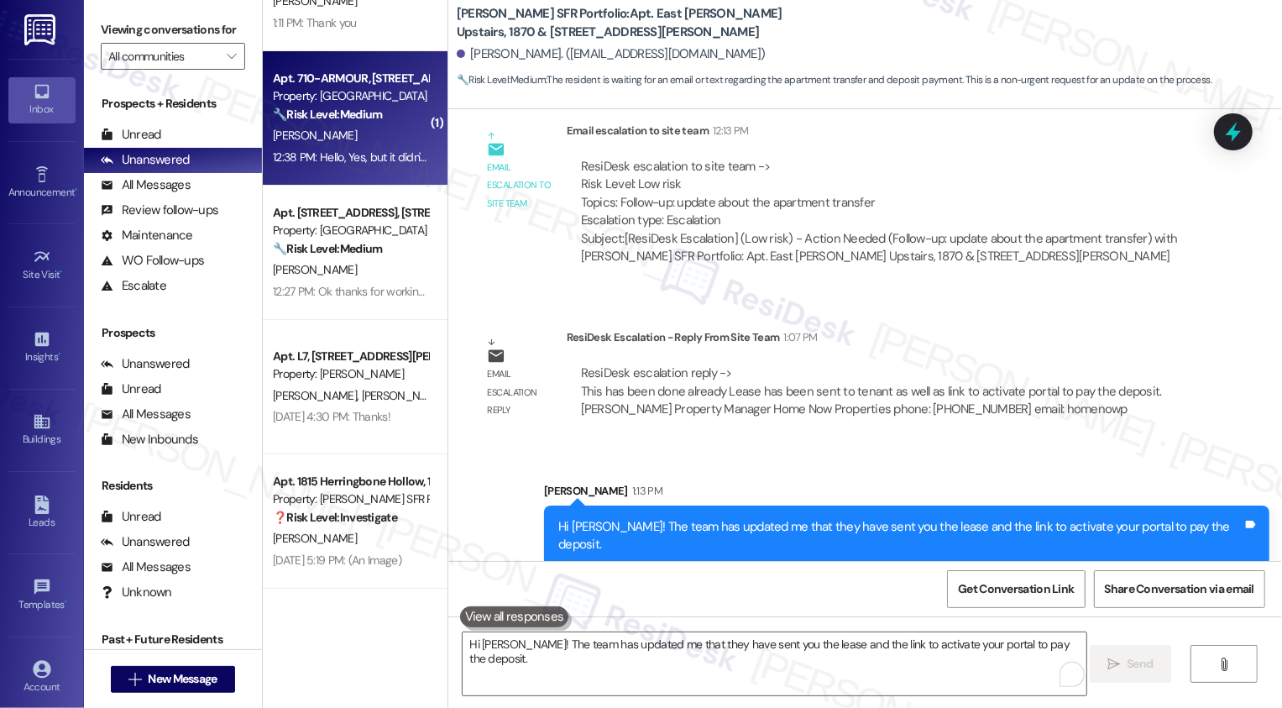
scroll to position [0, 0]
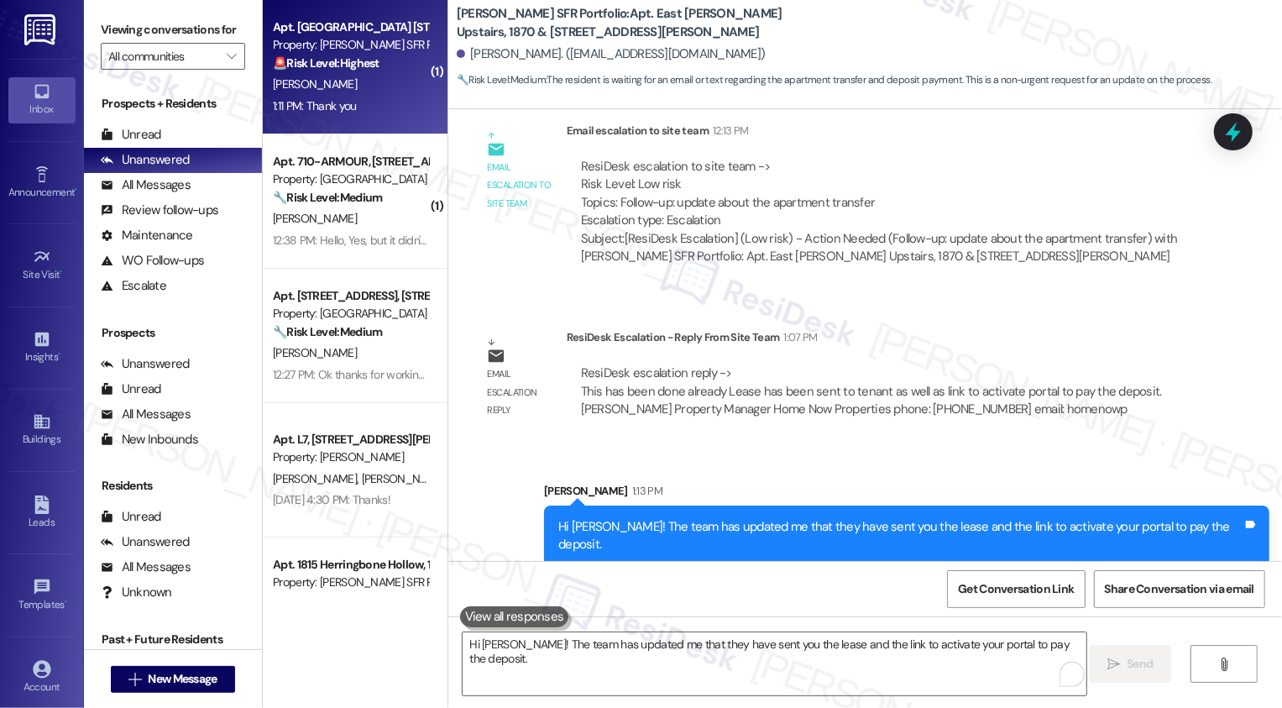
click at [379, 93] on div "[PERSON_NAME]" at bounding box center [350, 84] width 159 height 21
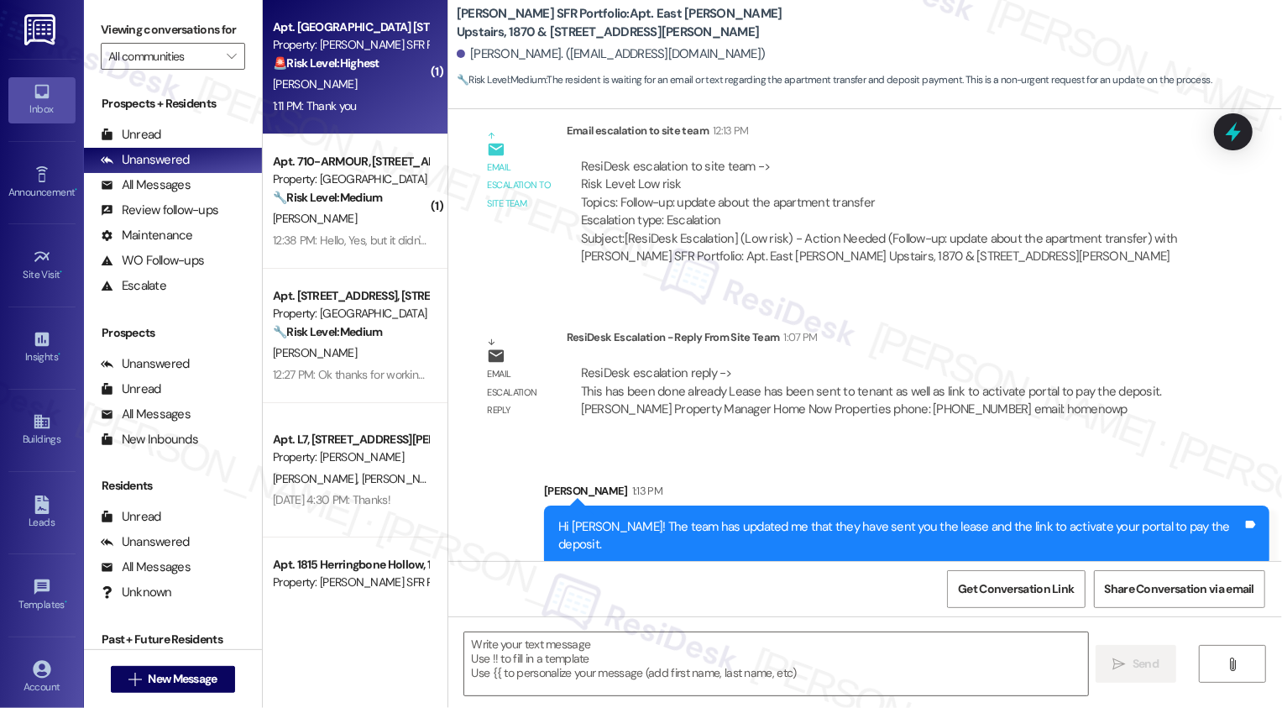
type textarea "Fetching suggested responses. Please feel free to read through the conversation…"
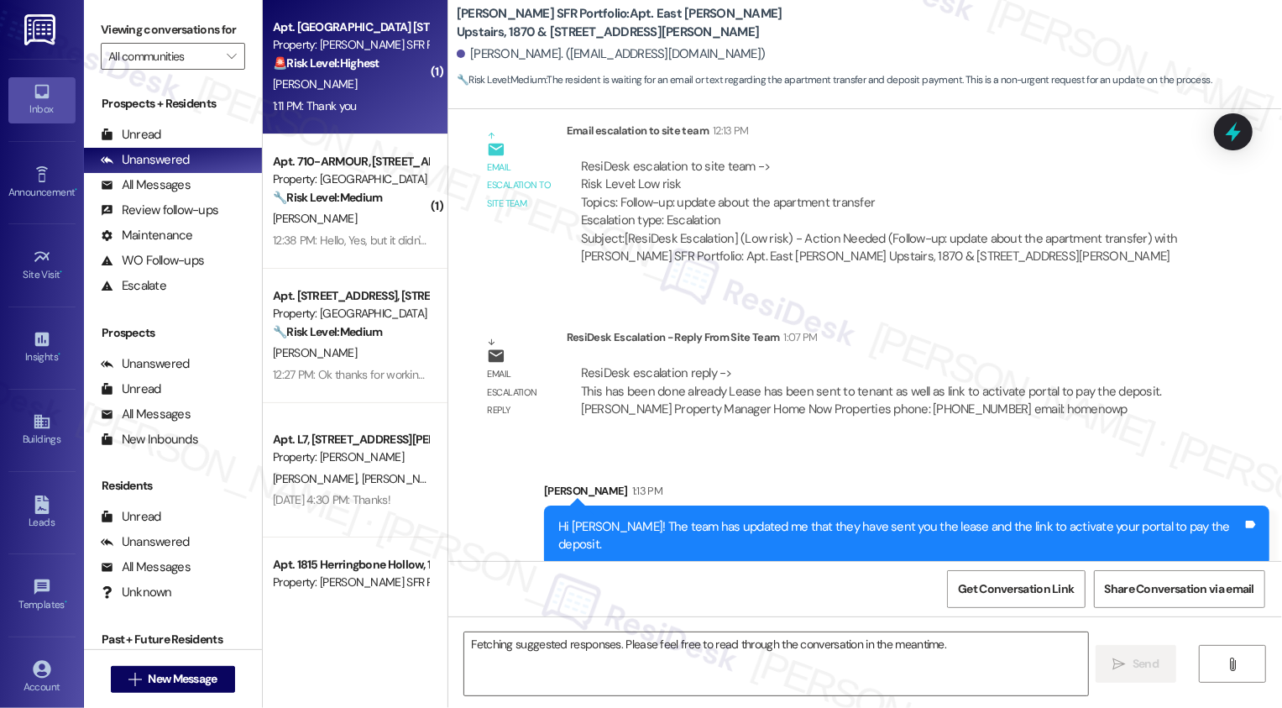
click at [379, 93] on div "[PERSON_NAME]" at bounding box center [350, 84] width 159 height 21
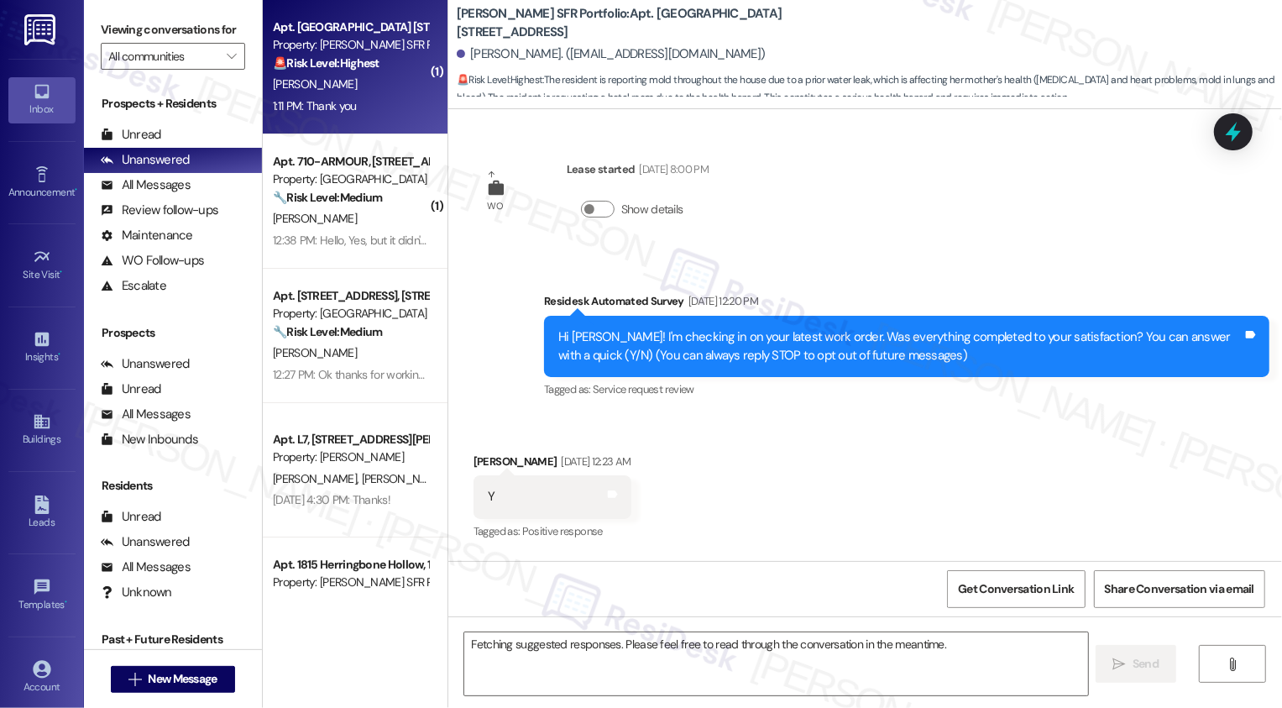
scroll to position [9660, 0]
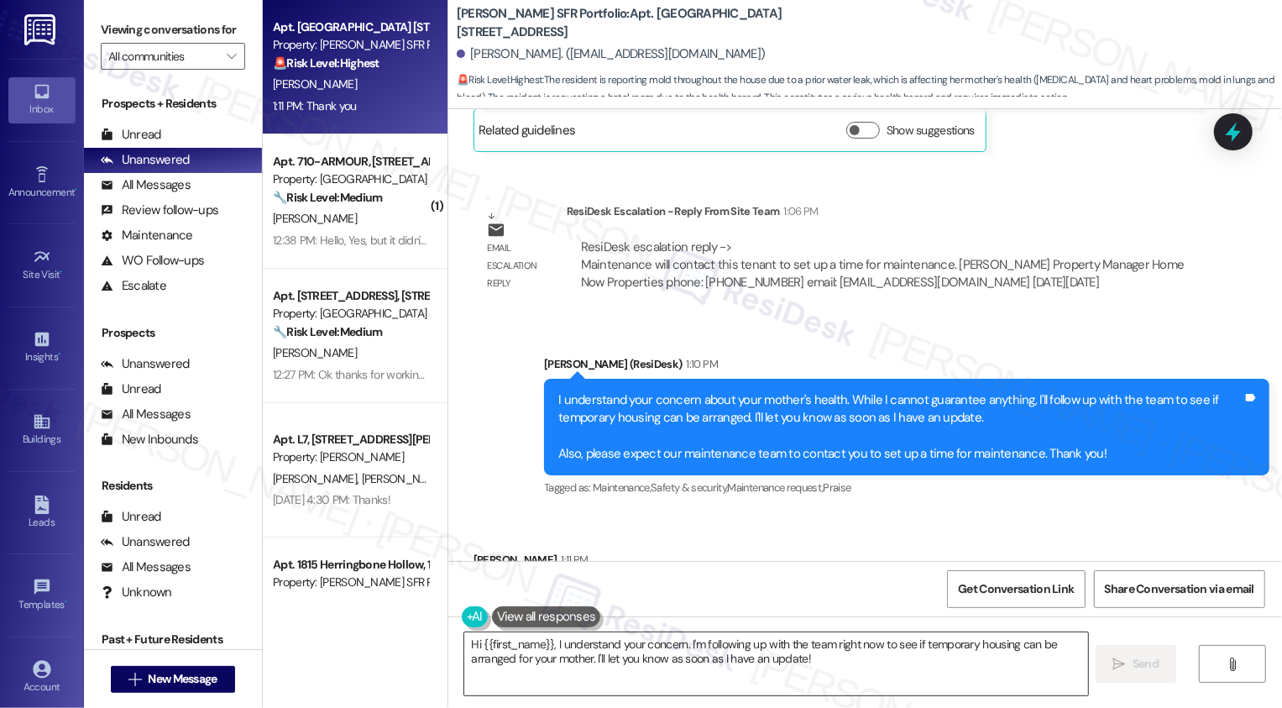
click at [553, 667] on textarea "Hi {{first_name}}, I understand your concern. I'm following up with the team ri…" at bounding box center [776, 663] width 624 height 63
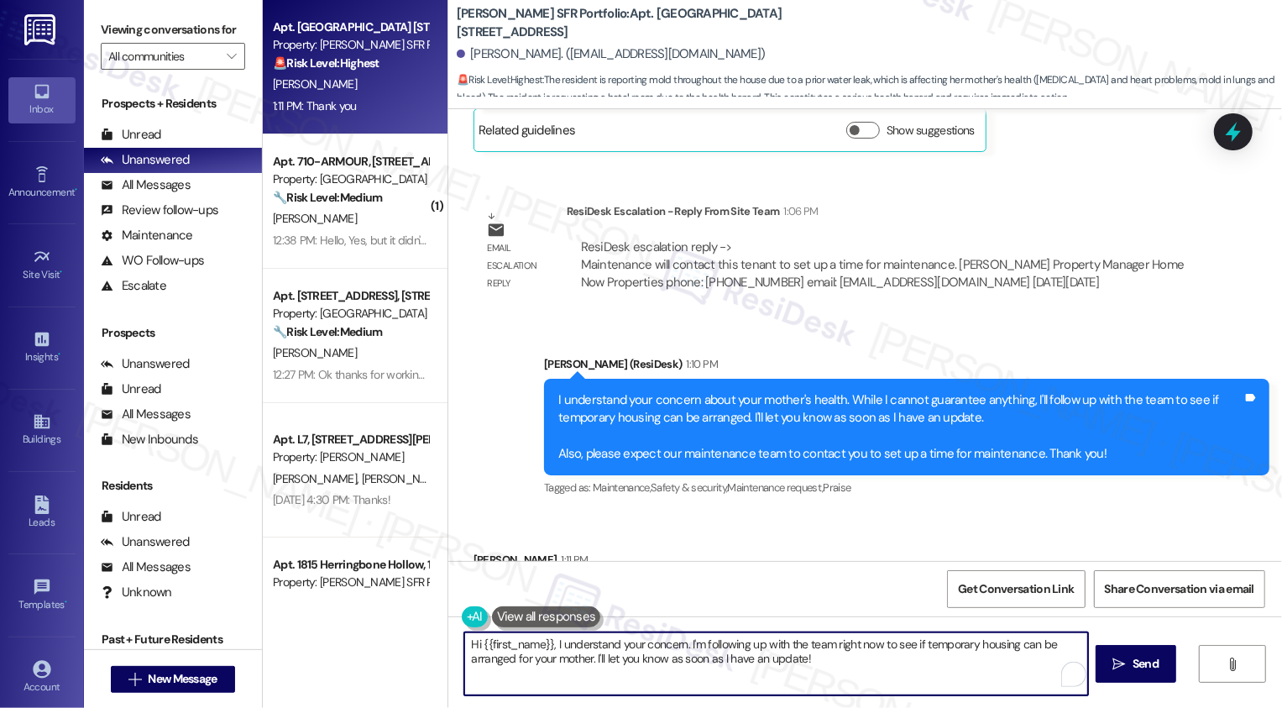
click at [718, 513] on div "Received via SMS Doris Mitchell 1:11 PM Thank you Tags and notes Tagged as: Pra…" at bounding box center [864, 584] width 833 height 142
click at [671, 666] on textarea "Hi {{first_name}}, I understand your concern. I'm following up with the team ri…" at bounding box center [776, 663] width 624 height 63
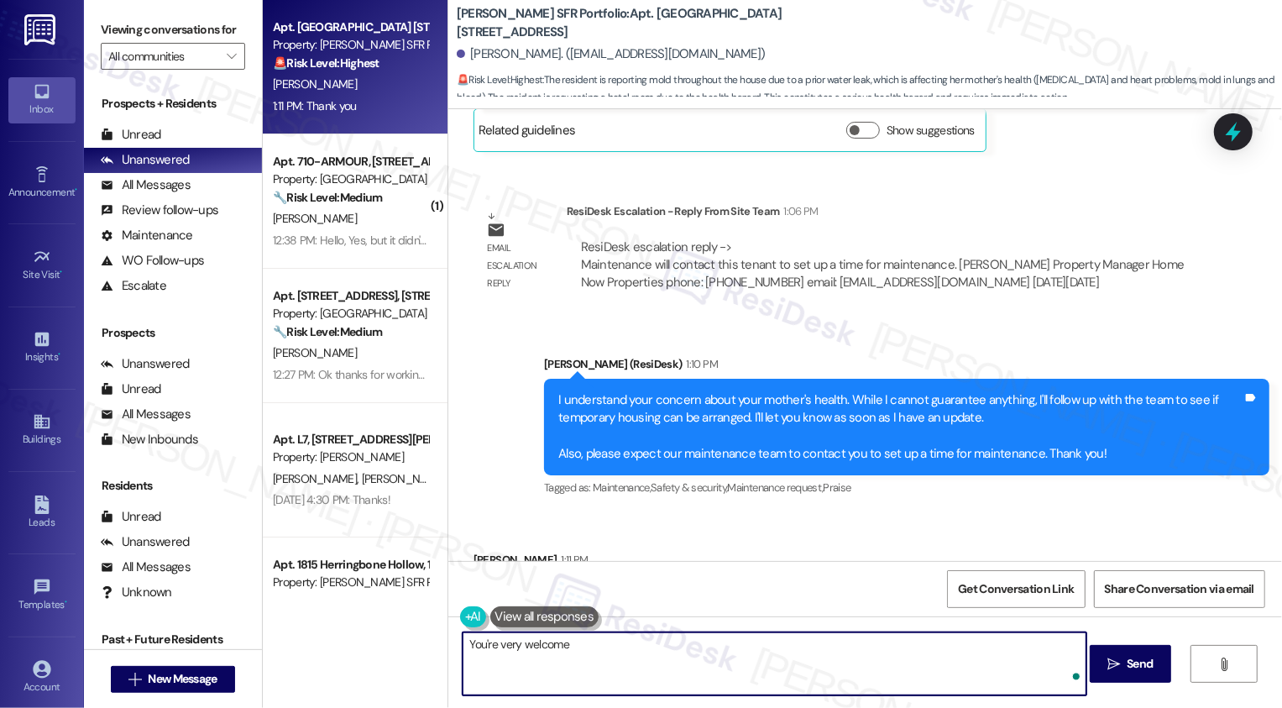
type textarea "You're very welcome!"
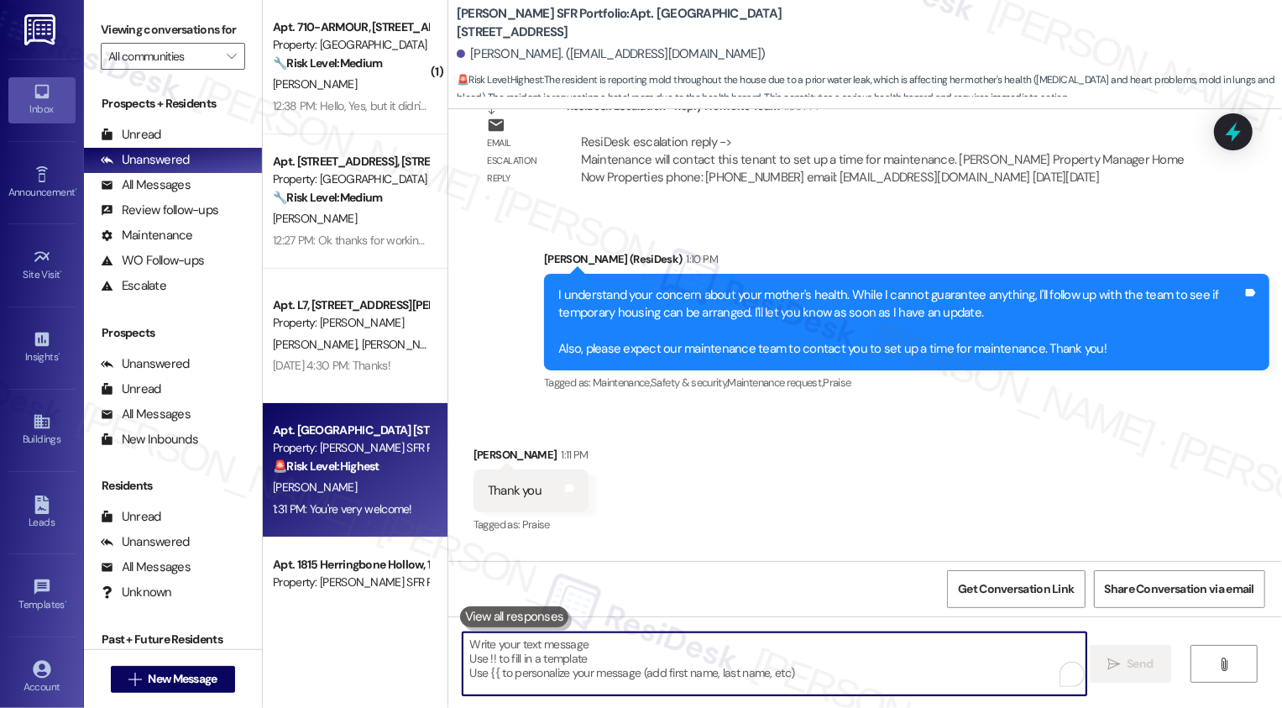
scroll to position [9778, 0]
